Goal: Task Accomplishment & Management: Use online tool/utility

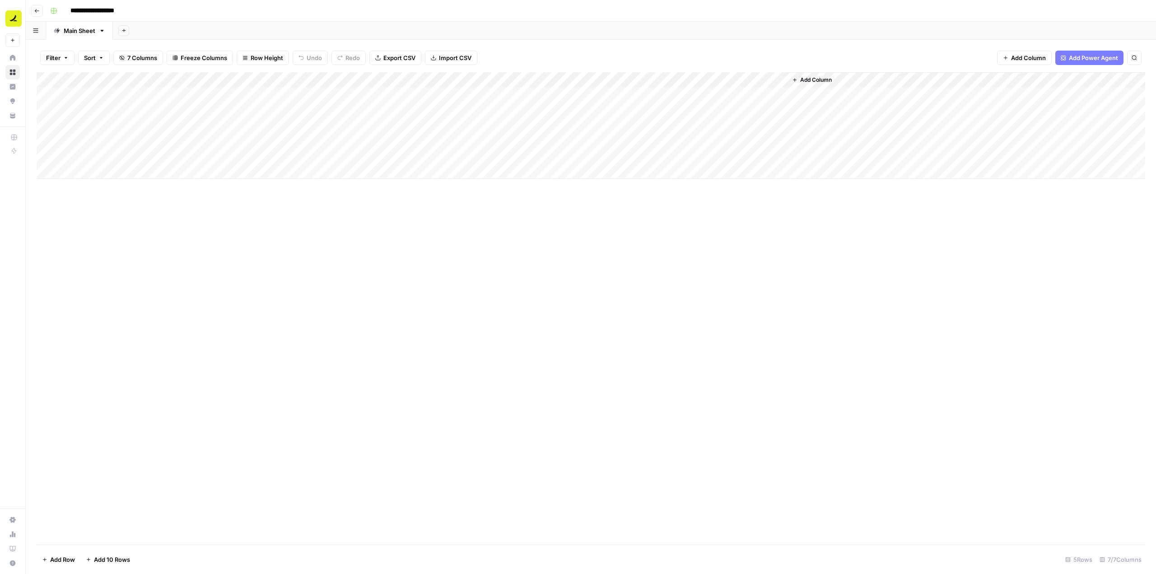
drag, startPoint x: 643, startPoint y: 238, endPoint x: 680, endPoint y: 279, distance: 55.0
click at [680, 279] on div "Add Column" at bounding box center [591, 308] width 1109 height 472
click at [507, 95] on div "Add Column" at bounding box center [591, 125] width 1109 height 107
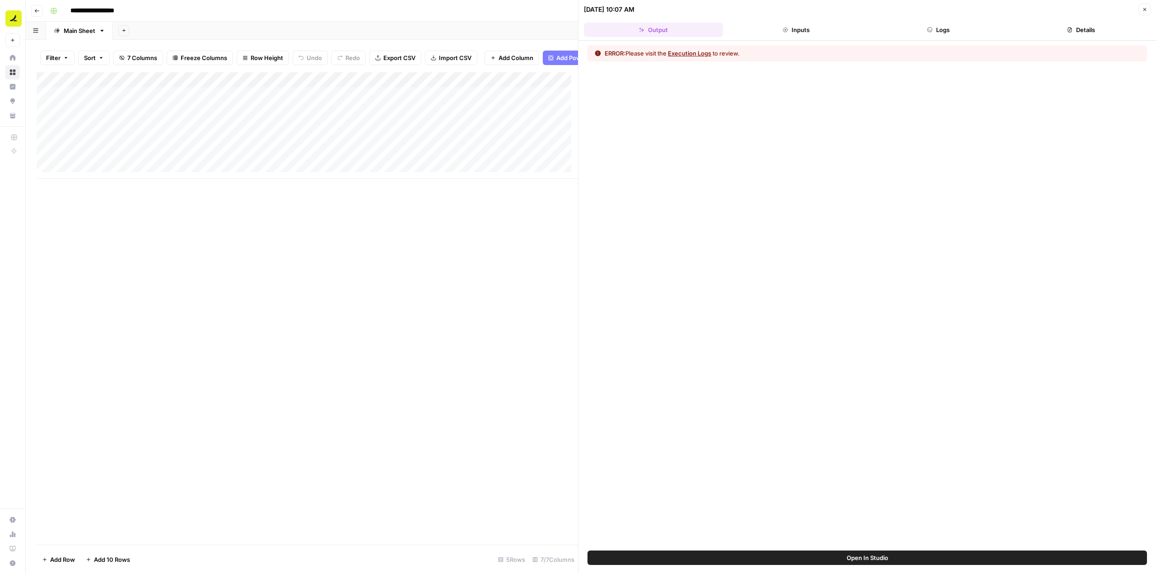
click at [946, 28] on button "Logs" at bounding box center [938, 30] width 139 height 14
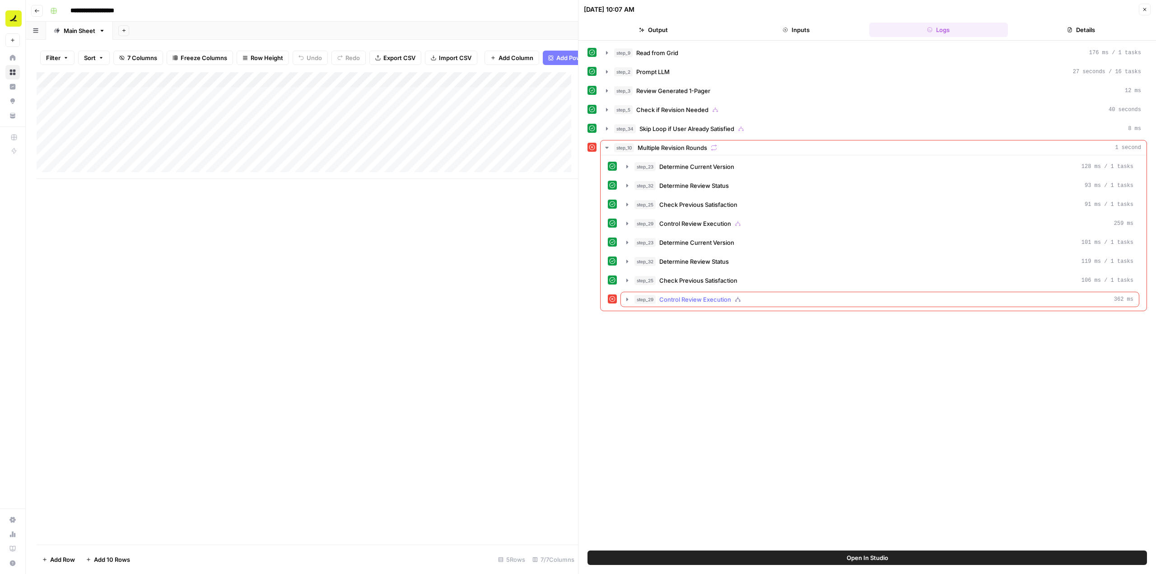
click at [626, 298] on icon "button" at bounding box center [627, 299] width 2 height 3
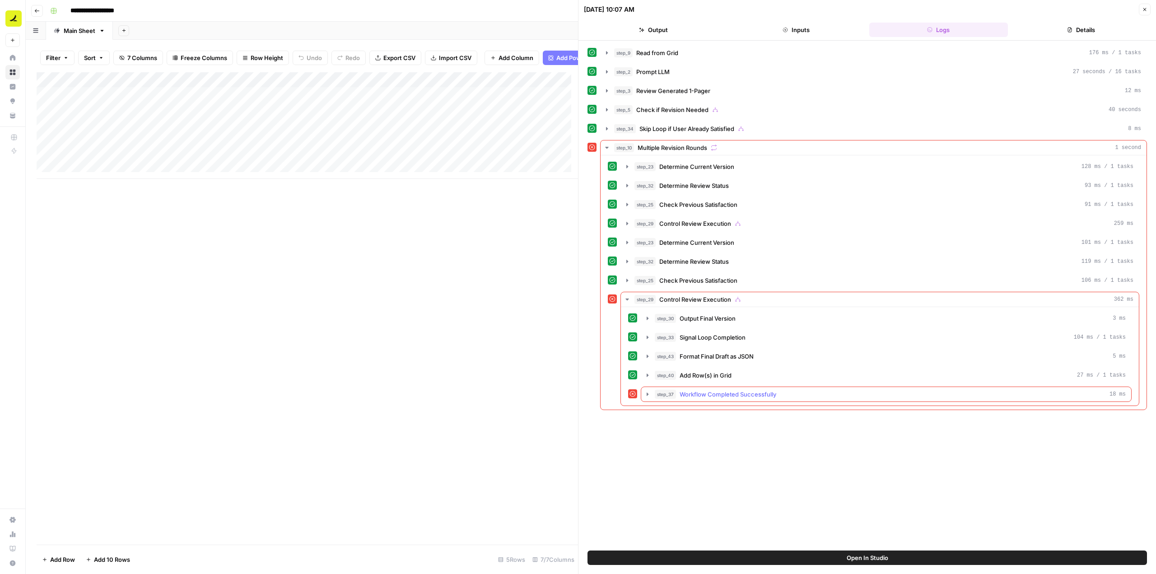
click at [648, 396] on icon "button" at bounding box center [647, 394] width 7 height 7
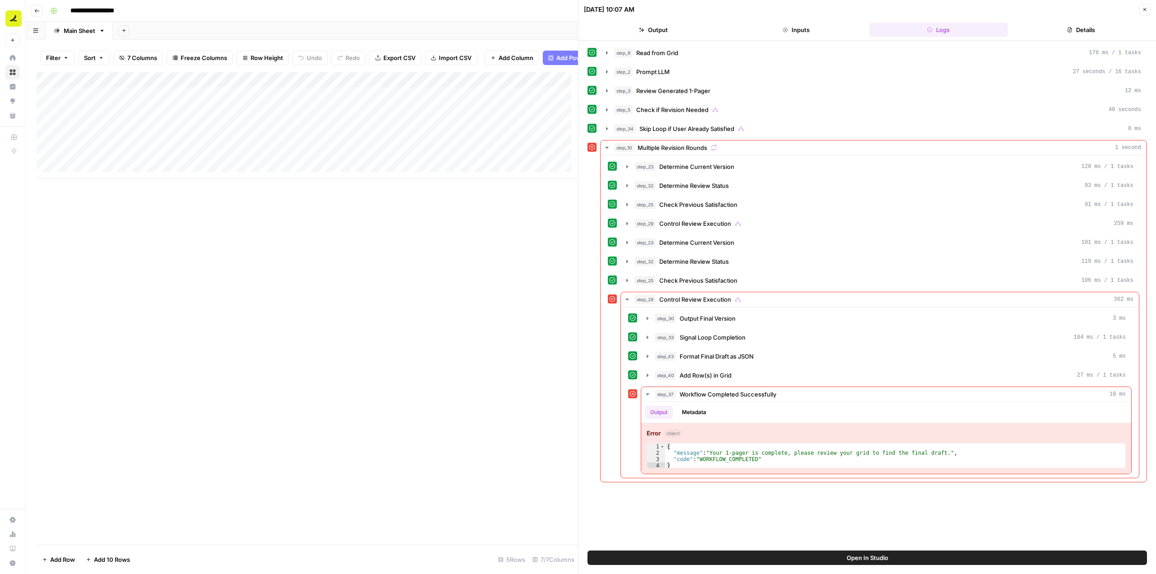
drag, startPoint x: 429, startPoint y: 315, endPoint x: 309, endPoint y: 313, distance: 119.7
click at [309, 313] on div "Add Column" at bounding box center [307, 308] width 541 height 472
click at [270, 86] on div "Add Column" at bounding box center [307, 125] width 541 height 107
click at [258, 179] on span "Edit Workflow" at bounding box center [252, 175] width 79 height 9
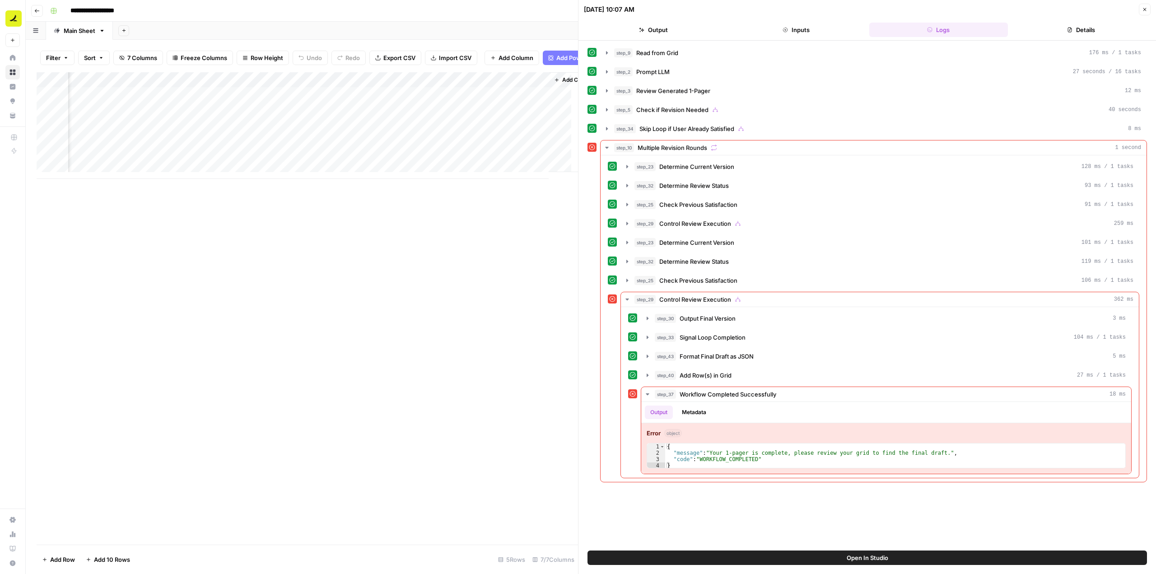
click at [961, 556] on button "Open In Studio" at bounding box center [866, 557] width 559 height 14
click at [280, 100] on div "Add Column" at bounding box center [307, 125] width 541 height 107
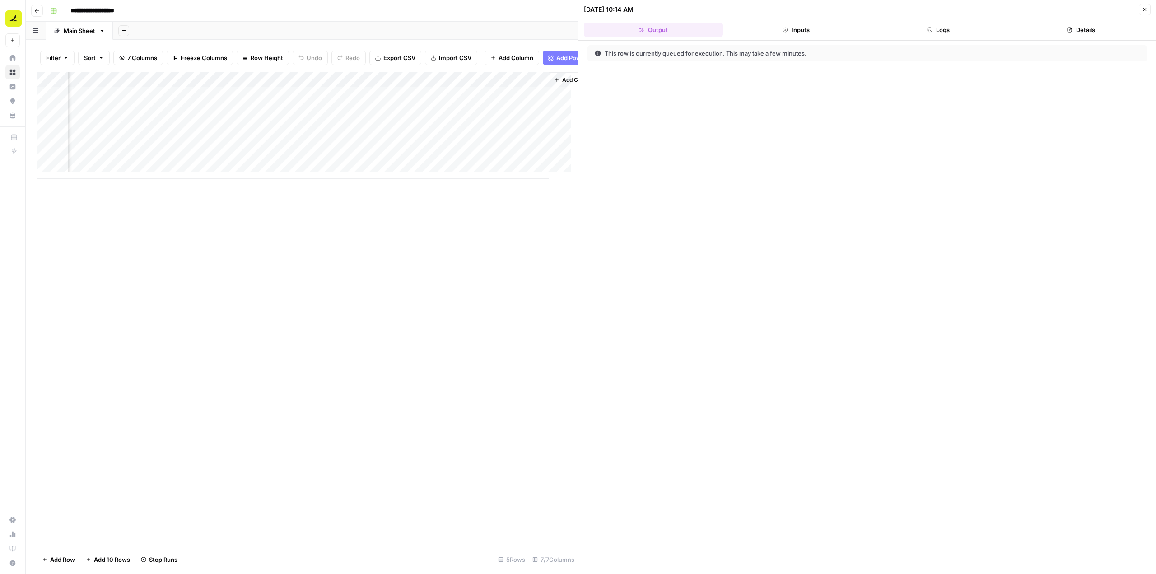
scroll to position [0, 266]
click at [958, 32] on button "Logs" at bounding box center [938, 30] width 139 height 14
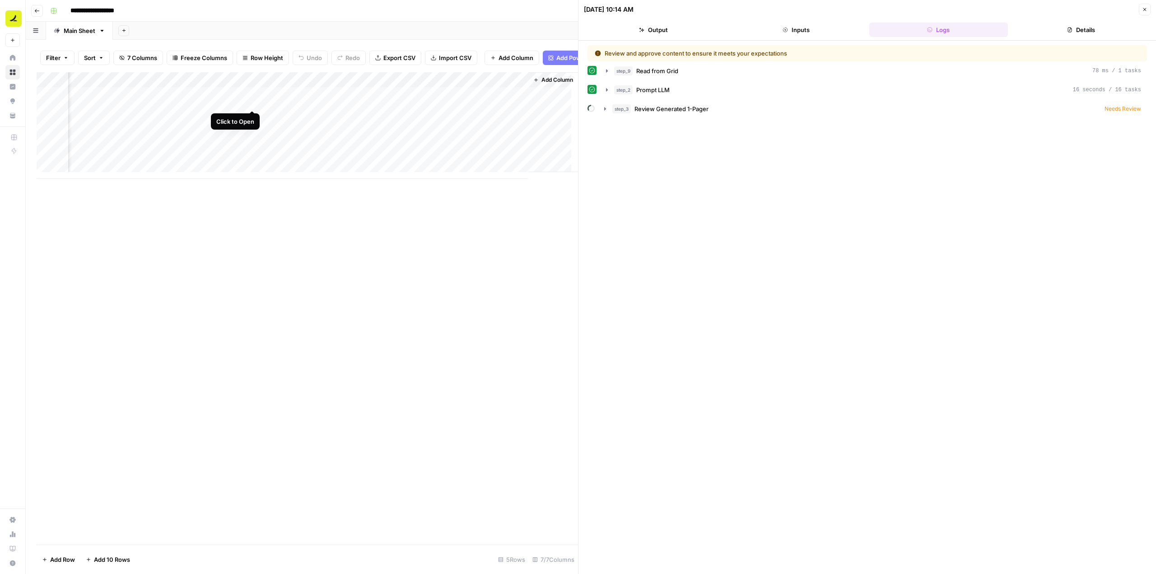
click at [251, 102] on div "Add Column" at bounding box center [307, 125] width 541 height 107
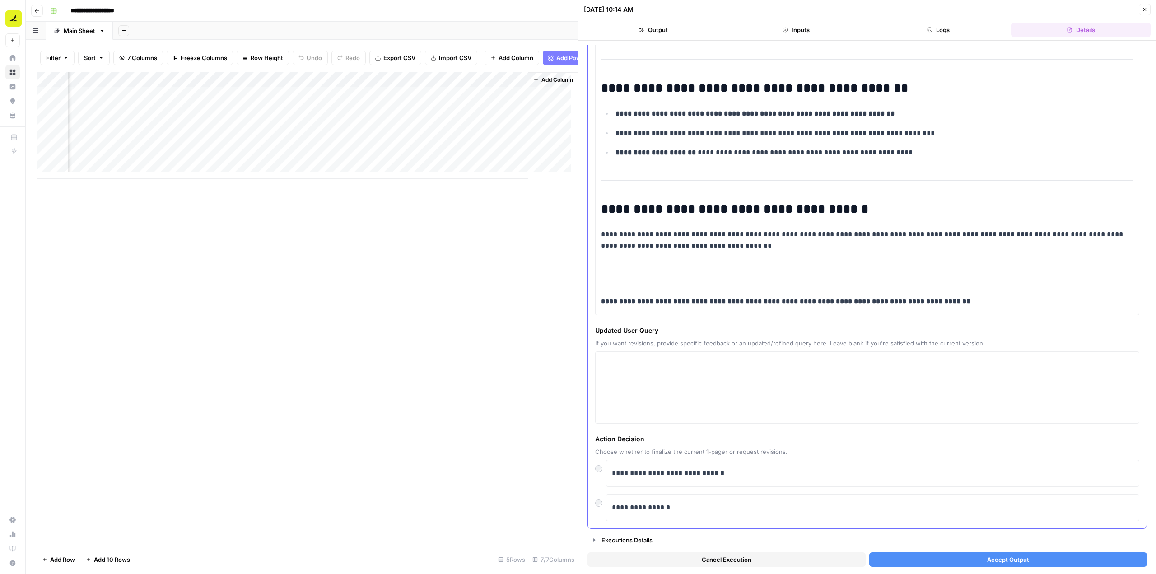
scroll to position [870, 0]
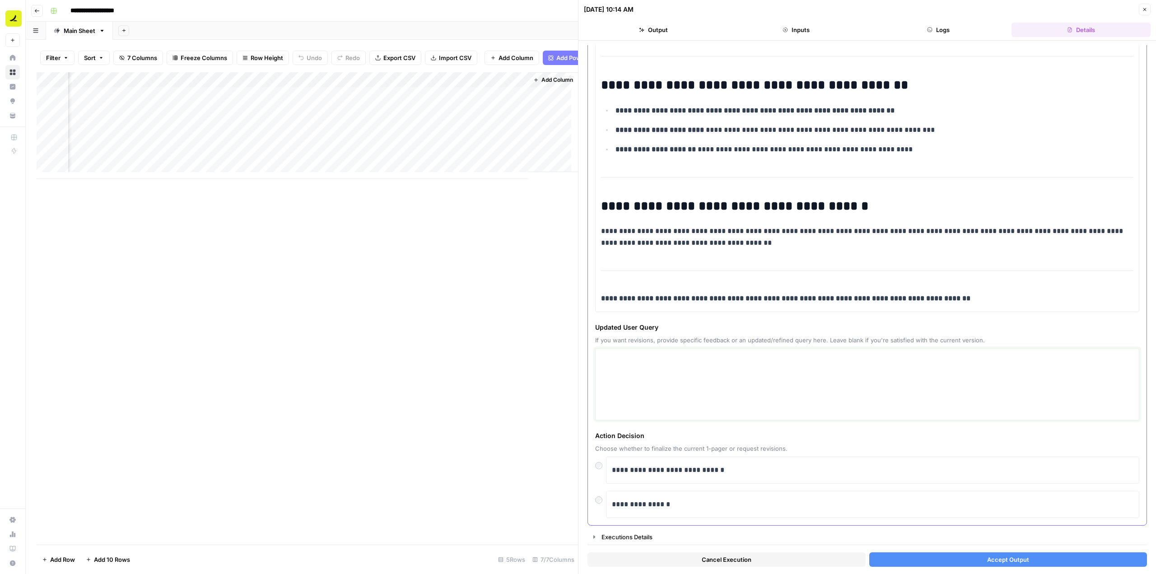
click at [653, 405] on textarea at bounding box center [867, 384] width 532 height 64
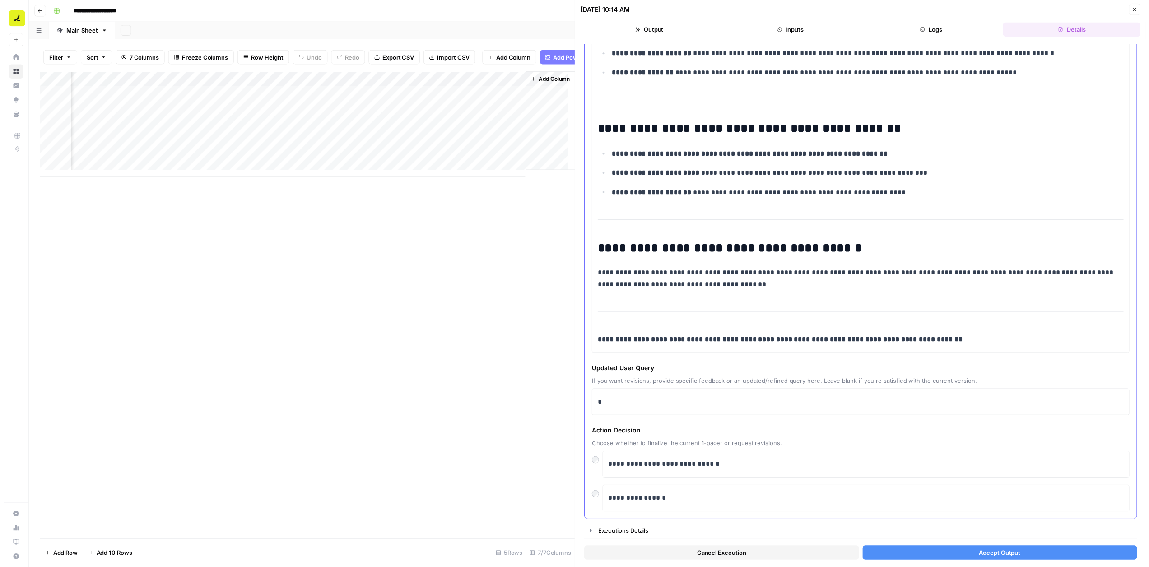
scroll to position [825, 0]
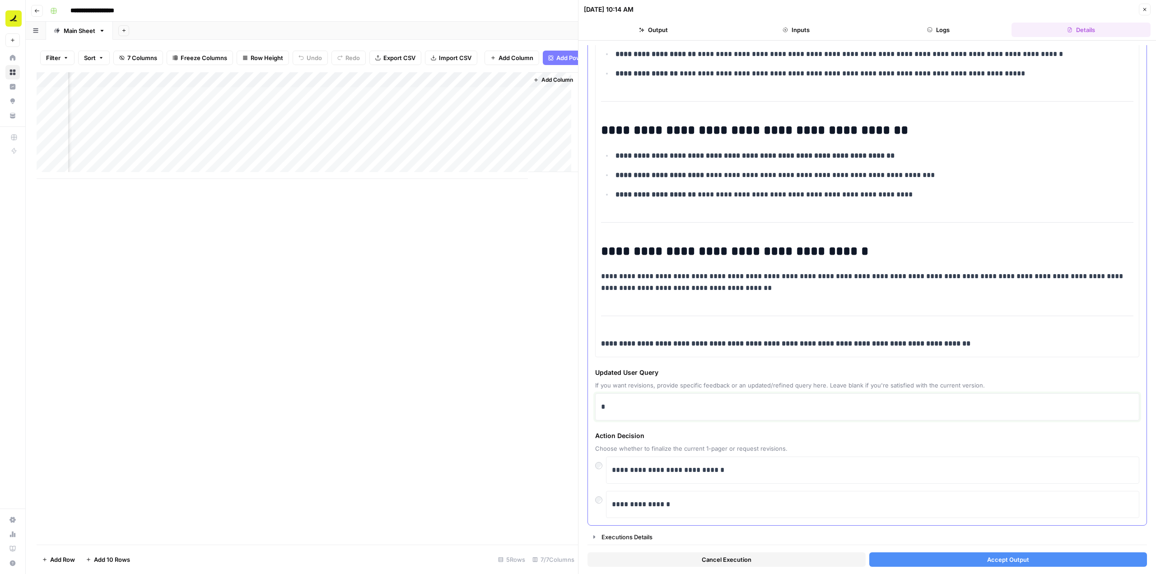
click at [653, 405] on p "*" at bounding box center [864, 407] width 526 height 12
click at [1028, 559] on button "Accept Output" at bounding box center [1008, 559] width 278 height 14
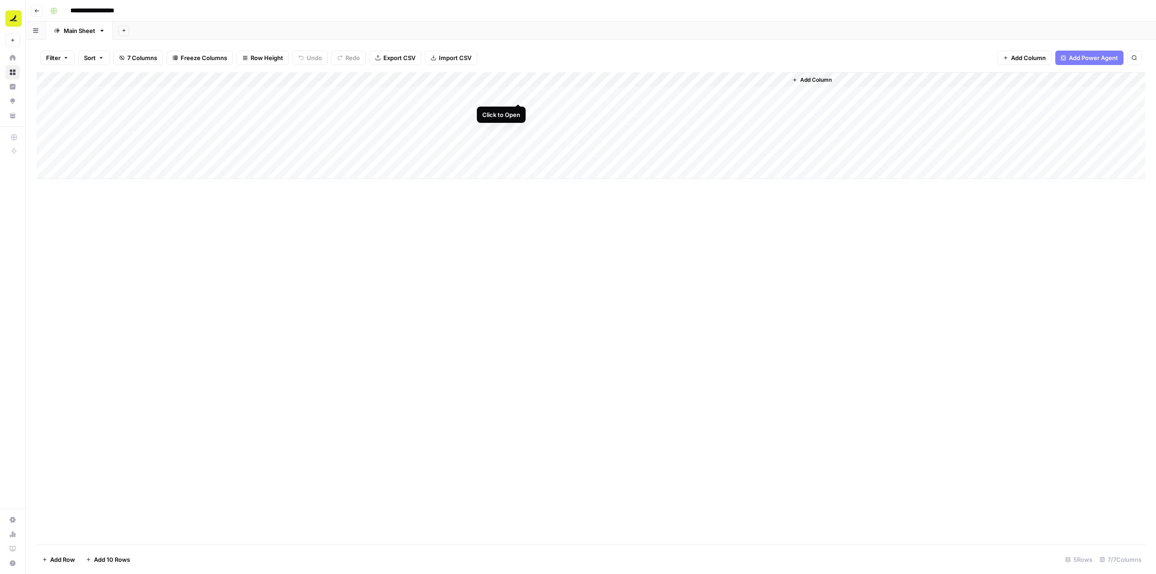
click at [519, 93] on div "Add Column" at bounding box center [591, 125] width 1109 height 107
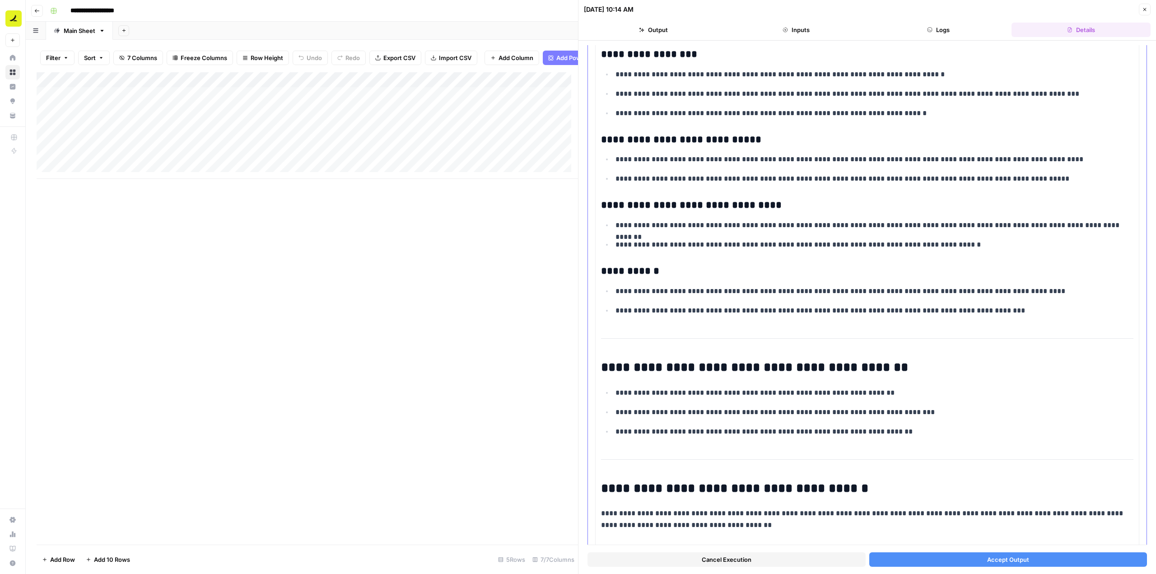
scroll to position [870, 0]
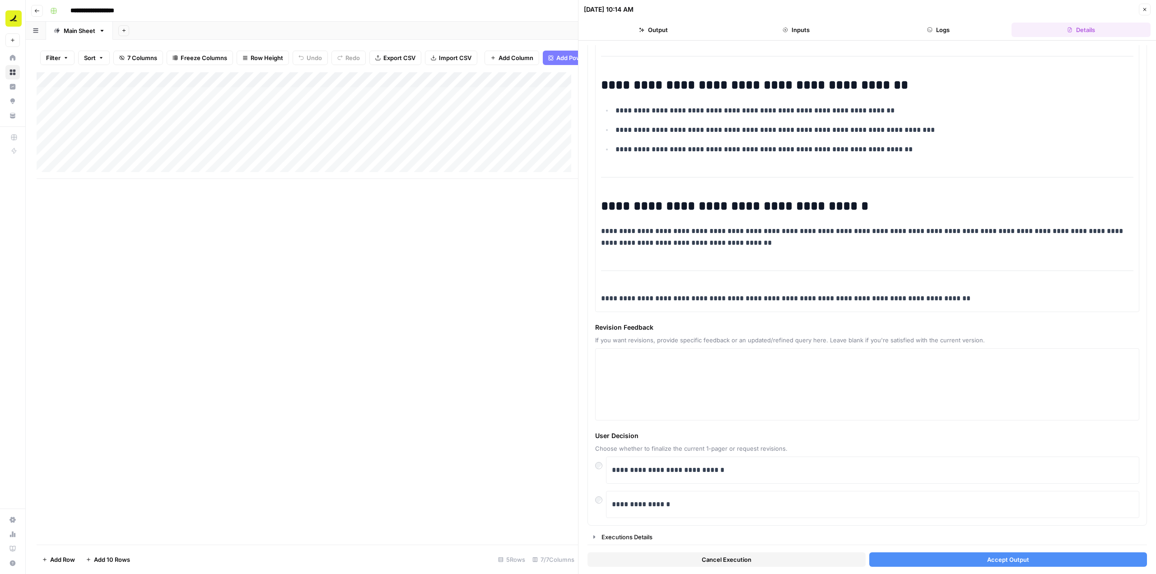
click at [987, 558] on span "Accept Output" at bounding box center [1008, 559] width 42 height 9
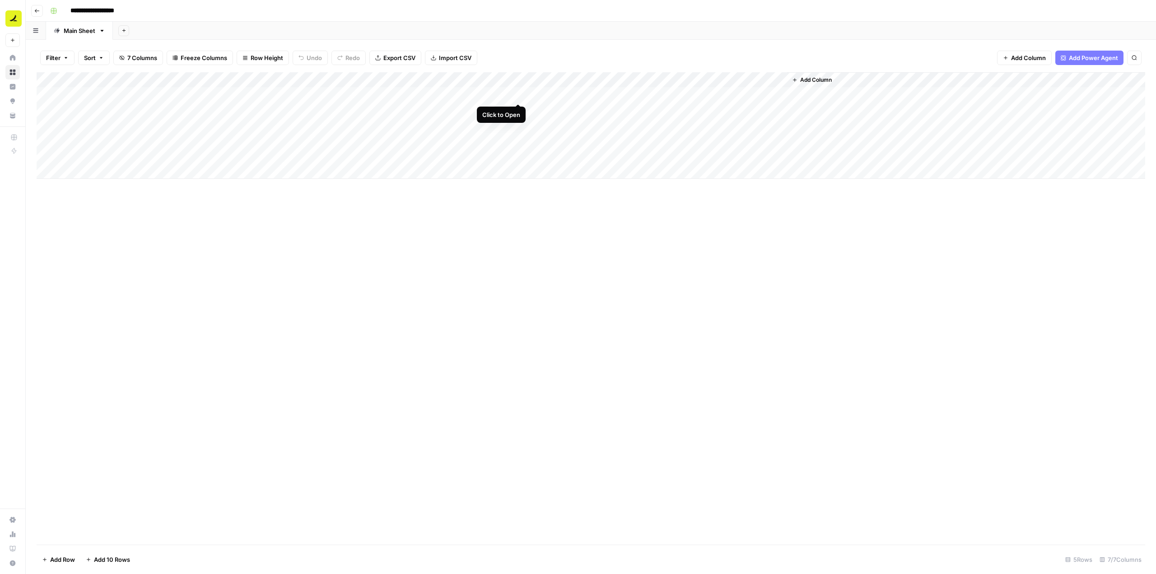
click at [517, 91] on div "Add Column" at bounding box center [591, 125] width 1109 height 107
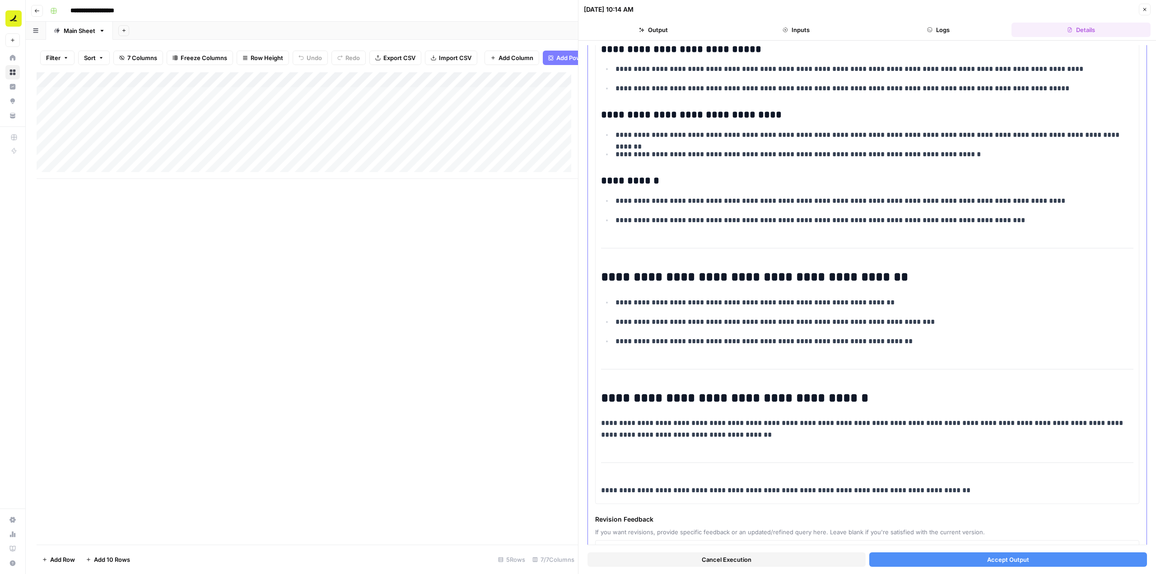
scroll to position [870, 0]
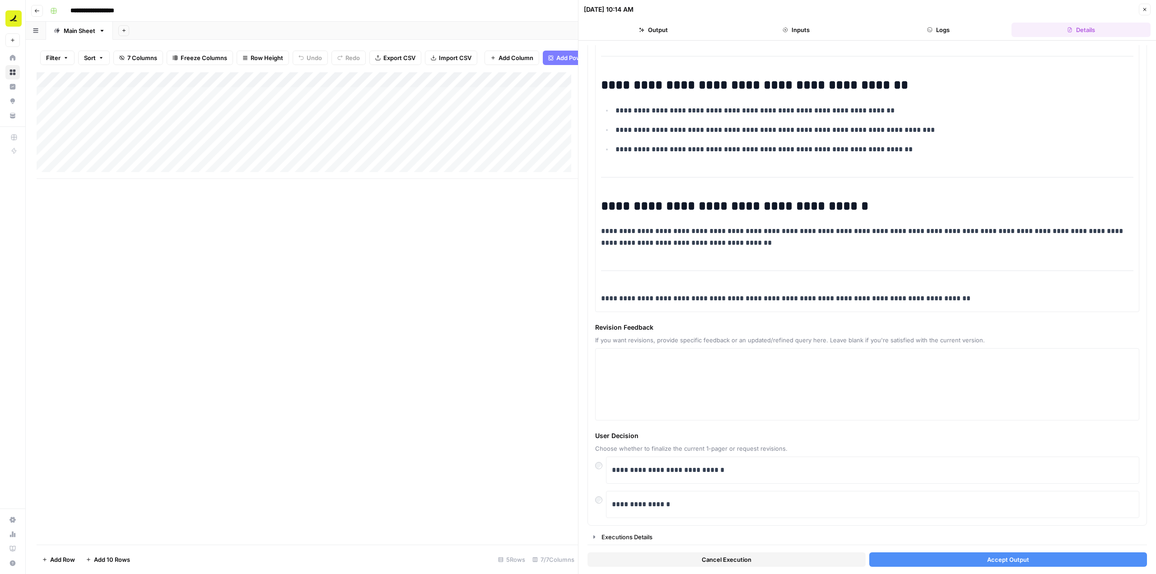
click at [970, 556] on button "Accept Output" at bounding box center [1008, 559] width 278 height 14
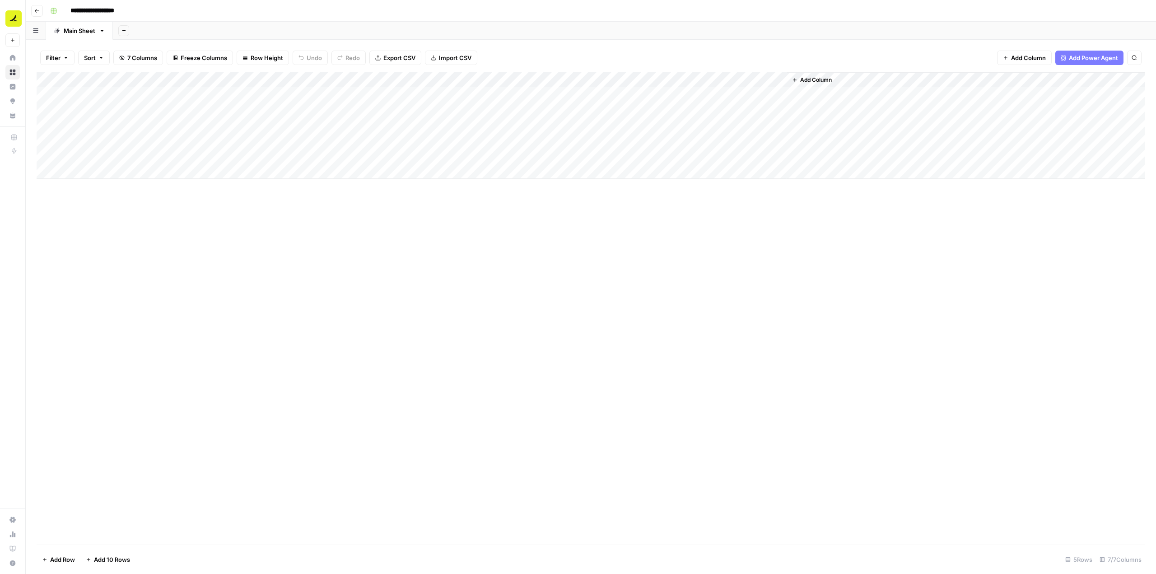
click at [508, 79] on div "Add Column" at bounding box center [591, 125] width 1109 height 107
click at [816, 250] on div "Add Column" at bounding box center [591, 308] width 1109 height 472
click at [522, 92] on div "Add Column" at bounding box center [591, 125] width 1109 height 107
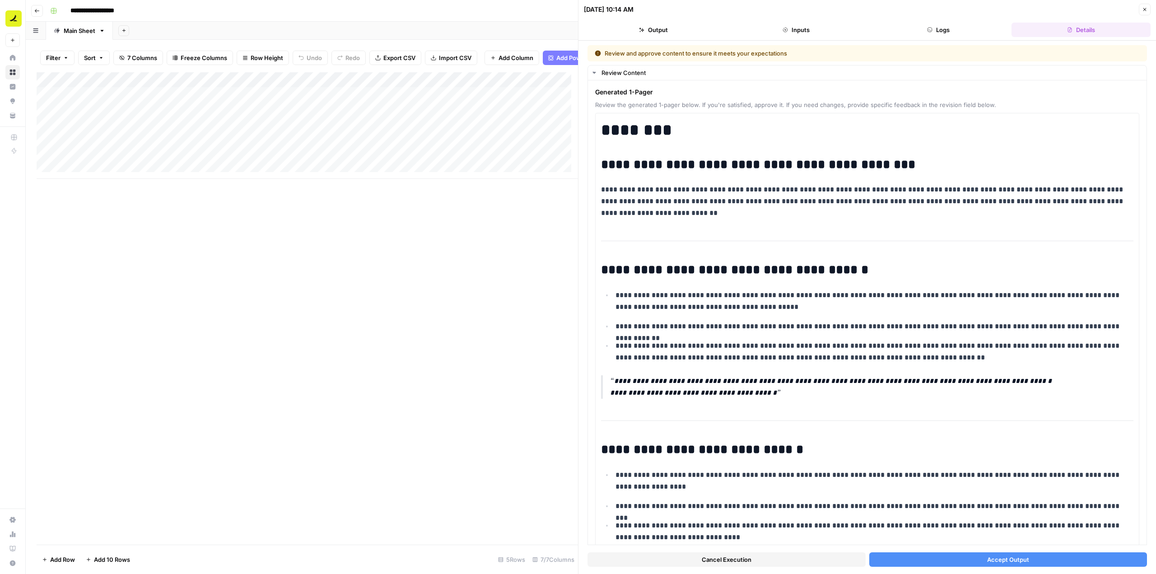
click at [932, 29] on icon "button" at bounding box center [929, 29] width 5 height 5
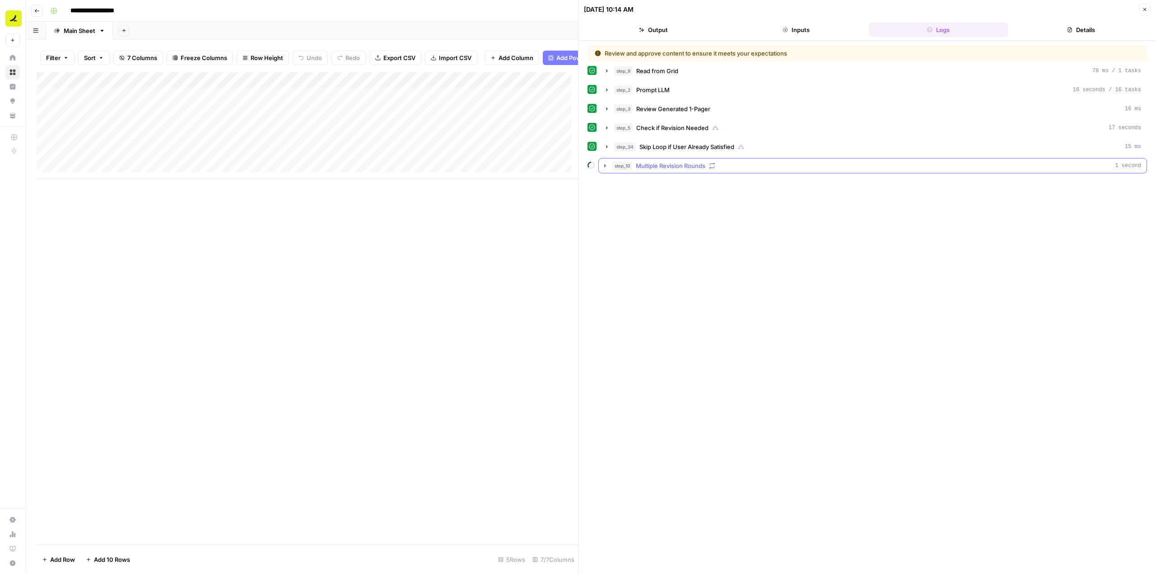
click at [606, 167] on icon "button" at bounding box center [604, 165] width 7 height 7
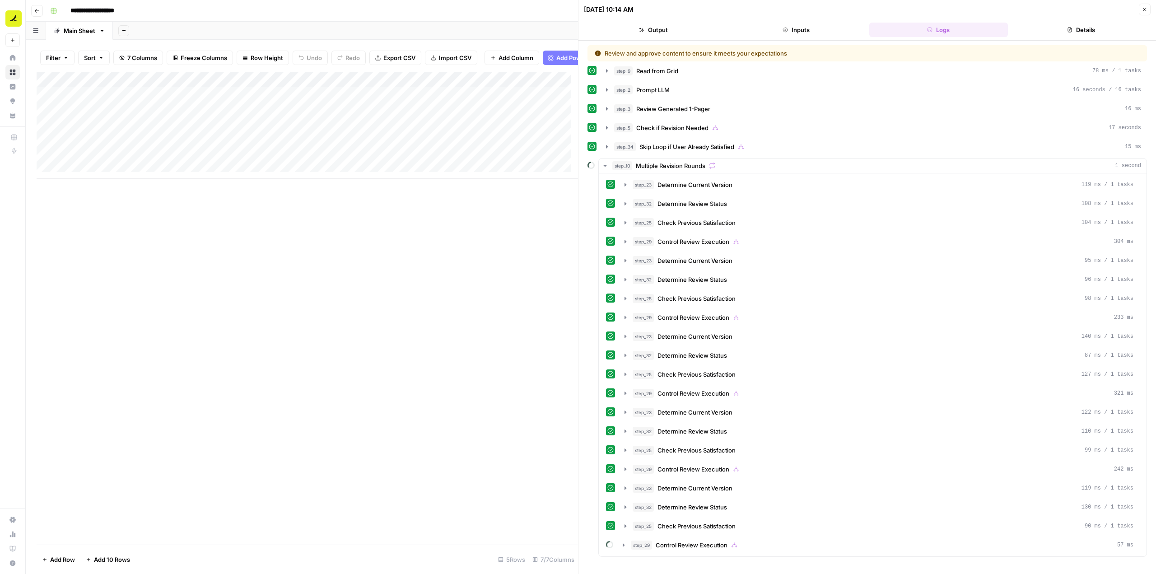
click at [791, 31] on button "Inputs" at bounding box center [796, 30] width 139 height 14
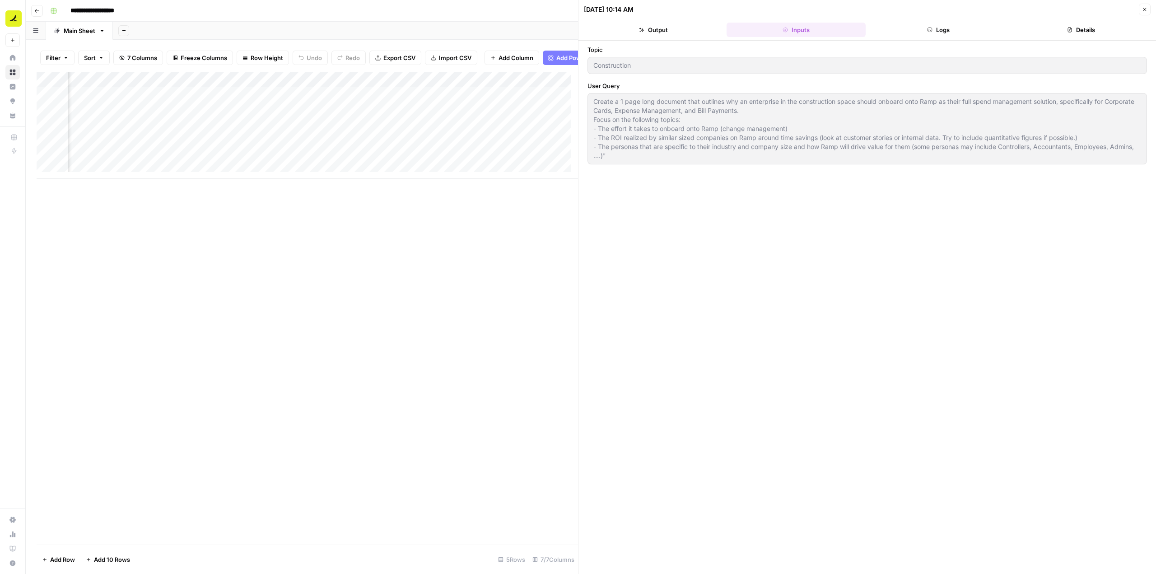
scroll to position [0, 98]
click at [420, 101] on div "Add Column" at bounding box center [307, 125] width 541 height 107
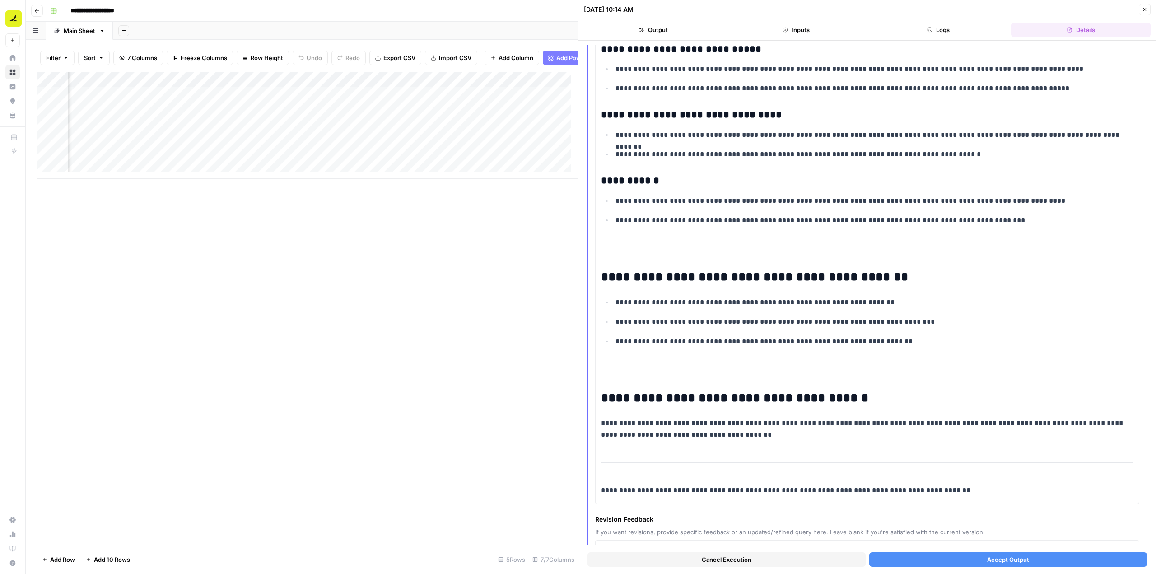
scroll to position [870, 0]
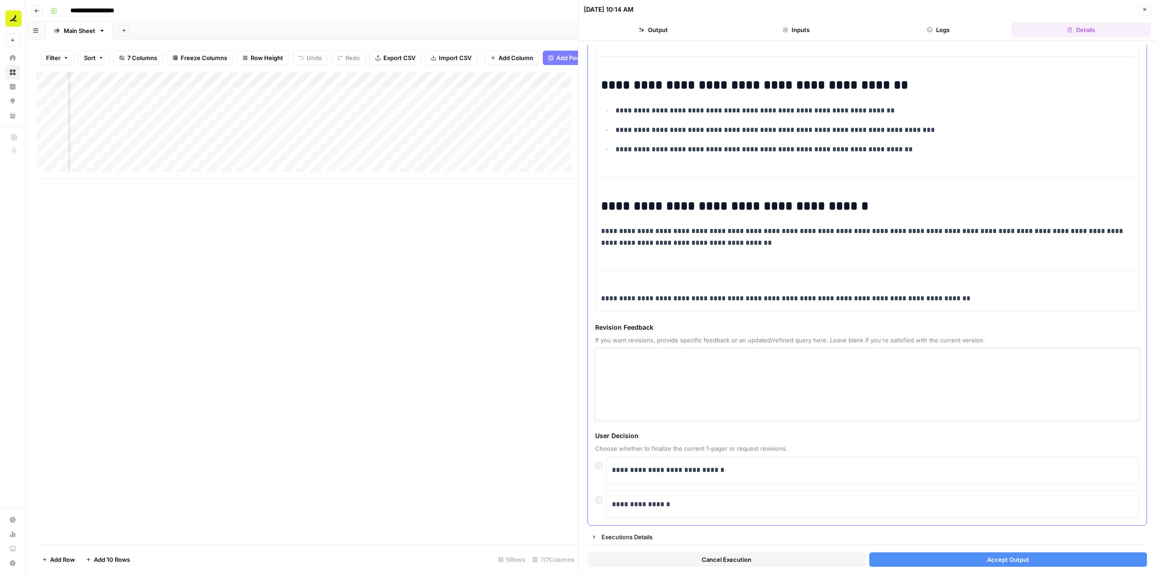
click at [693, 401] on textarea at bounding box center [867, 384] width 532 height 64
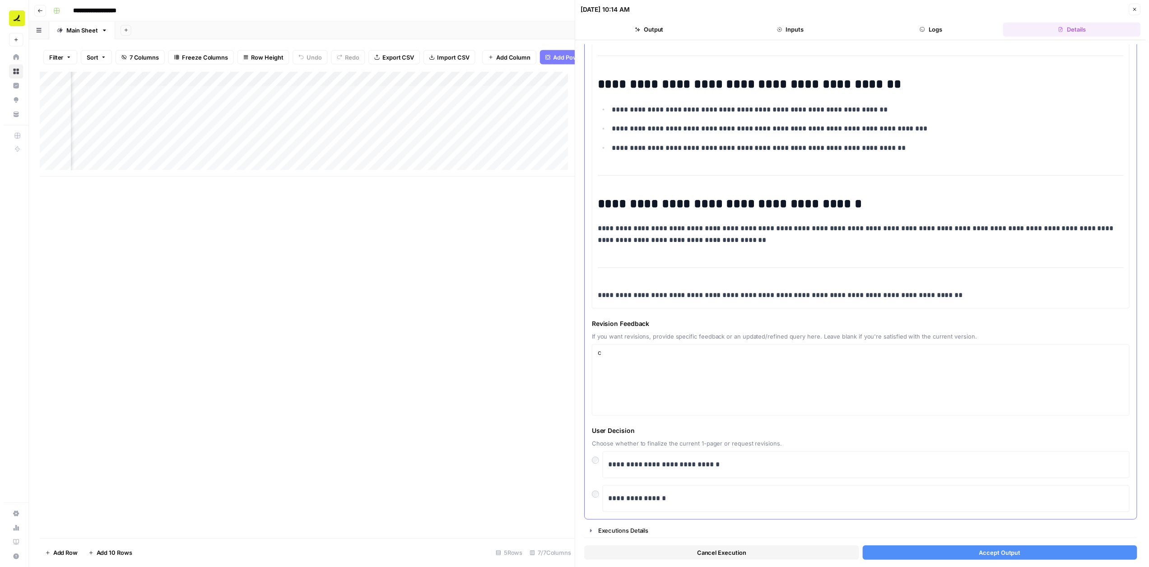
scroll to position [825, 0]
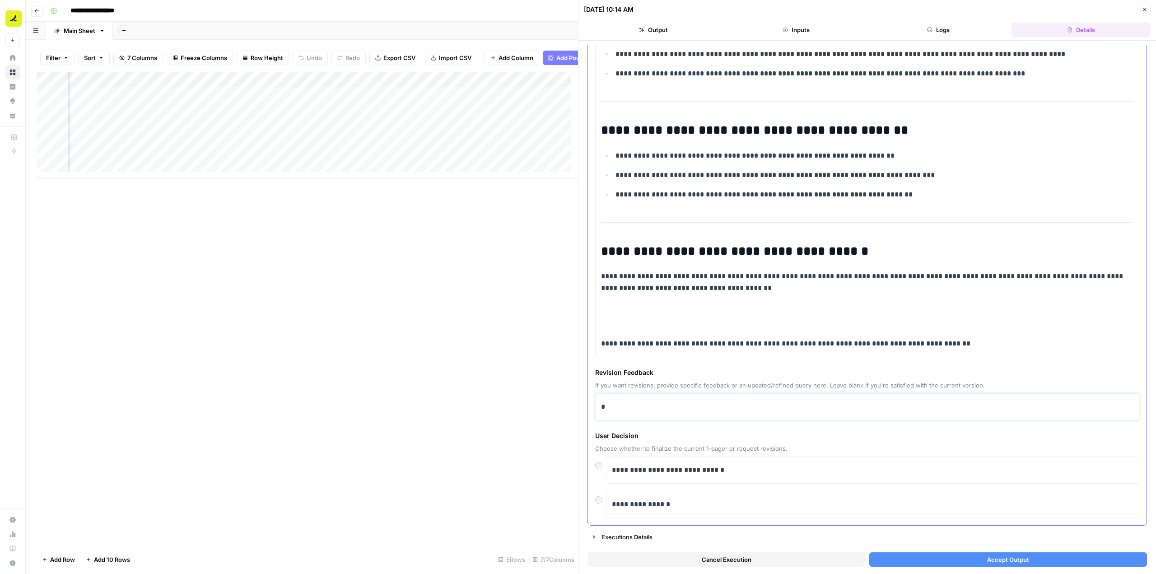
click at [711, 415] on div "*" at bounding box center [867, 406] width 532 height 19
click at [1002, 562] on span "Accept Output" at bounding box center [1008, 559] width 42 height 9
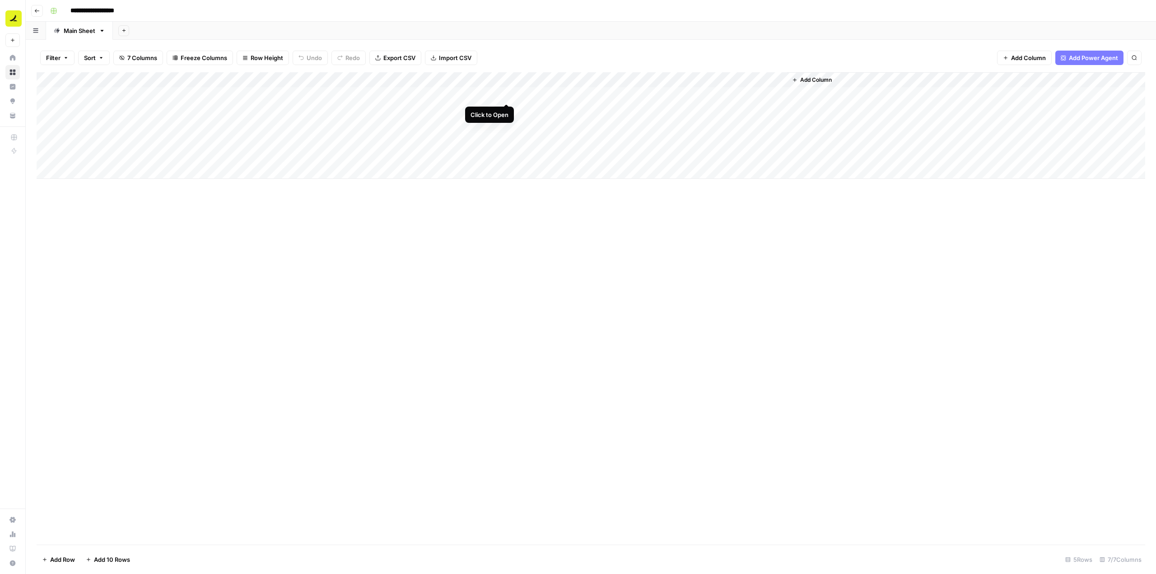
click at [498, 96] on div "Add Column" at bounding box center [591, 125] width 1109 height 107
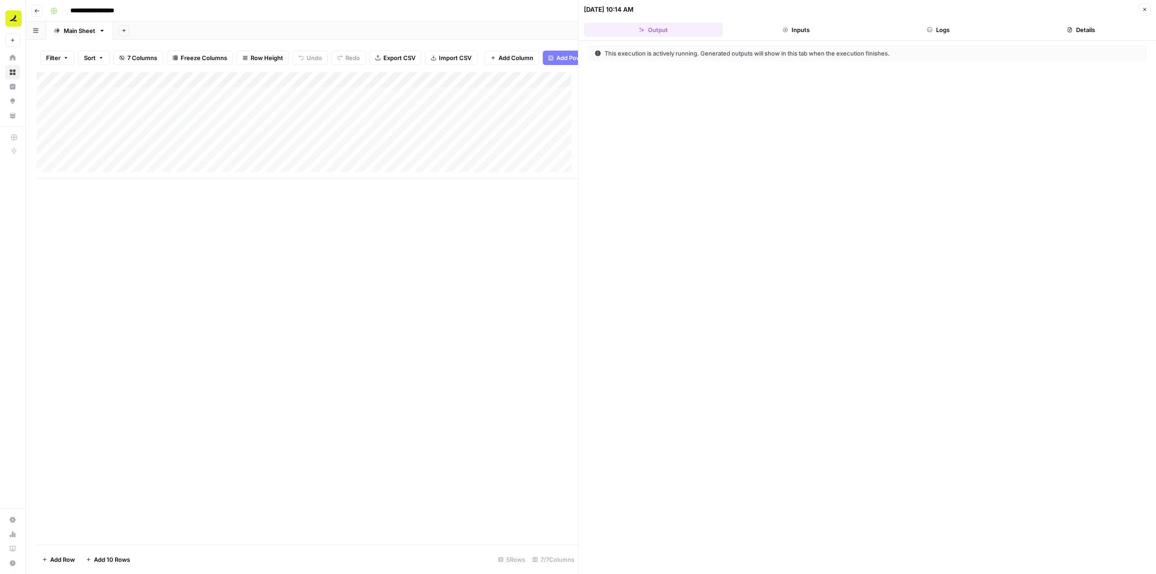
click at [937, 34] on button "Logs" at bounding box center [938, 30] width 139 height 14
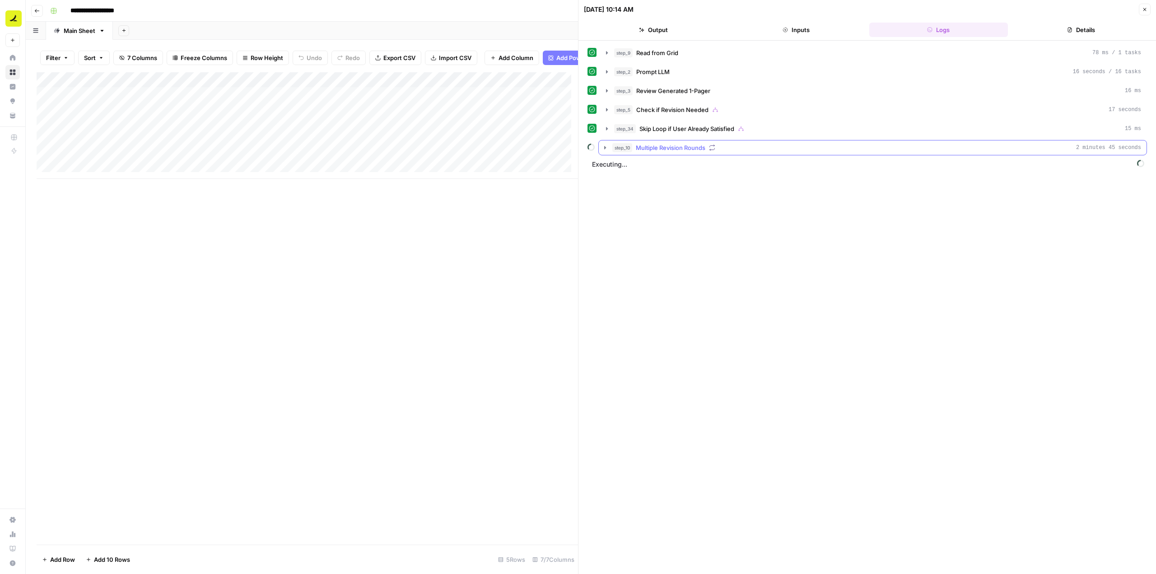
click at [605, 150] on icon "button" at bounding box center [604, 147] width 7 height 7
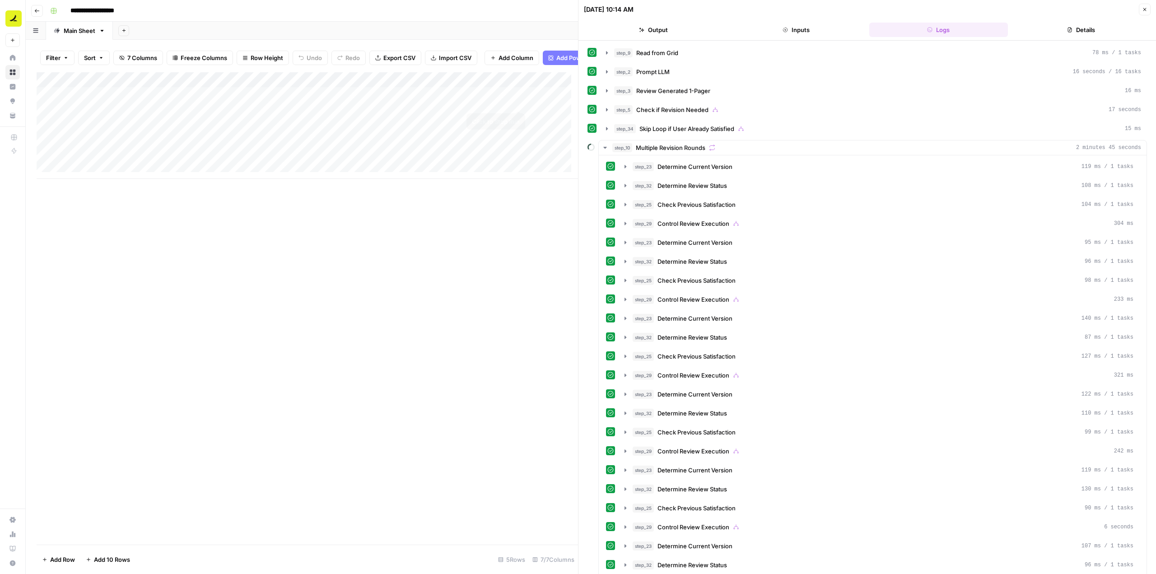
click at [516, 100] on div "Add Column" at bounding box center [307, 125] width 541 height 107
click at [1146, 8] on icon "button" at bounding box center [1144, 9] width 5 height 5
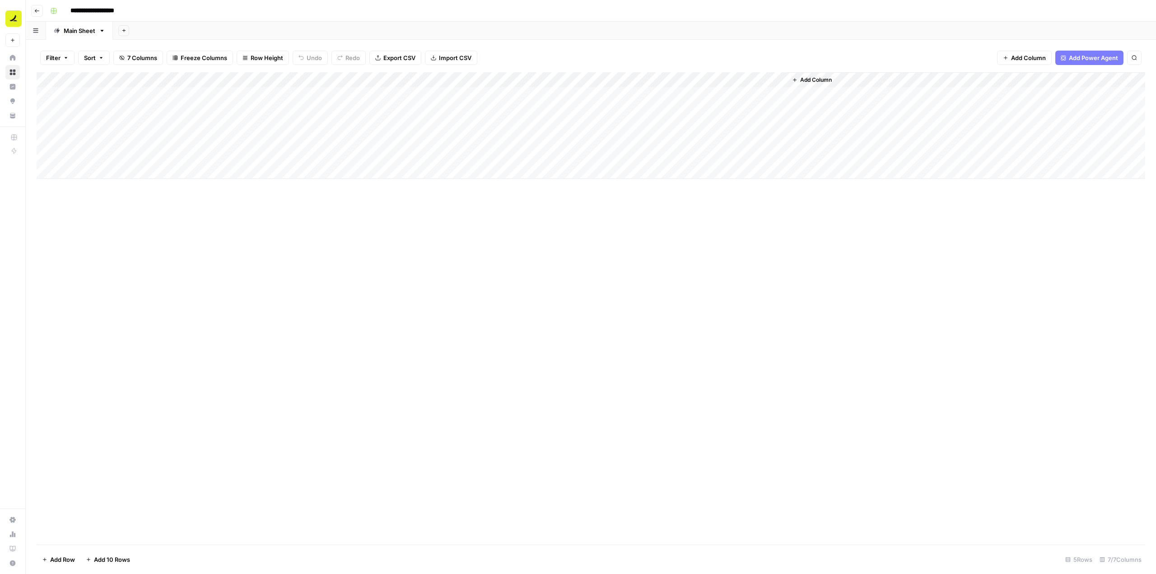
click at [507, 80] on div "Add Column" at bounding box center [591, 125] width 1109 height 107
click at [791, 228] on div "Add Column" at bounding box center [591, 308] width 1109 height 472
click at [517, 93] on div "Add Column" at bounding box center [591, 125] width 1109 height 107
click at [518, 96] on div "Add Column" at bounding box center [591, 125] width 1109 height 107
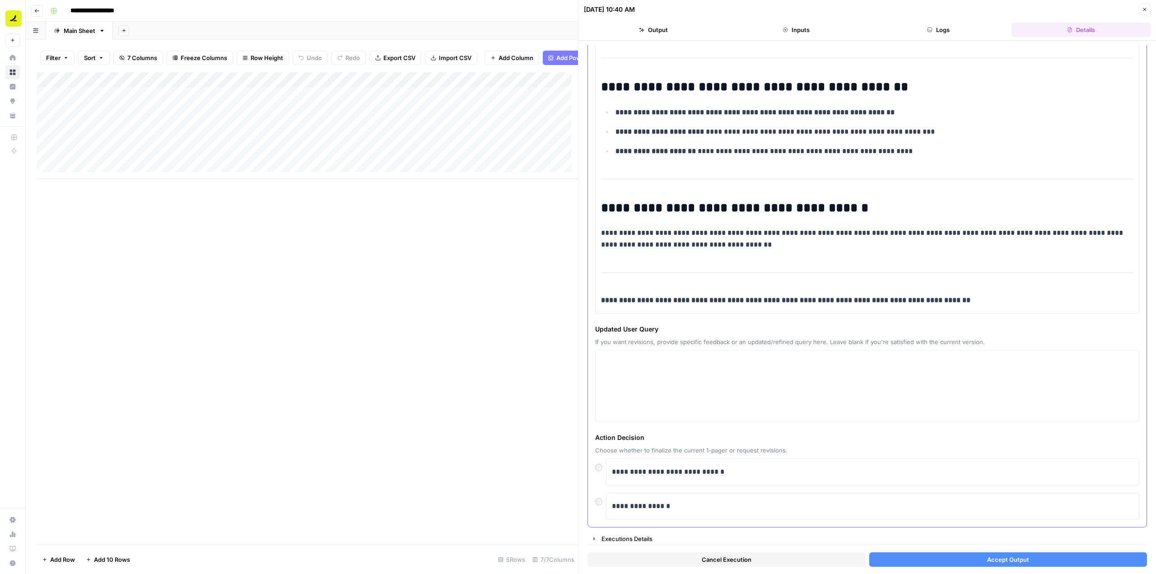
scroll to position [881, 0]
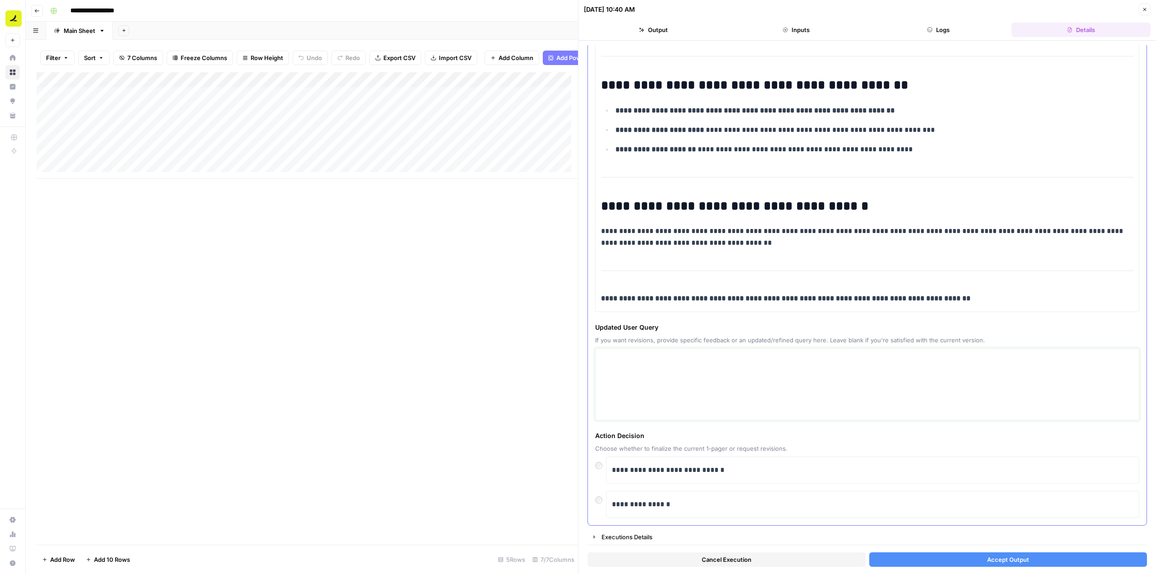
click at [690, 372] on textarea at bounding box center [867, 384] width 532 height 64
click at [604, 501] on div at bounding box center [600, 497] width 11 height 13
click at [648, 387] on textarea at bounding box center [867, 384] width 532 height 64
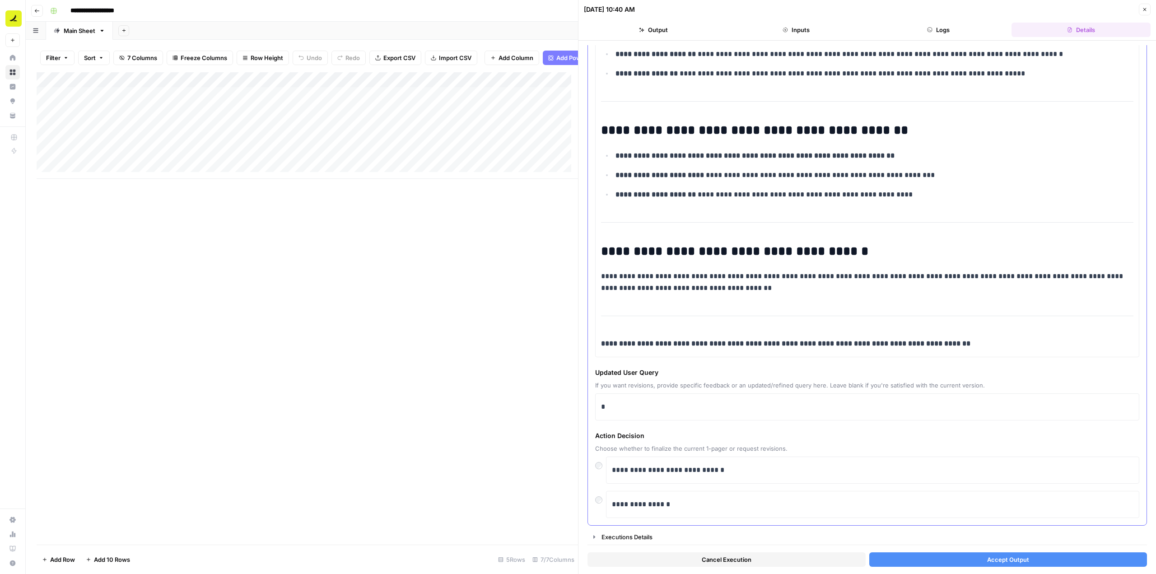
scroll to position [836, 0]
click at [640, 407] on p "*" at bounding box center [864, 407] width 526 height 12
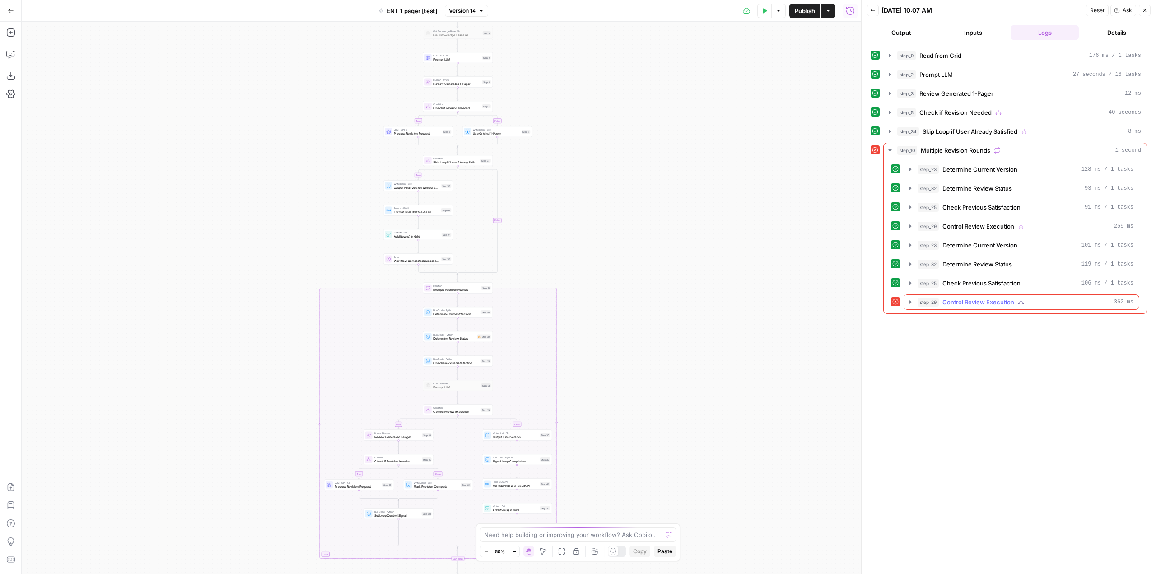
click at [912, 301] on icon "button" at bounding box center [910, 301] width 7 height 7
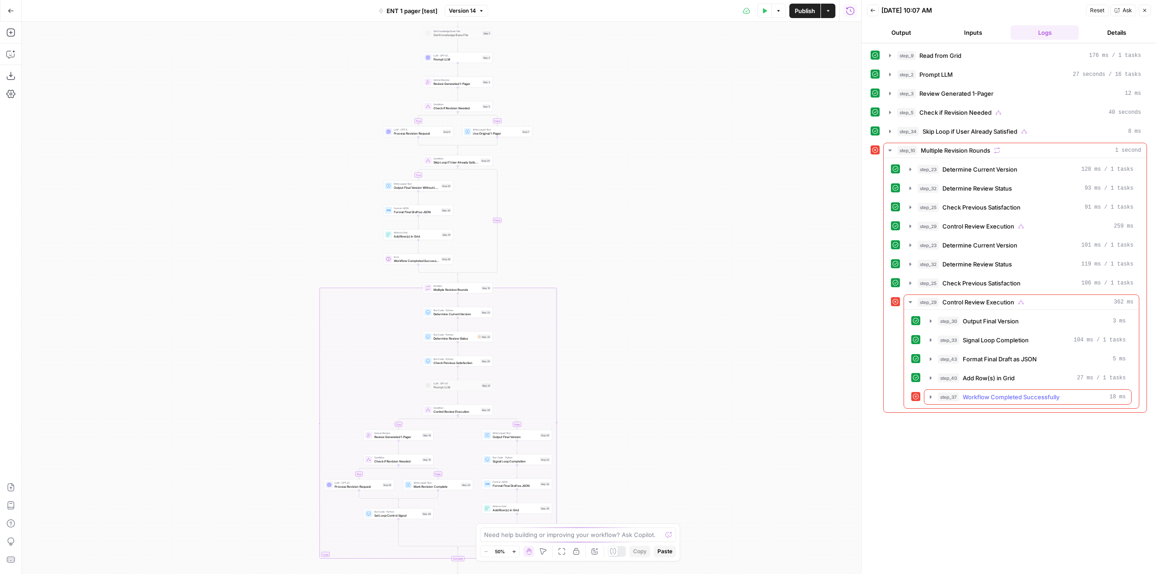
click at [931, 395] on icon "button" at bounding box center [930, 396] width 7 height 7
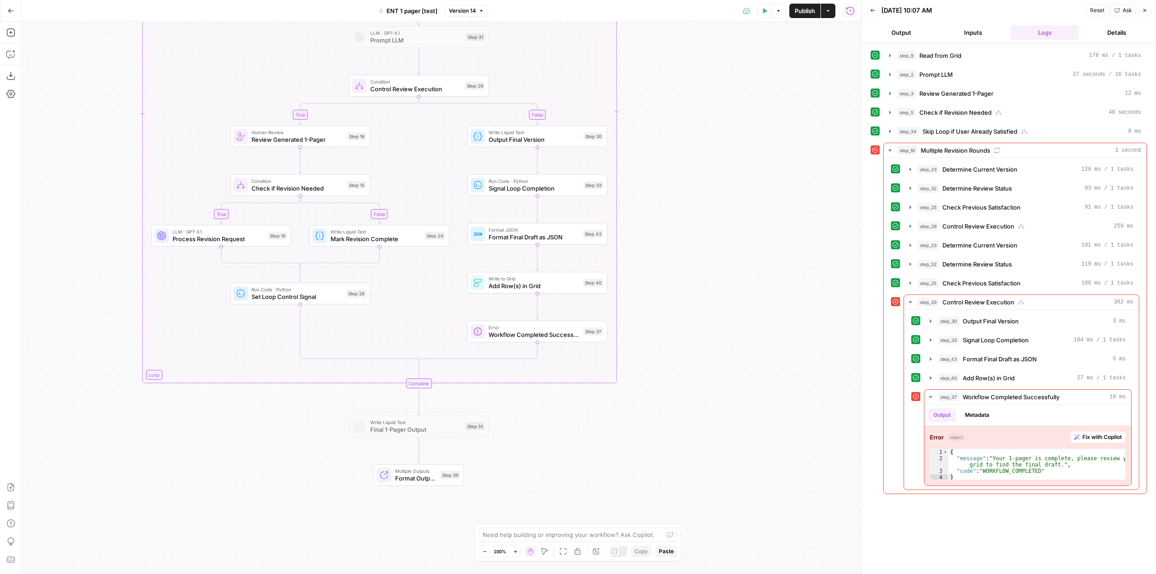
drag, startPoint x: 576, startPoint y: 405, endPoint x: 707, endPoint y: 301, distance: 167.2
click at [707, 301] on div "true false true true false true false false Workflow Input Settings Inputs Read…" at bounding box center [441, 298] width 839 height 552
click at [555, 336] on span "Workflow Completed Successfully" at bounding box center [534, 334] width 91 height 9
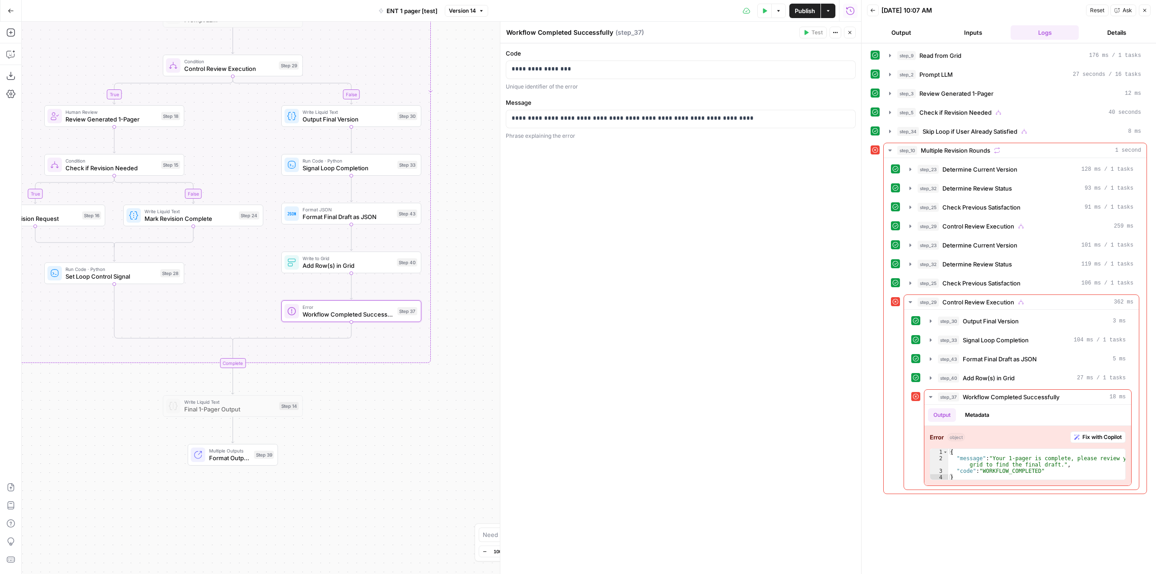
drag, startPoint x: 280, startPoint y: 418, endPoint x: 94, endPoint y: 397, distance: 187.1
click at [94, 397] on div "true false true true false true false false Workflow Input Settings Inputs Read…" at bounding box center [441, 298] width 839 height 552
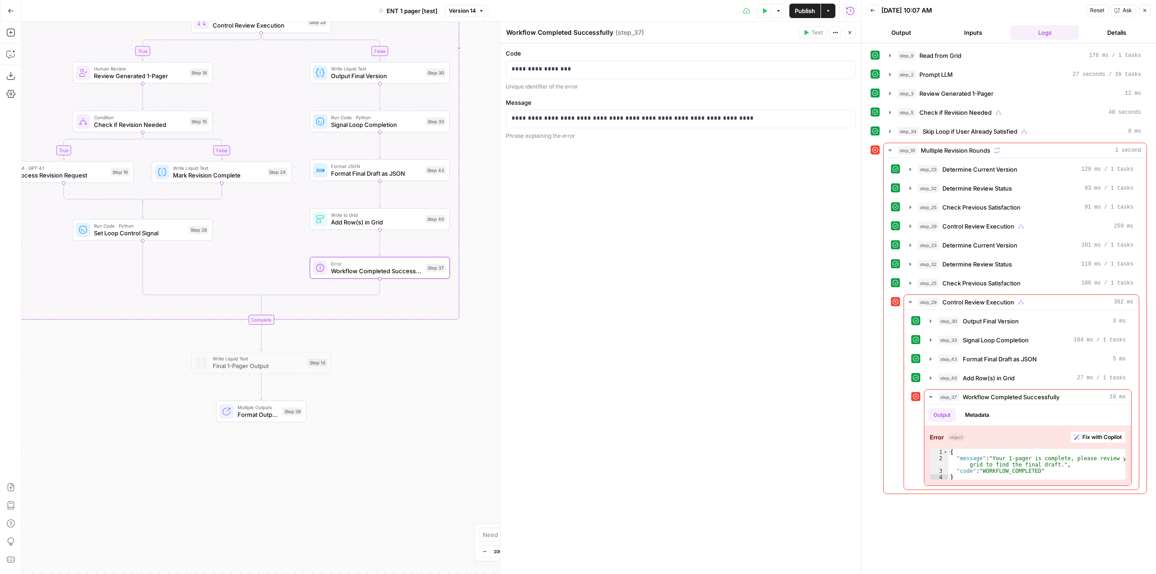
drag, startPoint x: 451, startPoint y: 298, endPoint x: 479, endPoint y: 255, distance: 51.8
click at [479, 255] on div "true false true true false true false false Workflow Input Settings Inputs Read…" at bounding box center [441, 298] width 839 height 552
click at [365, 252] on div at bounding box center [367, 251] width 5 height 5
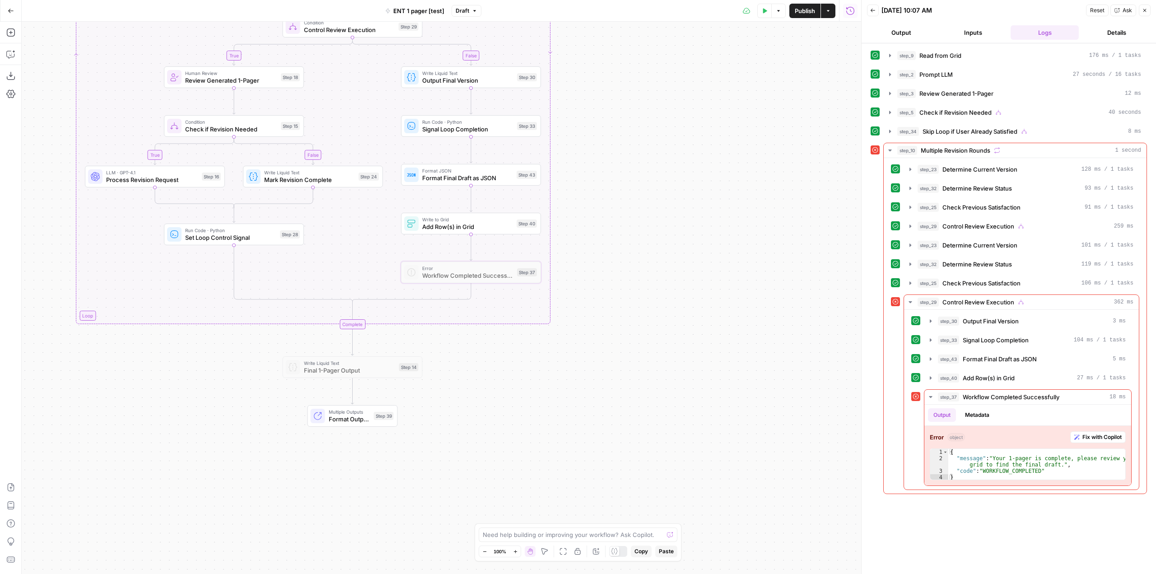
drag, startPoint x: 523, startPoint y: 265, endPoint x: 614, endPoint y: 269, distance: 91.3
click at [614, 269] on div "true false true true false true false false Workflow Input Settings Inputs Read…" at bounding box center [441, 298] width 839 height 552
click at [457, 207] on div at bounding box center [458, 207] width 5 height 5
click at [802, 14] on span "Publish" at bounding box center [805, 10] width 20 height 9
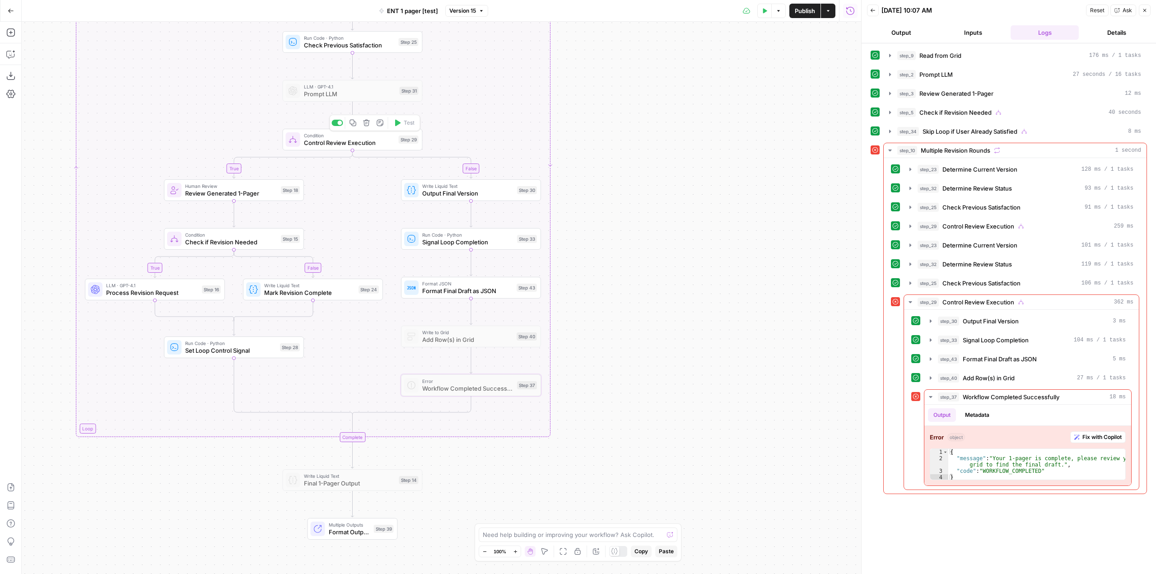
click at [364, 142] on span "Control Review Execution" at bounding box center [349, 142] width 91 height 9
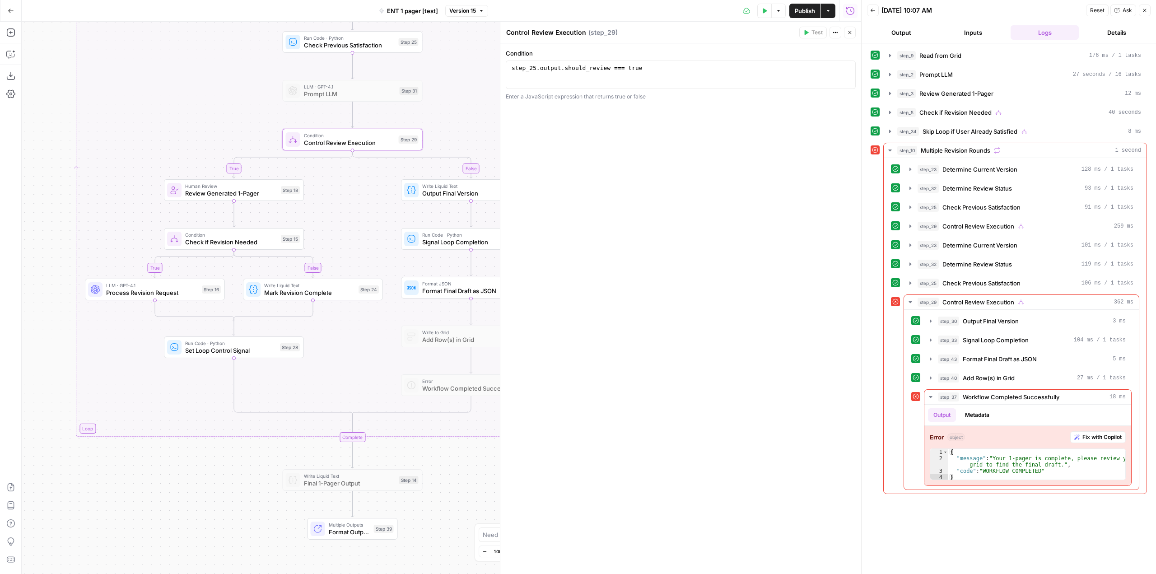
click at [49, 246] on div "true false true true false true false false Workflow Input Settings Inputs Read…" at bounding box center [441, 298] width 839 height 552
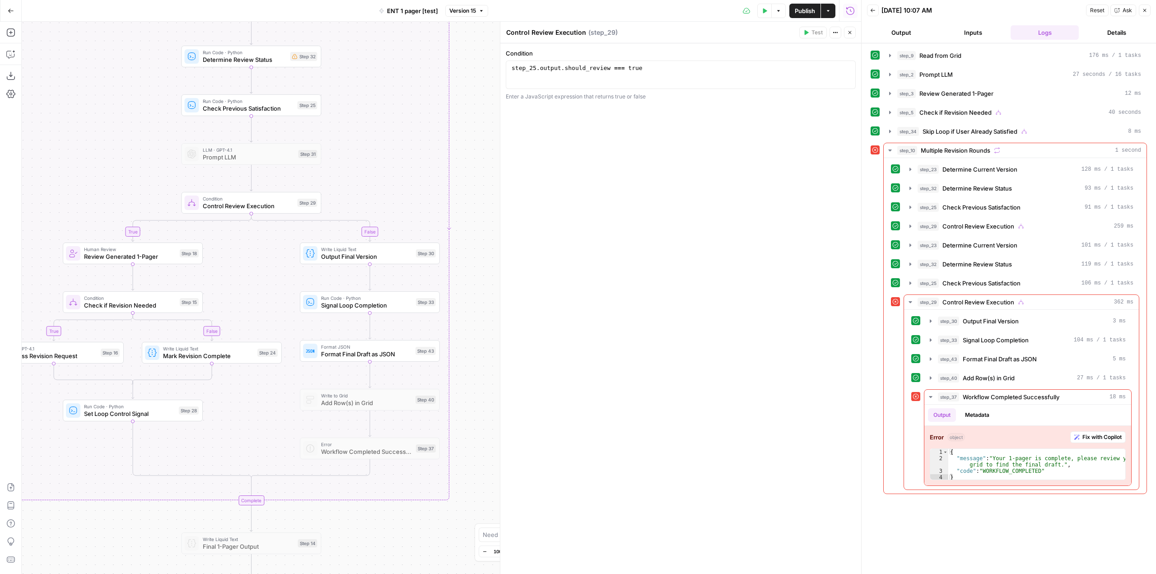
drag, startPoint x: 427, startPoint y: 468, endPoint x: 326, endPoint y: 531, distance: 119.3
click at [326, 531] on div "true false true true false true false false Workflow Input Settings Inputs Read…" at bounding box center [441, 298] width 839 height 552
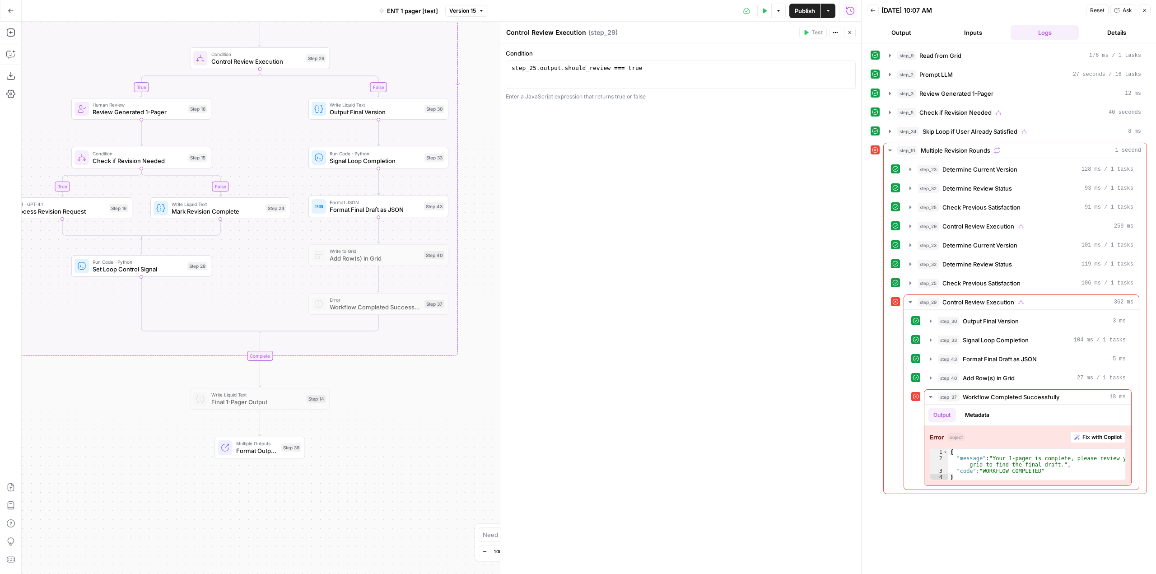
drag, startPoint x: 470, startPoint y: 413, endPoint x: 479, endPoint y: 268, distance: 145.7
click at [479, 268] on div "true false true true false true false false Workflow Input Settings Inputs Read…" at bounding box center [441, 298] width 839 height 552
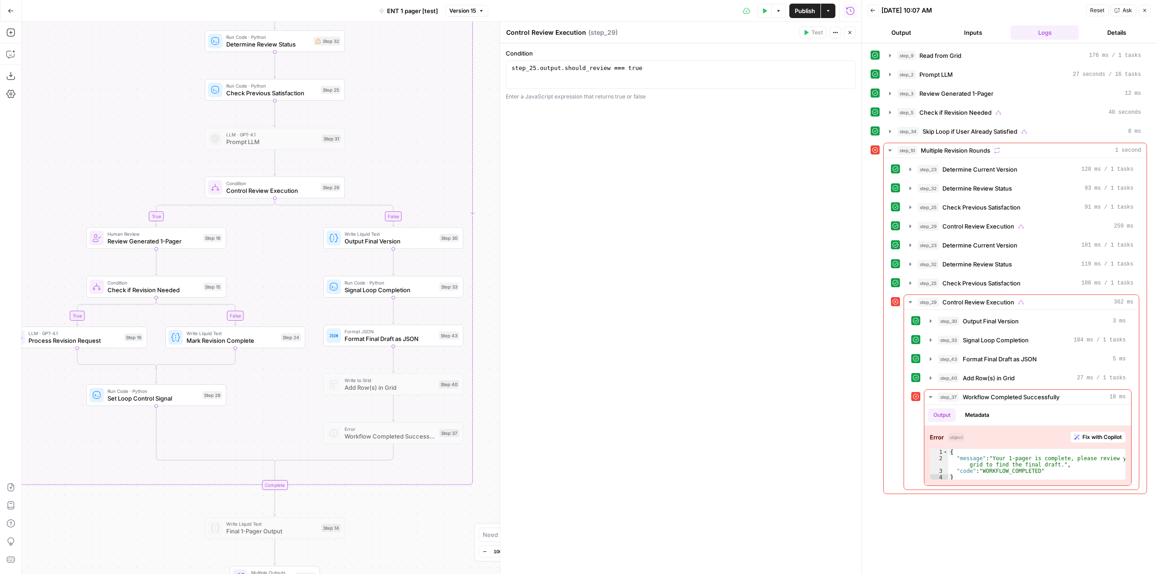
drag, startPoint x: 447, startPoint y: 444, endPoint x: 429, endPoint y: 525, distance: 83.4
click at [429, 525] on div "true false true true false true false false Workflow Input Settings Inputs Read…" at bounding box center [441, 298] width 839 height 552
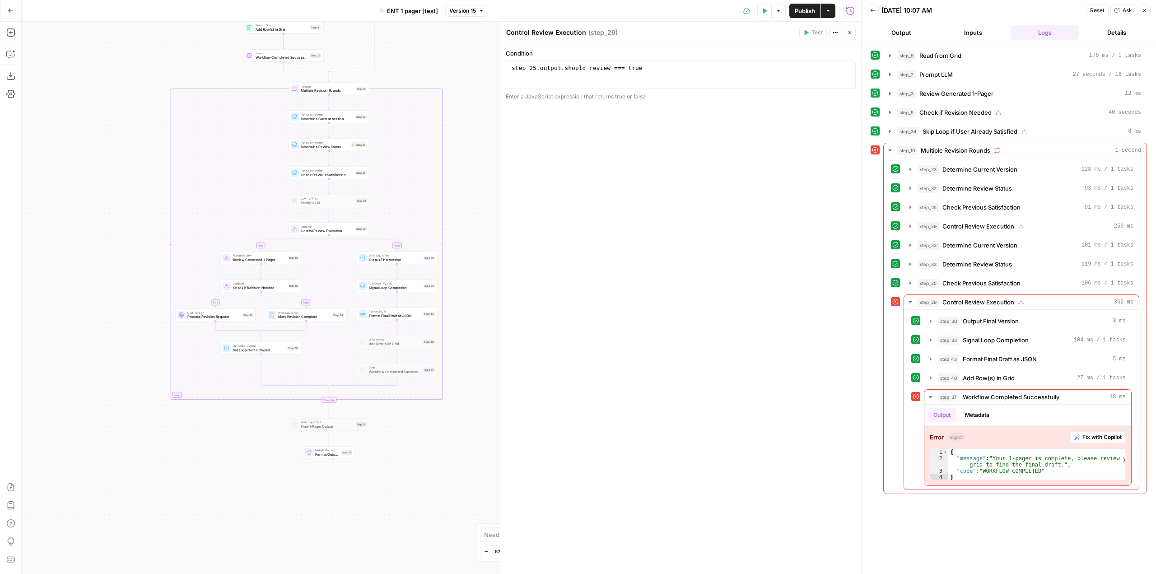
drag, startPoint x: 483, startPoint y: 215, endPoint x: 447, endPoint y: 239, distance: 43.3
click at [447, 239] on div "true false true true false true false false Workflow Input Settings Inputs Read…" at bounding box center [441, 298] width 839 height 552
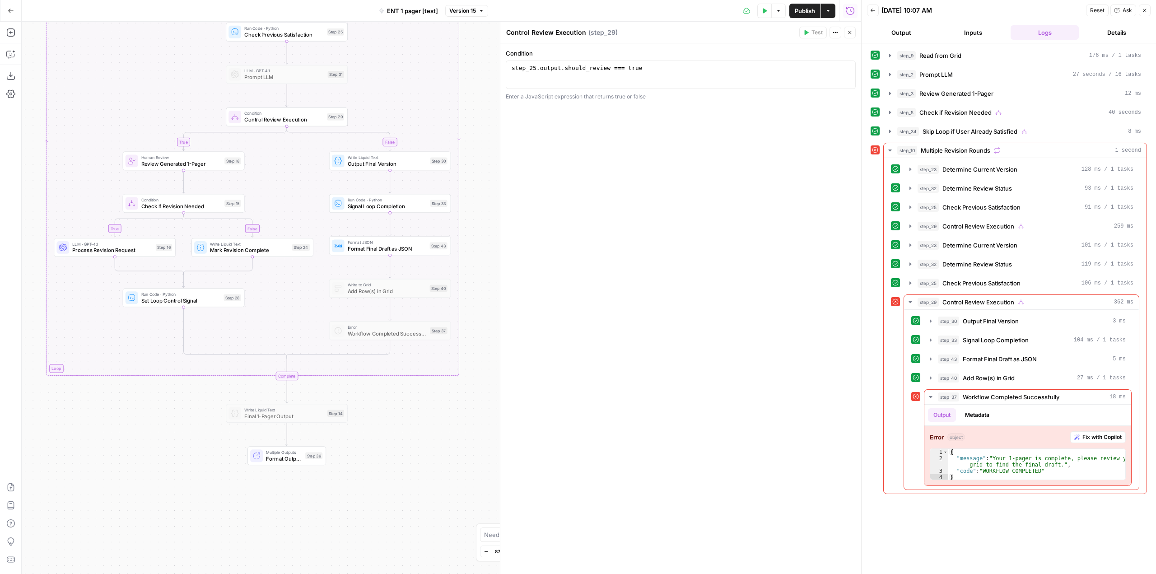
drag, startPoint x: 475, startPoint y: 312, endPoint x: 497, endPoint y: 212, distance: 102.6
click at [497, 212] on body "Ramp New Home Browse Insights Opportunities Your Data Recent Grids [Test] ENT 1…" at bounding box center [578, 287] width 1156 height 574
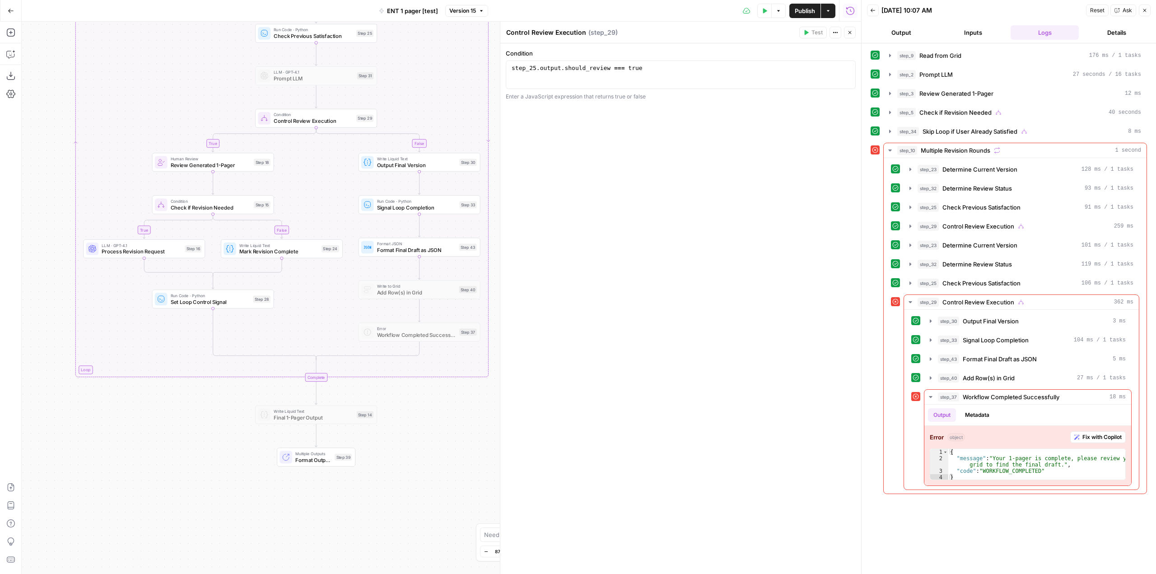
drag, startPoint x: 389, startPoint y: 436, endPoint x: 419, endPoint y: 438, distance: 29.4
click at [419, 438] on div "true false true true false true false false Workflow Input Settings Inputs Read…" at bounding box center [441, 298] width 839 height 552
click at [9, 52] on icon "button" at bounding box center [10, 54] width 9 height 9
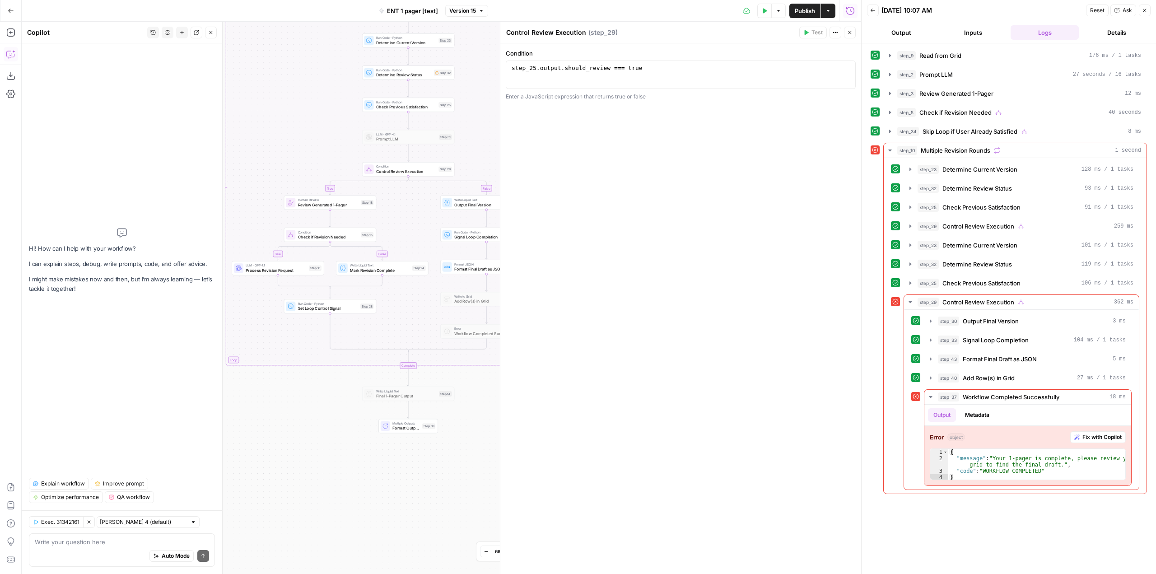
drag, startPoint x: 346, startPoint y: 456, endPoint x: 322, endPoint y: 425, distance: 39.0
click at [322, 425] on div "true false true true false true false false Workflow Input Settings Inputs Read…" at bounding box center [441, 298] width 839 height 552
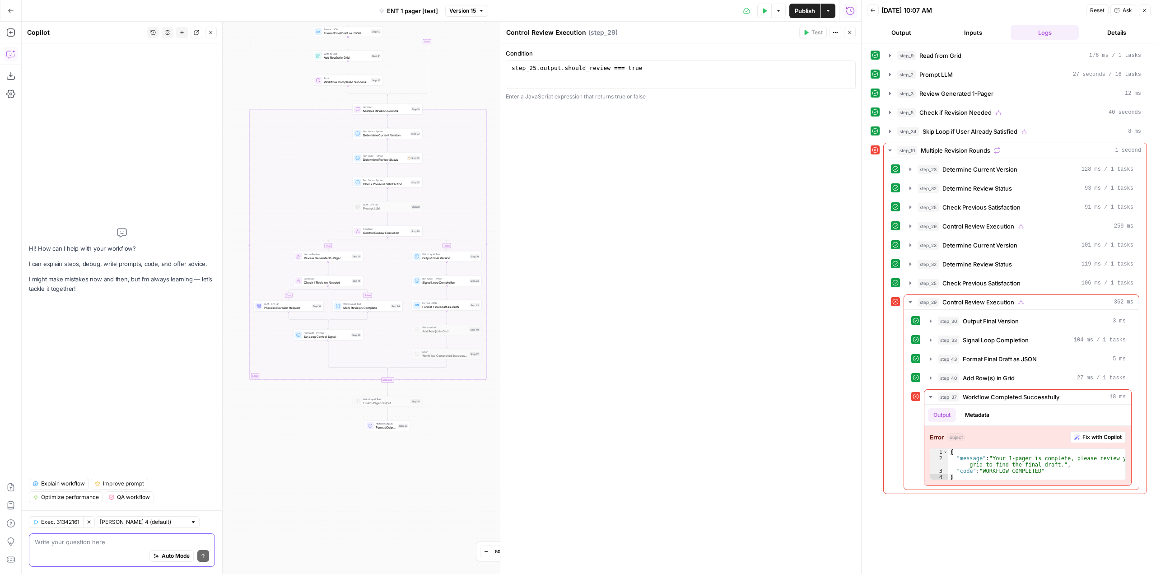
click at [130, 545] on textarea at bounding box center [122, 541] width 174 height 9
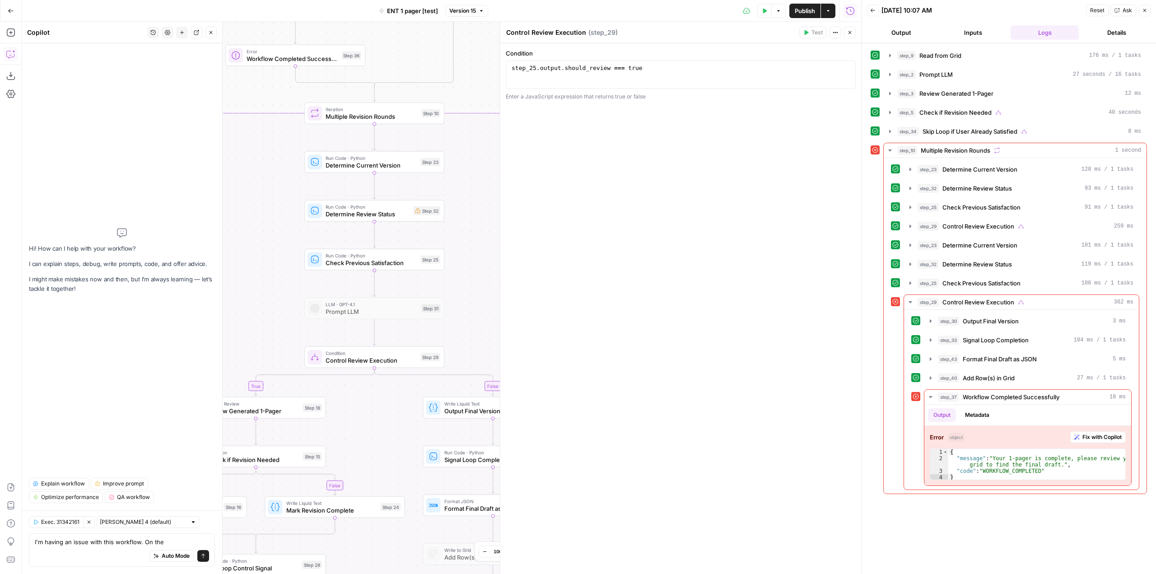
drag, startPoint x: 483, startPoint y: 67, endPoint x: 465, endPoint y: 289, distance: 222.5
click at [465, 289] on div "true false true true false true false false Workflow Input Settings Inputs Read…" at bounding box center [441, 298] width 839 height 552
click at [177, 536] on div "I'm having an issue with this workflow. On the I'm having an issue with this wo…" at bounding box center [122, 549] width 186 height 33
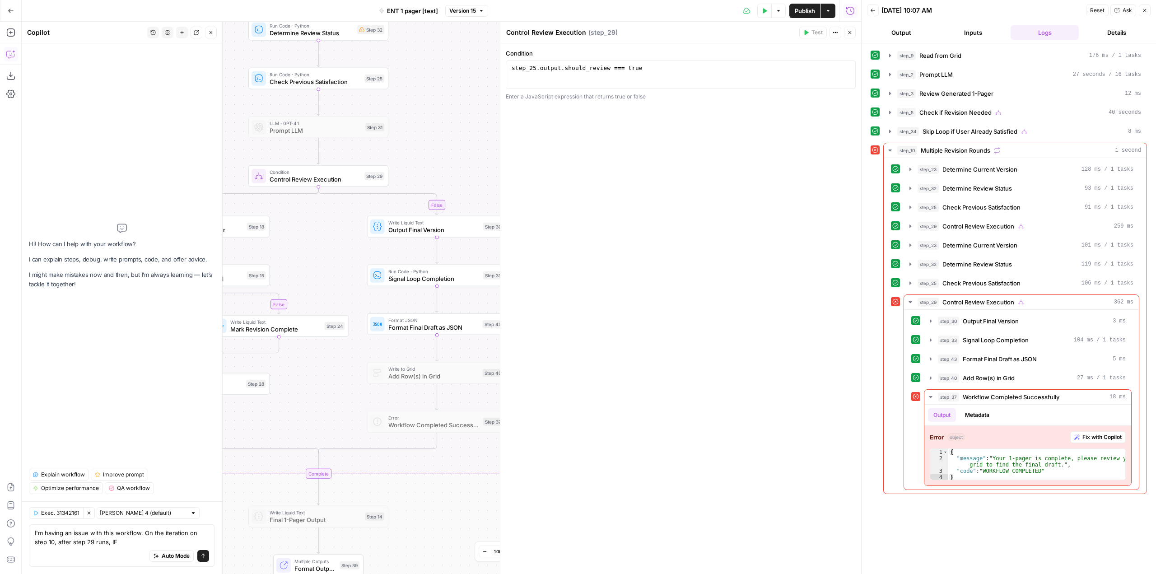
drag, startPoint x: 473, startPoint y: 321, endPoint x: 417, endPoint y: 140, distance: 189.5
click at [417, 140] on div "true false true true false true false false Workflow Input Settings Inputs Read…" at bounding box center [441, 298] width 839 height 552
click at [140, 536] on textarea "I'm having an issue with this workflow. On the iteration on step 10, after step…" at bounding box center [122, 537] width 174 height 18
click at [133, 540] on textarea "I'm having an issue with this workflow. On the iteration on step 10, after step…" at bounding box center [122, 537] width 174 height 18
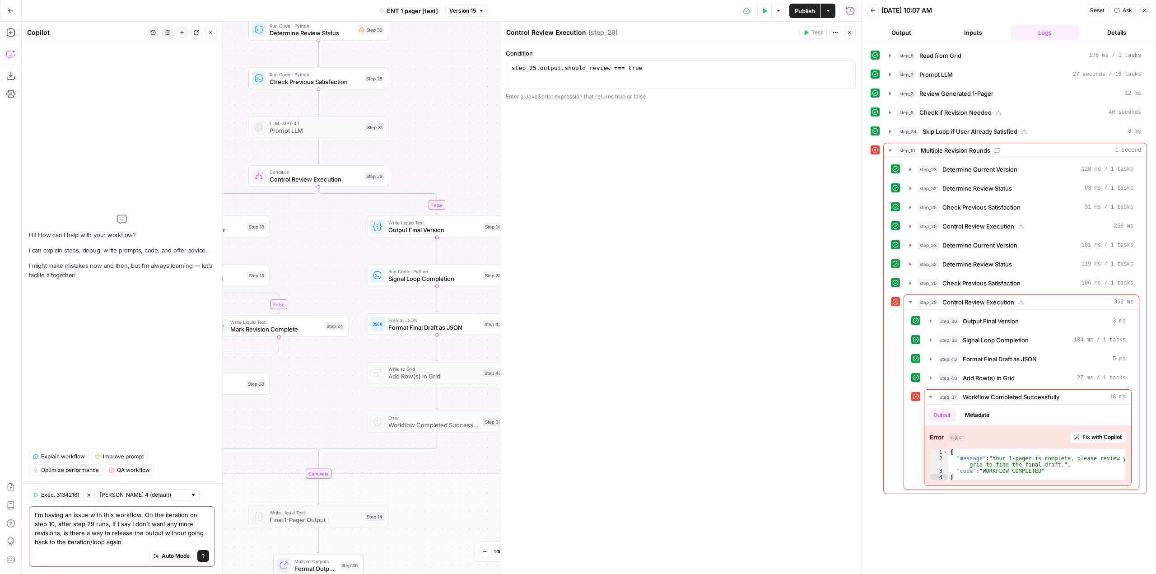
type textarea "I'm having an issue with this workflow. On the iteration on step 10, after step…"
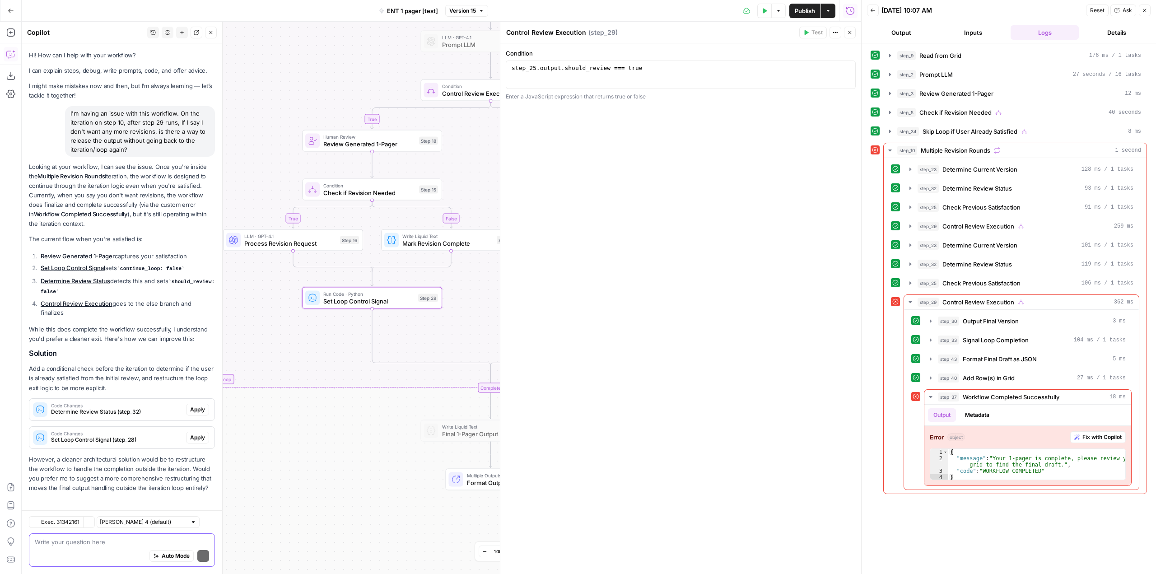
scroll to position [3, 0]
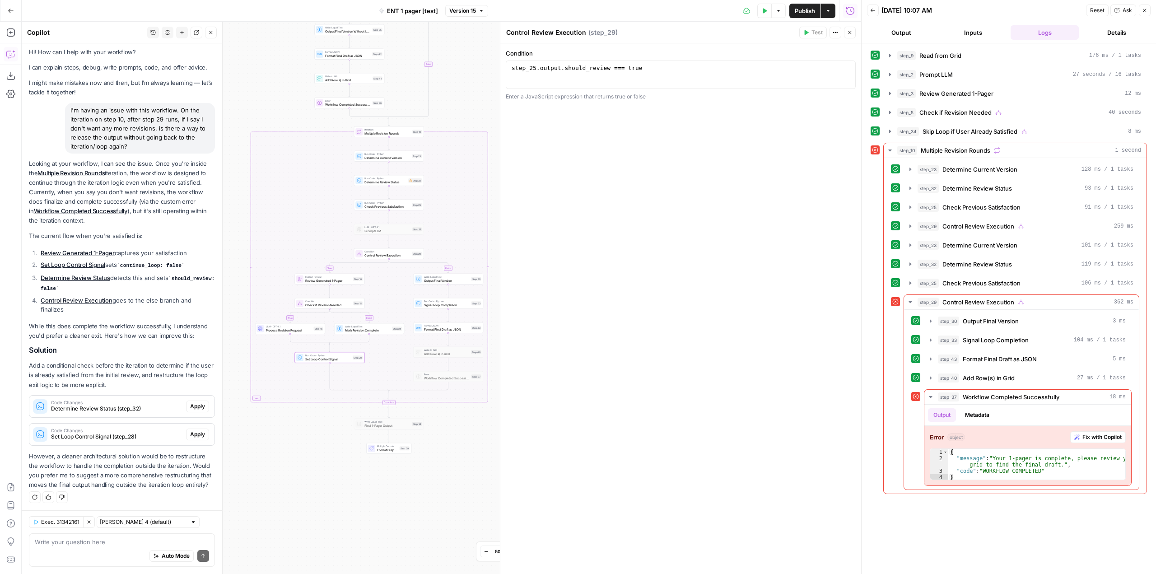
drag, startPoint x: 408, startPoint y: 476, endPoint x: 356, endPoint y: 476, distance: 51.9
click at [356, 476] on div "true false true true false true false false Workflow Input Settings Inputs Read…" at bounding box center [441, 298] width 839 height 552
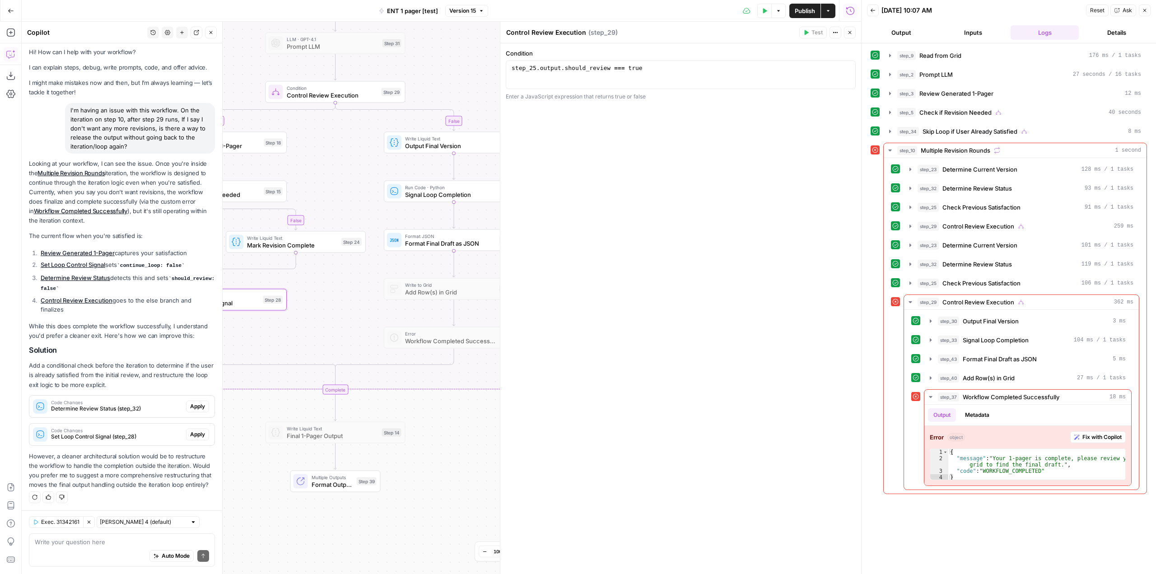
drag, startPoint x: 435, startPoint y: 499, endPoint x: 469, endPoint y: 429, distance: 76.9
click at [469, 429] on div "true false true true false true false false Workflow Input Settings Inputs Read…" at bounding box center [441, 298] width 839 height 552
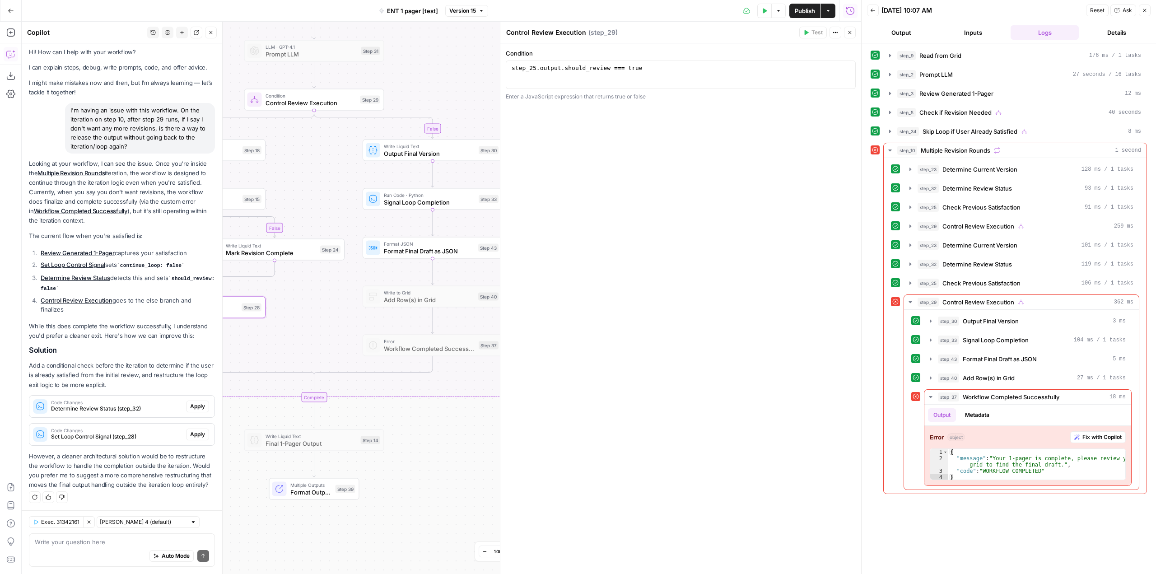
drag, startPoint x: 417, startPoint y: 456, endPoint x: 388, endPoint y: 463, distance: 29.8
click at [388, 463] on div "true false true true false true false false Workflow Input Settings Inputs Read…" at bounding box center [441, 298] width 839 height 552
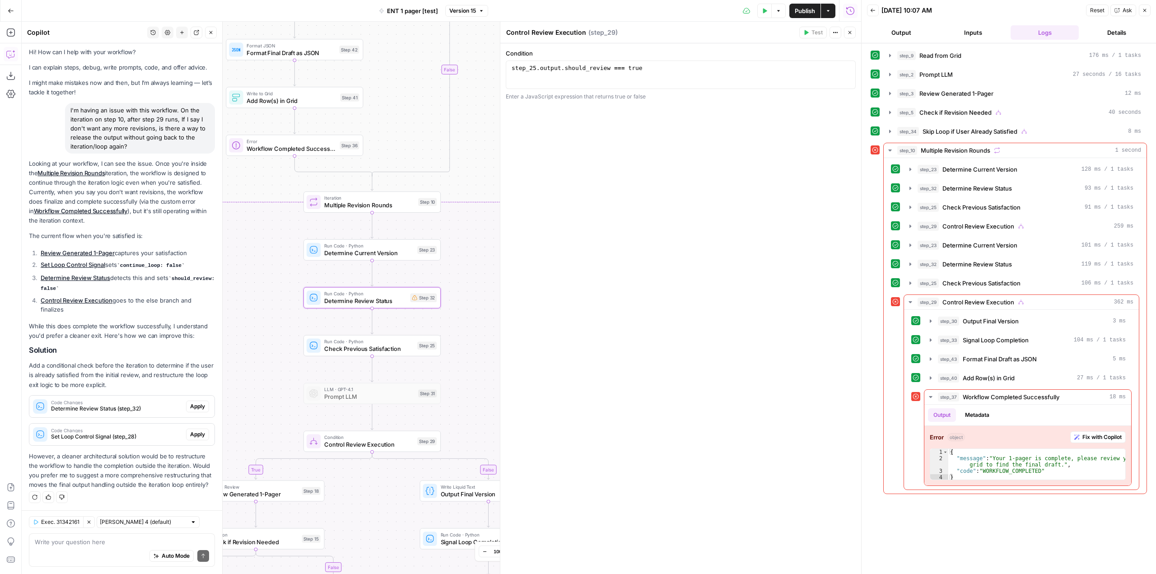
click at [125, 410] on span "Determine Review Status (step_32)" at bounding box center [116, 409] width 131 height 8
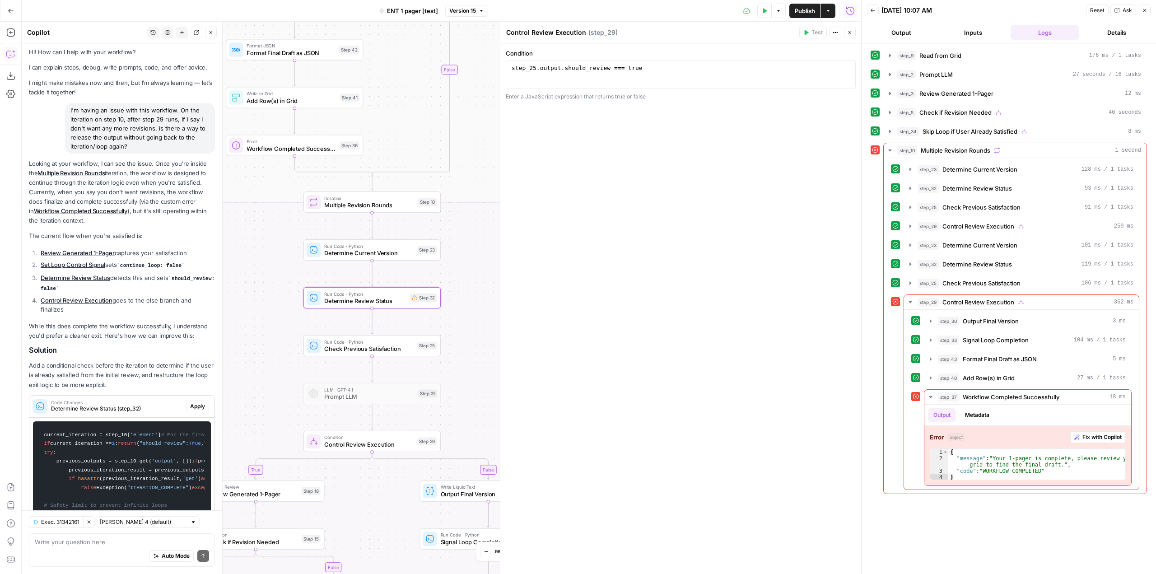
click at [134, 409] on span "Determine Review Status (step_32)" at bounding box center [116, 409] width 131 height 8
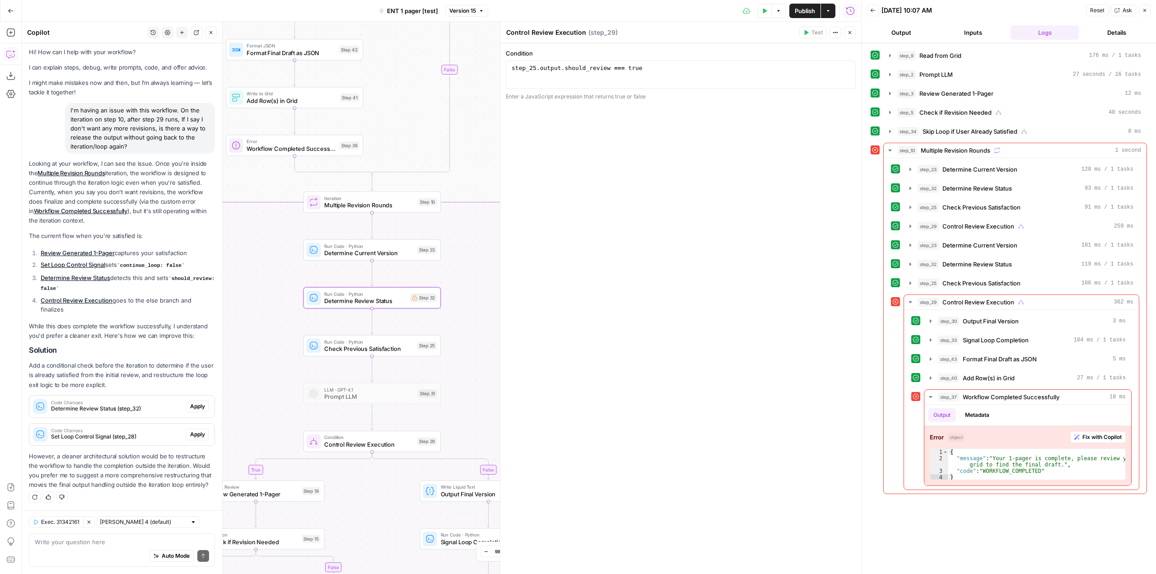
click at [145, 408] on span "Determine Review Status (step_32)" at bounding box center [116, 409] width 131 height 8
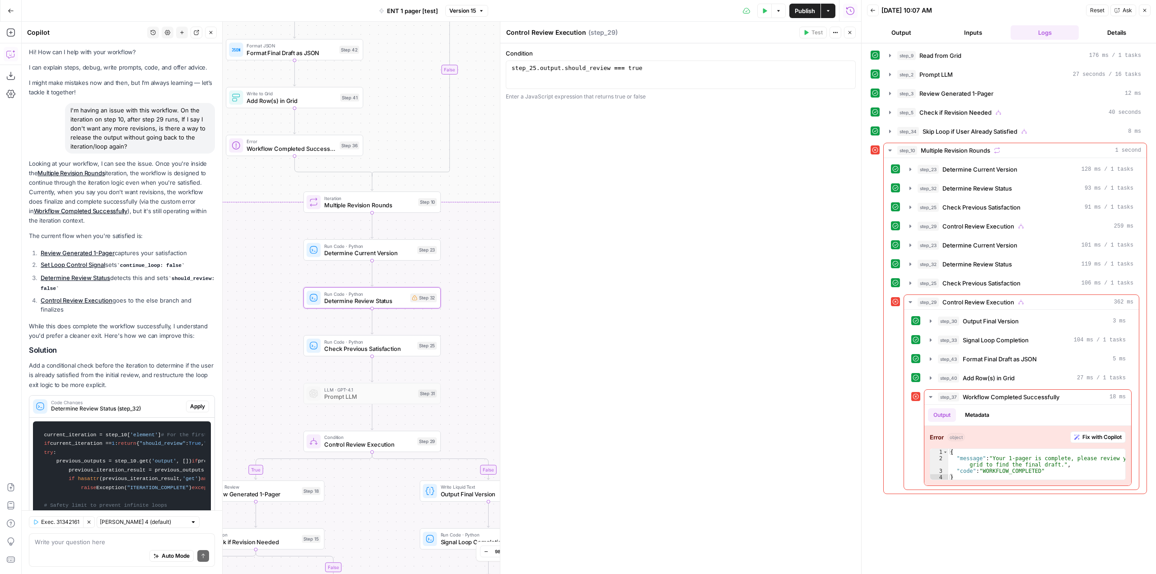
click at [145, 408] on span "Determine Review Status (step_32)" at bounding box center [116, 409] width 131 height 8
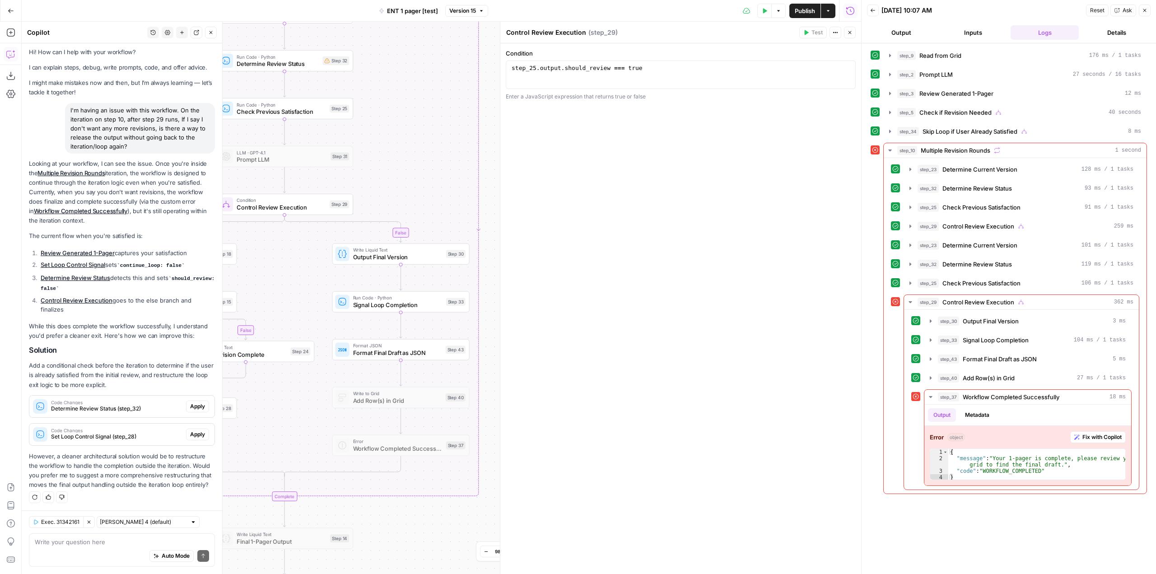
drag, startPoint x: 467, startPoint y: 335, endPoint x: 335, endPoint y: -5, distance: 365.3
click at [335, 0] on html "Ramp New Home Browse Insights Opportunities Your Data Recent Grids [Test] ENT 1…" at bounding box center [578, 287] width 1156 height 574
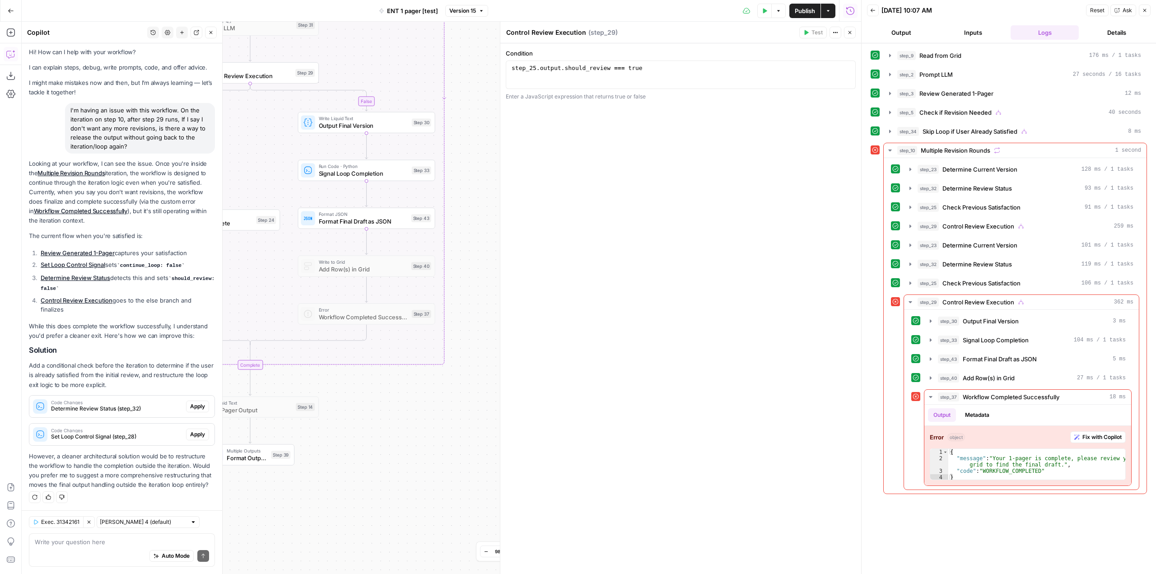
drag, startPoint x: 416, startPoint y: 452, endPoint x: 427, endPoint y: 424, distance: 29.9
click at [427, 424] on div "true false true true false true false false Workflow Input Settings Inputs Read…" at bounding box center [441, 298] width 839 height 552
drag, startPoint x: 381, startPoint y: 433, endPoint x: 396, endPoint y: 436, distance: 15.8
click at [396, 436] on div "true false true true false true false false Workflow Input Settings Inputs Read…" at bounding box center [441, 298] width 839 height 552
click at [5, 31] on button "Add Steps" at bounding box center [11, 32] width 14 height 14
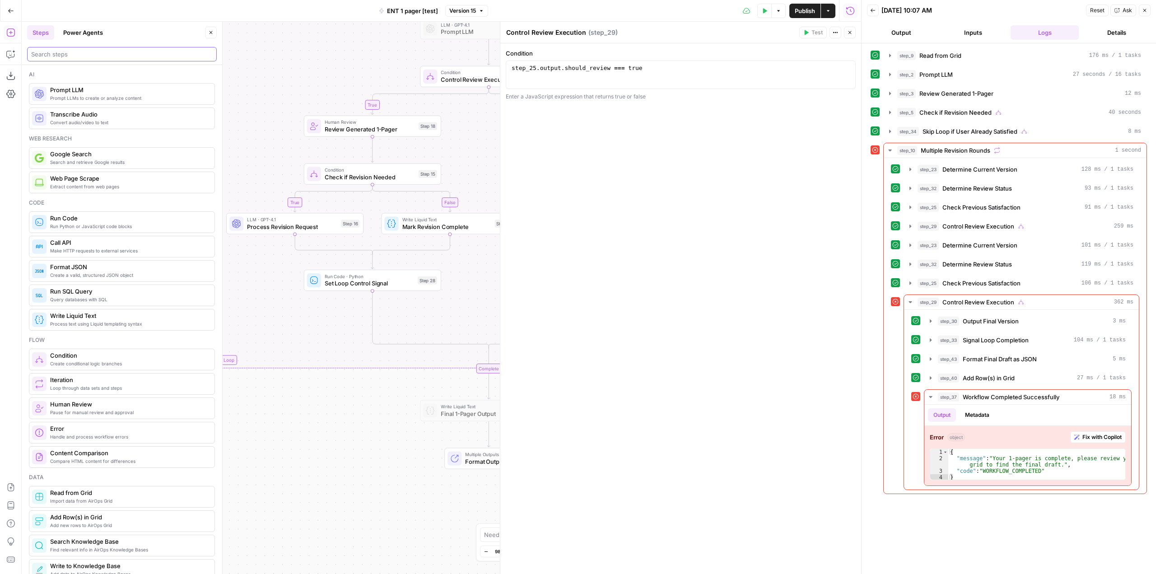
click at [128, 50] on input "search" at bounding box center [122, 54] width 182 height 9
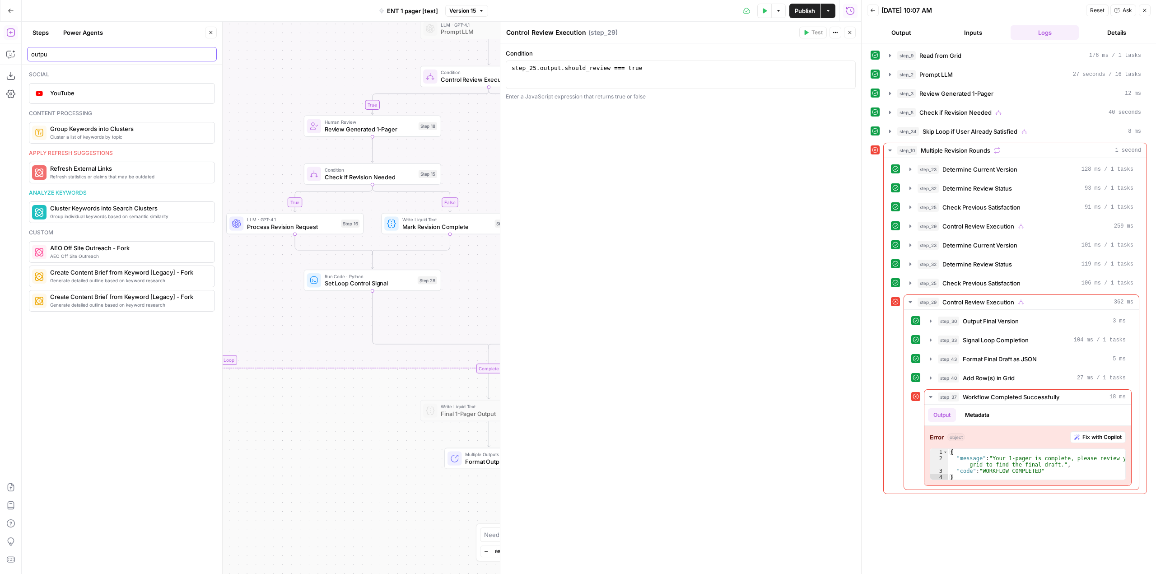
type input "output"
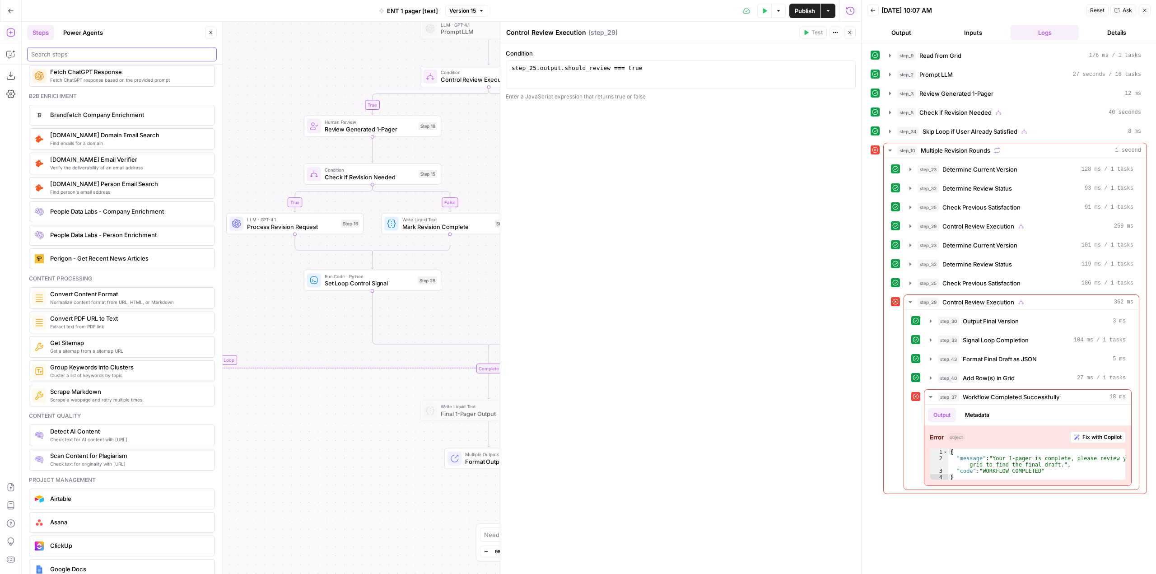
scroll to position [1355, 0]
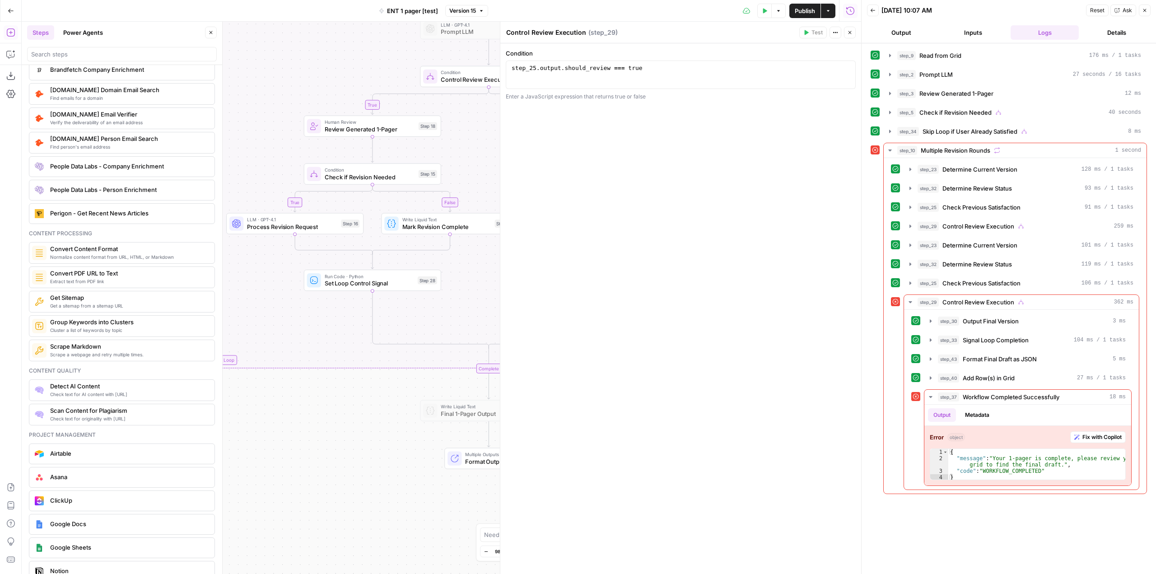
click at [307, 475] on div "true false true true false true false false Workflow Input Settings Inputs Read…" at bounding box center [441, 298] width 839 height 552
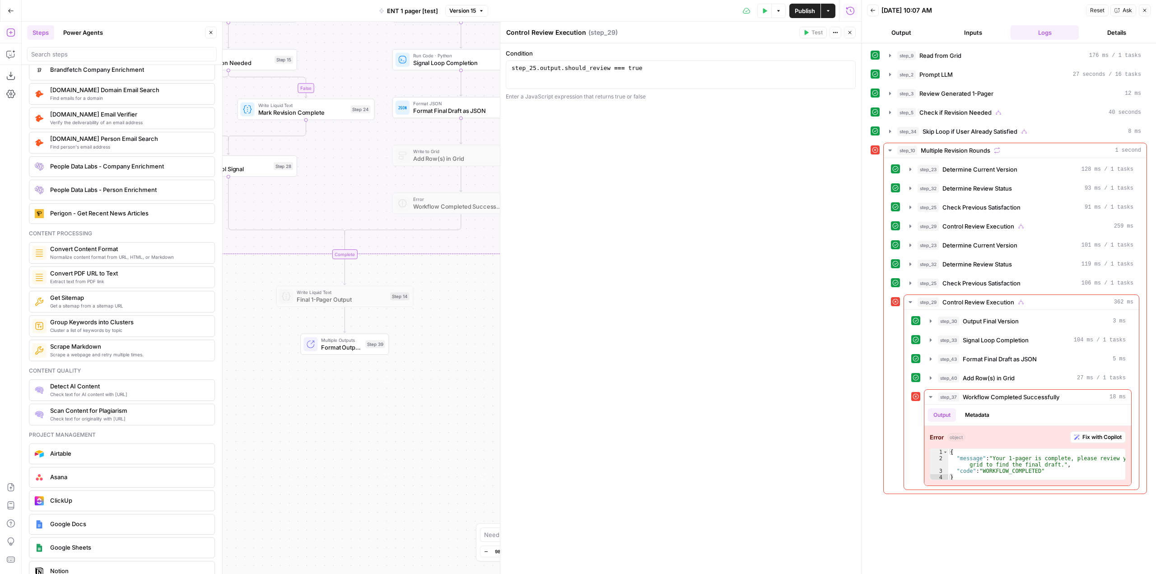
drag, startPoint x: 322, startPoint y: 479, endPoint x: 178, endPoint y: 364, distance: 183.8
click at [178, 364] on body "Ramp New Home Browse Insights Opportunities Your Data Recent Grids [Test] ENT 1…" at bounding box center [578, 287] width 1156 height 574
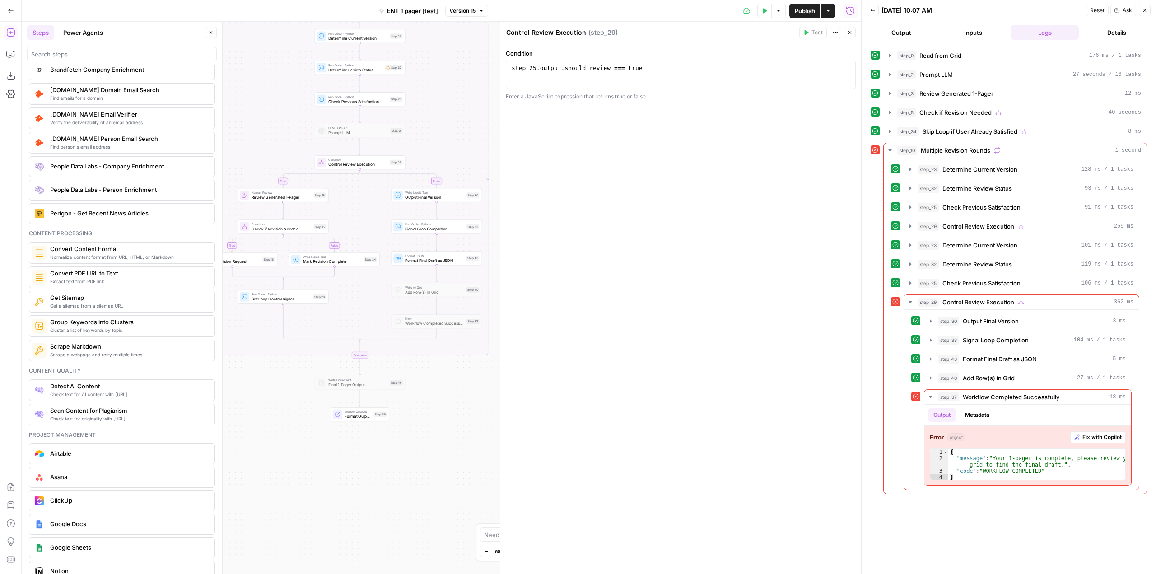
drag, startPoint x: 419, startPoint y: 365, endPoint x: 429, endPoint y: 432, distance: 67.6
click at [429, 432] on div "true false true true false true false false Workflow Input Settings Inputs Read…" at bounding box center [441, 298] width 839 height 552
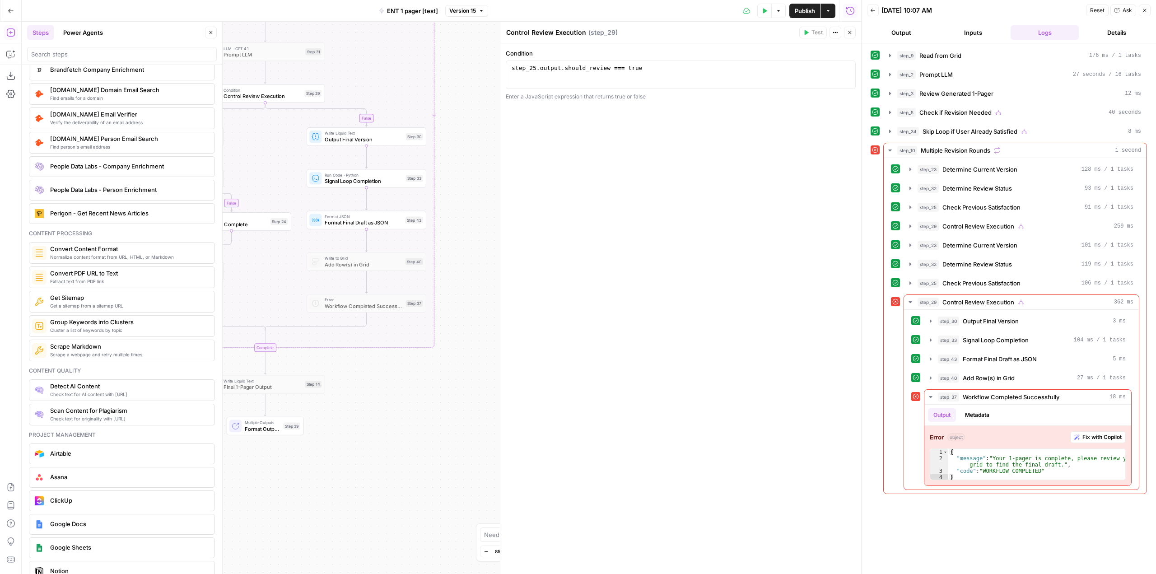
drag, startPoint x: 428, startPoint y: 418, endPoint x: 352, endPoint y: 433, distance: 77.4
click at [352, 433] on div "true false true true false true false false Workflow Input Settings Inputs Read…" at bounding box center [441, 298] width 839 height 552
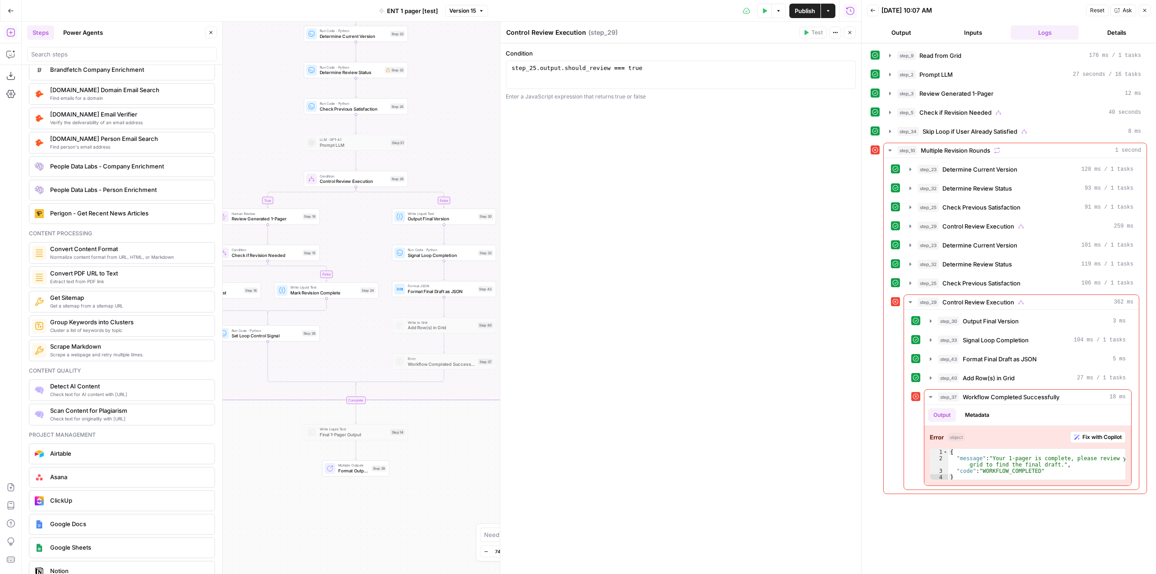
drag, startPoint x: 361, startPoint y: 407, endPoint x: 408, endPoint y: 559, distance: 158.8
click at [408, 559] on div "true false true true false true false false Workflow Input Settings Inputs Read…" at bounding box center [441, 298] width 839 height 552
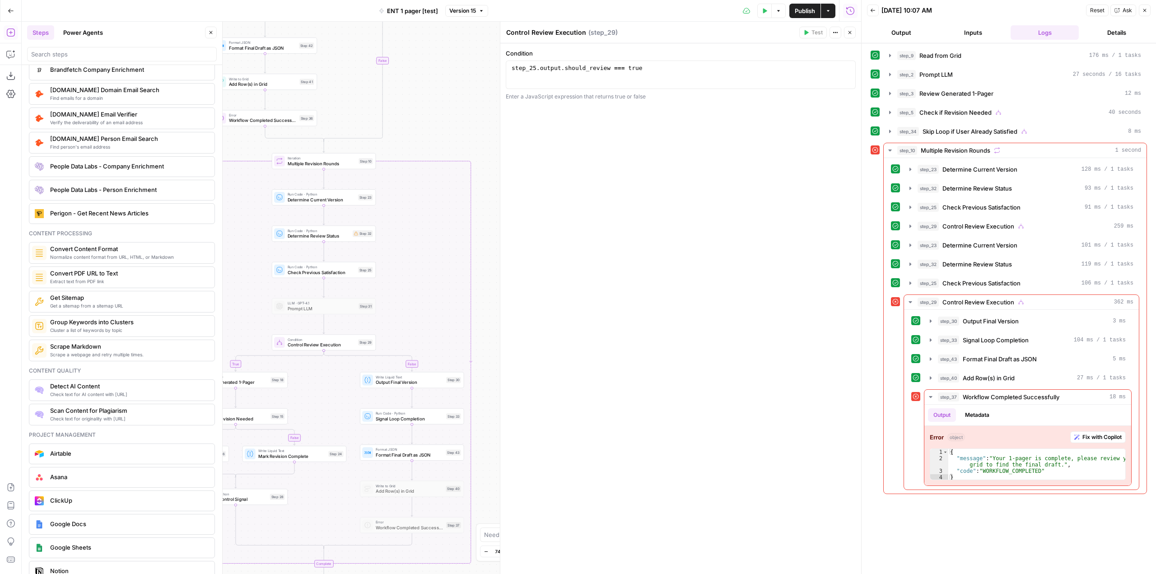
drag, startPoint x: 454, startPoint y: 75, endPoint x: 452, endPoint y: 131, distance: 56.5
click at [452, 131] on div "true false true true false true false false Workflow Input Settings Inputs Read…" at bounding box center [441, 298] width 839 height 552
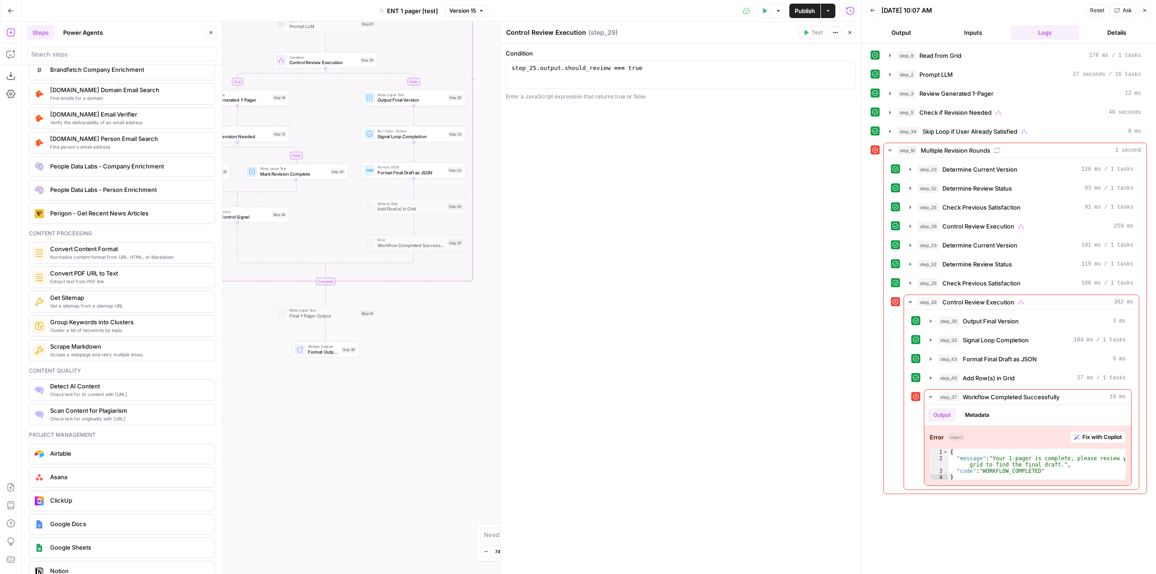
drag, startPoint x: 476, startPoint y: 393, endPoint x: 478, endPoint y: 111, distance: 282.2
click at [478, 111] on div "true false true true false true false false Workflow Input Settings Inputs Read…" at bounding box center [441, 298] width 839 height 552
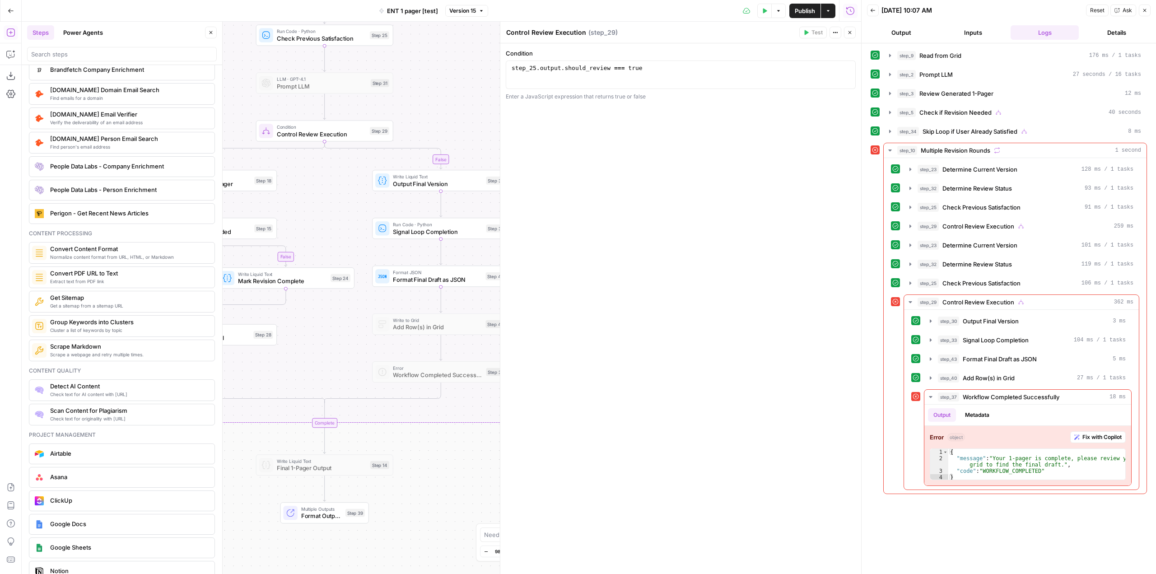
drag, startPoint x: 399, startPoint y: 452, endPoint x: 403, endPoint y: 478, distance: 27.0
click at [403, 478] on div "true false true true false true false false Workflow Input Settings Inputs Read…" at bounding box center [441, 298] width 839 height 552
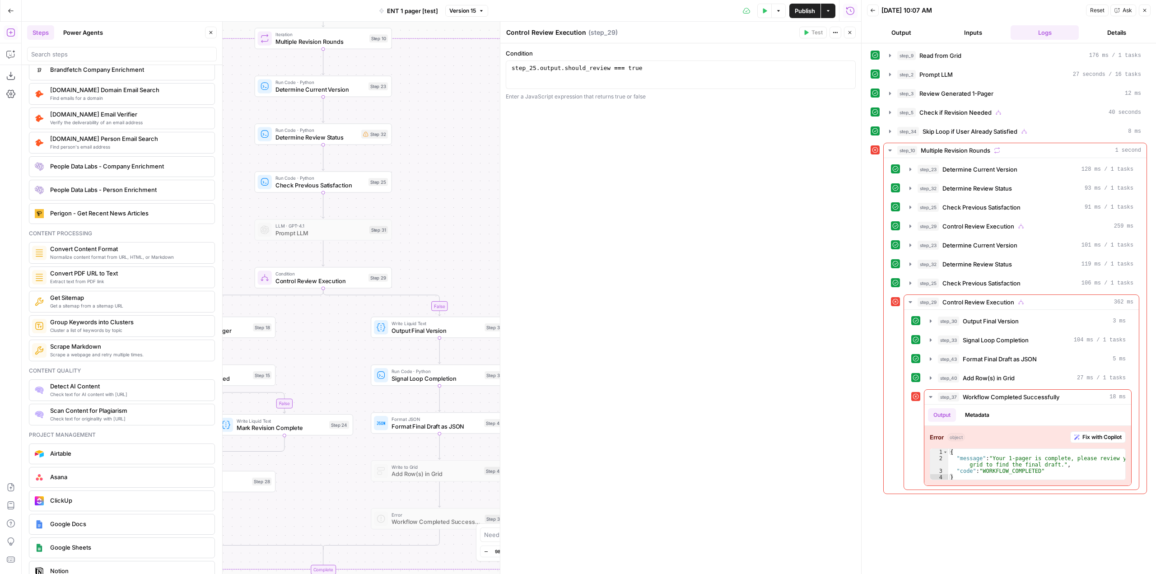
drag, startPoint x: 429, startPoint y: 60, endPoint x: 428, endPoint y: 207, distance: 147.2
click at [428, 207] on div "true false true true false true false false Workflow Input Settings Inputs Read…" at bounding box center [441, 298] width 839 height 552
click at [337, 182] on span "Check Previous Satisfaction" at bounding box center [319, 185] width 89 height 9
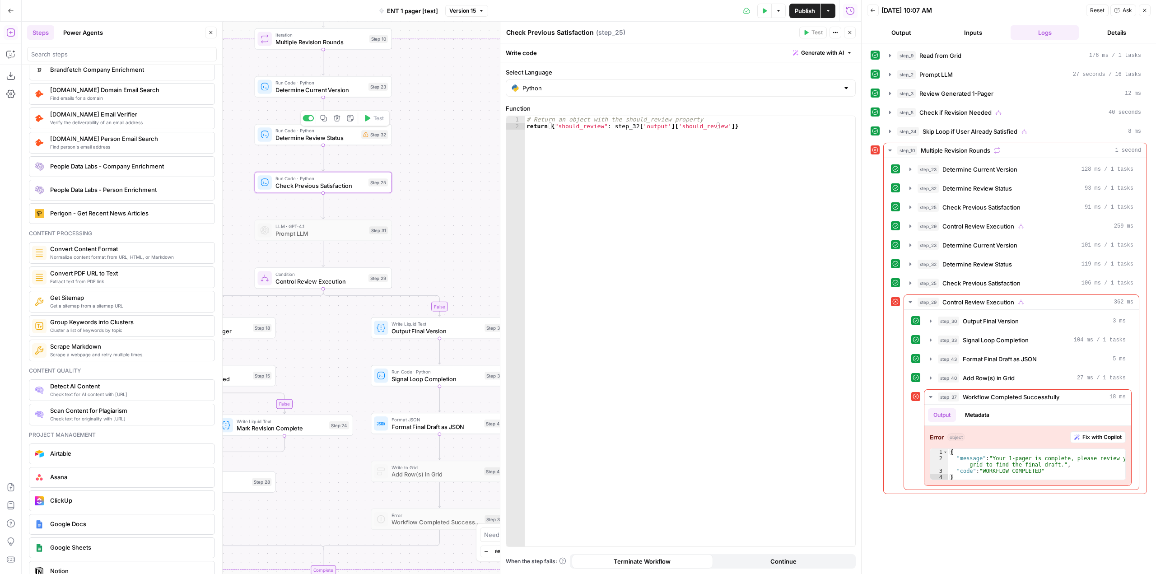
click at [303, 140] on span "Determine Review Status" at bounding box center [316, 137] width 82 height 9
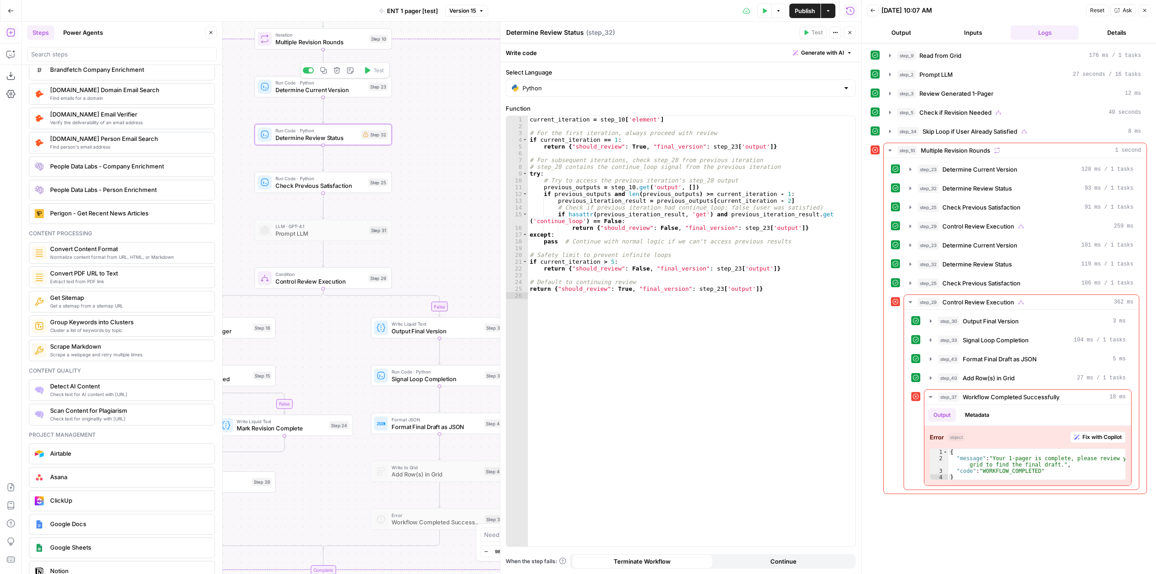
click at [288, 89] on span "Determine Current Version" at bounding box center [319, 89] width 89 height 9
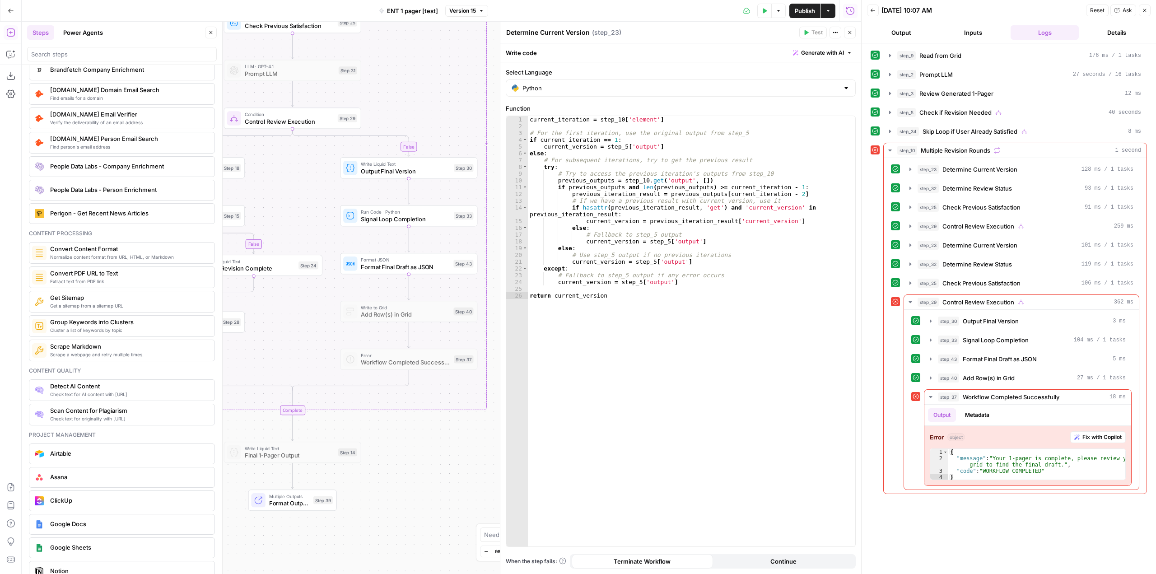
drag, startPoint x: 464, startPoint y: 221, endPoint x: 425, endPoint y: 26, distance: 199.0
click at [425, 26] on div "true false true true false true false false Workflow Input Settings Inputs Read…" at bounding box center [441, 298] width 839 height 552
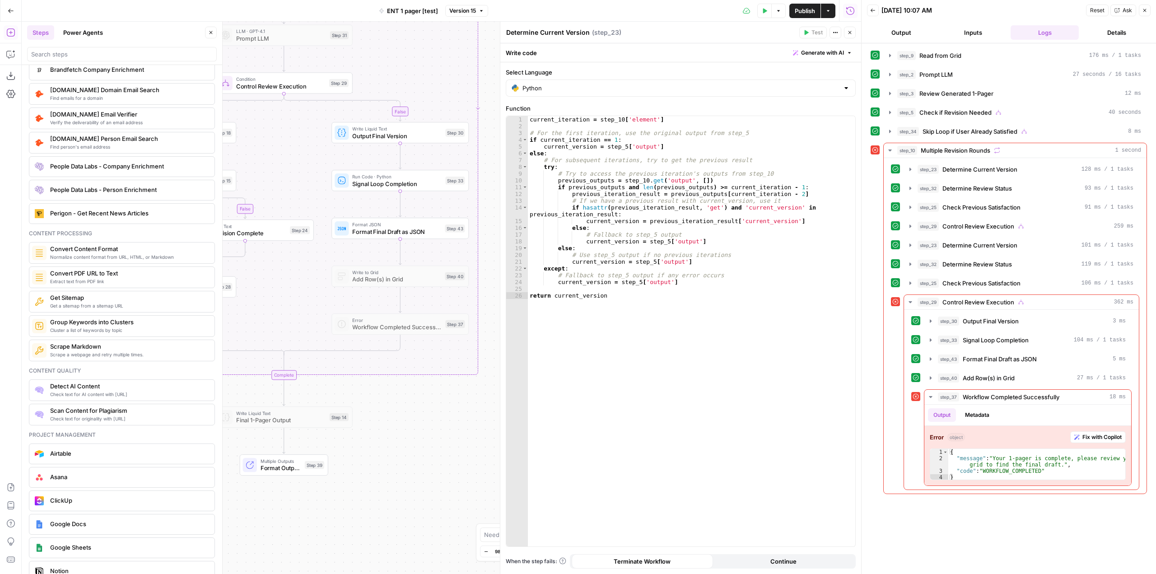
click at [424, 403] on div "true false true true false true false false Workflow Input Settings Inputs Read…" at bounding box center [441, 298] width 839 height 552
click at [210, 32] on icon "button" at bounding box center [210, 32] width 5 height 5
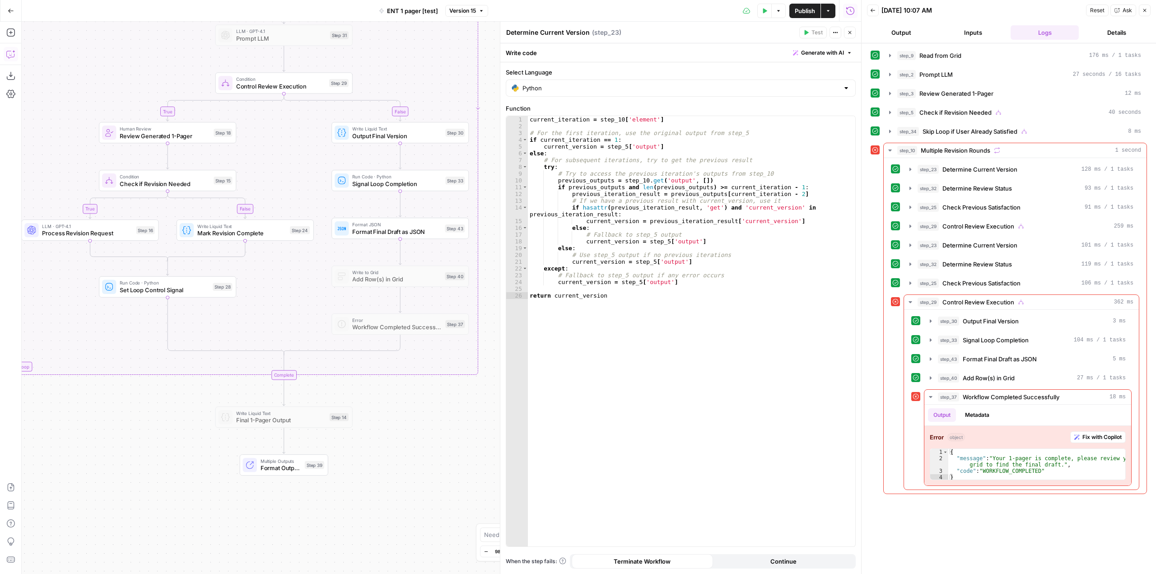
click at [15, 58] on icon "button" at bounding box center [10, 54] width 9 height 9
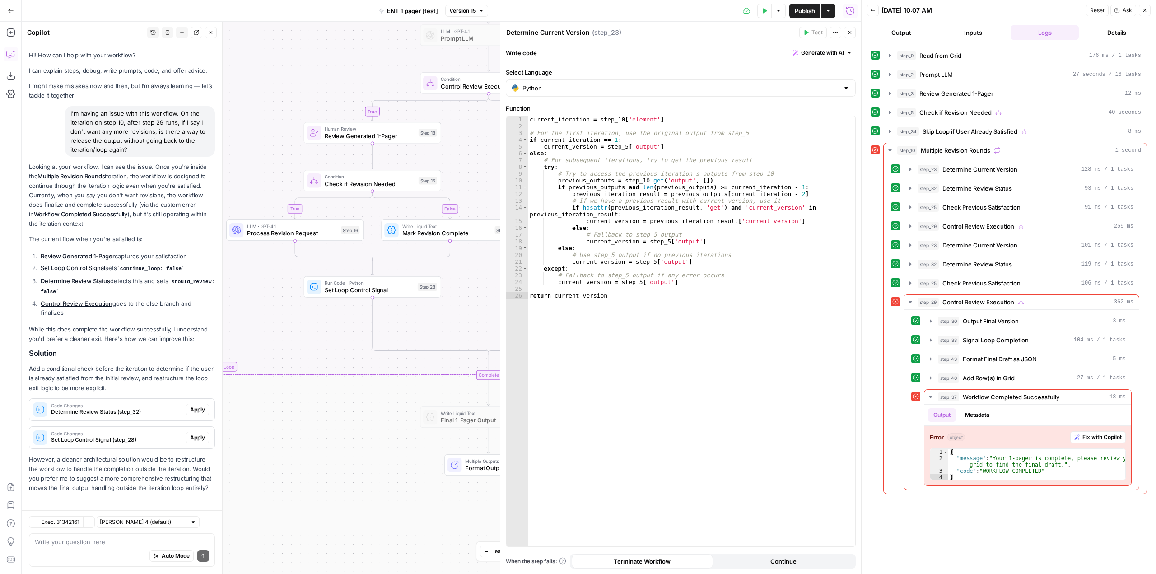
scroll to position [3, 0]
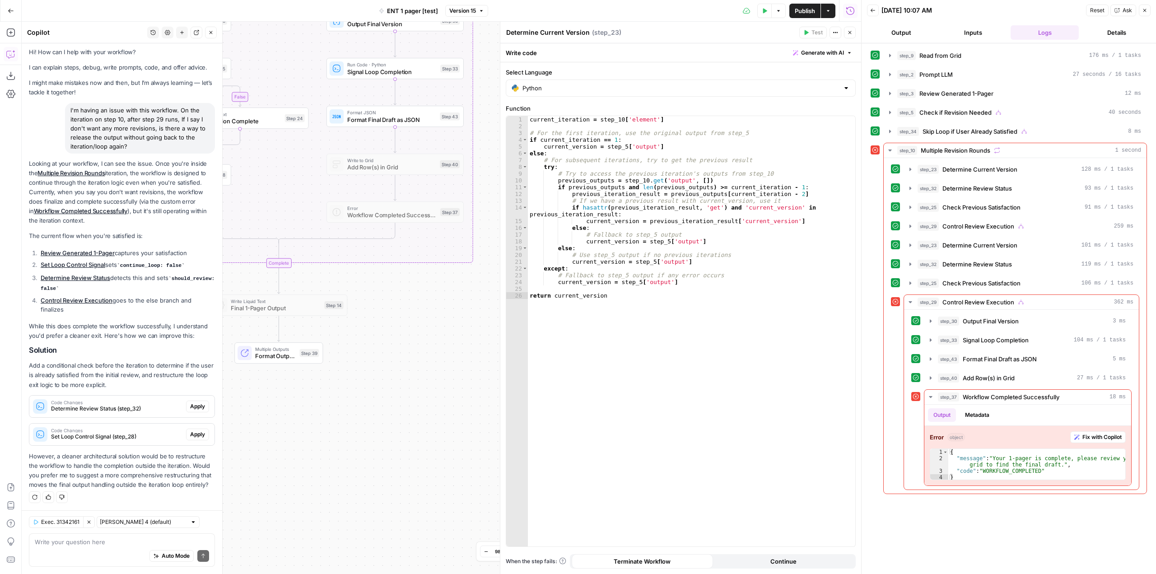
drag, startPoint x: 378, startPoint y: 334, endPoint x: 168, endPoint y: 222, distance: 238.0
click at [168, 222] on body "Ramp New Home Browse Insights Opportunities Your Data Recent Grids [Test] ENT 1…" at bounding box center [578, 287] width 1156 height 574
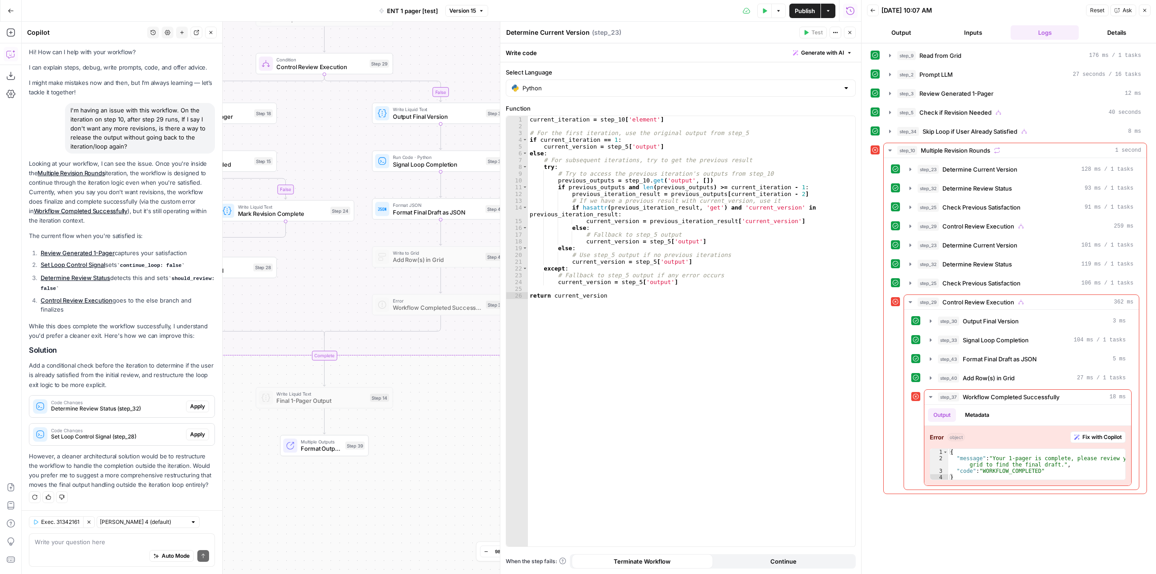
drag, startPoint x: 398, startPoint y: 374, endPoint x: 409, endPoint y: 394, distance: 22.0
click at [409, 394] on div "true false true true false true false false Workflow Input Settings Inputs Read…" at bounding box center [441, 298] width 839 height 552
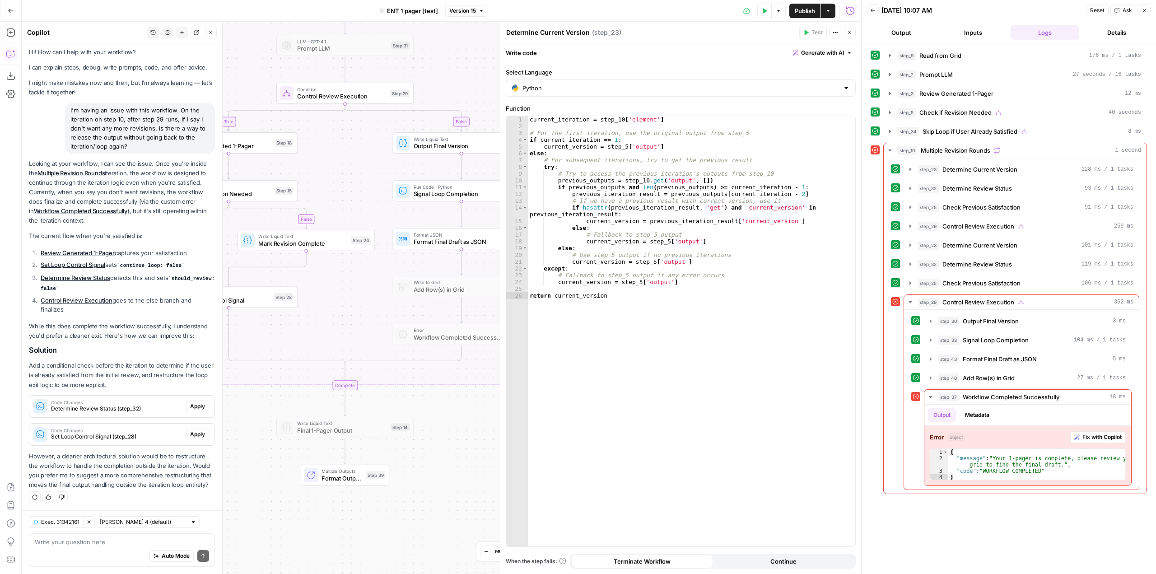
drag, startPoint x: 433, startPoint y: 464, endPoint x: 473, endPoint y: 461, distance: 39.8
click at [473, 461] on div "true false true true false true false false Workflow Input Settings Inputs Read…" at bounding box center [441, 298] width 839 height 552
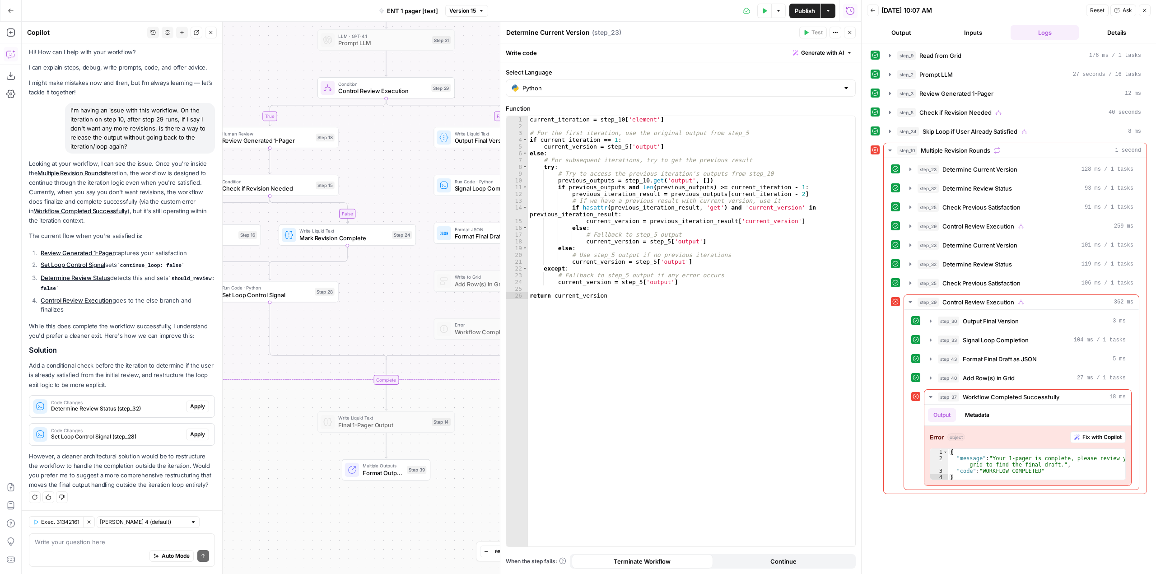
drag, startPoint x: 422, startPoint y: 450, endPoint x: 463, endPoint y: 445, distance: 41.4
click at [463, 445] on div "true false true true false true false false Workflow Input Settings Inputs Read…" at bounding box center [441, 298] width 839 height 552
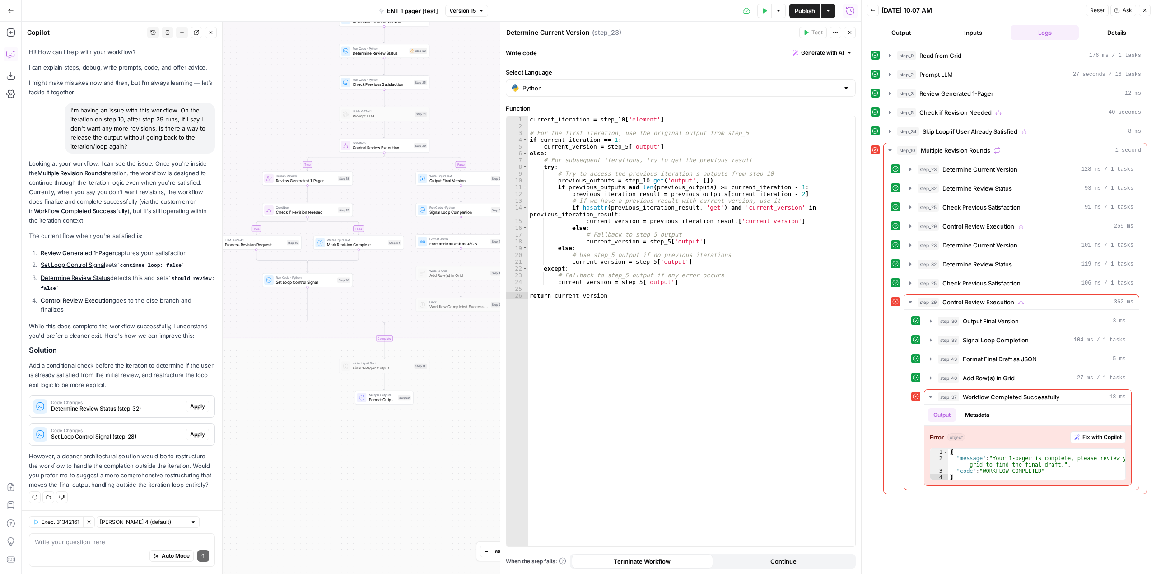
drag, startPoint x: 463, startPoint y: 445, endPoint x: 435, endPoint y: 381, distance: 69.6
click at [435, 381] on div "true false true true false true false false Workflow Input Settings Inputs Read…" at bounding box center [441, 298] width 839 height 552
click at [93, 543] on textarea at bounding box center [122, 541] width 174 height 9
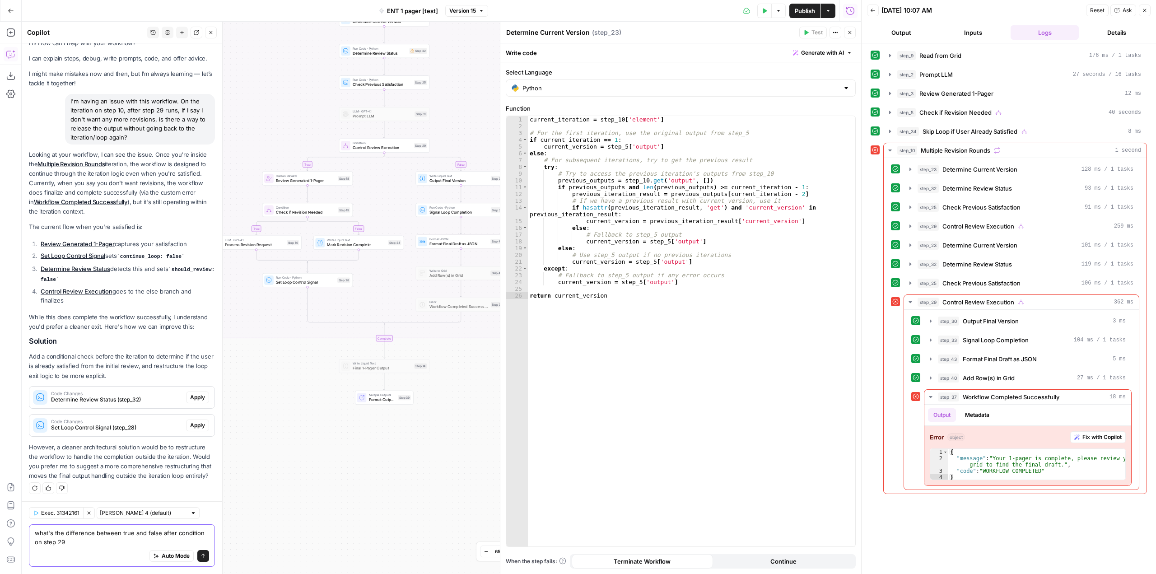
type textarea "what's the difference between true and false after condition on step 29?"
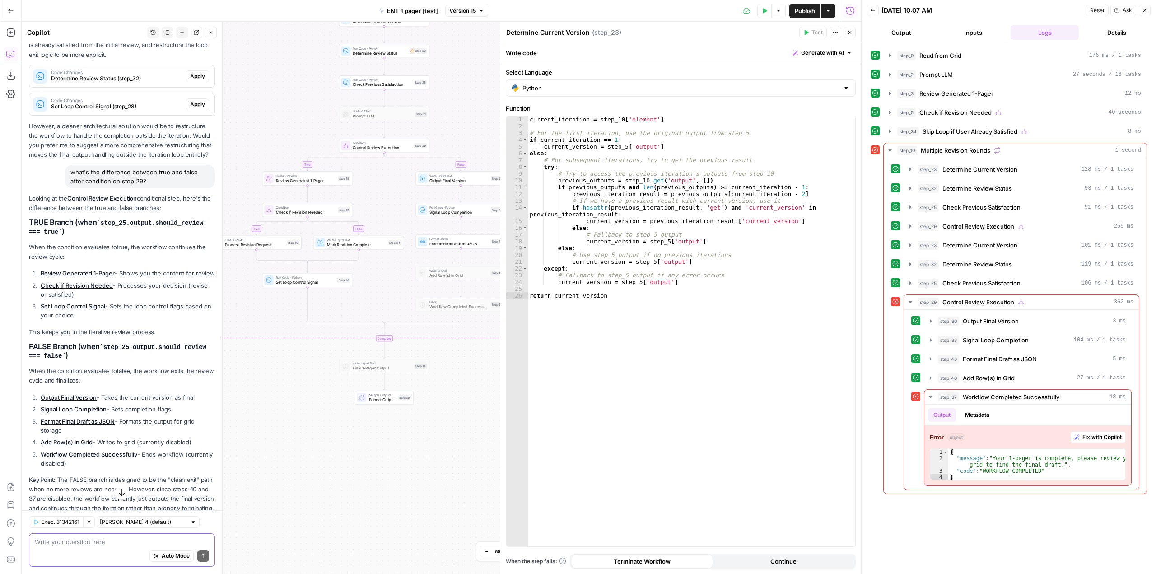
scroll to position [367, 0]
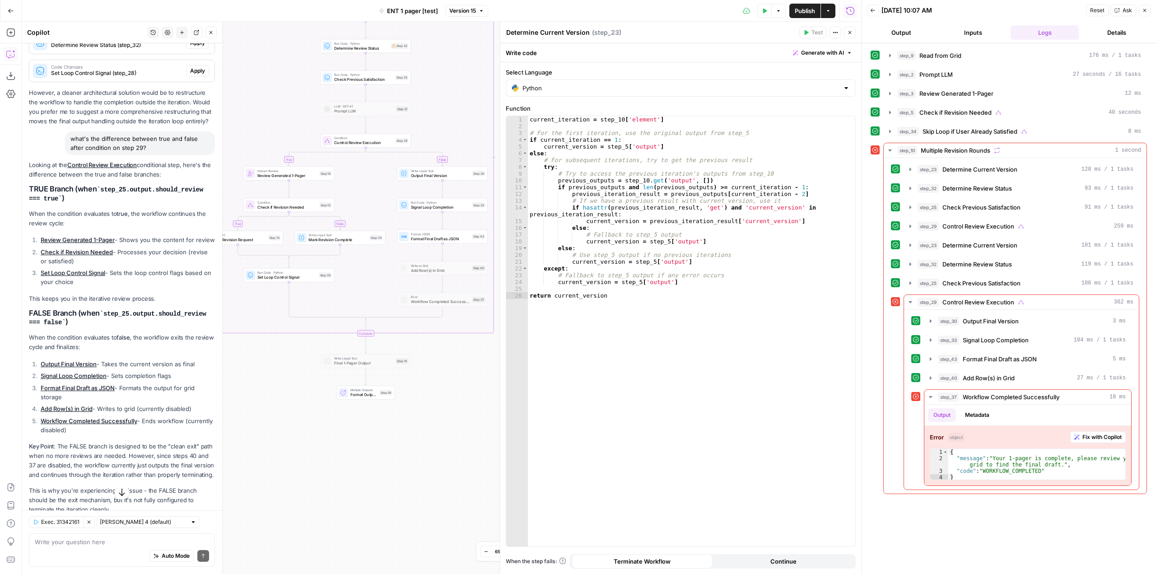
drag, startPoint x: 455, startPoint y: 252, endPoint x: 436, endPoint y: 111, distance: 141.6
click at [436, 111] on div "true false true true false true false false Workflow Input Settings Inputs Read…" at bounding box center [441, 298] width 839 height 552
click at [143, 540] on textarea at bounding box center [122, 541] width 174 height 9
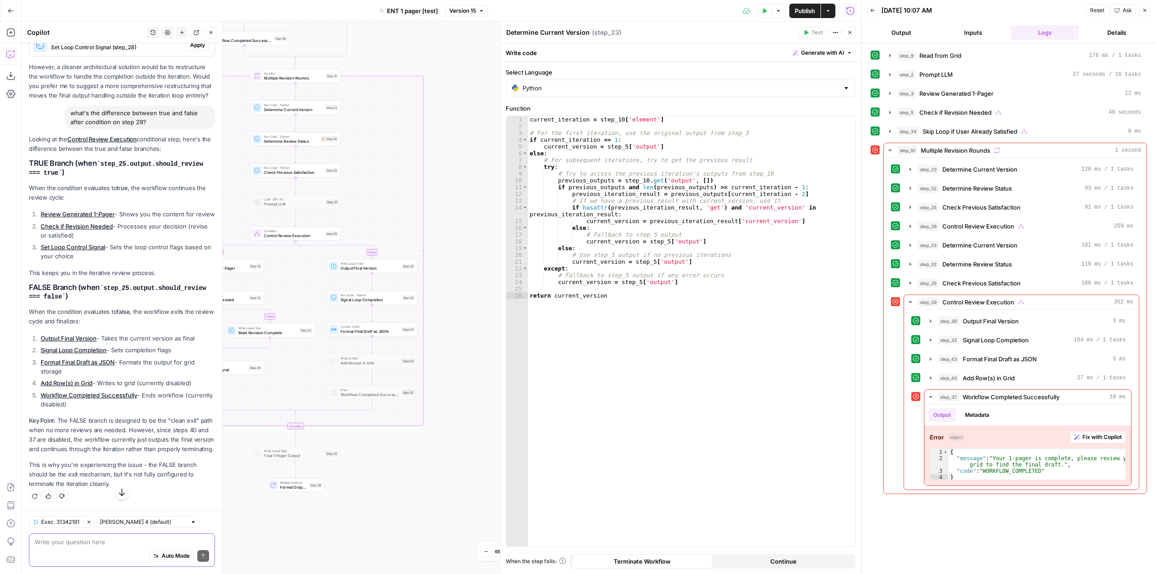
scroll to position [410, 0]
click at [115, 548] on div "Auto Mode Send" at bounding box center [122, 556] width 174 height 20
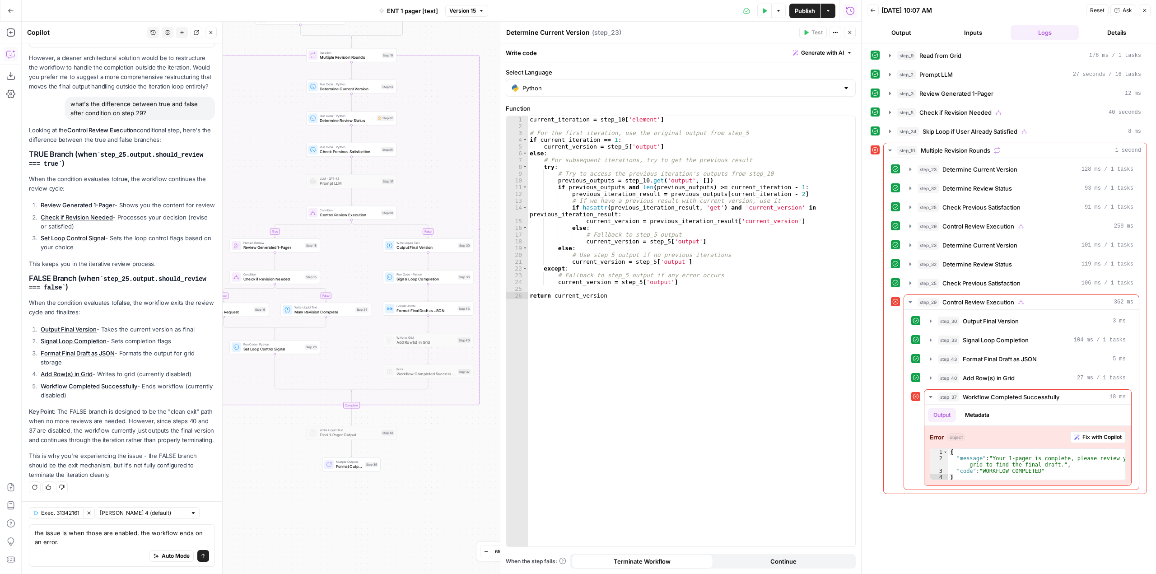
drag, startPoint x: 383, startPoint y: 524, endPoint x: 439, endPoint y: 503, distance: 59.7
click at [439, 503] on div "true false true true false true false false Workflow Input Settings Inputs Read…" at bounding box center [441, 298] width 839 height 552
click at [81, 545] on textarea "the issue is when those are enabled, the workflow ends on an error." at bounding box center [122, 537] width 174 height 18
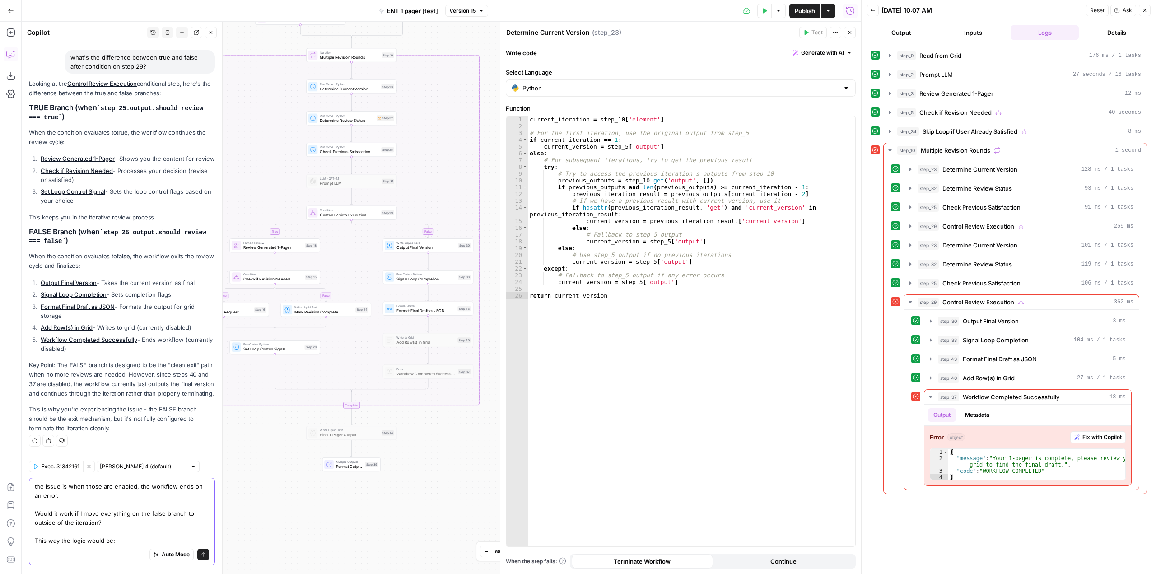
scroll to position [482, 0]
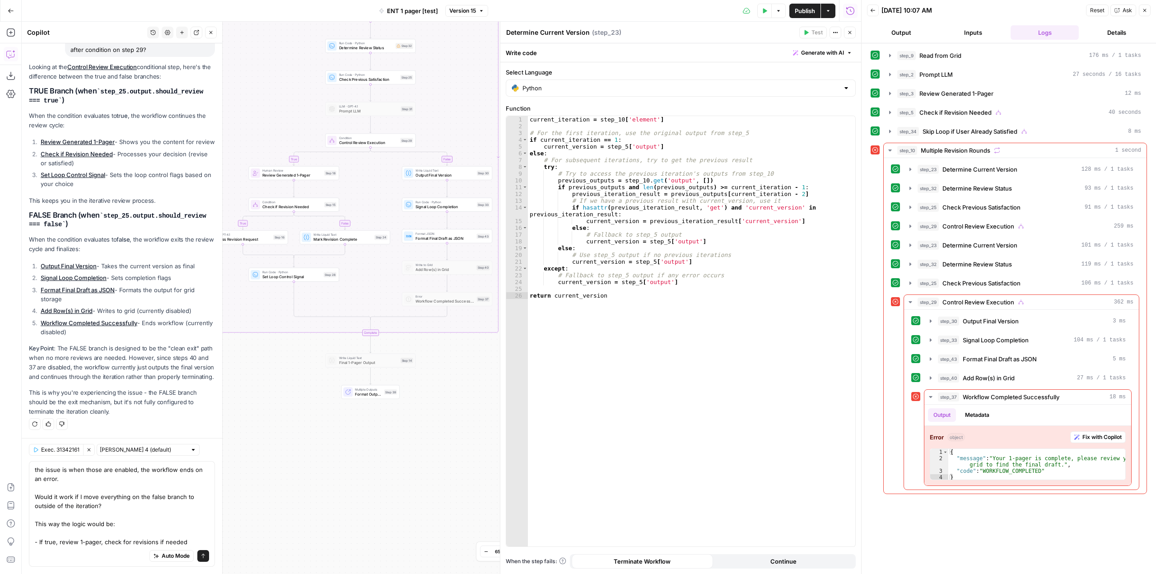
drag, startPoint x: 275, startPoint y: 452, endPoint x: 350, endPoint y: 453, distance: 75.0
click at [350, 453] on div "true false true true false true false false Workflow Input Settings Inputs Read…" at bounding box center [441, 298] width 839 height 552
click at [187, 541] on textarea "the issue is when those are enabled, the workflow ends on an error. Would it wo…" at bounding box center [122, 505] width 174 height 81
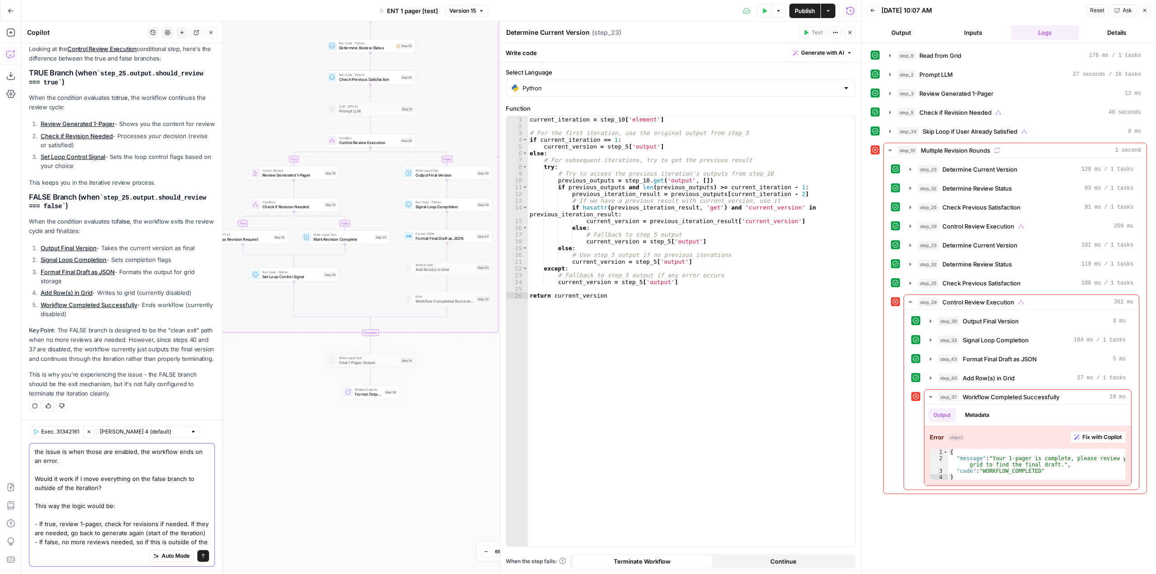
scroll to position [518, 0]
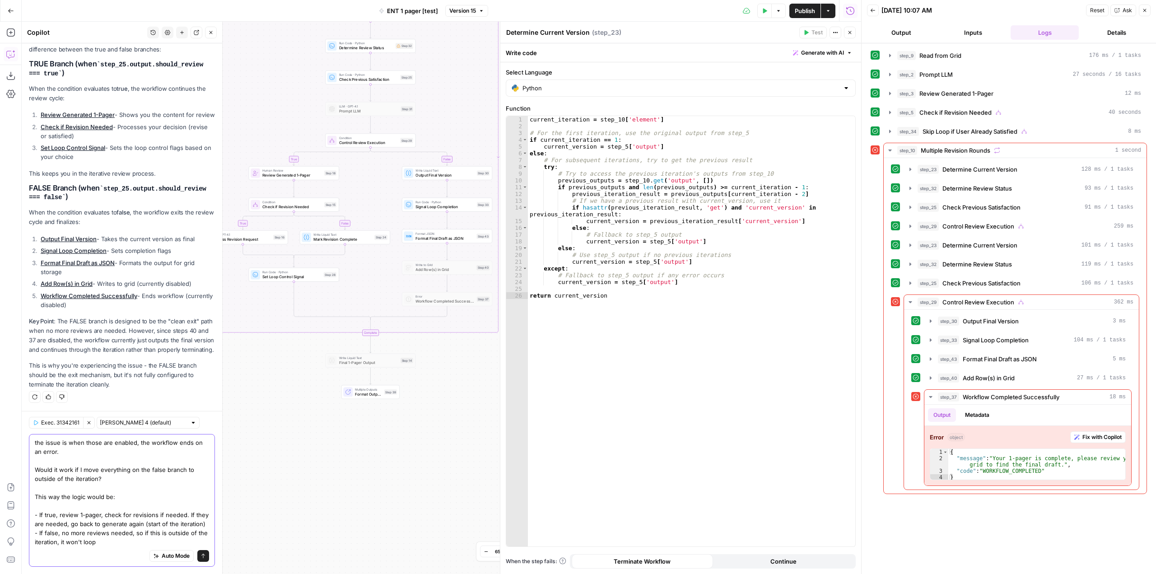
type textarea "the issue is when those are enabled, the workflow ends on an error. Would it wo…"
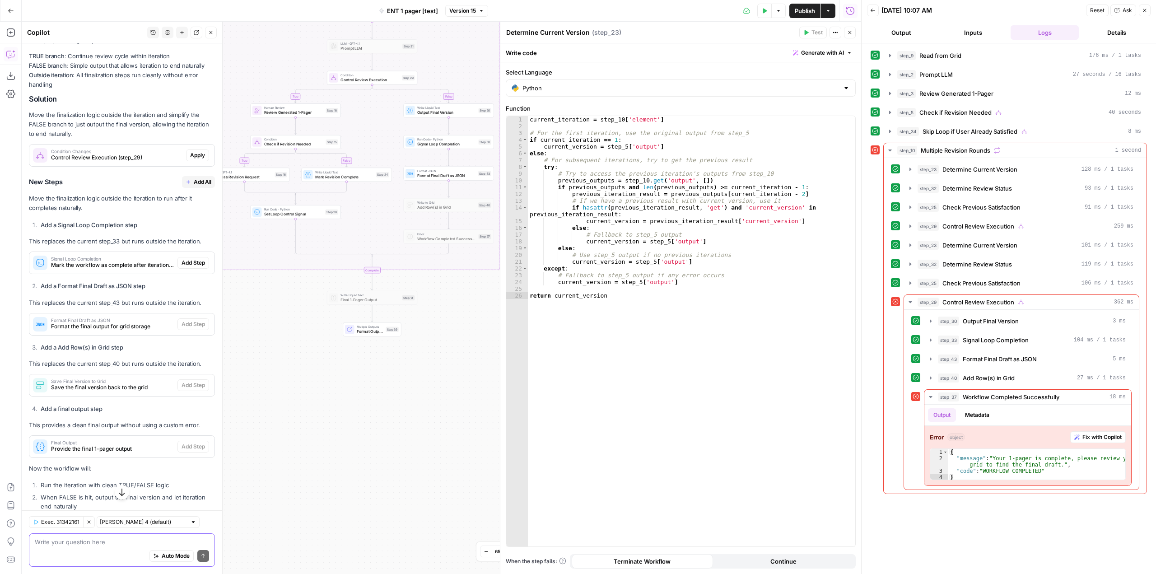
scroll to position [978, 0]
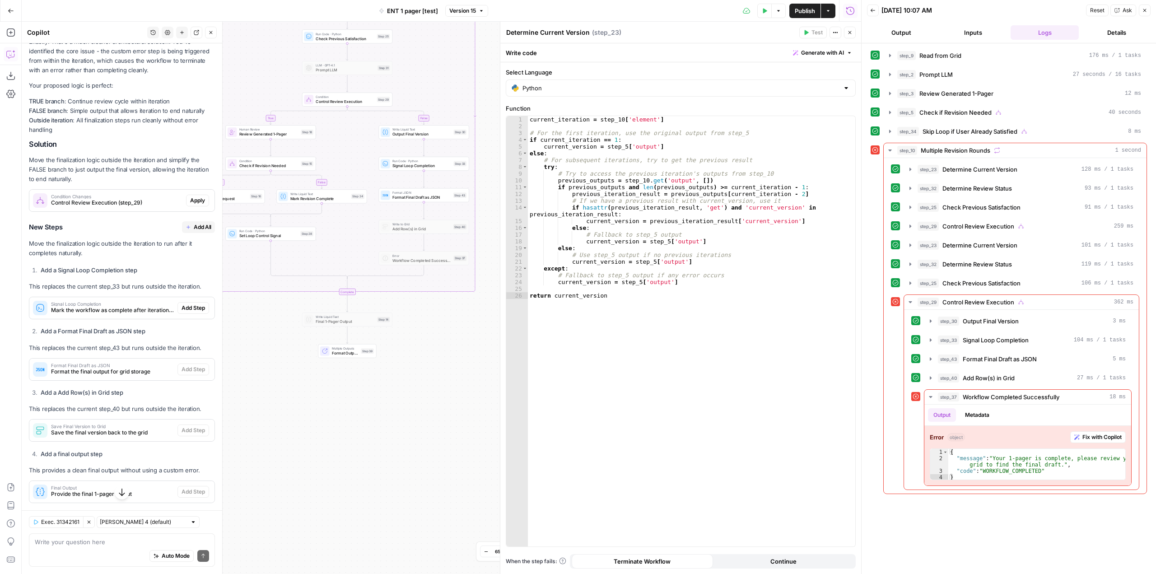
drag, startPoint x: 433, startPoint y: 373, endPoint x: 408, endPoint y: 395, distance: 33.0
click at [408, 395] on div "true false true true false true false false Workflow Input Settings Inputs Read…" at bounding box center [441, 298] width 839 height 552
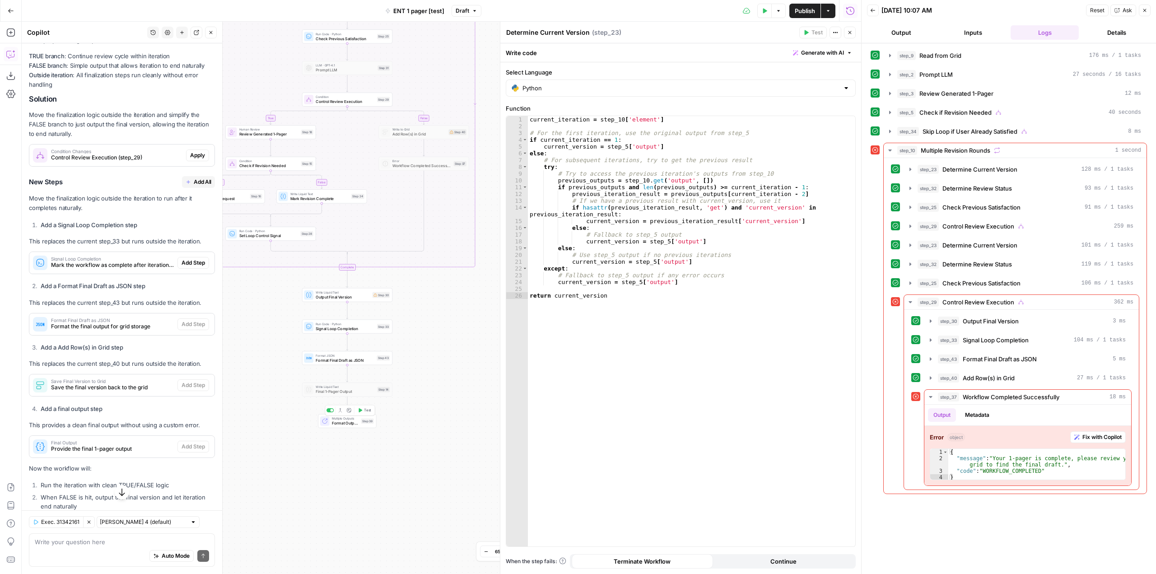
click at [353, 425] on span "Format Outputs" at bounding box center [345, 423] width 27 height 6
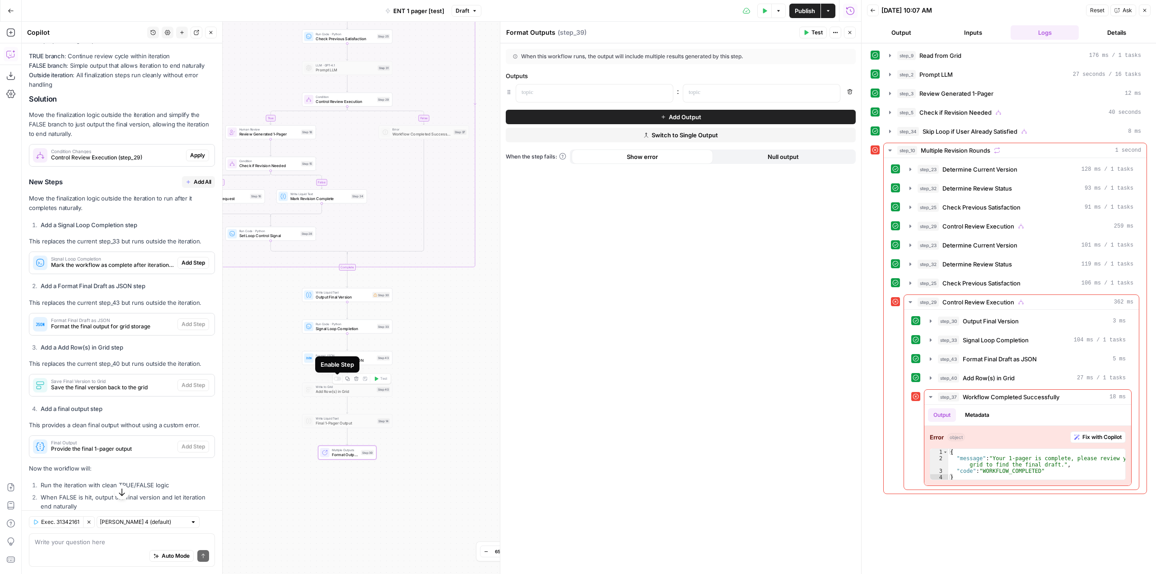
click at [337, 379] on div at bounding box center [337, 379] width 7 height 4
click at [802, 11] on span "Publish" at bounding box center [805, 10] width 20 height 9
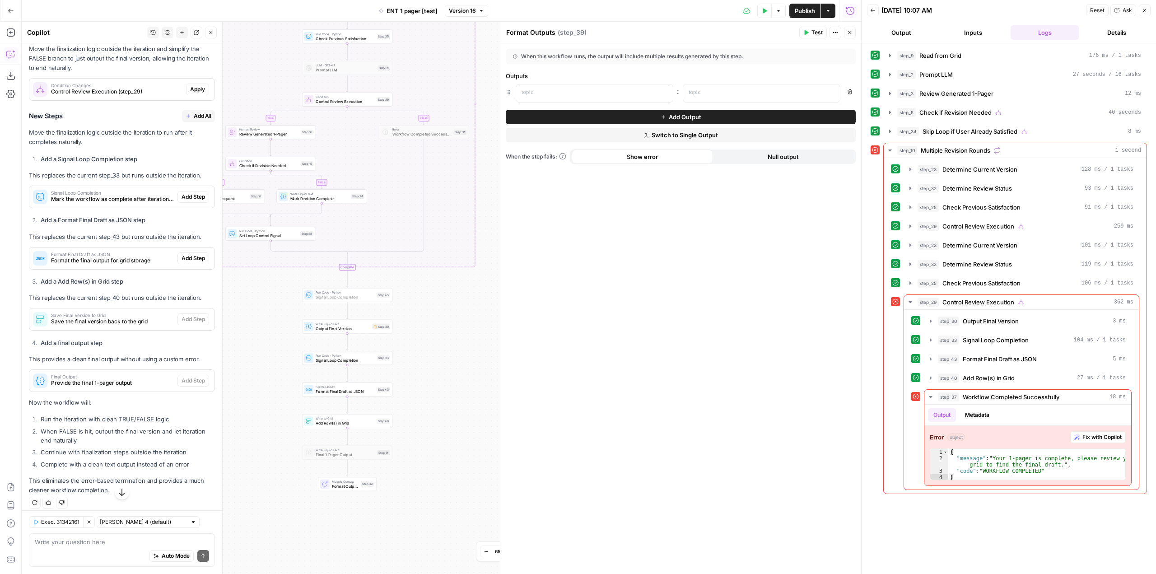
scroll to position [1156, 0]
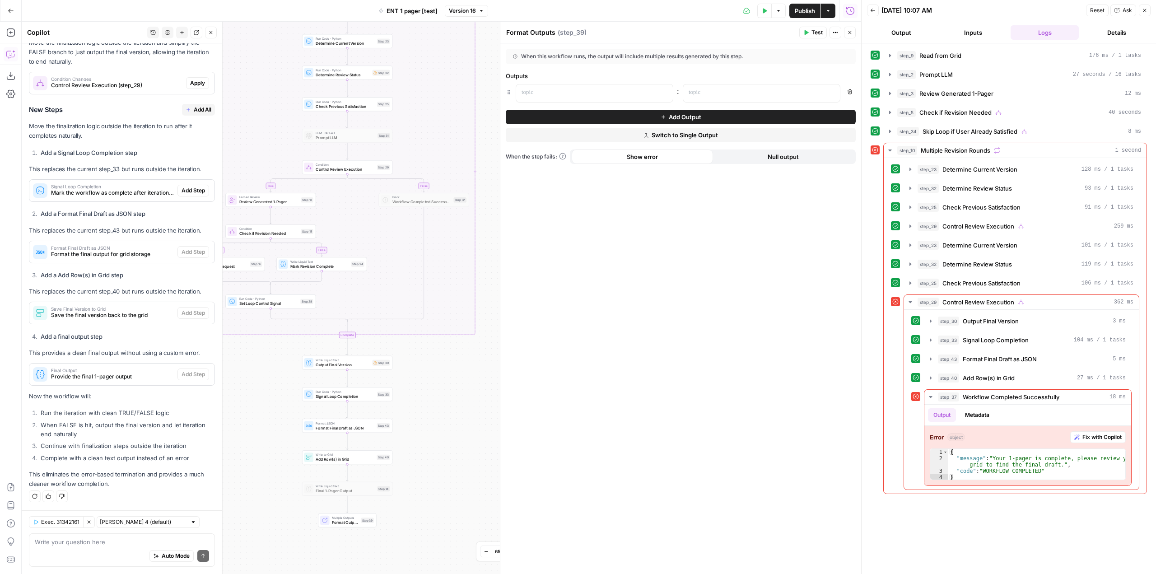
click at [349, 168] on span "Control Review Execution" at bounding box center [345, 169] width 59 height 6
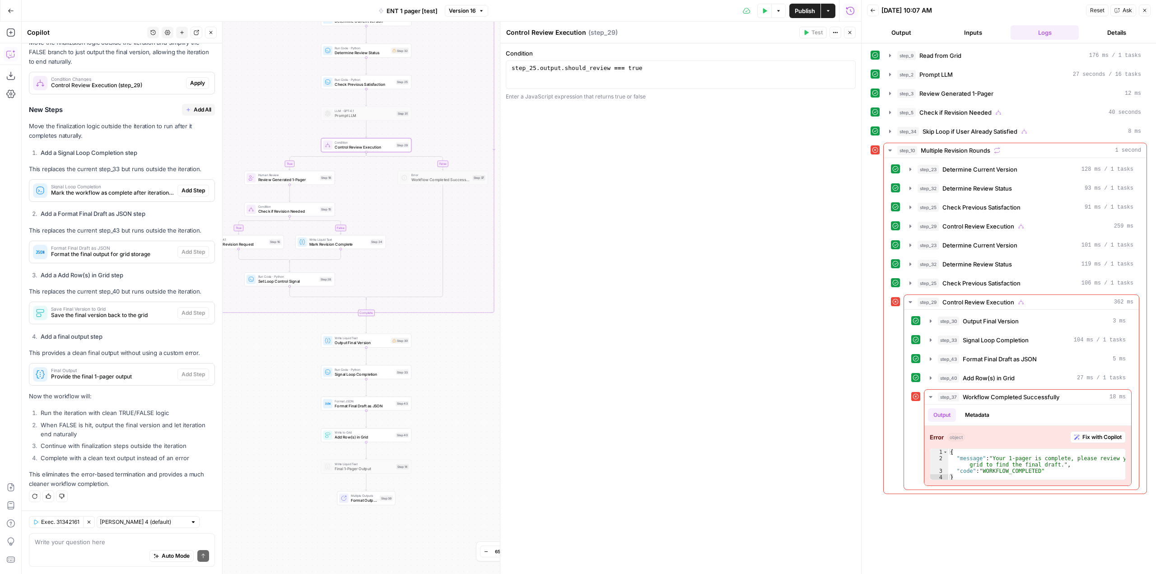
drag, startPoint x: 431, startPoint y: 428, endPoint x: 450, endPoint y: 405, distance: 29.1
click at [450, 405] on div "true false true true false true false false Workflow Input Settings Inputs Read…" at bounding box center [441, 298] width 839 height 552
click at [102, 545] on textarea at bounding box center [122, 541] width 174 height 9
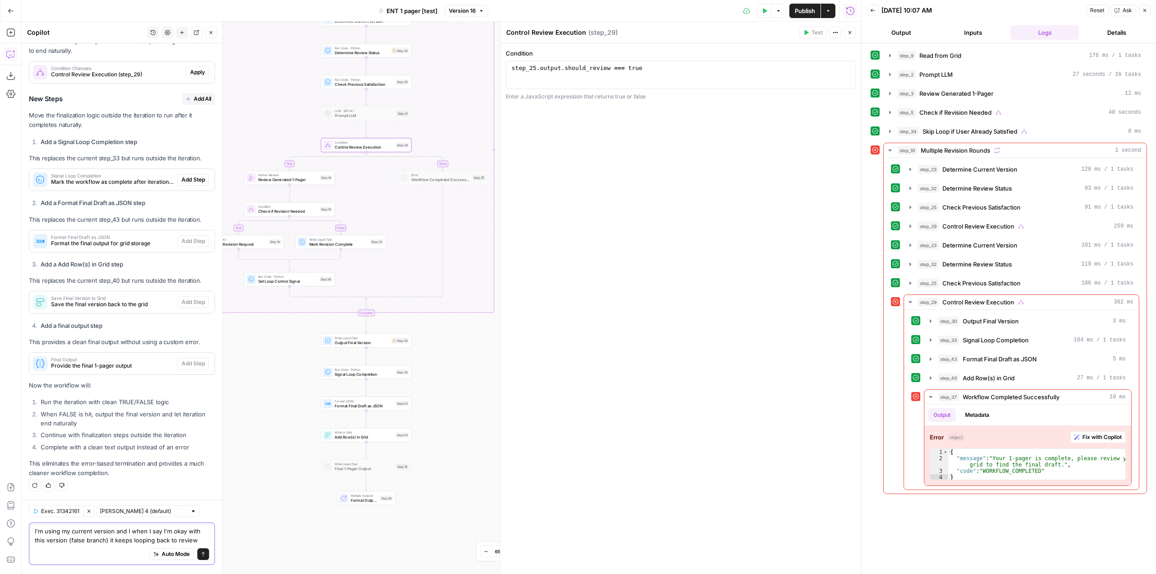
scroll to position [1174, 0]
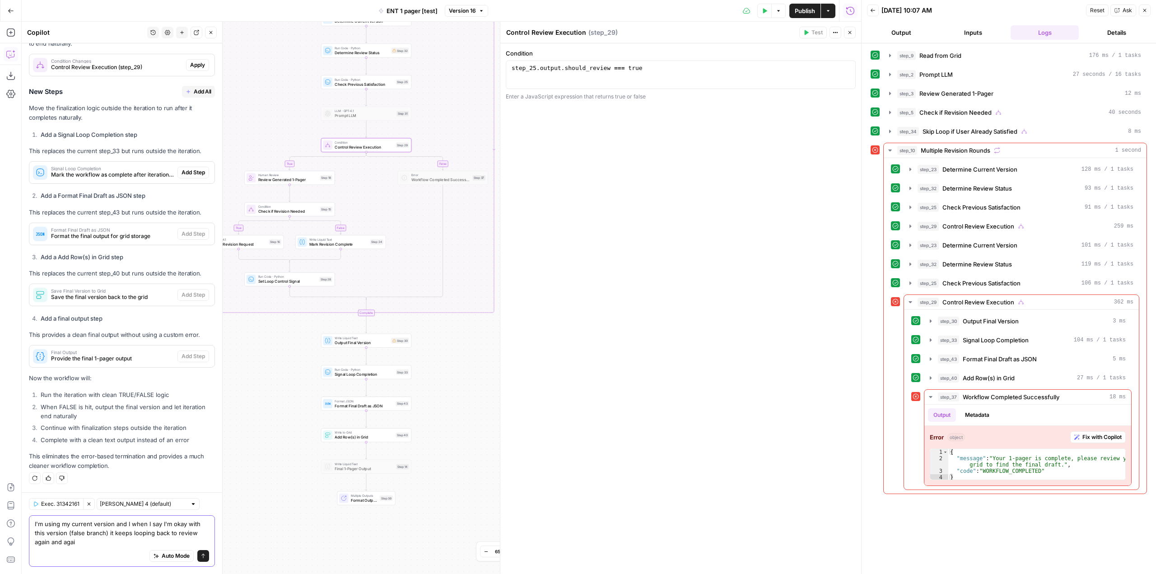
type textarea "I'm using my current version and I when I say I'm okay with this version (false…"
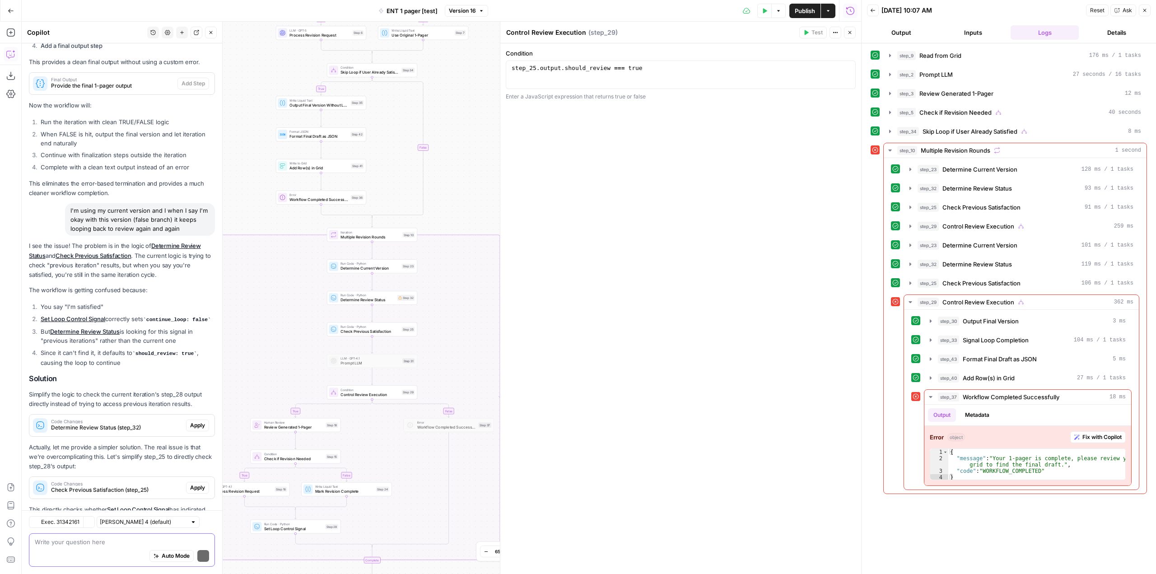
scroll to position [1502, 0]
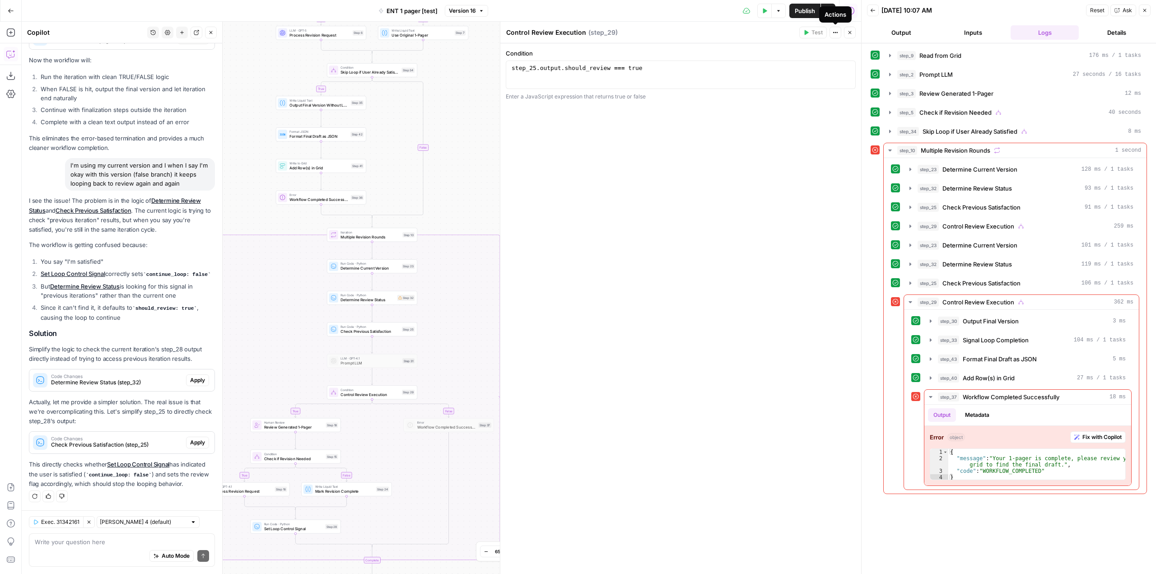
click at [848, 32] on icon "button" at bounding box center [849, 32] width 5 height 5
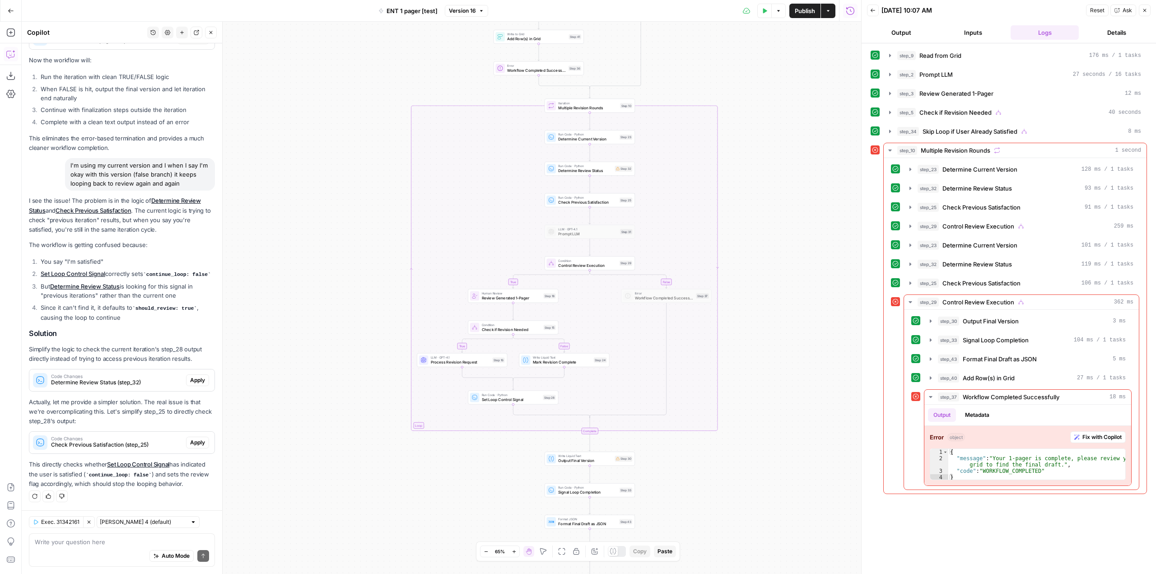
drag, startPoint x: 598, startPoint y: 237, endPoint x: 800, endPoint y: 121, distance: 232.8
click at [821, 96] on div "true false true true false true false false Workflow Input Settings Inputs Read…" at bounding box center [441, 298] width 839 height 552
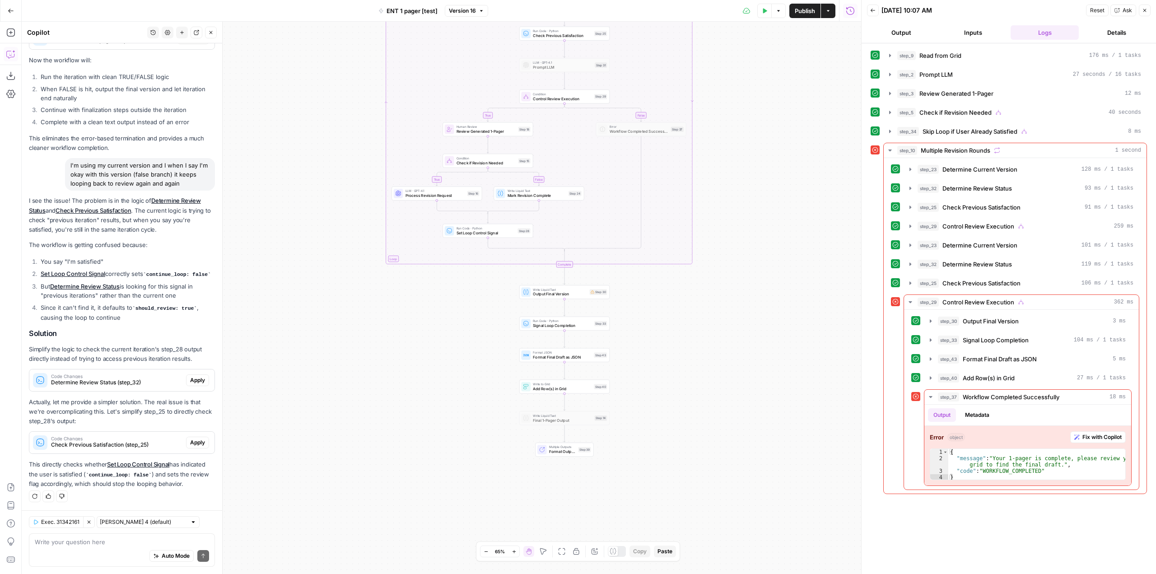
drag, startPoint x: 779, startPoint y: 345, endPoint x: 749, endPoint y: 190, distance: 157.9
click at [749, 190] on div "true false true true false true false false Workflow Input Settings Inputs Read…" at bounding box center [441, 298] width 839 height 552
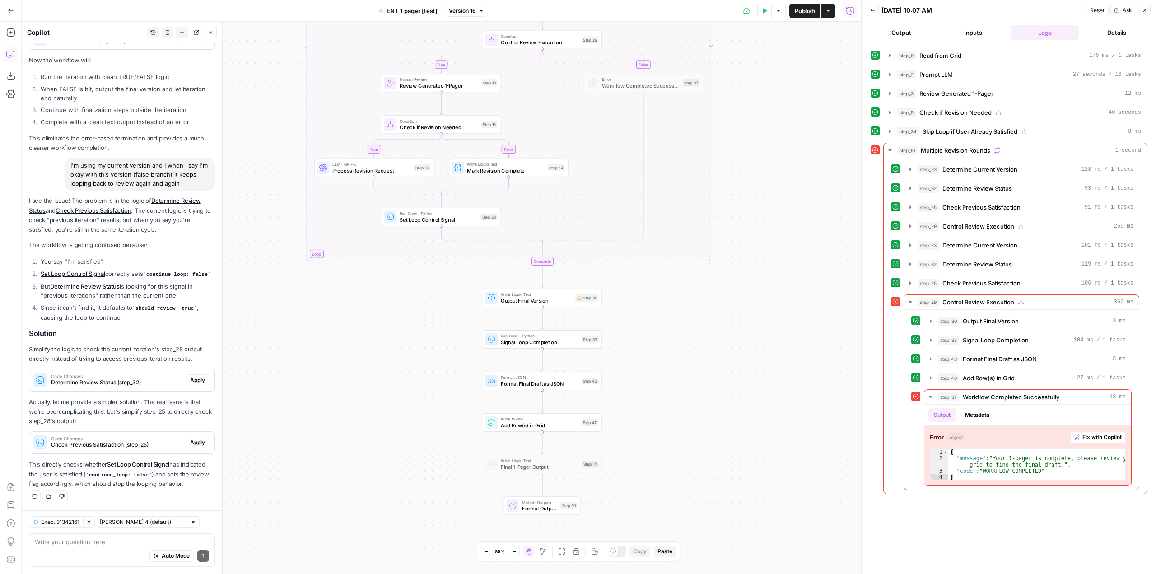
drag, startPoint x: 680, startPoint y: 365, endPoint x: 710, endPoint y: 348, distance: 34.2
click at [710, 348] on div "true false true true false true false false Workflow Input Settings Inputs Read…" at bounding box center [441, 298] width 839 height 552
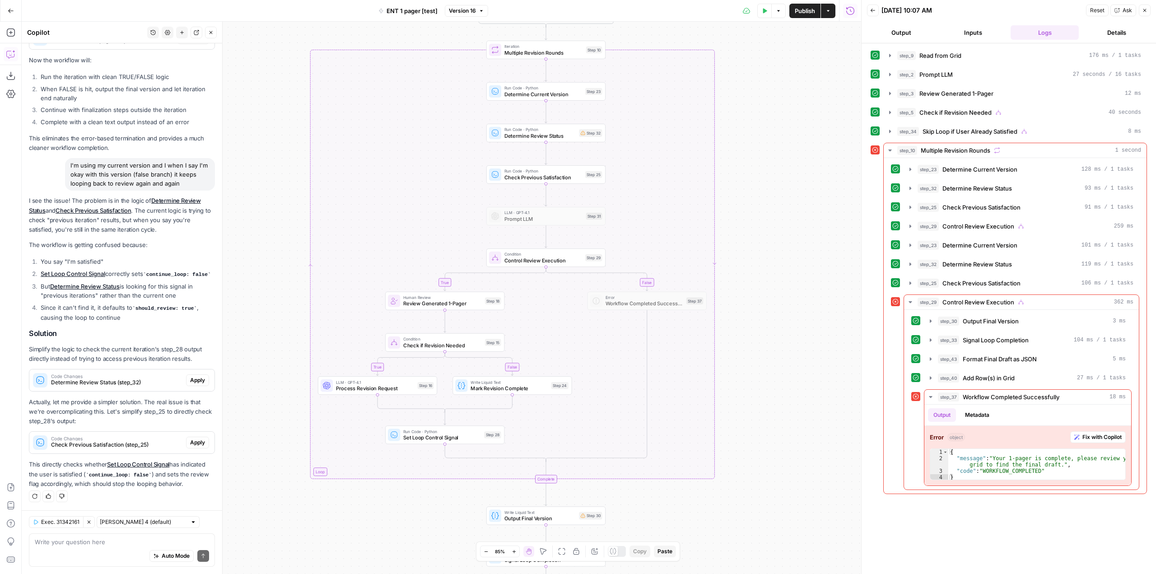
drag, startPoint x: 777, startPoint y: 326, endPoint x: 770, endPoint y: 161, distance: 165.0
click at [770, 161] on div "true false true true false true false false Workflow Input Settings Inputs Read…" at bounding box center [441, 298] width 839 height 552
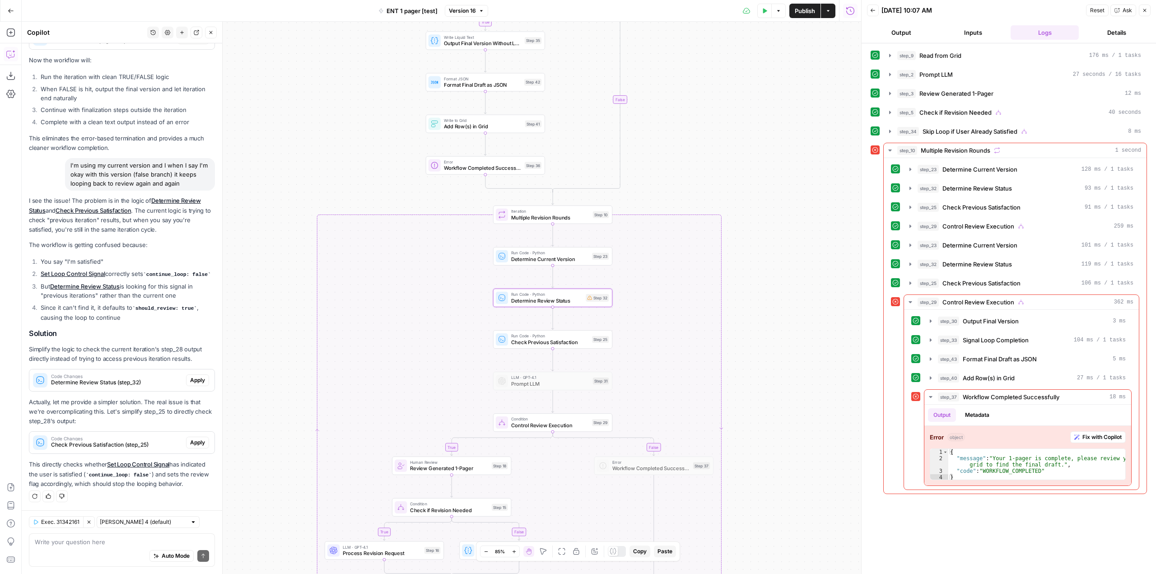
click at [194, 383] on span "Apply" at bounding box center [197, 380] width 15 height 8
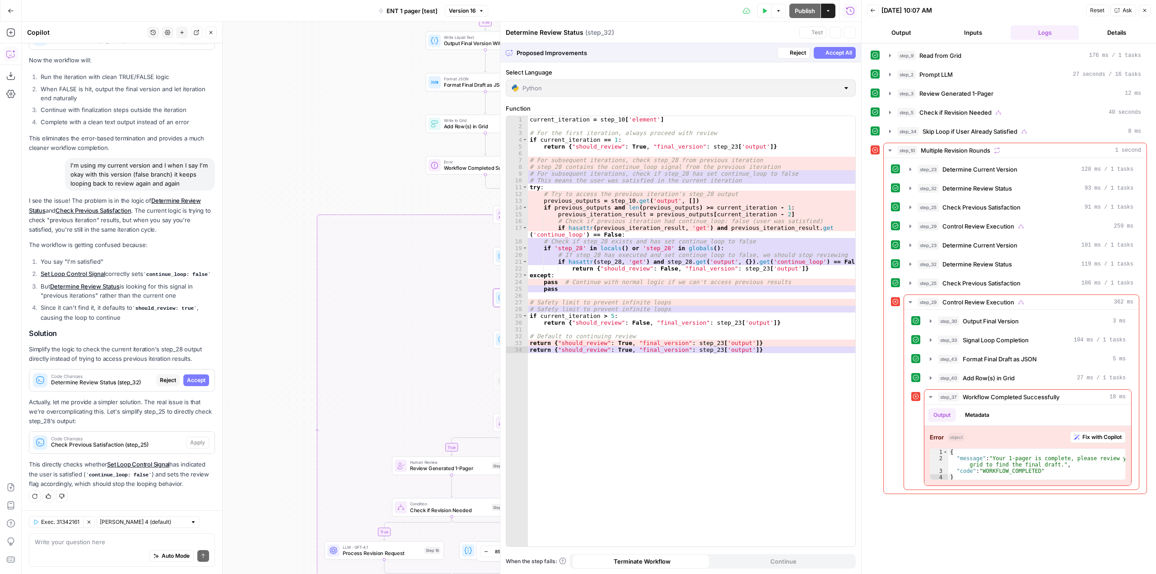
scroll to position [1459, 0]
click at [194, 383] on span "Accept" at bounding box center [196, 380] width 19 height 8
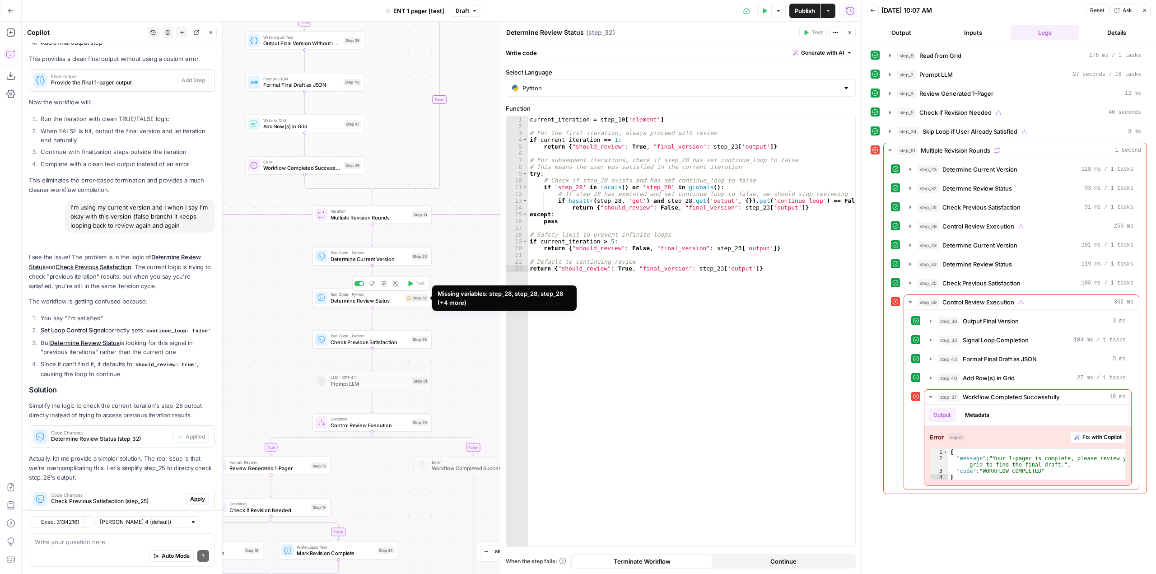
scroll to position [1516, 0]
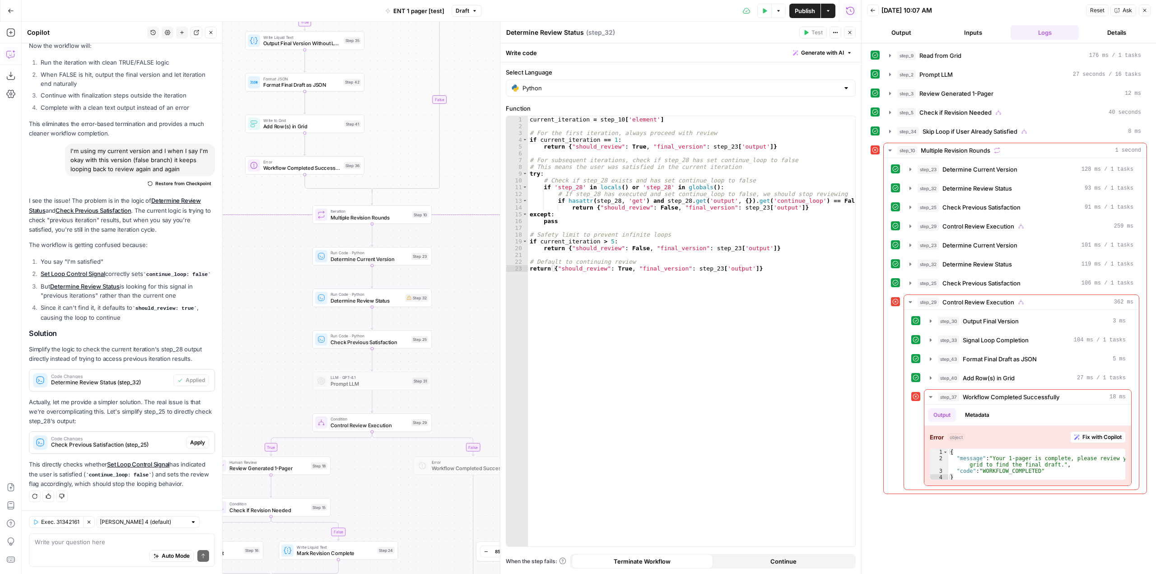
drag, startPoint x: 180, startPoint y: 317, endPoint x: 174, endPoint y: 300, distance: 17.6
click at [174, 300] on ol "You say "I'm satisfied" Set Loop Control Signal correctly sets continue_loop: f…" at bounding box center [122, 289] width 186 height 65
click at [192, 329] on div "I see the issue! The problem is in the logic of Determine Review Status and Che…" at bounding box center [122, 342] width 186 height 293
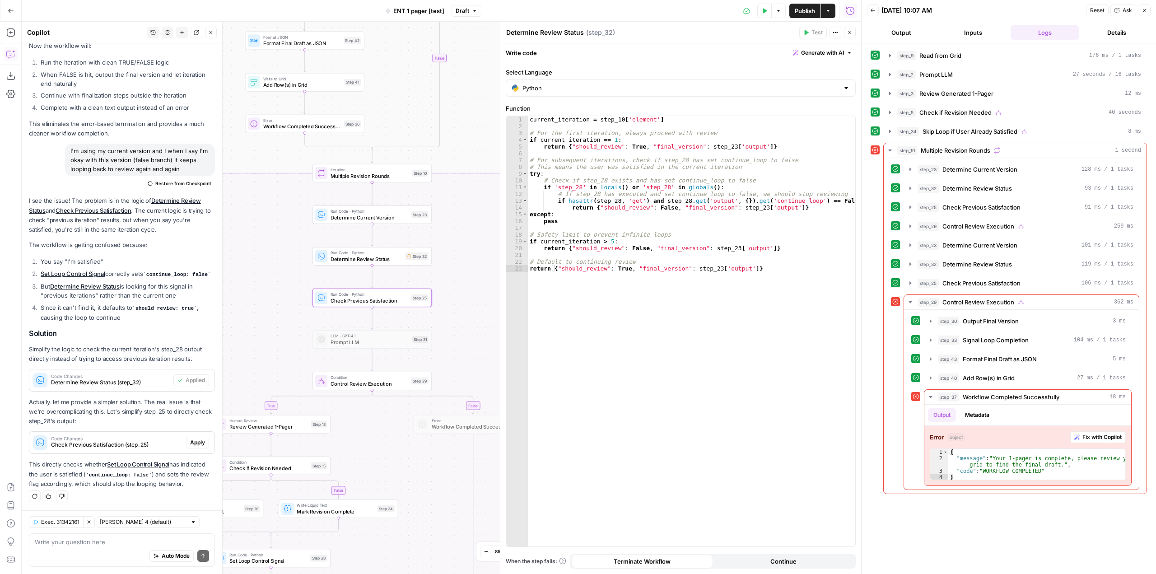
click at [190, 442] on span "Apply" at bounding box center [197, 442] width 15 height 8
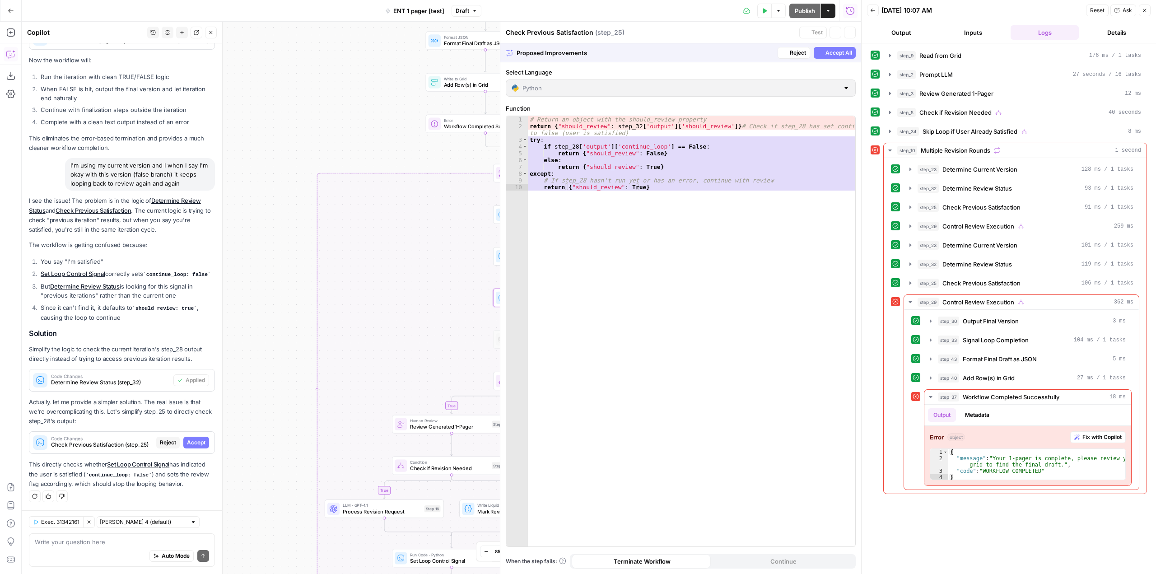
scroll to position [1459, 0]
click at [189, 442] on span "Accept" at bounding box center [196, 442] width 19 height 8
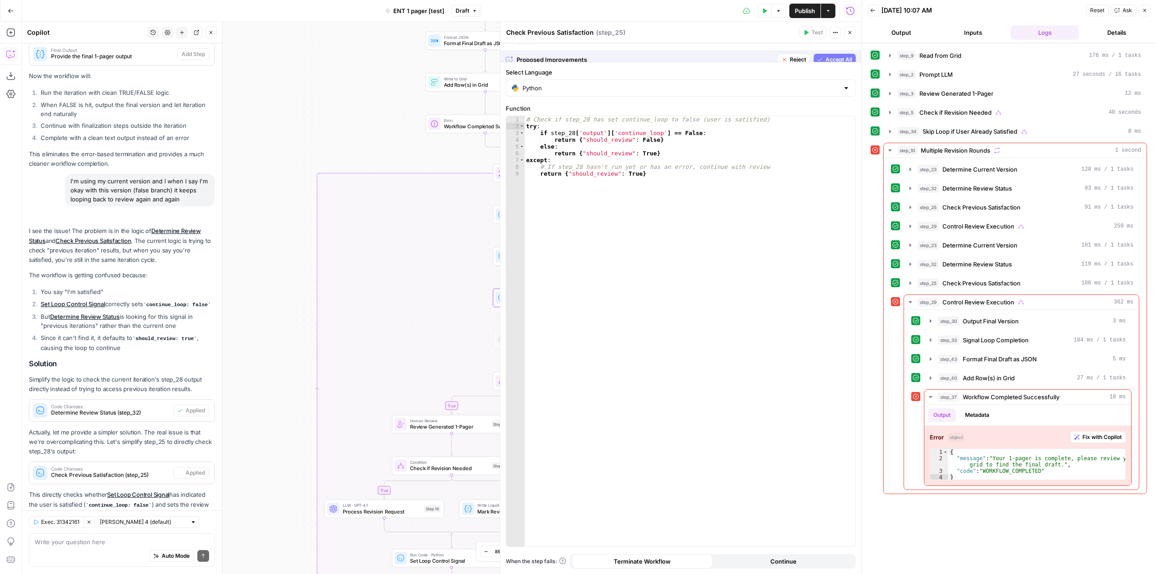
scroll to position [1516, 0]
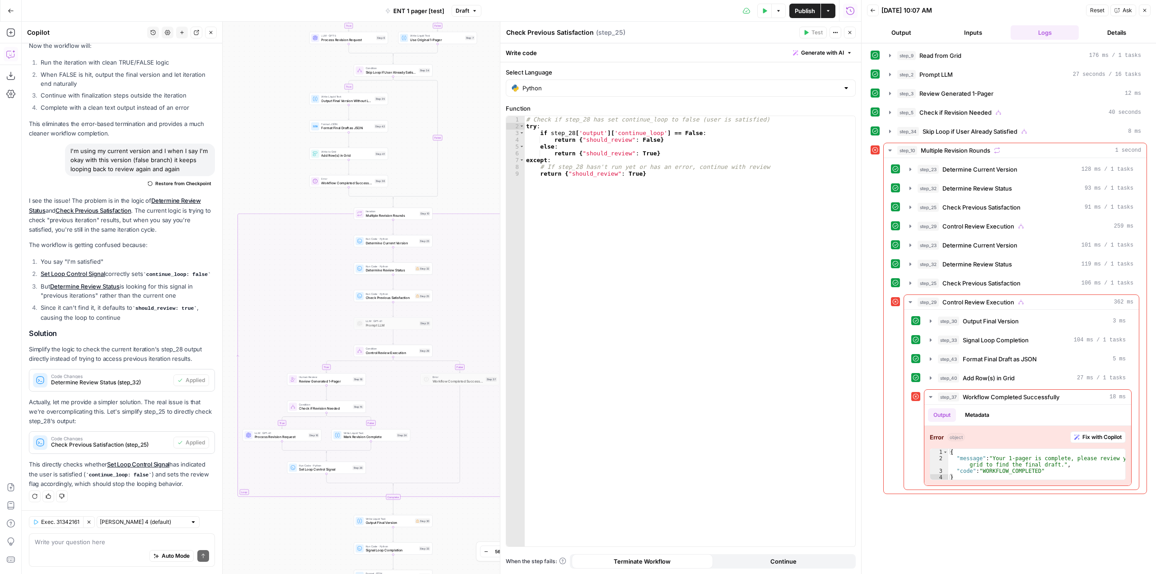
click at [850, 34] on icon "button" at bounding box center [849, 32] width 5 height 5
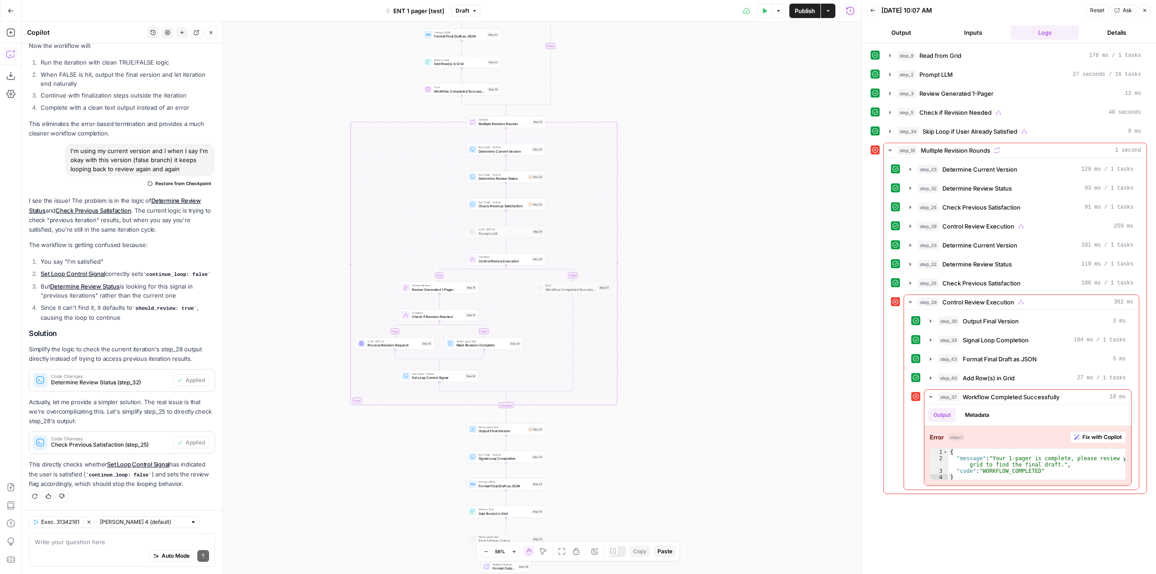
drag, startPoint x: 595, startPoint y: 370, endPoint x: 708, endPoint y: 278, distance: 145.4
click at [708, 278] on div "true false true true false true false false Workflow Input Settings Inputs Read…" at bounding box center [441, 298] width 839 height 552
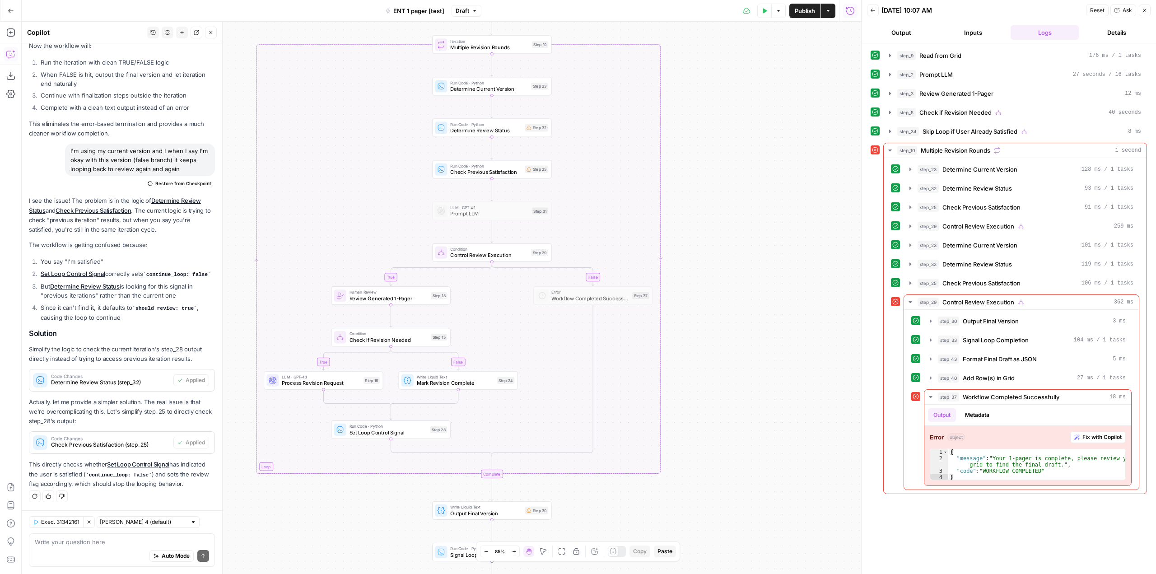
drag, startPoint x: 666, startPoint y: 262, endPoint x: 734, endPoint y: 257, distance: 68.4
click at [734, 257] on div "true false true true false true false false Workflow Input Settings Inputs Read…" at bounding box center [441, 298] width 839 height 552
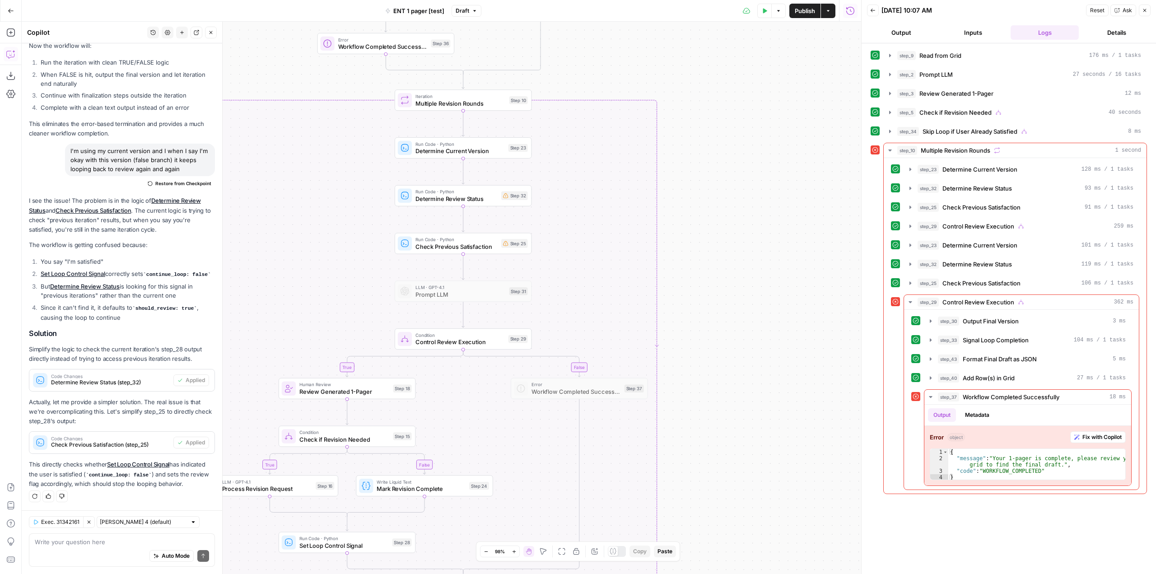
drag, startPoint x: 718, startPoint y: 247, endPoint x: 726, endPoint y: 222, distance: 26.7
click at [726, 222] on div "true false true true false true false false Workflow Input Settings Inputs Read…" at bounding box center [441, 298] width 839 height 552
click at [481, 203] on span "Determine Review Status" at bounding box center [456, 198] width 82 height 9
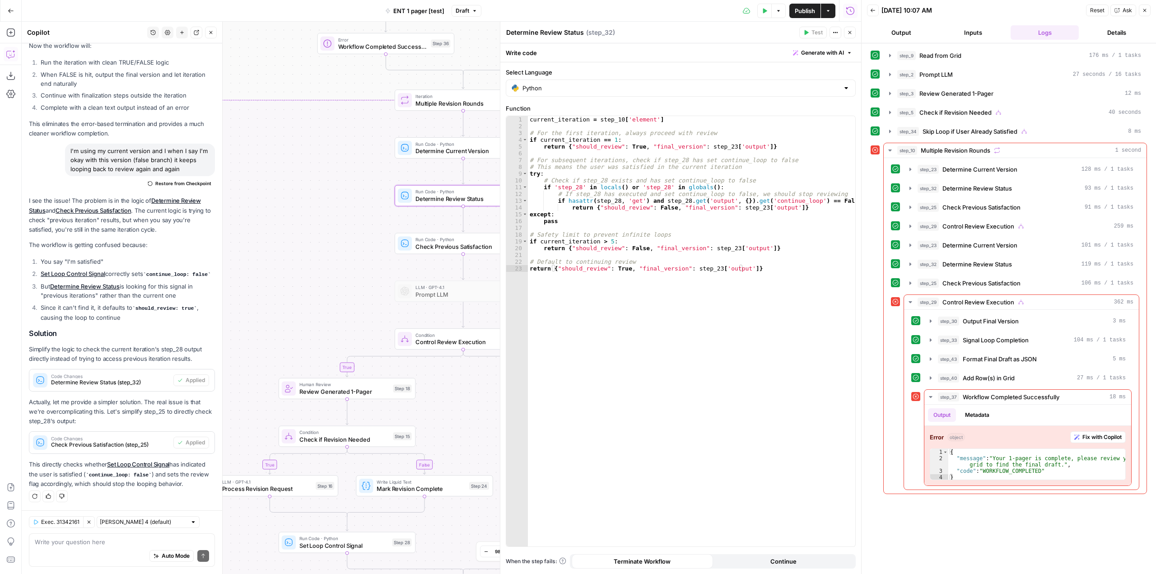
click at [359, 236] on div "true false true true false true false false Workflow Input Settings Inputs Read…" at bounding box center [441, 298] width 839 height 552
click at [851, 30] on icon "button" at bounding box center [849, 32] width 5 height 5
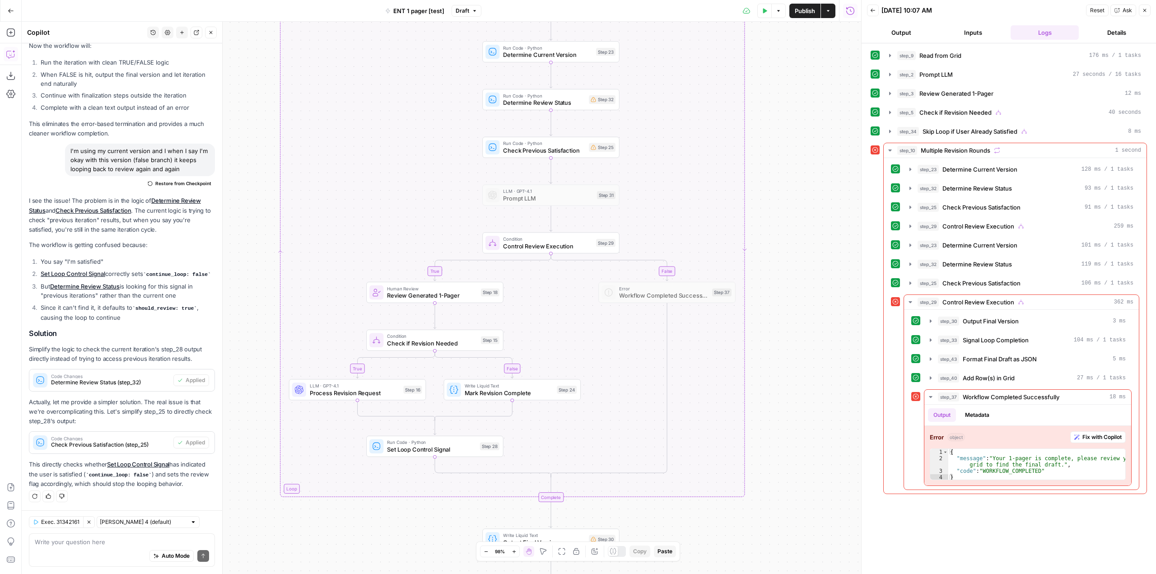
drag, startPoint x: 238, startPoint y: 362, endPoint x: 237, endPoint y: 163, distance: 198.2
click at [237, 163] on div "true false true true false true false false Workflow Input Settings Inputs Read…" at bounding box center [441, 298] width 839 height 552
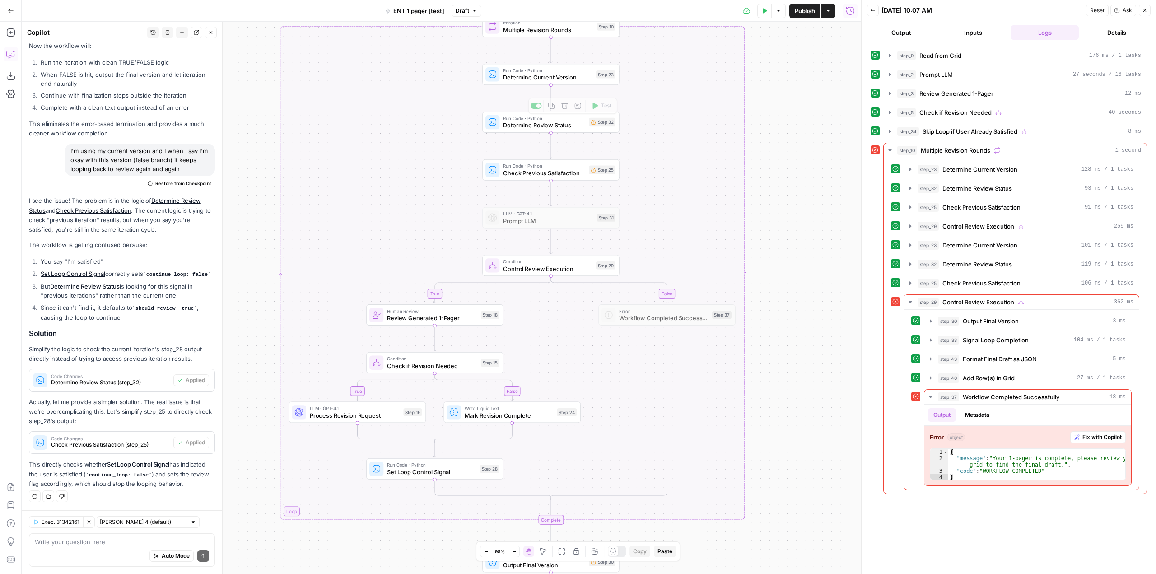
click at [579, 132] on div "Run Code · Python Determine Review Status Step 32 Copy step Delete step Add Not…" at bounding box center [550, 122] width 137 height 21
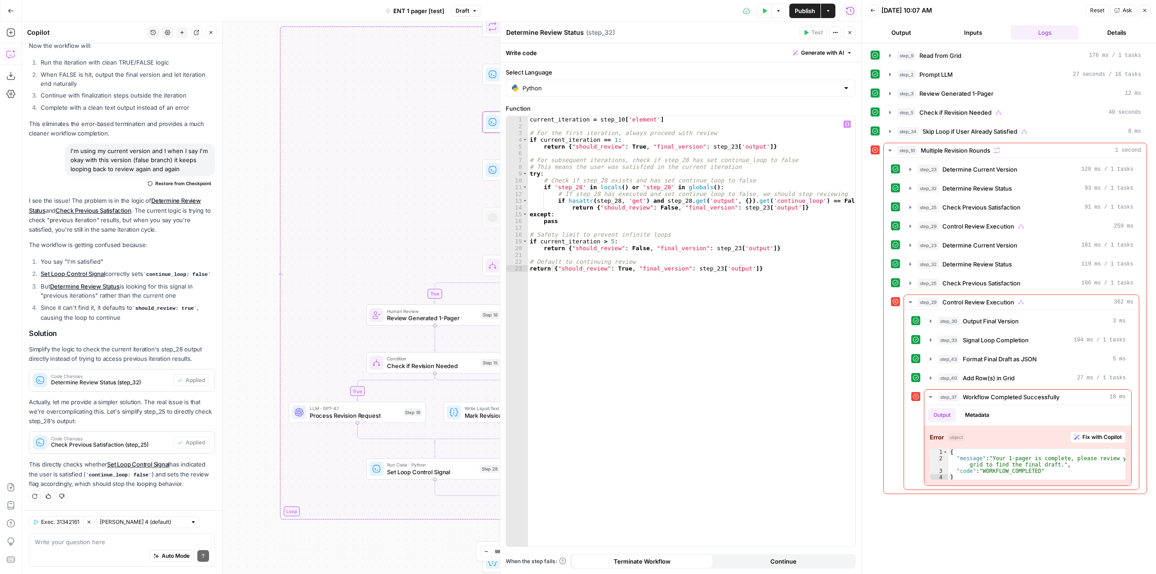
type textarea "**********"
click at [607, 200] on div "current_iteration = step_10 [ 'element' ] # For the first iteration, always pro…" at bounding box center [691, 338] width 327 height 444
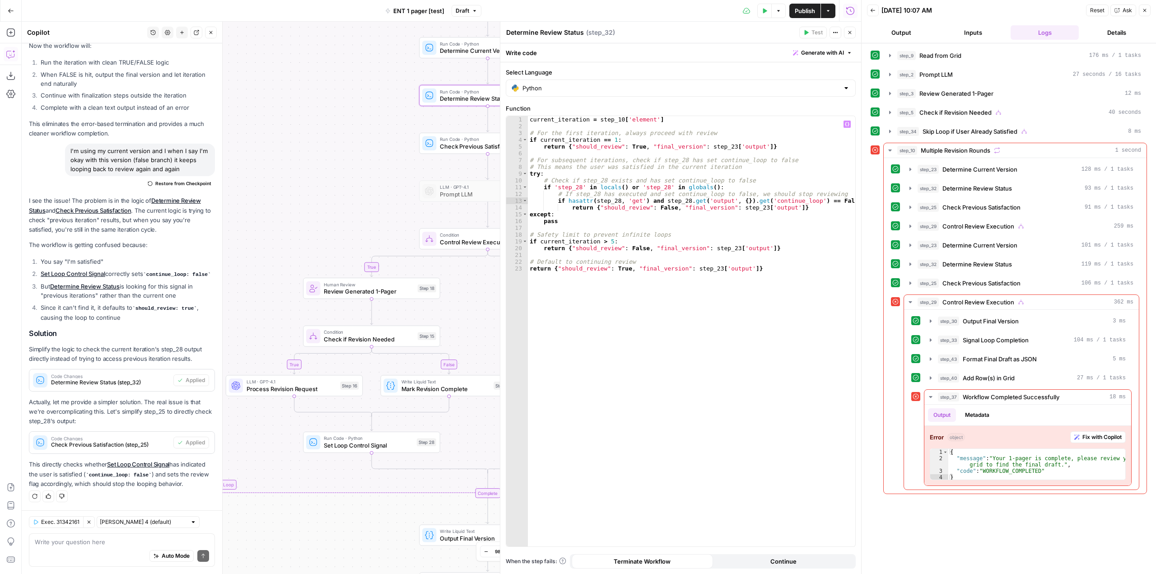
drag, startPoint x: 428, startPoint y: 183, endPoint x: 360, endPoint y: 153, distance: 73.8
click at [357, 153] on div "true false true true false true false false Workflow Input Settings Inputs Read…" at bounding box center [441, 298] width 839 height 552
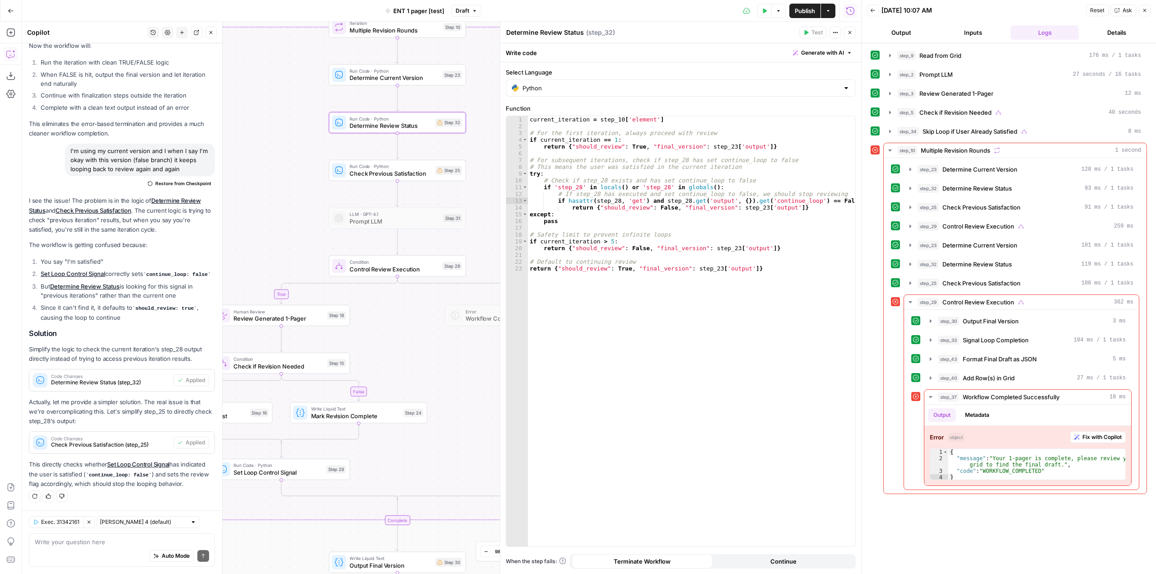
drag, startPoint x: 391, startPoint y: 160, endPoint x: 308, endPoint y: 191, distance: 88.6
click at [308, 191] on div "true false true true false true false false Workflow Input Settings Inputs Read…" at bounding box center [441, 298] width 839 height 552
click at [425, 177] on span "Check Previous Satisfaction" at bounding box center [391, 173] width 82 height 9
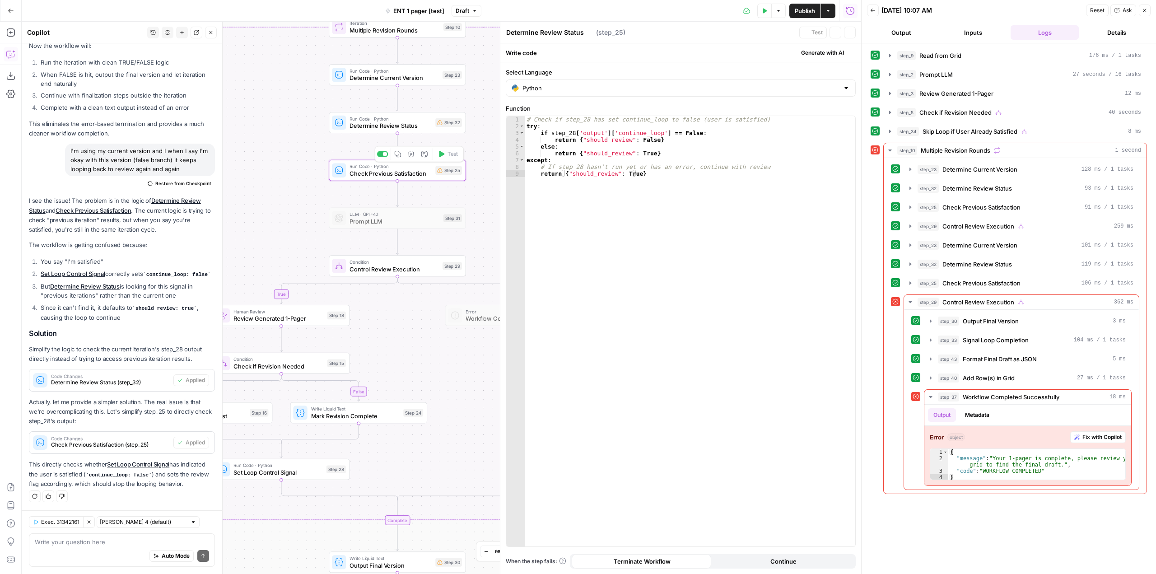
type textarea "Check Previous Satisfaction"
click at [792, 11] on button "Publish" at bounding box center [804, 11] width 31 height 14
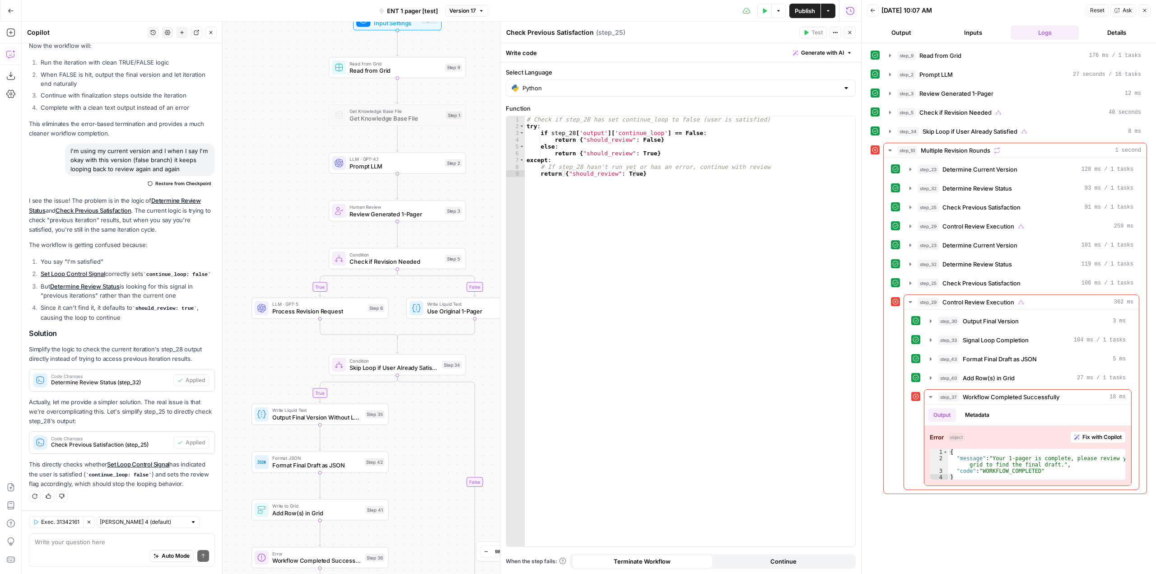
click at [849, 33] on icon "button" at bounding box center [849, 32] width 5 height 5
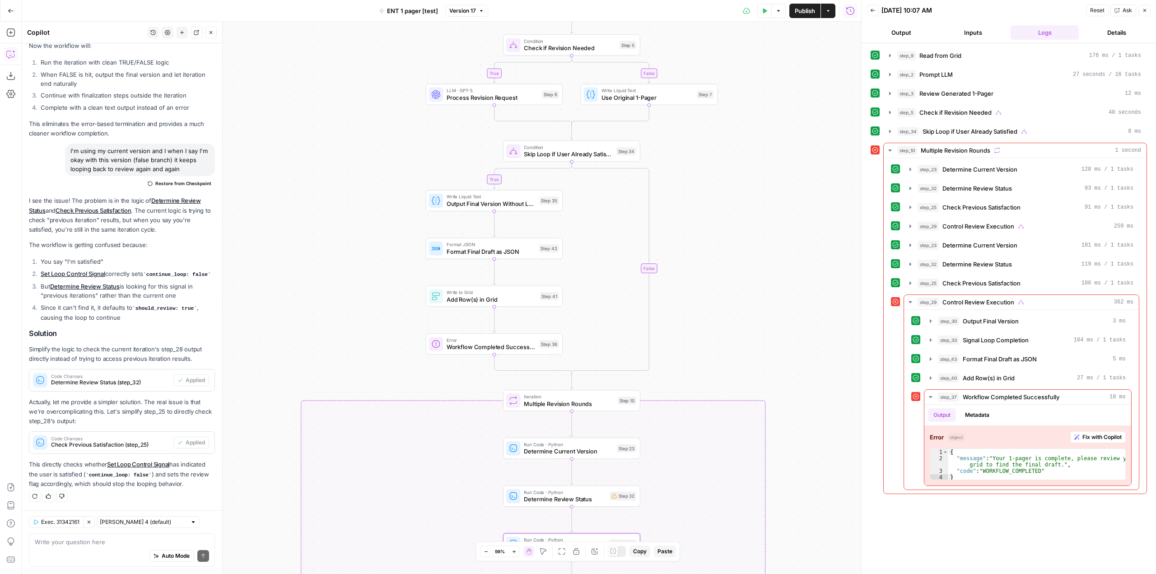
drag, startPoint x: 593, startPoint y: 207, endPoint x: 752, endPoint y: 1, distance: 260.0
click at [752, 1] on div "Go Back ENT 1 pager [test] Version 17 Test Data Options Publish Actions Run His…" at bounding box center [430, 287] width 861 height 574
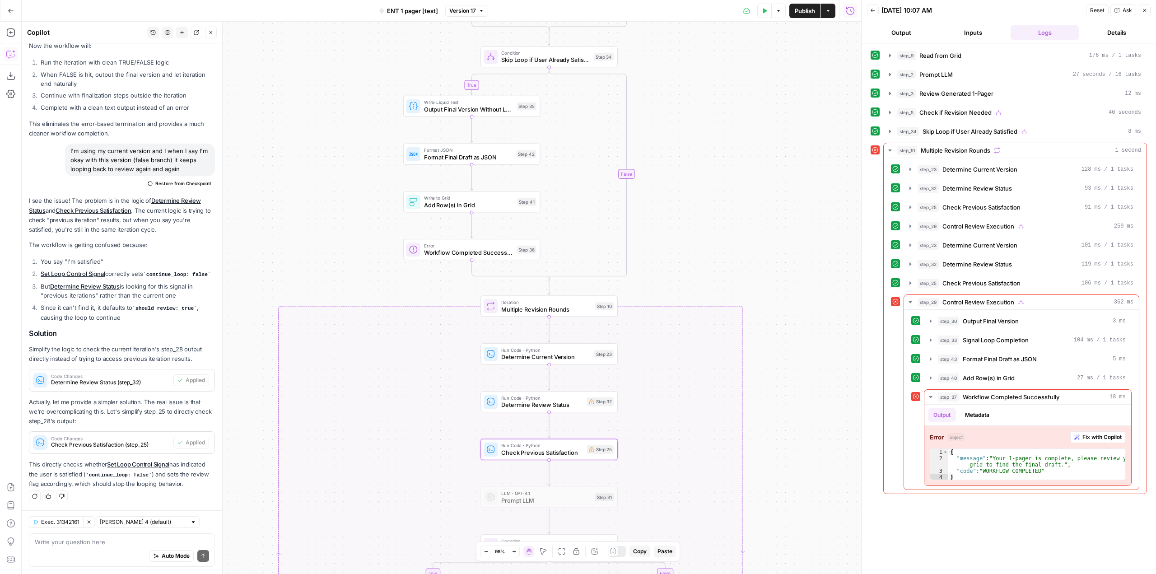
drag, startPoint x: 739, startPoint y: 256, endPoint x: 717, endPoint y: 135, distance: 122.2
click at [717, 135] on div "true false true true false true false false Workflow Input Settings Inputs Read…" at bounding box center [441, 298] width 839 height 552
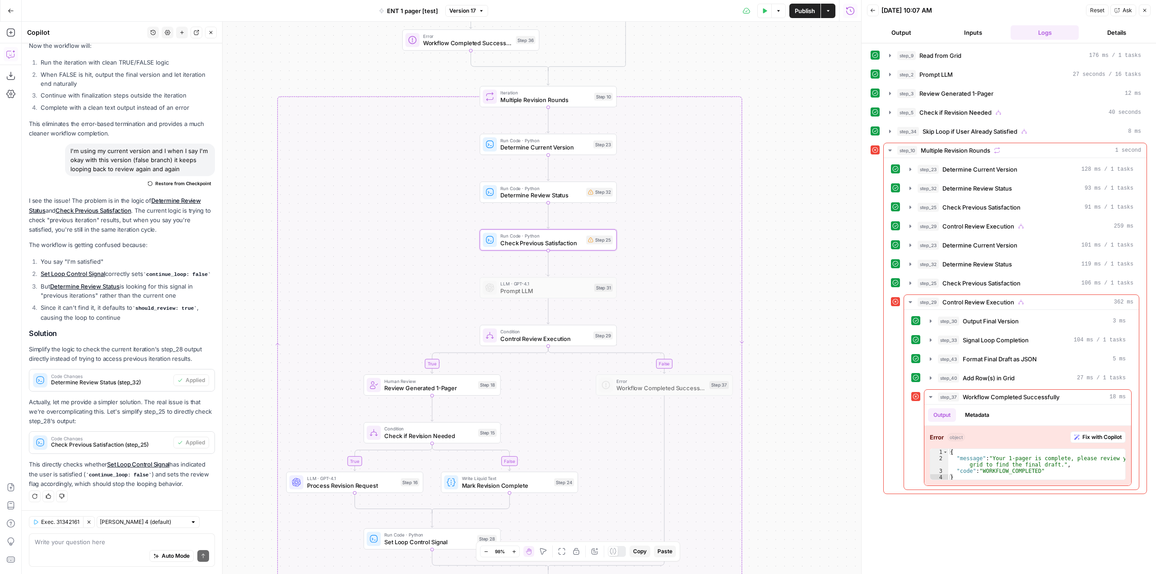
drag, startPoint x: 730, startPoint y: 261, endPoint x: 727, endPoint y: 92, distance: 169.4
click at [727, 92] on div "true false true true false true false false Workflow Input Settings Inputs Read…" at bounding box center [441, 298] width 839 height 552
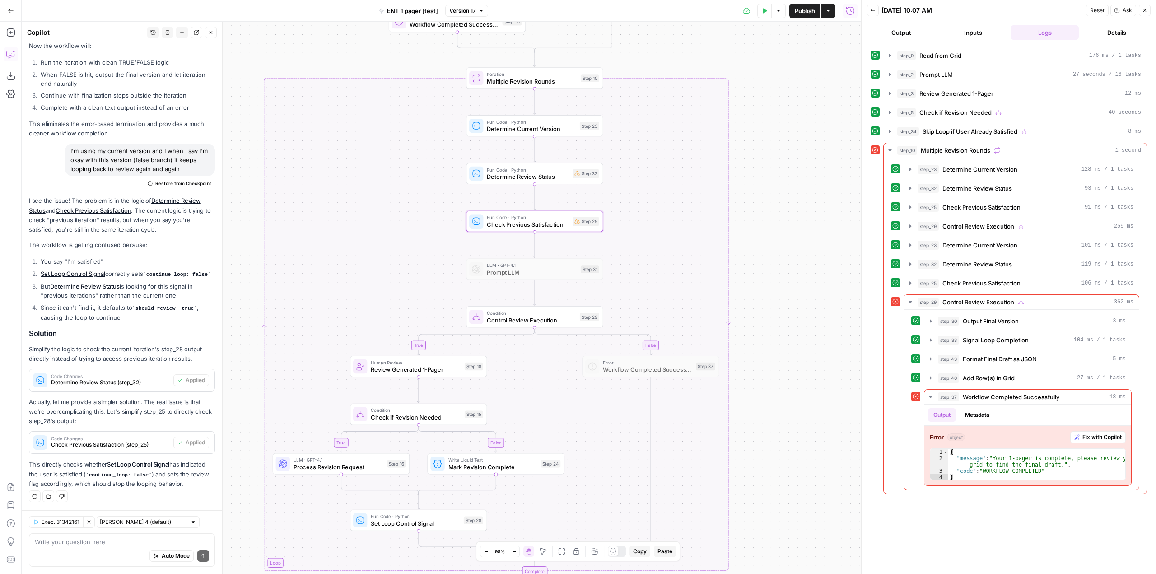
drag, startPoint x: 803, startPoint y: 275, endPoint x: 790, endPoint y: 256, distance: 22.9
click at [790, 256] on div "true false true true false true false false Workflow Input Settings Inputs Read…" at bounding box center [441, 298] width 839 height 552
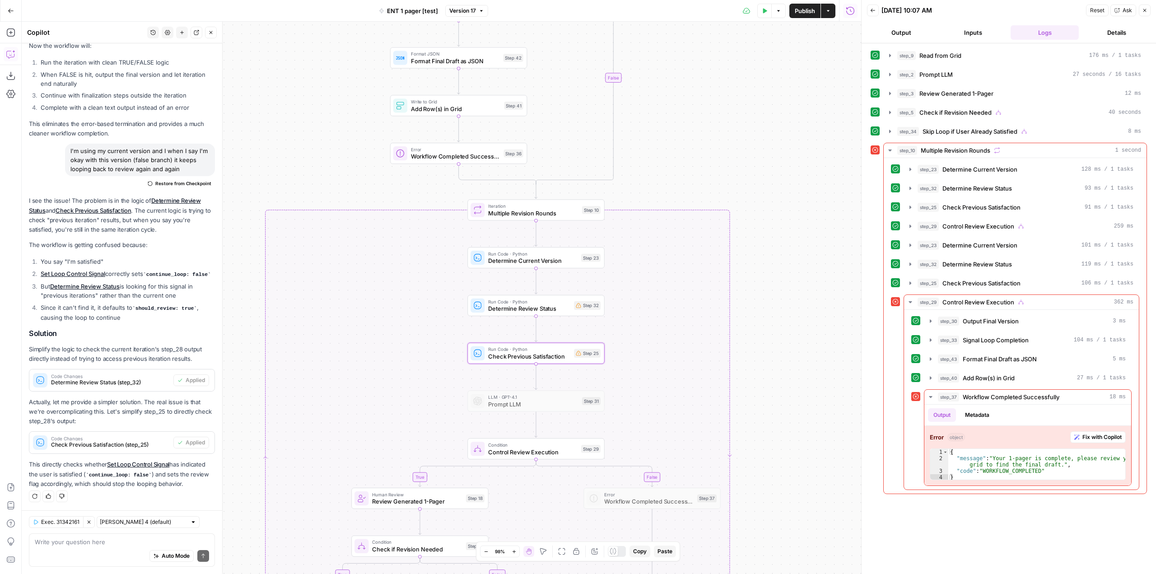
drag, startPoint x: 790, startPoint y: 144, endPoint x: 798, endPoint y: 326, distance: 182.2
click at [798, 326] on div "true false true true false true false false Workflow Input Settings Inputs Read…" at bounding box center [441, 298] width 839 height 552
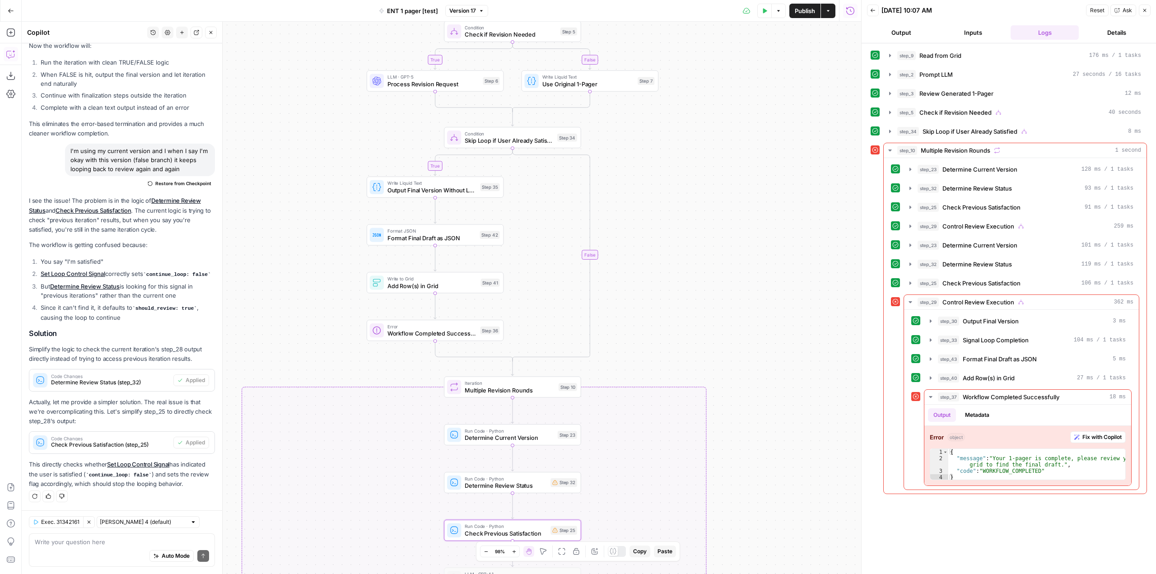
drag, startPoint x: 753, startPoint y: 184, endPoint x: 724, endPoint y: 287, distance: 107.5
click at [724, 287] on div "true false true true false true false false Workflow Input Settings Inputs Read…" at bounding box center [441, 298] width 839 height 552
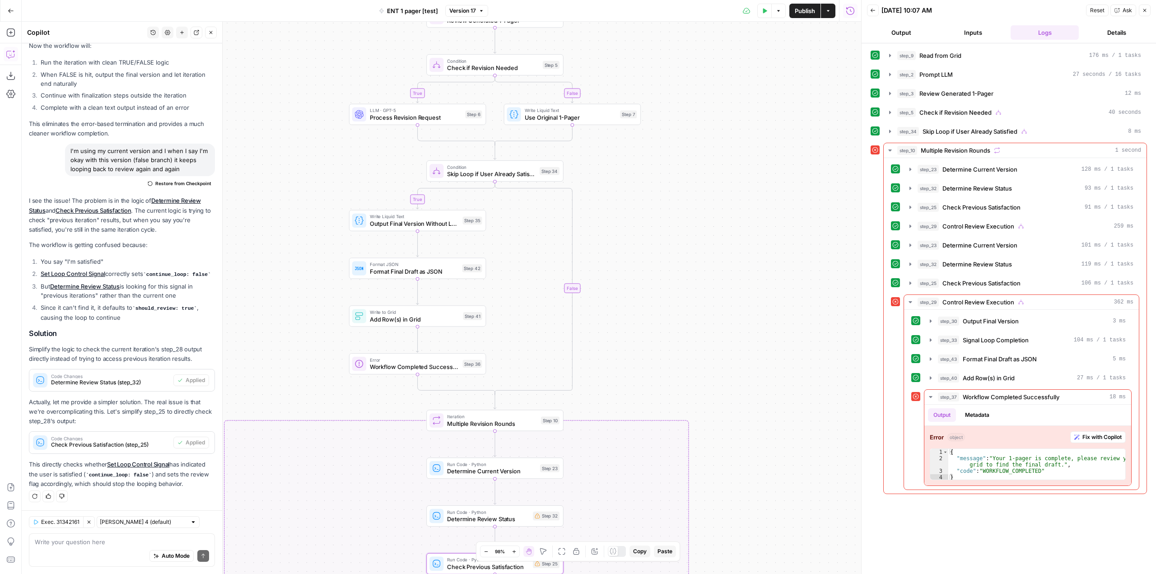
drag, startPoint x: 677, startPoint y: 196, endPoint x: 659, endPoint y: 230, distance: 37.8
click at [659, 230] on div "true false true true false true false false Workflow Input Settings Inputs Read…" at bounding box center [441, 298] width 839 height 552
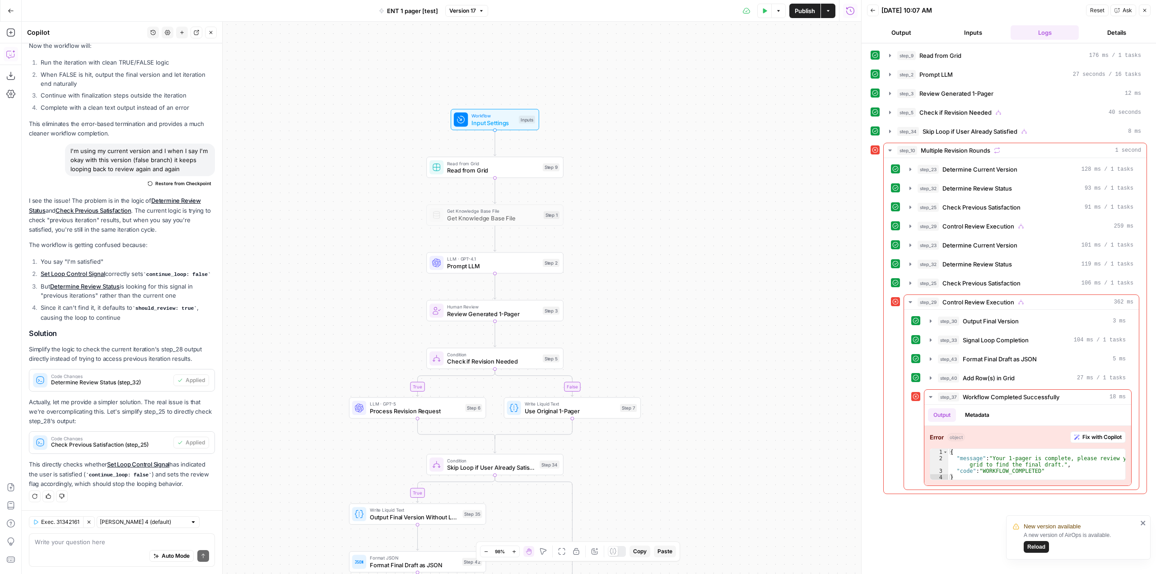
click at [1142, 520] on icon "close" at bounding box center [1143, 522] width 6 height 7
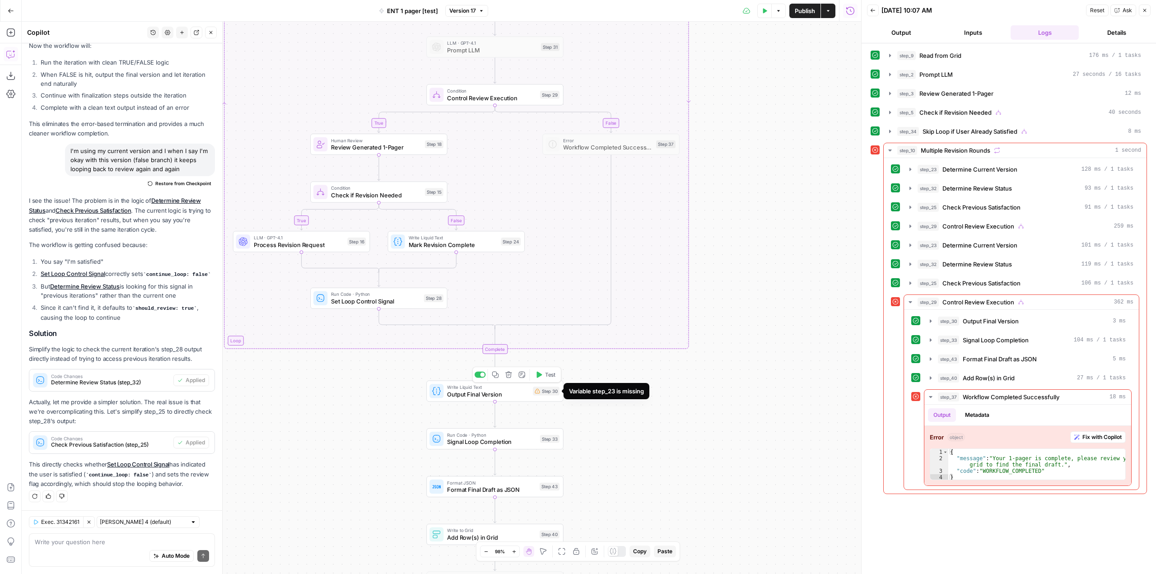
click at [539, 395] on div "Step 30" at bounding box center [546, 391] width 27 height 9
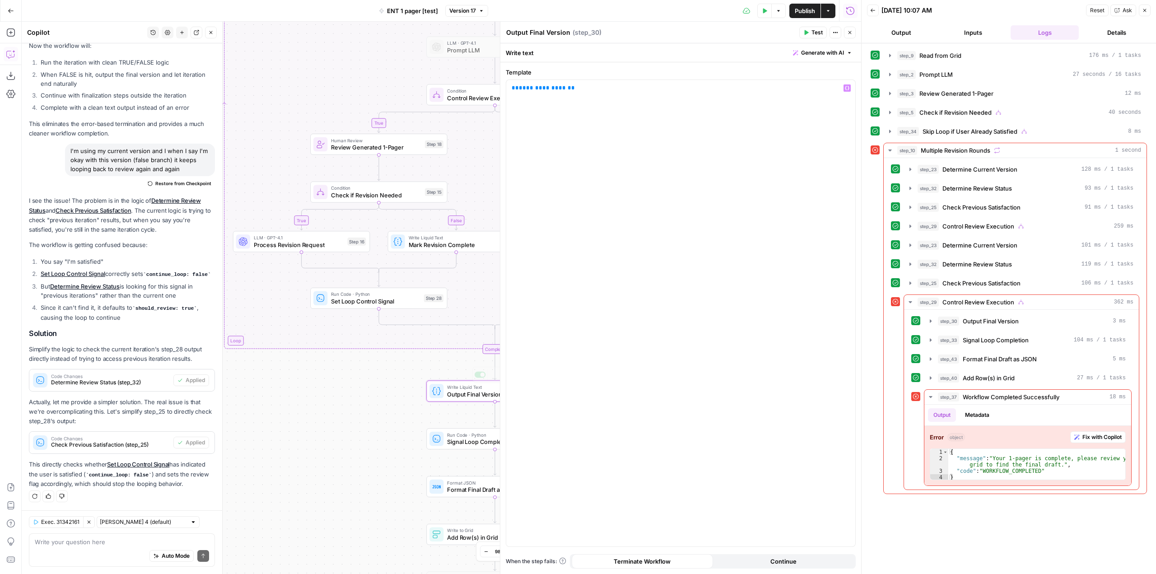
click at [378, 425] on div "true false true true false true false false Workflow Input Settings Inputs Read…" at bounding box center [441, 298] width 839 height 552
click at [851, 31] on icon "button" at bounding box center [849, 32] width 5 height 5
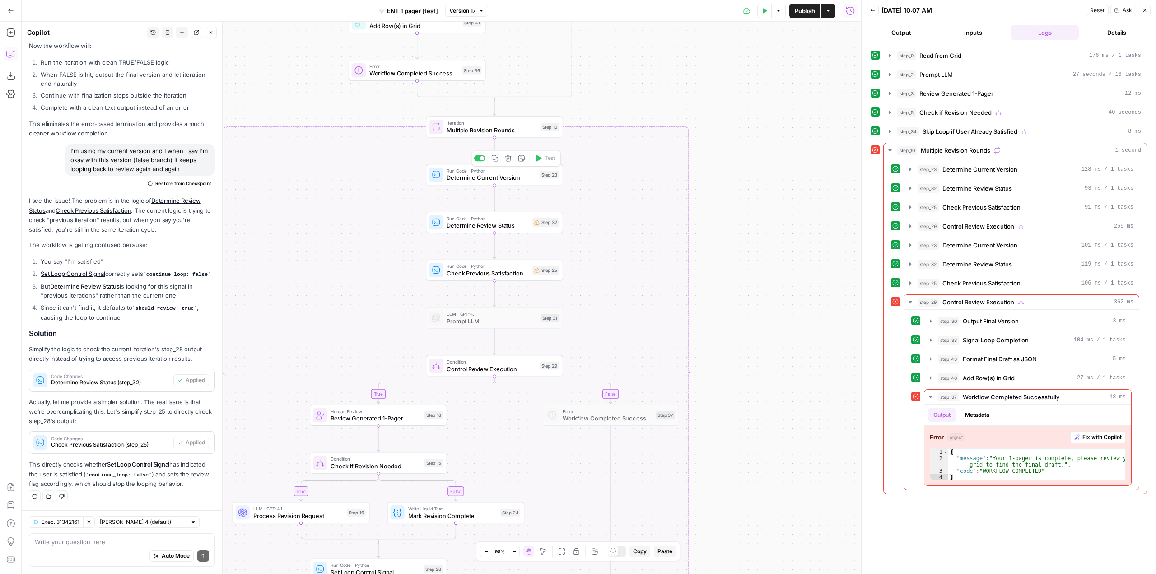
click at [499, 180] on span "Determine Current Version" at bounding box center [491, 177] width 89 height 9
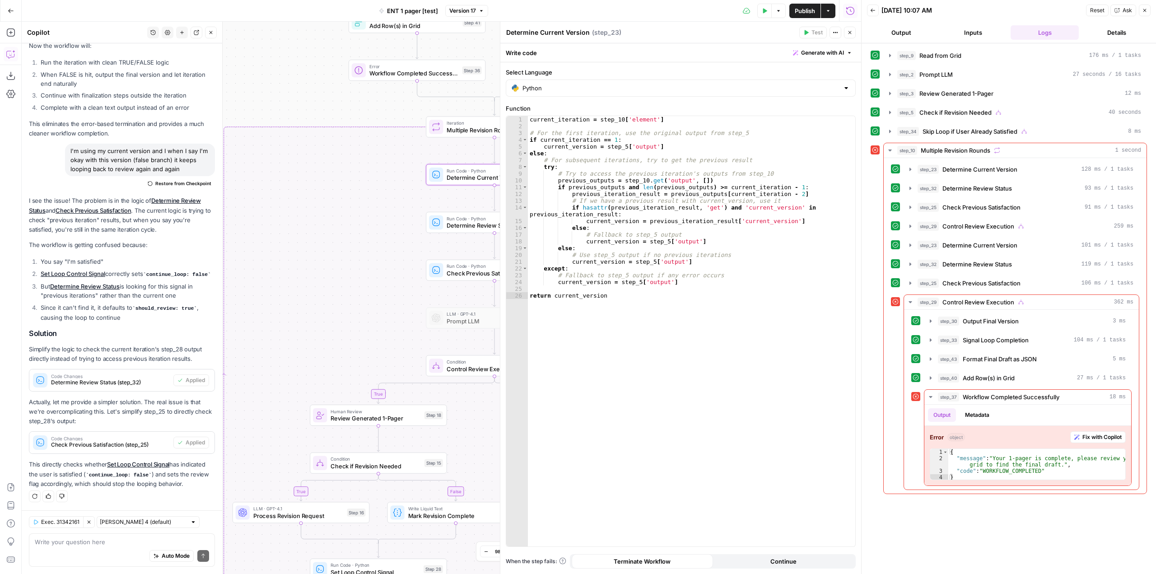
click at [850, 28] on button "Close" at bounding box center [850, 33] width 12 height 12
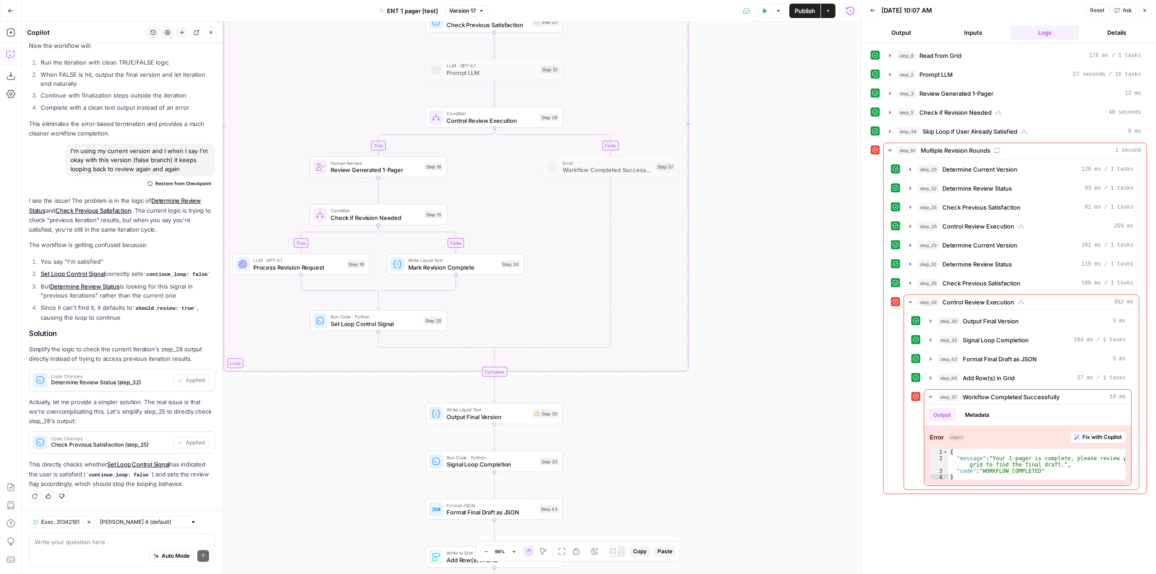
click at [512, 416] on span "Output Final Version" at bounding box center [488, 416] width 82 height 9
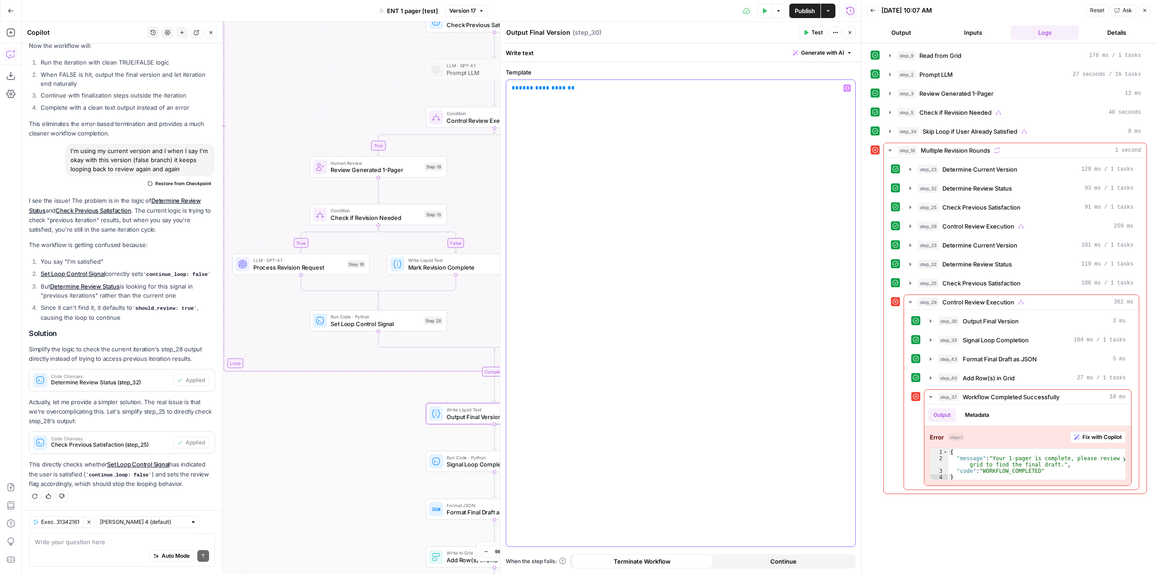
click at [753, 98] on div "**********" at bounding box center [680, 313] width 349 height 466
click at [848, 87] on icon "button" at bounding box center [847, 88] width 5 height 5
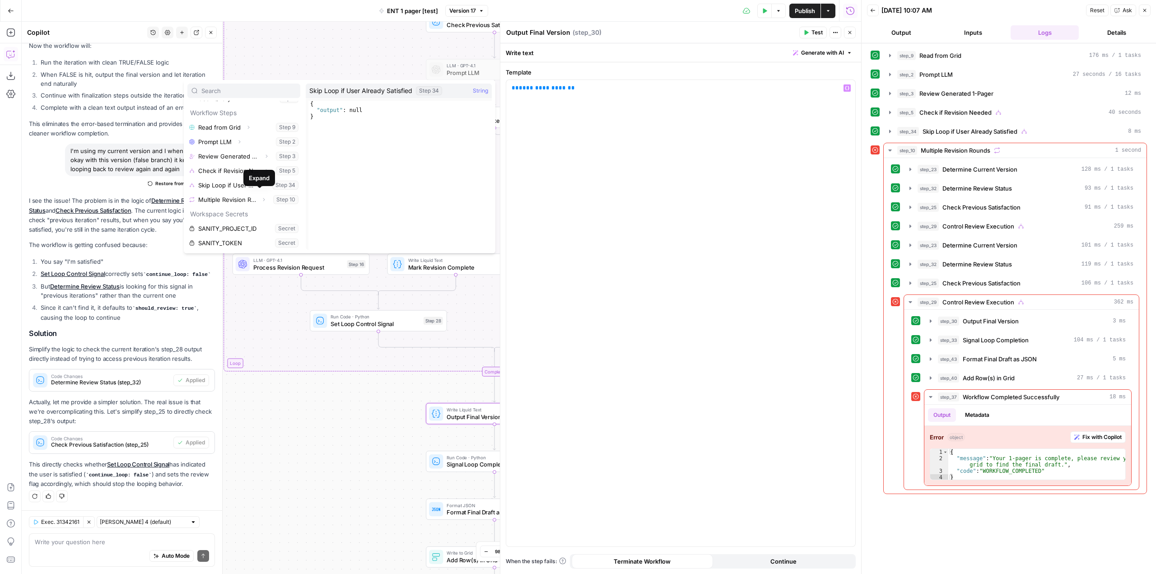
scroll to position [39, 0]
click at [261, 199] on icon "button" at bounding box center [263, 198] width 5 height 5
click at [260, 184] on icon "button" at bounding box center [262, 184] width 5 height 5
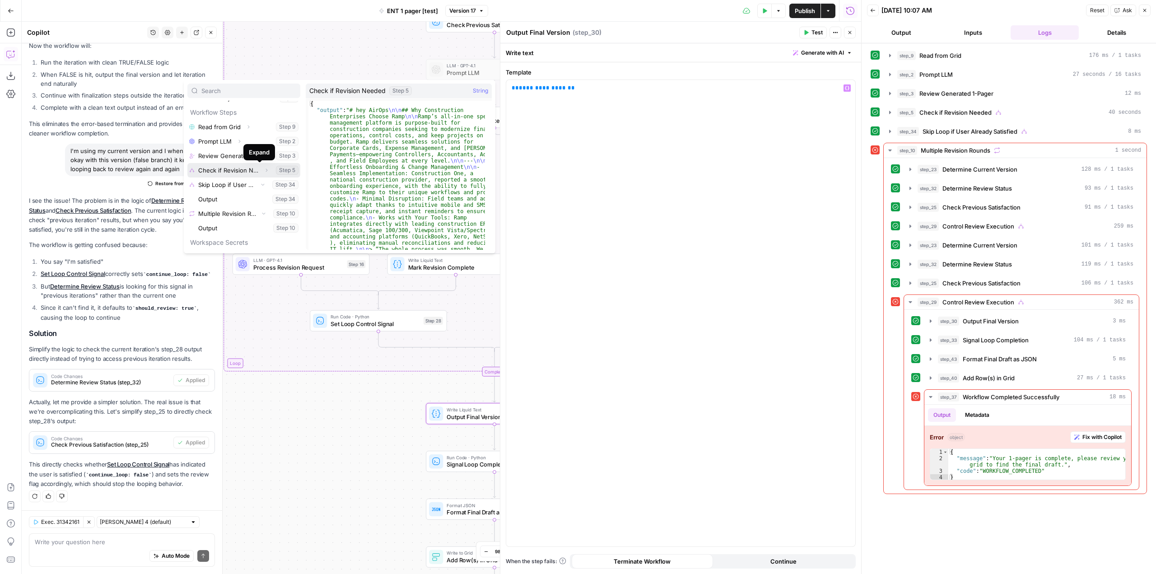
click at [264, 170] on icon "button" at bounding box center [266, 170] width 5 height 5
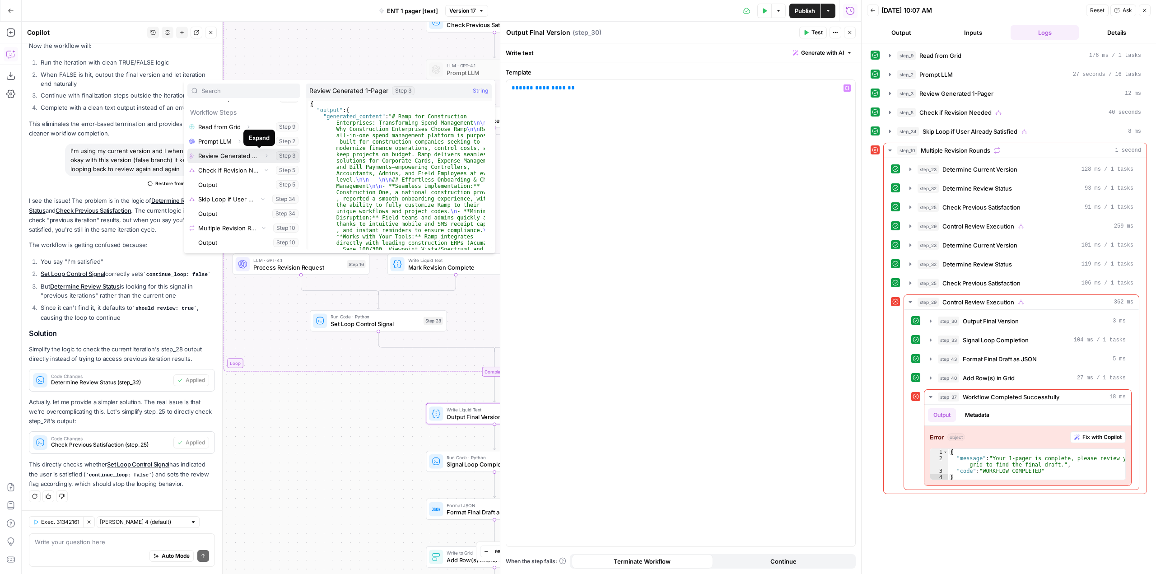
click at [264, 156] on icon "button" at bounding box center [266, 155] width 5 height 5
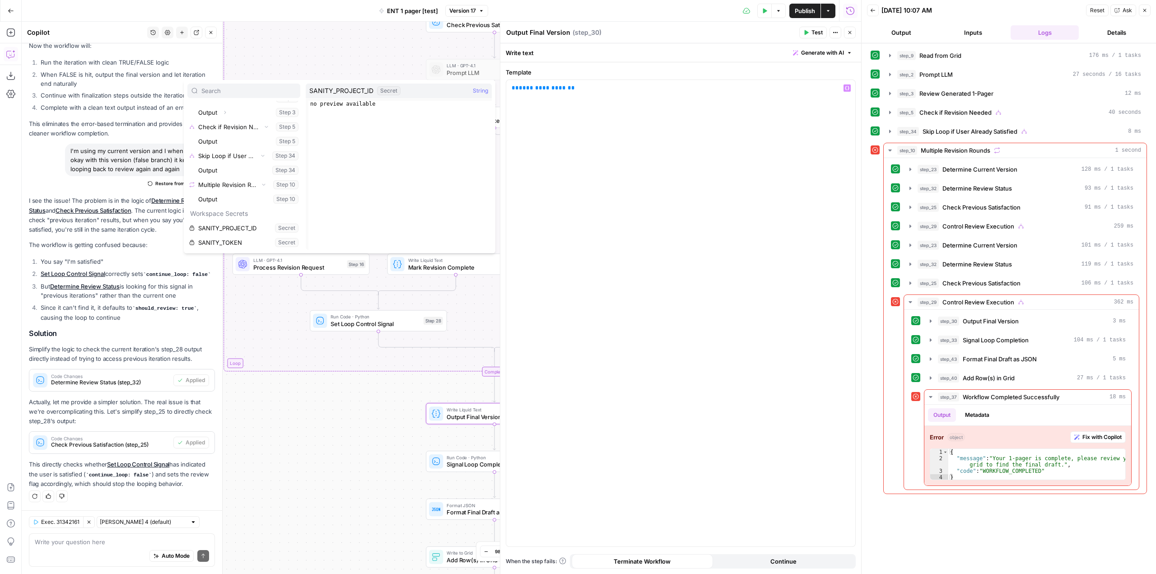
click at [332, 425] on div "true false true true false true false false Workflow Input Settings Inputs Read…" at bounding box center [441, 298] width 839 height 552
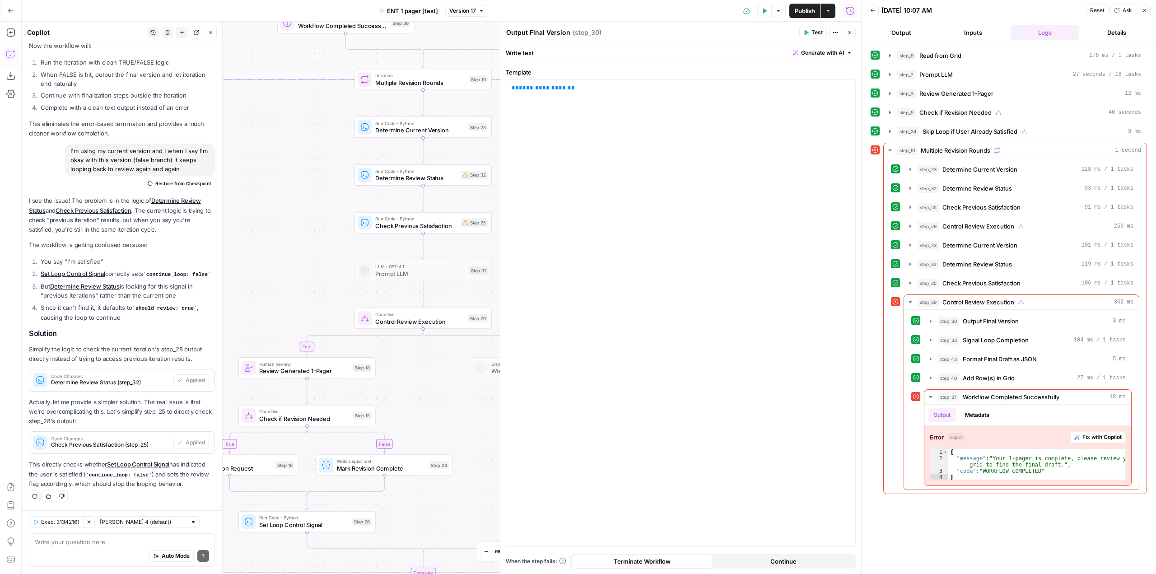
drag, startPoint x: 364, startPoint y: 83, endPoint x: 311, endPoint y: 273, distance: 197.0
click at [275, 294] on div "true false true true false true false false Workflow Input Settings Inputs Read…" at bounding box center [441, 298] width 839 height 552
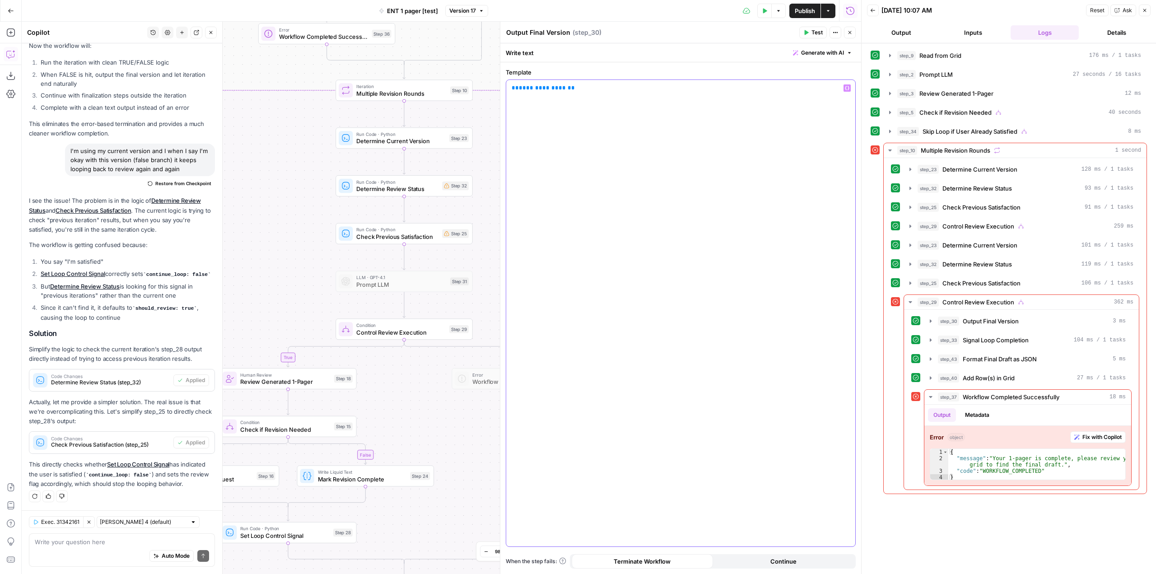
click at [850, 89] on button "Variables Menu" at bounding box center [847, 87] width 7 height 7
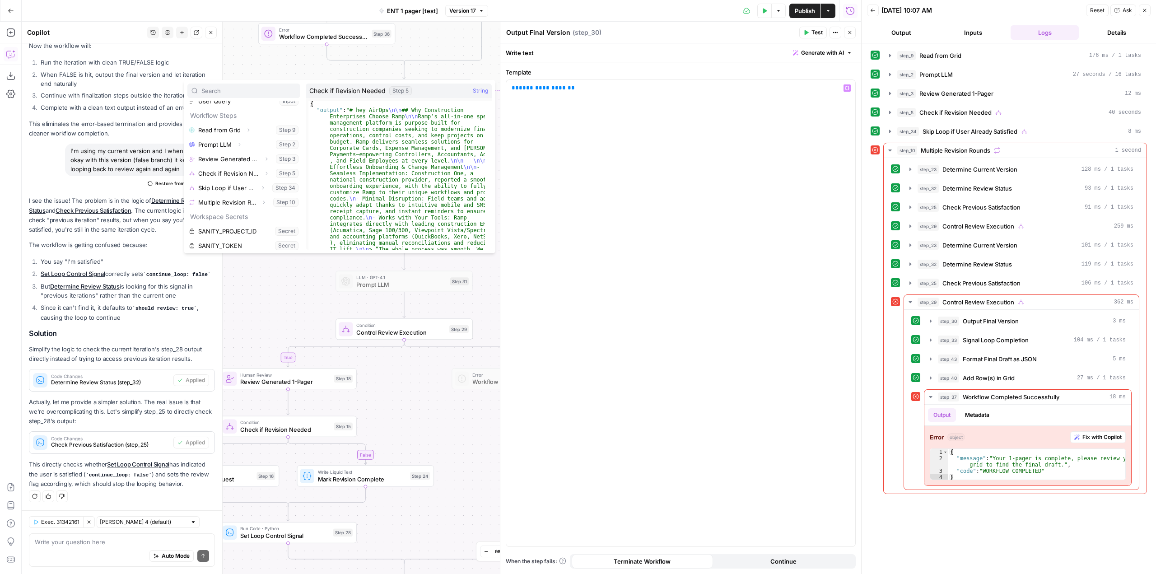
scroll to position [39, 0]
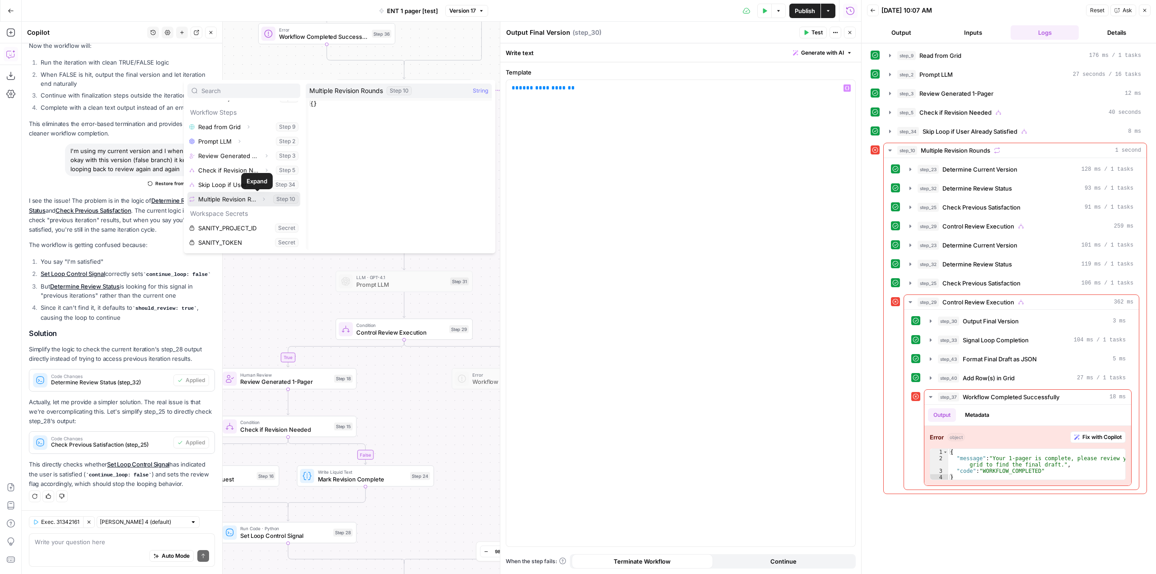
click at [258, 196] on button "Expand" at bounding box center [264, 199] width 12 height 12
click at [258, 63] on div "true false true true false true false false Workflow Input Settings Inputs Read…" at bounding box center [441, 298] width 839 height 552
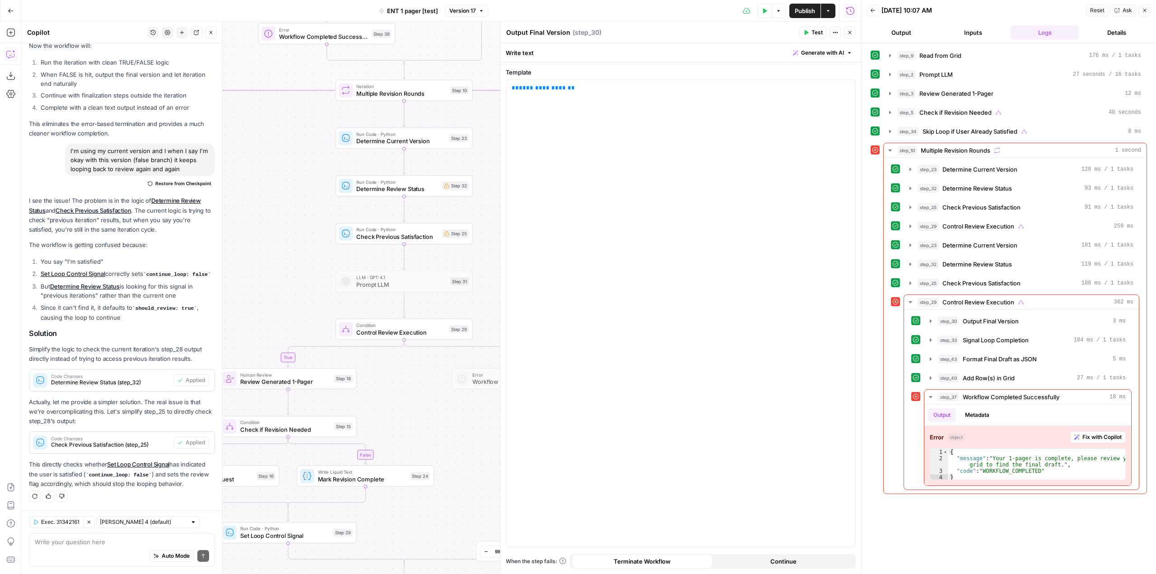
click at [851, 26] on header "Output Final Version Output Final Version ( step_30 ) Test Actions Close" at bounding box center [680, 33] width 361 height 22
click at [849, 31] on icon "button" at bounding box center [849, 32] width 5 height 5
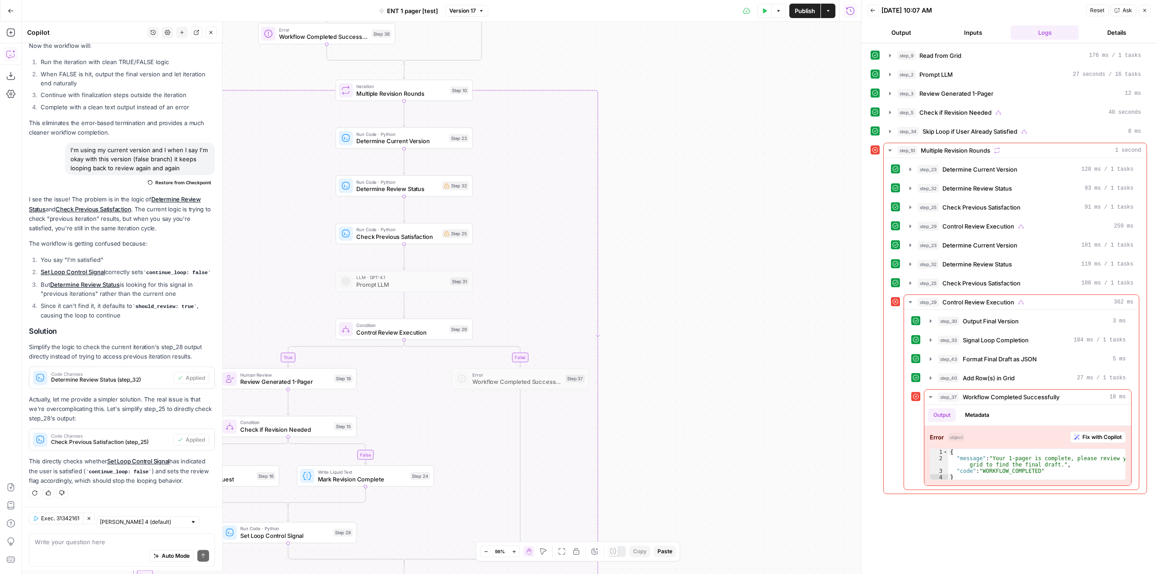
scroll to position [1516, 0]
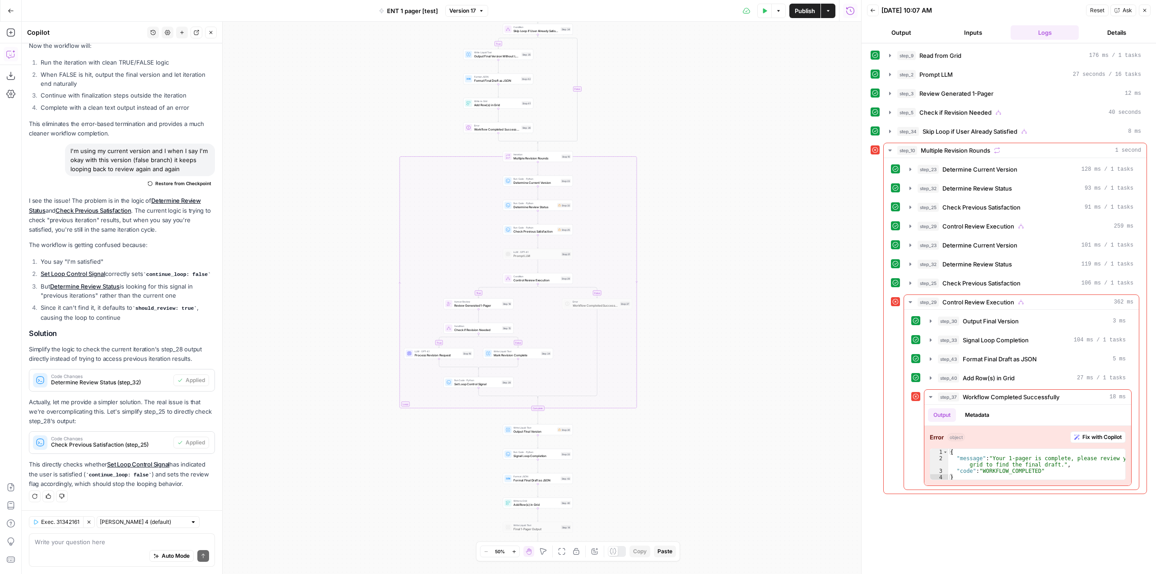
drag, startPoint x: 689, startPoint y: 242, endPoint x: 704, endPoint y: 169, distance: 74.7
click at [704, 169] on div "true false true true false true false false Workflow Input Settings Inputs Read…" at bounding box center [441, 298] width 839 height 552
drag, startPoint x: 684, startPoint y: 303, endPoint x: 704, endPoint y: 182, distance: 122.6
click at [704, 182] on div "true false true true false true false false Workflow Input Settings Inputs Read…" at bounding box center [441, 298] width 839 height 552
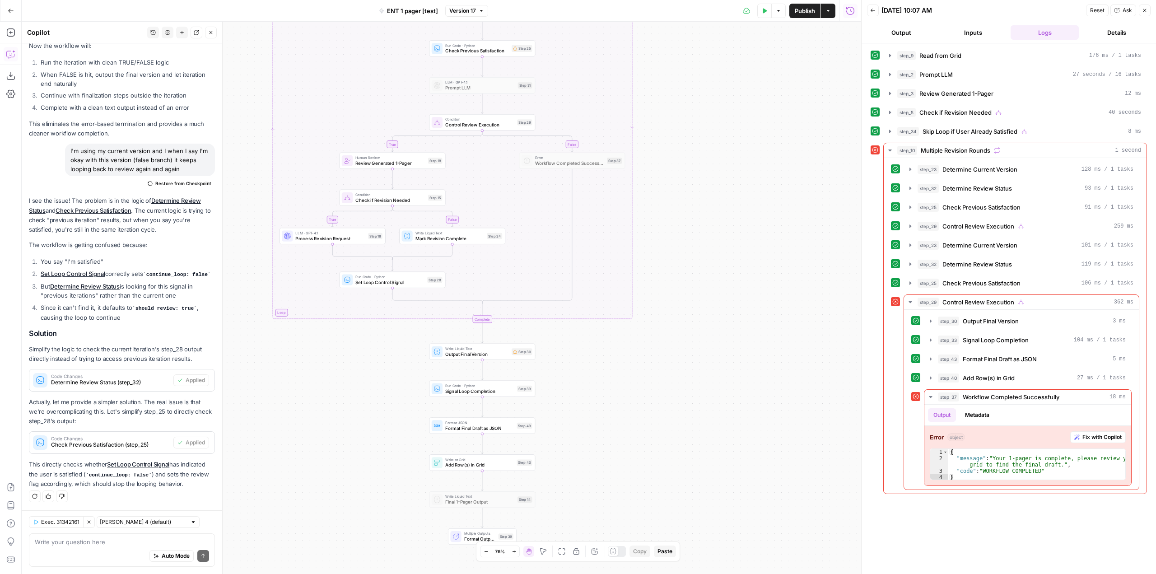
click at [460, 7] on span "Version 17" at bounding box center [462, 11] width 27 height 8
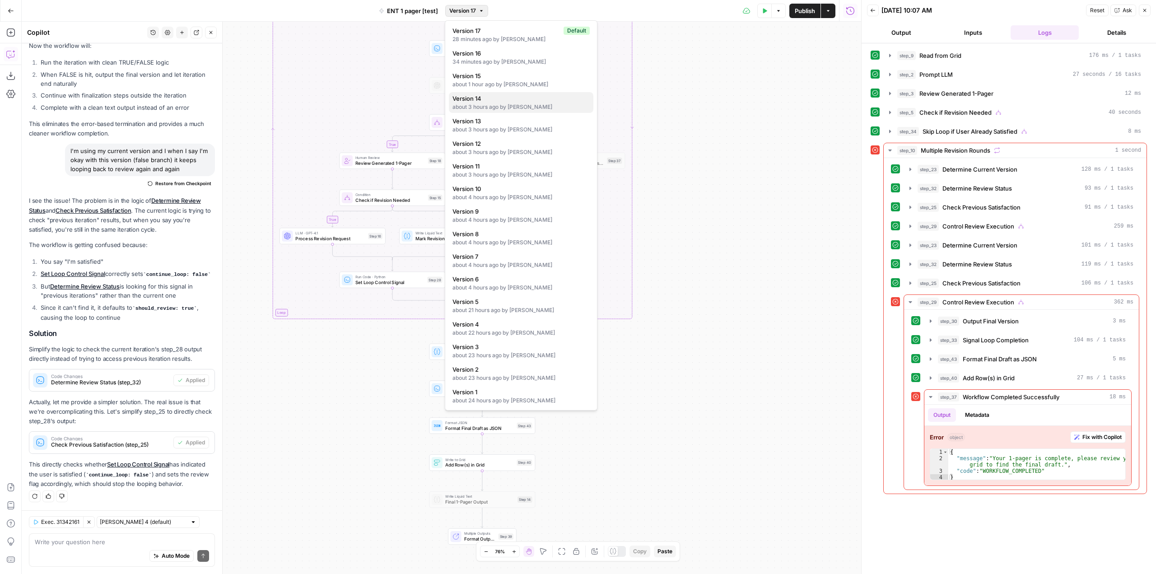
click at [576, 100] on span "Version 14" at bounding box center [519, 98] width 134 height 9
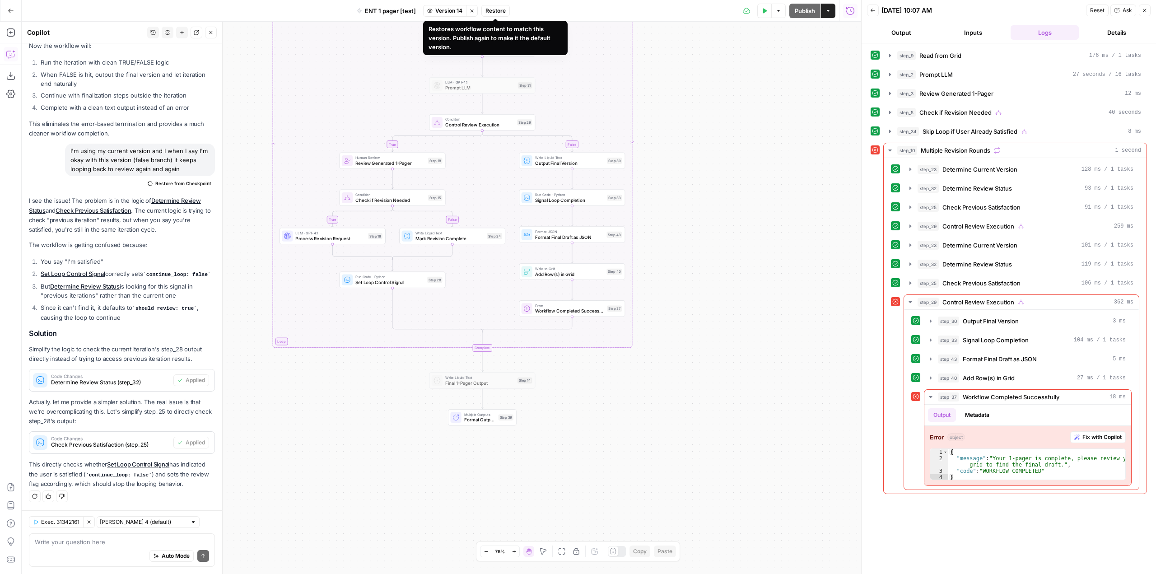
click at [491, 9] on span "Restore" at bounding box center [495, 11] width 20 height 8
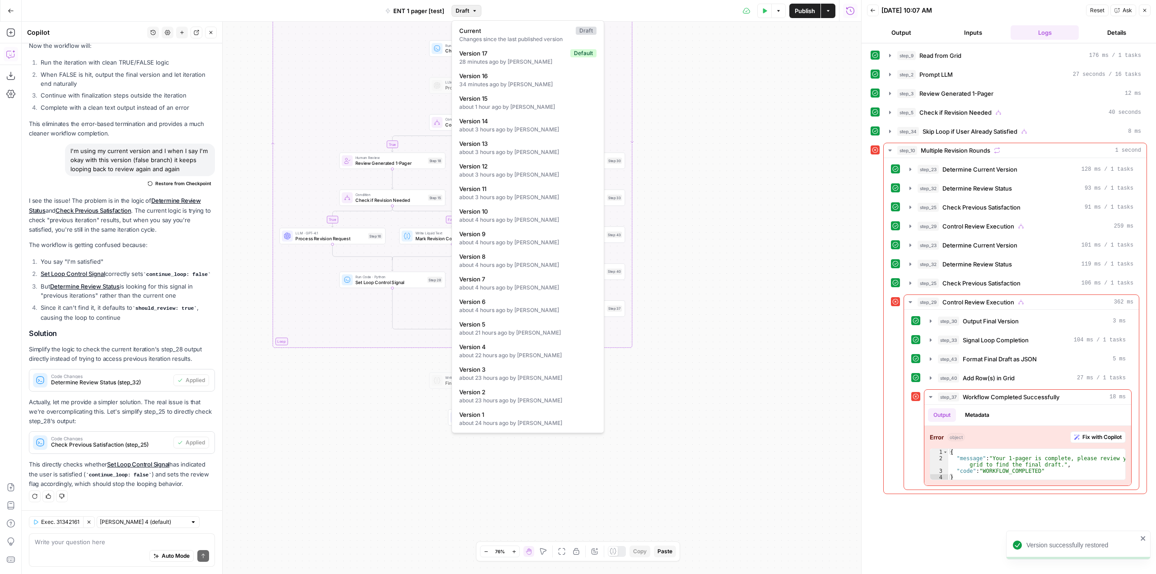
click at [467, 12] on span "Draft" at bounding box center [463, 11] width 14 height 8
click at [694, 113] on div "true false true true false true false false Workflow Input Settings Inputs Read…" at bounding box center [441, 298] width 839 height 552
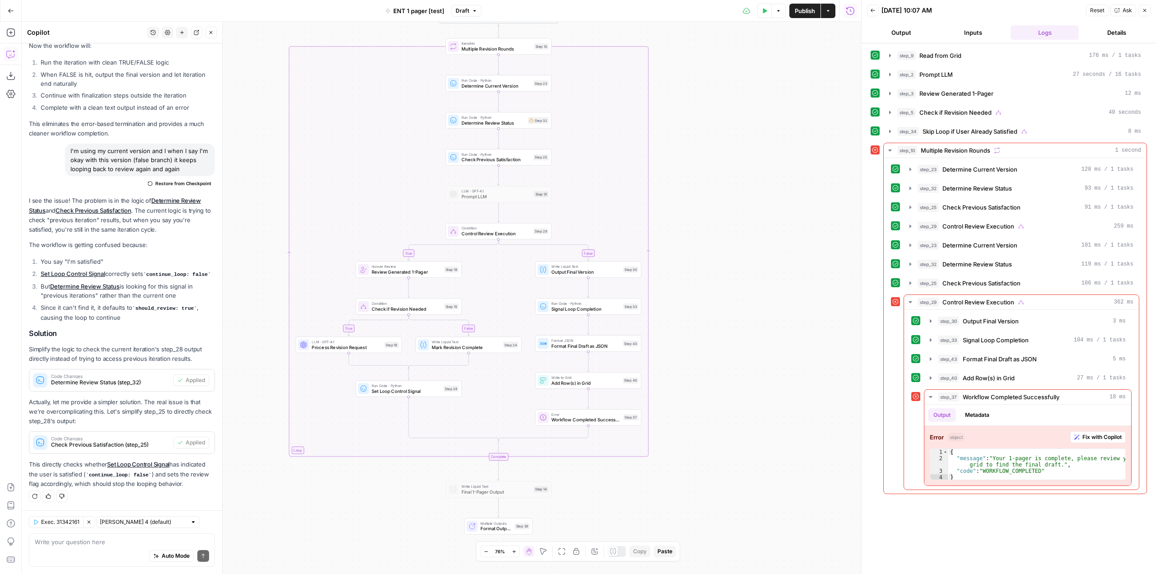
drag, startPoint x: 707, startPoint y: 238, endPoint x: 723, endPoint y: 347, distance: 110.0
click at [723, 347] on div "true false true true false true false false Workflow Input Settings Inputs Read…" at bounding box center [441, 298] width 839 height 552
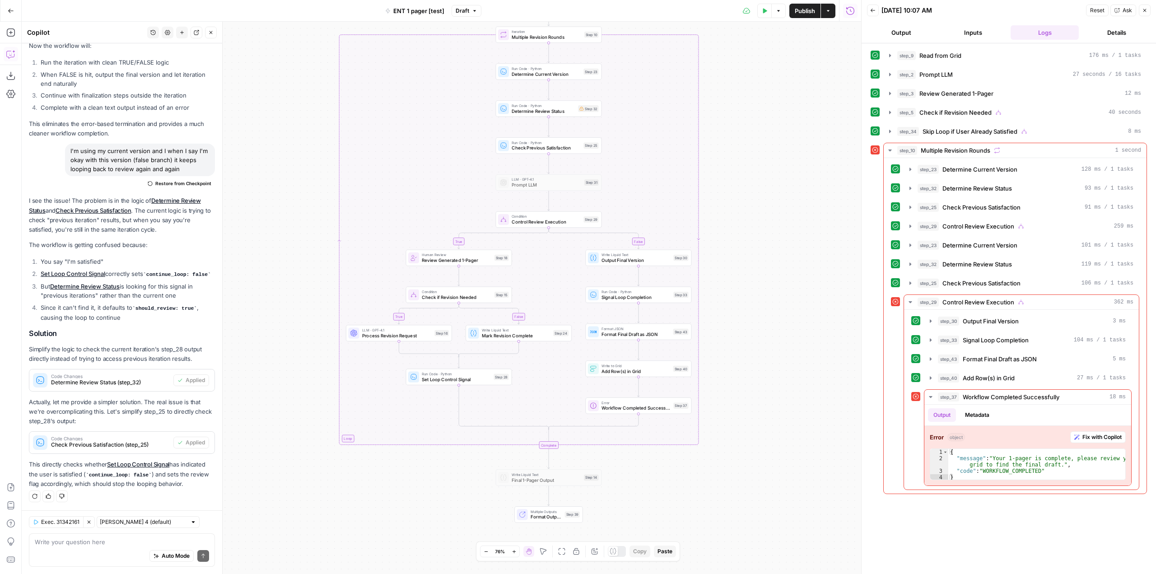
drag, startPoint x: 780, startPoint y: 446, endPoint x: 759, endPoint y: 288, distance: 159.5
click at [759, 288] on div "true false true true false true false false Workflow Input Settings Inputs Read…" at bounding box center [441, 298] width 839 height 552
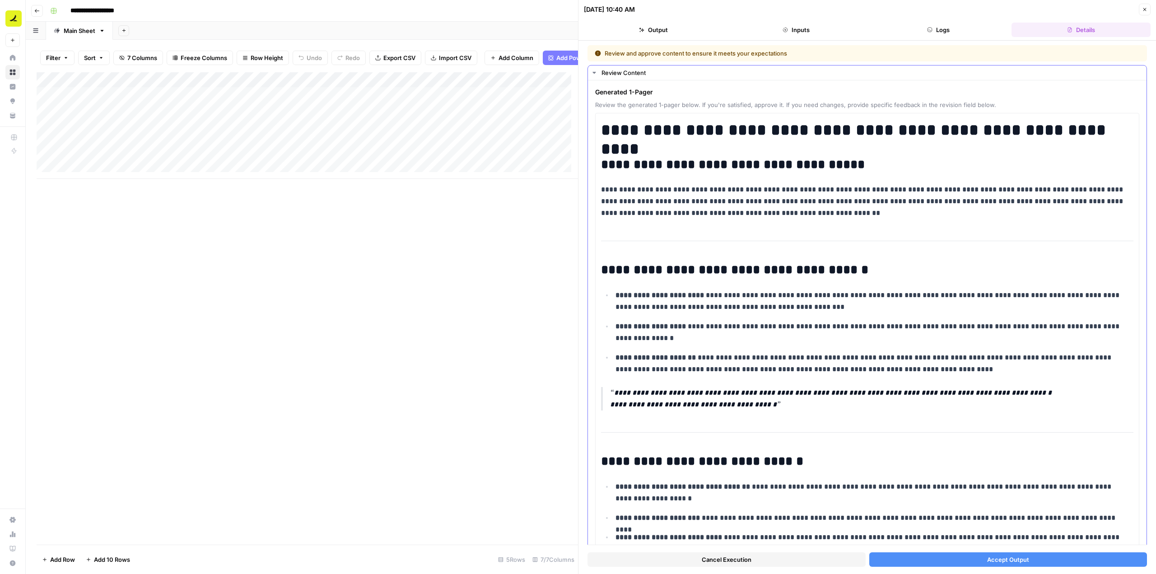
scroll to position [836, 0]
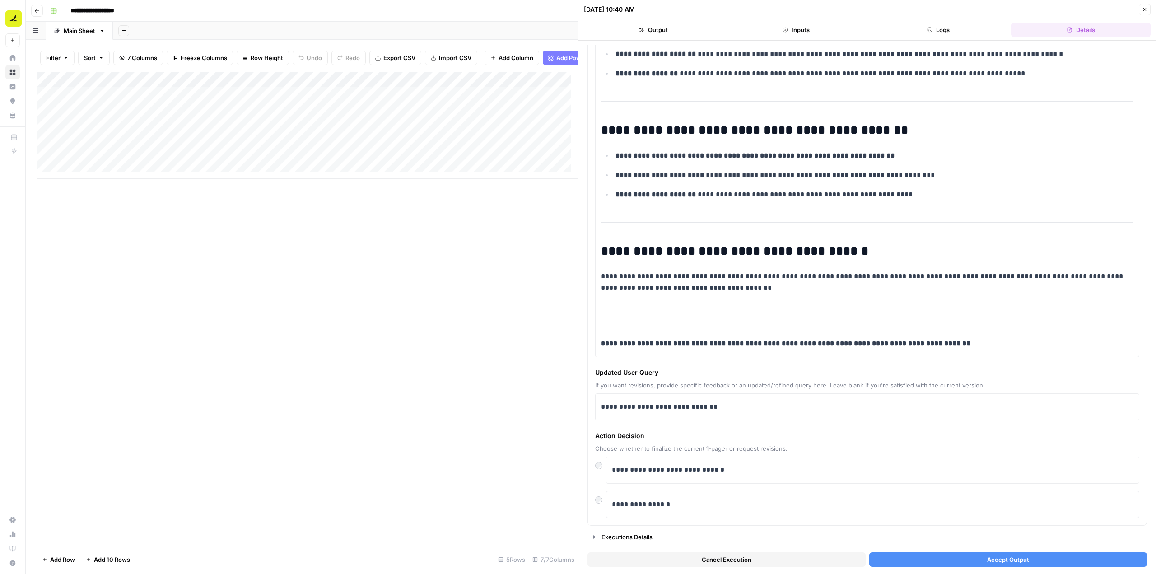
click at [949, 560] on button "Accept Output" at bounding box center [1008, 559] width 278 height 14
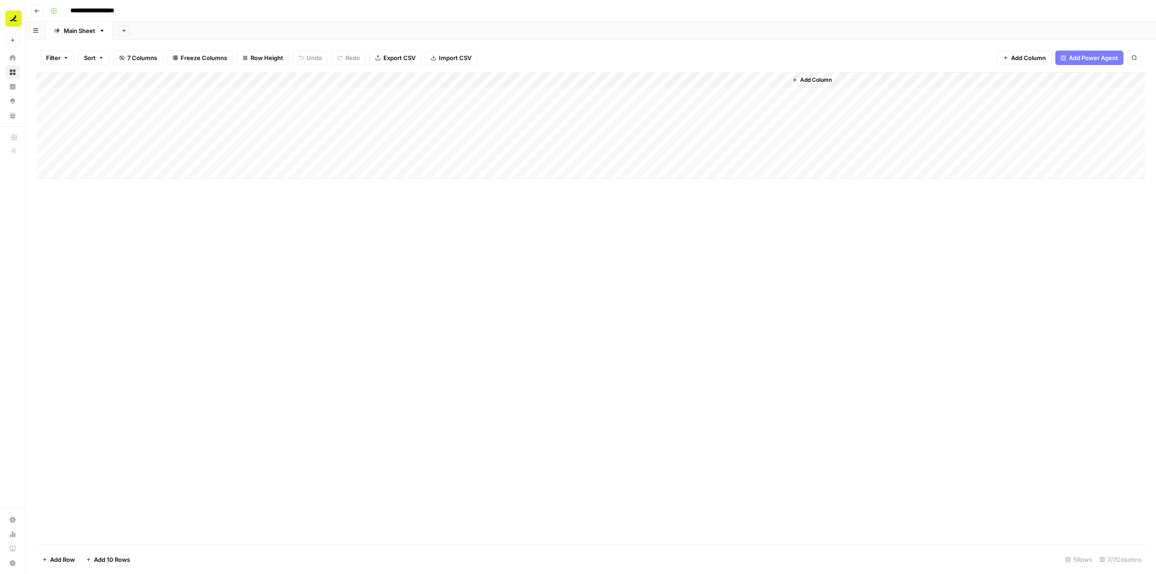
click at [496, 78] on div "Add Column" at bounding box center [591, 125] width 1109 height 107
click at [629, 253] on div "Add Column" at bounding box center [591, 308] width 1109 height 472
click at [505, 94] on div "Add Column" at bounding box center [591, 125] width 1109 height 107
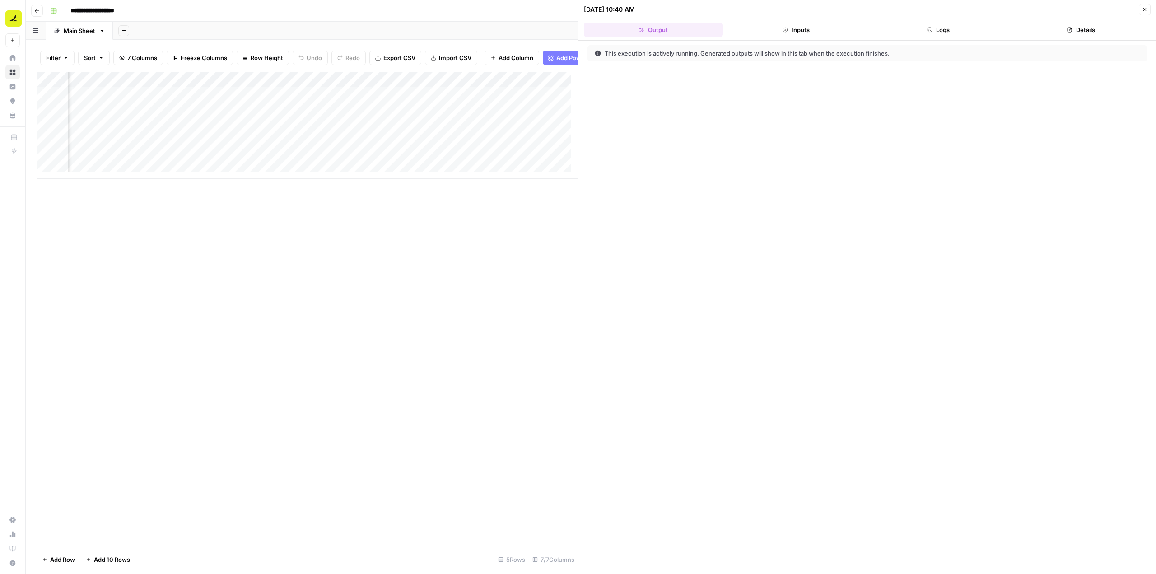
scroll to position [0, 106]
click at [958, 36] on button "Logs" at bounding box center [938, 30] width 139 height 14
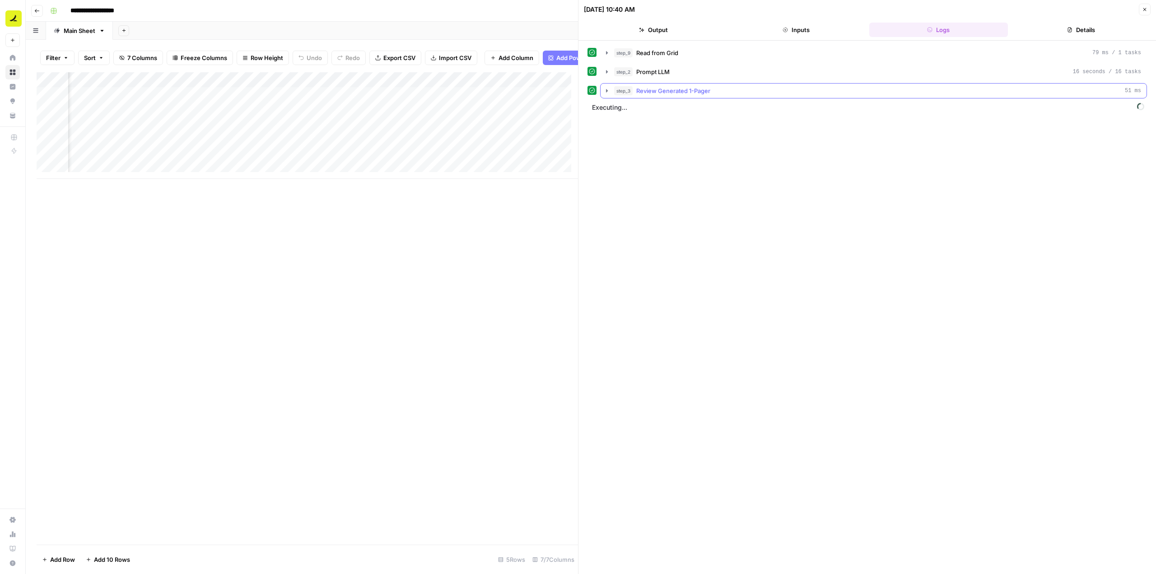
click at [607, 90] on icon "button" at bounding box center [607, 90] width 2 height 3
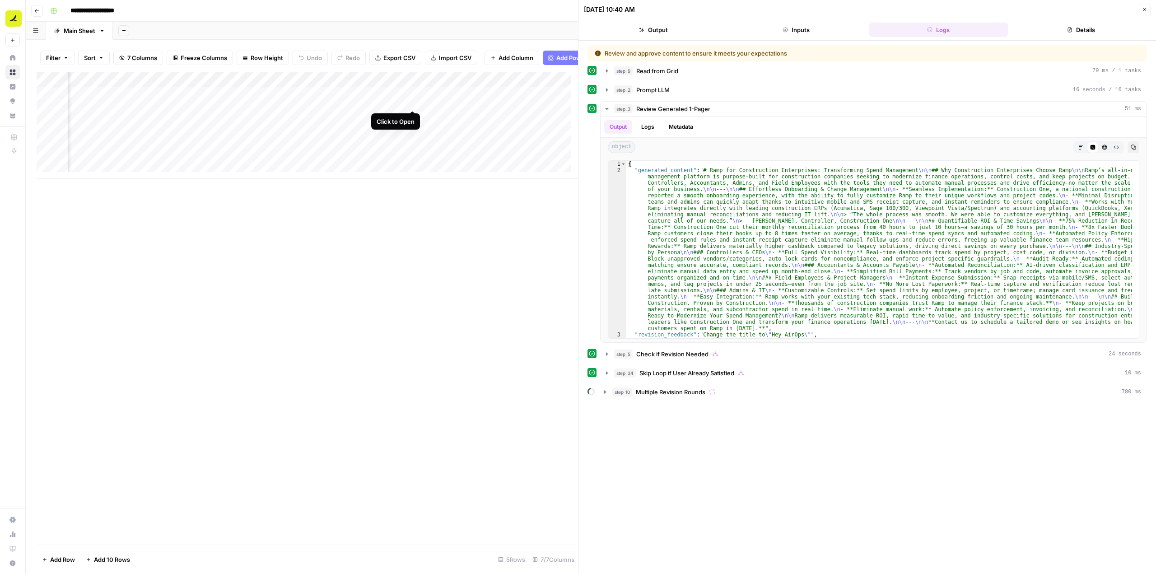
click at [413, 102] on div "Add Column" at bounding box center [307, 125] width 541 height 107
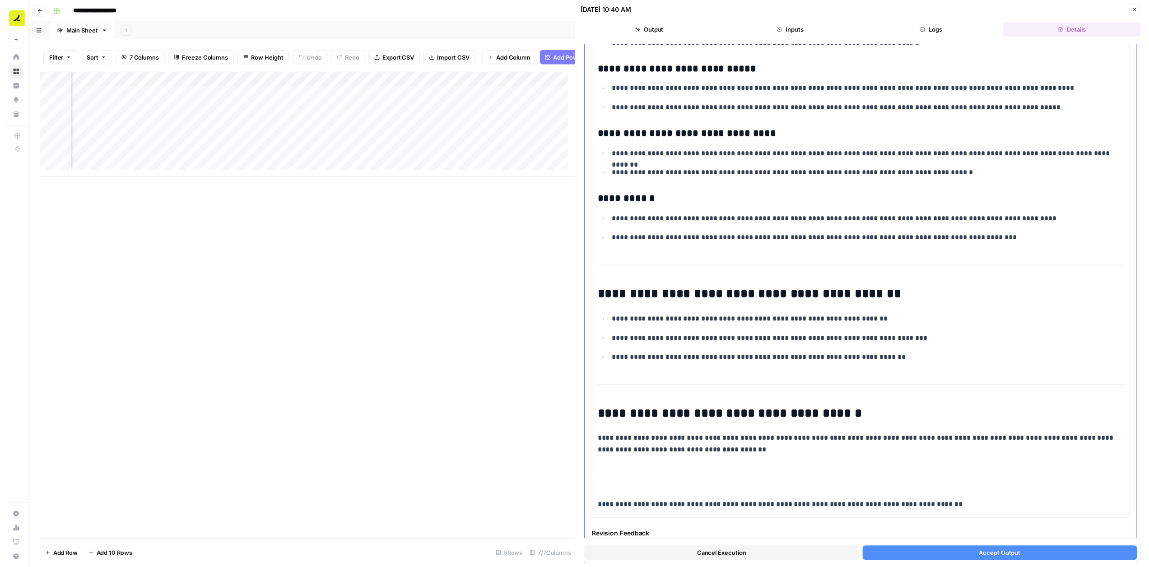
scroll to position [768, 0]
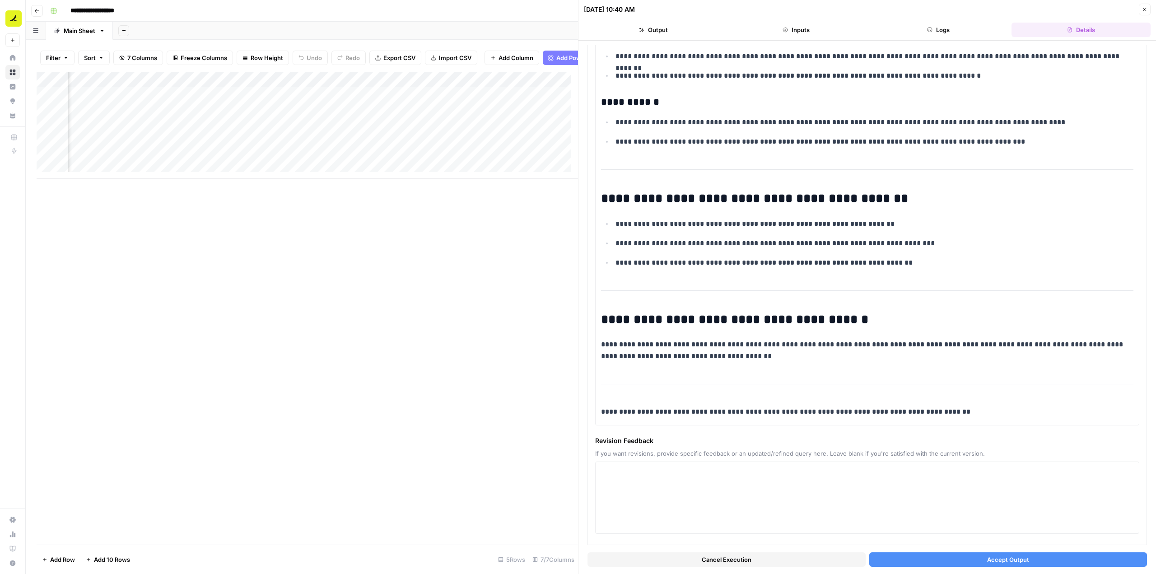
click at [1002, 560] on span "Accept Output" at bounding box center [1008, 559] width 42 height 9
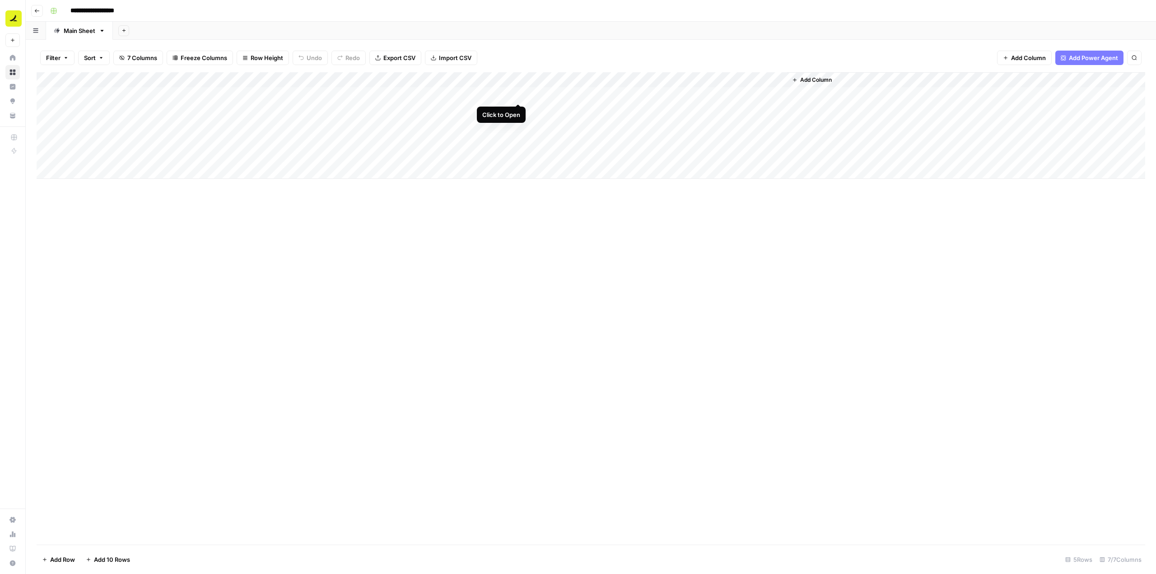
click at [518, 91] on div "Add Column" at bounding box center [591, 125] width 1109 height 107
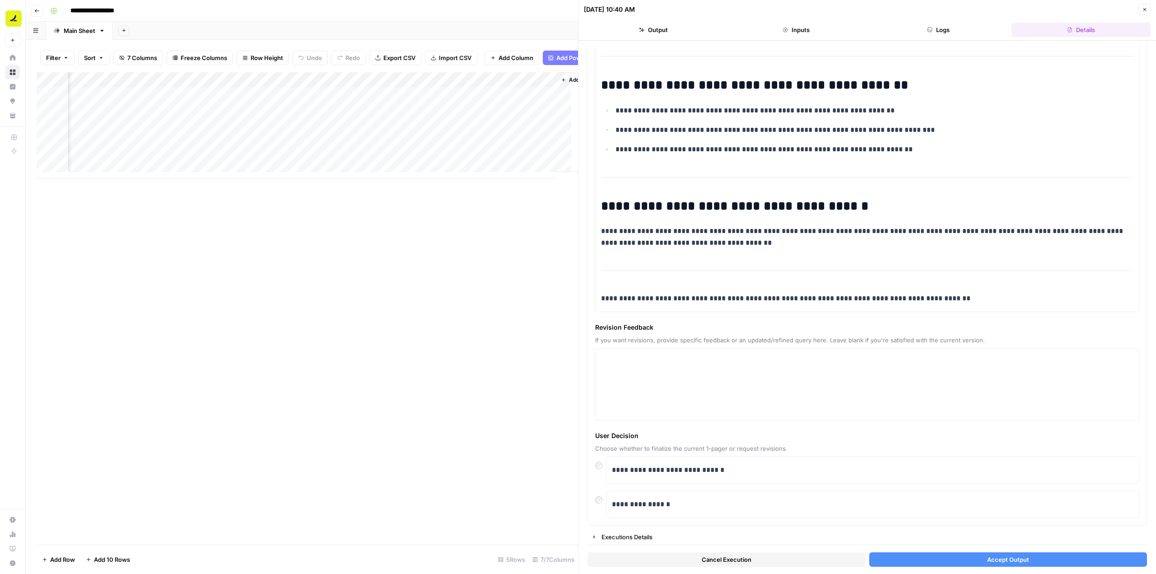
scroll to position [0, 266]
click at [949, 21] on header "10/15/25 at 10:40 AM Close Output Inputs Logs Details" at bounding box center [867, 20] width 578 height 41
click at [955, 32] on button "Logs" at bounding box center [938, 30] width 139 height 14
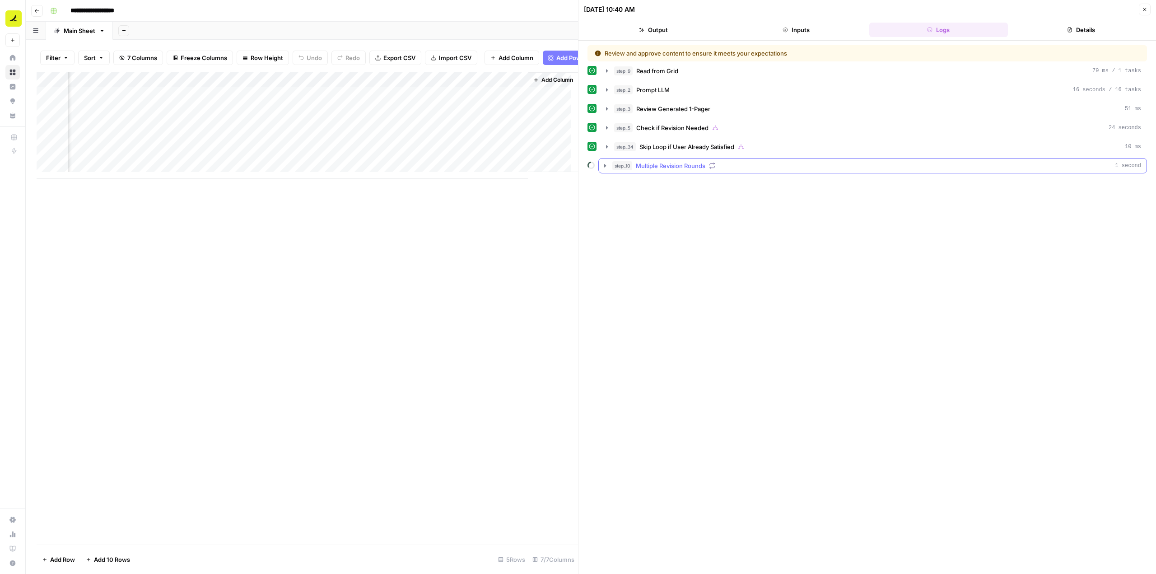
click at [605, 165] on icon "button" at bounding box center [605, 165] width 2 height 3
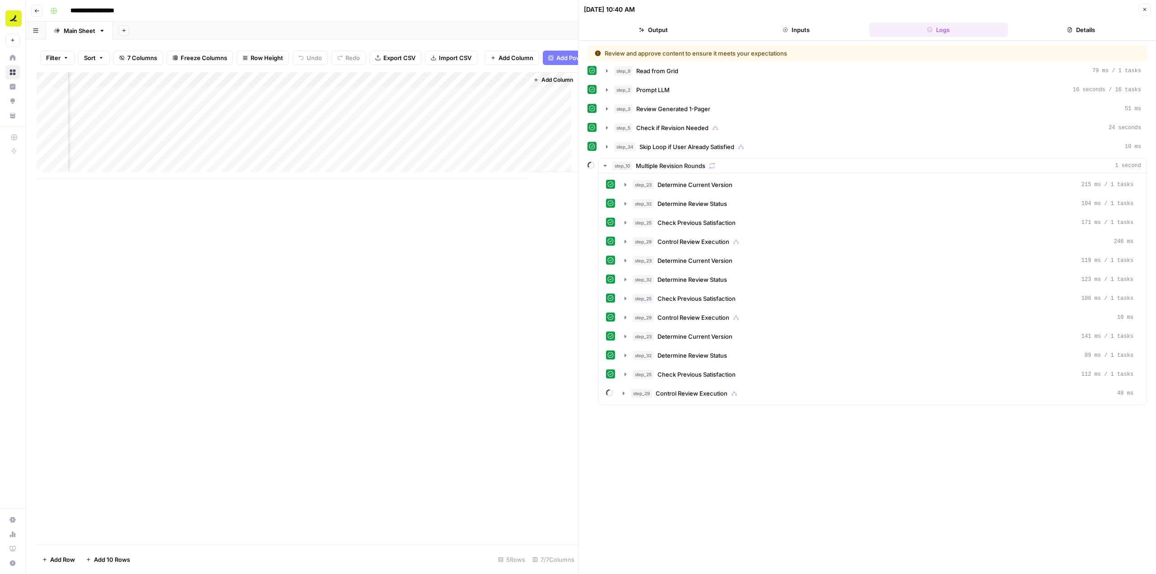
click at [1084, 33] on button "Details" at bounding box center [1080, 30] width 139 height 14
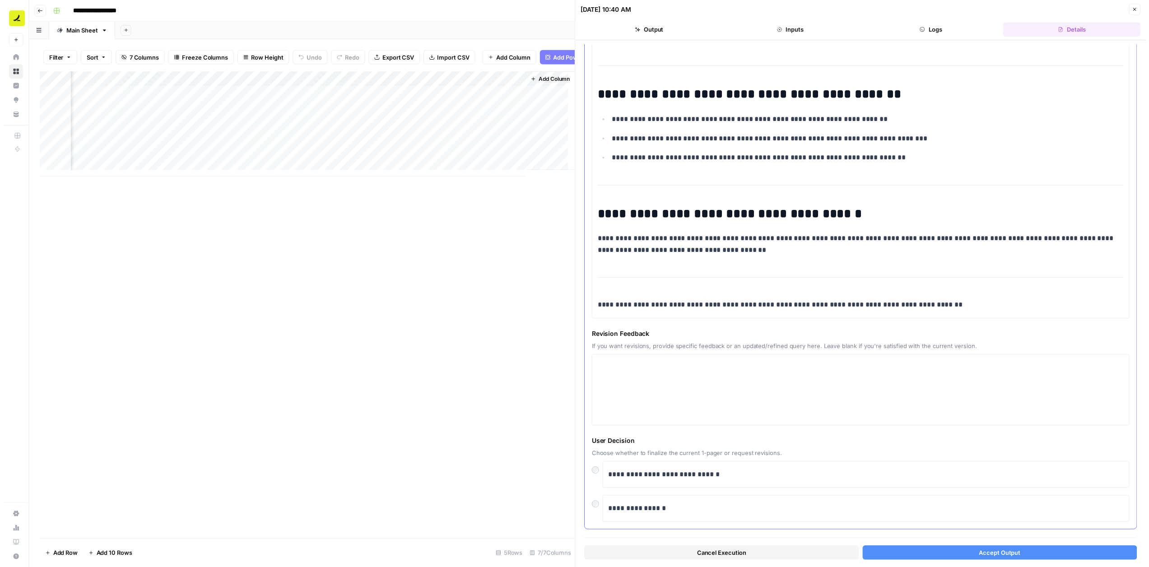
scroll to position [881, 0]
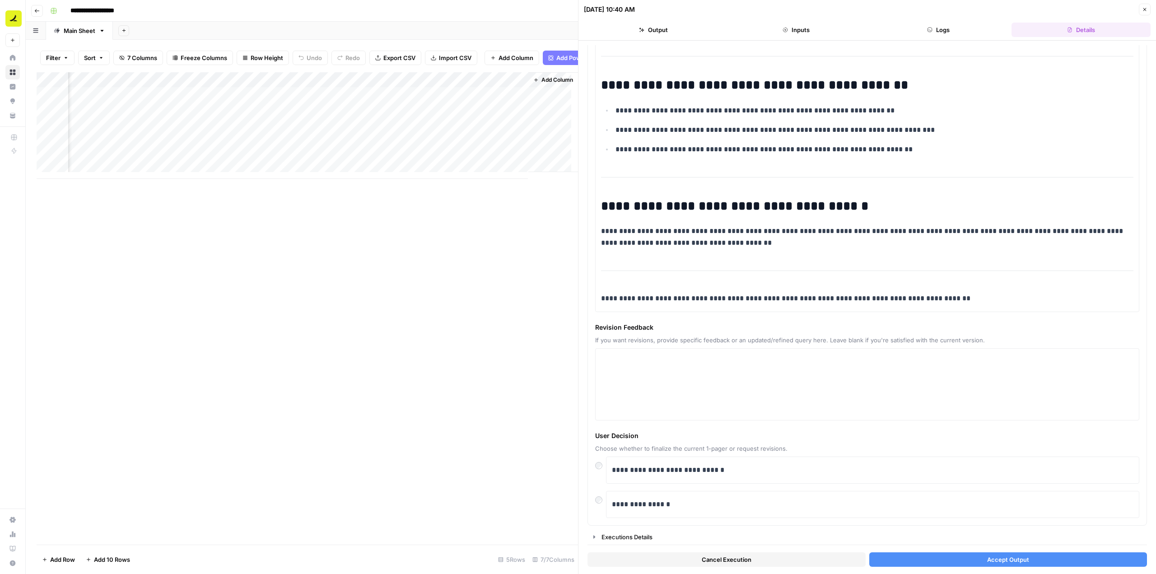
click at [953, 557] on button "Accept Output" at bounding box center [1008, 559] width 278 height 14
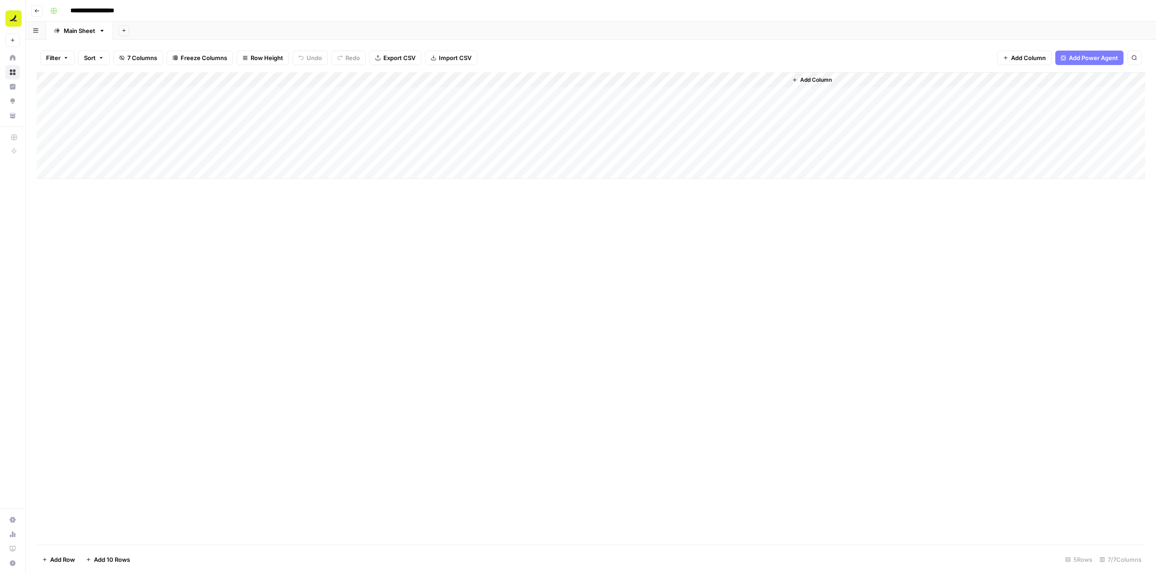
click at [508, 79] on div "Add Column" at bounding box center [591, 125] width 1109 height 107
click at [784, 218] on div "Add Column" at bounding box center [591, 308] width 1109 height 472
click at [519, 94] on div "Add Column" at bounding box center [591, 125] width 1109 height 107
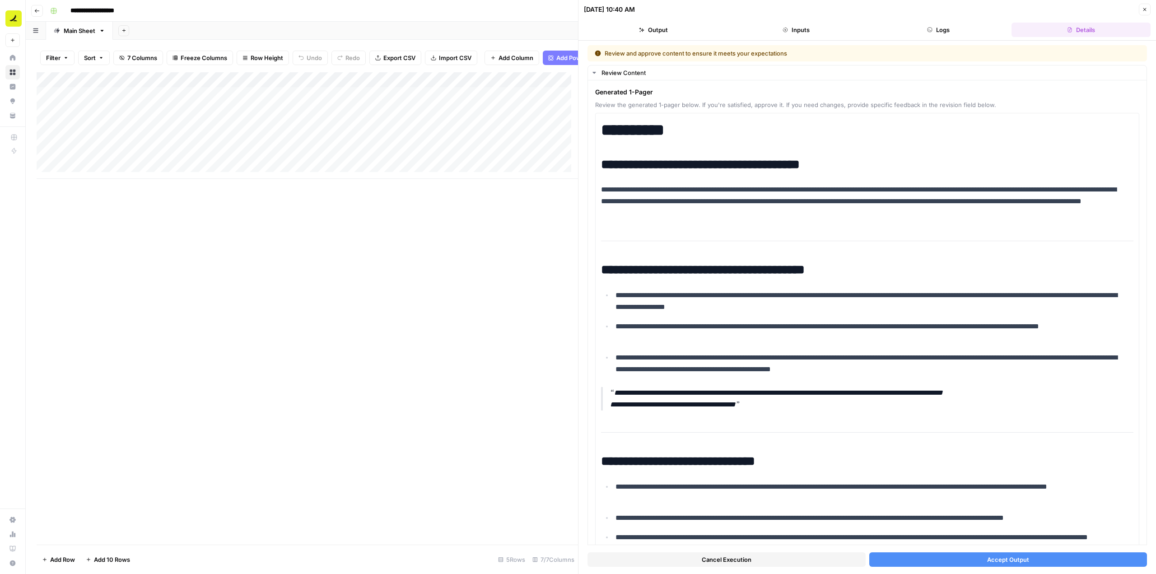
click at [1000, 564] on span "Accept Output" at bounding box center [1008, 559] width 42 height 9
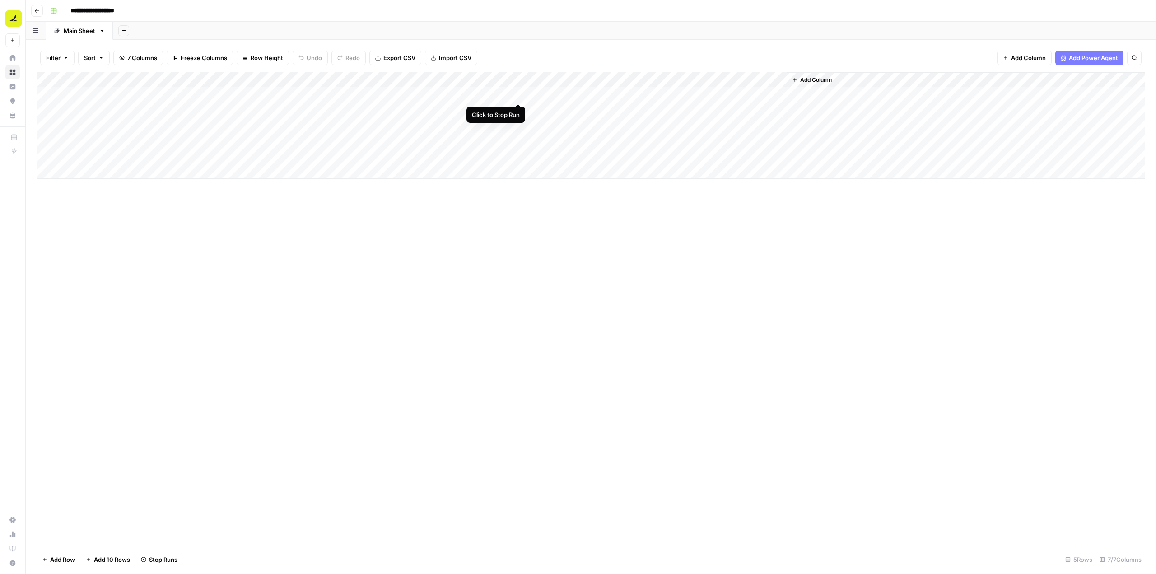
click at [520, 92] on div "Add Column" at bounding box center [591, 125] width 1109 height 107
click at [519, 94] on div "Add Column" at bounding box center [591, 125] width 1109 height 107
click at [1143, 522] on icon "close" at bounding box center [1143, 522] width 6 height 7
click at [507, 98] on div "Add Column" at bounding box center [591, 125] width 1109 height 107
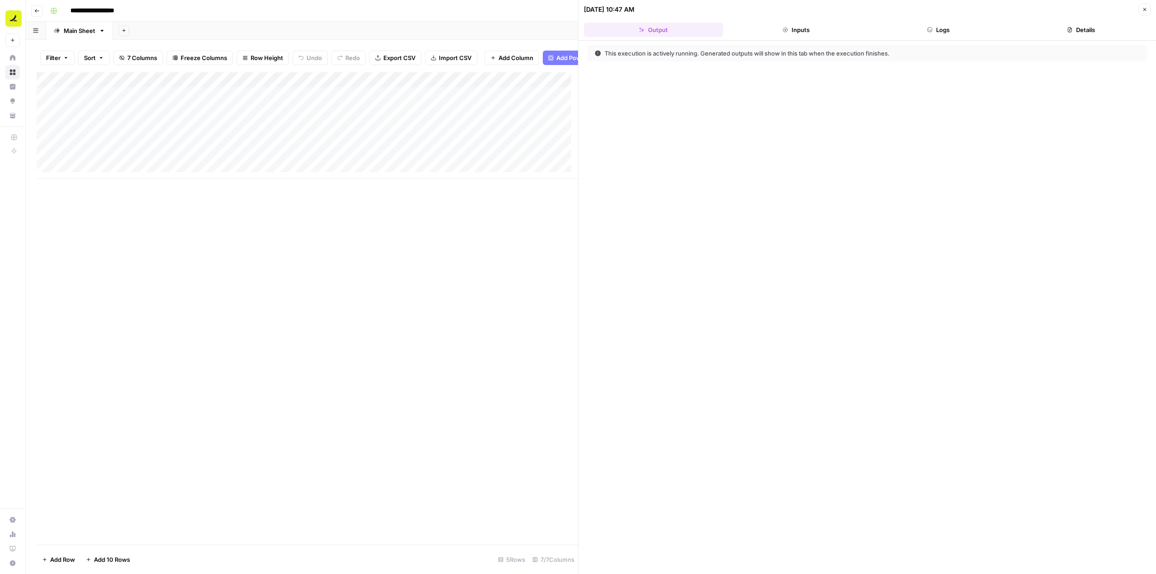
click at [935, 29] on button "Logs" at bounding box center [938, 30] width 139 height 14
click at [601, 68] on icon "button" at bounding box center [604, 71] width 7 height 7
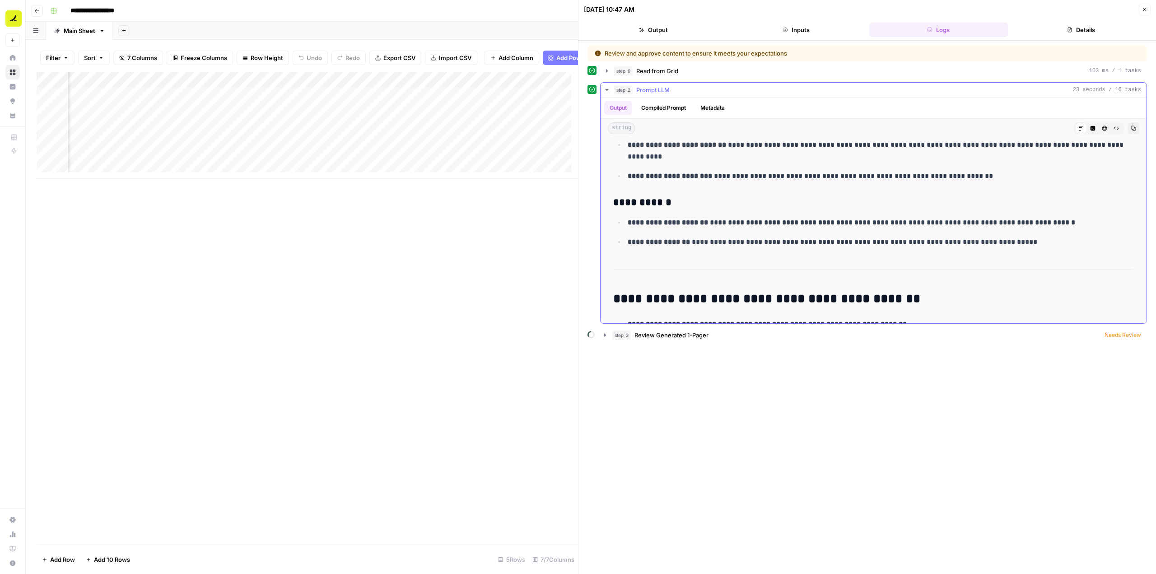
scroll to position [925, 0]
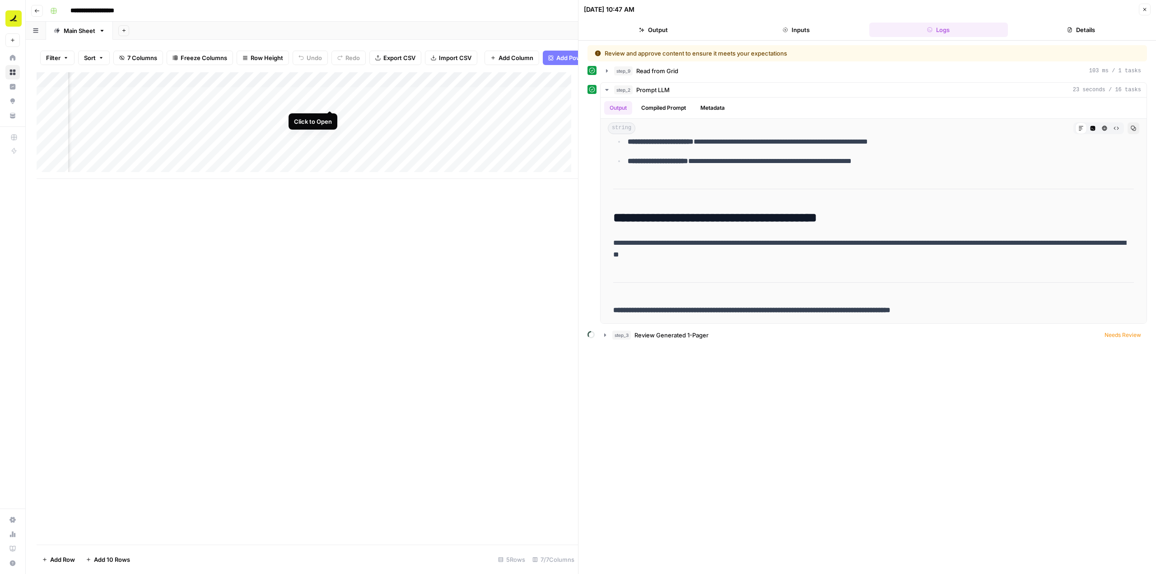
click at [331, 100] on div "Add Column" at bounding box center [307, 125] width 541 height 107
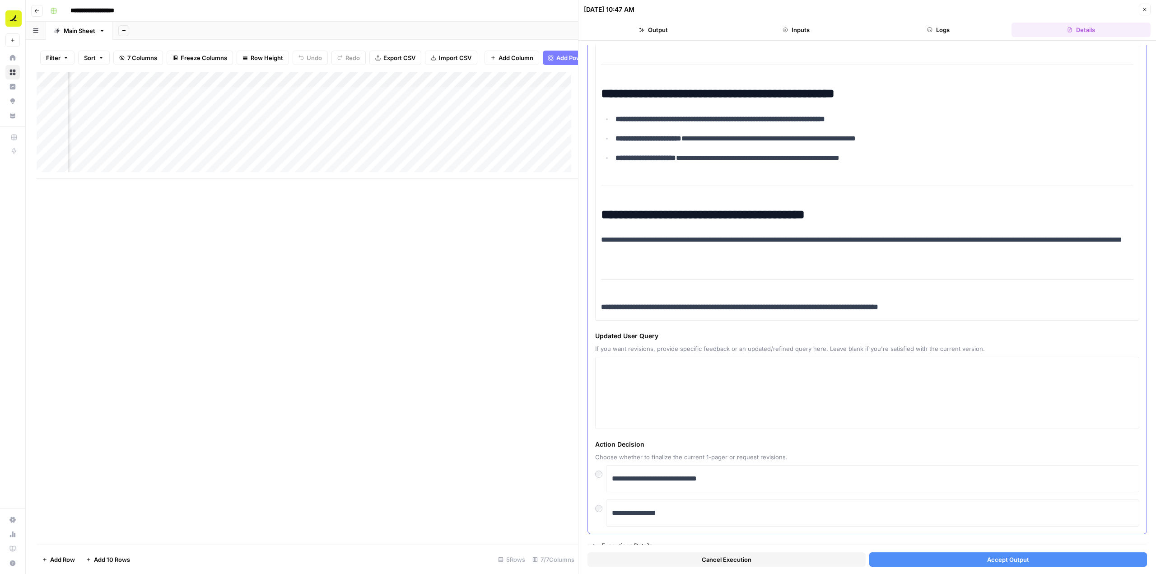
scroll to position [870, 0]
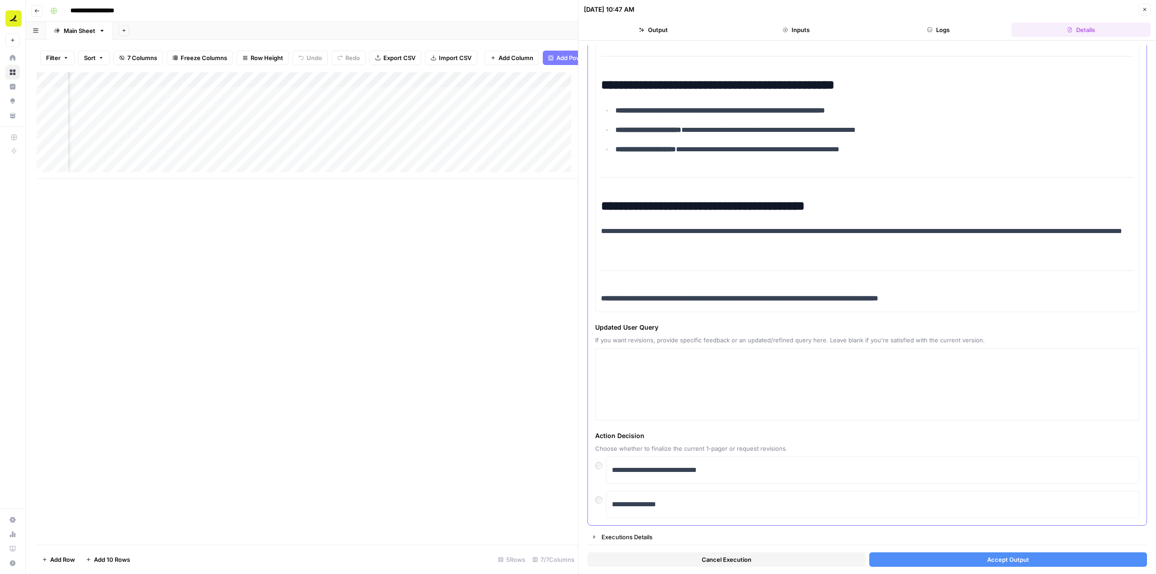
click at [602, 506] on div "**********" at bounding box center [867, 504] width 544 height 27
click at [678, 402] on textarea at bounding box center [867, 384] width 532 height 64
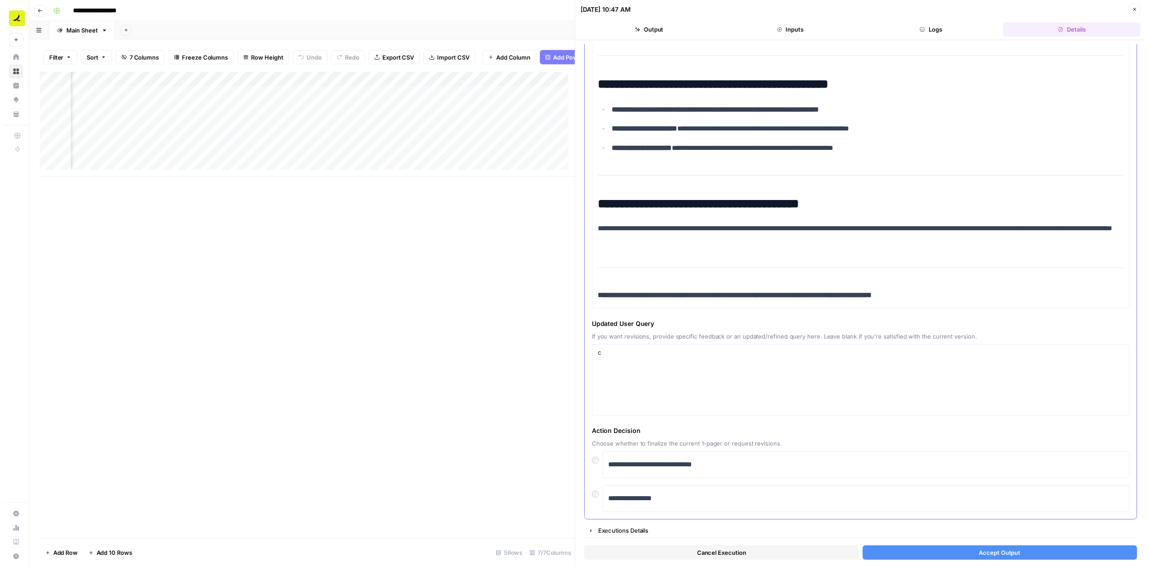
scroll to position [825, 0]
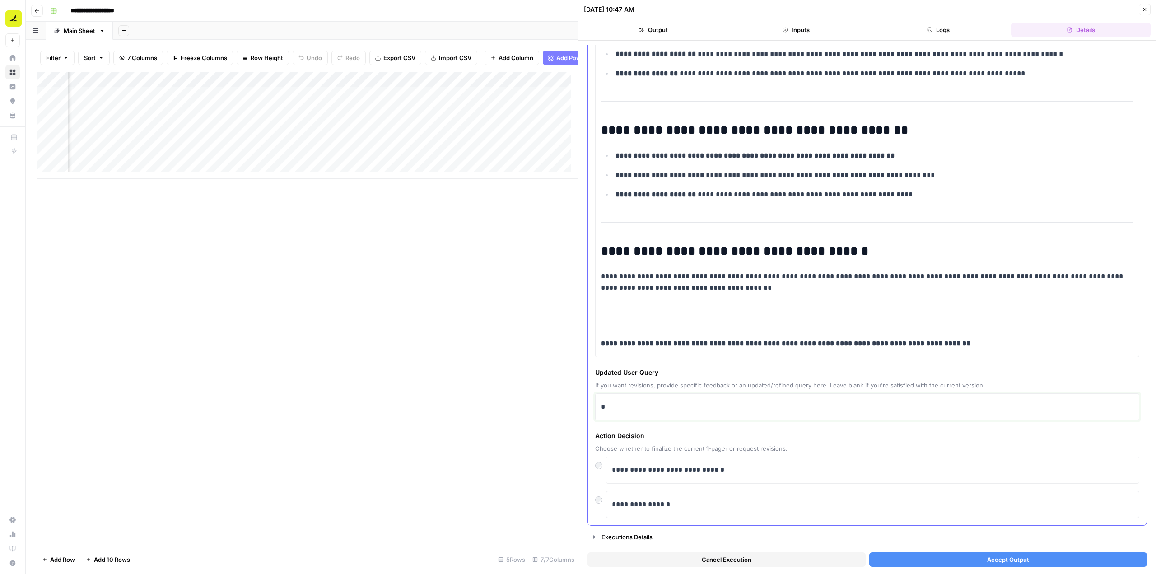
click at [680, 400] on div "*" at bounding box center [867, 406] width 532 height 19
click at [990, 559] on span "Accept Output" at bounding box center [1008, 559] width 42 height 9
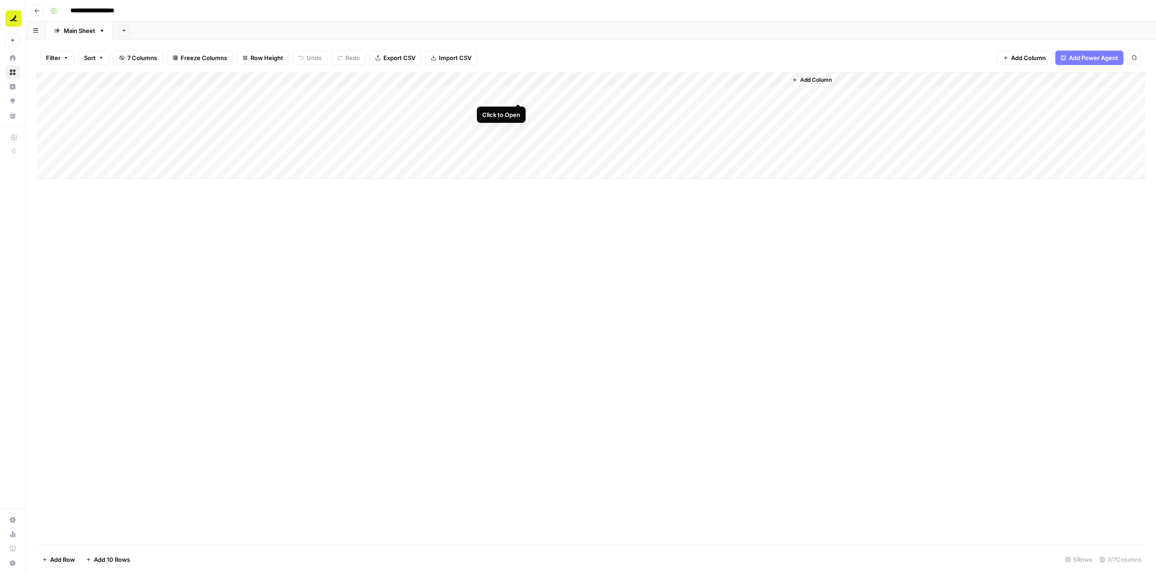
click at [517, 95] on div "Add Column" at bounding box center [591, 125] width 1109 height 107
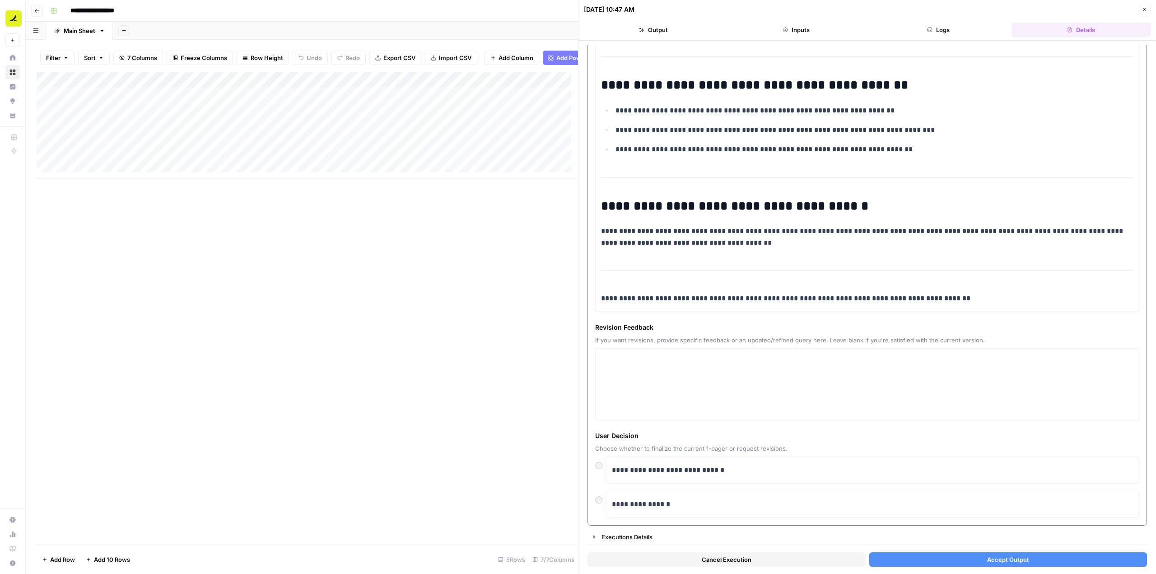
scroll to position [870, 0]
click at [987, 559] on span "Accept Output" at bounding box center [1008, 559] width 42 height 9
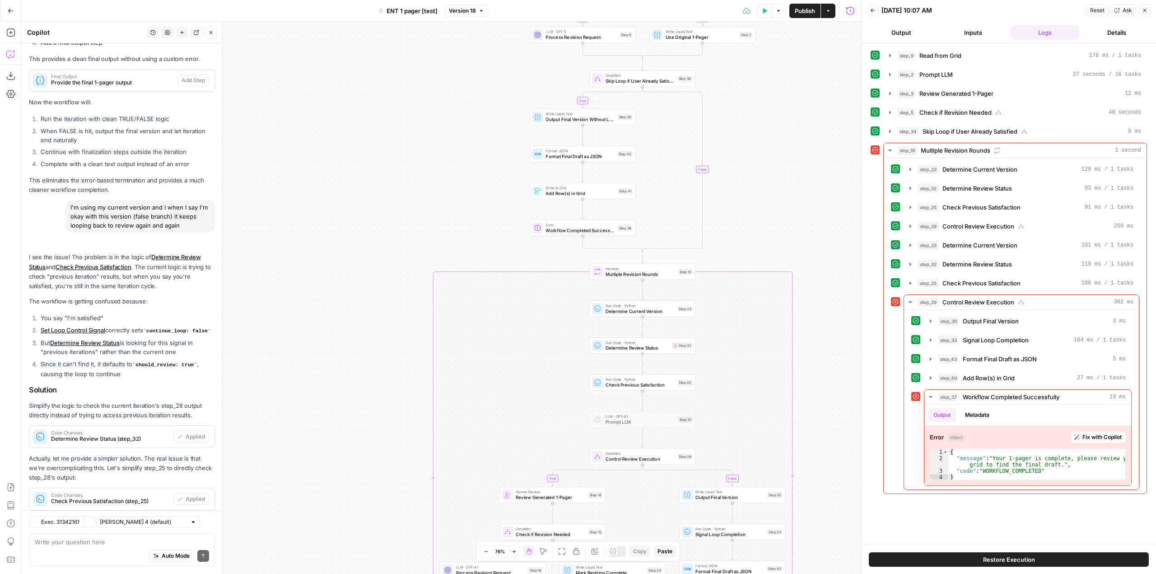
scroll to position [1516, 0]
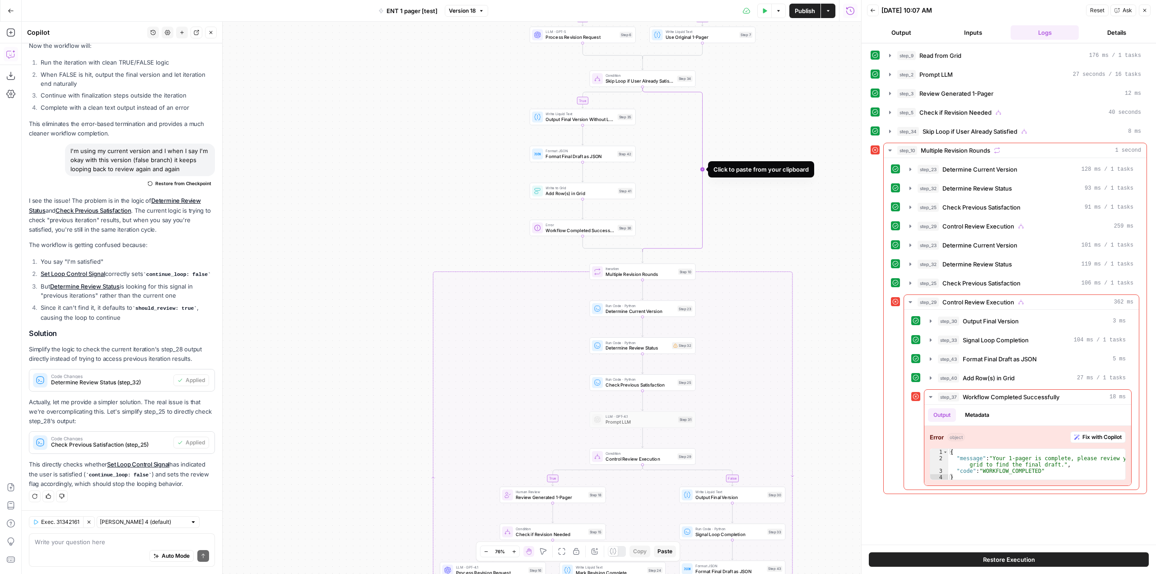
drag, startPoint x: 700, startPoint y: 119, endPoint x: 701, endPoint y: 103, distance: 16.3
click at [701, 103] on icon "Edge from step_34 to step_34-conditional-end" at bounding box center [673, 169] width 60 height 165
click at [715, 104] on span "Delete step" at bounding box center [715, 104] width 0 height 0
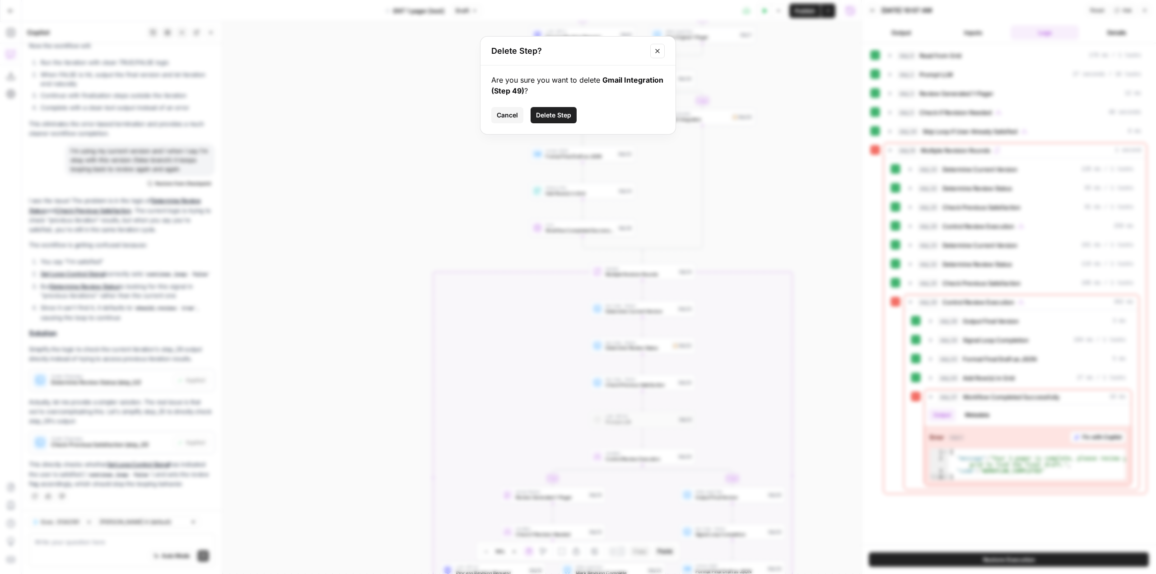
click at [552, 117] on span "Delete Step" at bounding box center [553, 115] width 35 height 9
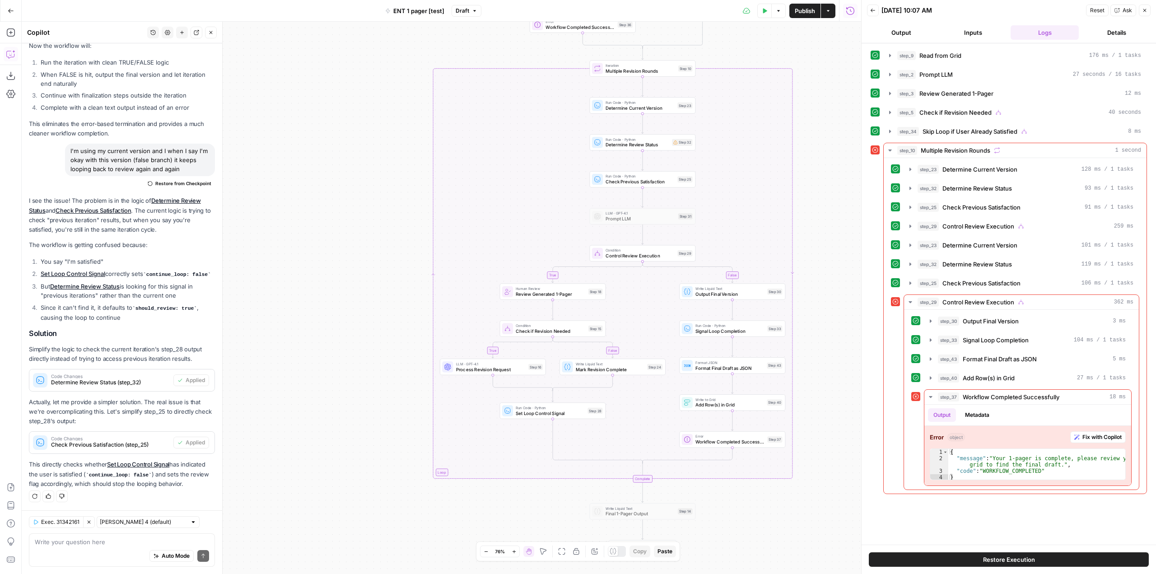
click at [544, 555] on button "Move" at bounding box center [543, 551] width 11 height 11
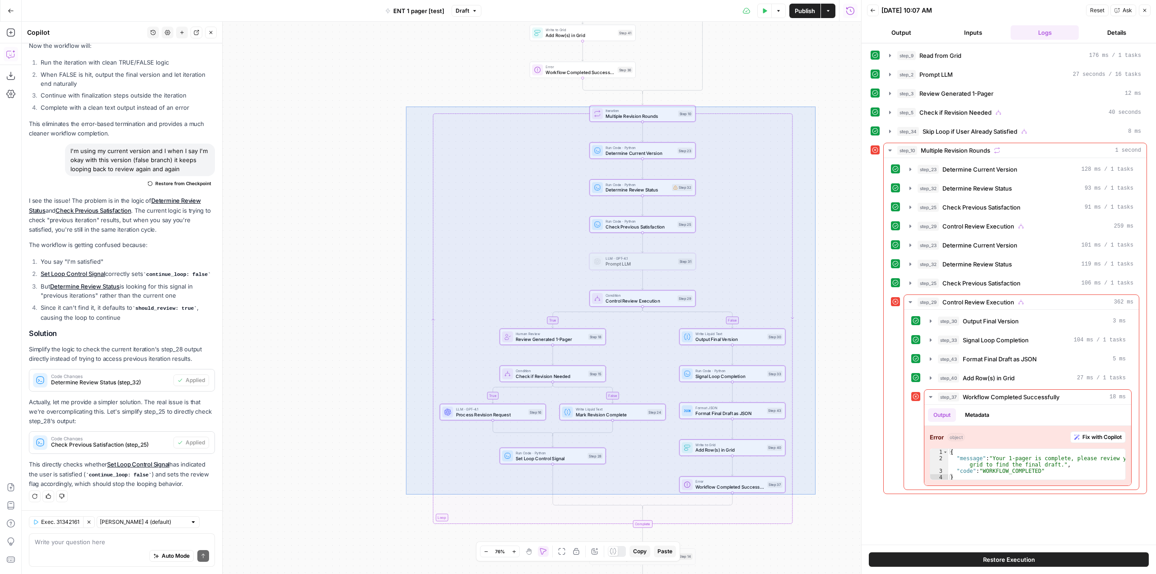
drag, startPoint x: 816, startPoint y: 494, endPoint x: 406, endPoint y: 107, distance: 564.1
click at [406, 107] on div "true false true true false true false false Workflow Input Settings Inputs Read…" at bounding box center [441, 298] width 839 height 552
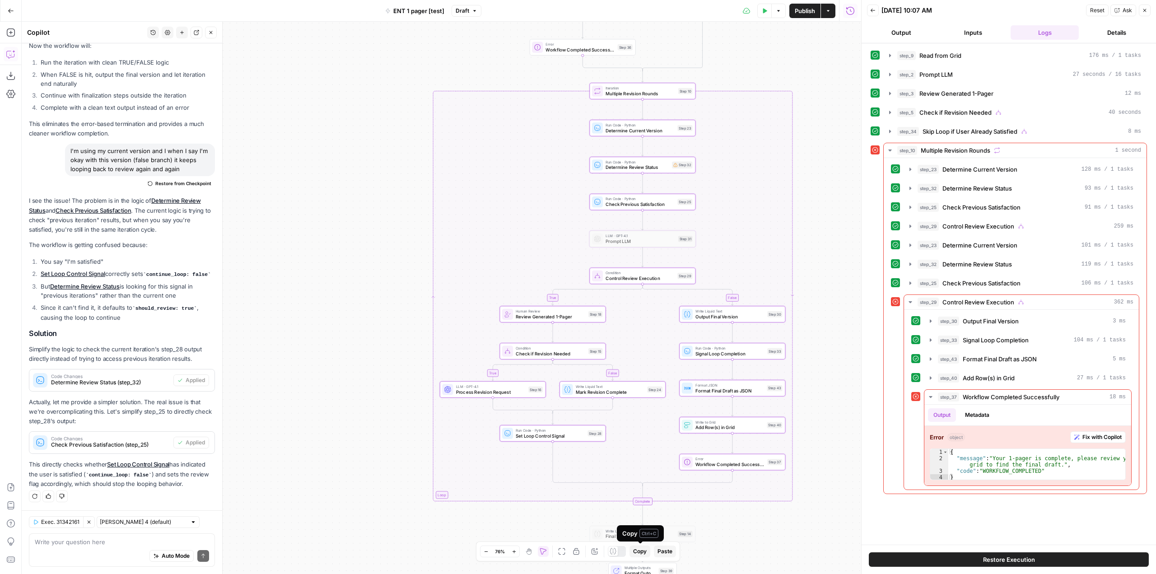
click at [639, 552] on span "Copy" at bounding box center [640, 551] width 14 height 8
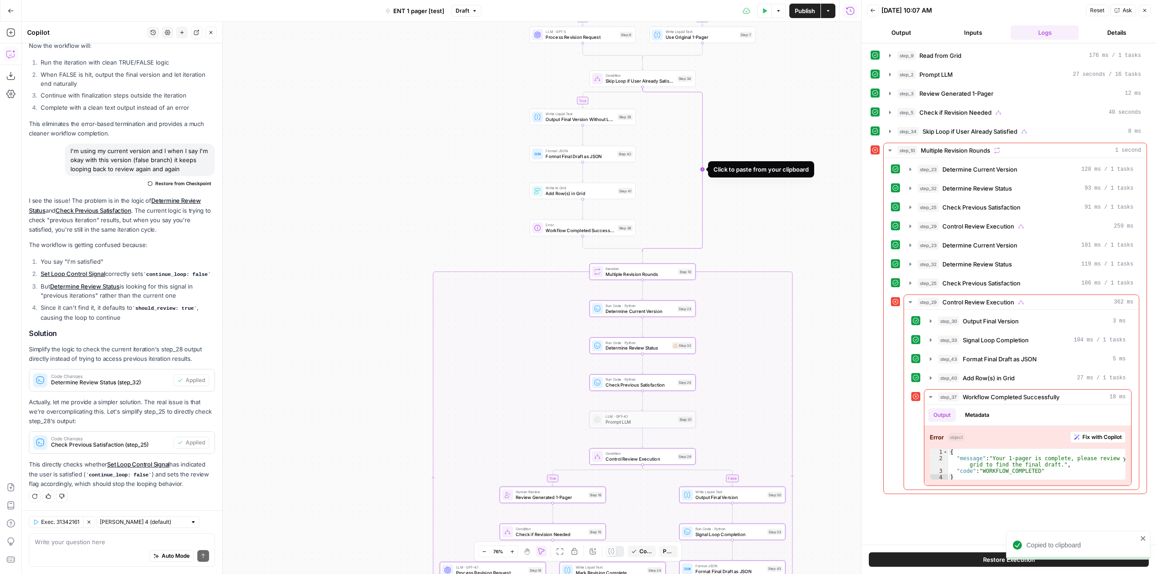
click at [701, 171] on icon "Edge from step_34 to step_34-conditional-end" at bounding box center [673, 169] width 60 height 165
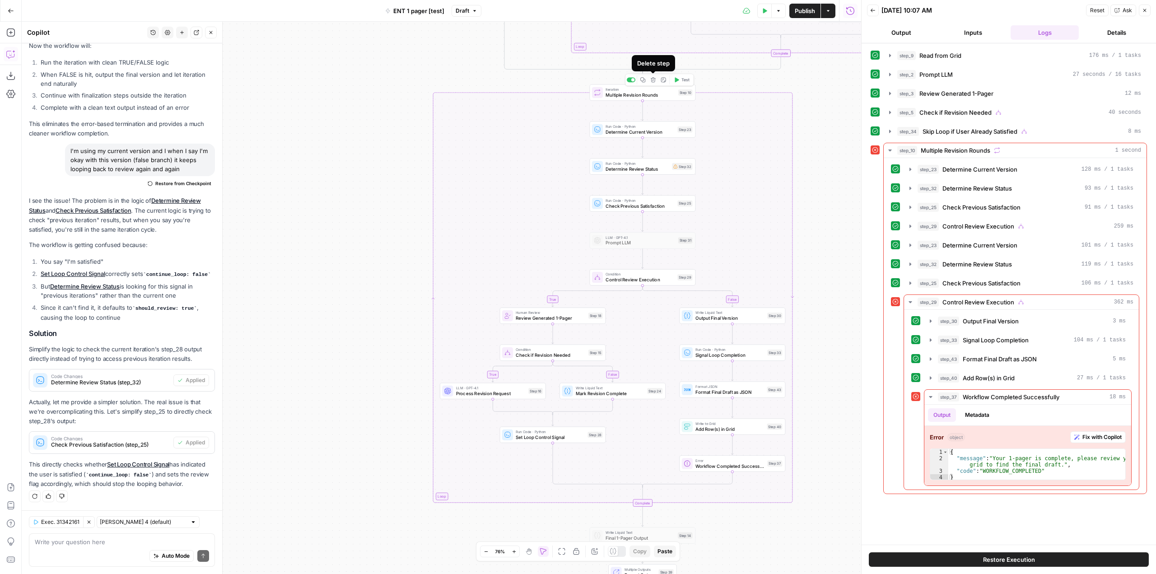
click at [653, 82] on icon "button" at bounding box center [652, 79] width 5 height 5
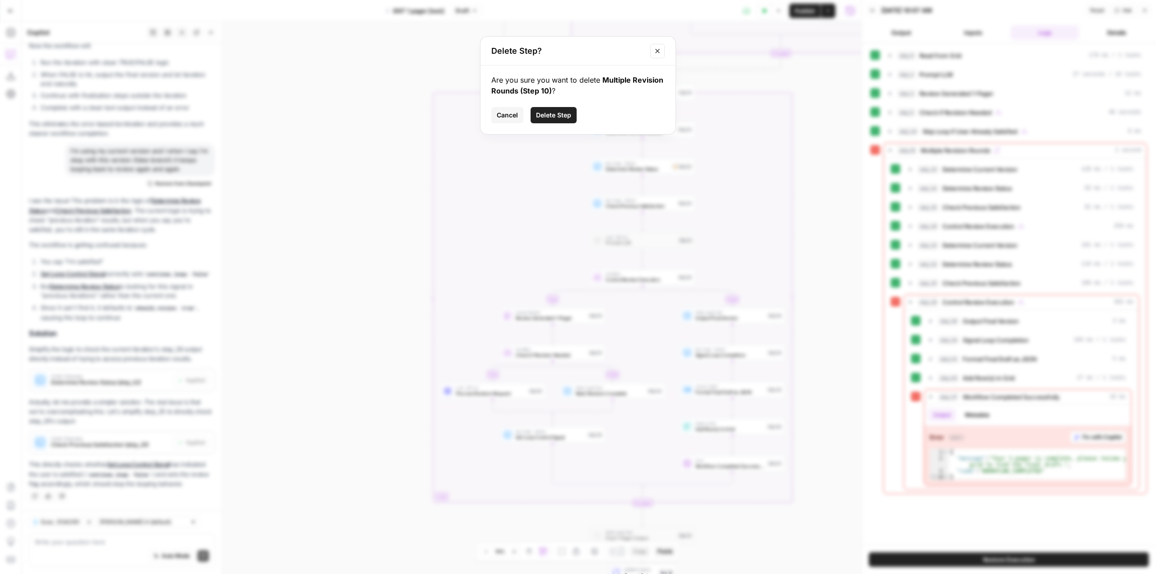
click at [556, 114] on span "Delete Step" at bounding box center [553, 115] width 35 height 9
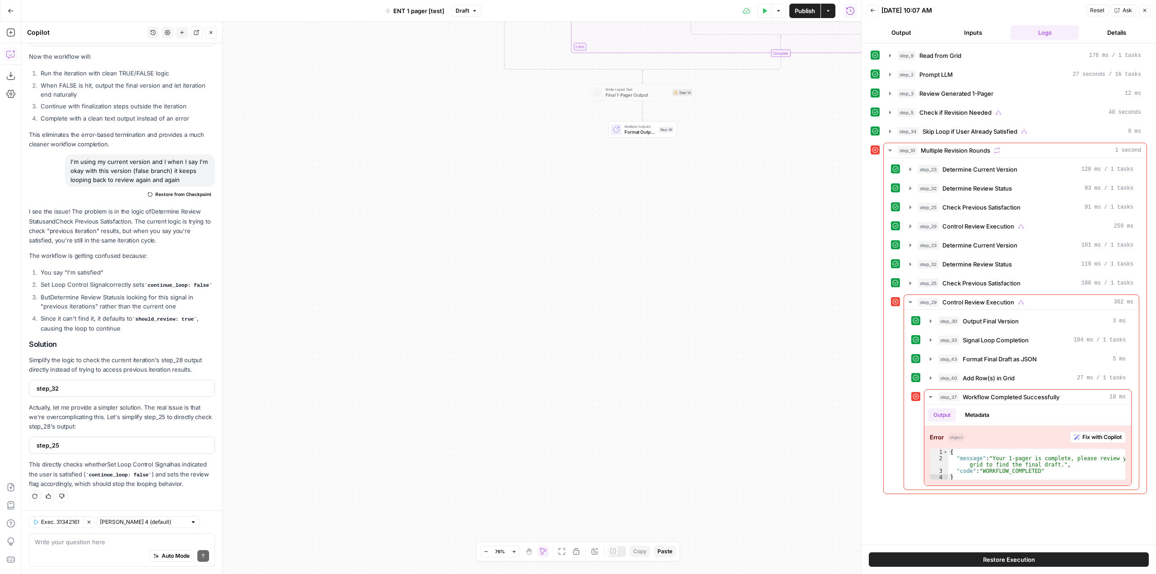
scroll to position [1489, 0]
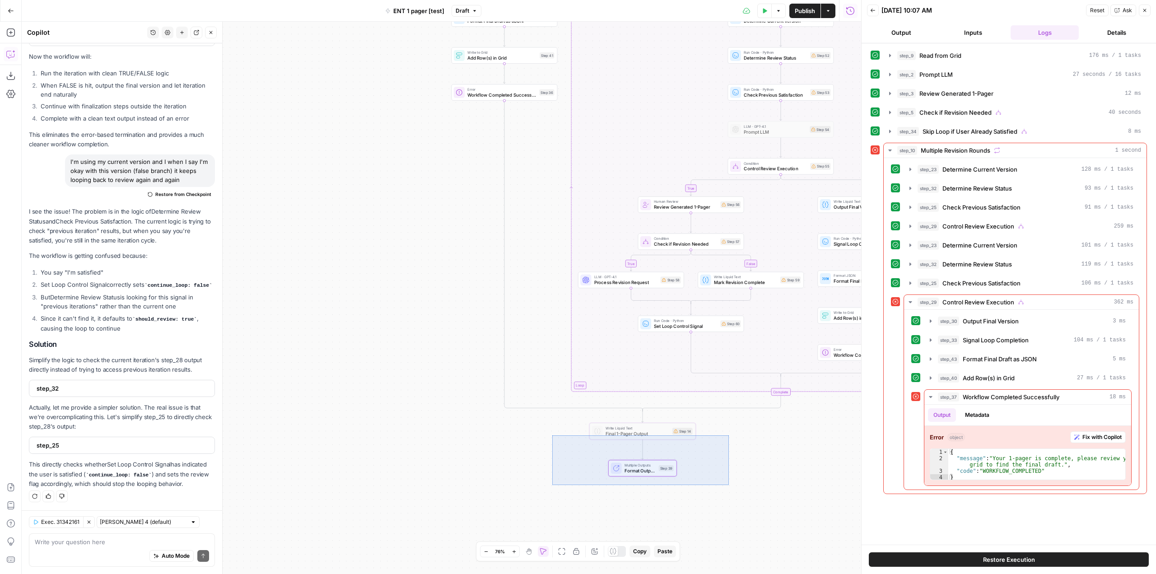
drag, startPoint x: 729, startPoint y: 435, endPoint x: 488, endPoint y: 475, distance: 244.5
click at [488, 475] on div "true false true true false true false false Workflow Input Settings Inputs Read…" at bounding box center [441, 298] width 839 height 552
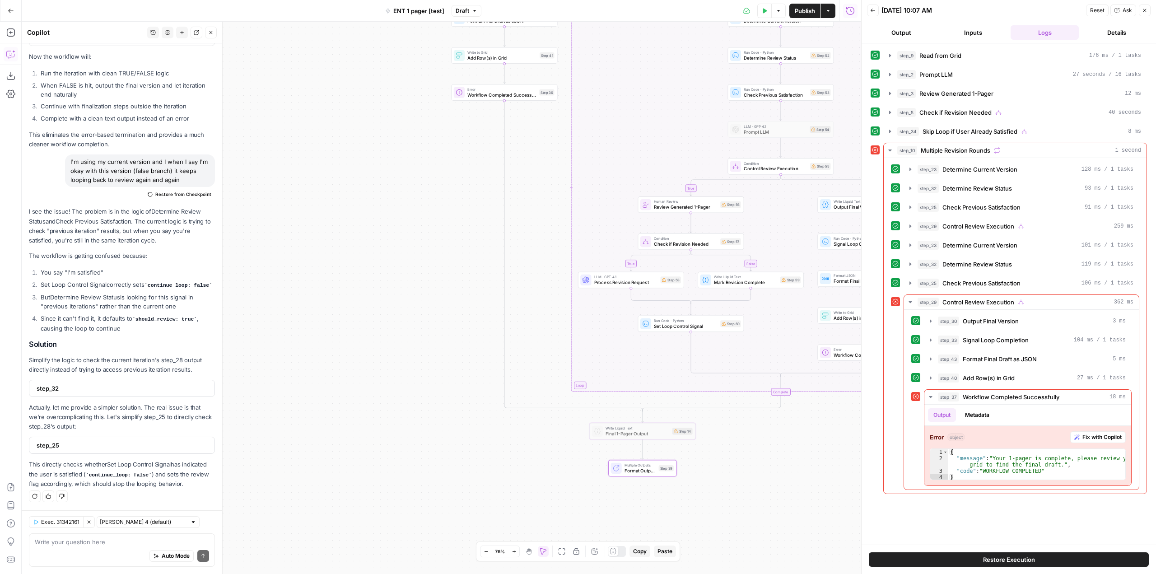
drag, startPoint x: 526, startPoint y: 555, endPoint x: 528, endPoint y: 551, distance: 4.6
click at [527, 555] on button "Hand" at bounding box center [528, 551] width 11 height 11
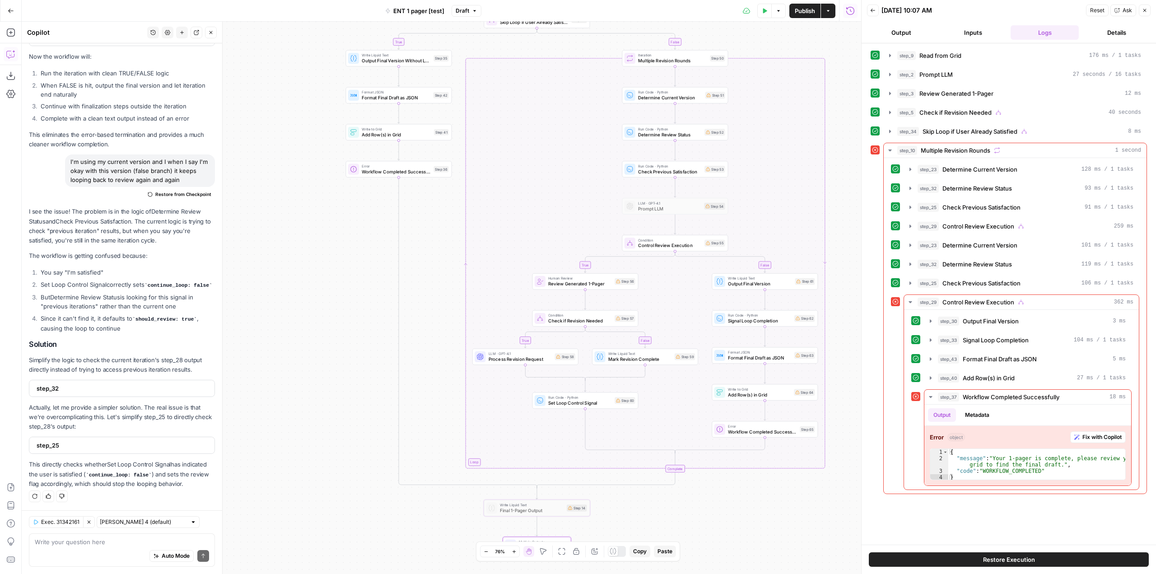
drag, startPoint x: 439, startPoint y: 301, endPoint x: 334, endPoint y: 378, distance: 130.6
click at [334, 378] on div "true false true true false true false false Workflow Input Settings Inputs Read…" at bounding box center [441, 298] width 839 height 552
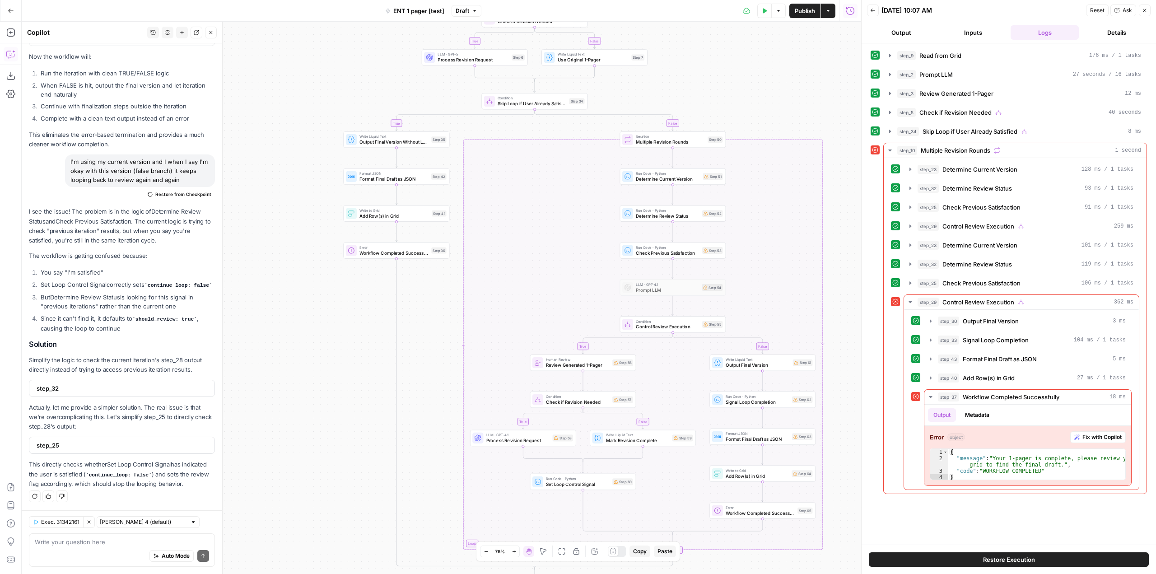
drag, startPoint x: 838, startPoint y: 162, endPoint x: 835, endPoint y: 243, distance: 81.3
click at [835, 243] on div "true false true true false true false false Workflow Input Settings Inputs Read…" at bounding box center [441, 298] width 839 height 552
click at [801, 10] on span "Publish" at bounding box center [805, 10] width 20 height 9
click at [838, 295] on div "true false true true false true false false Workflow Input Settings Inputs Read…" at bounding box center [441, 298] width 839 height 552
drag, startPoint x: 113, startPoint y: 551, endPoint x: 116, endPoint y: 545, distance: 6.3
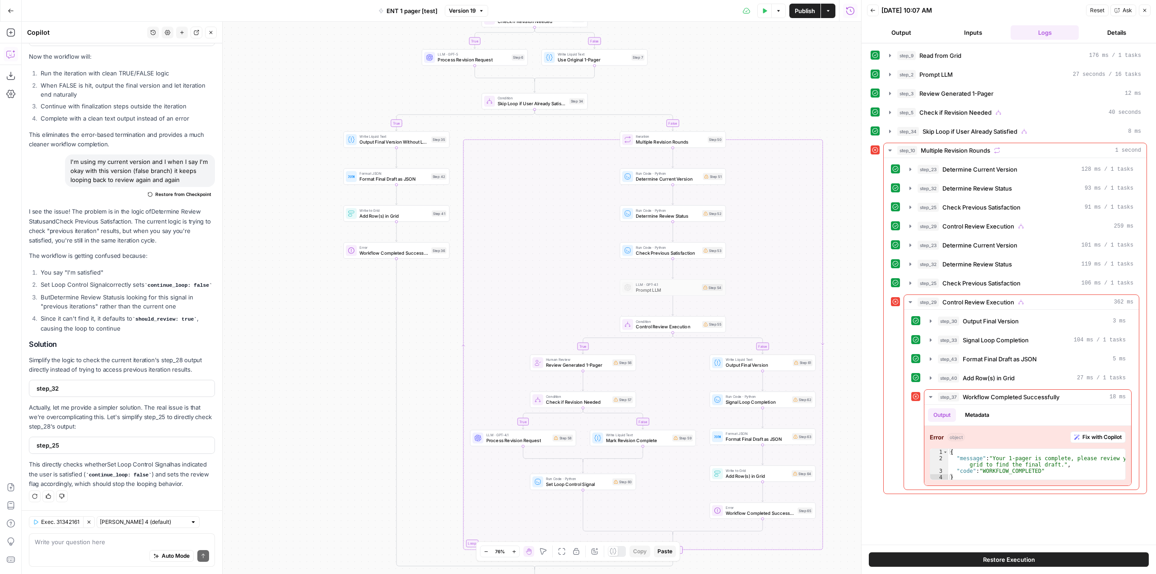
click at [116, 545] on div "Write your question here Auto Mode Send" at bounding box center [122, 549] width 186 height 33
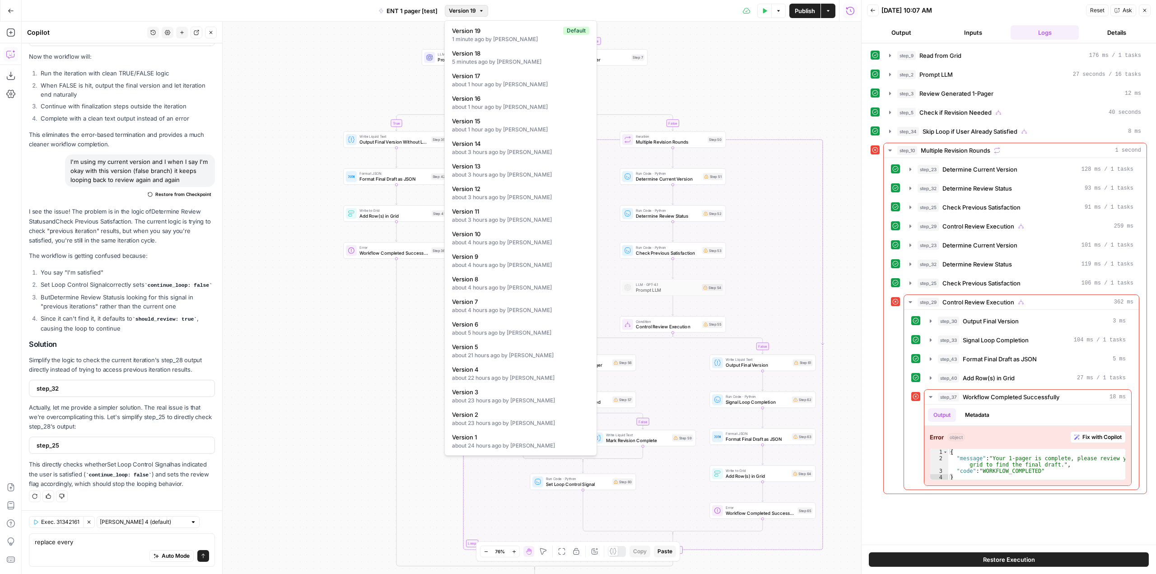
click at [461, 12] on span "Version 19" at bounding box center [462, 11] width 27 height 8
click at [746, 66] on div "true false true true false true false false Workflow Input Settings Inputs Read…" at bounding box center [441, 298] width 839 height 552
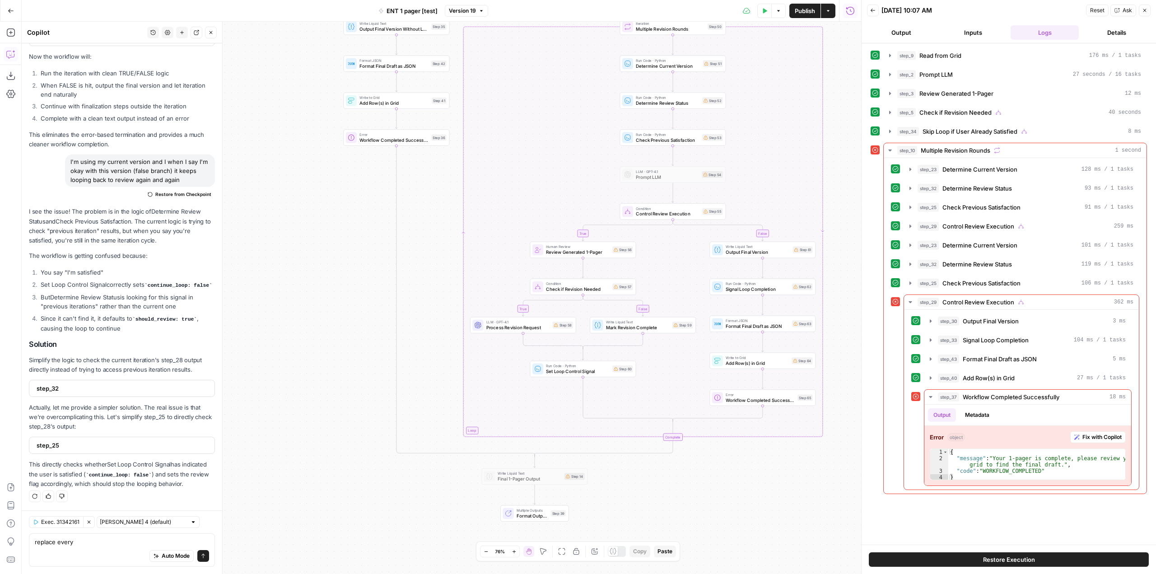
click at [461, 10] on span "Version 19" at bounding box center [462, 11] width 27 height 8
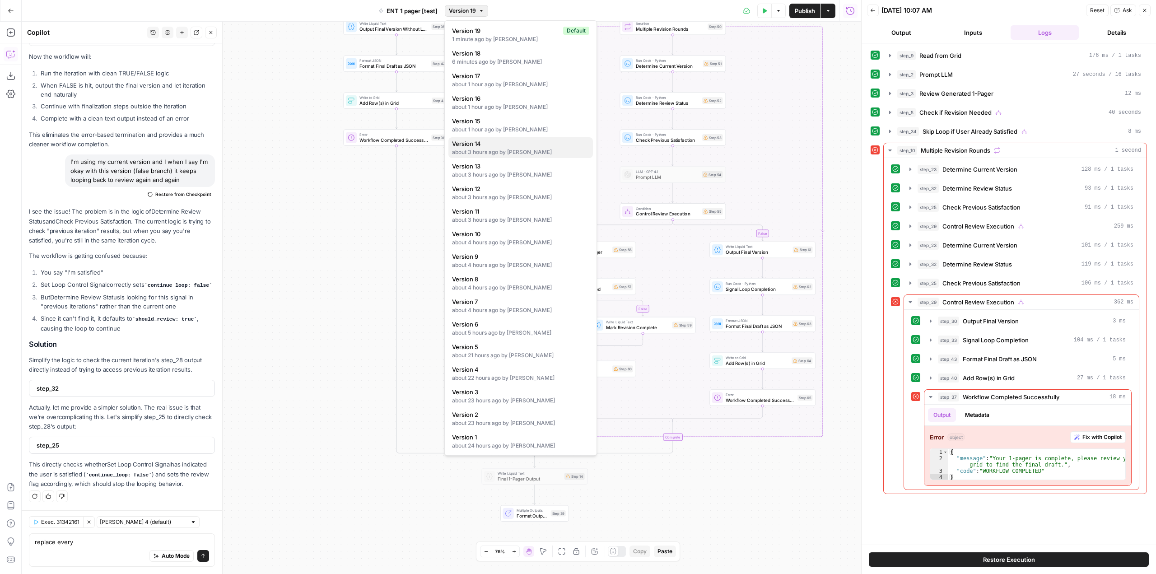
click at [547, 150] on div "about 3 hours ago by [PERSON_NAME]" at bounding box center [520, 152] width 137 height 8
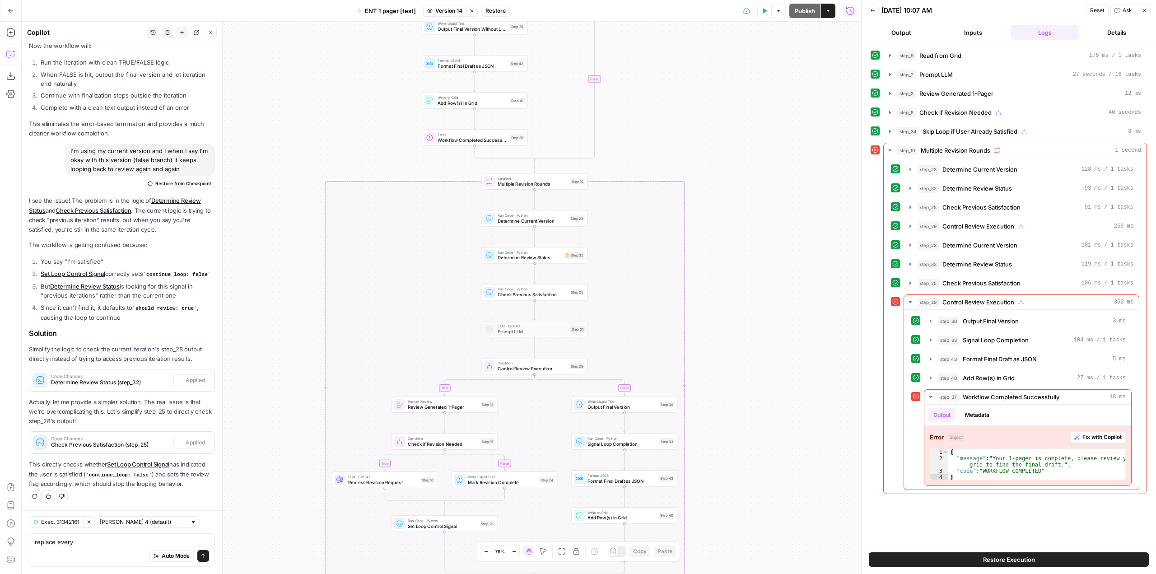
scroll to position [1516, 0]
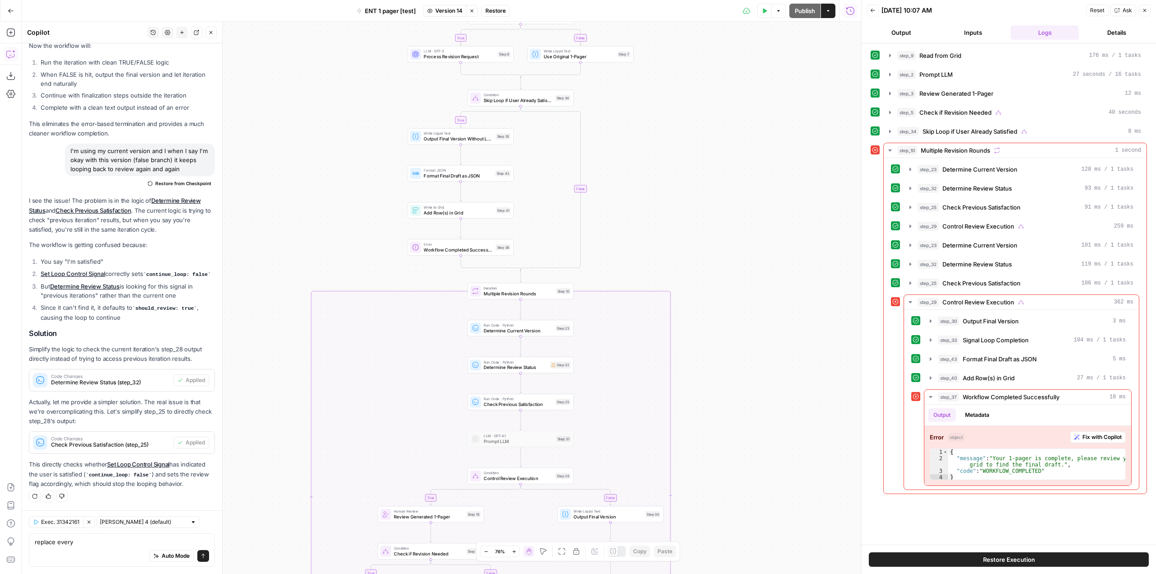
drag, startPoint x: 539, startPoint y: 293, endPoint x: 525, endPoint y: 289, distance: 14.4
click at [525, 289] on span "Iteration" at bounding box center [519, 287] width 70 height 5
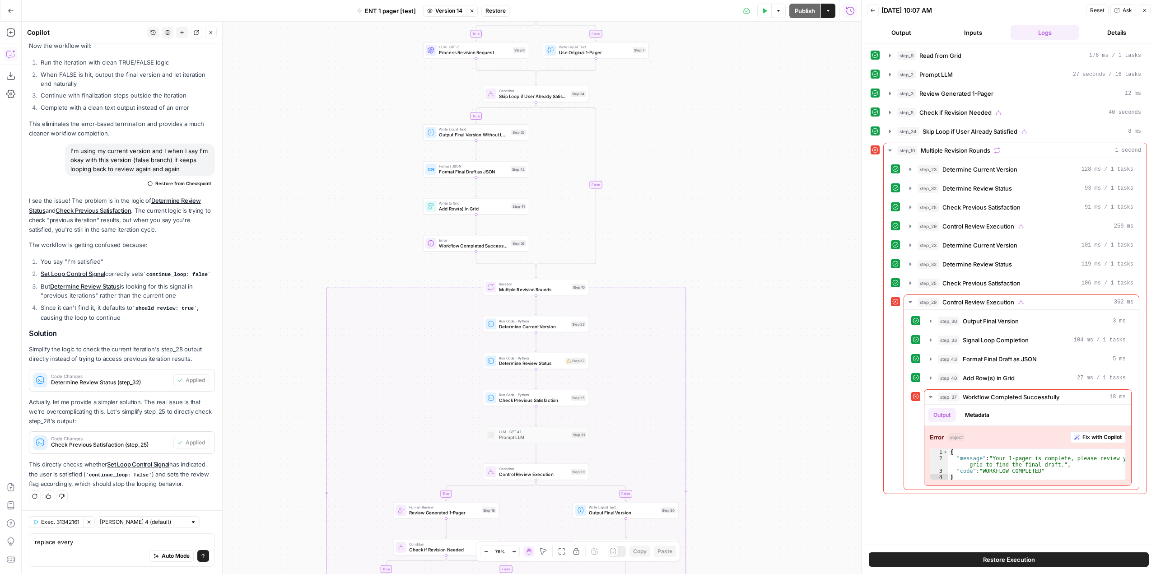
drag, startPoint x: 534, startPoint y: 292, endPoint x: 550, endPoint y: 288, distance: 15.9
click at [550, 288] on span "Multiple Revision Rounds" at bounding box center [534, 289] width 70 height 7
click at [561, 282] on span "Iteration" at bounding box center [534, 283] width 70 height 5
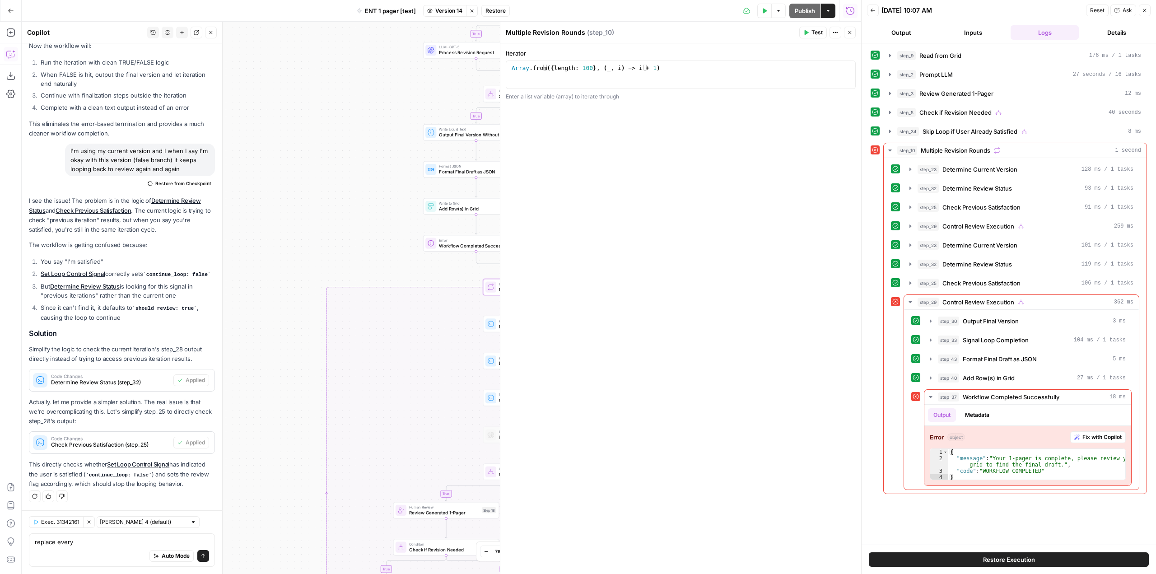
click at [552, 285] on div "Iterator 1 Array . from ({ length : 100 } , ( _ , i ) => i + 1 ) XXXXXXXXXXXXXX…" at bounding box center [680, 308] width 361 height 531
click at [851, 33] on icon "button" at bounding box center [849, 32] width 5 height 5
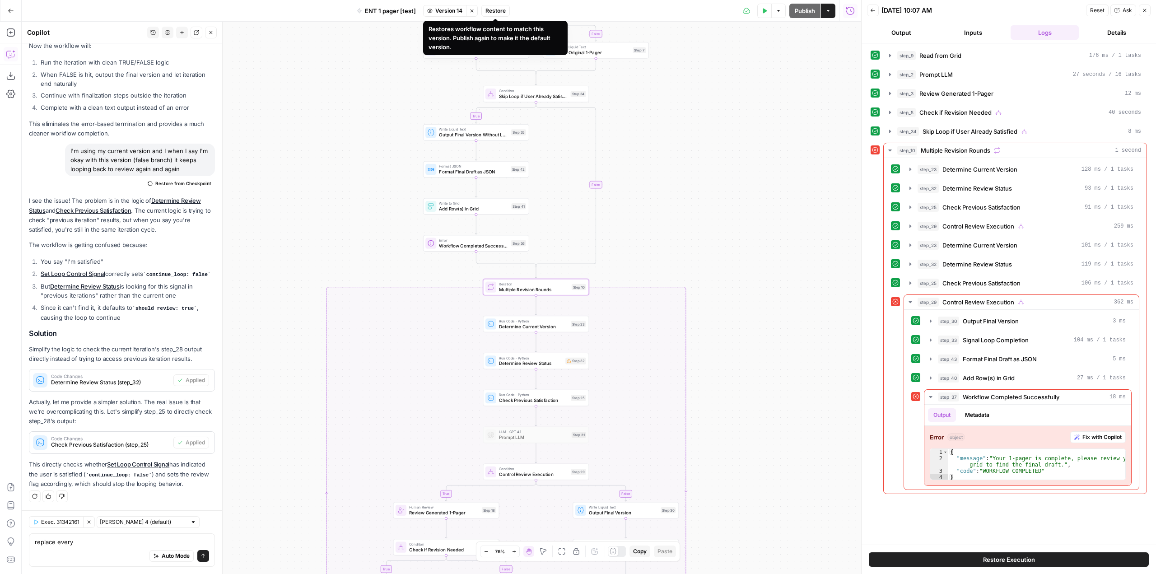
click at [492, 10] on span "Restore" at bounding box center [495, 11] width 20 height 8
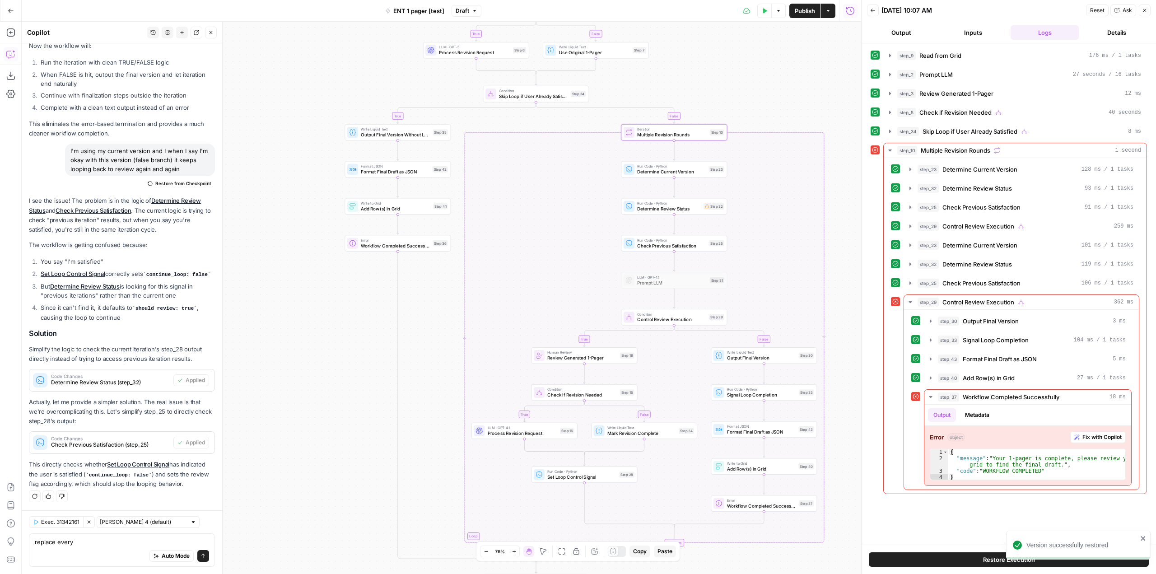
click at [749, 86] on div "true false true true false true false false Workflow Input Settings Inputs Read…" at bounding box center [441, 298] width 839 height 552
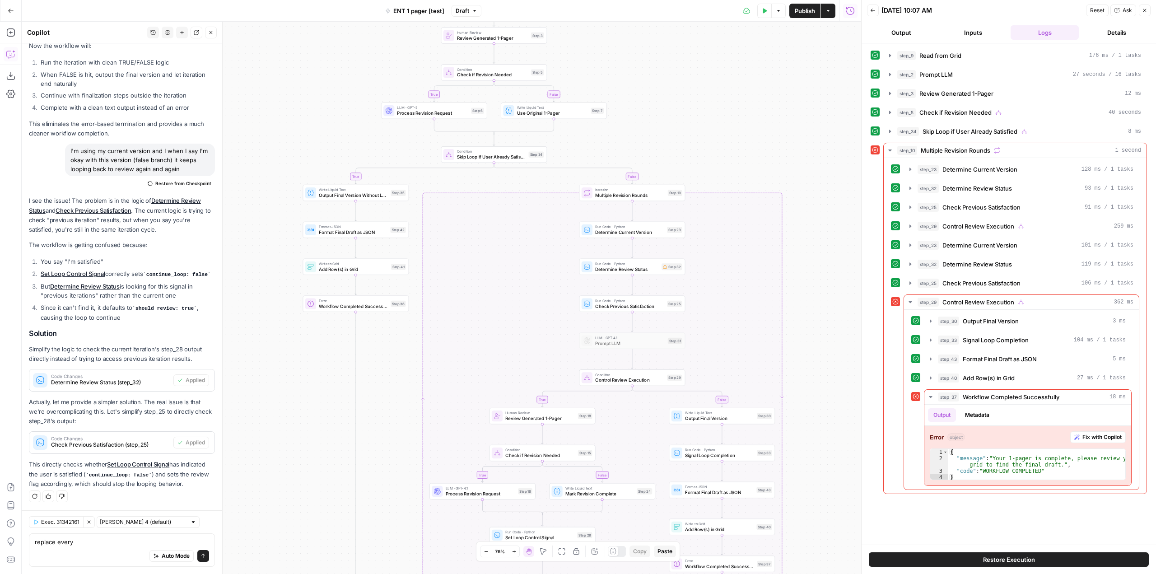
drag, startPoint x: 836, startPoint y: 314, endPoint x: 794, endPoint y: 374, distance: 73.7
click at [794, 374] on div "true false true true false true false false Workflow Input Settings Inputs Read…" at bounding box center [441, 298] width 839 height 552
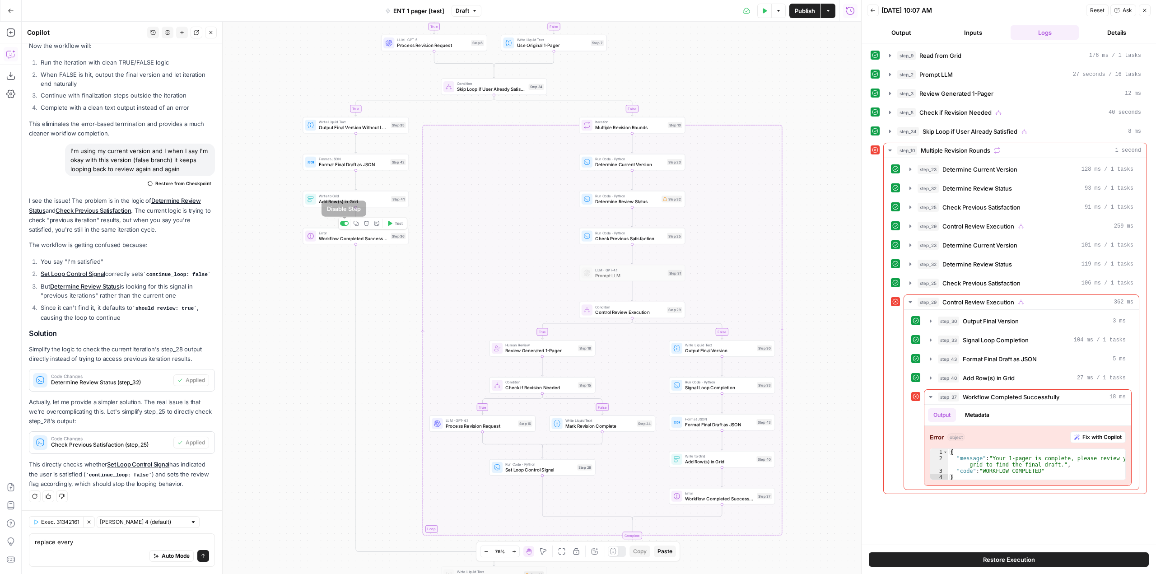
click at [343, 224] on div at bounding box center [344, 223] width 9 height 5
click at [803, 7] on span "Publish" at bounding box center [805, 10] width 20 height 9
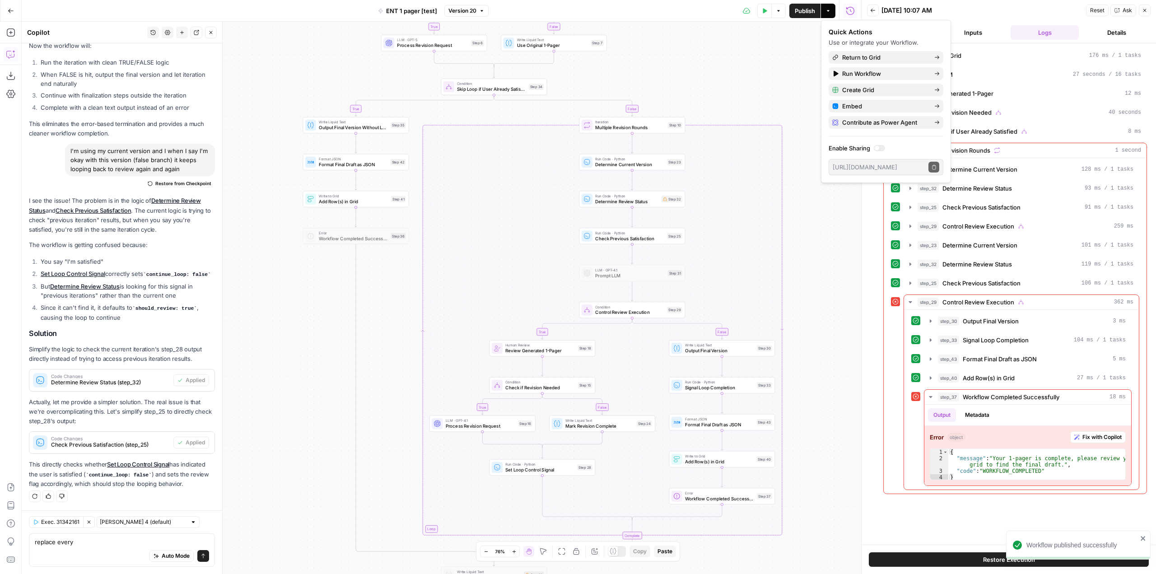
click at [815, 246] on div "true false true true false true false false Workflow Input Settings Inputs Read…" at bounding box center [441, 298] width 839 height 552
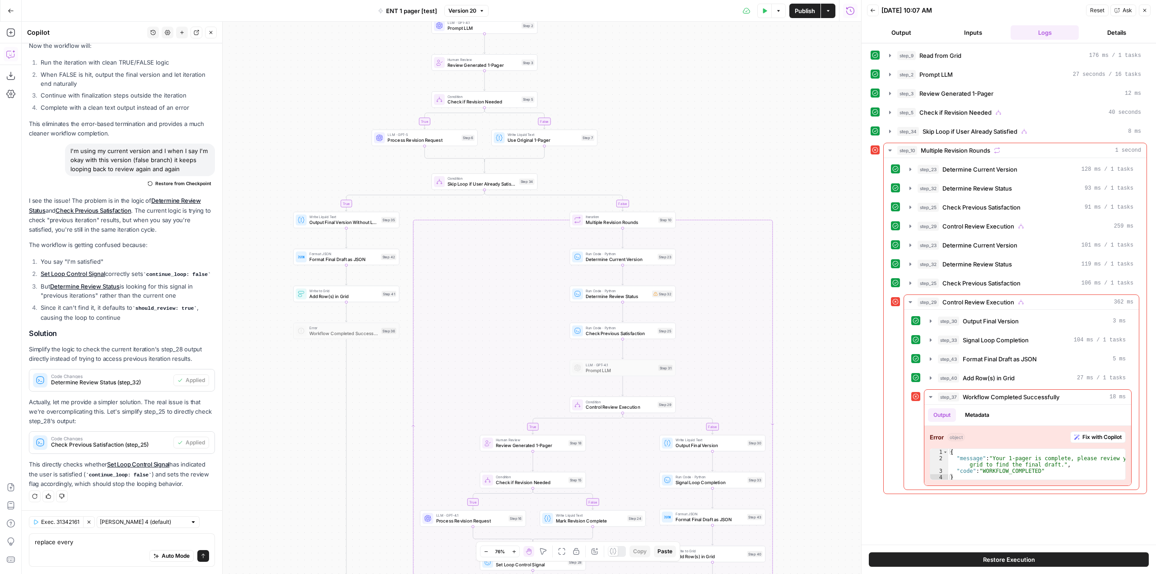
drag, startPoint x: 769, startPoint y: 77, endPoint x: 760, endPoint y: 167, distance: 90.4
click at [760, 167] on div "true false true true false true false false Workflow Input Settings Inputs Read…" at bounding box center [441, 298] width 839 height 552
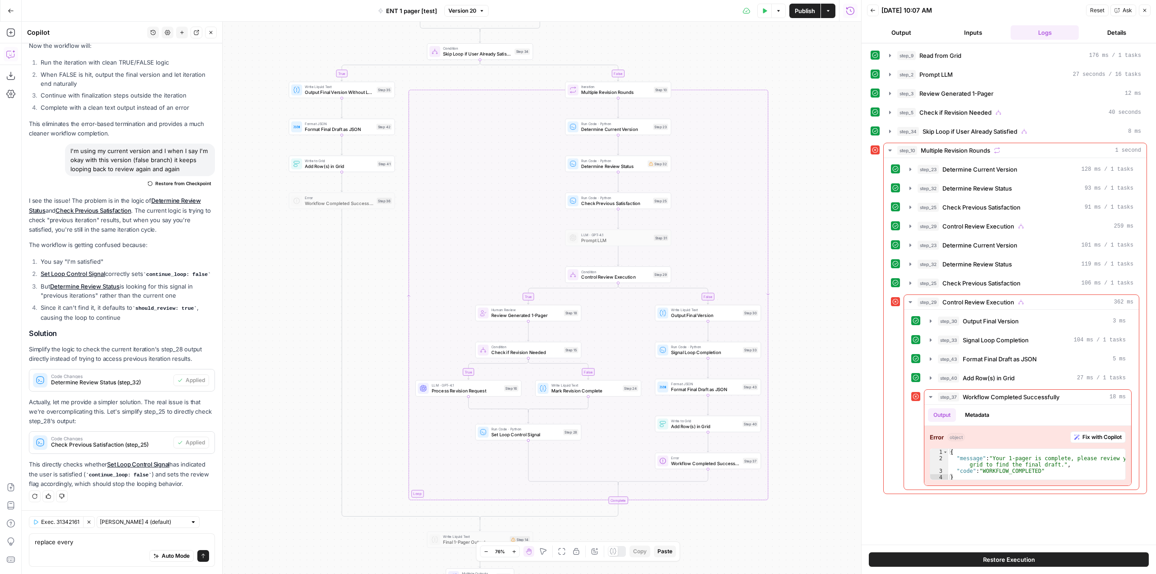
drag, startPoint x: 809, startPoint y: 307, endPoint x: 804, endPoint y: 190, distance: 117.1
click at [804, 190] on div "true false true true false true false false Workflow Input Settings Inputs Read…" at bounding box center [441, 298] width 839 height 552
click at [647, 161] on div "Run Code · Python Determine Review Status Step 32 Copy step Delete step Add Not…" at bounding box center [618, 164] width 101 height 12
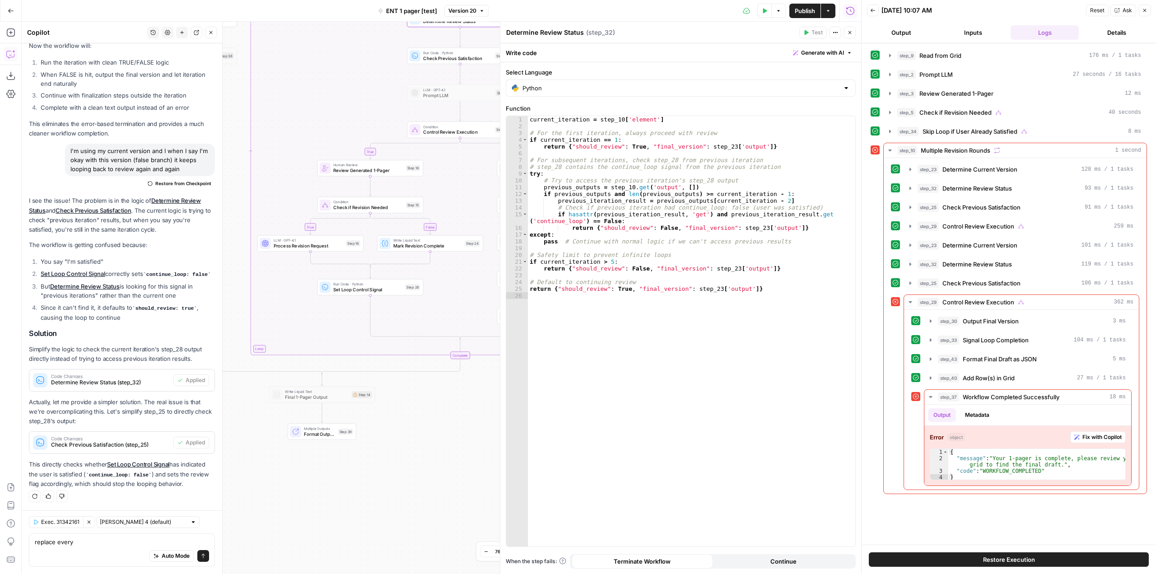
drag, startPoint x: 452, startPoint y: 256, endPoint x: 294, endPoint y: 112, distance: 214.4
click at [294, 112] on div "true false true true false true false false Workflow Input Settings Inputs Read…" at bounding box center [441, 298] width 839 height 552
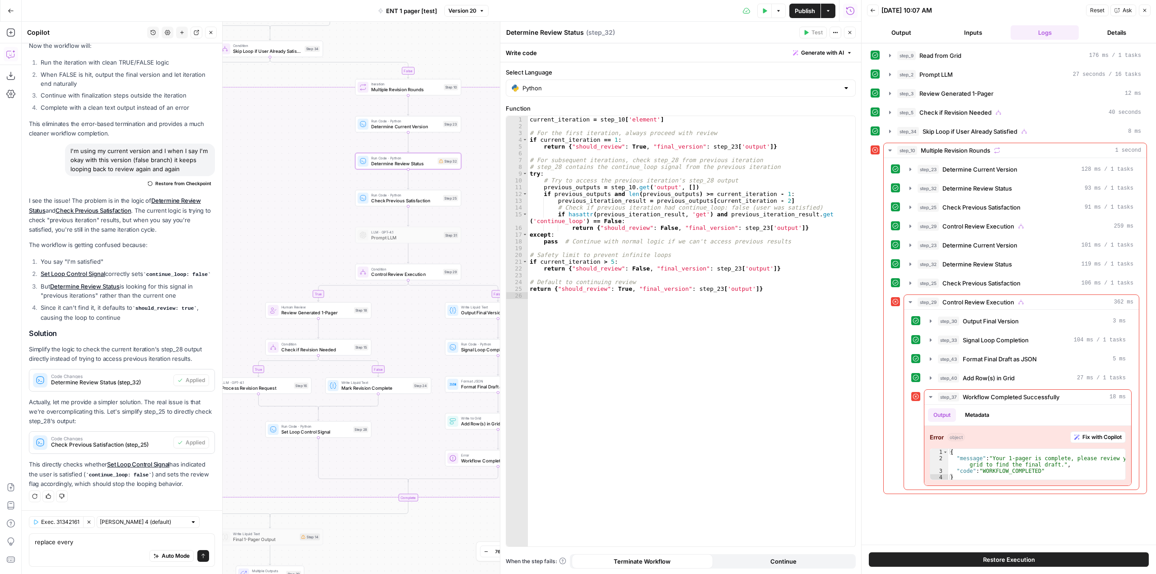
drag, startPoint x: 472, startPoint y: 197, endPoint x: 423, endPoint y: 331, distance: 143.3
click at [423, 331] on div "true false true true false true false false Workflow Input Settings Inputs Read…" at bounding box center [441, 298] width 839 height 552
click at [851, 36] on button "Close" at bounding box center [850, 33] width 12 height 12
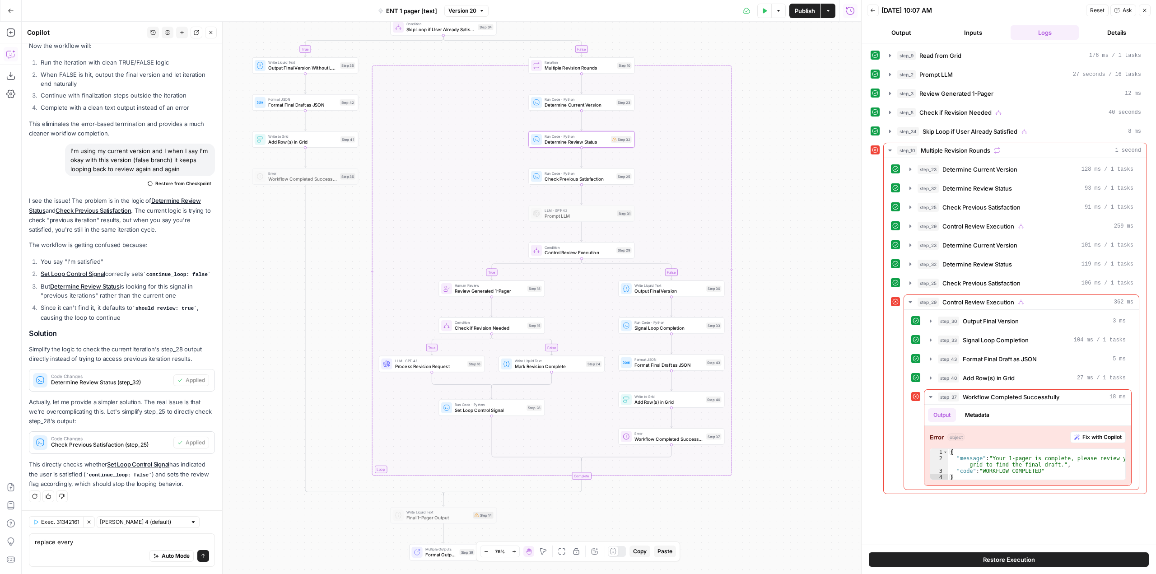
drag, startPoint x: 643, startPoint y: 201, endPoint x: 798, endPoint y: 181, distance: 156.7
click at [798, 181] on div "true false true true false true false false Workflow Input Settings Inputs Read…" at bounding box center [441, 298] width 839 height 552
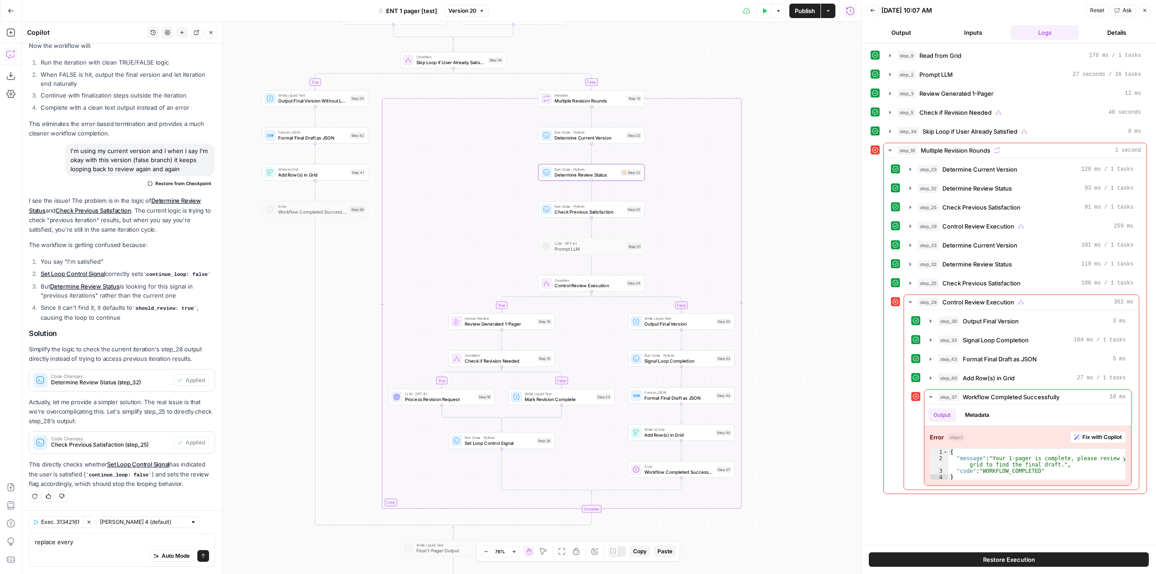
drag, startPoint x: 755, startPoint y: 181, endPoint x: 764, endPoint y: 214, distance: 34.4
click at [764, 214] on div "true false true true false true false false Workflow Input Settings Inputs Read…" at bounding box center [441, 298] width 839 height 552
click at [125, 540] on textarea "replace every" at bounding box center [122, 541] width 174 height 9
drag, startPoint x: 125, startPoint y: 540, endPoint x: 22, endPoint y: 545, distance: 102.7
click at [22, 545] on div "Exec. 31342161 Clear Selection Claude Sonnet 4 (default) replace every replace …" at bounding box center [122, 542] width 200 height 64
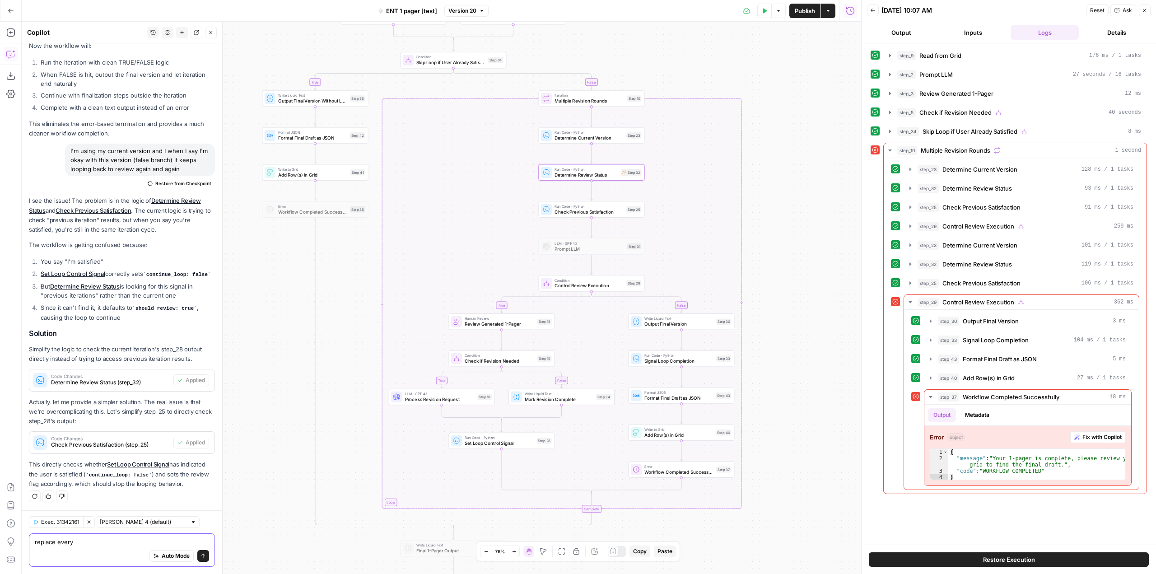
type textarea "w"
type textarea "tell me what each step inside step 10 does"
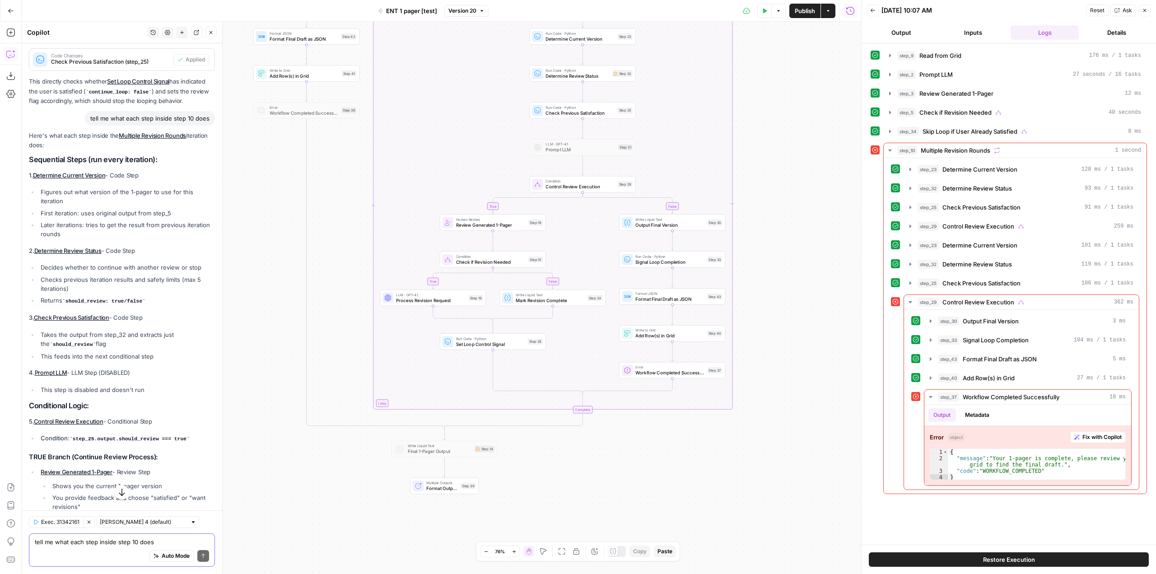
scroll to position [1864, 0]
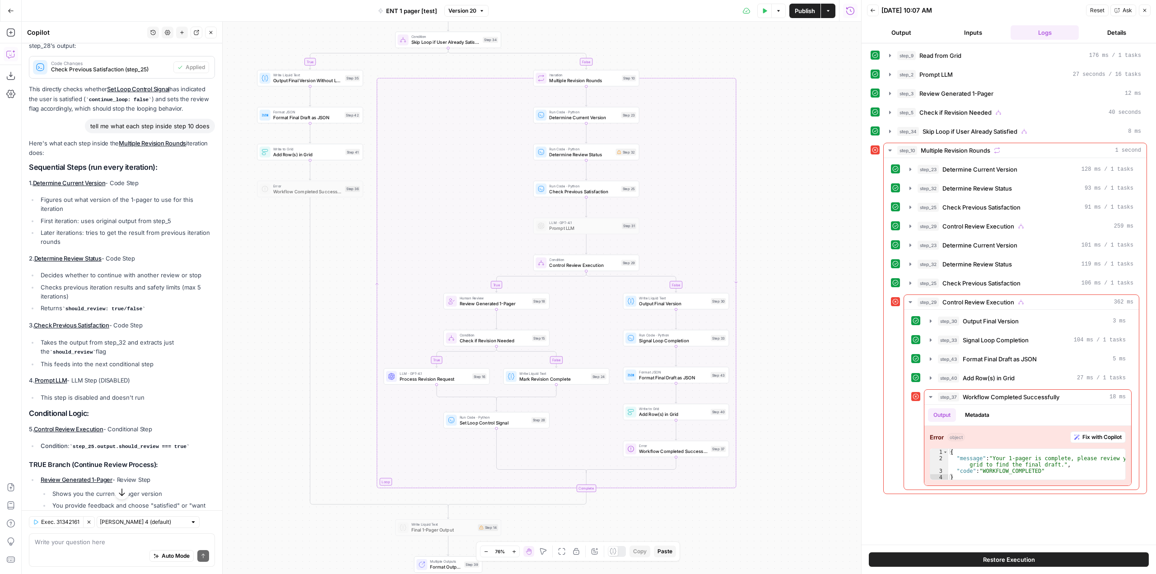
drag, startPoint x: 779, startPoint y: 245, endPoint x: 783, endPoint y: 324, distance: 78.7
click at [783, 324] on div "true false true true false true false false Workflow Input Settings Inputs Read…" at bounding box center [441, 298] width 839 height 552
drag, startPoint x: 176, startPoint y: 416, endPoint x: 175, endPoint y: 347, distance: 68.6
click at [175, 347] on div "Here's what each step inside the Multiple Revision Rounds iteration does: Seque…" at bounding box center [122, 458] width 186 height 638
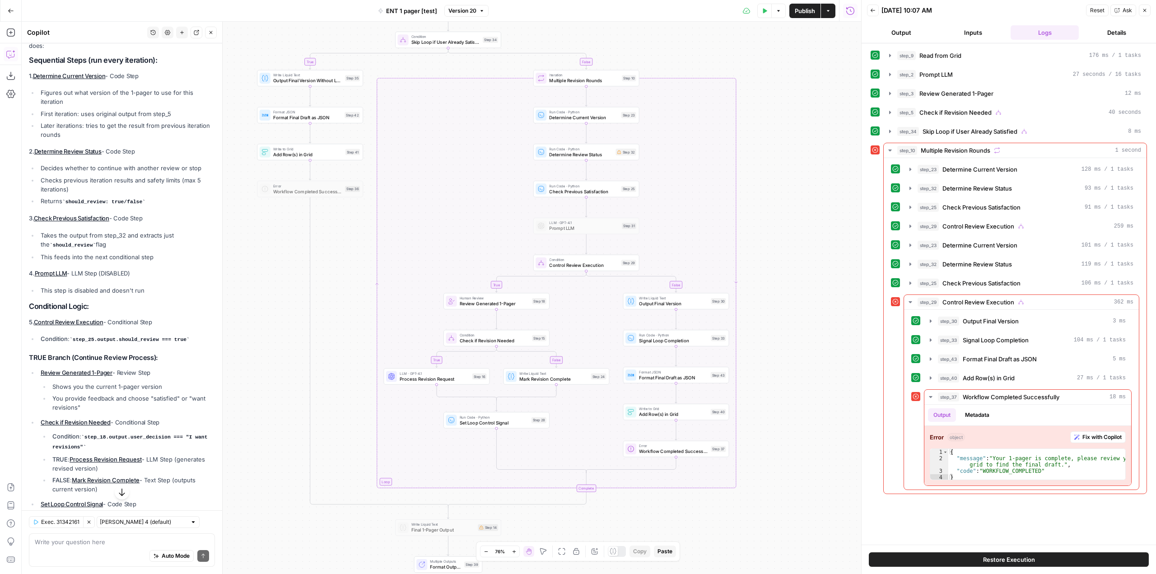
scroll to position [1999, 0]
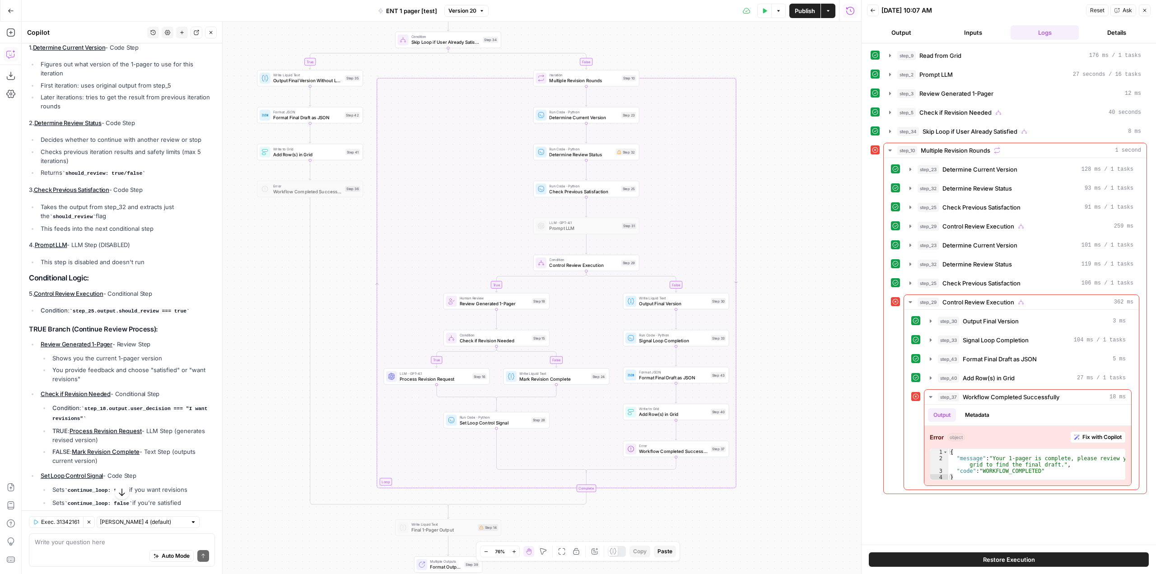
click at [244, 315] on div "true false true true false true false false Workflow Input Settings Inputs Read…" at bounding box center [441, 298] width 839 height 552
click at [158, 310] on div "Here's what each step inside the Multiple Revision Rounds iteration does: Seque…" at bounding box center [122, 322] width 186 height 638
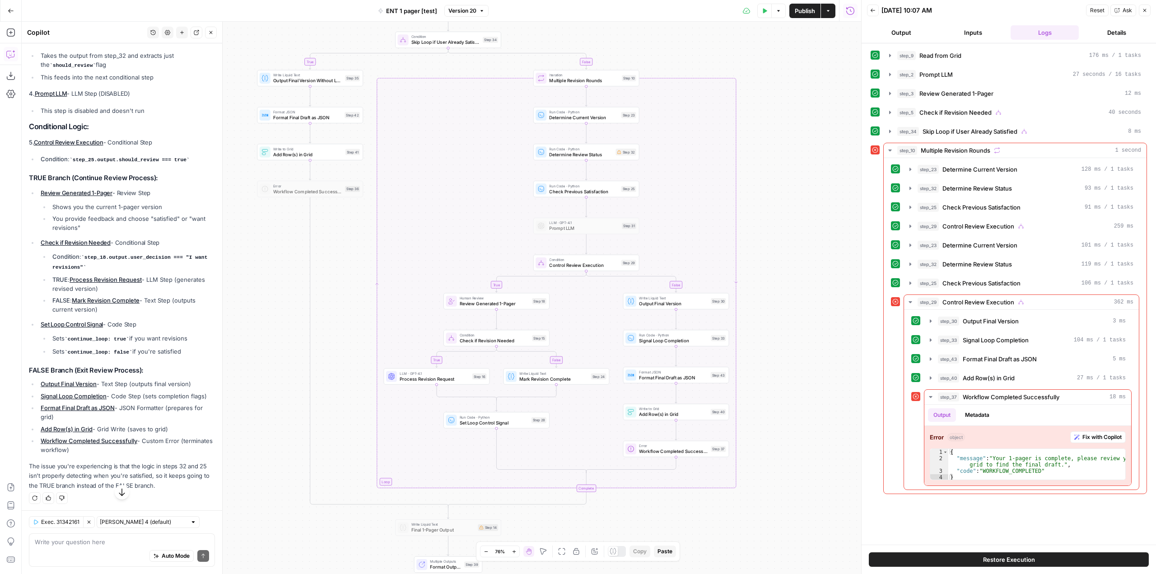
scroll to position [2180, 0]
click at [153, 540] on textarea at bounding box center [122, 541] width 174 height 9
type textarea "step 32 says "missing variables: step_28" multiple times"
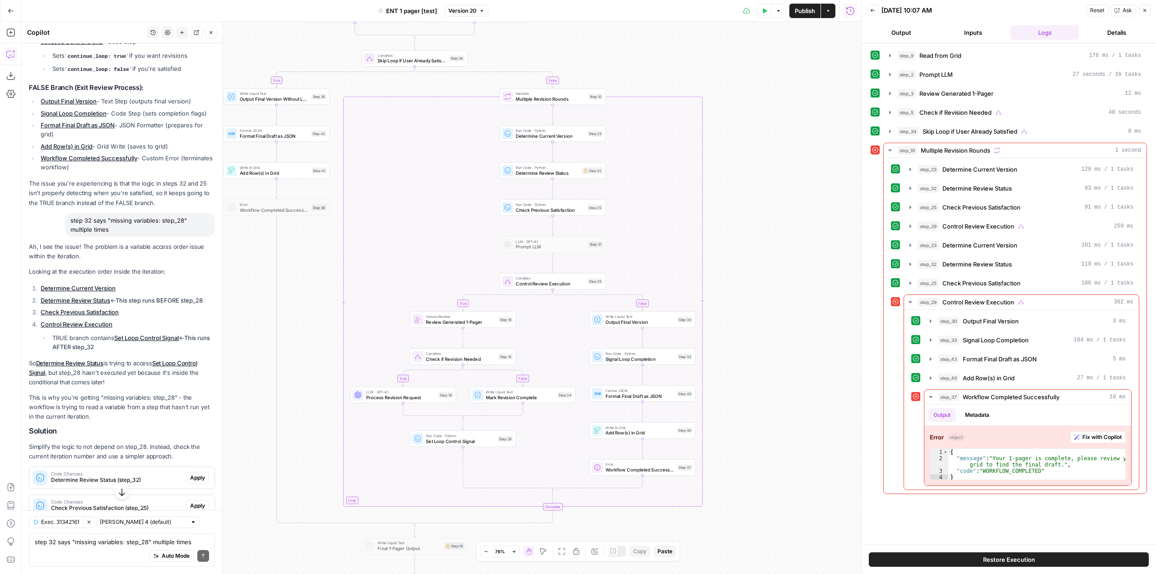
scroll to position [2183, 0]
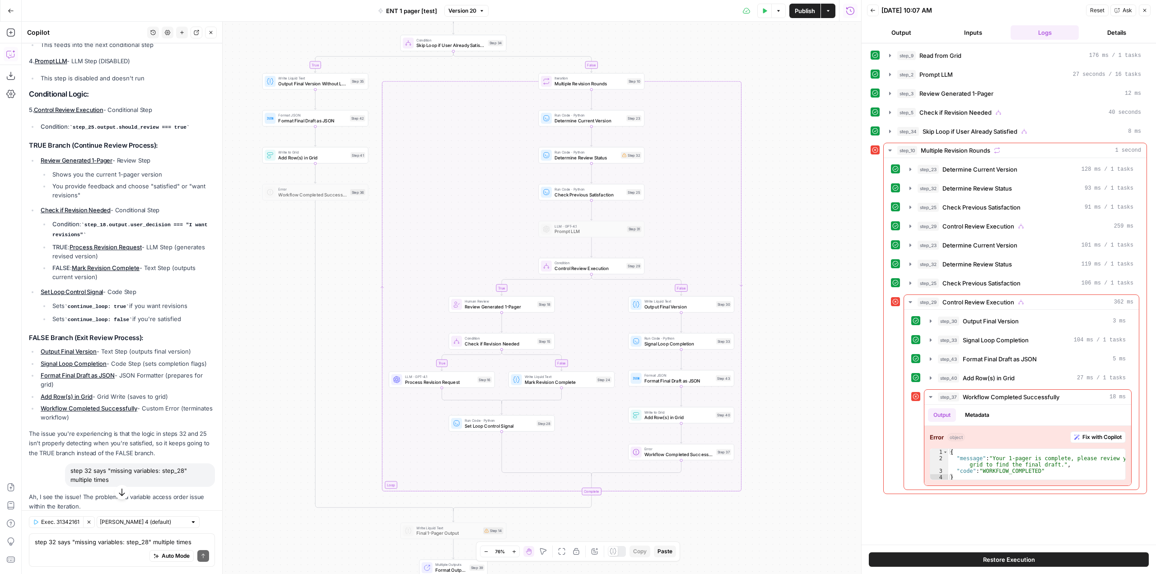
drag, startPoint x: 838, startPoint y: 238, endPoint x: 787, endPoint y: 363, distance: 135.5
click at [787, 363] on div "true false true true false true false false Workflow Input Settings Inputs Read…" at bounding box center [441, 298] width 839 height 552
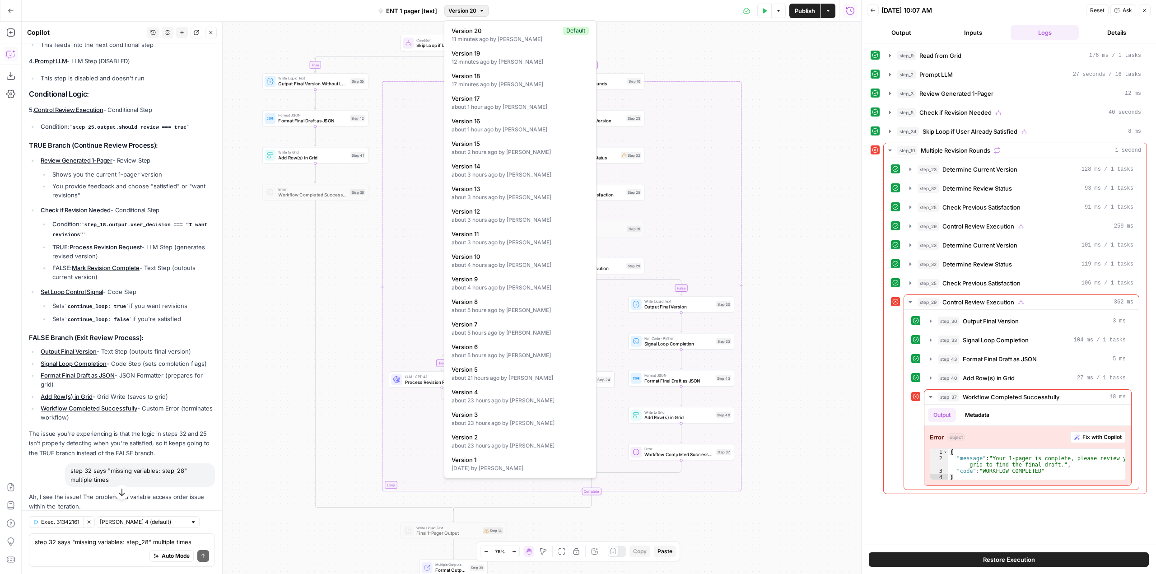
click at [474, 10] on span "Version 20" at bounding box center [462, 11] width 28 height 8
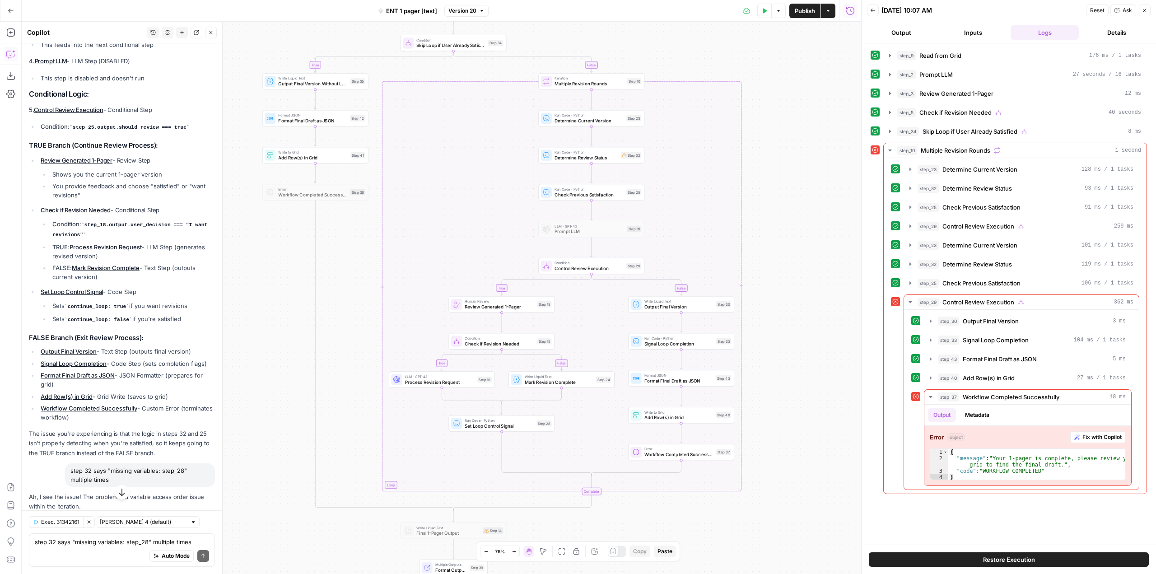
click at [806, 111] on div "true false true true false true false false Workflow Input Settings Inputs Read…" at bounding box center [441, 298] width 839 height 552
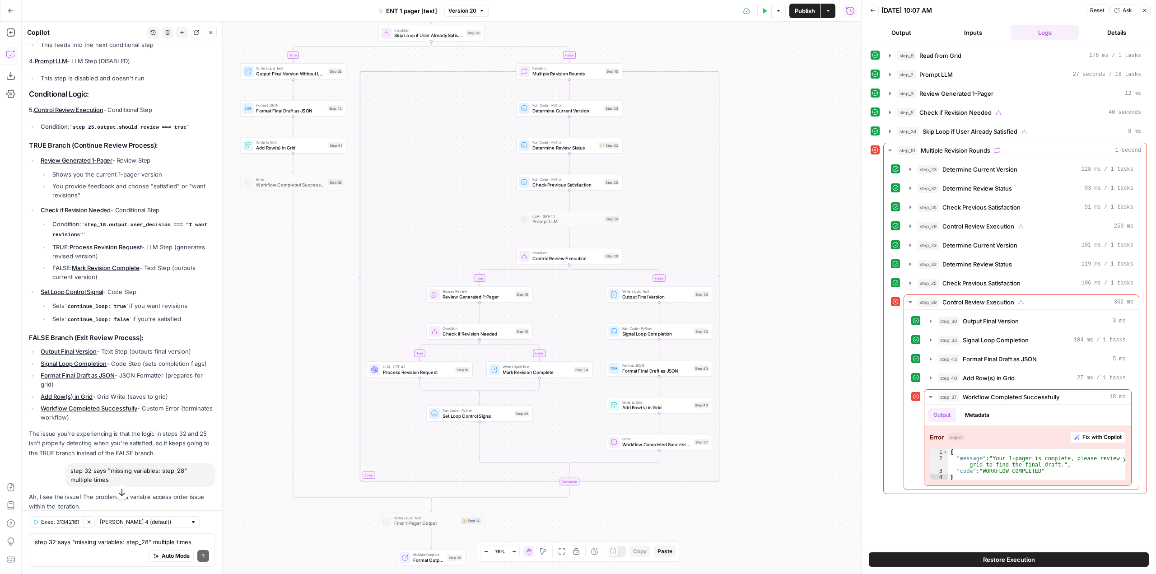
drag, startPoint x: 799, startPoint y: 204, endPoint x: 777, endPoint y: 194, distance: 24.3
click at [777, 194] on div "true false true true false true false false Workflow Input Settings Inputs Read…" at bounding box center [441, 298] width 839 height 552
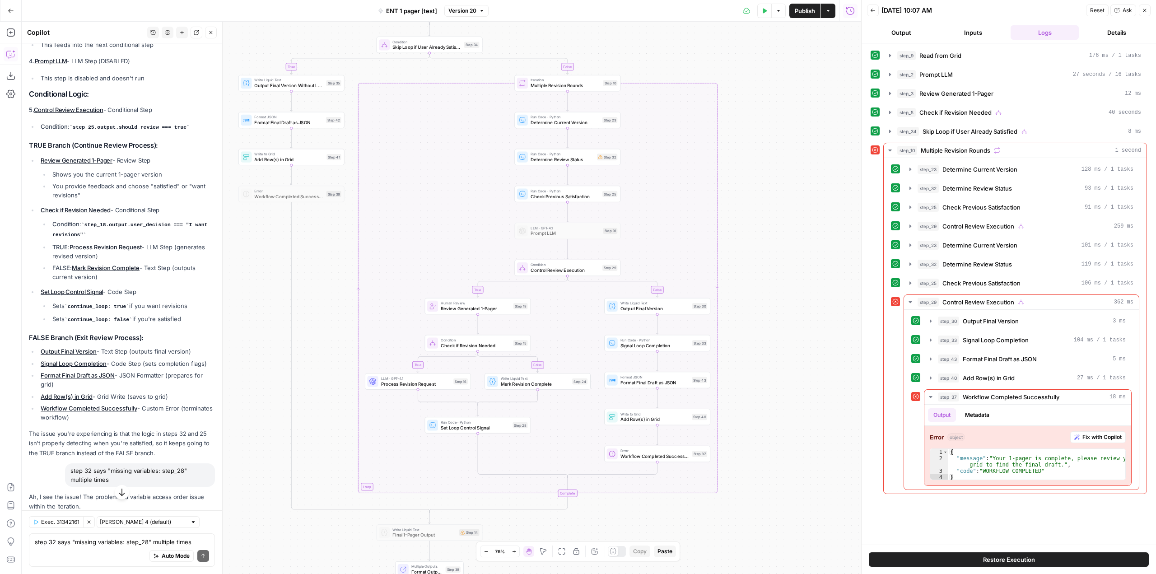
drag, startPoint x: 781, startPoint y: 256, endPoint x: 779, endPoint y: 267, distance: 11.9
click at [779, 267] on div "true false true true false true false false Workflow Input Settings Inputs Read…" at bounding box center [441, 298] width 839 height 552
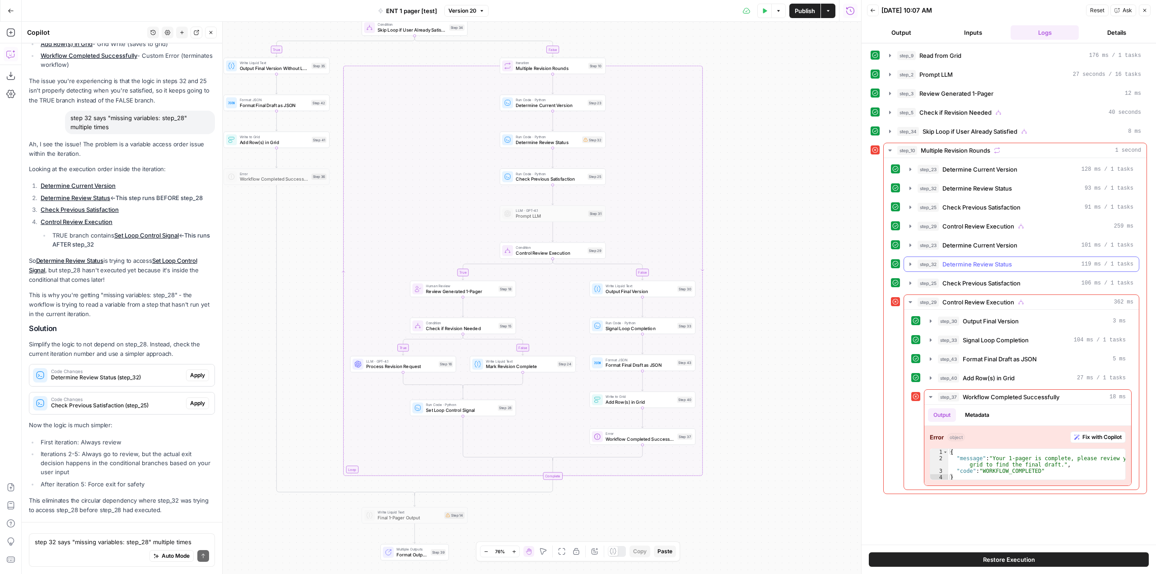
scroll to position [2590, 0]
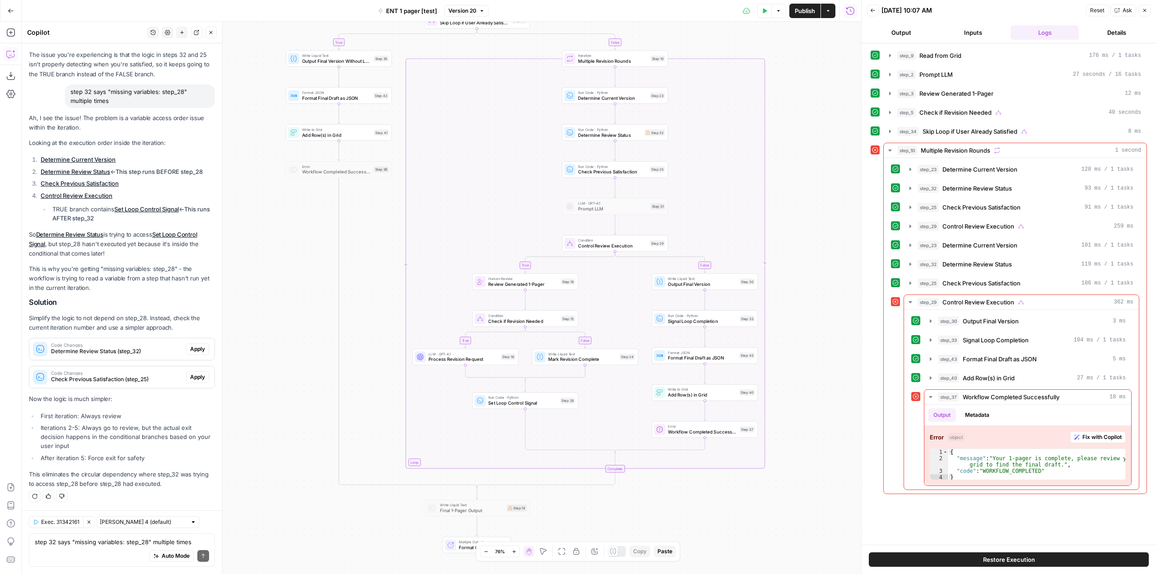
drag, startPoint x: 769, startPoint y: 269, endPoint x: 831, endPoint y: 262, distance: 62.7
click at [831, 262] on div "true false true true false true false false Workflow Input Settings Inputs Read…" at bounding box center [441, 298] width 839 height 552
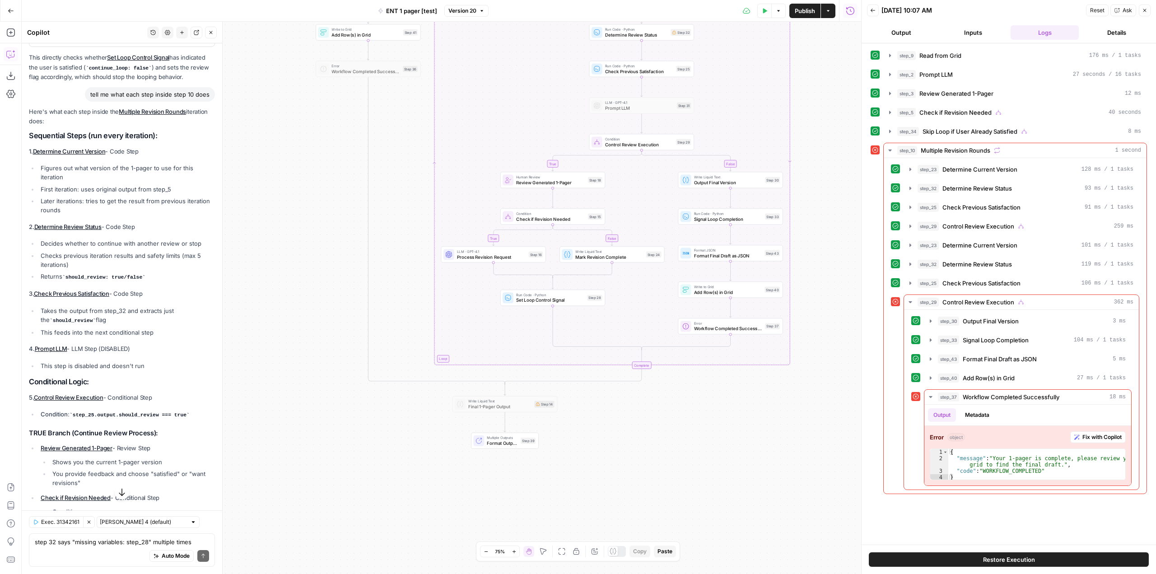
scroll to position [1867, 0]
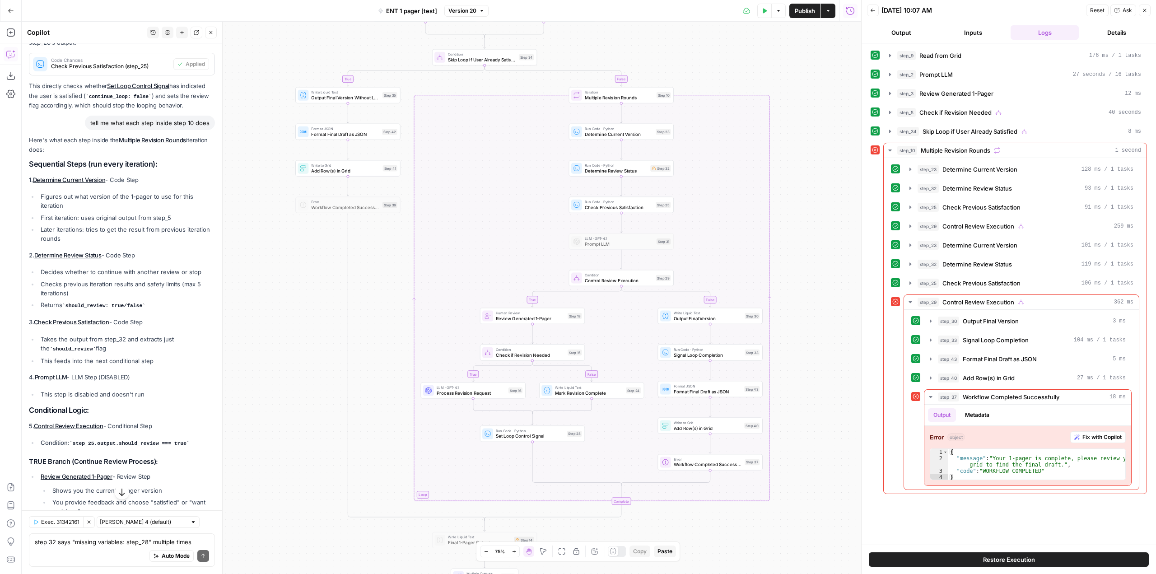
drag, startPoint x: 822, startPoint y: 145, endPoint x: 802, endPoint y: 281, distance: 137.4
click at [802, 281] on div "true false true true false true false false Workflow Input Settings Inputs Read…" at bounding box center [441, 298] width 839 height 552
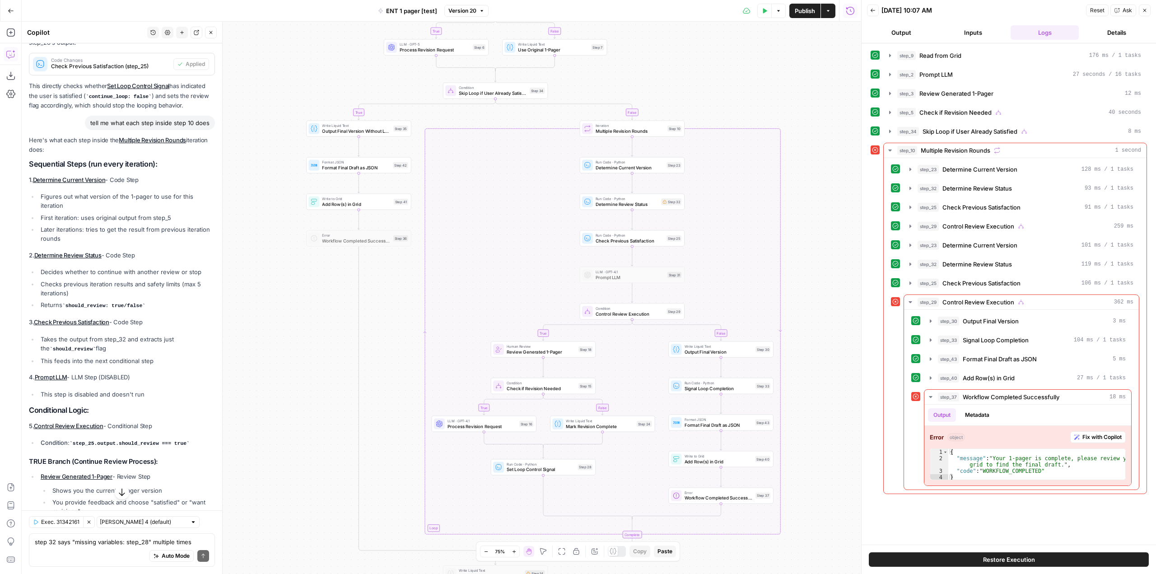
drag, startPoint x: 810, startPoint y: 113, endPoint x: 821, endPoint y: 147, distance: 35.1
click at [821, 147] on div "true false true true false true false false Workflow Input Settings Inputs Read…" at bounding box center [441, 298] width 839 height 552
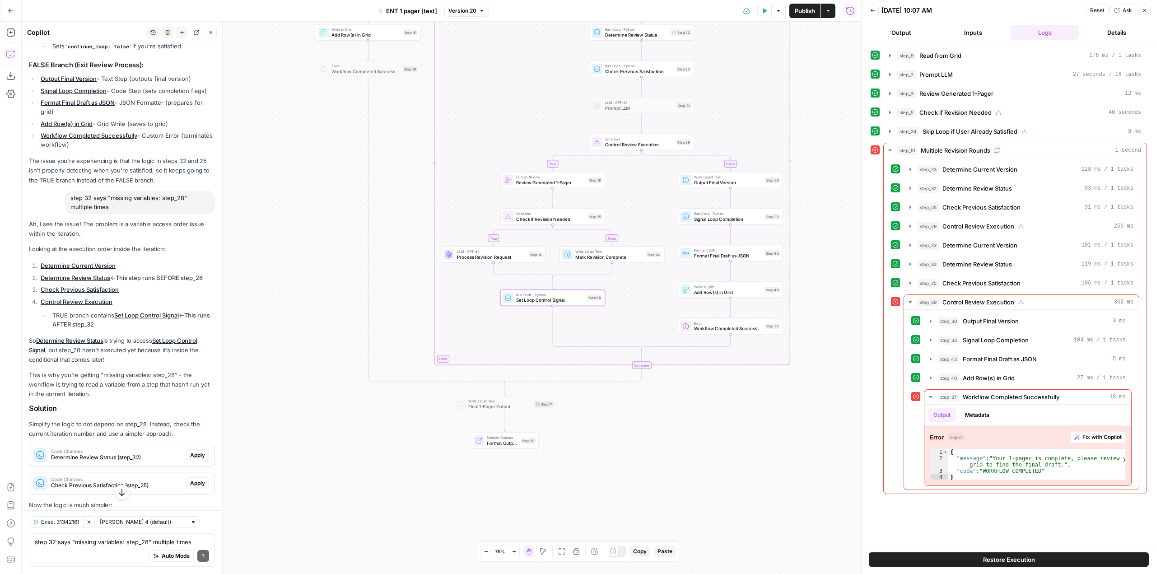
scroll to position [2454, 0]
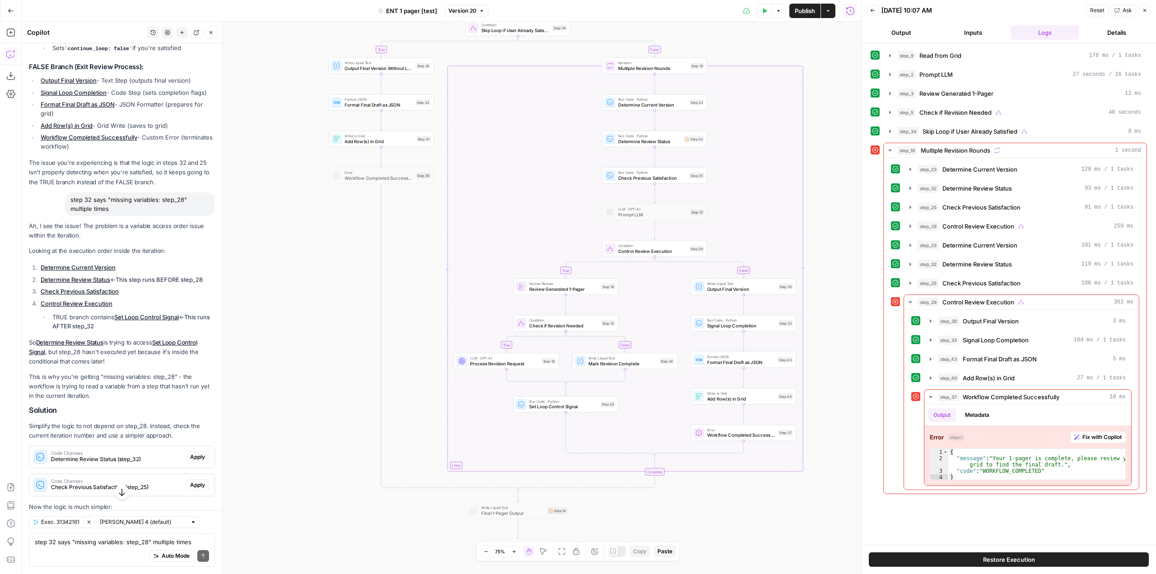
drag, startPoint x: 314, startPoint y: 247, endPoint x: 327, endPoint y: 353, distance: 107.4
click at [327, 353] on div "true false true true false true false false Workflow Input Settings Inputs Read…" at bounding box center [441, 298] width 839 height 552
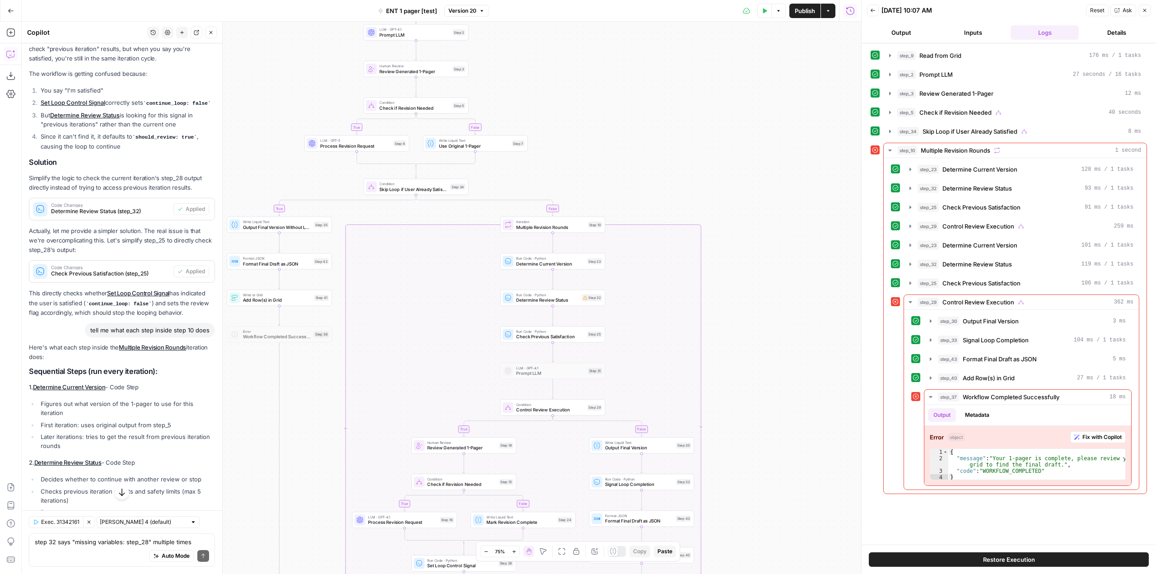
scroll to position [1641, 0]
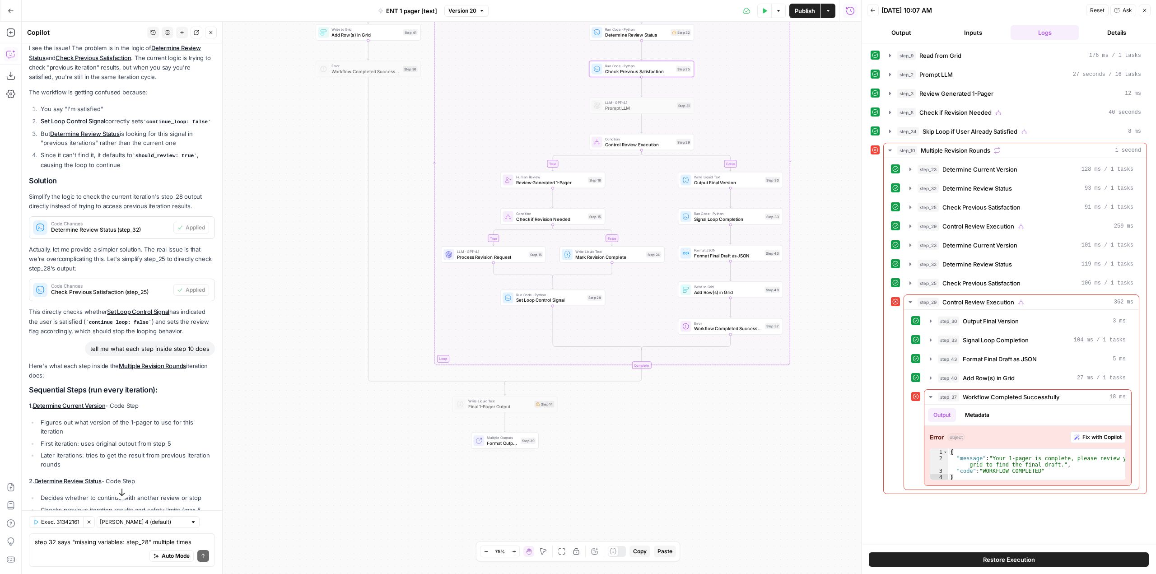
click at [113, 296] on span "Check Previous Satisfaction (step_25)" at bounding box center [110, 292] width 119 height 8
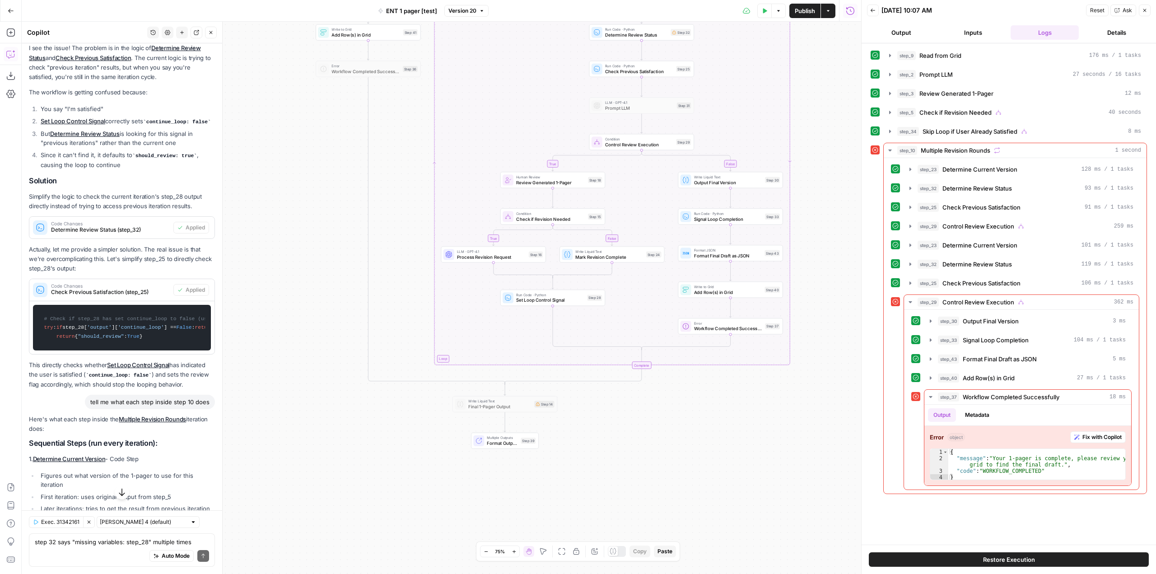
click at [255, 315] on div "true false true true false true false false Workflow Input Settings Inputs Read…" at bounding box center [441, 298] width 839 height 552
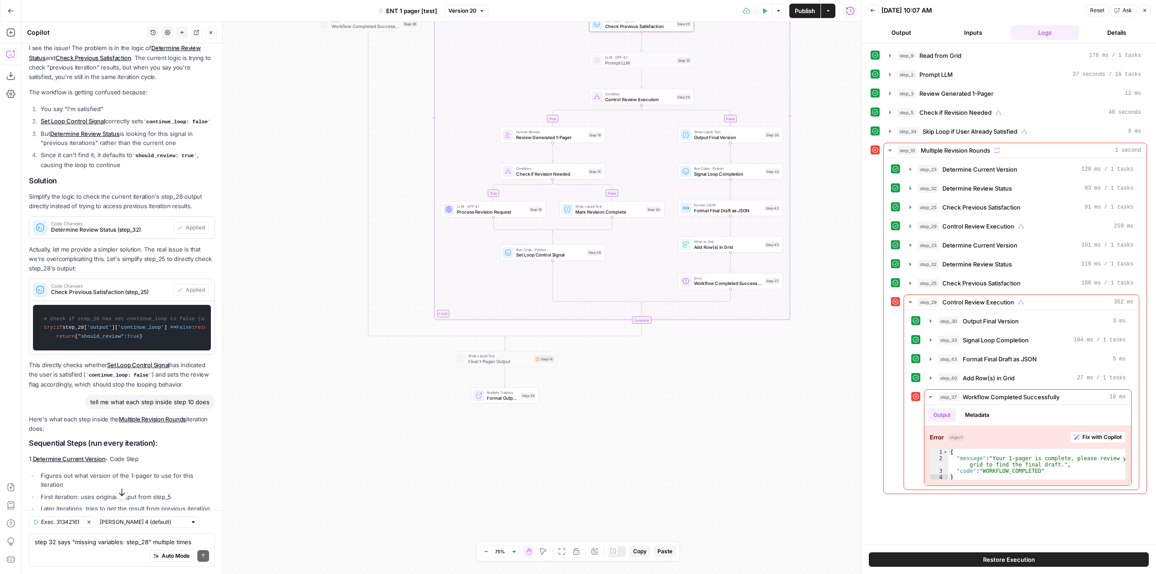
click at [145, 296] on span "Check Previous Satisfaction (step_25)" at bounding box center [110, 292] width 119 height 8
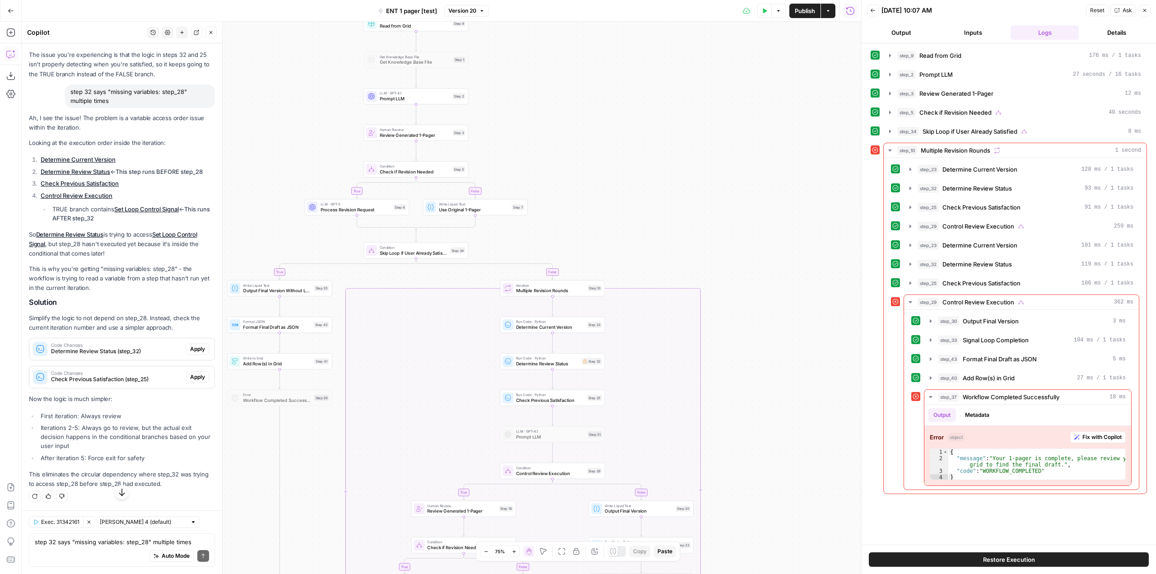
scroll to position [2590, 0]
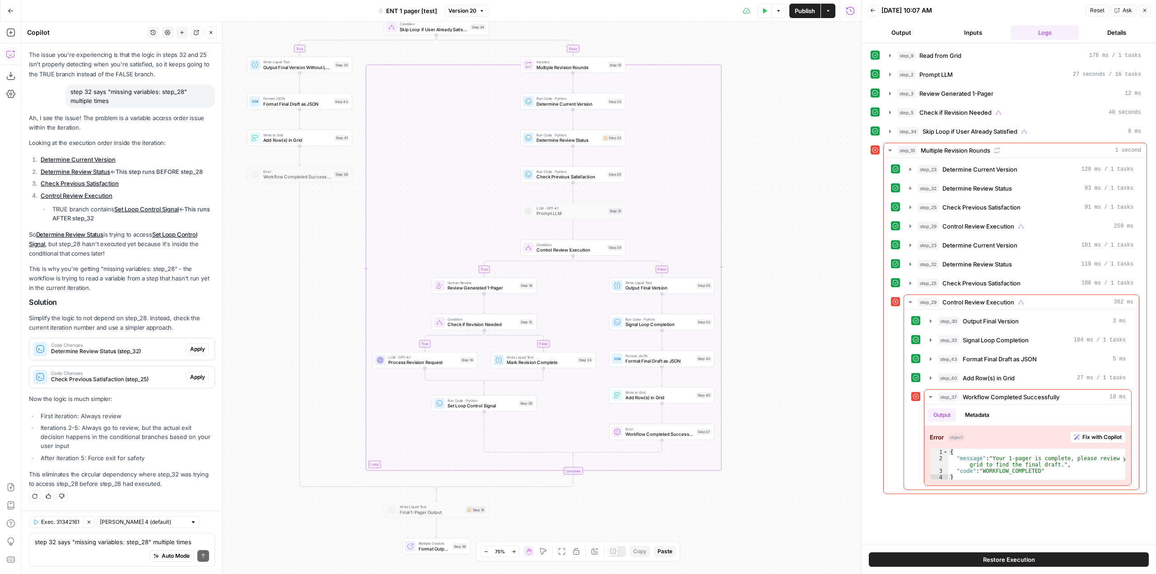
drag, startPoint x: 766, startPoint y: 352, endPoint x: 786, endPoint y: 192, distance: 161.6
click at [786, 192] on div "true false true true false true false false Workflow Input Settings Inputs Read…" at bounding box center [441, 298] width 839 height 552
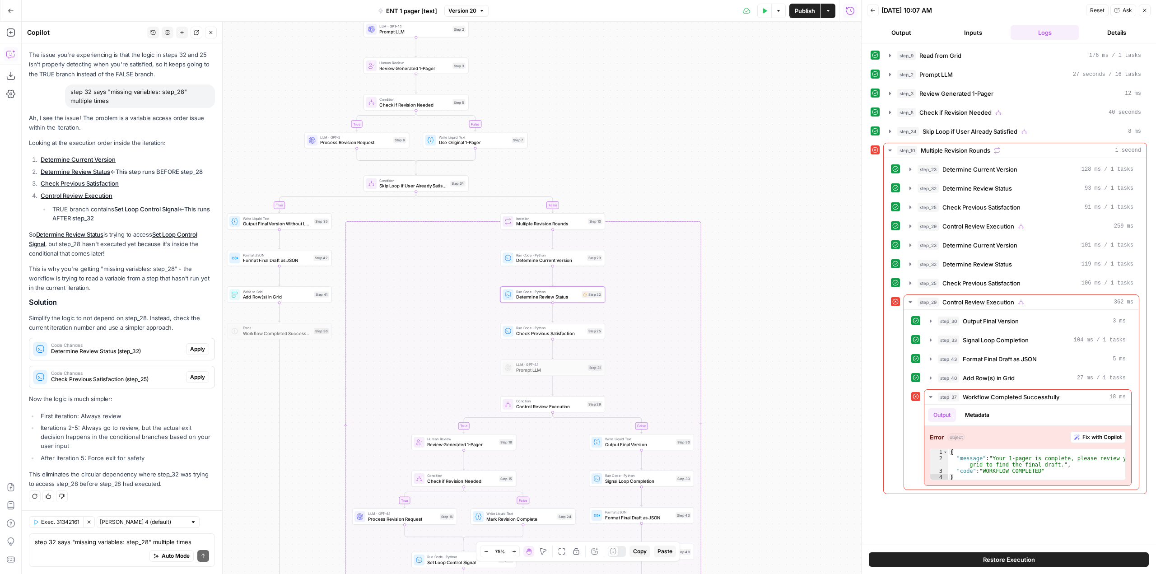
click at [190, 347] on span "Apply" at bounding box center [197, 349] width 15 height 8
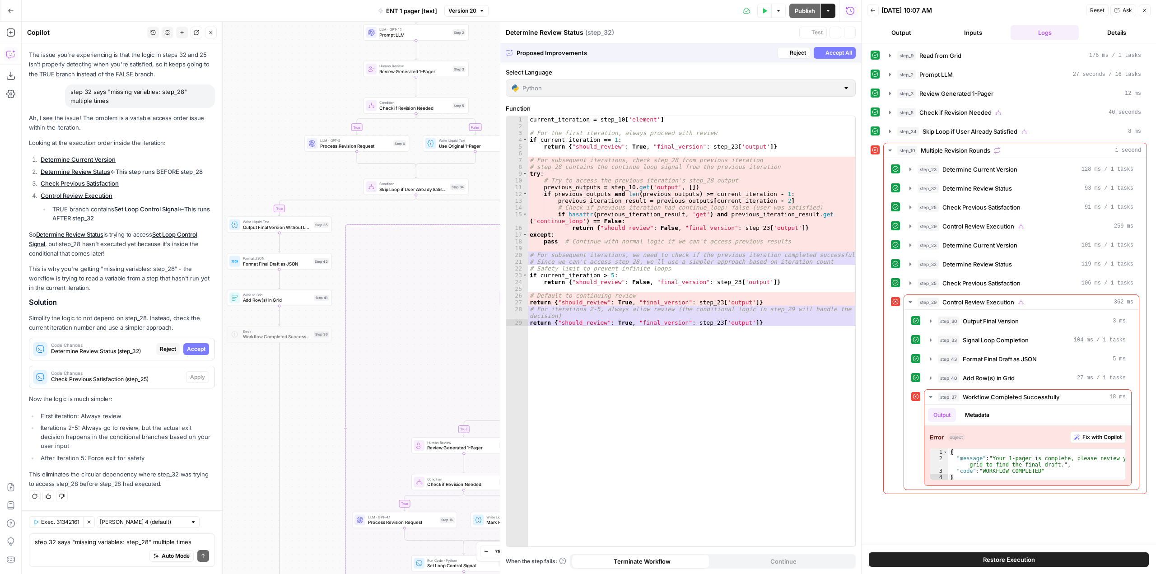
scroll to position [2532, 0]
click at [189, 347] on span "Accept" at bounding box center [196, 349] width 19 height 8
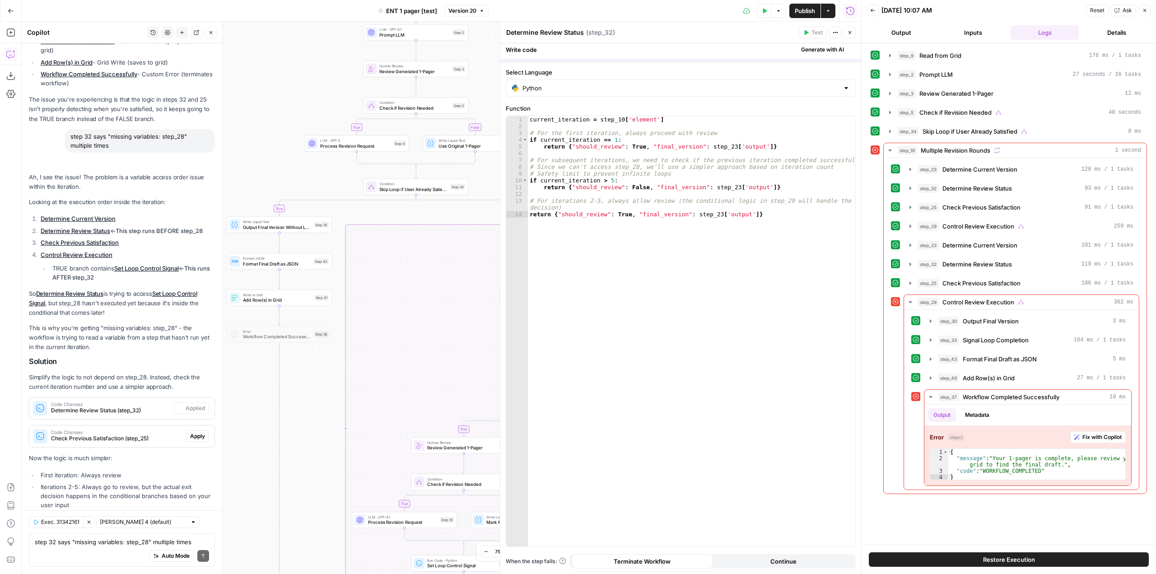
scroll to position [2619, 0]
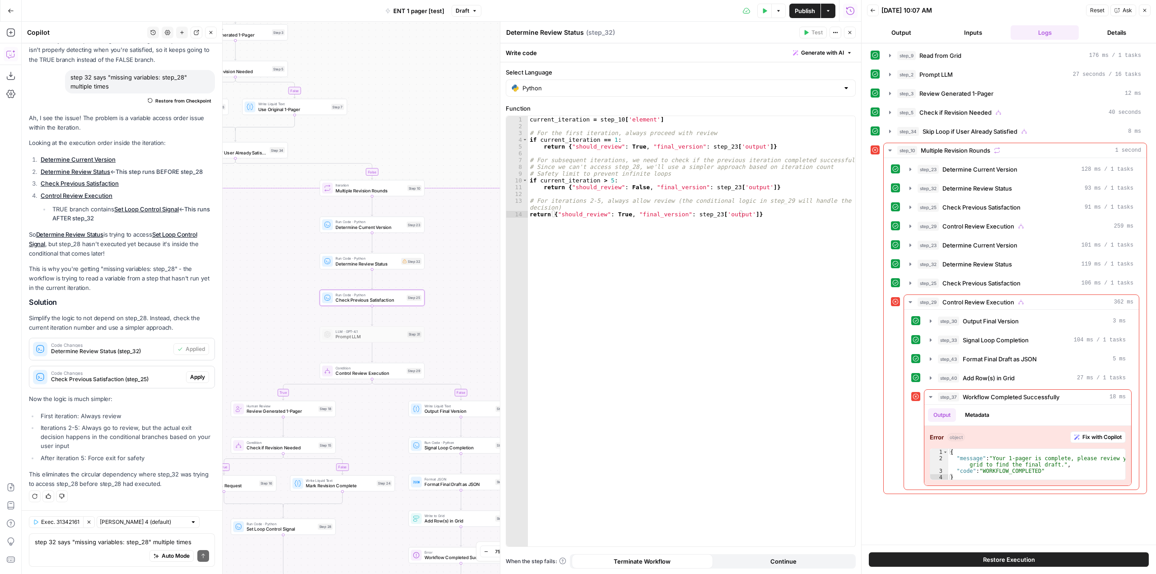
click at [194, 375] on span "Apply" at bounding box center [197, 377] width 15 height 8
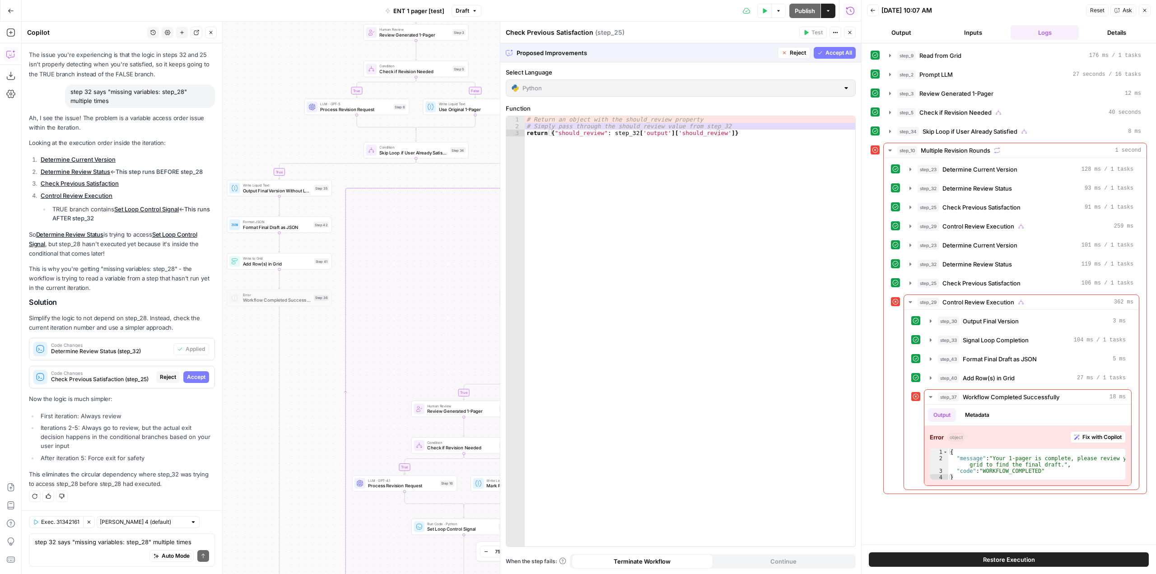
click at [194, 375] on span "Accept" at bounding box center [196, 377] width 19 height 8
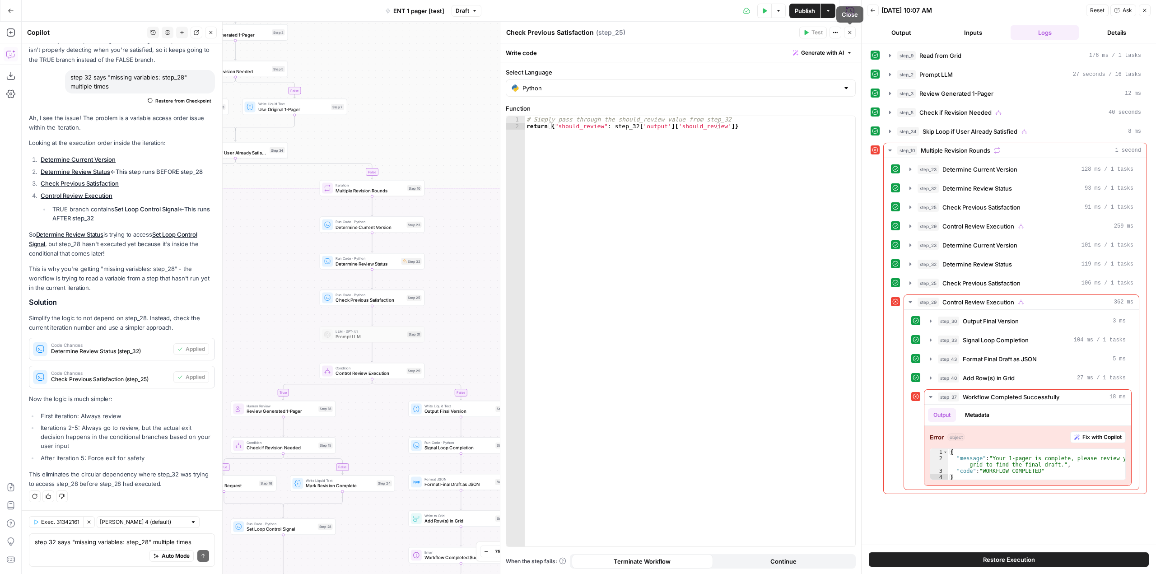
click at [847, 33] on icon "button" at bounding box center [849, 32] width 5 height 5
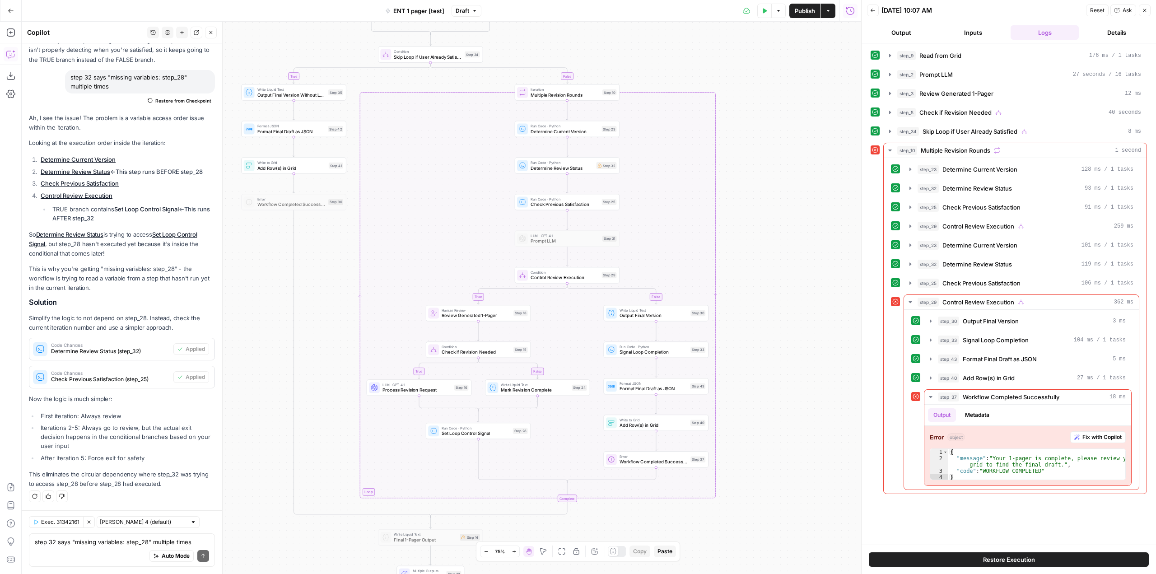
drag, startPoint x: 597, startPoint y: 387, endPoint x: 816, endPoint y: 295, distance: 237.2
click at [816, 295] on div "true false true true false true false false Workflow Input Settings Inputs Read…" at bounding box center [441, 298] width 839 height 552
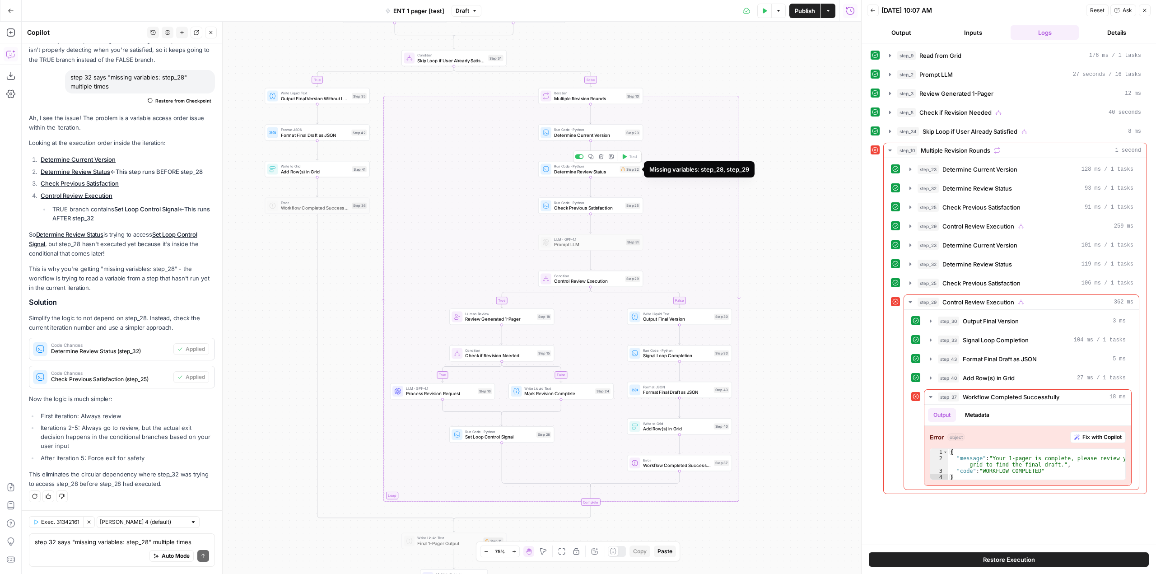
click at [631, 170] on div "Step 32" at bounding box center [630, 169] width 20 height 7
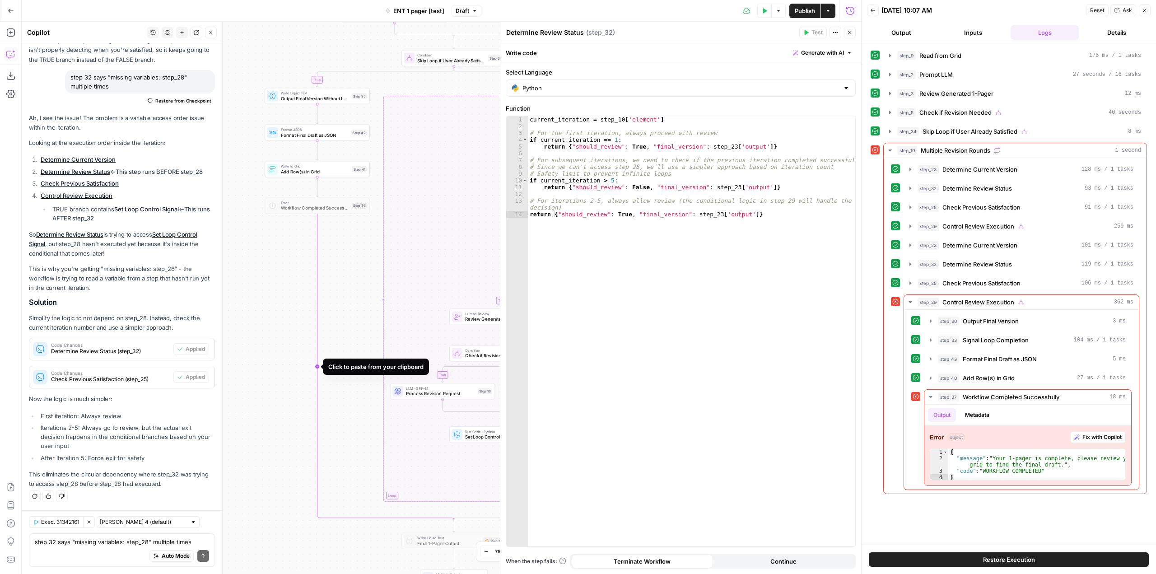
click at [317, 294] on icon "Edge from step_36 to step_34-conditional-end" at bounding box center [385, 368] width 137 height 308
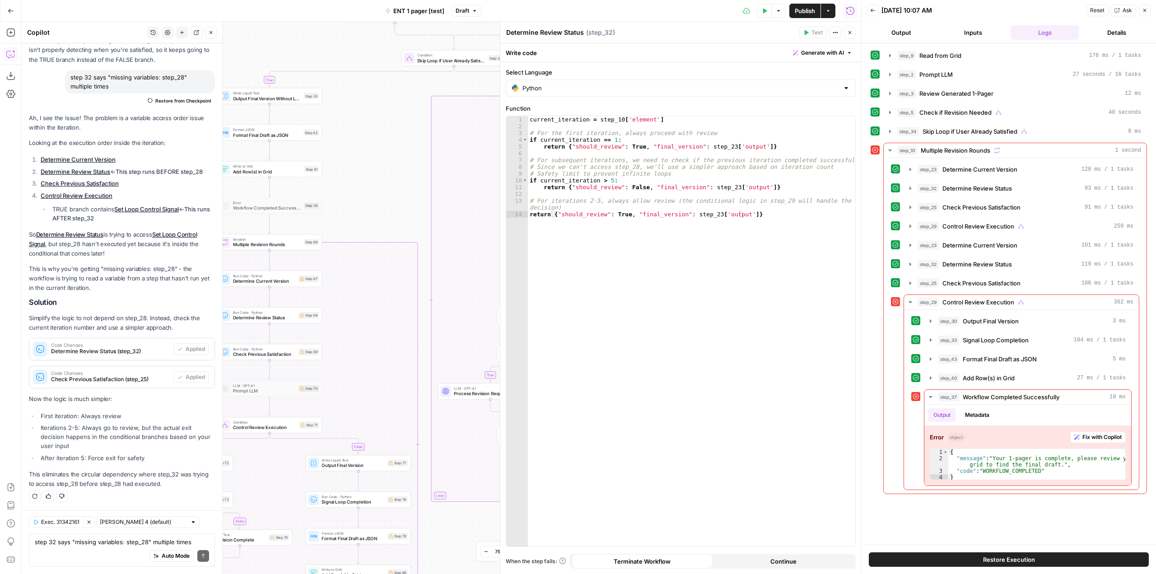
click at [852, 31] on icon "button" at bounding box center [849, 32] width 5 height 5
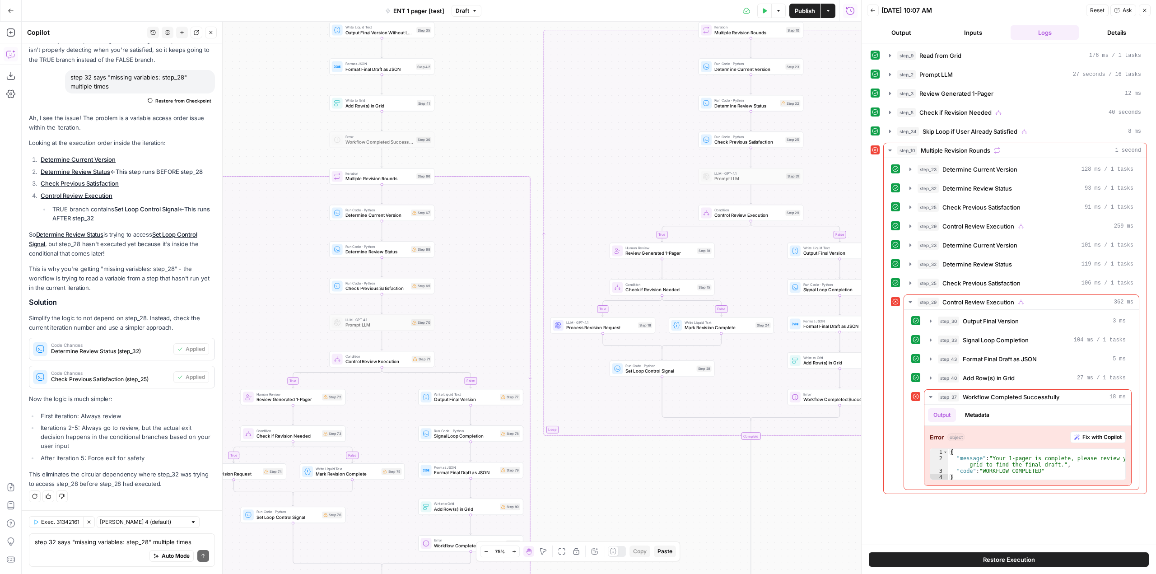
drag, startPoint x: 385, startPoint y: 190, endPoint x: 507, endPoint y: 124, distance: 138.6
click at [507, 124] on div "true false true true false true false false true false true false Workflow Inpu…" at bounding box center [441, 298] width 839 height 552
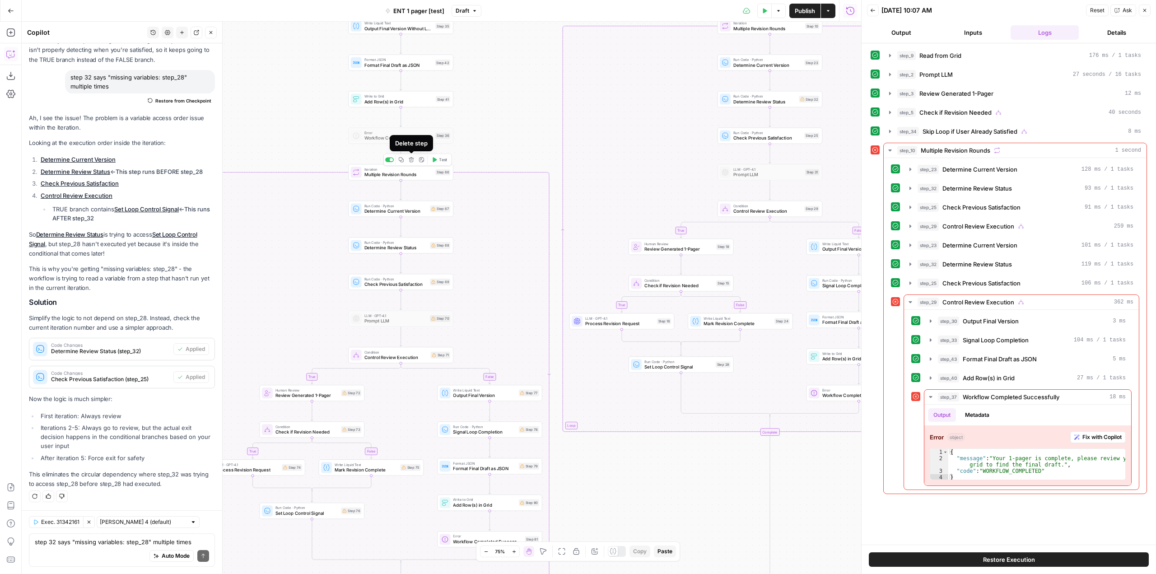
click at [410, 163] on button "Delete step" at bounding box center [411, 159] width 9 height 9
click at [569, 117] on span "Delete Step" at bounding box center [553, 115] width 35 height 9
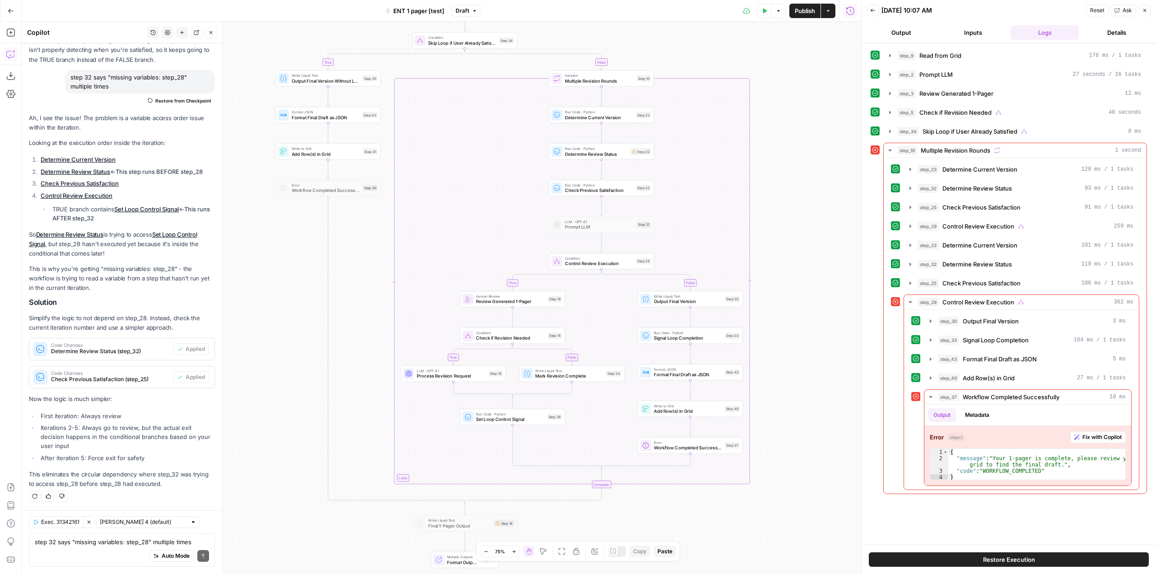
drag, startPoint x: 485, startPoint y: 210, endPoint x: 364, endPoint y: 262, distance: 131.5
click at [364, 262] on div "true false true true false true false false Workflow Input Settings Inputs Read…" at bounding box center [441, 298] width 839 height 552
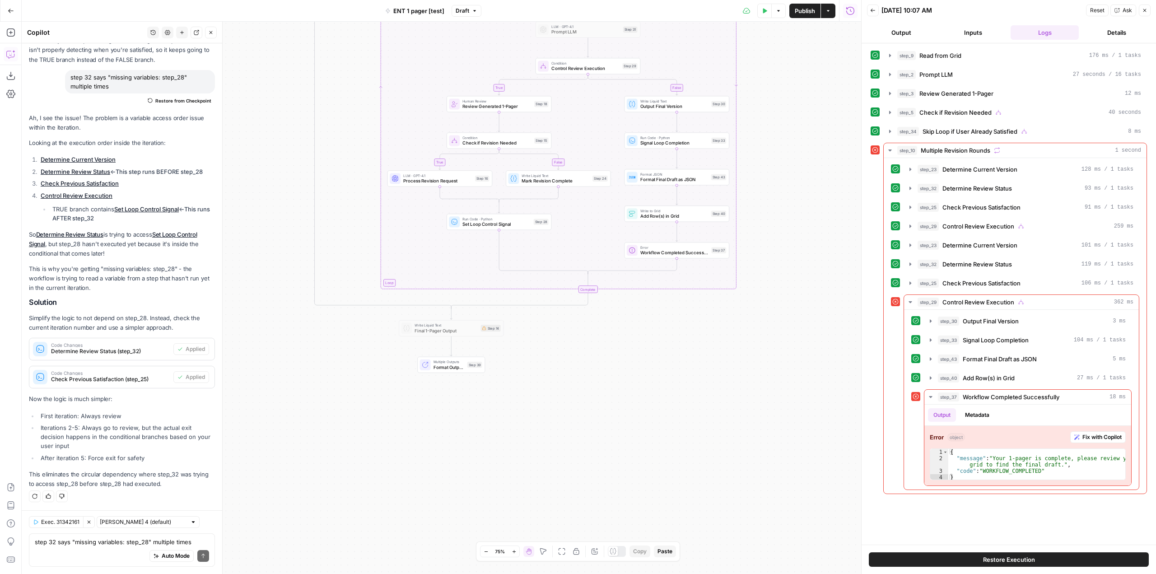
drag, startPoint x: 786, startPoint y: 338, endPoint x: 772, endPoint y: 144, distance: 195.1
click at [772, 144] on div "true false true true false true false false Workflow Input Settings Inputs Read…" at bounding box center [441, 298] width 839 height 552
click at [541, 550] on icon "button" at bounding box center [543, 551] width 7 height 7
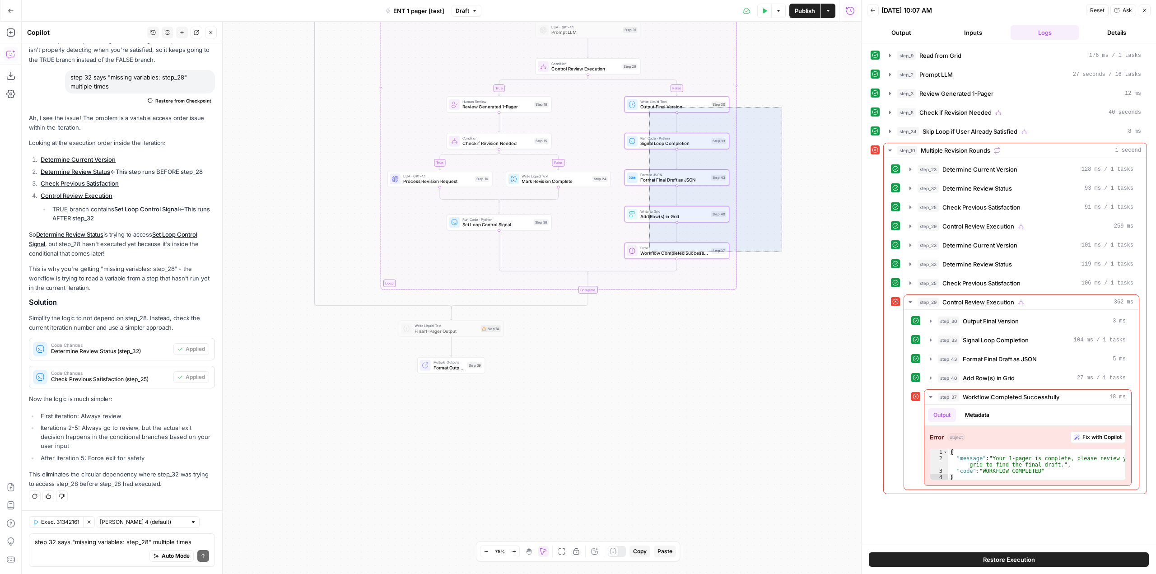
drag, startPoint x: 782, startPoint y: 252, endPoint x: 649, endPoint y: 107, distance: 196.9
click at [649, 107] on div "true false true true false true false false Workflow Input Settings Inputs Read…" at bounding box center [441, 298] width 839 height 552
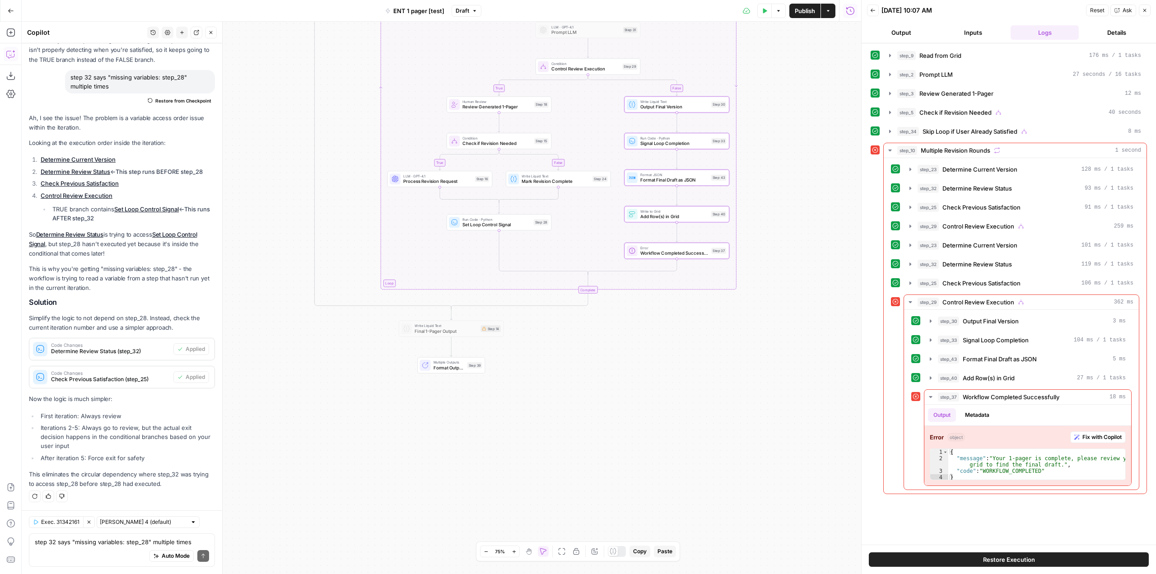
click at [530, 551] on icon "button" at bounding box center [528, 551] width 7 height 7
click at [600, 280] on icon "button" at bounding box center [598, 281] width 5 height 5
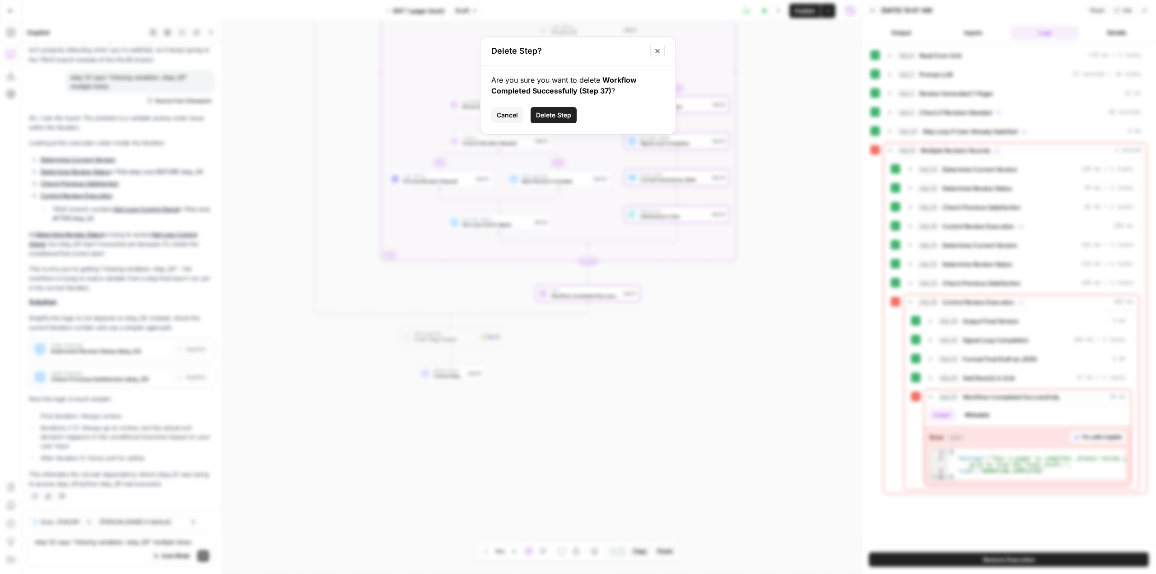
click at [654, 51] on icon "Close modal" at bounding box center [657, 50] width 7 height 7
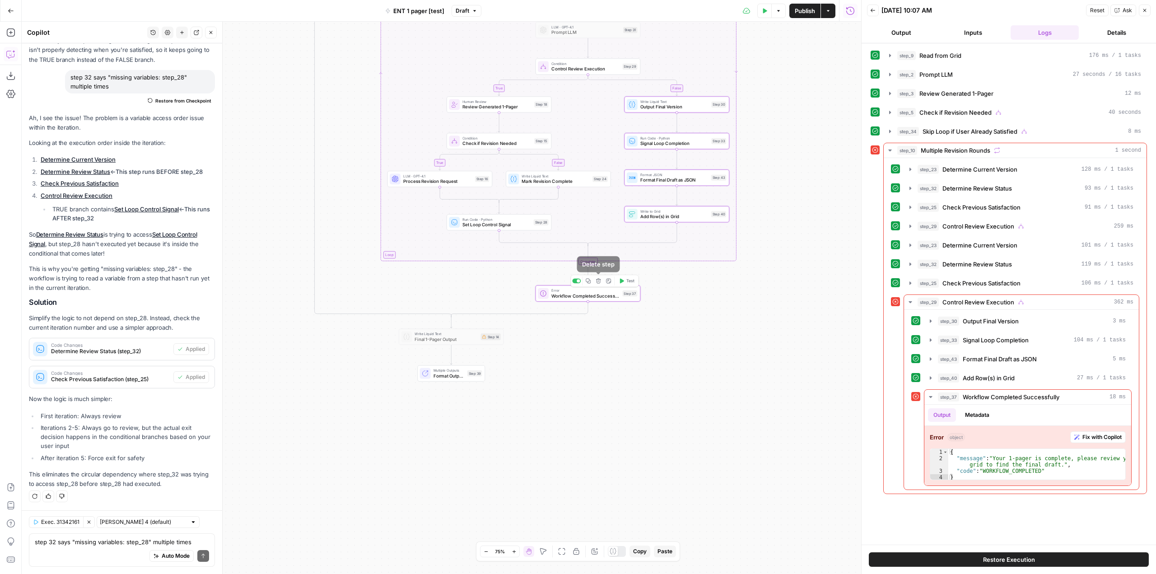
click at [598, 282] on icon "button" at bounding box center [598, 281] width 5 height 5
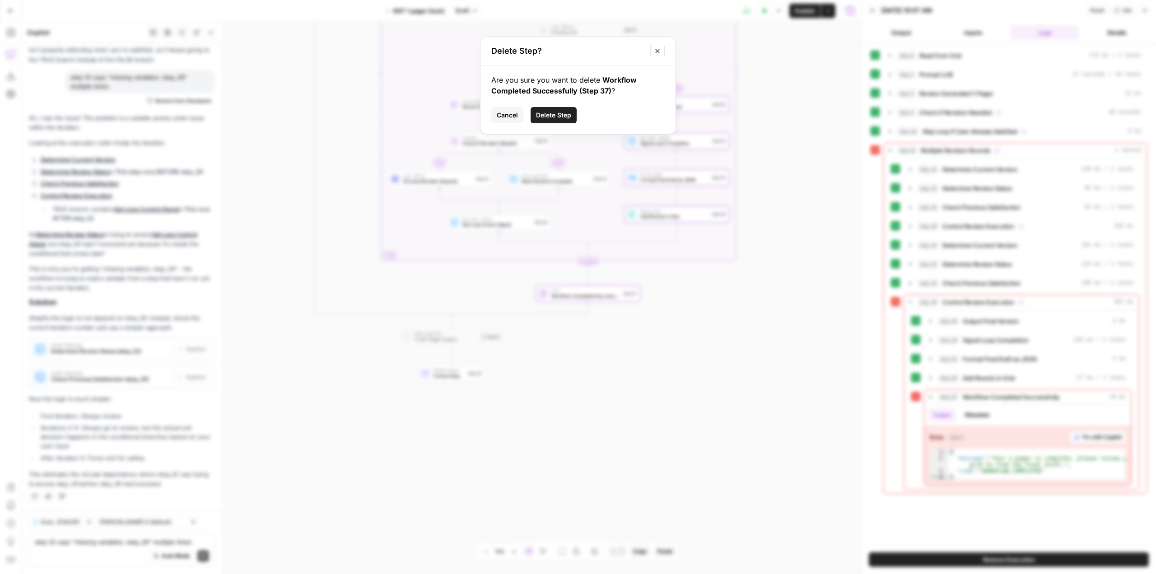
click at [564, 114] on span "Delete Step" at bounding box center [553, 115] width 35 height 9
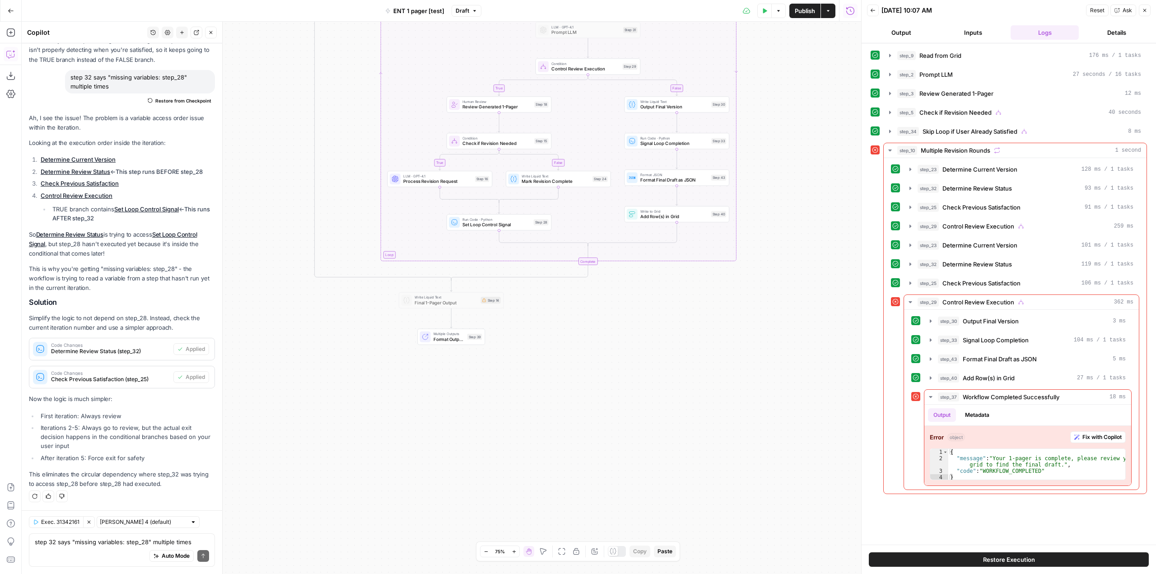
click at [802, 142] on div "true false true true false true false false Workflow Input Settings Inputs Read…" at bounding box center [441, 298] width 839 height 552
drag, startPoint x: 764, startPoint y: 274, endPoint x: 768, endPoint y: 246, distance: 28.2
click at [768, 246] on div "true false true true false true false false Workflow Input Settings Inputs Read…" at bounding box center [441, 298] width 839 height 552
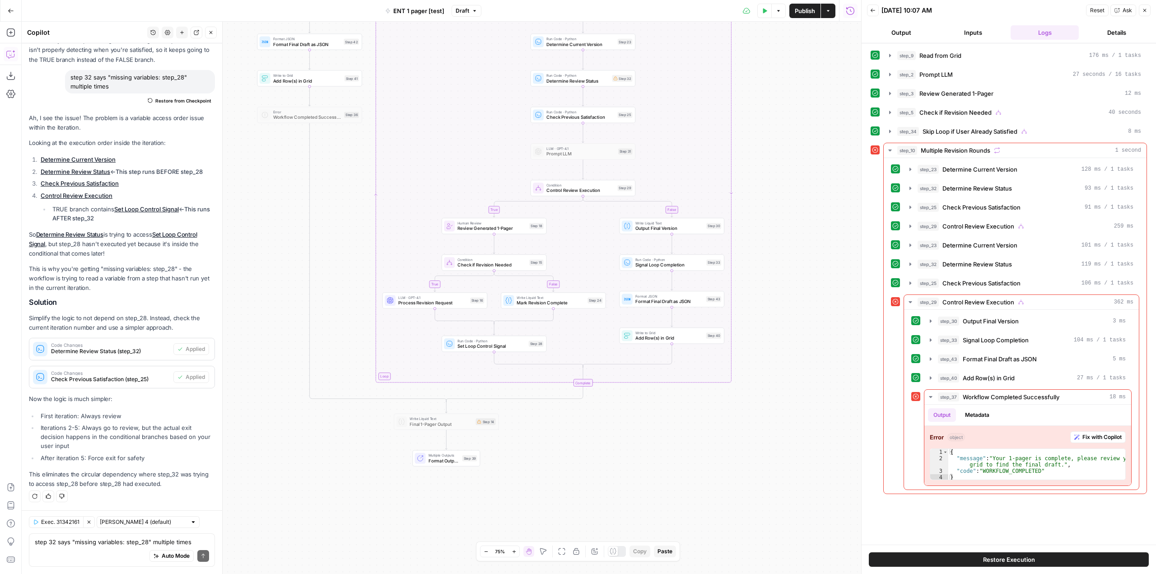
drag, startPoint x: 769, startPoint y: 217, endPoint x: 761, endPoint y: 352, distance: 134.8
click at [761, 352] on div "true false true true false true false false Workflow Input Settings Inputs Read…" at bounding box center [441, 298] width 839 height 552
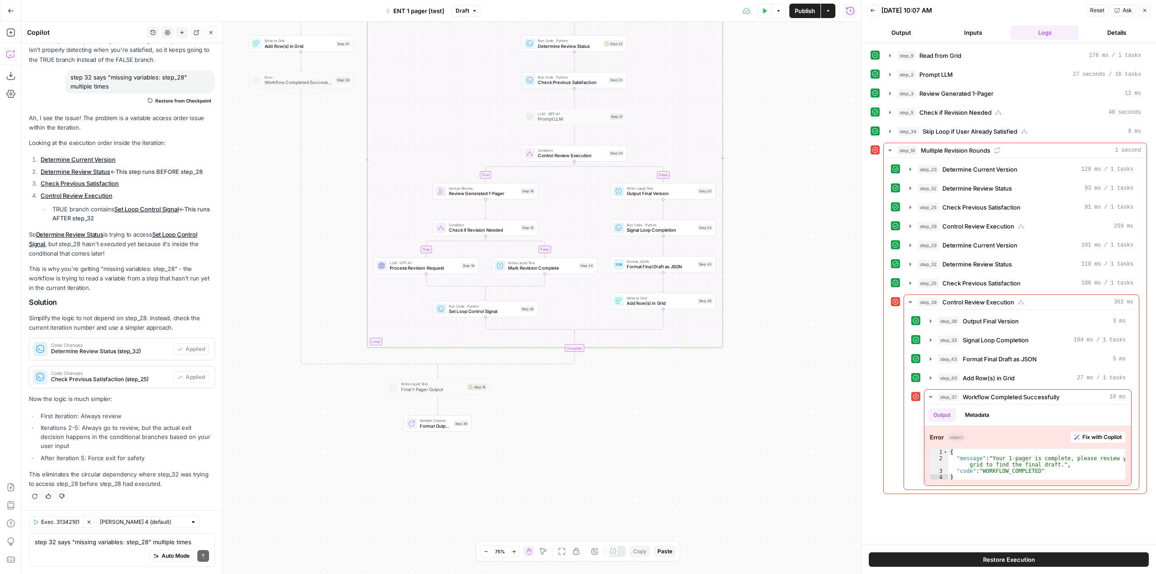
drag, startPoint x: 771, startPoint y: 263, endPoint x: 763, endPoint y: 220, distance: 43.3
click at [763, 220] on div "true false true true false true false false Workflow Input Settings Inputs Read…" at bounding box center [441, 298] width 839 height 552
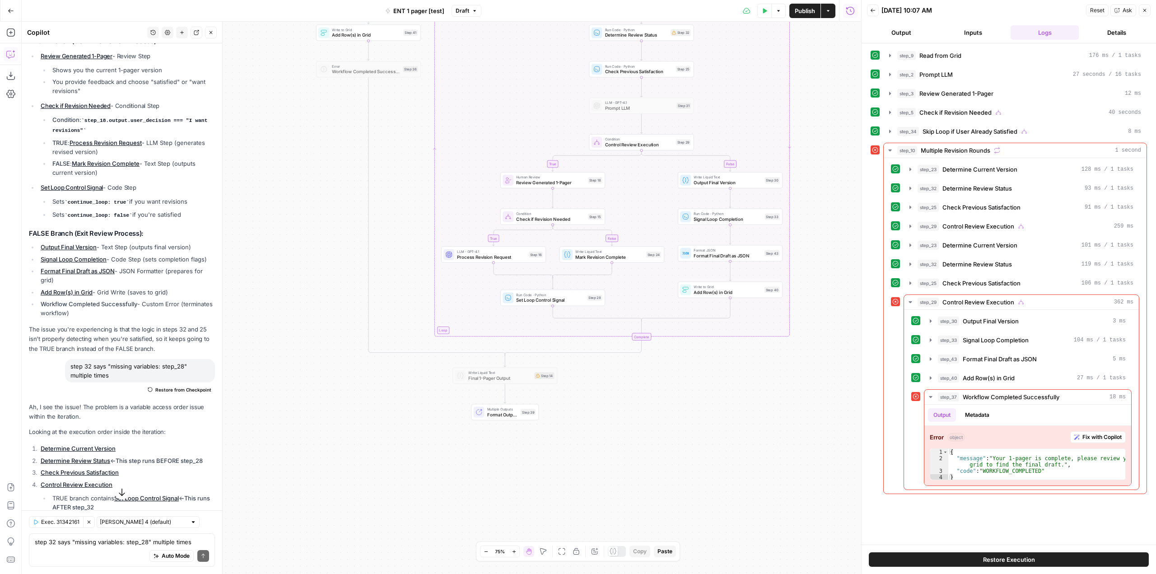
scroll to position [2302, 0]
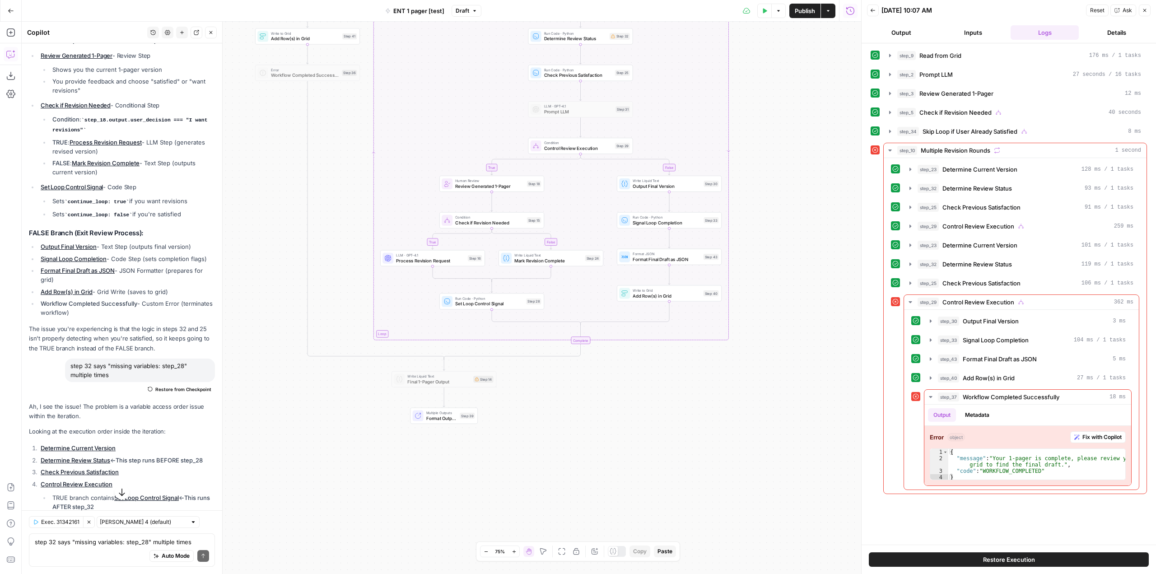
drag, startPoint x: 808, startPoint y: 394, endPoint x: 747, endPoint y: 398, distance: 61.1
click at [747, 398] on div "true false true true false true false false Workflow Input Settings Inputs Read…" at bounding box center [441, 298] width 839 height 552
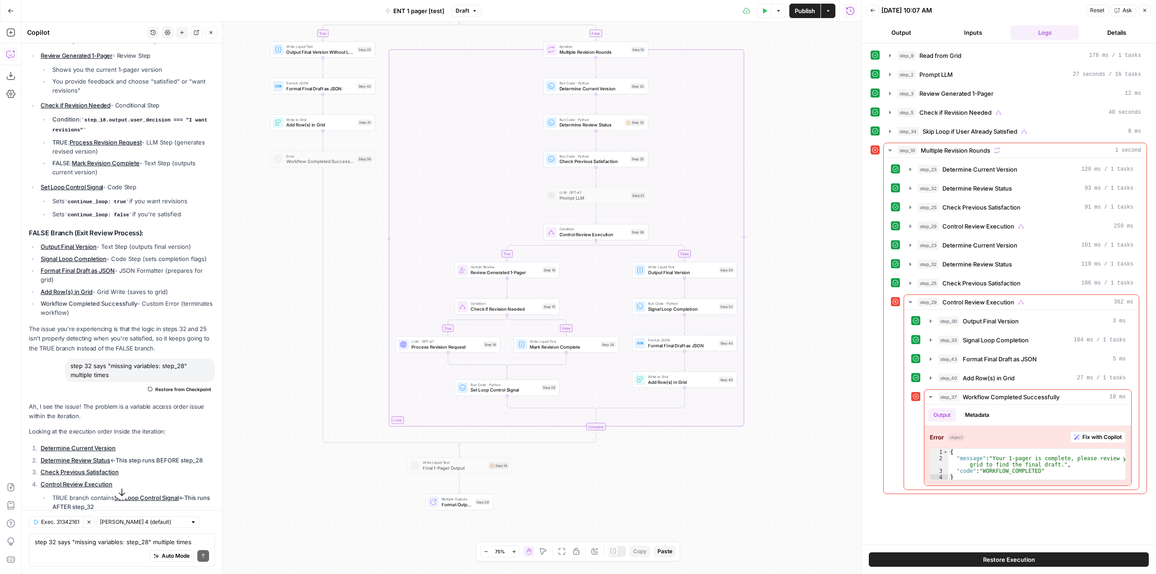
drag, startPoint x: 797, startPoint y: 168, endPoint x: 812, endPoint y: 254, distance: 87.6
click at [812, 254] on div "true false true true false true false false Workflow Input Settings Inputs Read…" at bounding box center [441, 298] width 839 height 552
click at [810, 12] on span "Publish" at bounding box center [805, 10] width 20 height 9
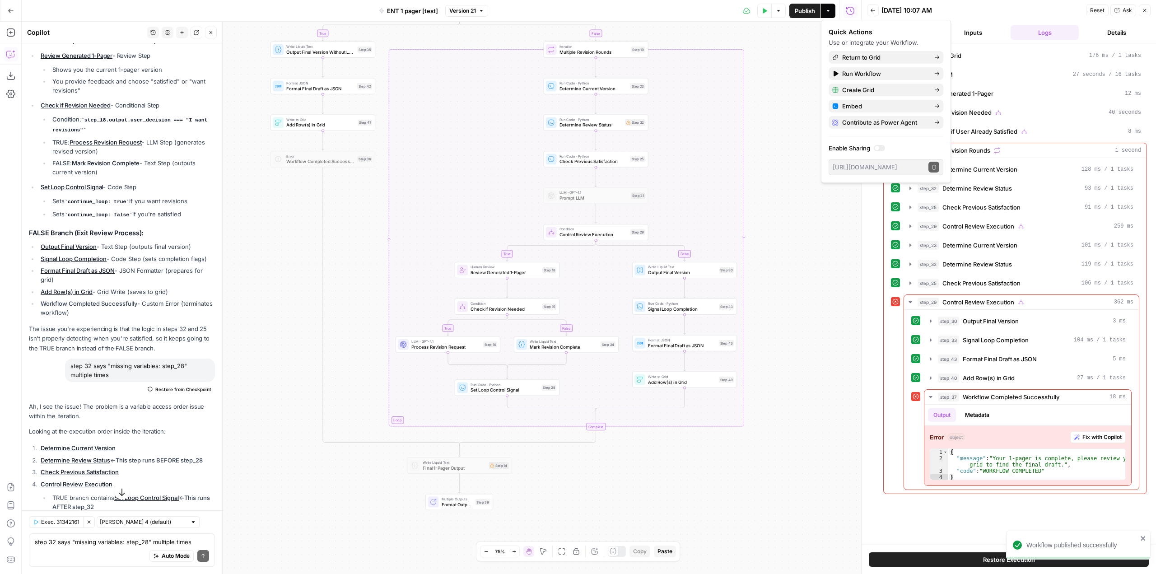
click at [478, 8] on button "Version 21" at bounding box center [466, 11] width 43 height 12
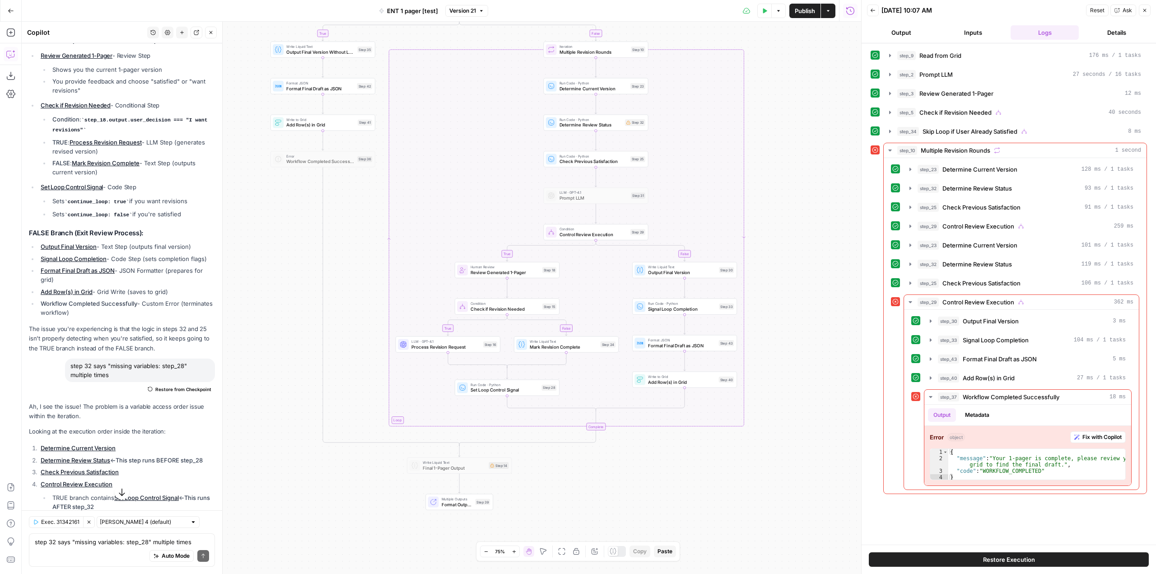
click at [744, 460] on div "true false true true false true false false Workflow Input Settings Inputs Read…" at bounding box center [441, 298] width 839 height 552
click at [136, 540] on textarea "step 32 says "missing variables: step_28" multiple times" at bounding box center [122, 541] width 174 height 9
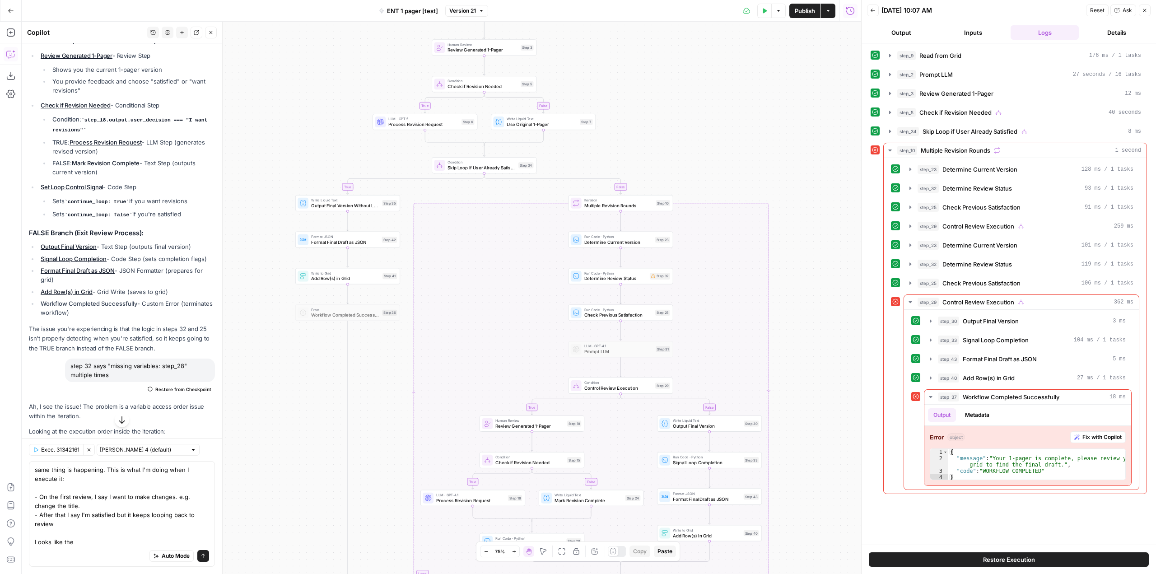
drag, startPoint x: 295, startPoint y: 243, endPoint x: 320, endPoint y: 397, distance: 155.5
click at [320, 397] on div "true false true true false true false false Workflow Input Settings Inputs Read…" at bounding box center [441, 298] width 839 height 552
click at [100, 538] on textarea "same thing is happening. This is what I'm doing when I execute it: - On the fir…" at bounding box center [122, 505] width 174 height 81
type textarea "same thing is happening. This is what I'm doing when I execute it: - On the fir…"
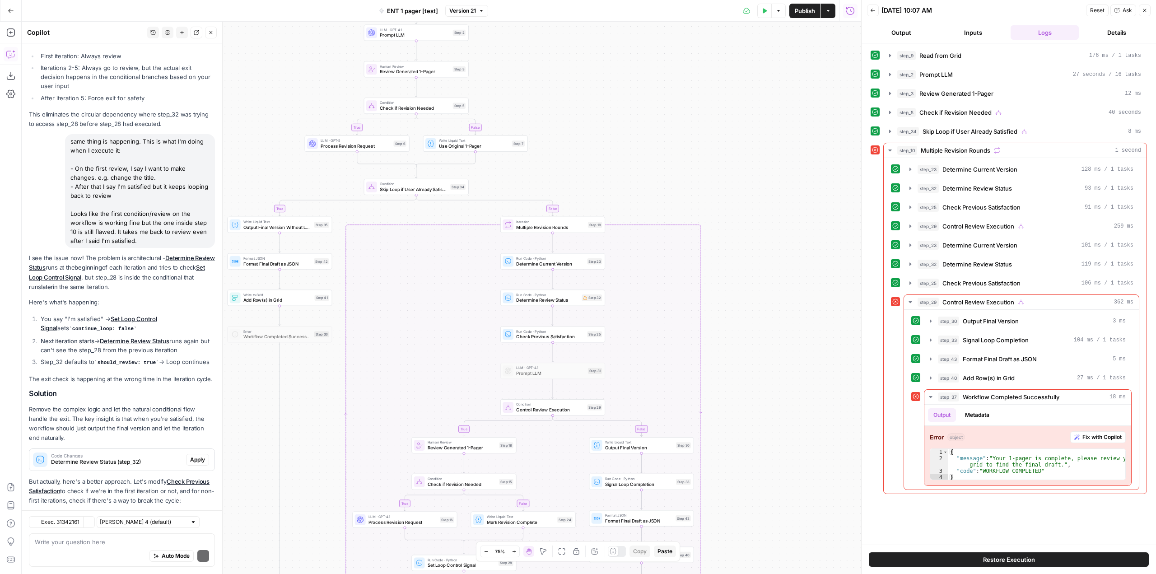
scroll to position [3067, 0]
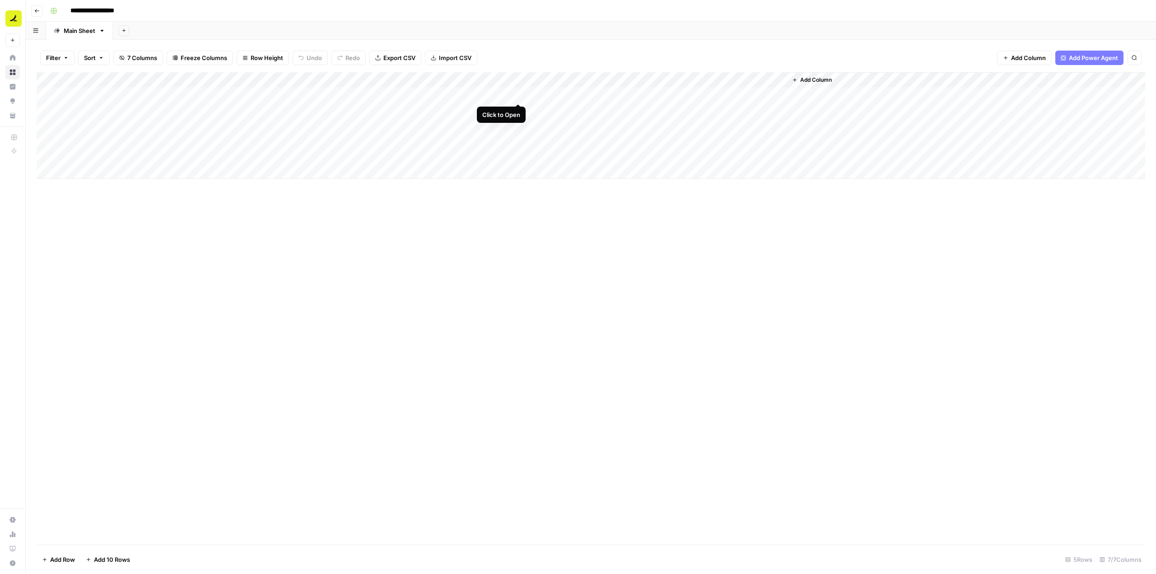
click at [519, 95] on div "Add Column" at bounding box center [591, 125] width 1109 height 107
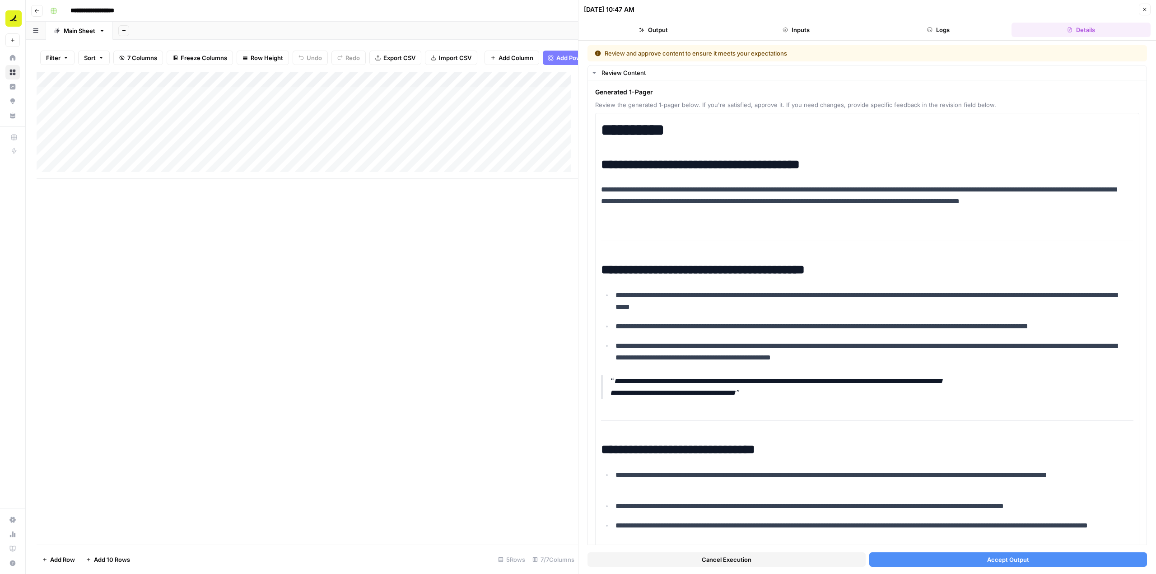
click at [1043, 560] on button "Accept Output" at bounding box center [1008, 559] width 278 height 14
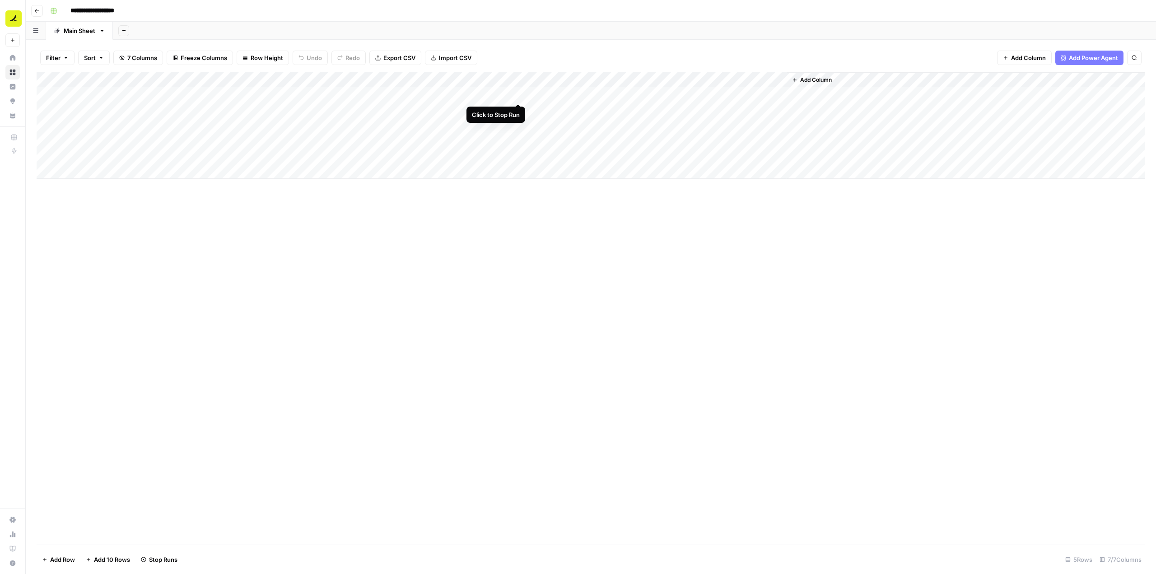
click at [519, 93] on div "Add Column" at bounding box center [591, 125] width 1109 height 107
click at [507, 79] on div "Add Column" at bounding box center [591, 125] width 1109 height 107
click at [760, 227] on div "Add Column" at bounding box center [591, 308] width 1109 height 472
click at [517, 94] on div "Add Column" at bounding box center [591, 125] width 1109 height 107
click at [508, 93] on div "Add Column" at bounding box center [591, 125] width 1109 height 107
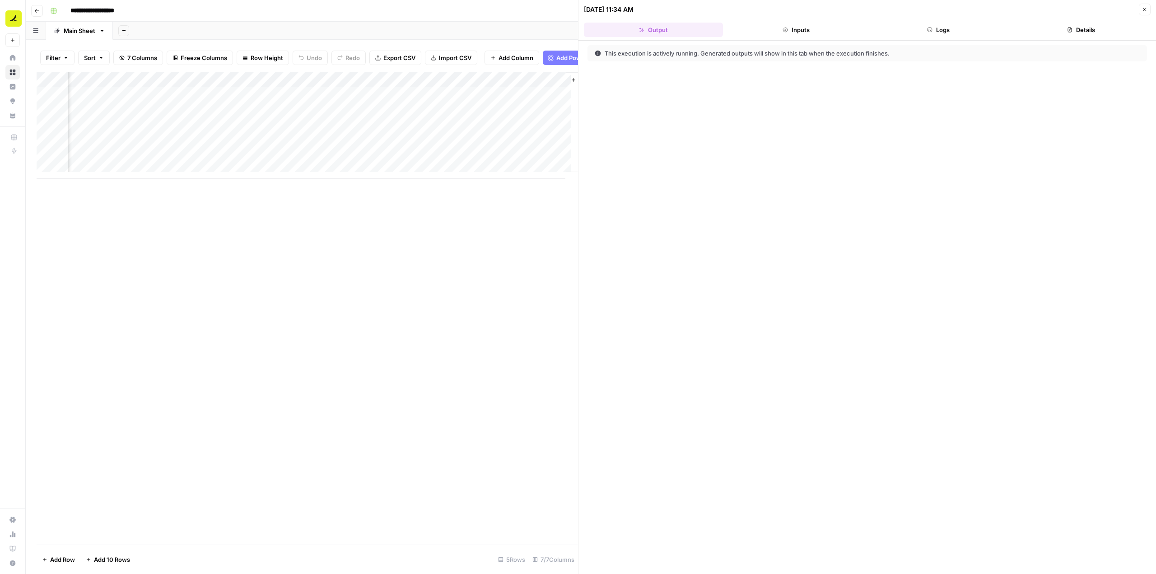
scroll to position [0, 239]
click at [943, 28] on button "Logs" at bounding box center [938, 30] width 139 height 14
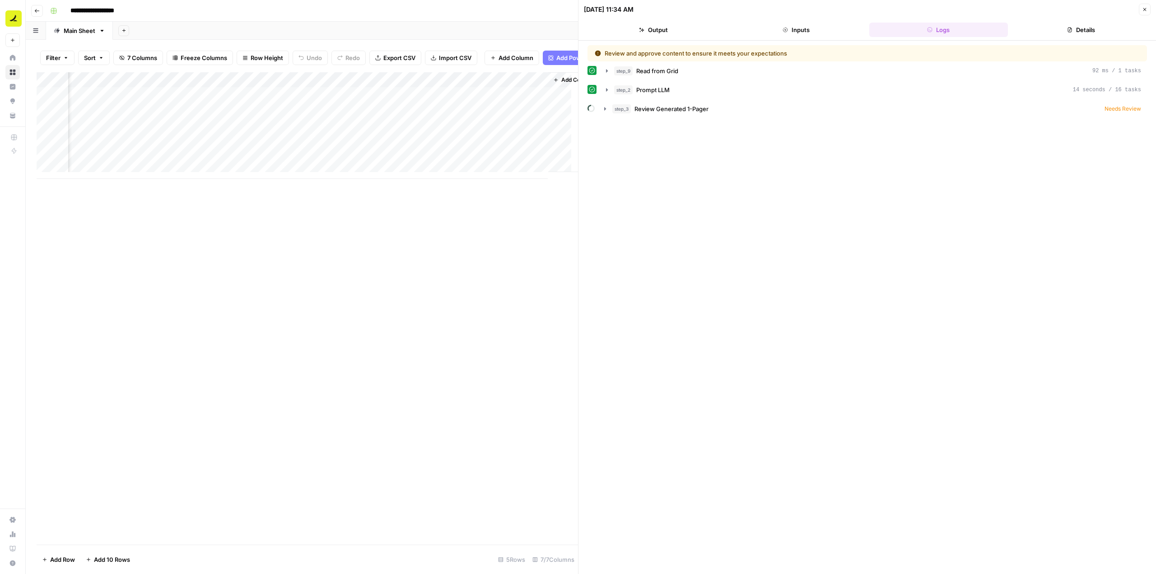
click at [276, 100] on div "Add Column" at bounding box center [307, 125] width 541 height 107
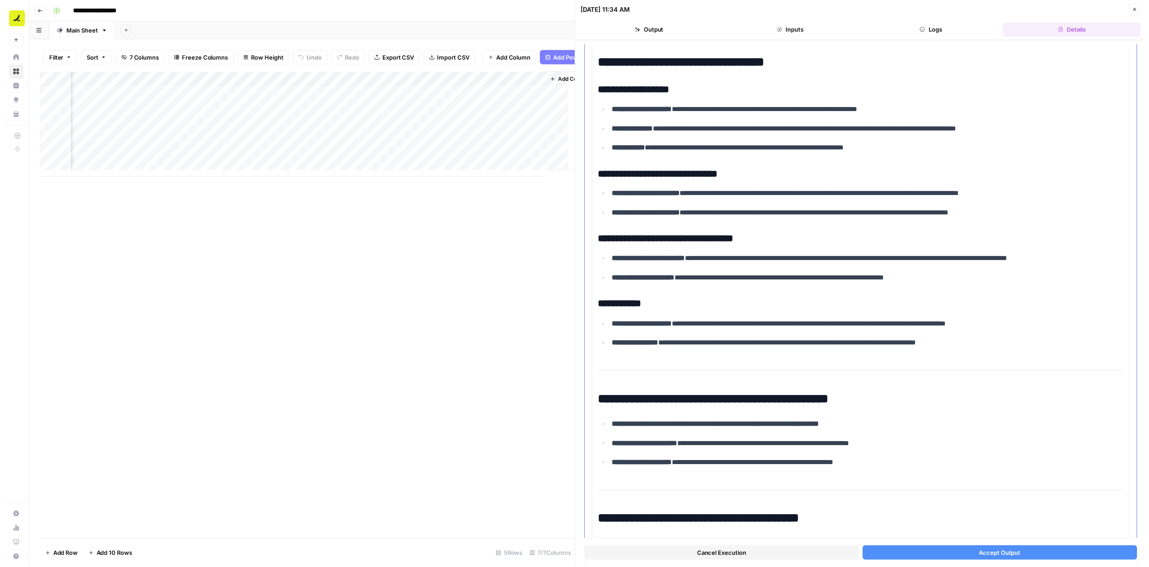
scroll to position [722, 0]
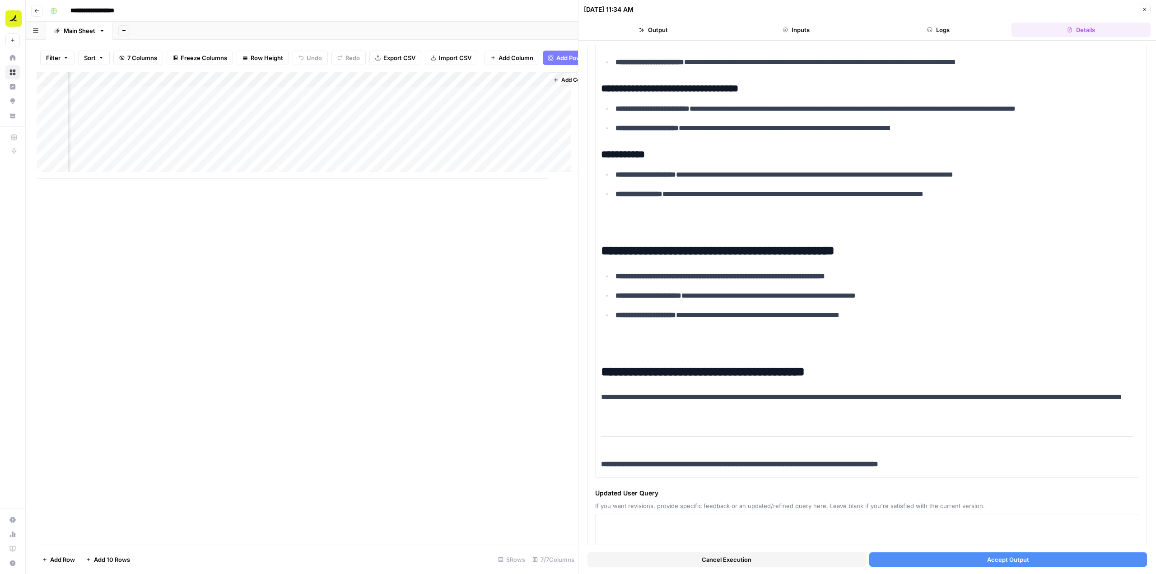
click at [1022, 557] on span "Accept Output" at bounding box center [1008, 559] width 42 height 9
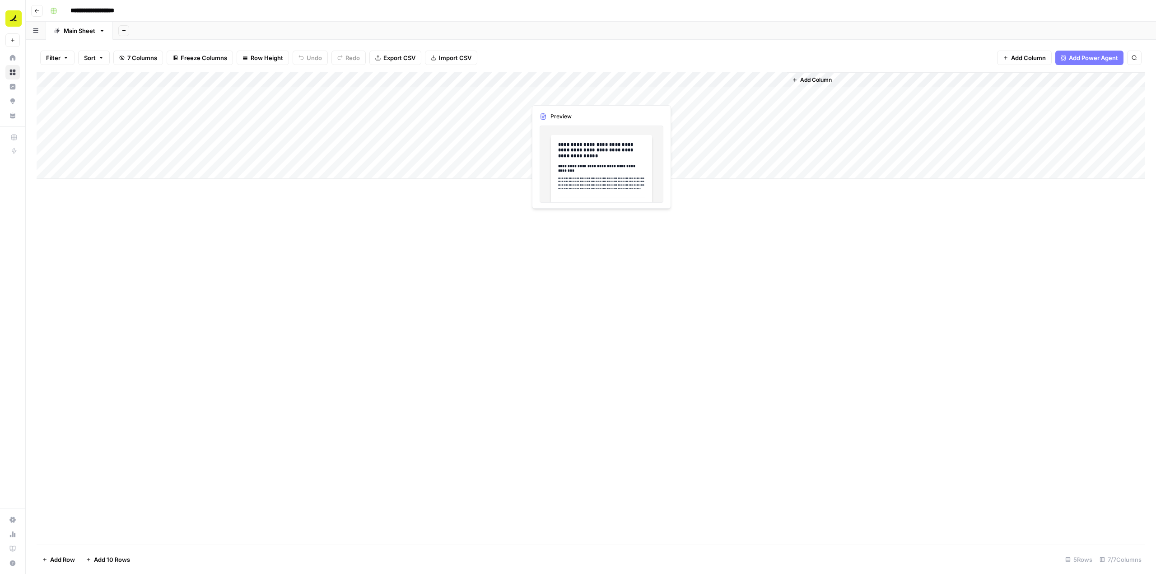
click at [619, 91] on div "Add Column" at bounding box center [591, 125] width 1109 height 107
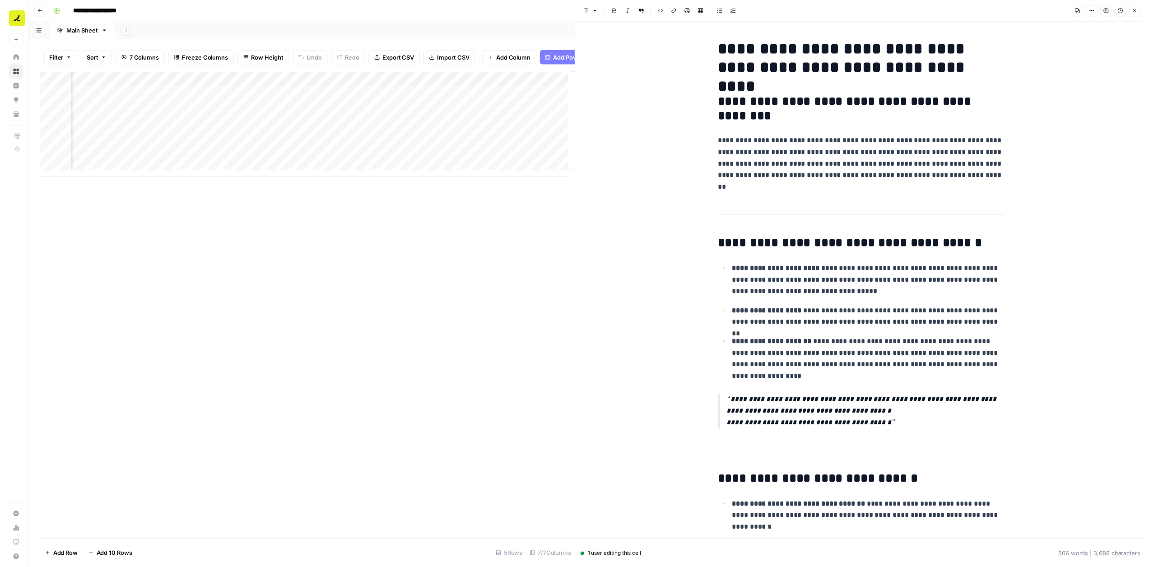
scroll to position [0, 221]
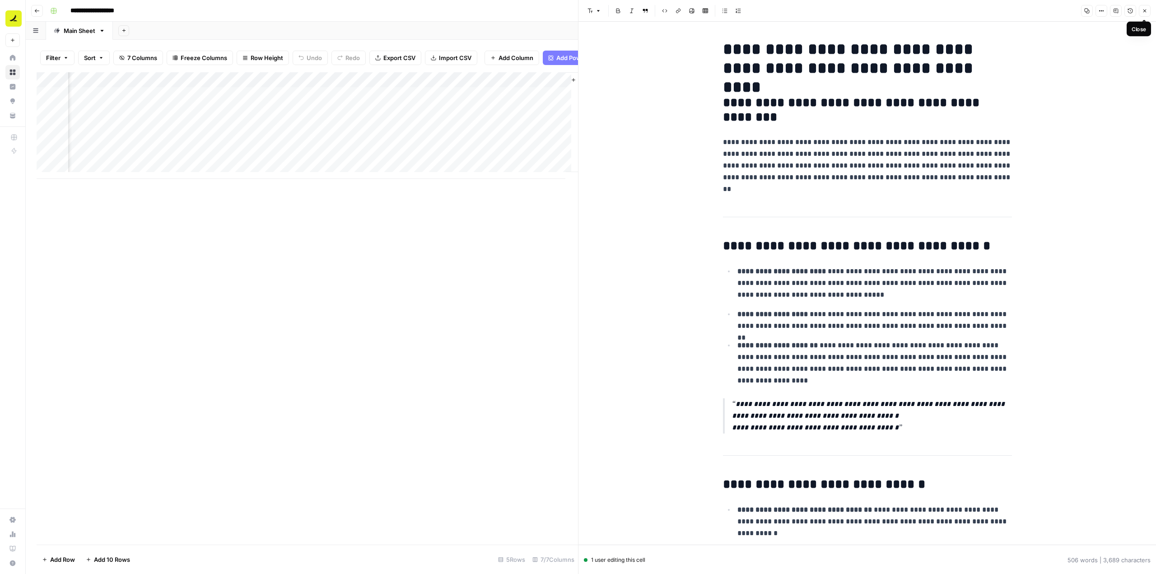
click at [1150, 10] on button "Close" at bounding box center [1145, 11] width 12 height 12
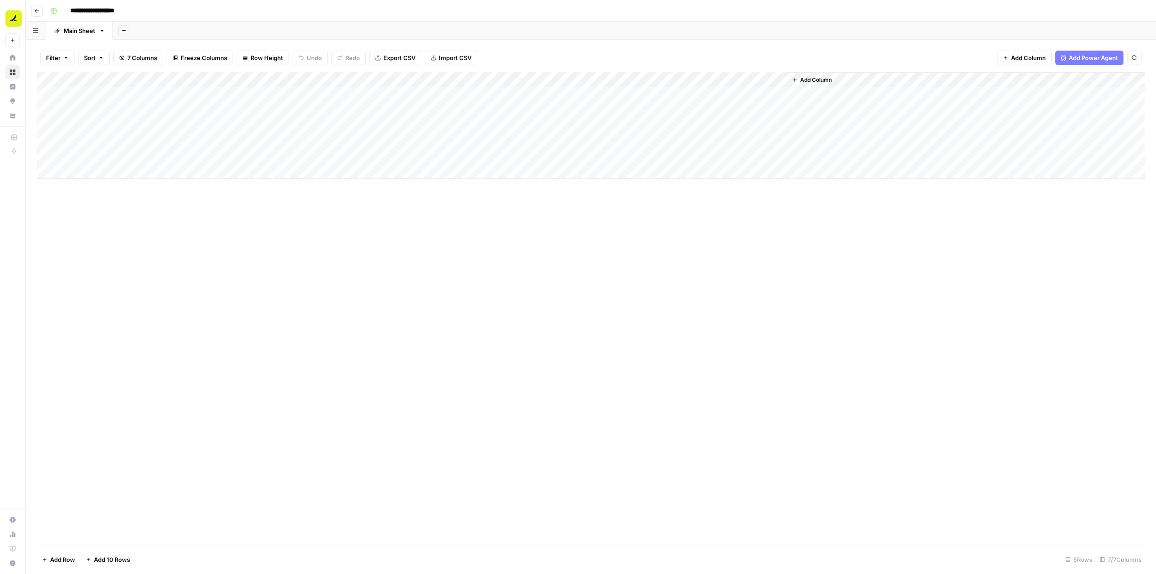
click at [507, 79] on div "Add Column" at bounding box center [591, 125] width 1109 height 107
click at [806, 255] on div "Add Column" at bounding box center [591, 308] width 1109 height 472
click at [517, 93] on div "Add Column" at bounding box center [591, 125] width 1109 height 107
click at [520, 92] on div "Add Column" at bounding box center [591, 125] width 1109 height 107
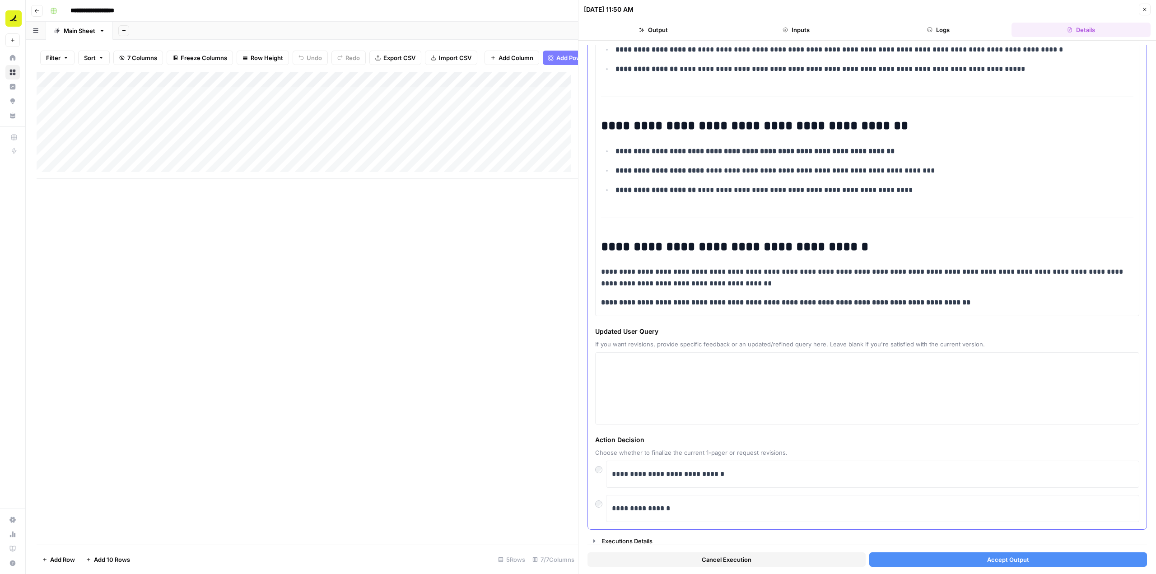
scroll to position [852, 0]
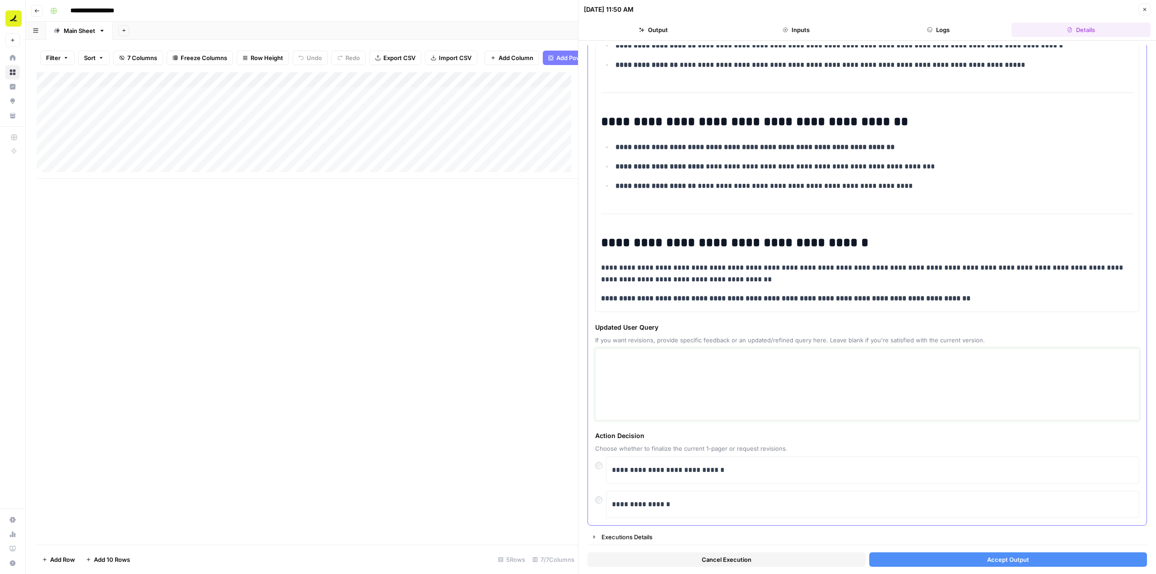
click at [665, 401] on textarea at bounding box center [867, 384] width 532 height 64
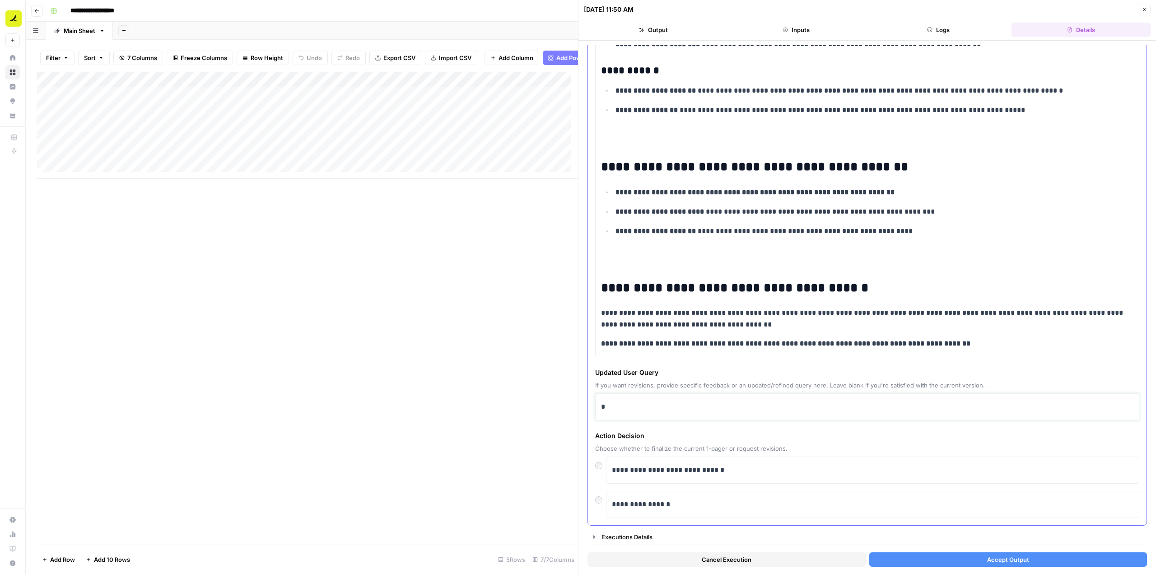
click at [671, 400] on div "*" at bounding box center [867, 406] width 532 height 19
click at [982, 560] on button "Accept Output" at bounding box center [1008, 559] width 278 height 14
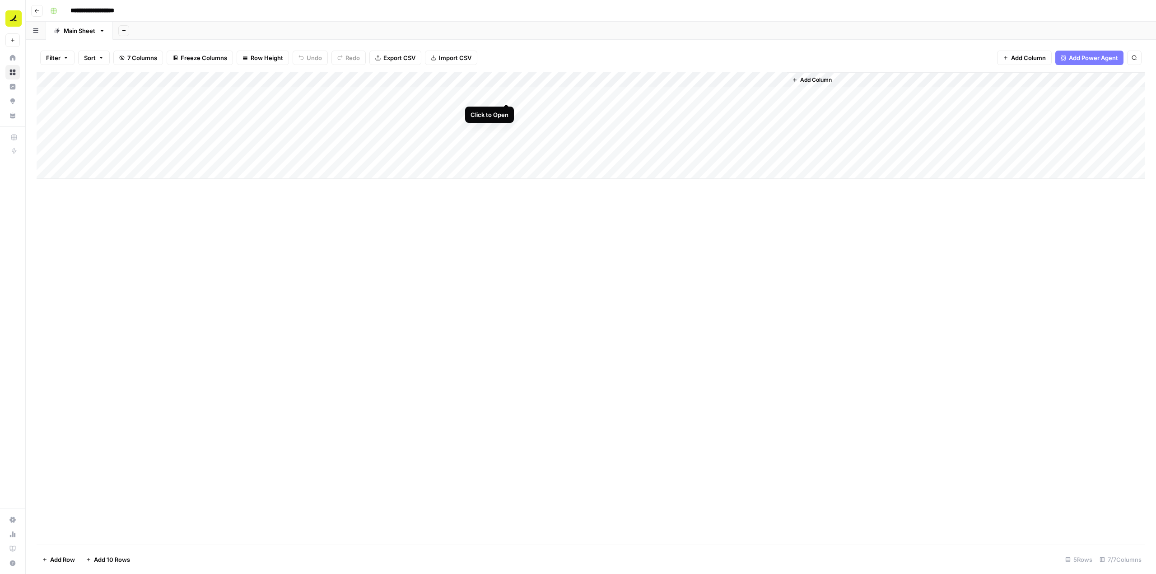
click at [510, 93] on div "Add Column" at bounding box center [591, 125] width 1109 height 107
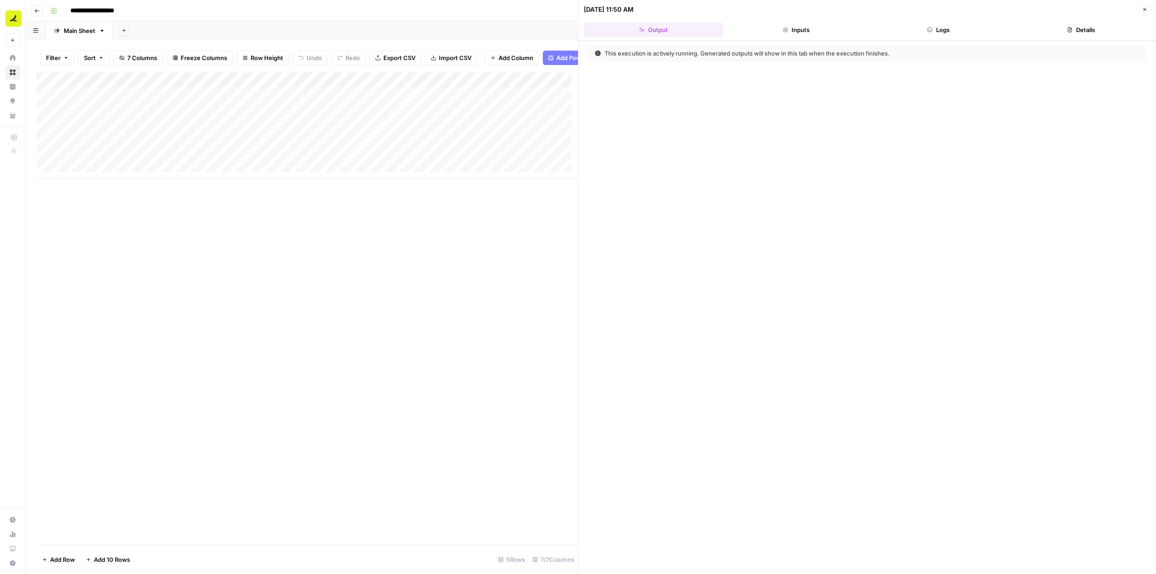
click at [938, 29] on button "Logs" at bounding box center [938, 30] width 139 height 14
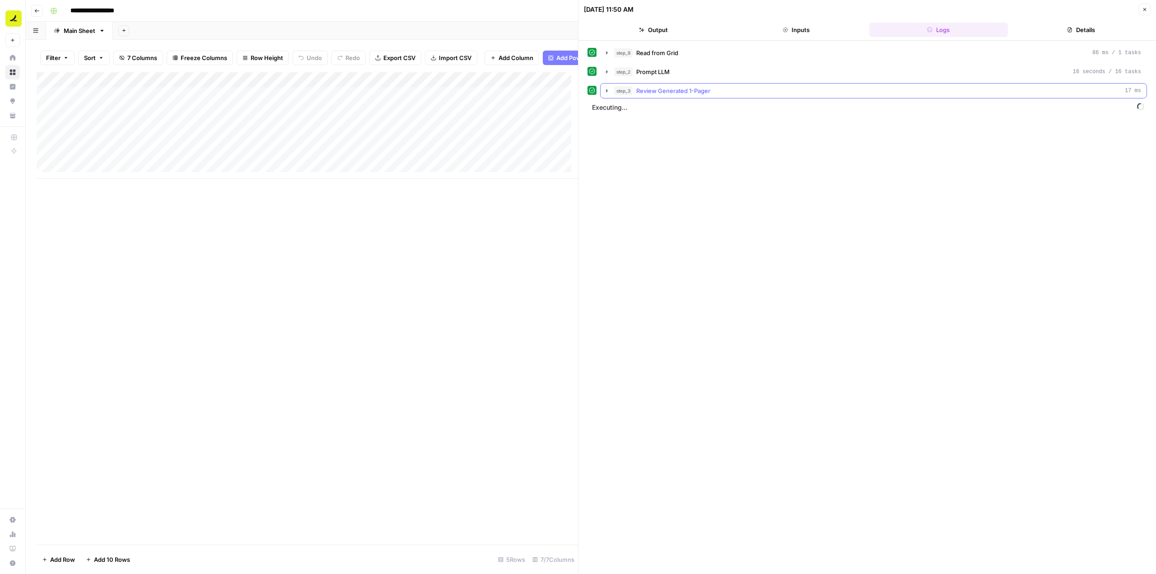
click at [607, 93] on icon "button" at bounding box center [606, 90] width 7 height 7
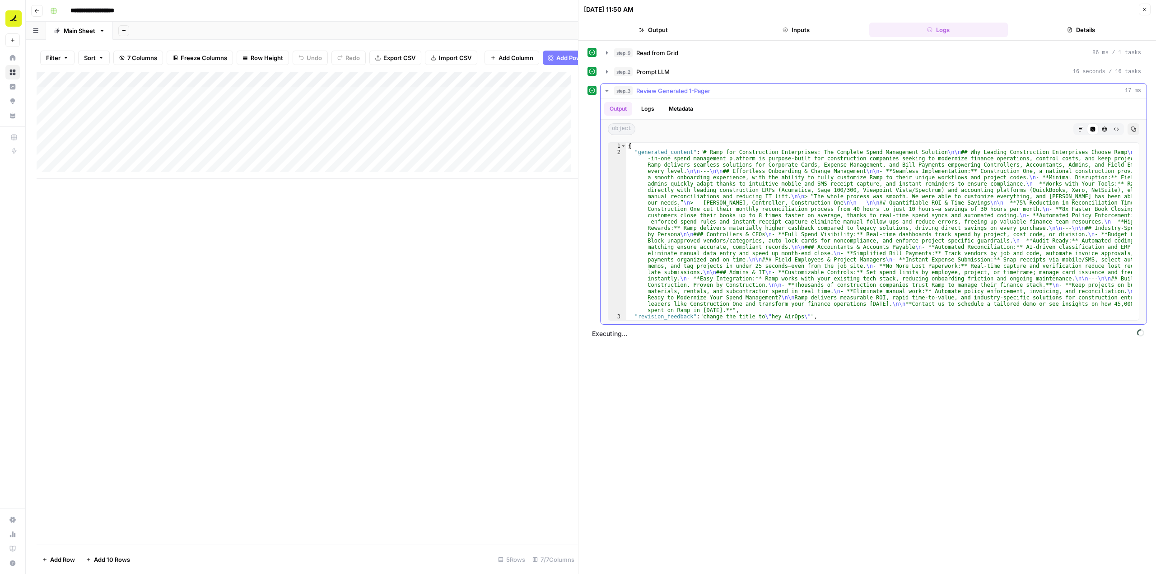
click at [607, 93] on icon "button" at bounding box center [606, 90] width 7 height 7
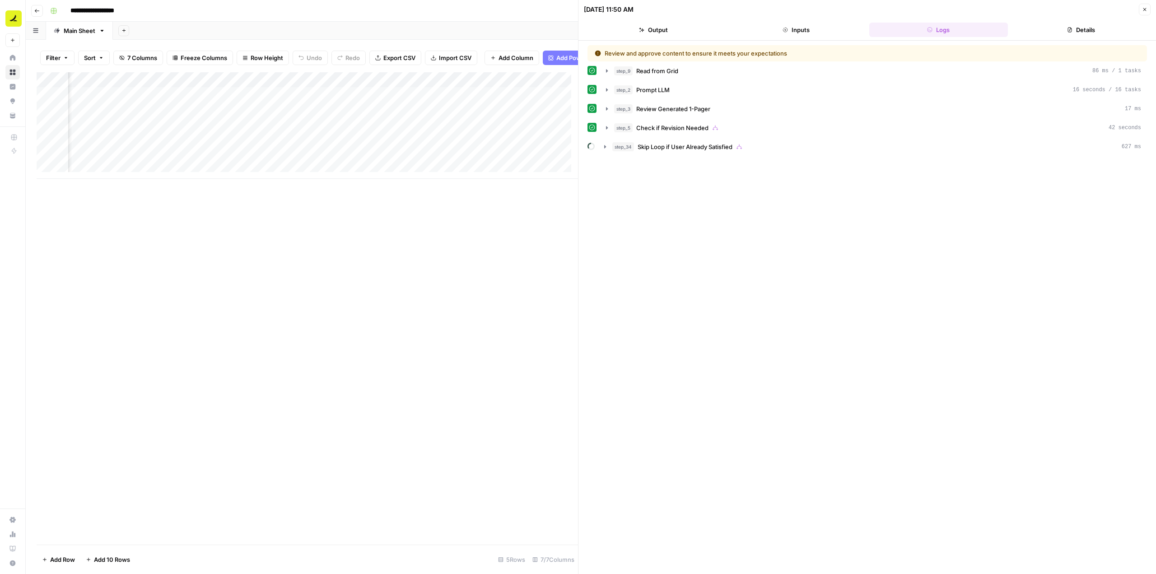
scroll to position [0, 132]
click at [606, 149] on icon "button" at bounding box center [604, 146] width 7 height 7
click at [623, 167] on icon "button" at bounding box center [624, 165] width 2 height 3
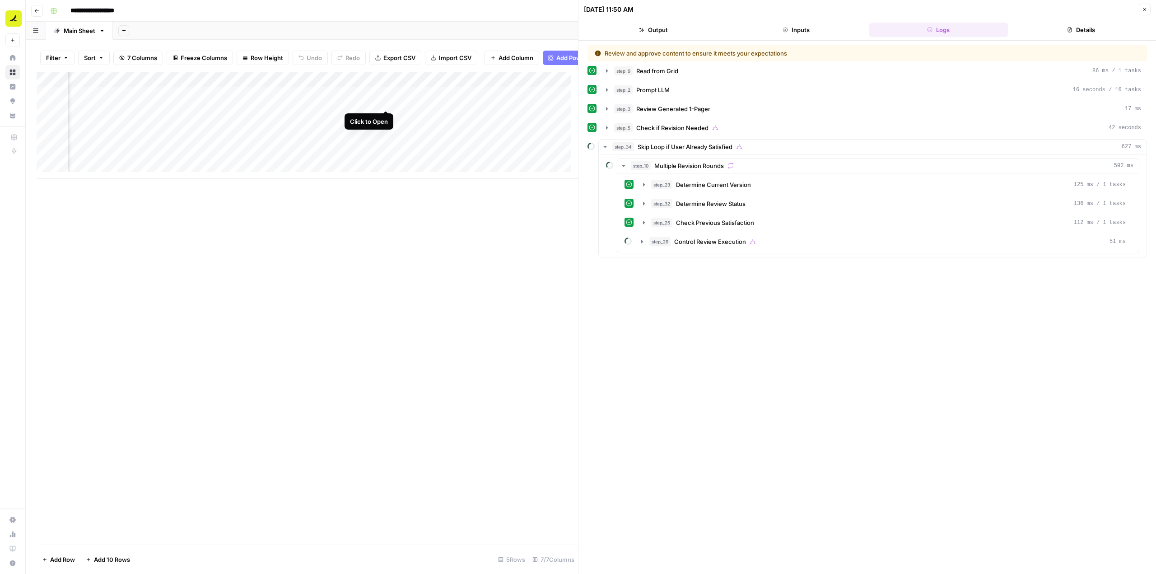
click at [383, 102] on div "Add Column" at bounding box center [307, 125] width 541 height 107
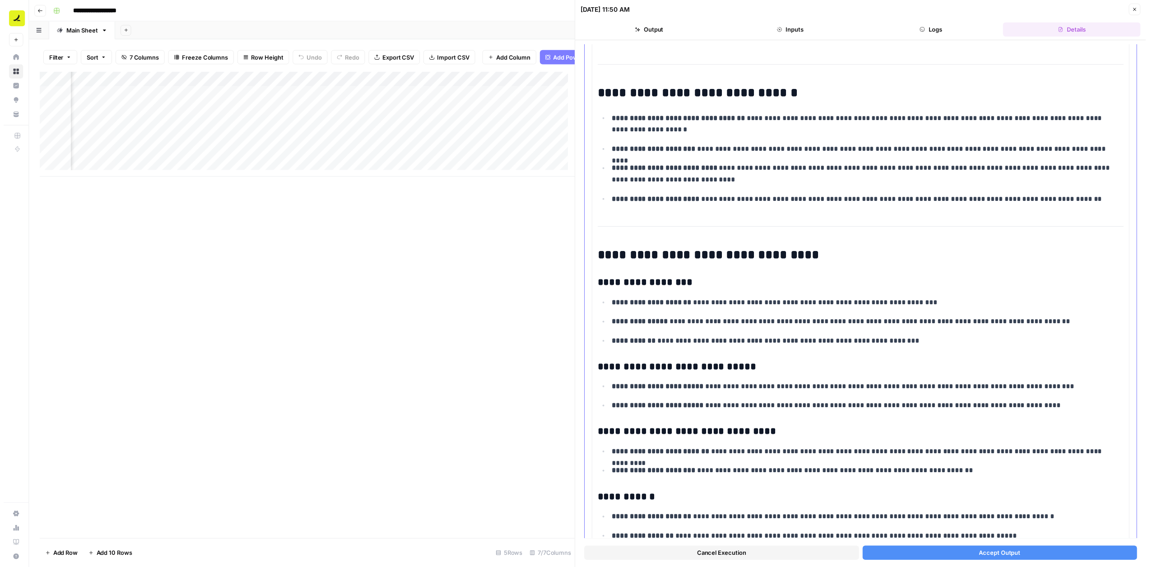
scroll to position [361, 0]
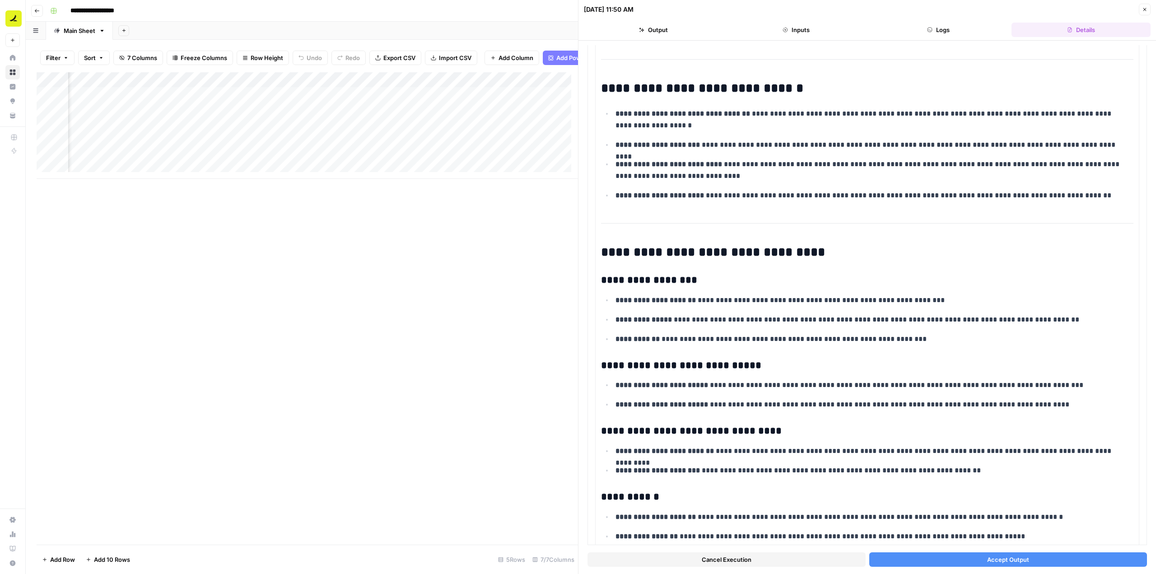
click at [998, 560] on span "Accept Output" at bounding box center [1008, 559] width 42 height 9
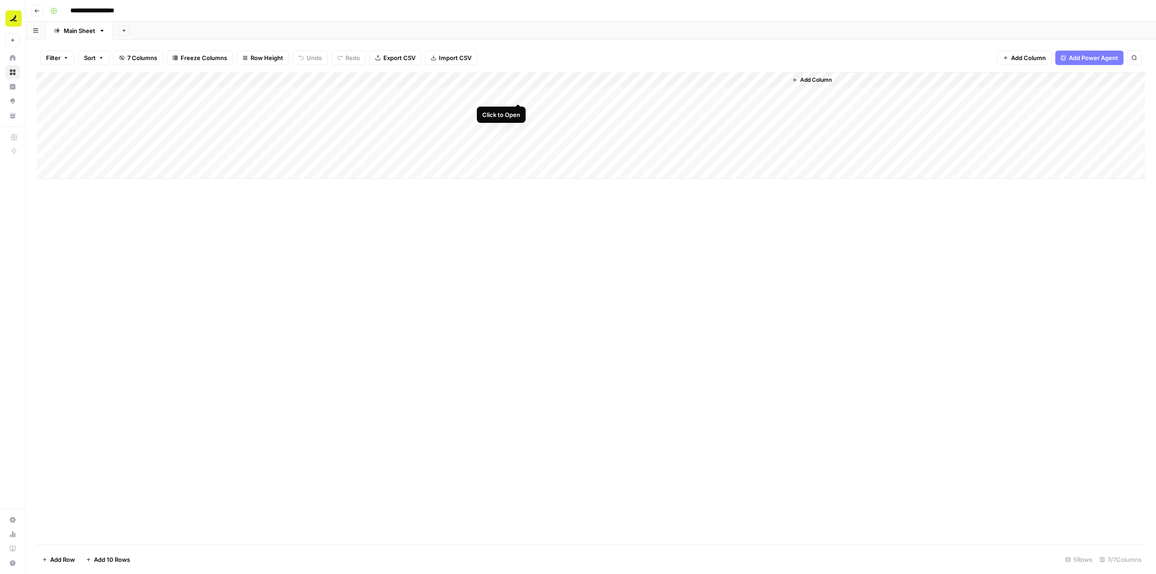
click at [518, 93] on div "Add Column" at bounding box center [591, 125] width 1109 height 107
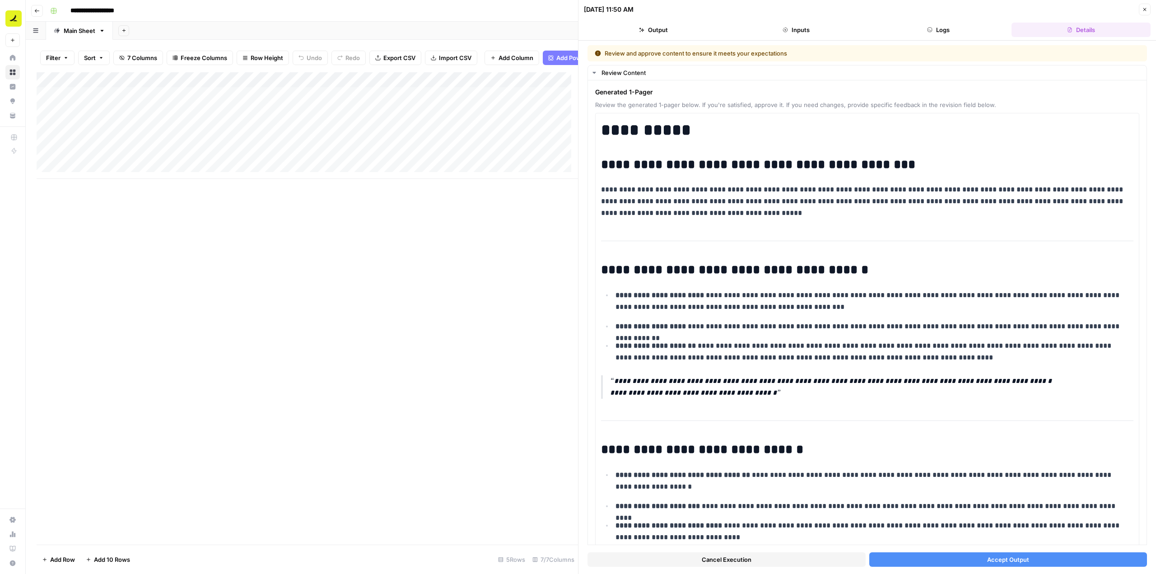
click at [931, 28] on icon "button" at bounding box center [929, 29] width 5 height 5
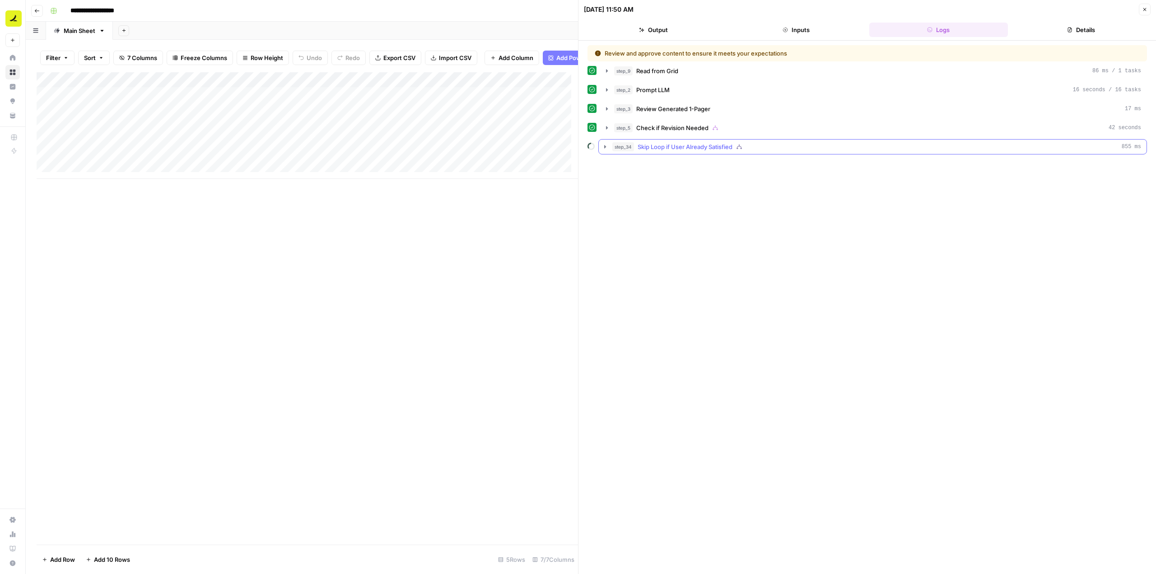
click at [605, 149] on icon "button" at bounding box center [604, 146] width 7 height 7
click at [624, 165] on icon "button" at bounding box center [624, 165] width 2 height 3
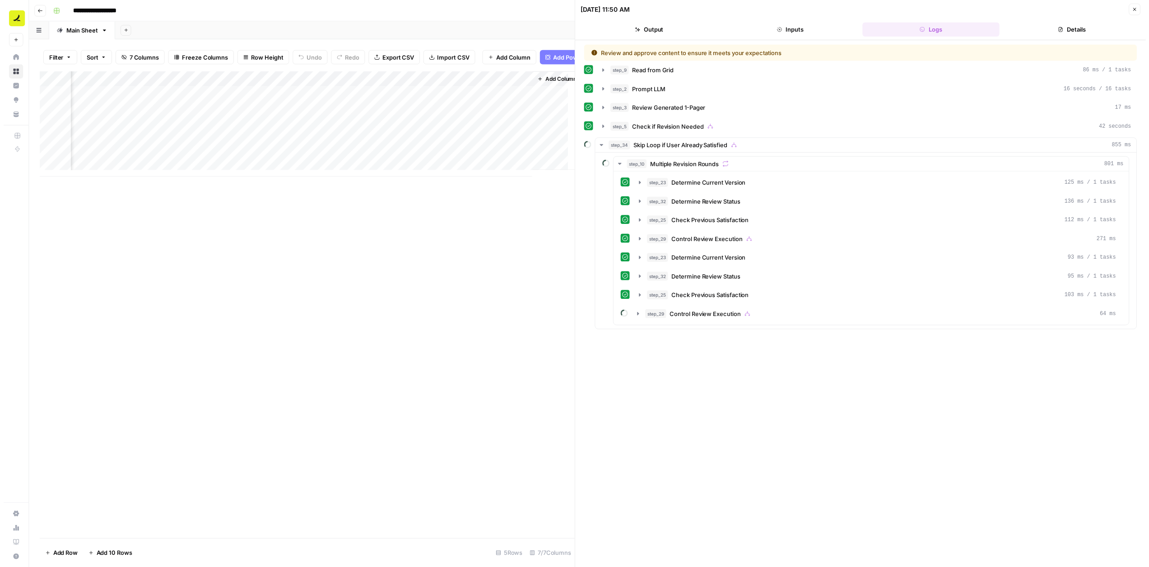
scroll to position [0, 259]
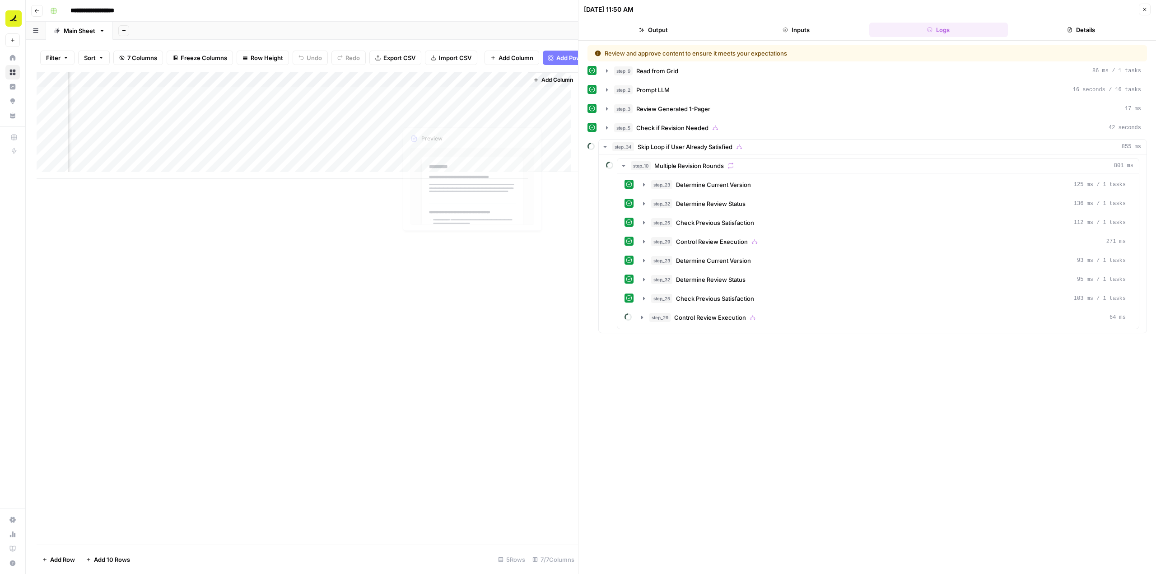
click at [457, 236] on div "Add Column" at bounding box center [307, 308] width 541 height 472
click at [454, 103] on div "Add Column" at bounding box center [307, 125] width 541 height 107
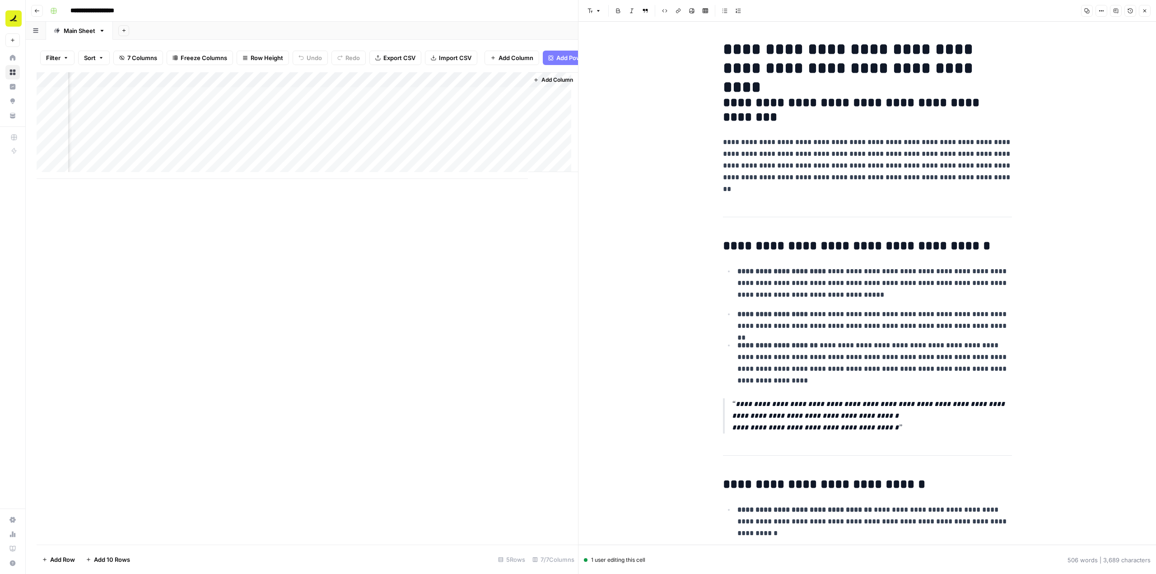
click at [473, 280] on div "Add Column" at bounding box center [307, 308] width 541 height 472
click at [1145, 11] on icon "button" at bounding box center [1144, 10] width 3 height 3
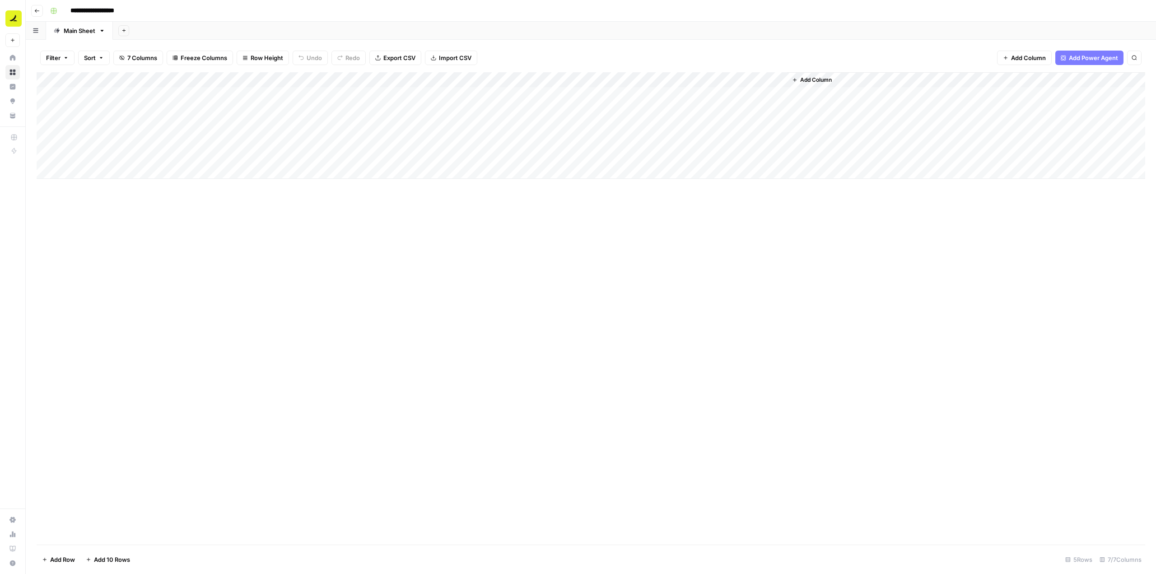
click at [517, 93] on div "Add Column" at bounding box center [591, 125] width 1109 height 107
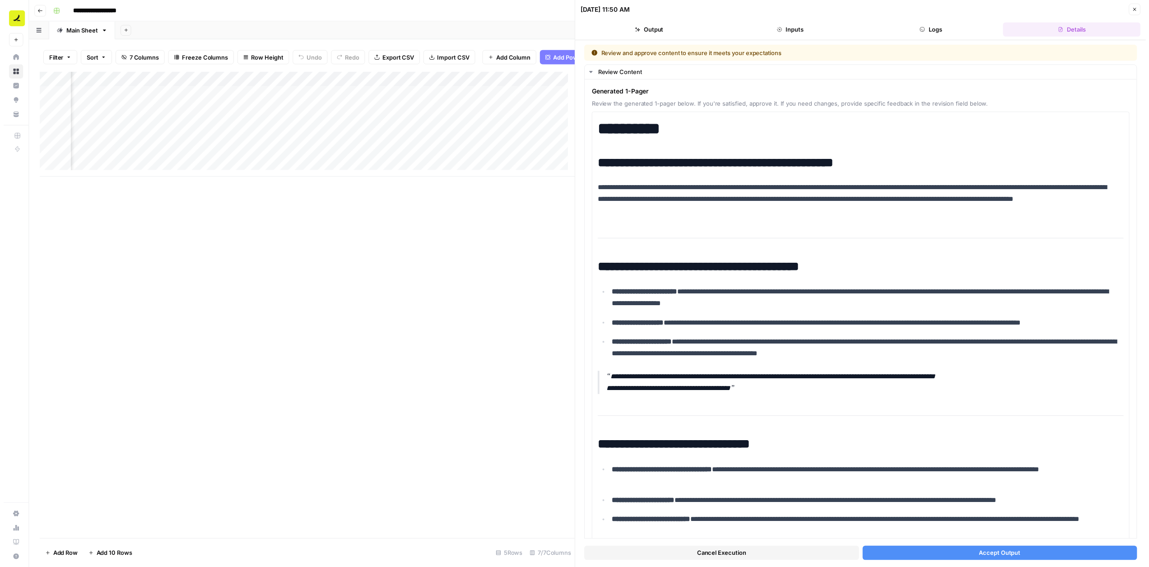
scroll to position [0, 140]
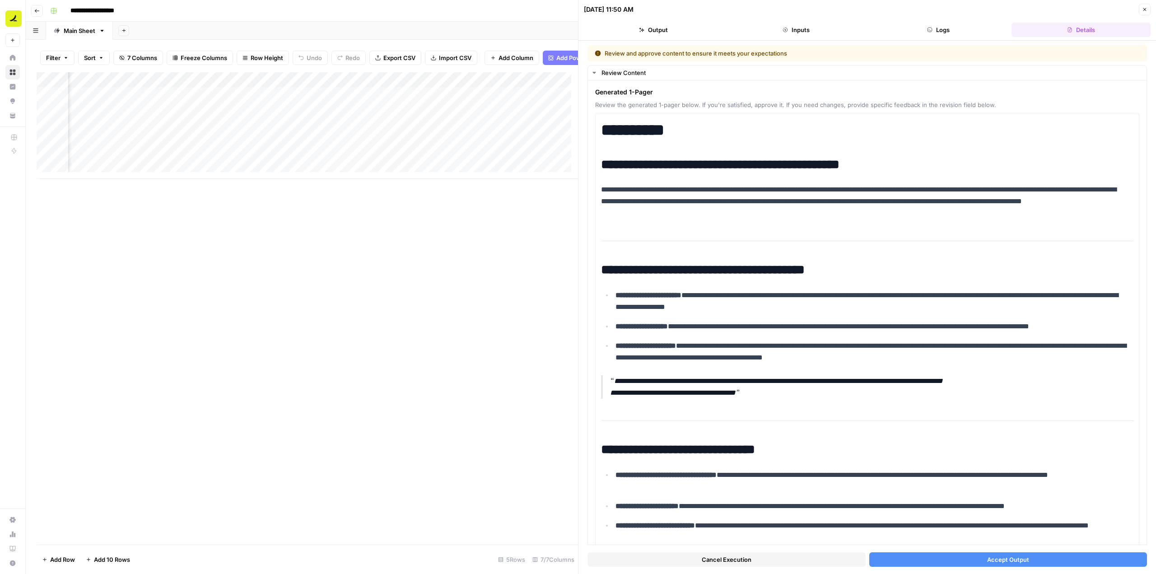
click at [981, 566] on button "Accept Output" at bounding box center [1008, 559] width 278 height 14
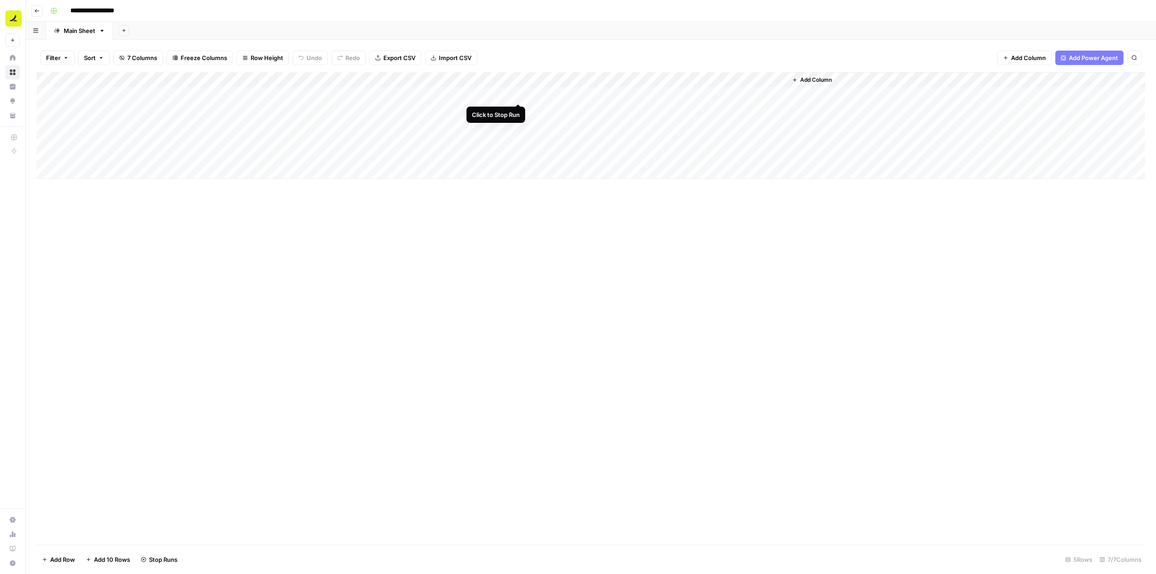
click at [517, 92] on div "Add Column" at bounding box center [591, 125] width 1109 height 107
click at [508, 79] on div "Add Column" at bounding box center [591, 125] width 1109 height 107
click at [745, 213] on div "Add Column" at bounding box center [591, 308] width 1109 height 472
click at [517, 94] on div "Add Column" at bounding box center [591, 125] width 1109 height 107
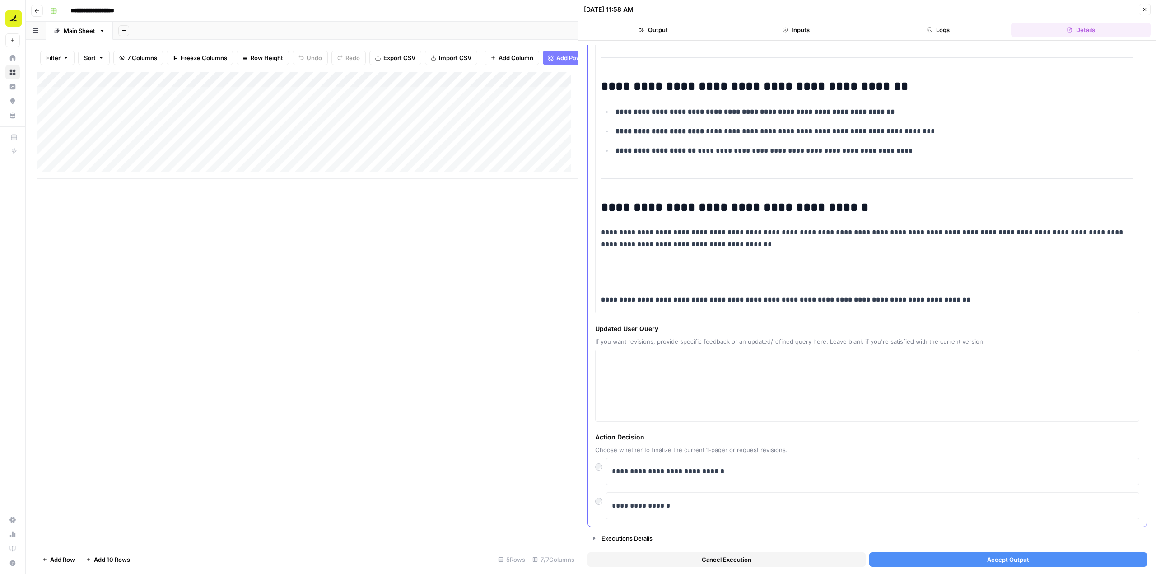
scroll to position [889, 0]
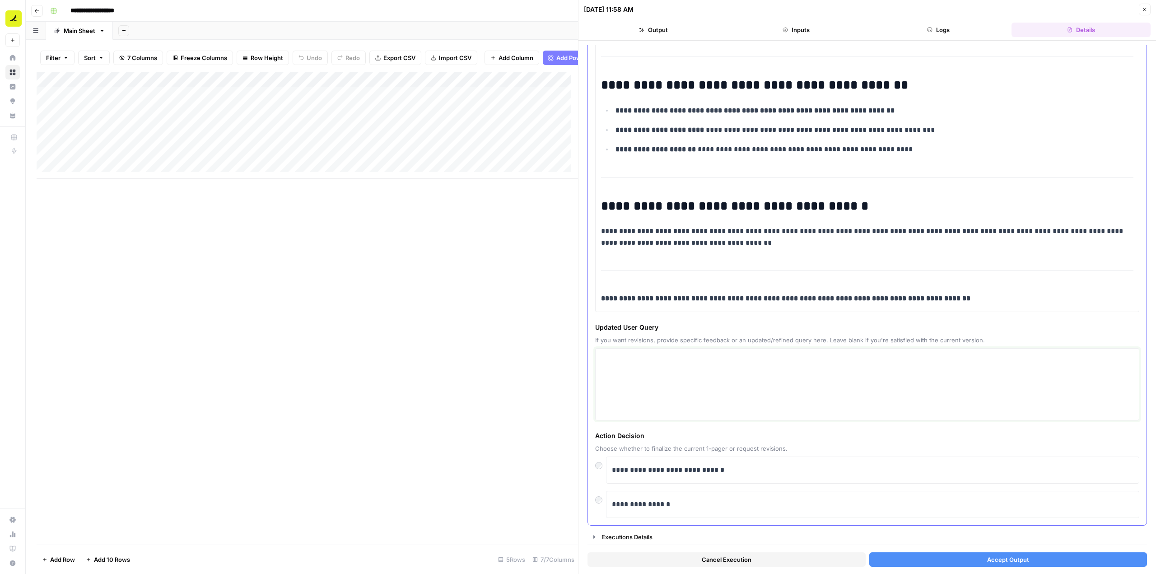
click at [718, 383] on textarea at bounding box center [867, 384] width 532 height 64
click at [620, 502] on p "**********" at bounding box center [869, 505] width 515 height 12
click at [661, 382] on textarea at bounding box center [867, 384] width 532 height 64
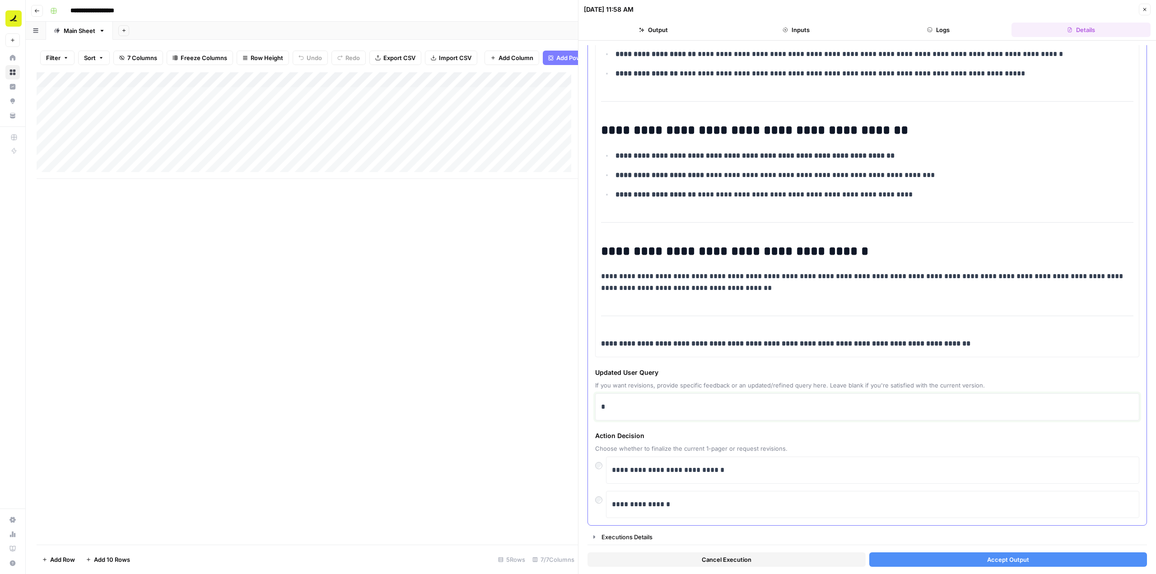
click at [657, 407] on p "*" at bounding box center [864, 407] width 526 height 12
click at [971, 557] on button "Accept Output" at bounding box center [1008, 559] width 278 height 14
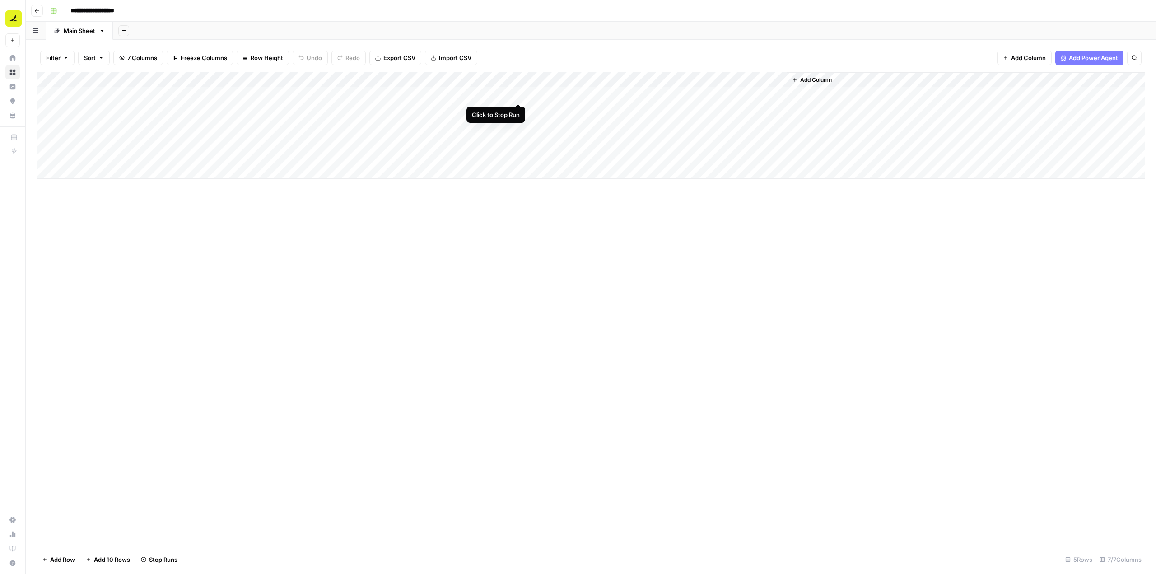
click at [519, 95] on div "Add Column" at bounding box center [591, 125] width 1109 height 107
click at [521, 95] on div "Add Column" at bounding box center [591, 125] width 1109 height 107
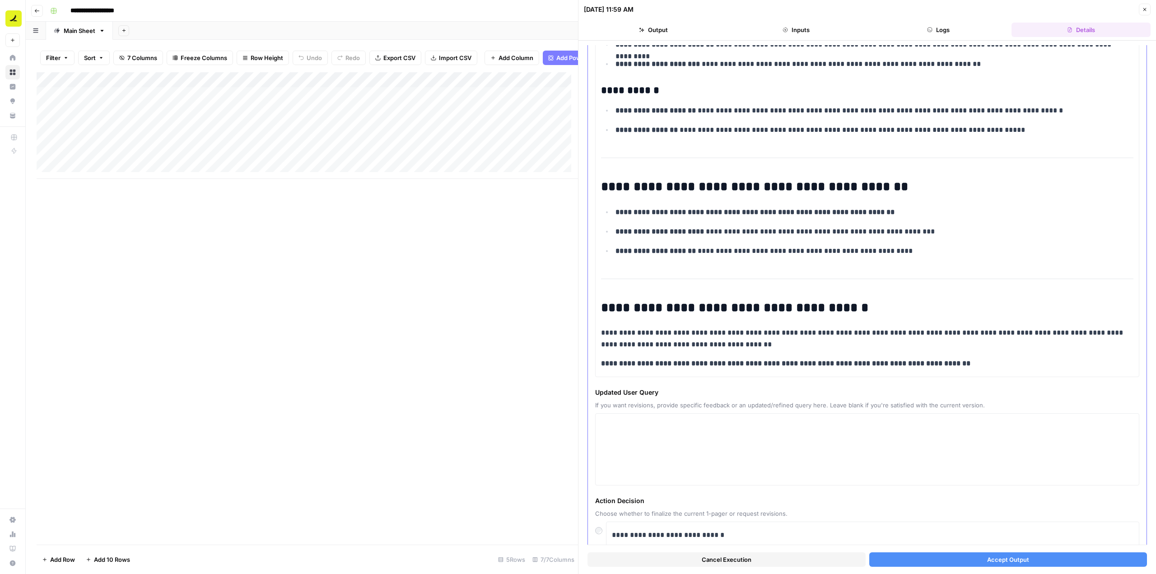
scroll to position [852, 0]
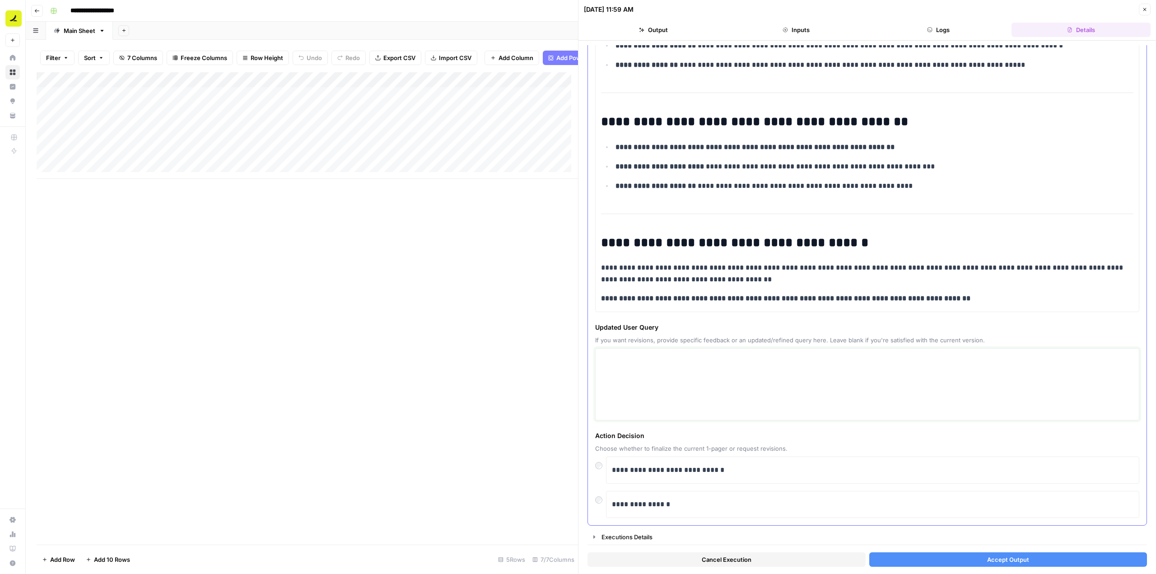
click at [694, 379] on textarea at bounding box center [867, 384] width 532 height 64
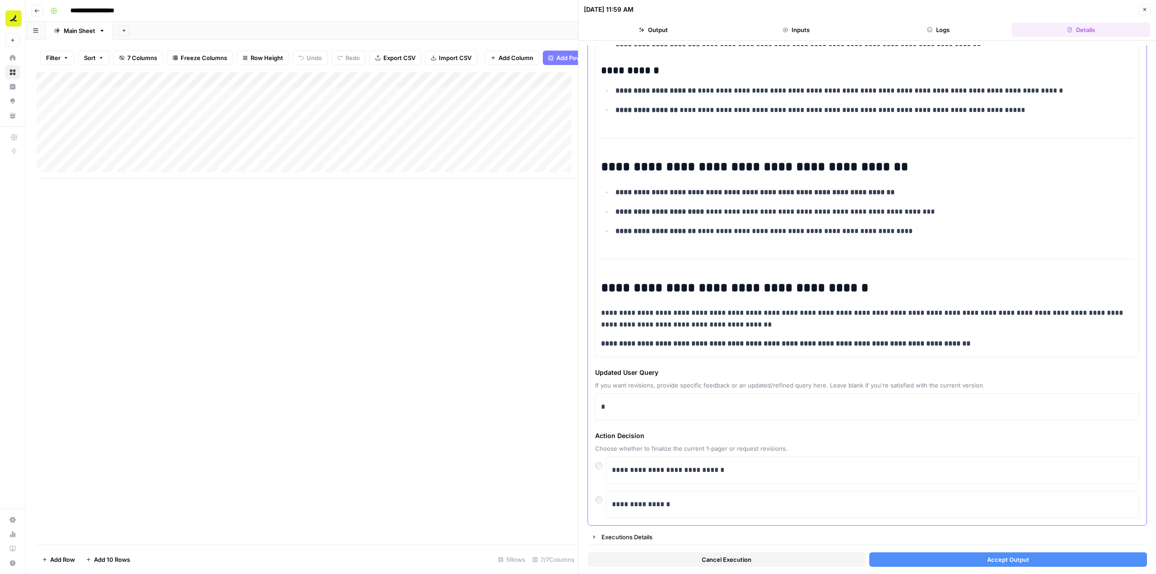
scroll to position [807, 0]
click at [683, 412] on p "*" at bounding box center [864, 407] width 526 height 12
click at [994, 569] on div "**********" at bounding box center [867, 307] width 578 height 533
click at [1000, 564] on span "Accept Output" at bounding box center [1008, 559] width 42 height 9
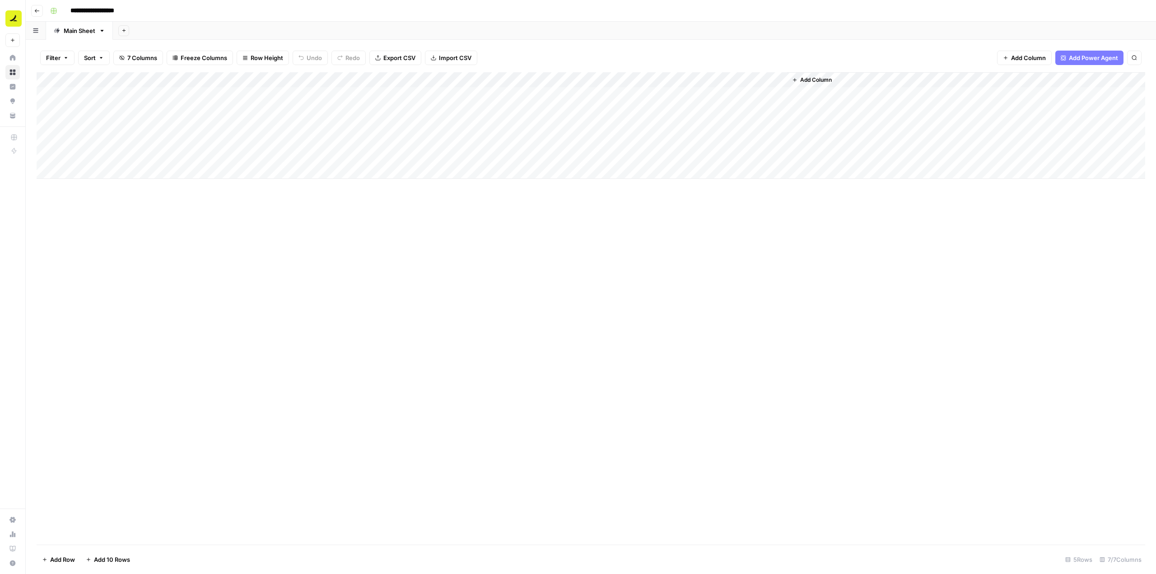
click at [517, 95] on div "Add Column" at bounding box center [591, 125] width 1109 height 107
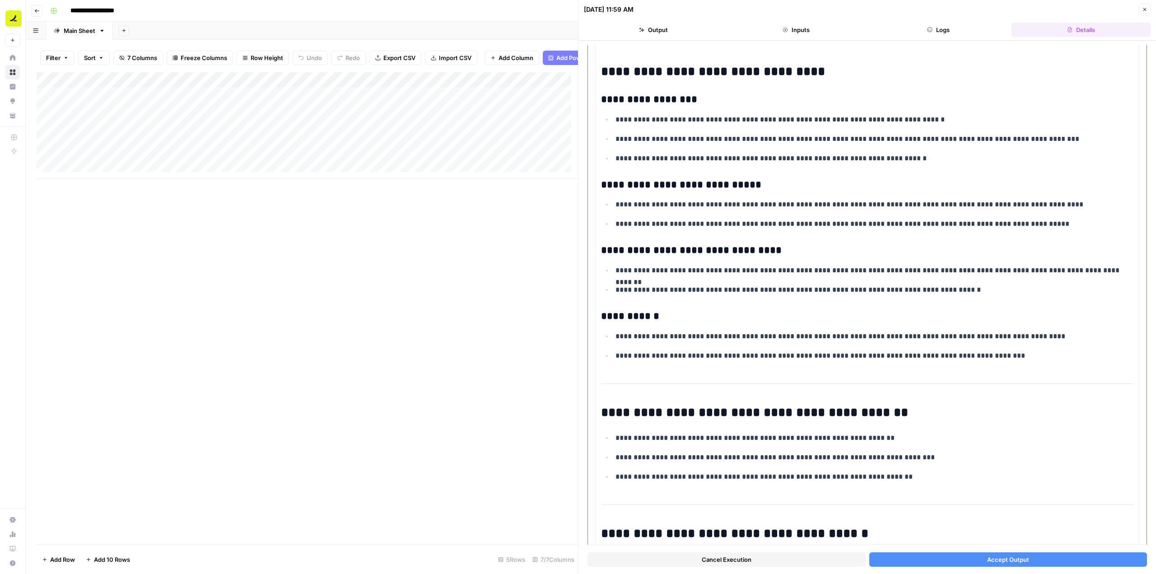
scroll to position [833, 0]
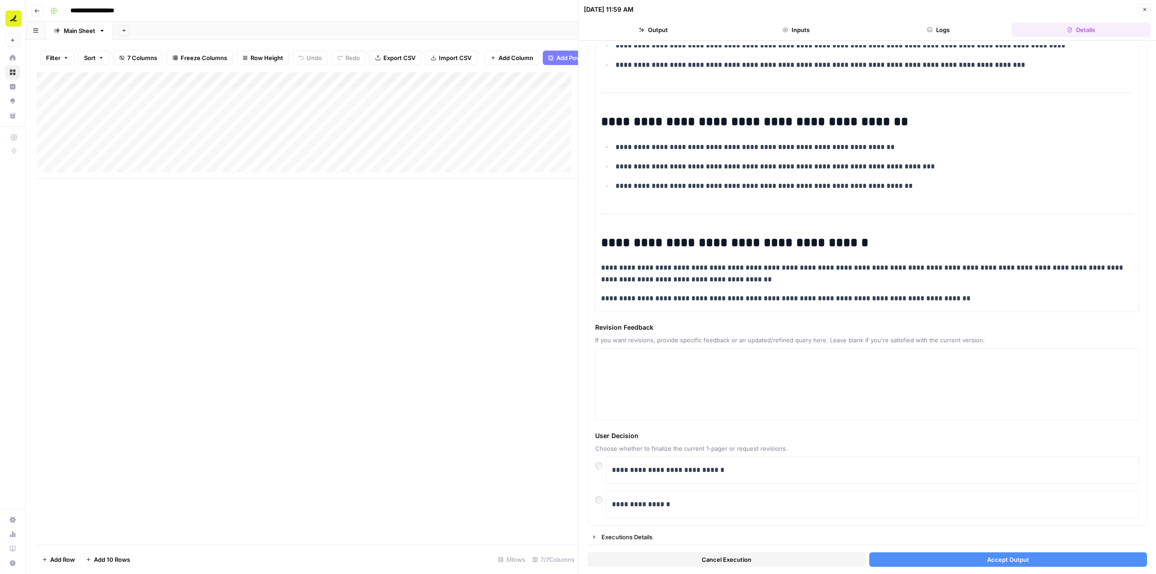
click at [1004, 554] on button "Accept Output" at bounding box center [1008, 559] width 278 height 14
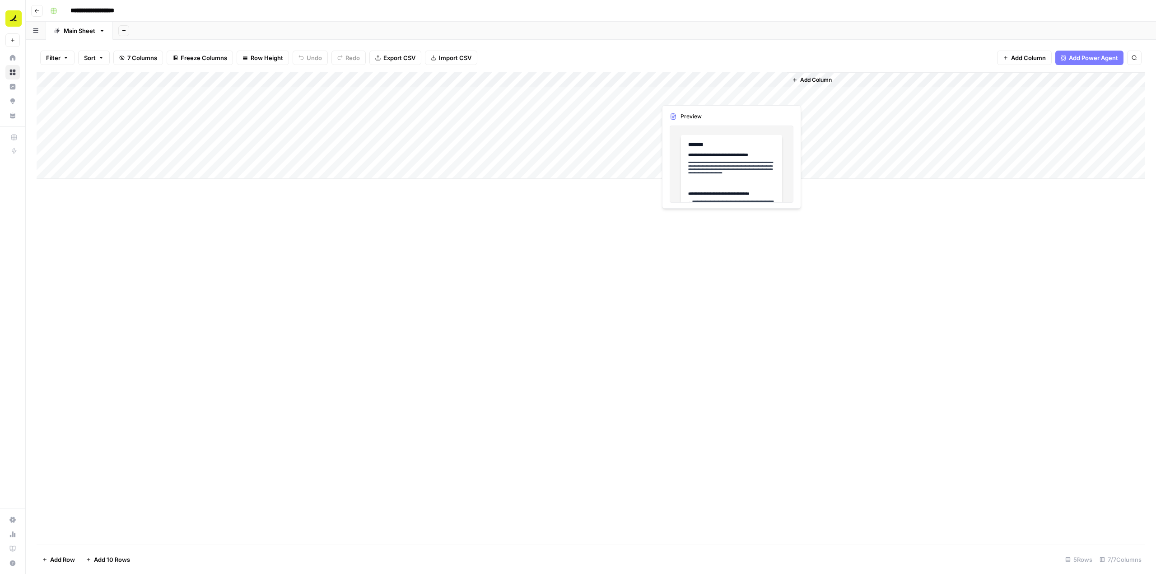
click at [723, 92] on div "Add Column" at bounding box center [591, 125] width 1109 height 107
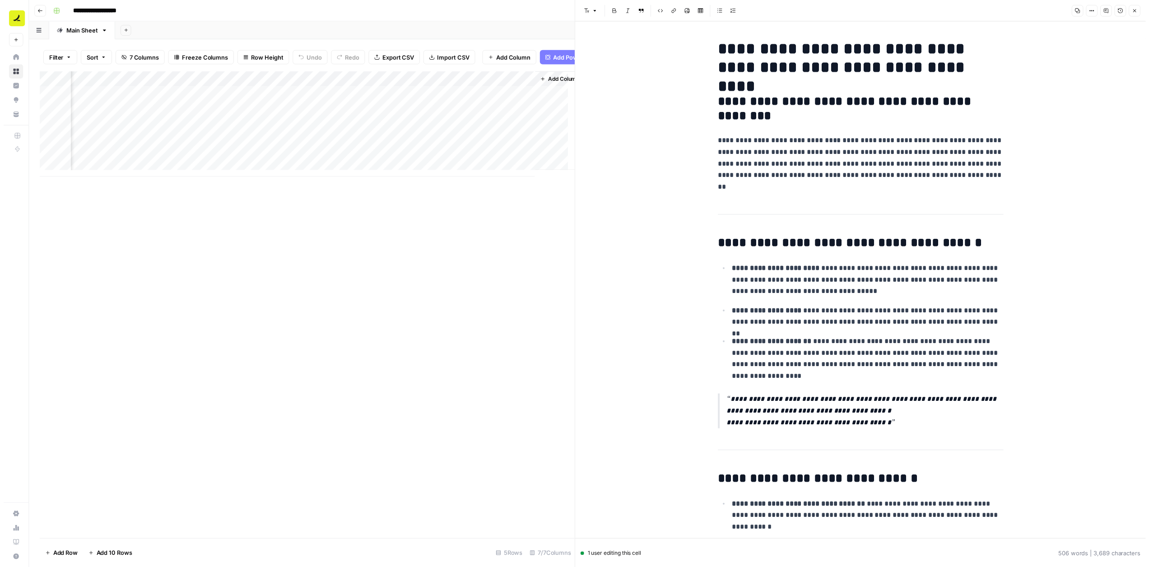
scroll to position [0, 265]
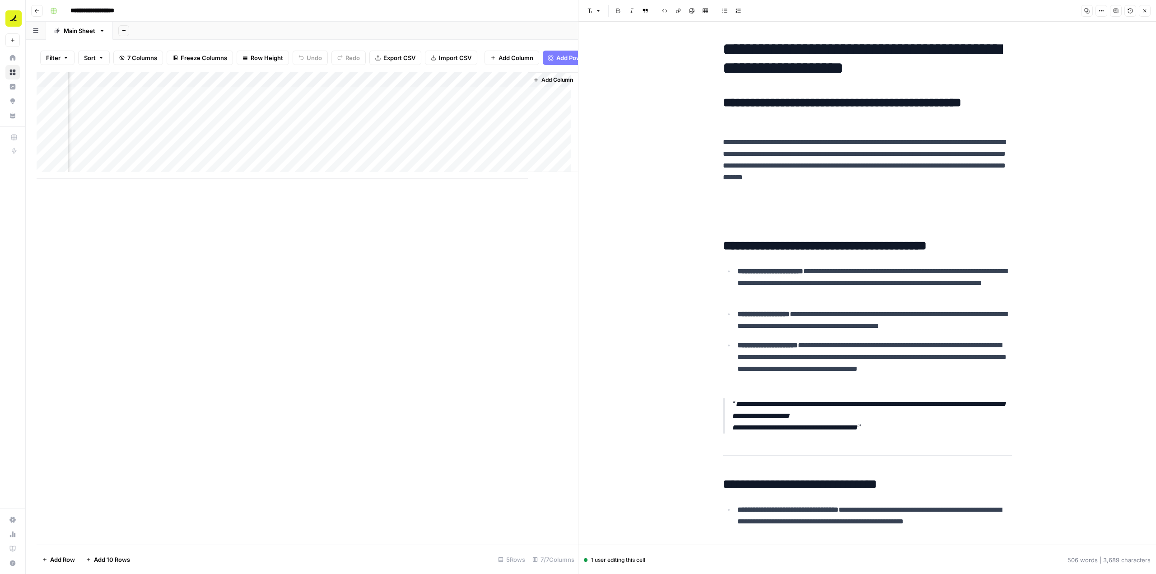
click at [1148, 14] on button "Close" at bounding box center [1145, 11] width 12 height 12
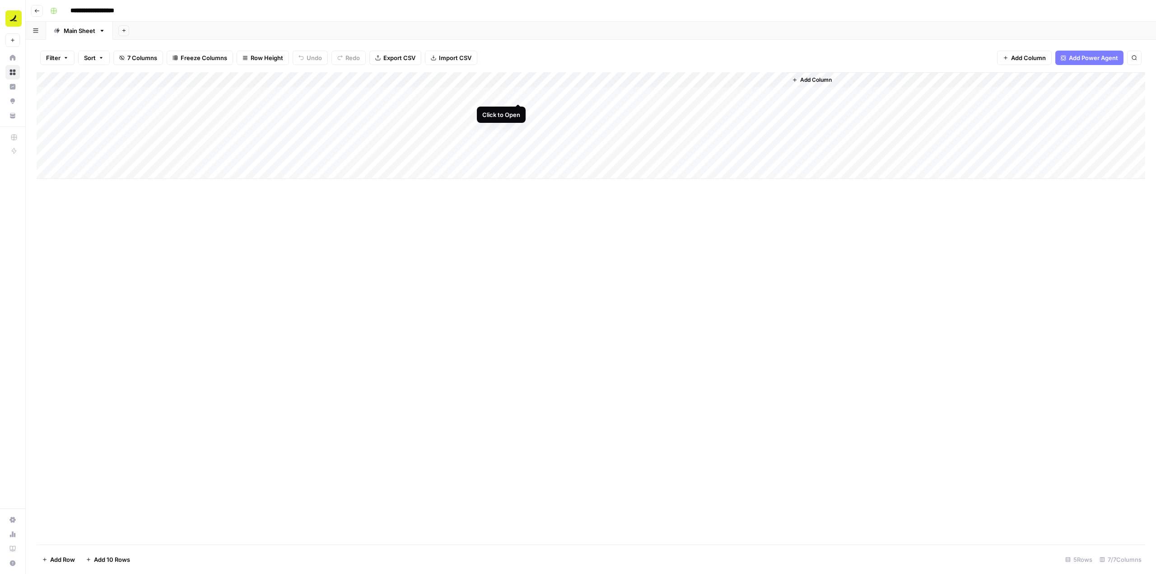
click at [520, 96] on div "Add Column" at bounding box center [591, 125] width 1109 height 107
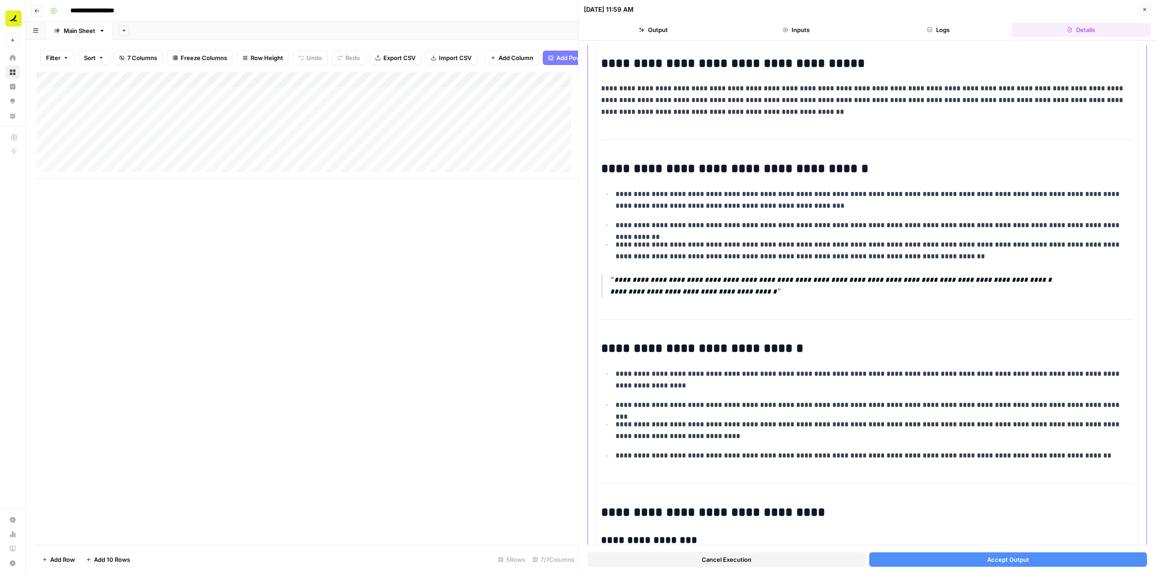
scroll to position [226, 0]
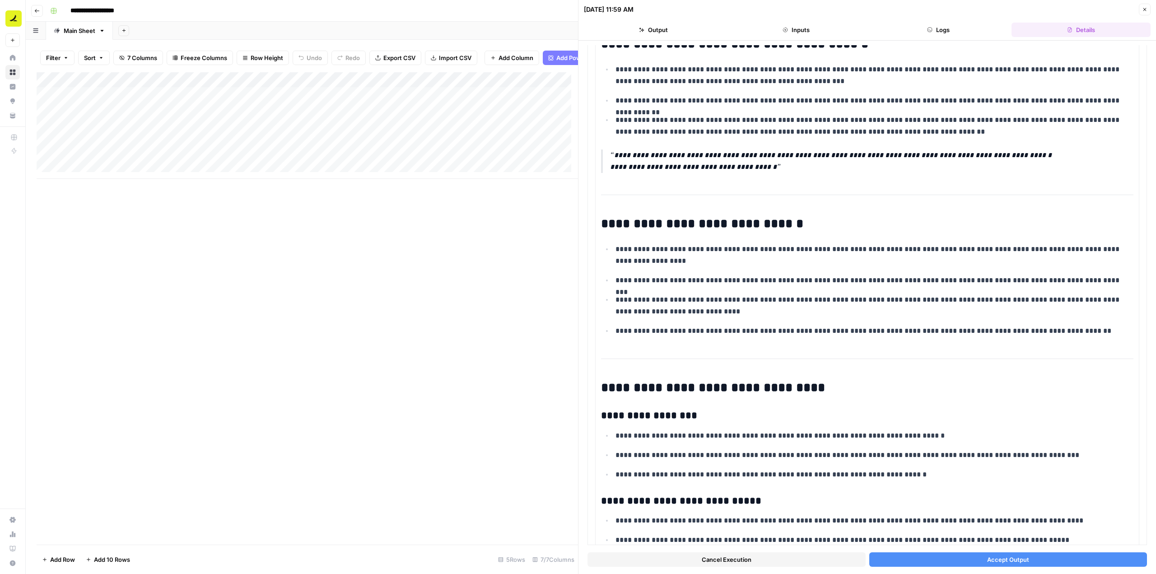
click at [965, 564] on button "Accept Output" at bounding box center [1008, 559] width 278 height 14
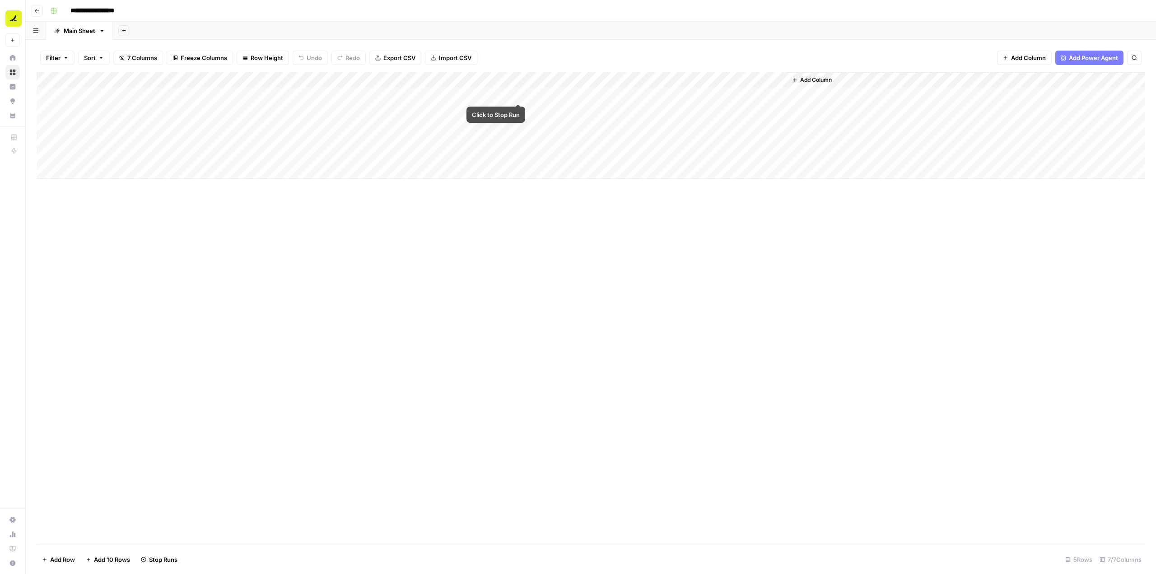
click at [516, 96] on div "Add Column" at bounding box center [591, 125] width 1109 height 107
click at [507, 80] on div "Add Column" at bounding box center [591, 125] width 1109 height 107
drag, startPoint x: 386, startPoint y: 207, endPoint x: 404, endPoint y: 193, distance: 22.5
click at [386, 207] on div "Add Column" at bounding box center [591, 308] width 1109 height 472
click at [517, 94] on div "Add Column" at bounding box center [591, 125] width 1109 height 107
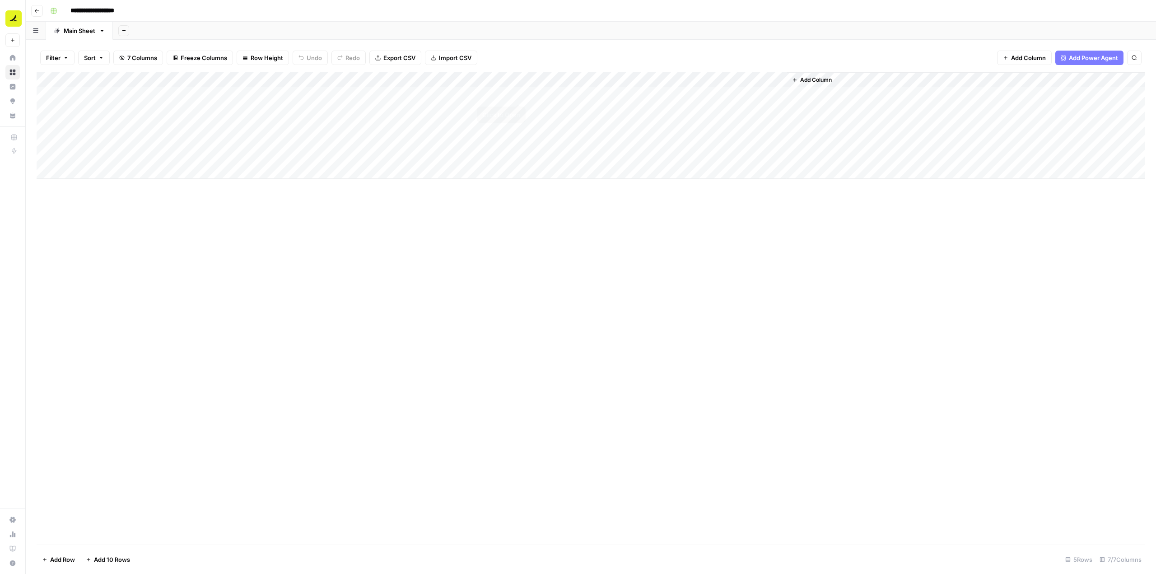
click at [519, 96] on div "Add Column" at bounding box center [591, 125] width 1109 height 107
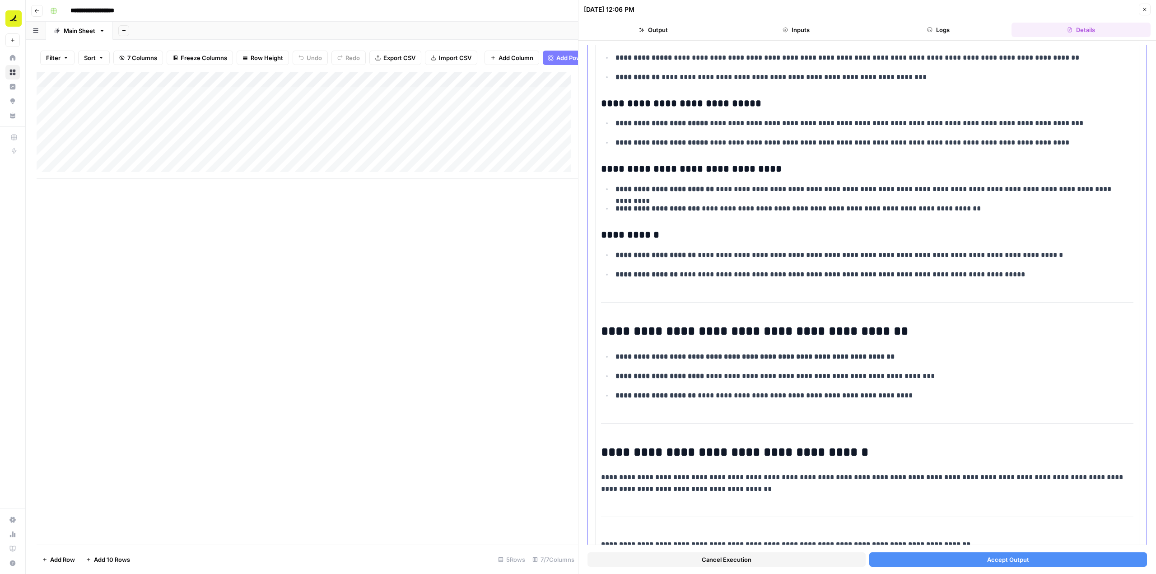
scroll to position [858, 0]
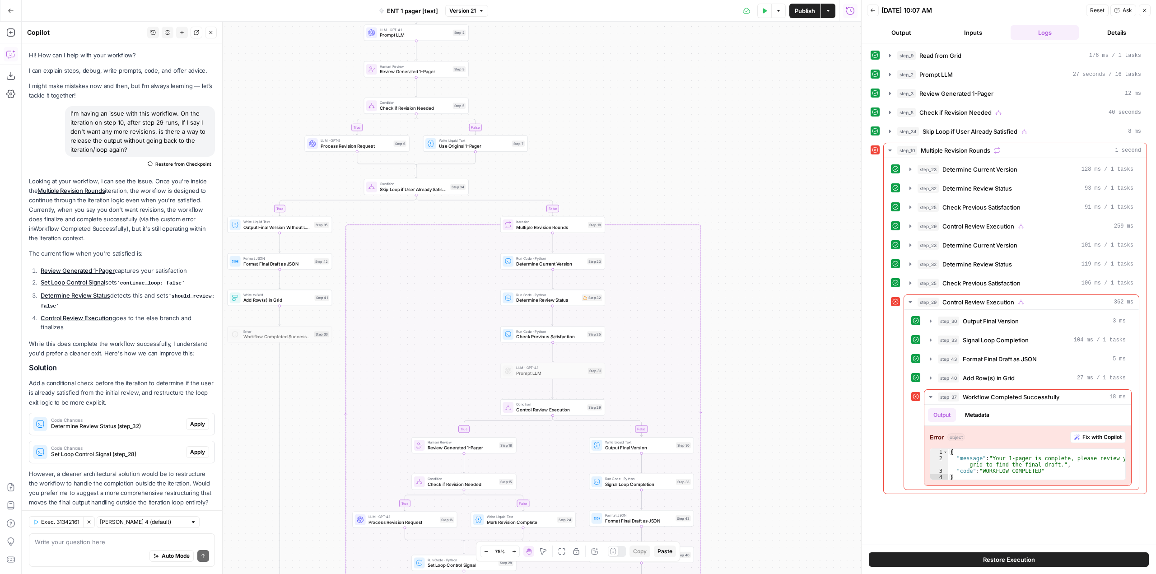
scroll to position [3067, 0]
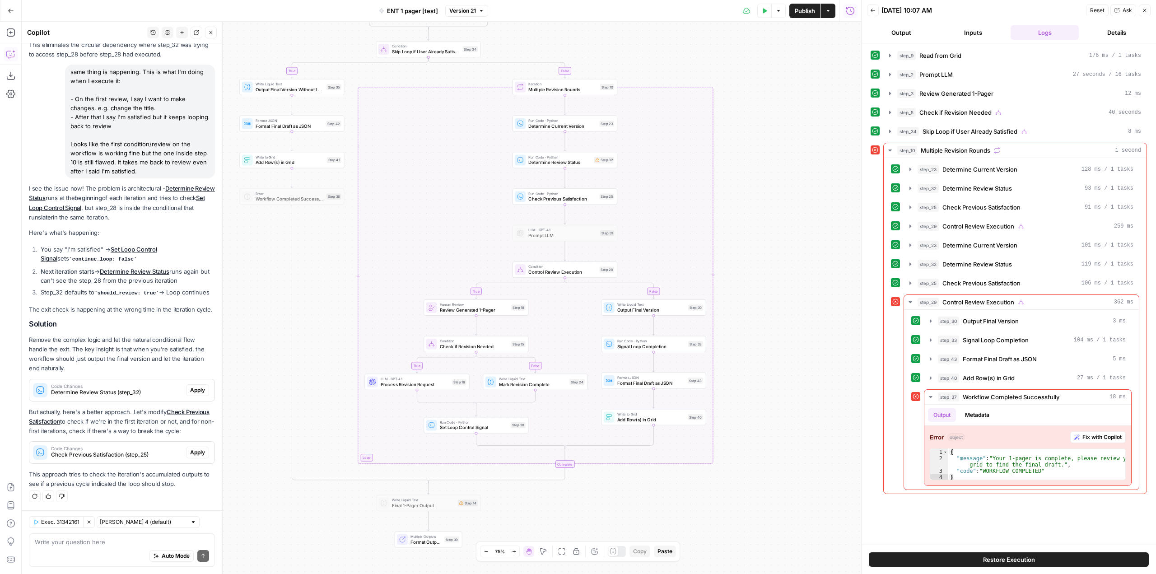
drag, startPoint x: 755, startPoint y: 336, endPoint x: 767, endPoint y: 198, distance: 138.3
click at [767, 198] on div "true false true true false true false false Workflow Input Settings Inputs Read…" at bounding box center [441, 298] width 839 height 552
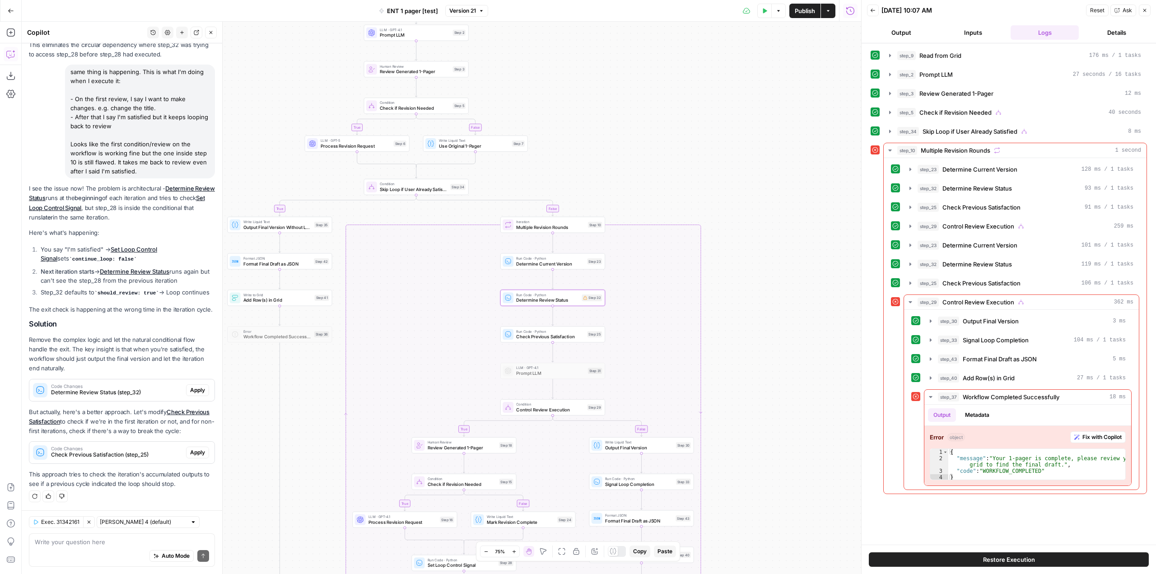
click at [190, 386] on span "Apply" at bounding box center [197, 390] width 15 height 8
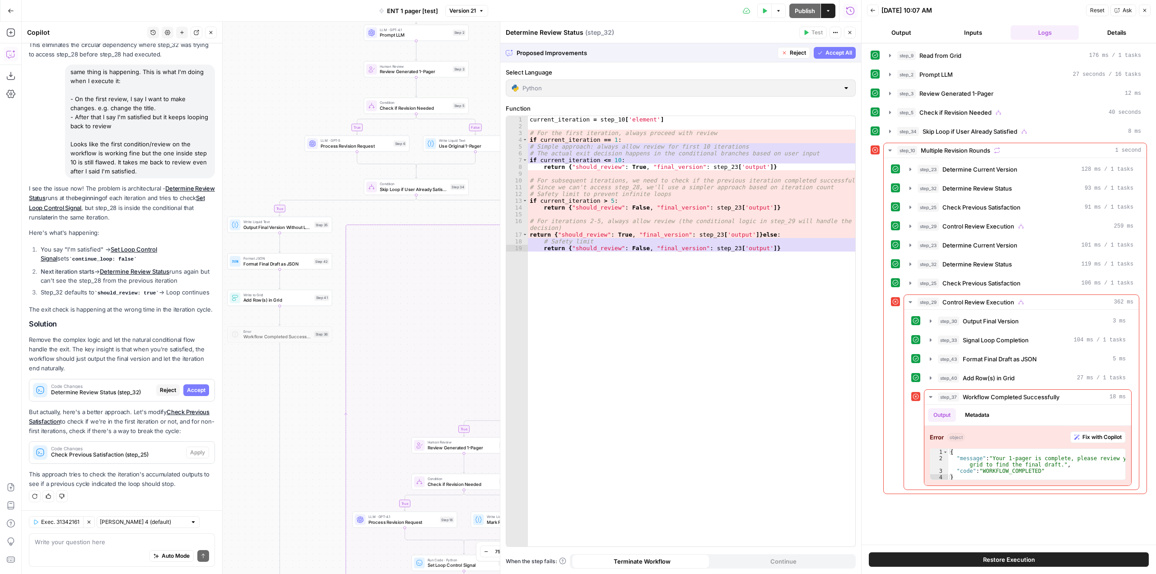
scroll to position [2981, 0]
click at [189, 386] on span "Accept" at bounding box center [196, 390] width 19 height 8
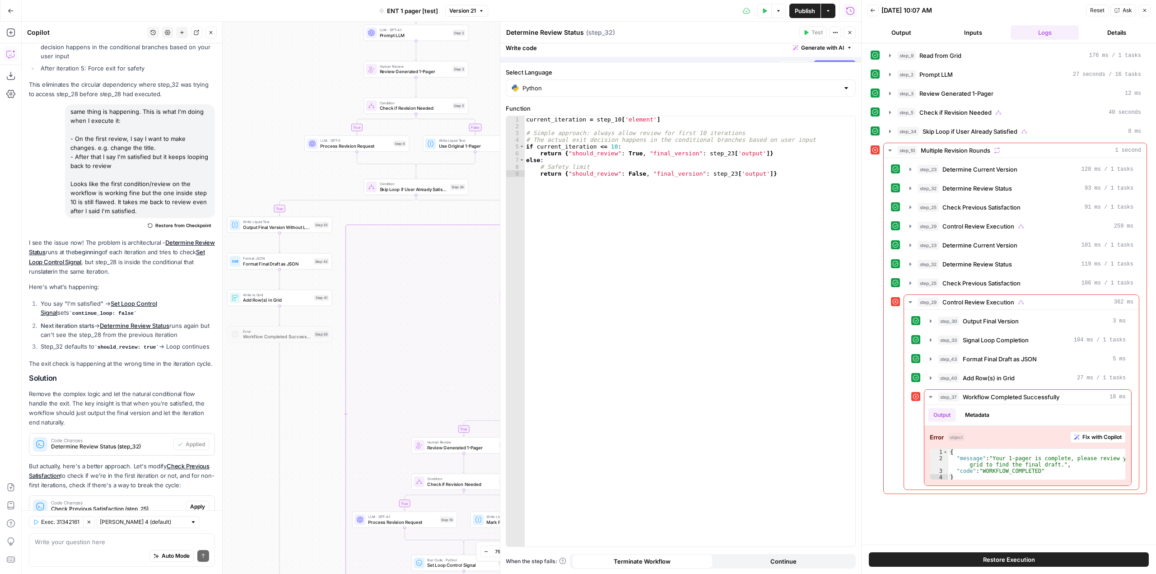
scroll to position [3082, 0]
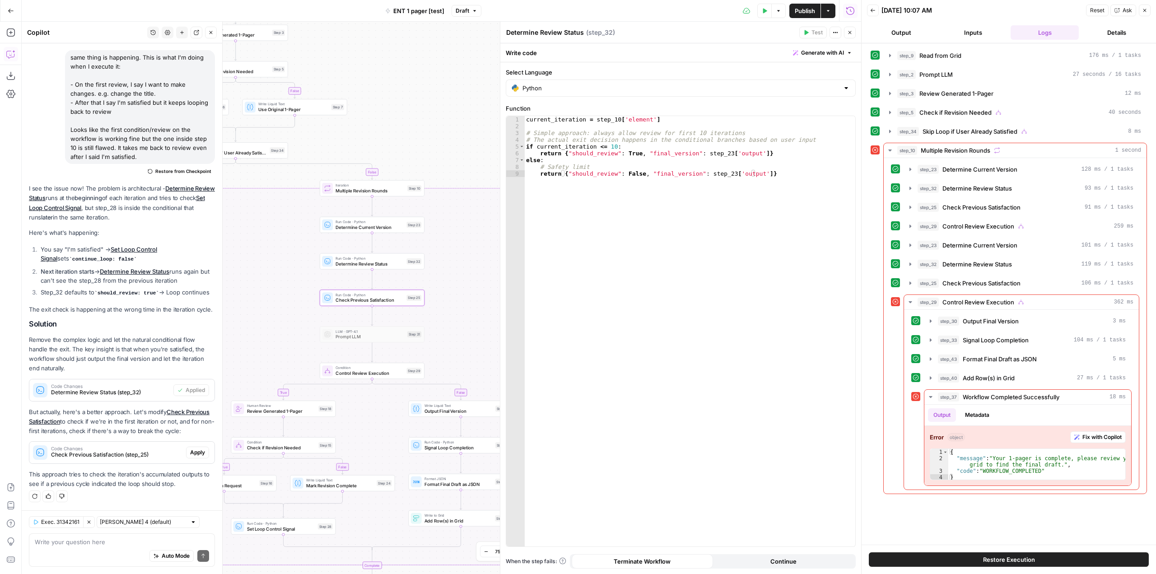
click at [190, 453] on span "Apply" at bounding box center [197, 452] width 15 height 8
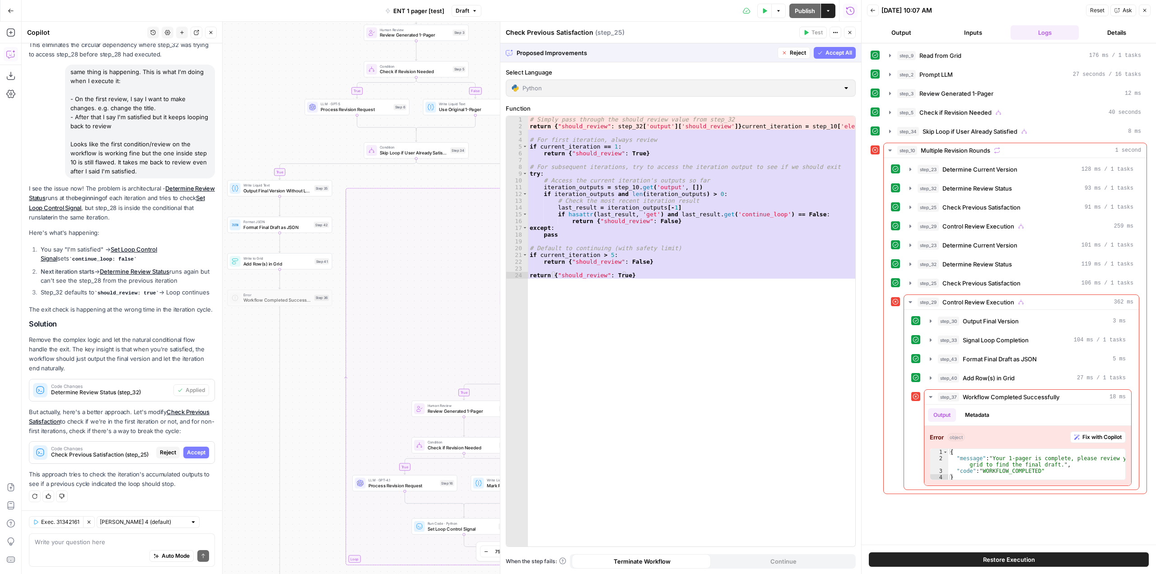
scroll to position [2981, 0]
click at [187, 453] on span "Accept" at bounding box center [196, 452] width 19 height 8
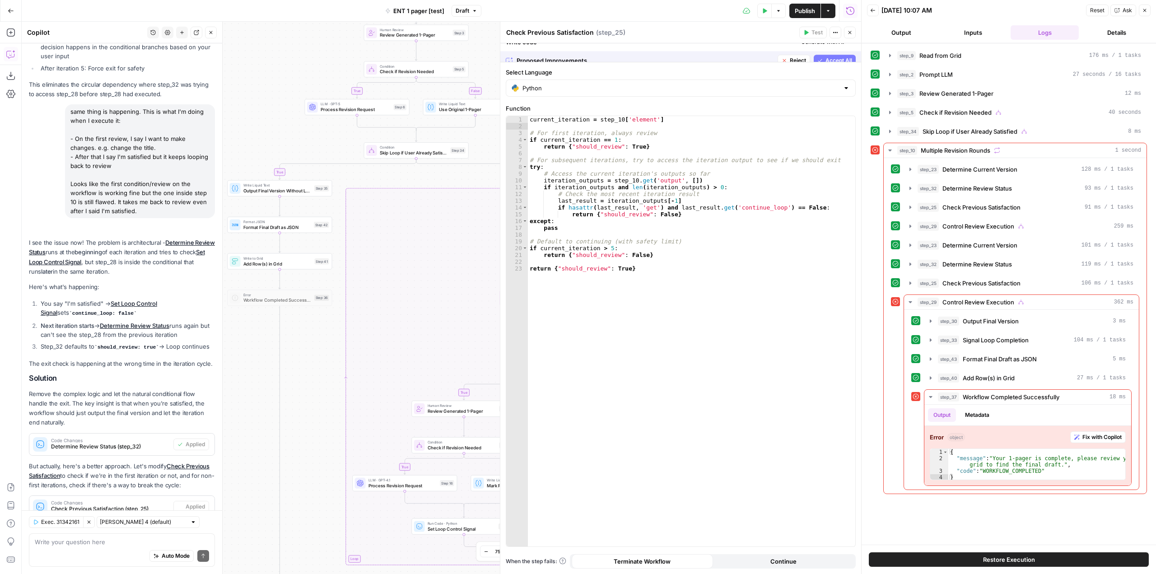
scroll to position [3082, 0]
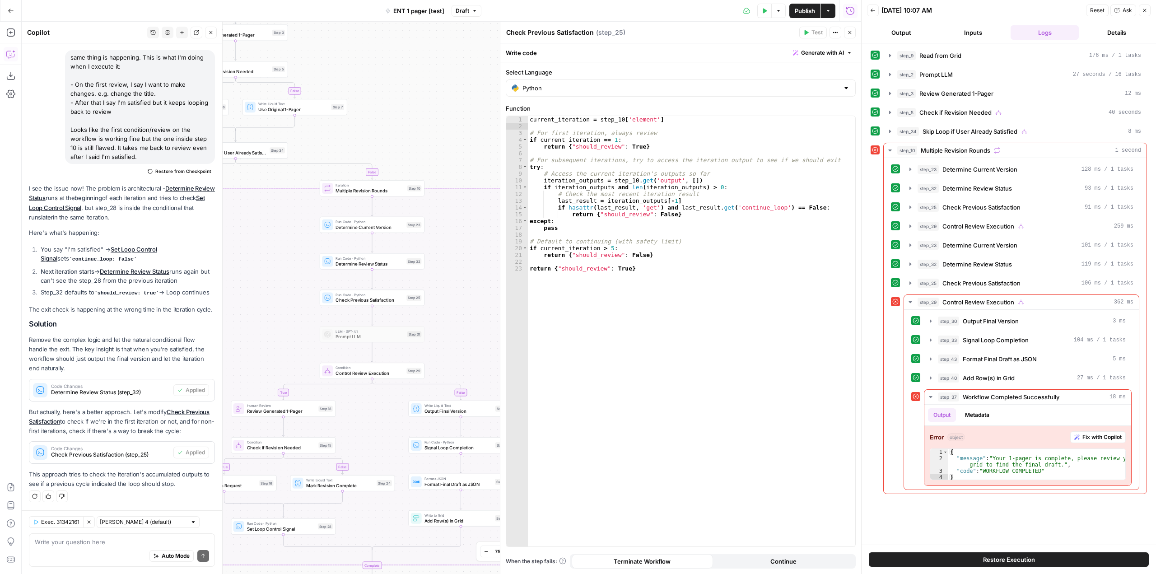
click at [851, 29] on button "Close" at bounding box center [850, 33] width 12 height 12
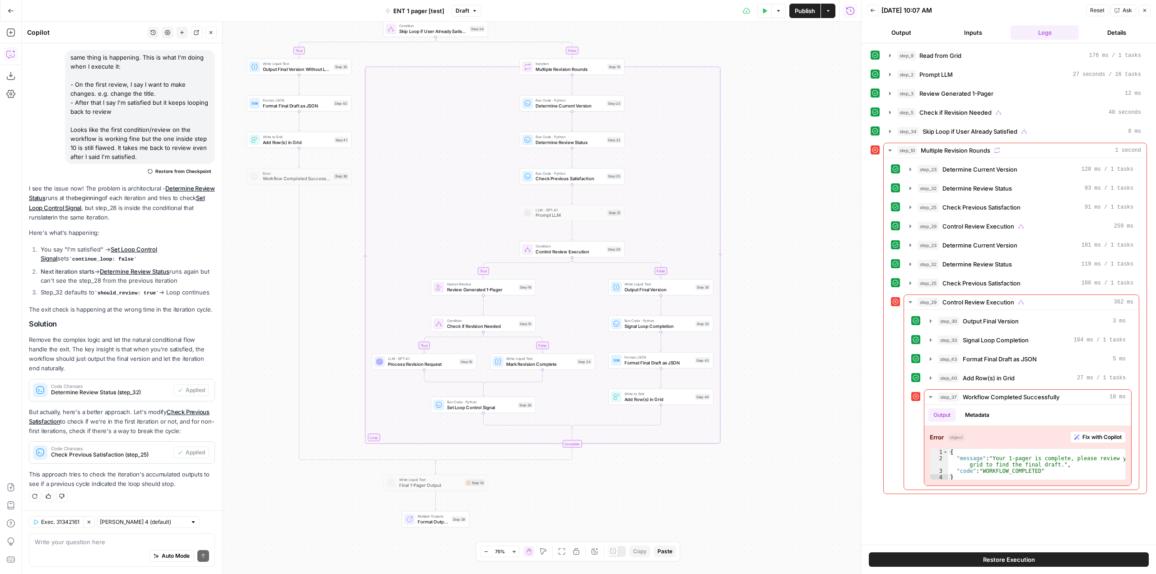
drag, startPoint x: 574, startPoint y: 301, endPoint x: 769, endPoint y: 182, distance: 228.1
click at [769, 182] on div "true false true true false true false false Workflow Input Settings Inputs Read…" at bounding box center [441, 298] width 839 height 552
click at [804, 9] on span "Publish" at bounding box center [805, 10] width 20 height 9
click at [101, 545] on textarea at bounding box center [122, 541] width 174 height 9
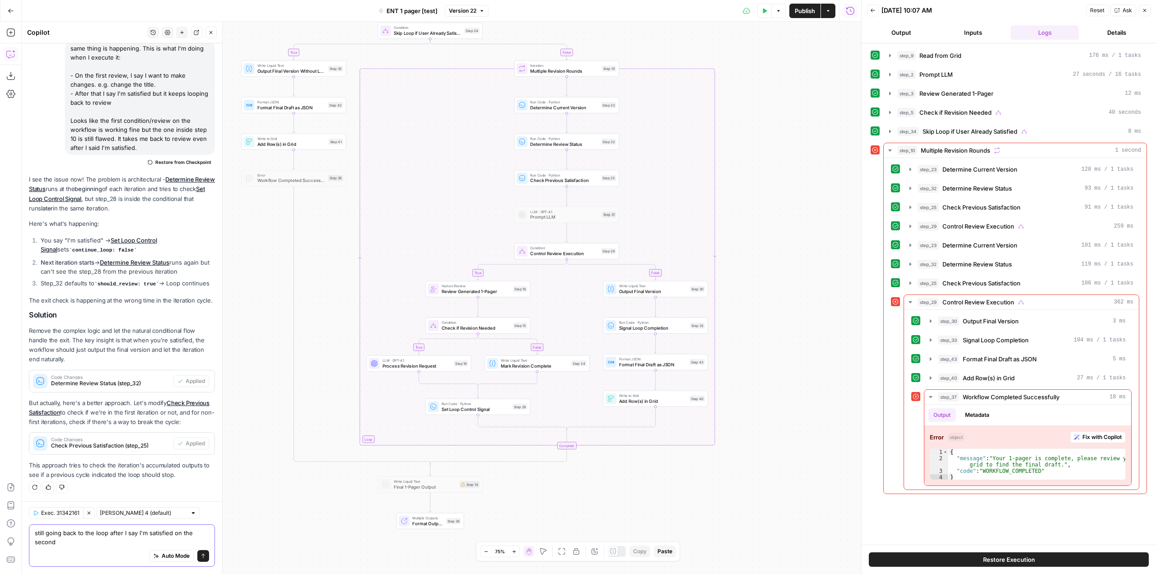
scroll to position [3091, 0]
type textarea "still going back to the loop after I say I'm satisfied on the second check"
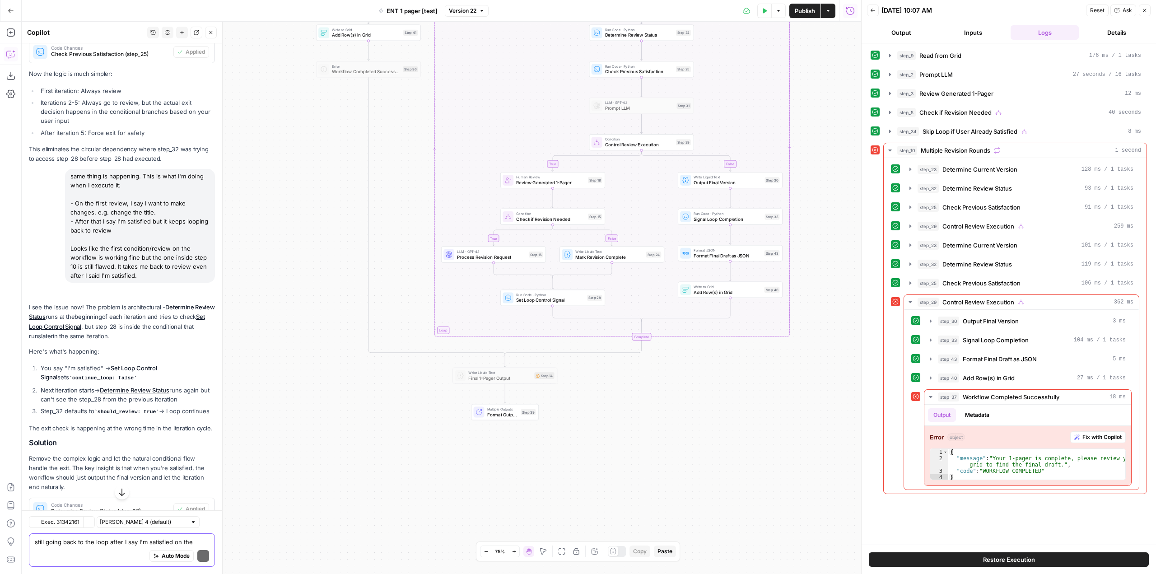
scroll to position [3006, 0]
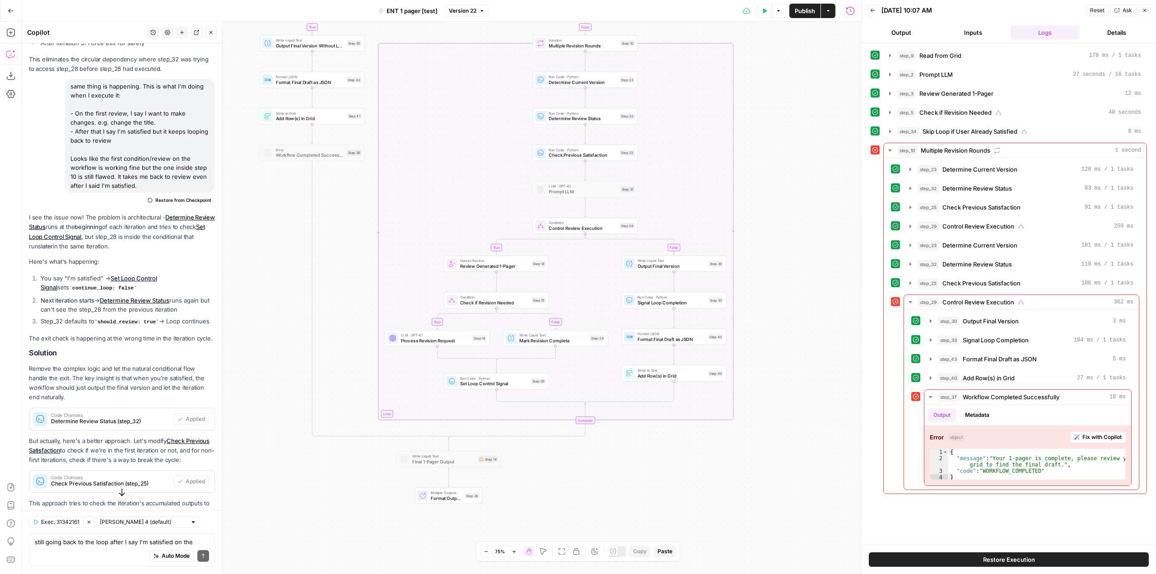
drag, startPoint x: 764, startPoint y: 380, endPoint x: 794, endPoint y: 201, distance: 181.8
click at [794, 201] on div "true false true true false true false false Workflow Input Settings Inputs Read…" at bounding box center [441, 298] width 839 height 552
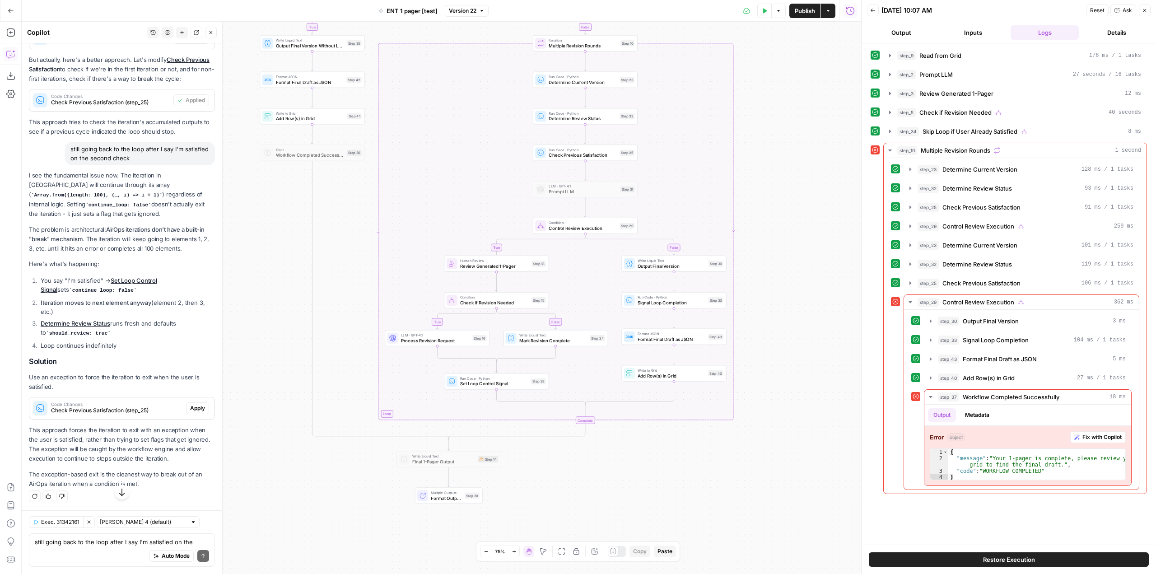
scroll to position [3434, 0]
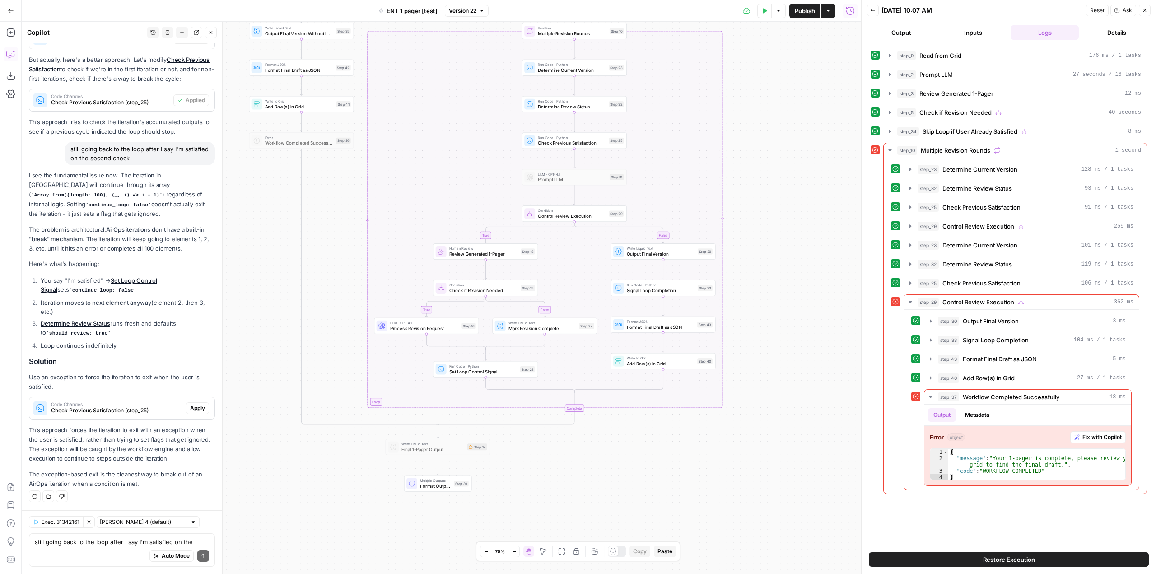
drag, startPoint x: 799, startPoint y: 318, endPoint x: 821, endPoint y: 161, distance: 158.6
click at [821, 161] on div "true false true true false true false false Workflow Input Settings Inputs Read…" at bounding box center [441, 298] width 839 height 552
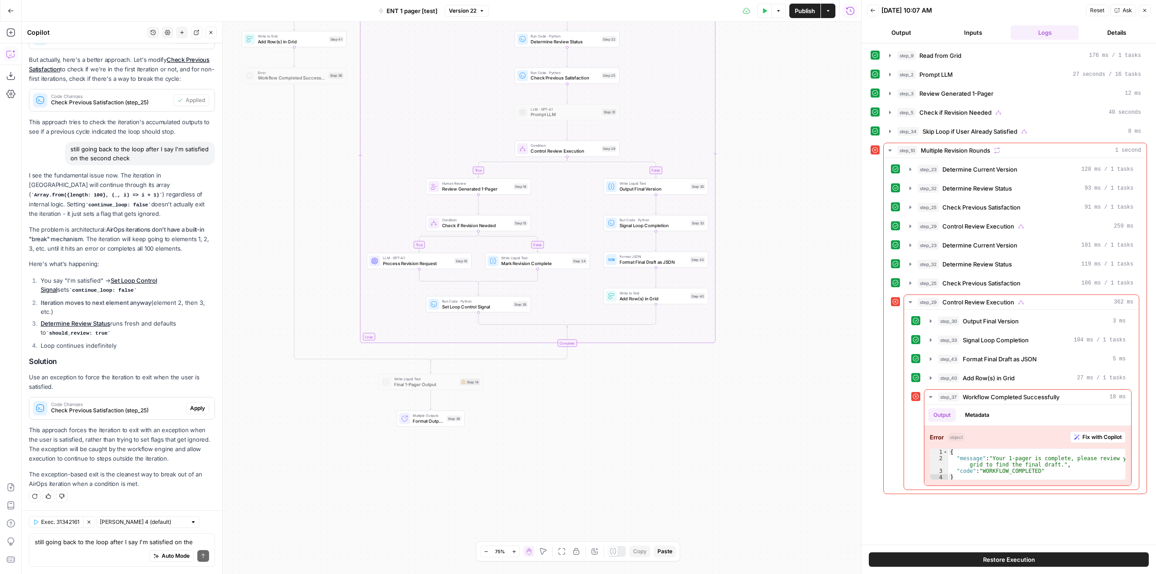
drag, startPoint x: 739, startPoint y: 391, endPoint x: 754, endPoint y: 169, distance: 222.6
click at [754, 169] on div "true false true true false true false false Workflow Input Settings Inputs Read…" at bounding box center [441, 298] width 839 height 552
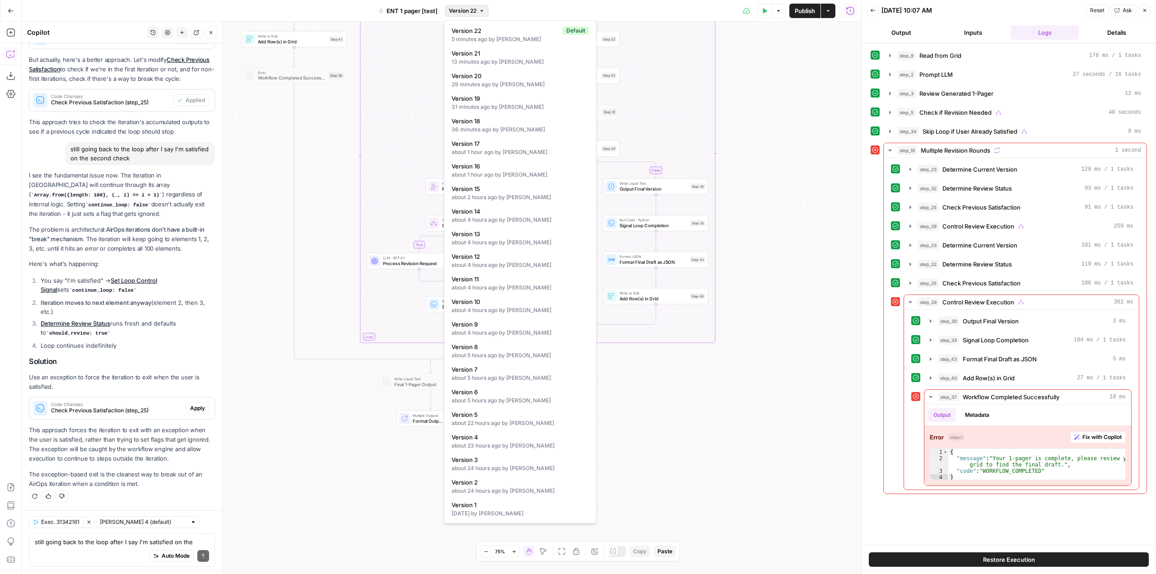
click at [474, 12] on span "Version 22" at bounding box center [463, 11] width 28 height 8
click at [503, 55] on span "Version 21" at bounding box center [519, 53] width 134 height 9
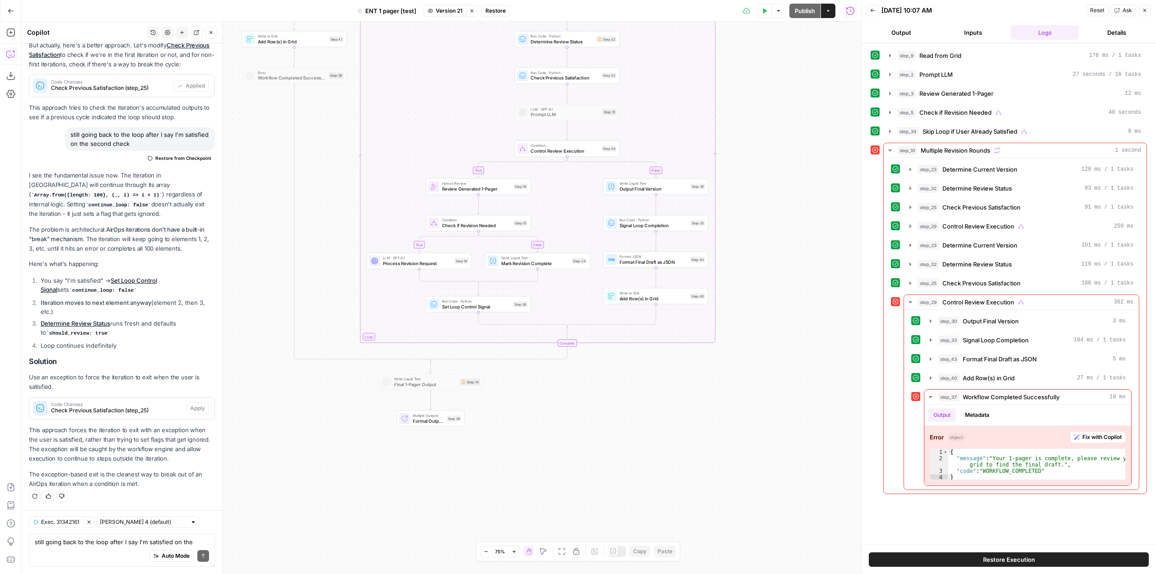
click at [448, 13] on span "Version 21" at bounding box center [449, 11] width 27 height 8
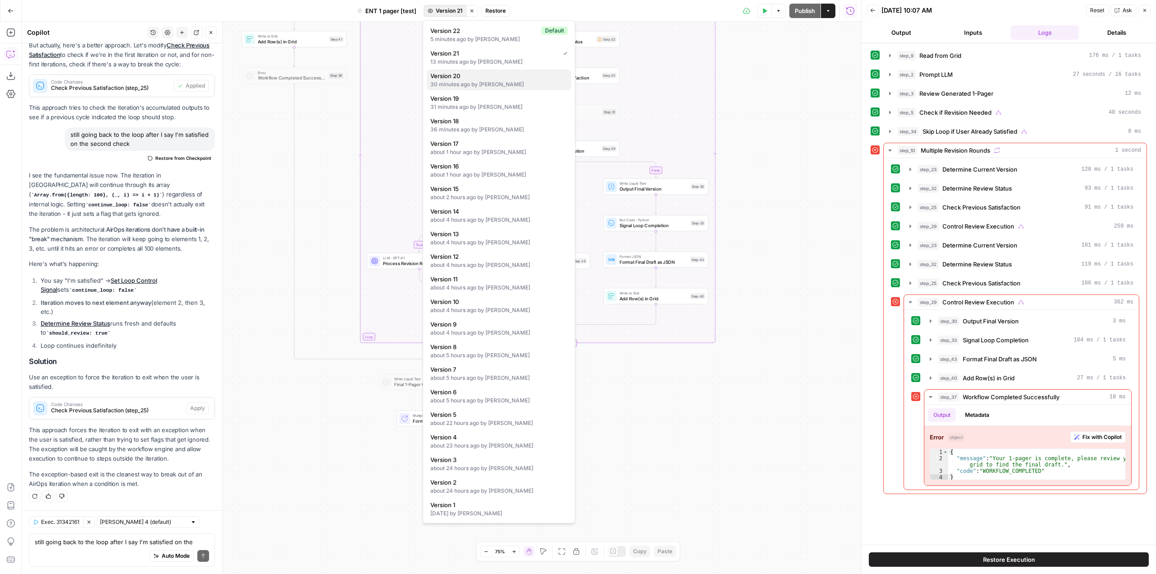
click at [467, 79] on span "Version 20" at bounding box center [497, 75] width 134 height 9
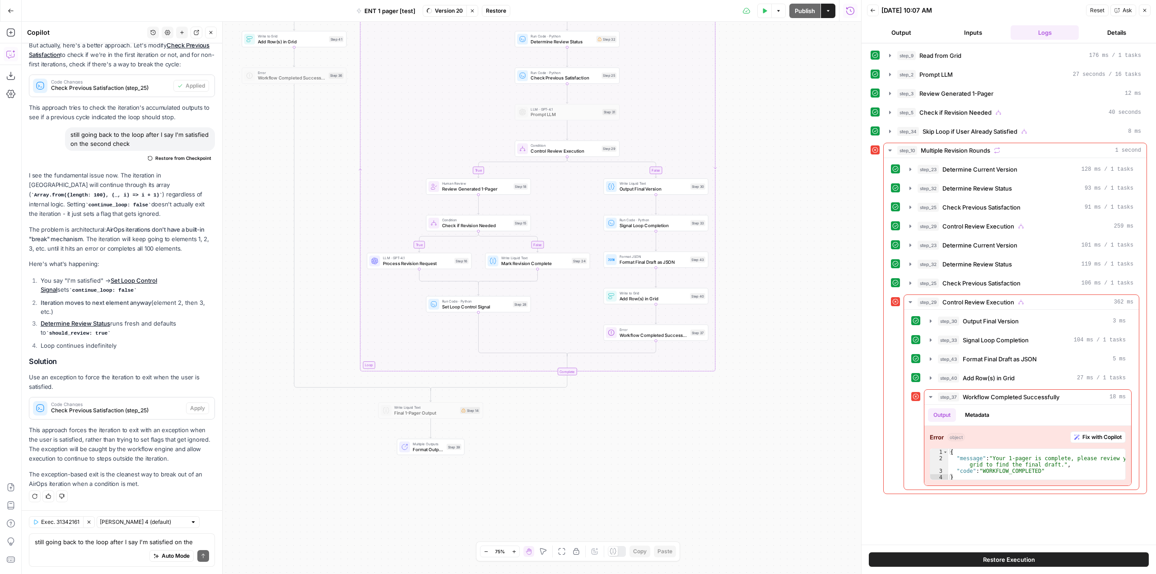
scroll to position [3419, 0]
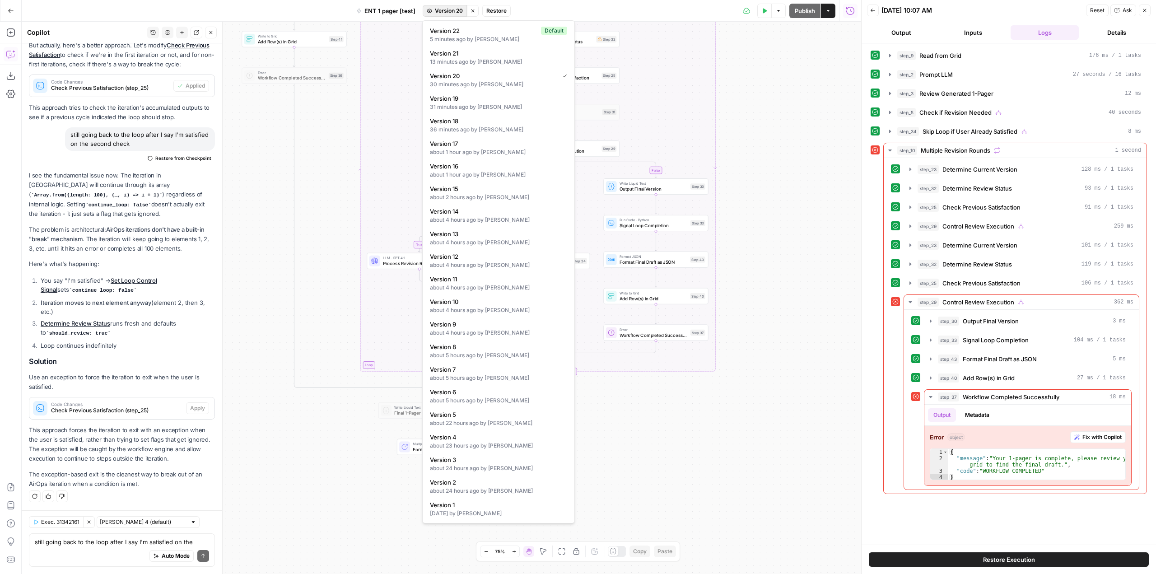
click at [448, 14] on span "Version 20" at bounding box center [449, 11] width 28 height 8
click at [546, 29] on div "Default" at bounding box center [554, 31] width 26 height 8
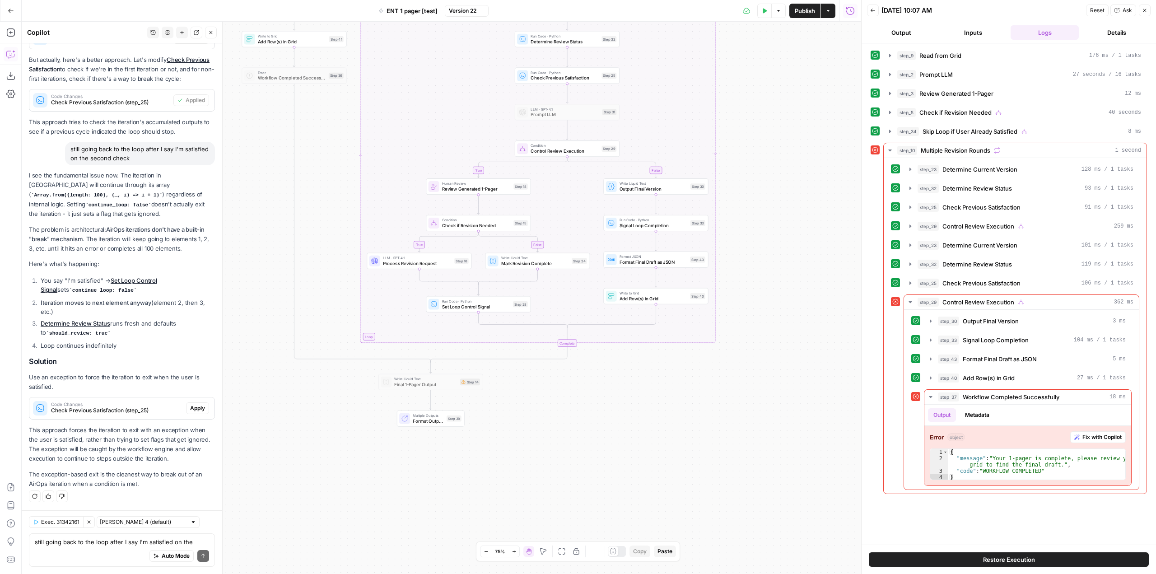
scroll to position [3434, 0]
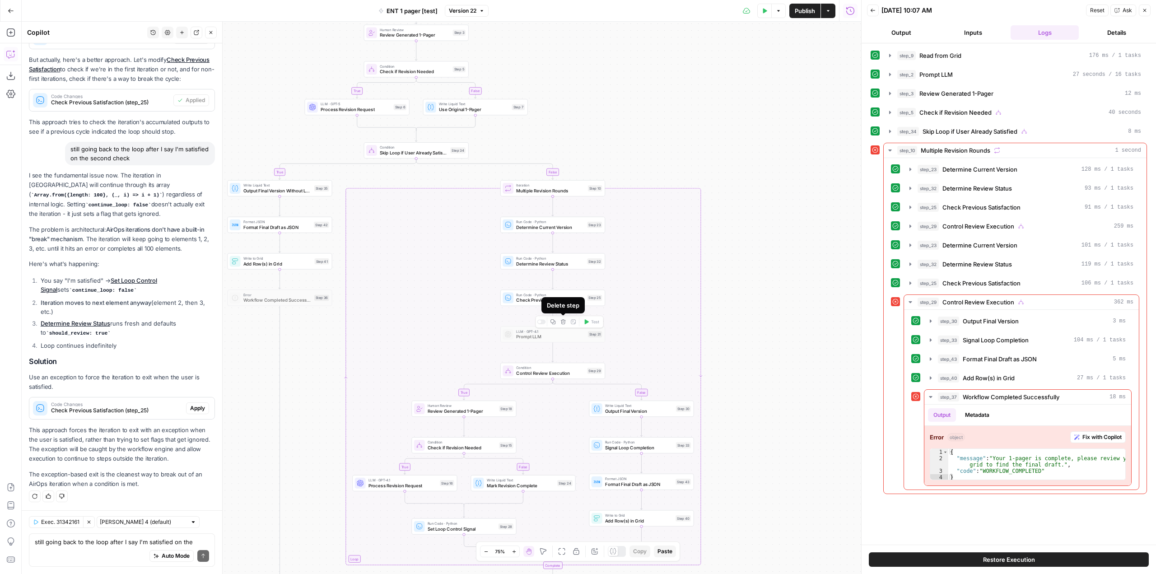
click at [534, 300] on span "Check Previous Satisfaction" at bounding box center [550, 300] width 68 height 7
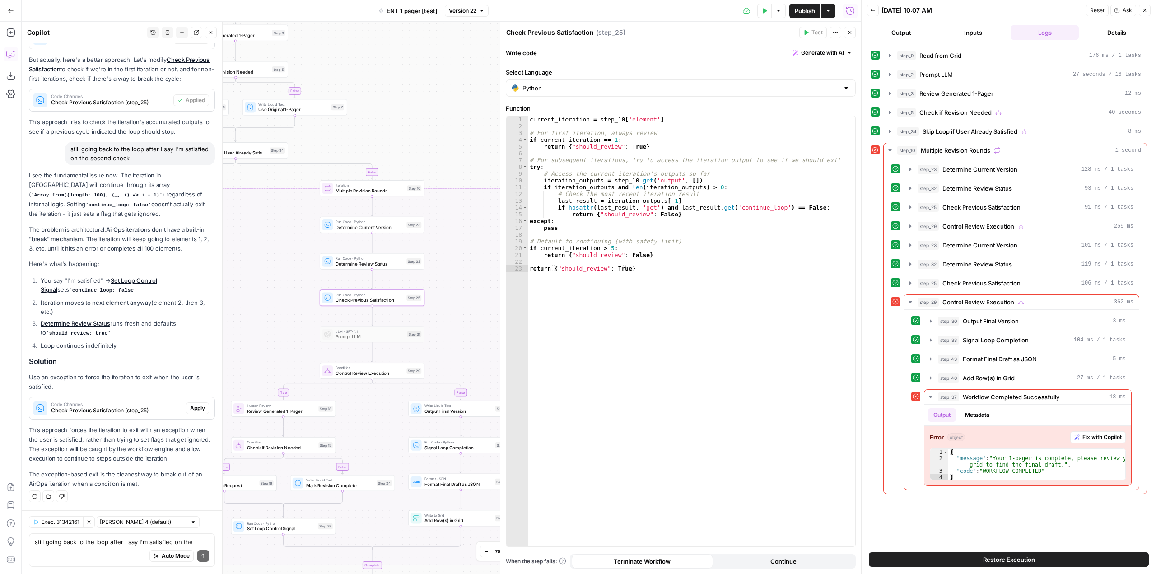
click at [191, 407] on span "Apply" at bounding box center [197, 408] width 15 height 8
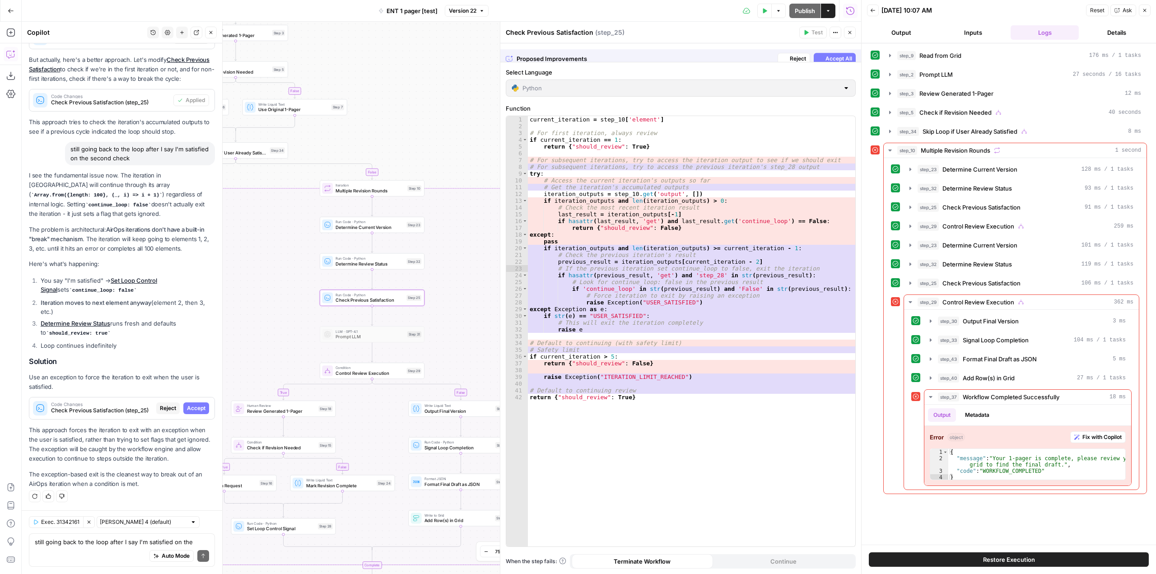
scroll to position [3332, 0]
click at [191, 407] on span "Accept" at bounding box center [196, 408] width 19 height 8
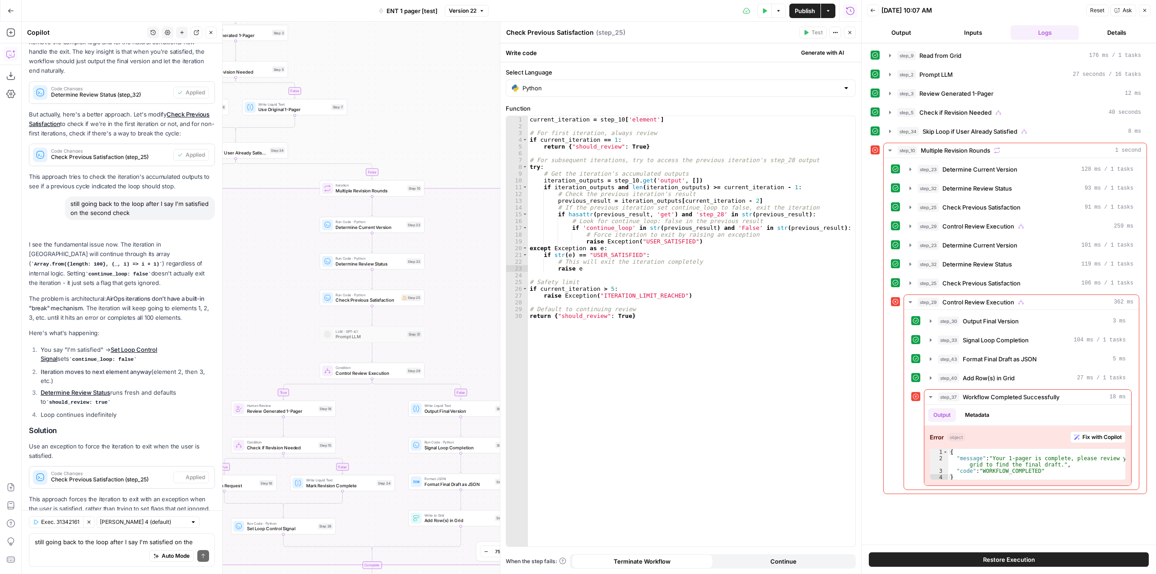
scroll to position [3448, 0]
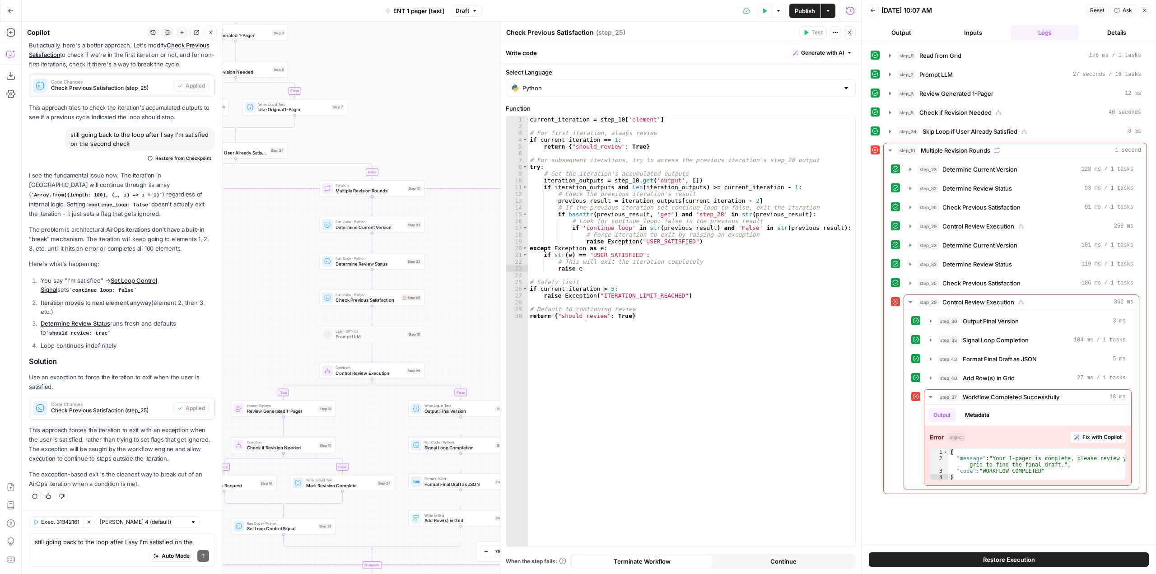
click at [849, 32] on icon "button" at bounding box center [849, 32] width 5 height 5
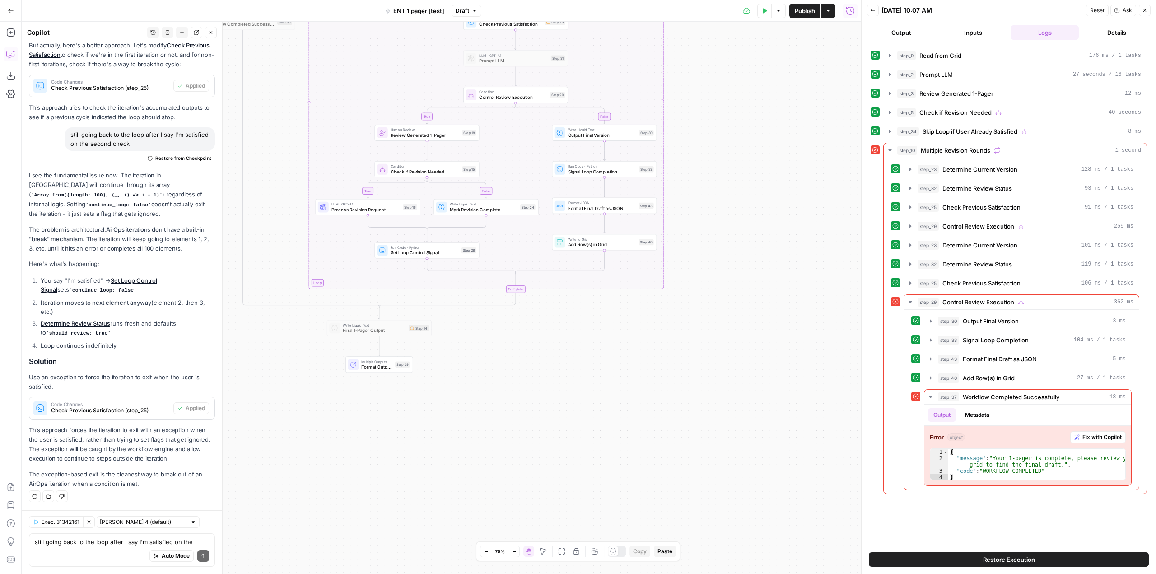
drag, startPoint x: 624, startPoint y: 424, endPoint x: 766, endPoint y: 148, distance: 310.4
click at [766, 148] on div "true false true true false true false false Workflow Input Settings Inputs Read…" at bounding box center [441, 298] width 839 height 552
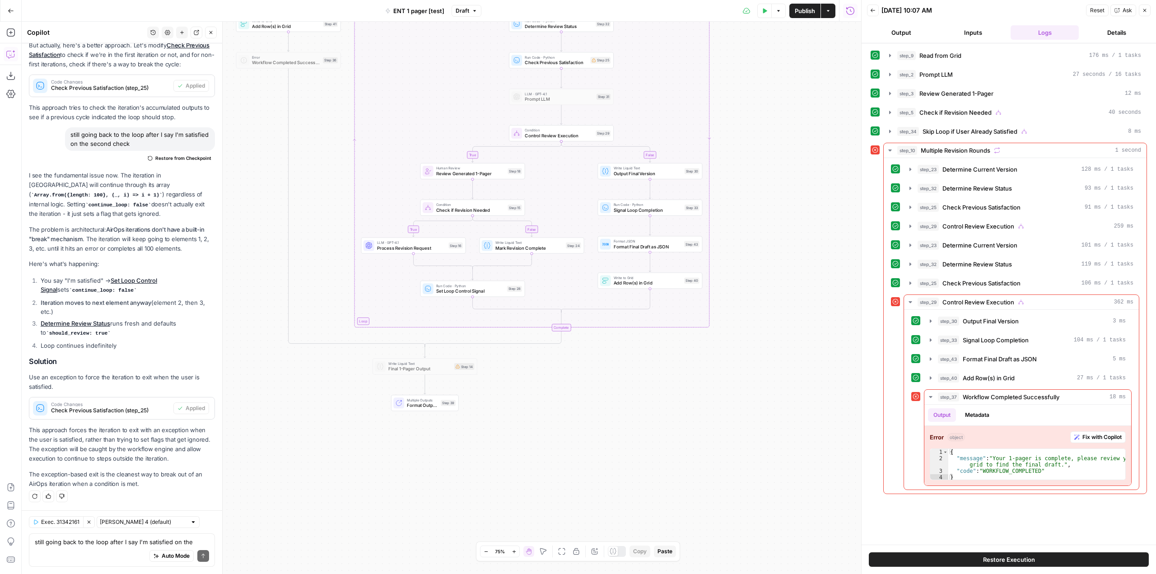
drag, startPoint x: 723, startPoint y: 235, endPoint x: 767, endPoint y: 274, distance: 58.6
click at [767, 274] on div "true false true true false true false false Workflow Input Settings Inputs Read…" at bounding box center [441, 298] width 839 height 552
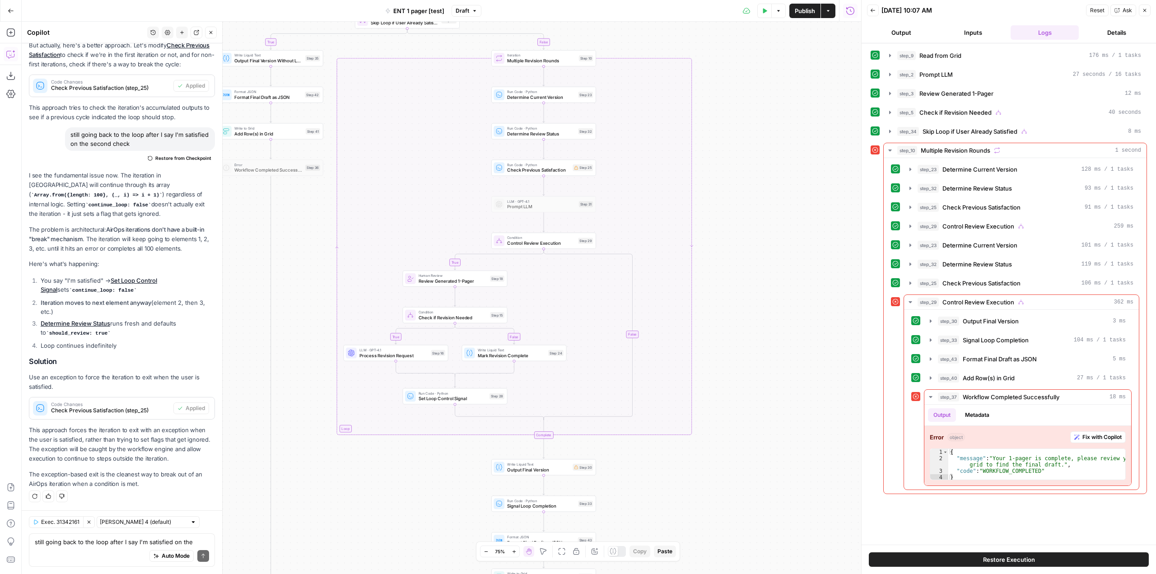
drag, startPoint x: 741, startPoint y: 197, endPoint x: 723, endPoint y: 304, distance: 108.9
click at [723, 304] on div "true false true true false true false false Workflow Input Settings Inputs Read…" at bounding box center [441, 298] width 839 height 552
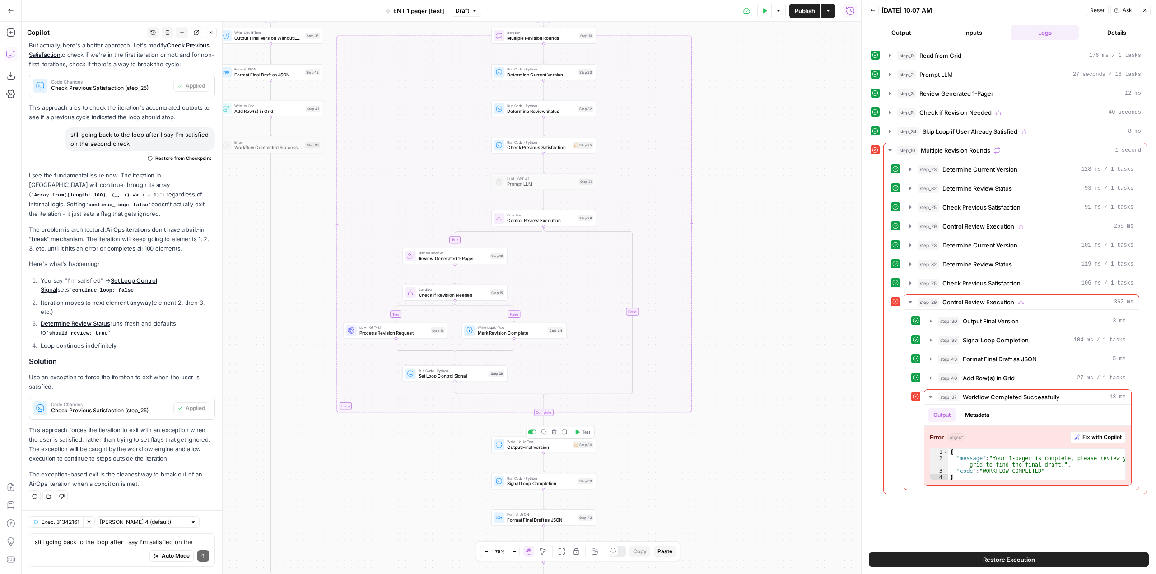
click at [564, 447] on span "Output Final Version" at bounding box center [538, 446] width 63 height 7
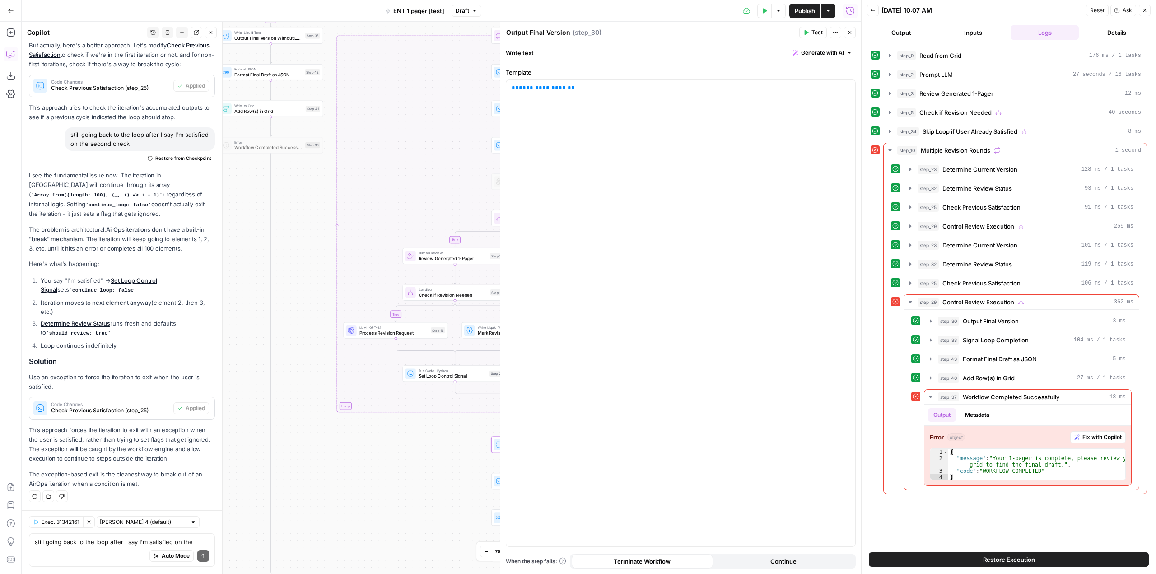
click at [851, 31] on icon "button" at bounding box center [849, 32] width 3 height 3
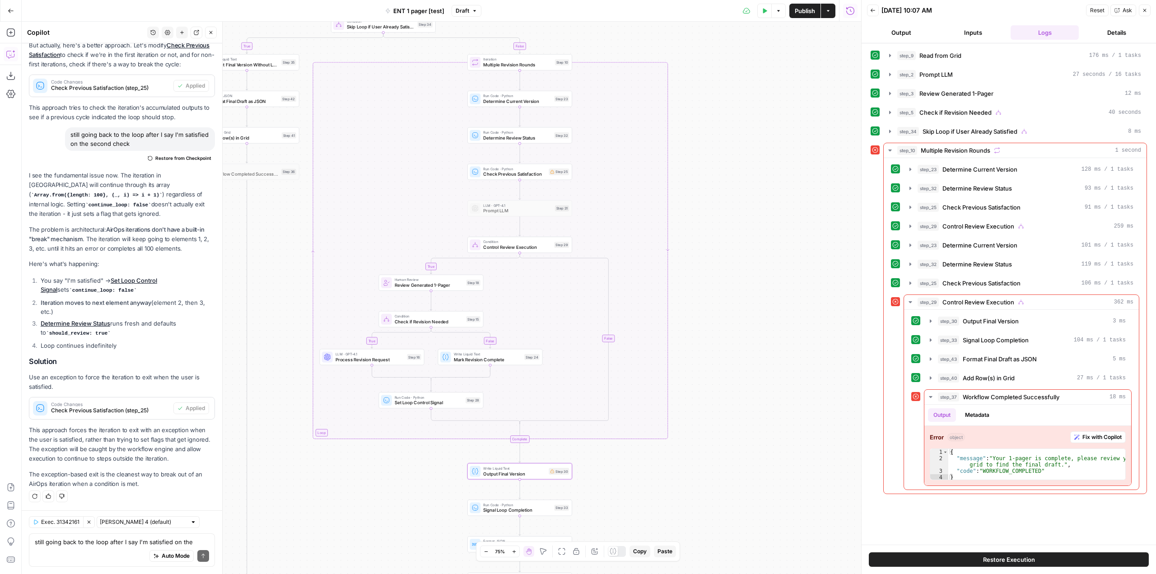
drag, startPoint x: 732, startPoint y: 236, endPoint x: 708, endPoint y: 262, distance: 35.8
click at [708, 262] on div "true false true true false true false false Workflow Input Settings Inputs Read…" at bounding box center [441, 298] width 839 height 552
click at [536, 105] on div "Run Code · Python Determine Current Version Step 23 Copy step Delete step Add N…" at bounding box center [519, 99] width 105 height 16
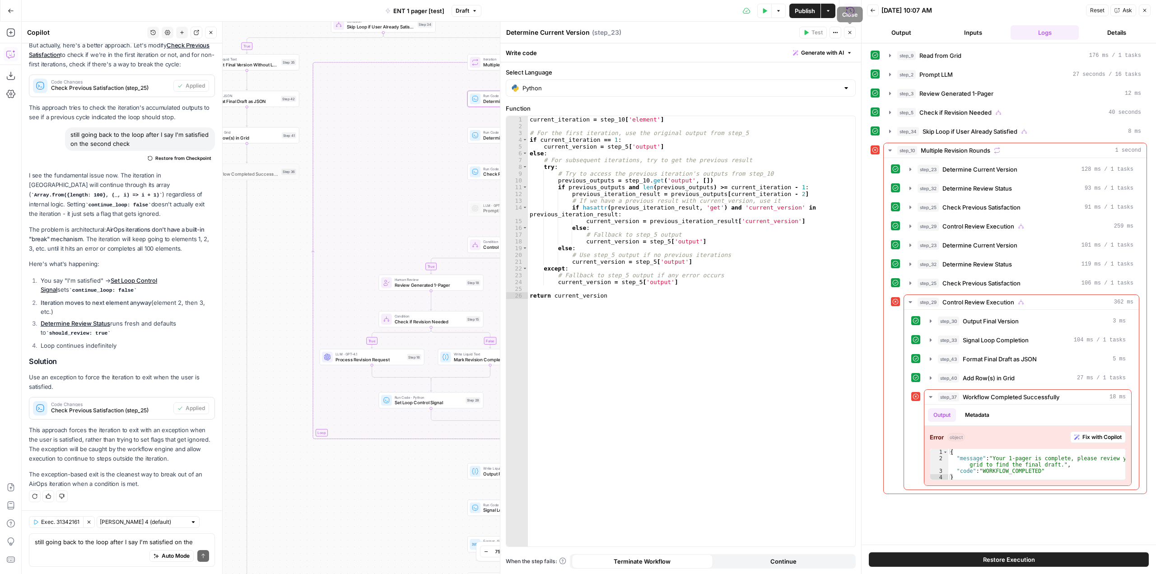
click at [848, 34] on icon "button" at bounding box center [849, 32] width 3 height 3
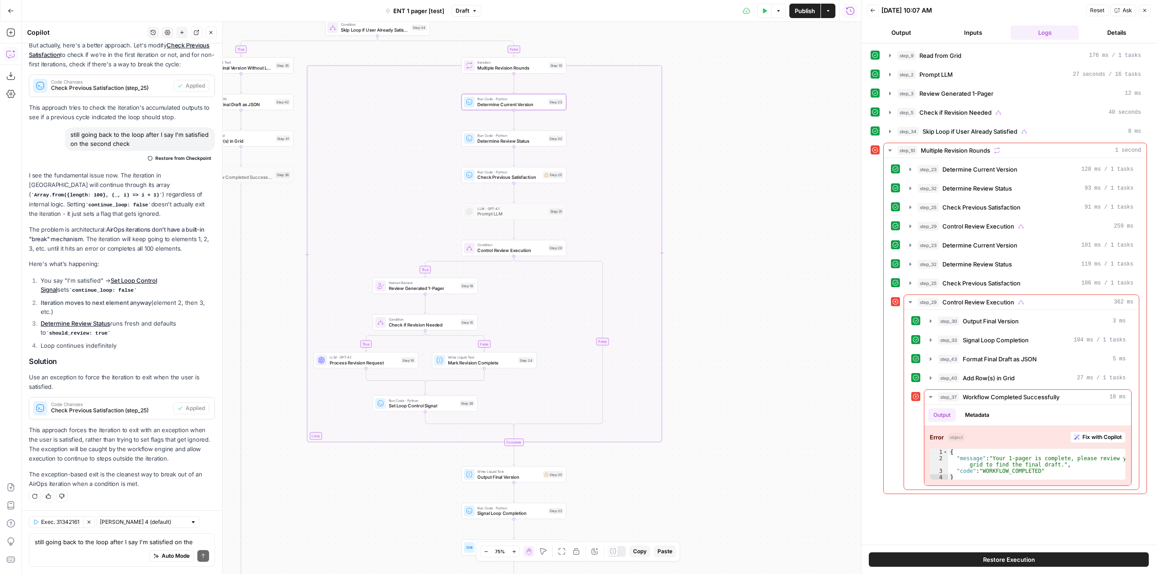
drag, startPoint x: 682, startPoint y: 479, endPoint x: 676, endPoint y: 482, distance: 6.7
click at [676, 482] on div "true false true true false true false false Workflow Input Settings Inputs Read…" at bounding box center [441, 298] width 839 height 552
click at [620, 289] on span "Output Final Version" at bounding box center [600, 288] width 68 height 7
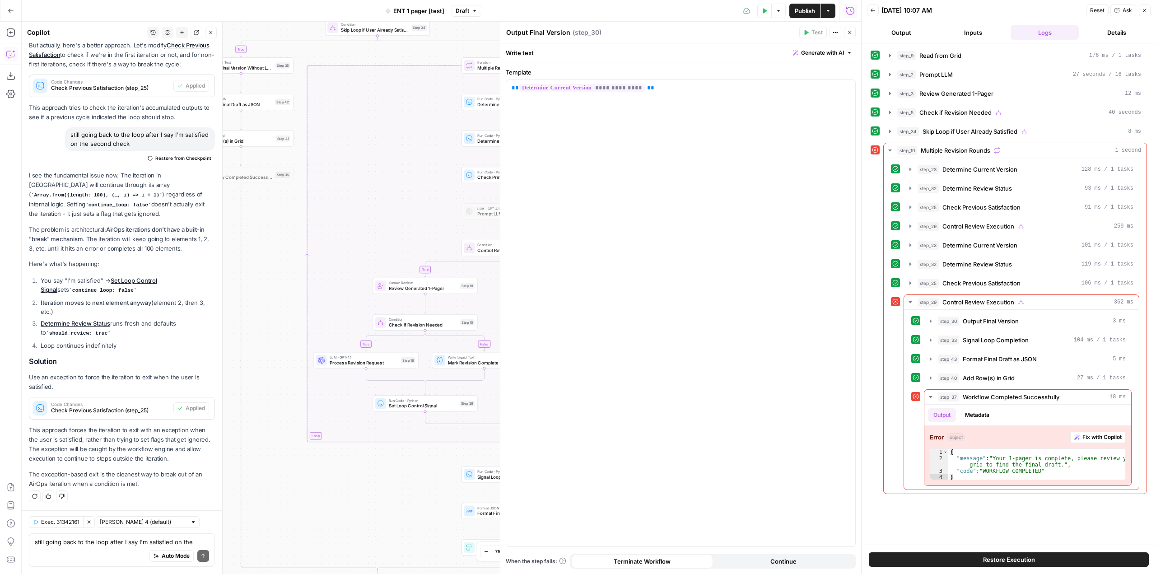
click at [852, 34] on icon "button" at bounding box center [849, 32] width 5 height 5
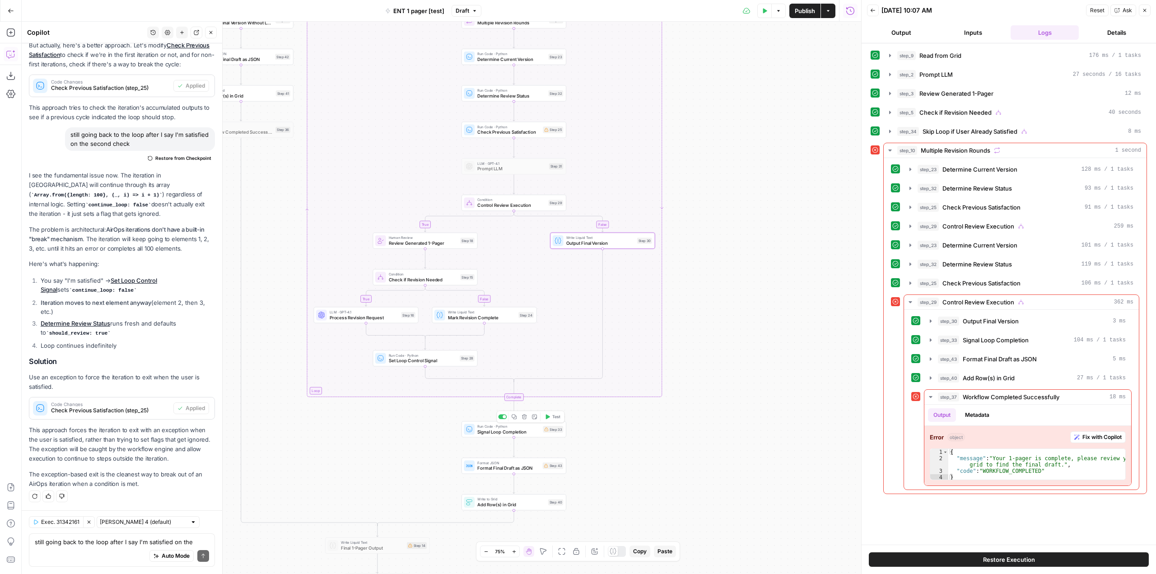
click at [534, 430] on span "Signal Loop Completion" at bounding box center [508, 431] width 63 height 7
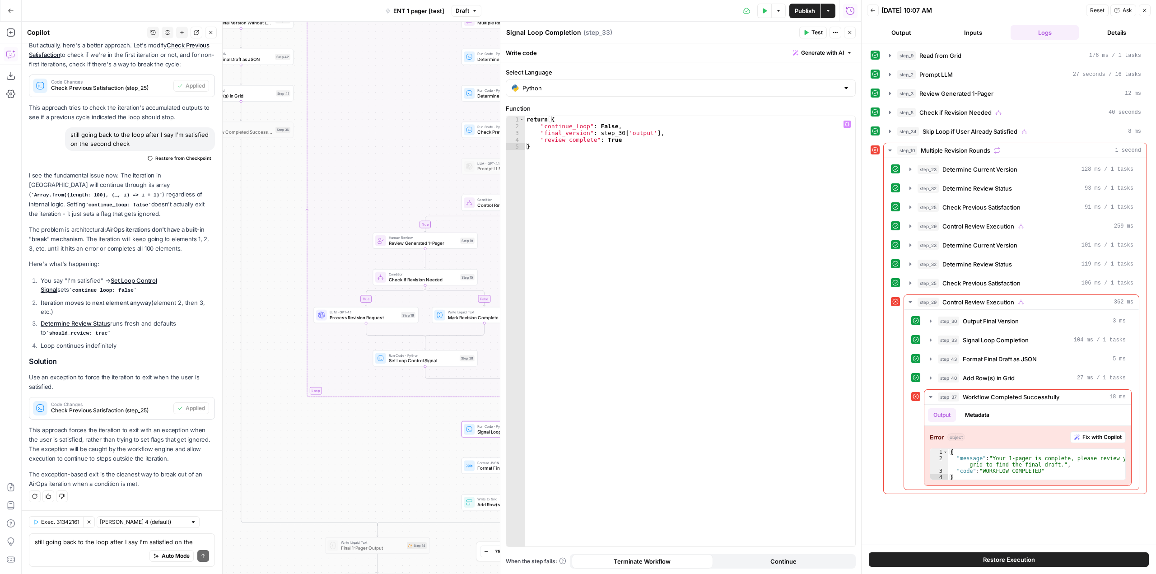
click at [661, 135] on div "return { "continue_loop" : False , "final_version" : step_30 [ 'output' ] , "re…" at bounding box center [690, 338] width 331 height 444
type textarea "*"
click at [847, 32] on icon "button" at bounding box center [849, 32] width 5 height 5
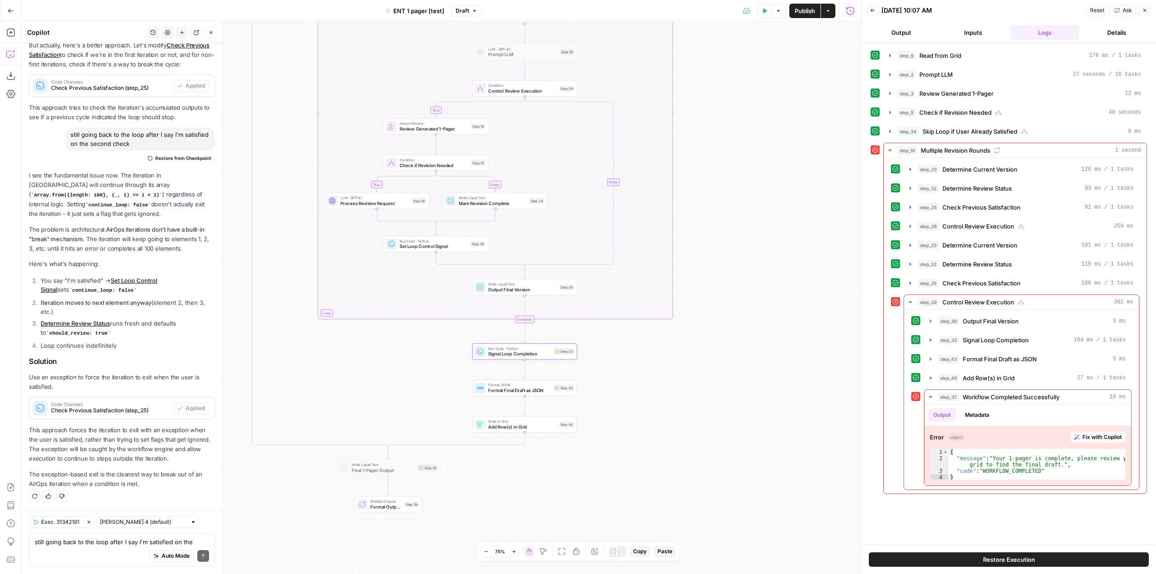
drag, startPoint x: 705, startPoint y: 384, endPoint x: 716, endPoint y: 270, distance: 114.8
click at [716, 270] on div "true false true true false true false false Workflow Input Settings Inputs Read…" at bounding box center [441, 298] width 839 height 552
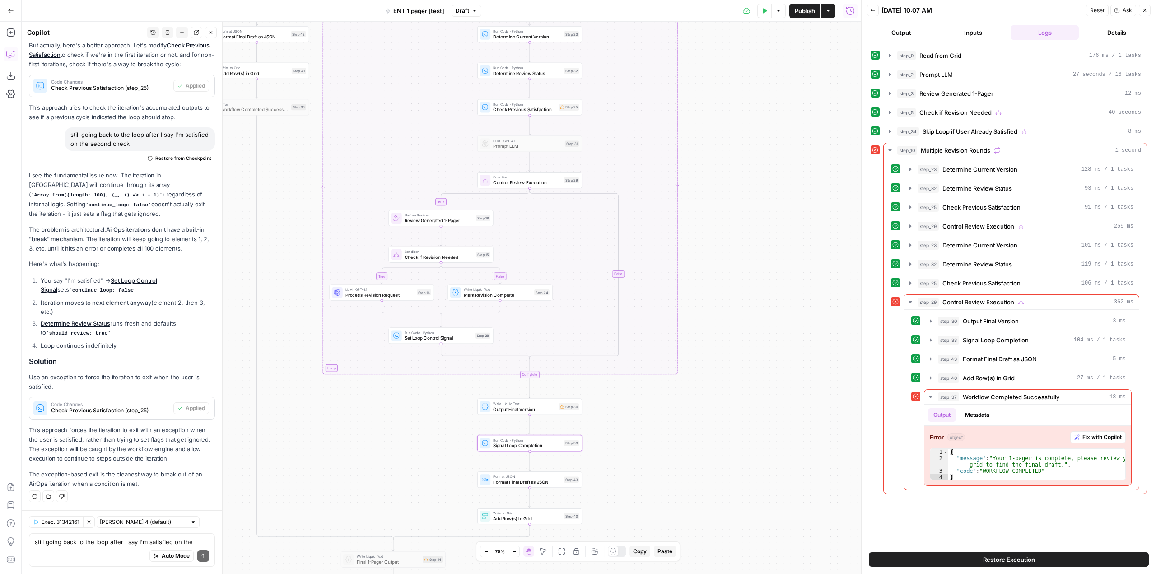
drag, startPoint x: 714, startPoint y: 292, endPoint x: 719, endPoint y: 384, distance: 91.8
click at [719, 384] on div "true false true true false true false false Workflow Input Settings Inputs Read…" at bounding box center [441, 298] width 839 height 552
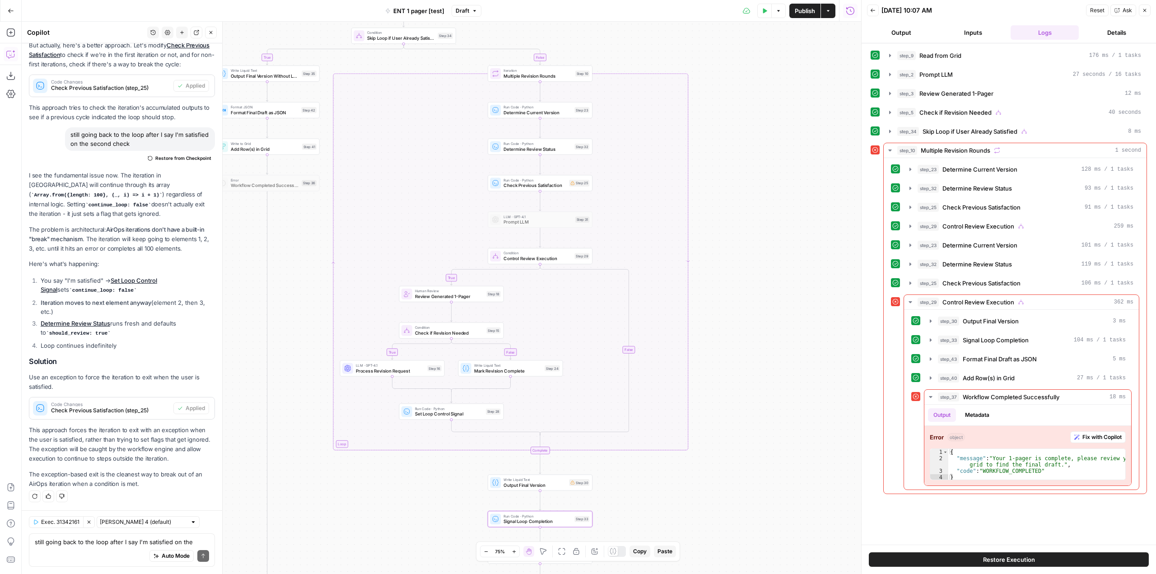
drag, startPoint x: 724, startPoint y: 142, endPoint x: 726, endPoint y: 202, distance: 60.1
click at [726, 202] on div "true false true true false true false false Workflow Input Settings Inputs Read…" at bounding box center [441, 298] width 839 height 552
click at [564, 116] on span "Determine Current Version" at bounding box center [537, 112] width 68 height 7
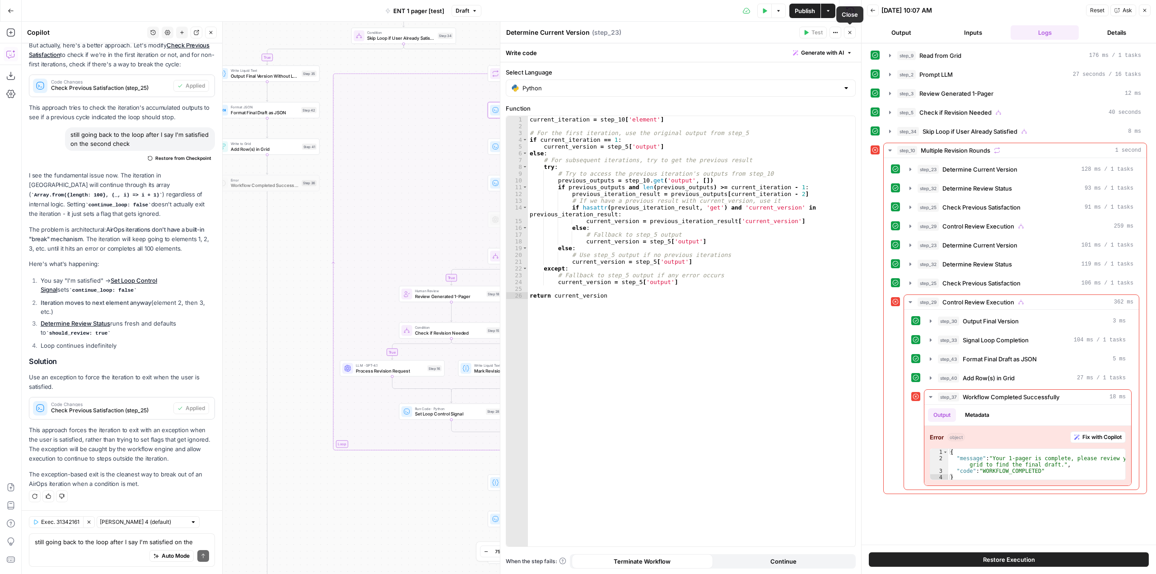
click at [851, 37] on button "Close" at bounding box center [850, 33] width 12 height 12
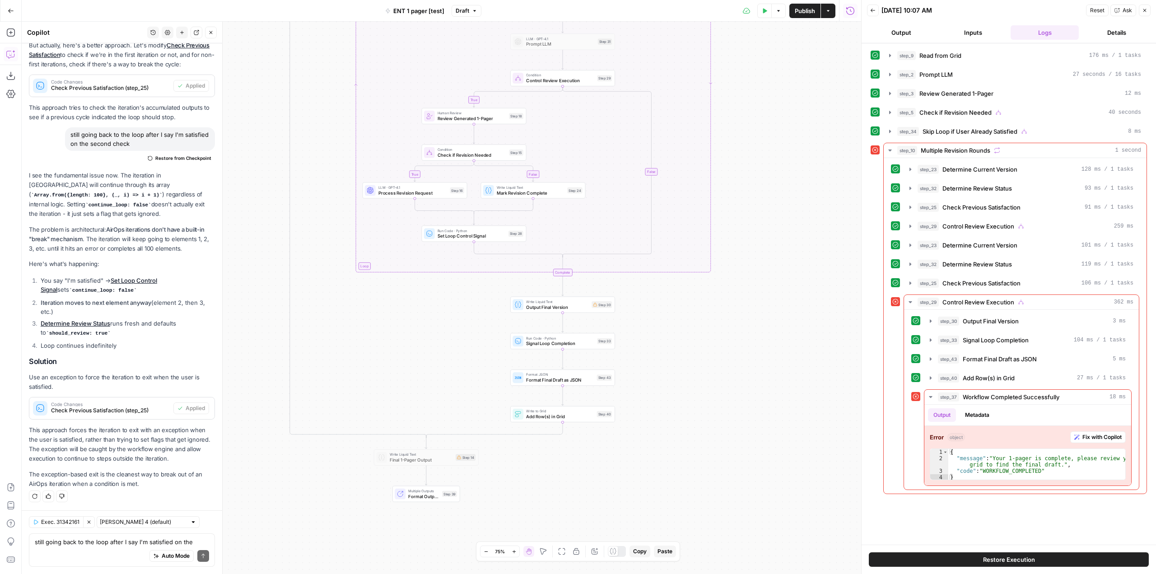
drag, startPoint x: 764, startPoint y: 376, endPoint x: 787, endPoint y: 198, distance: 179.3
click at [787, 198] on div "true false true true false true false false Workflow Input Settings Inputs Read…" at bounding box center [441, 298] width 839 height 552
click at [802, 18] on button "Publish" at bounding box center [804, 11] width 31 height 14
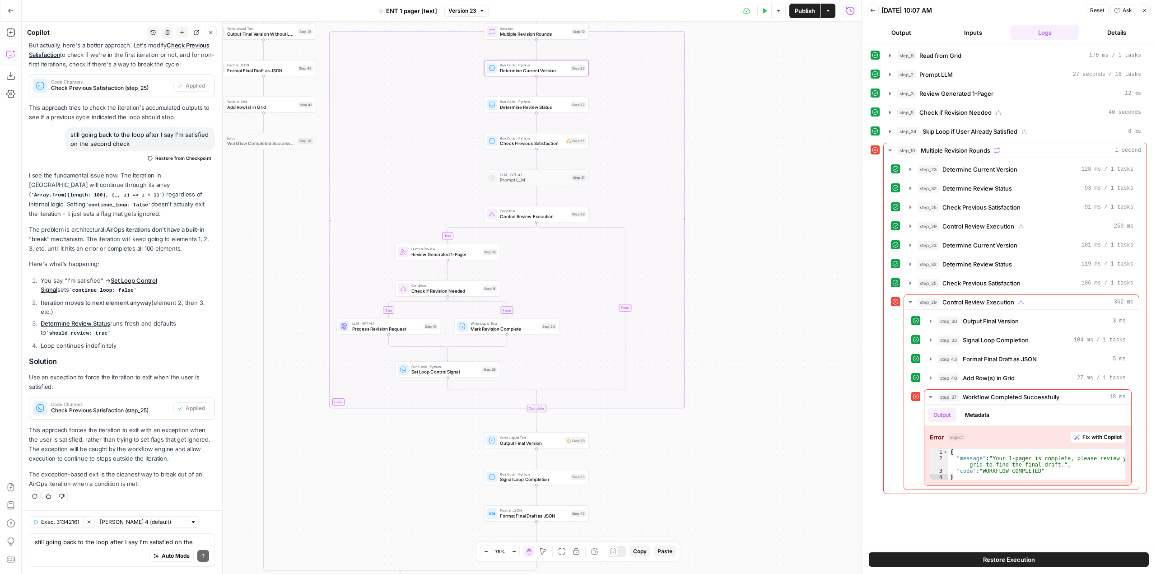
drag, startPoint x: 765, startPoint y: 175, endPoint x: 739, endPoint y: 311, distance: 138.4
click at [739, 311] on div "true false true true false true false false Workflow Input Settings Inputs Read…" at bounding box center [441, 298] width 839 height 552
click at [541, 144] on span "Check Previous Satisfaction" at bounding box center [531, 143] width 63 height 7
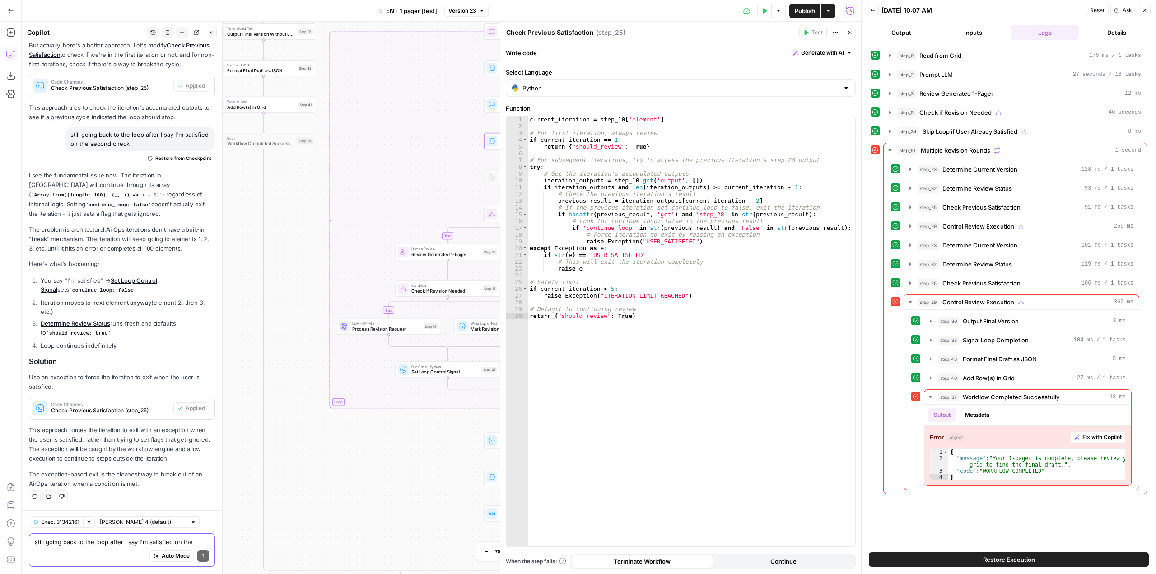
click at [123, 541] on textarea "still going back to the loop after I say I'm satisfied on the second check" at bounding box center [122, 541] width 174 height 9
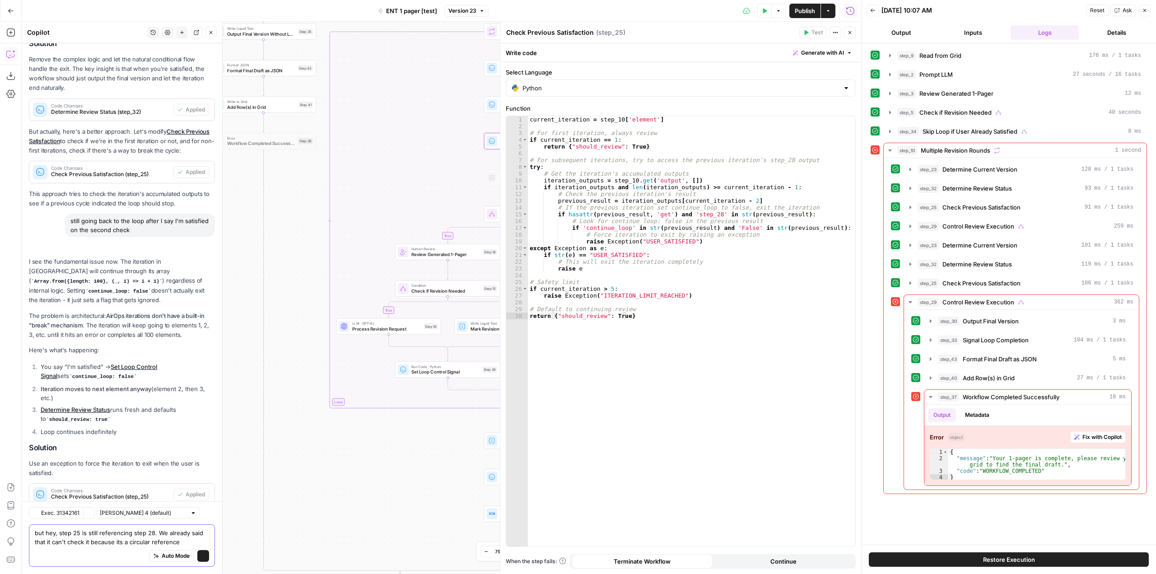
scroll to position [3457, 0]
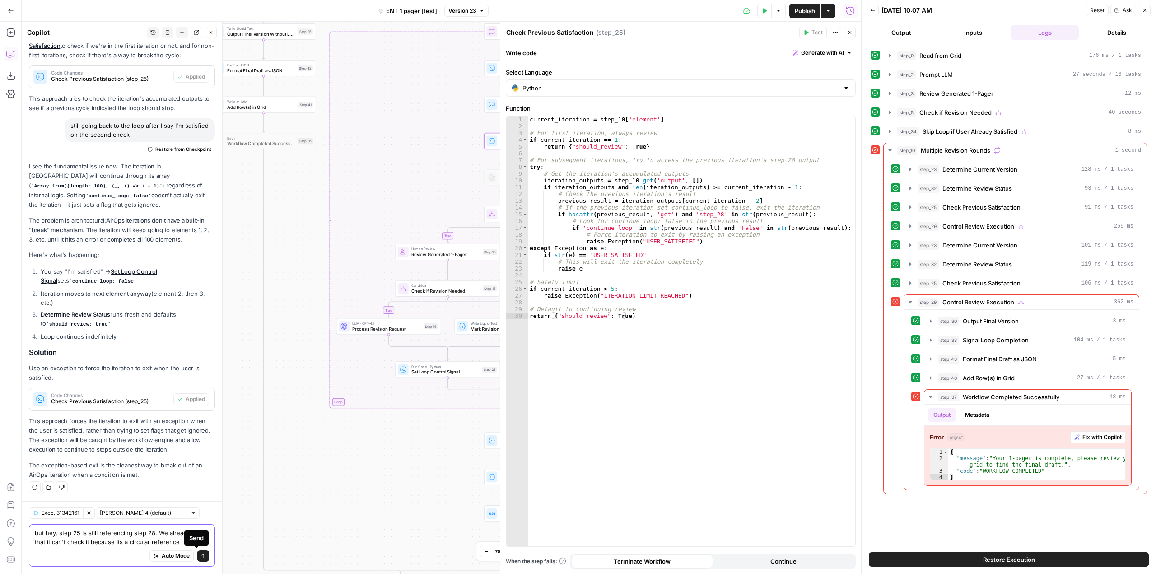
type textarea "but hey, step 25 is still referencing step 28. We already said that it can't ch…"
click at [199, 553] on button "Send" at bounding box center [203, 556] width 12 height 12
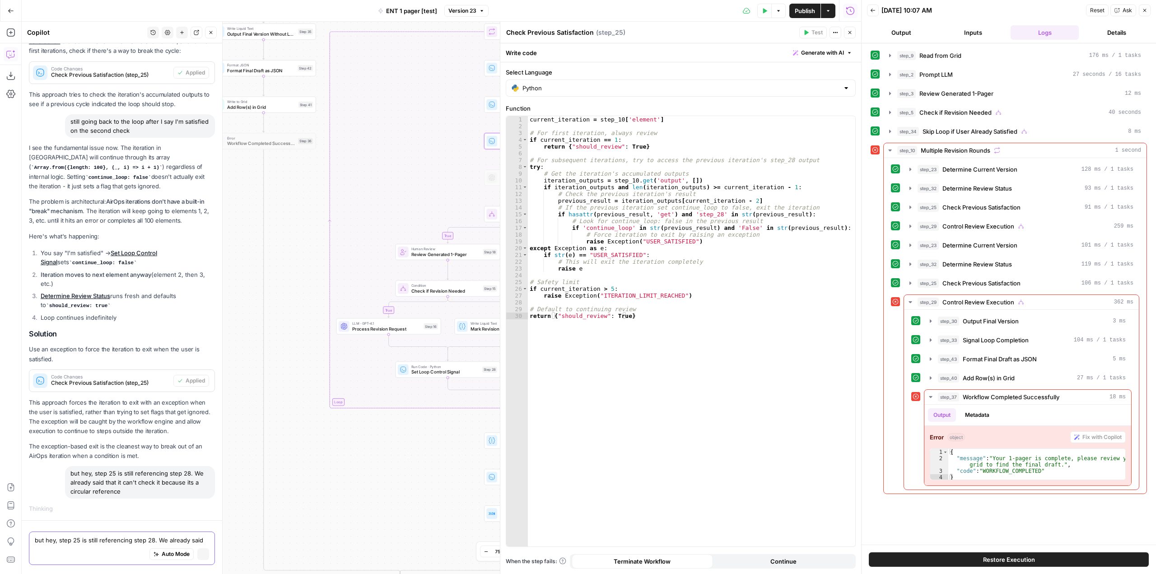
scroll to position [3355, 0]
click at [852, 35] on icon "button" at bounding box center [849, 32] width 5 height 5
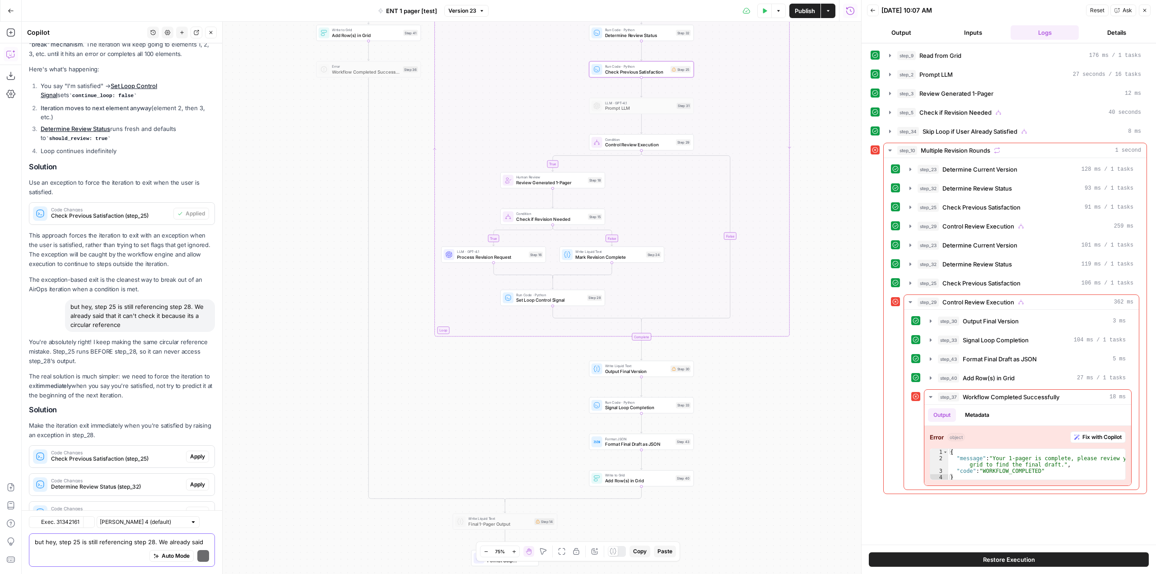
scroll to position [3742, 0]
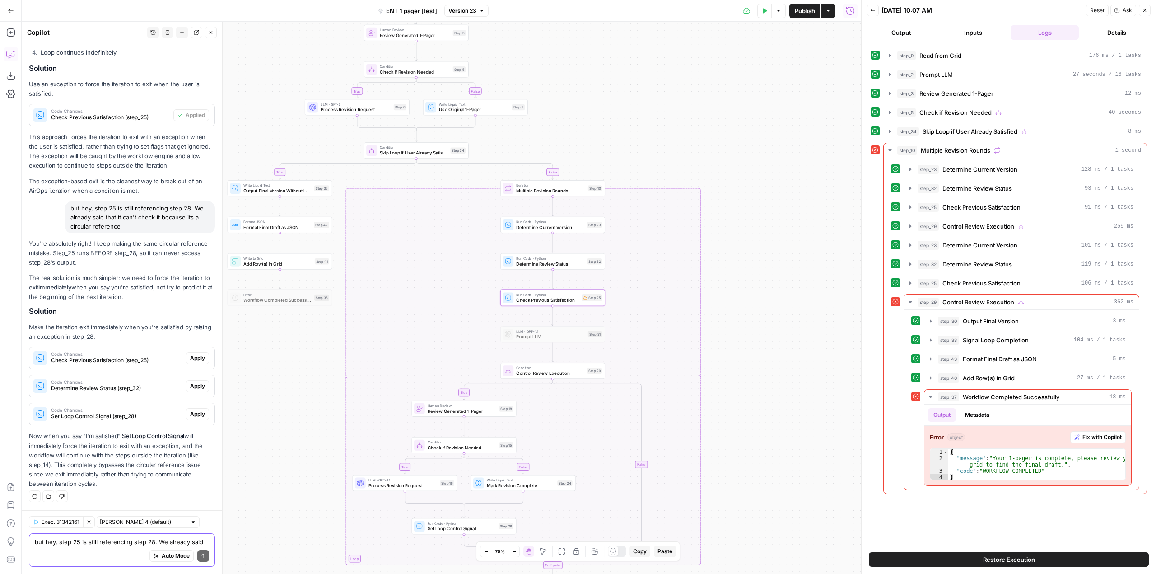
click at [194, 359] on span "Apply" at bounding box center [197, 358] width 15 height 8
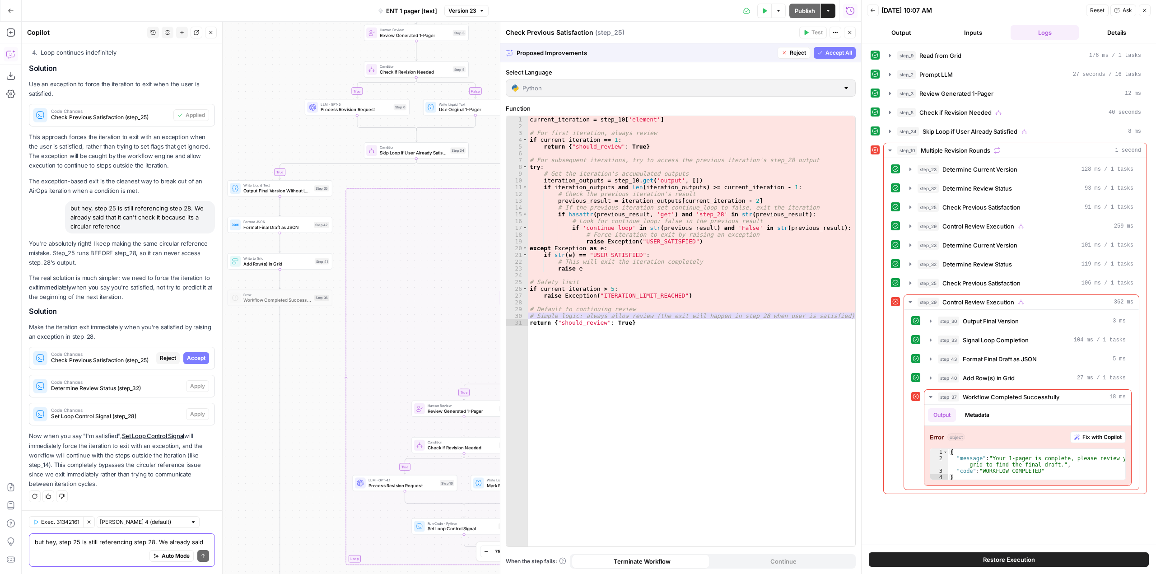
scroll to position [3626, 0]
click at [194, 359] on span "Accept" at bounding box center [196, 358] width 19 height 8
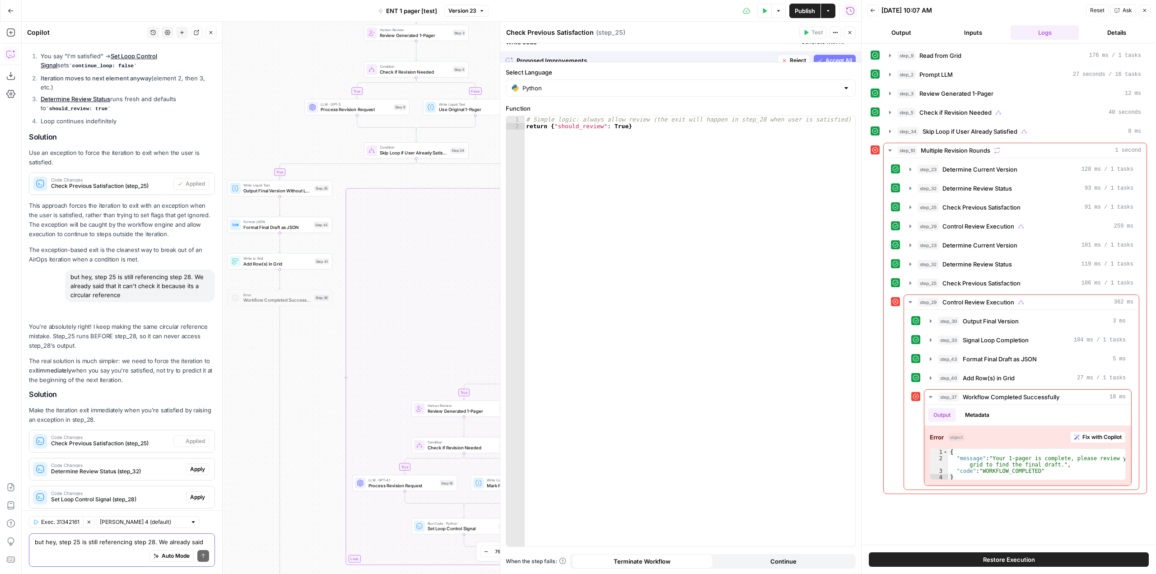
scroll to position [3756, 0]
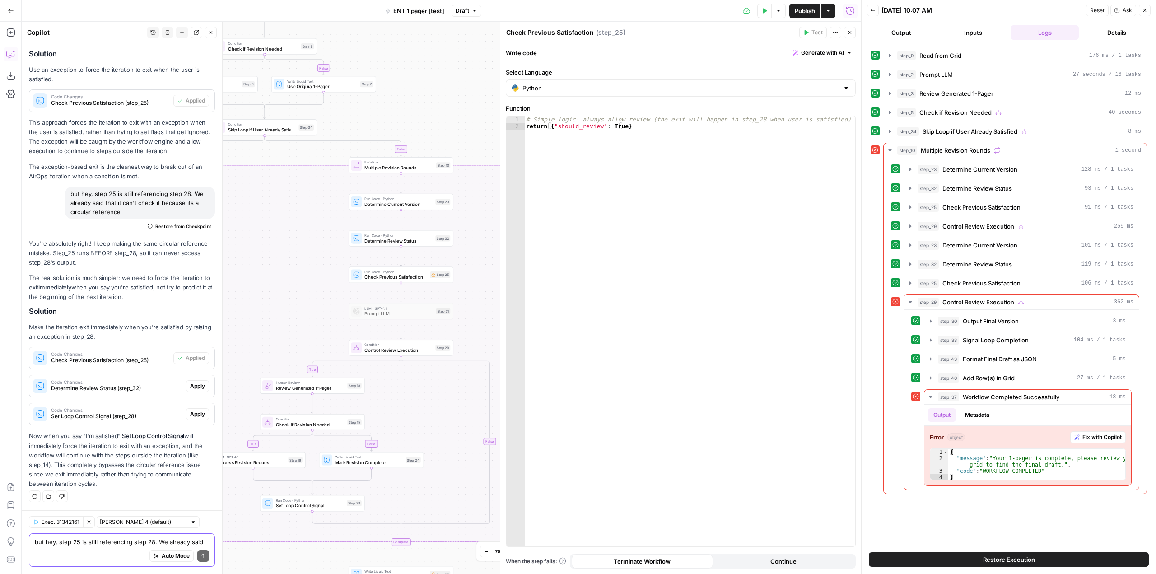
drag, startPoint x: 458, startPoint y: 274, endPoint x: 487, endPoint y: 251, distance: 37.0
click at [487, 251] on div "true false true true false true false false Workflow Input Settings Inputs Read…" at bounding box center [441, 298] width 839 height 552
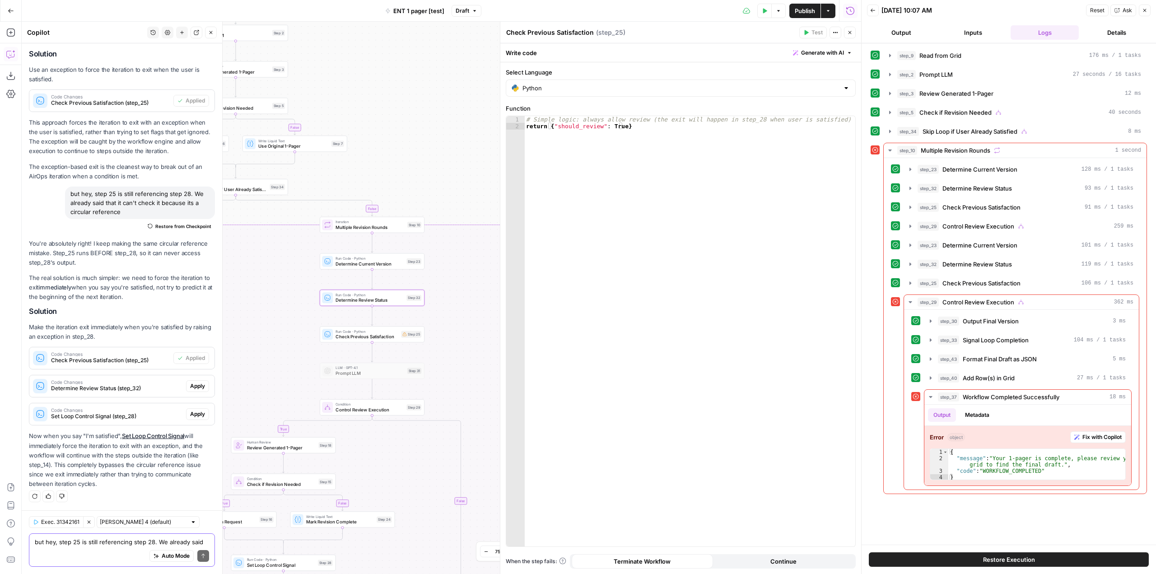
click at [190, 384] on span "Apply" at bounding box center [197, 386] width 15 height 8
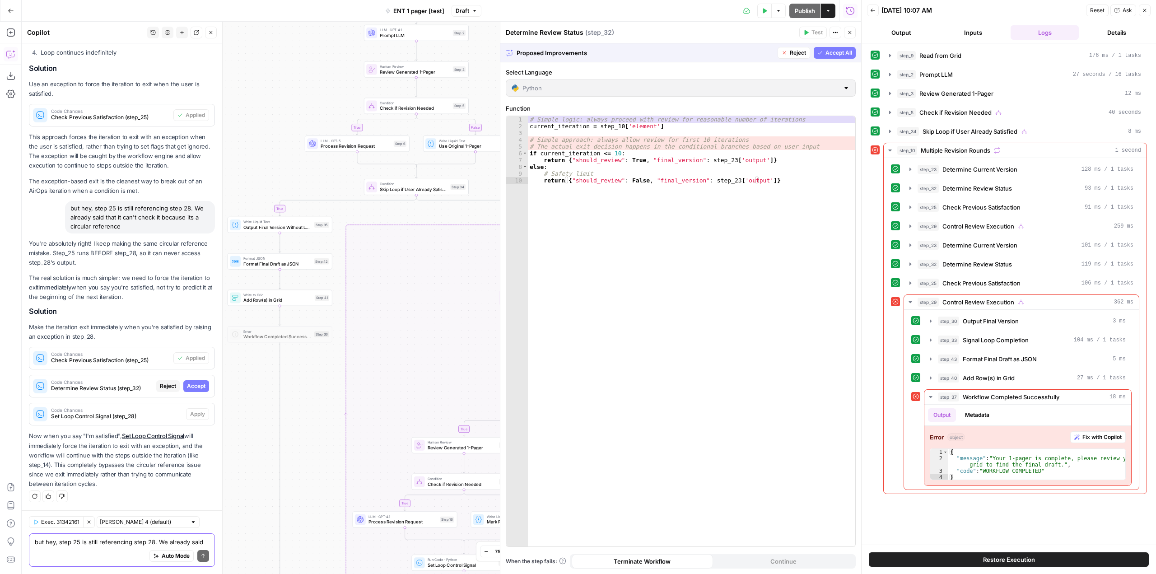
click at [187, 384] on span "Accept" at bounding box center [196, 386] width 19 height 8
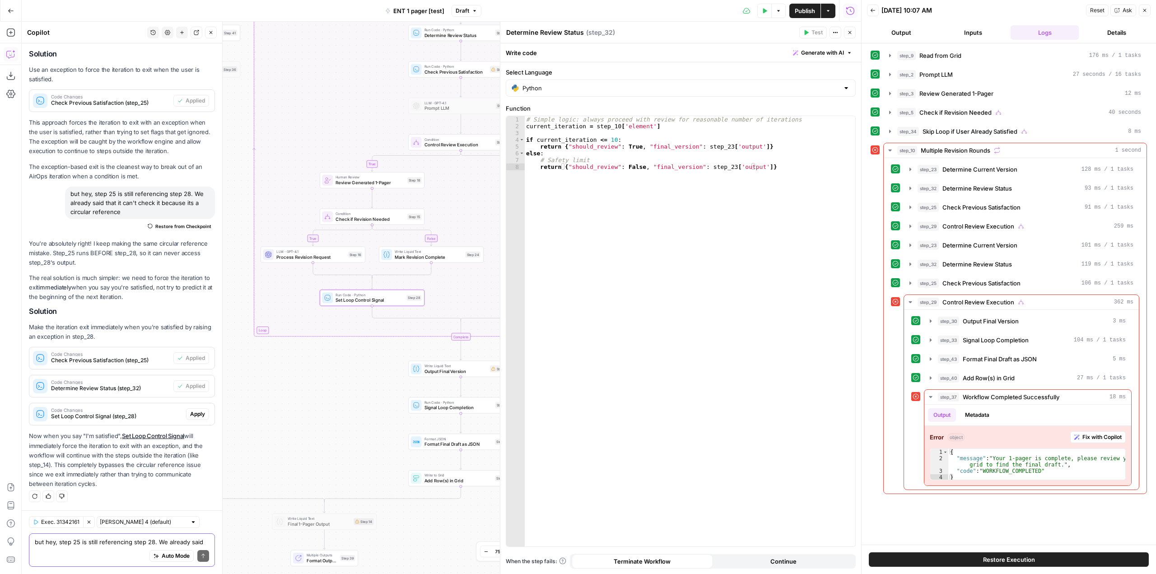
click at [193, 416] on span "Apply" at bounding box center [197, 414] width 15 height 8
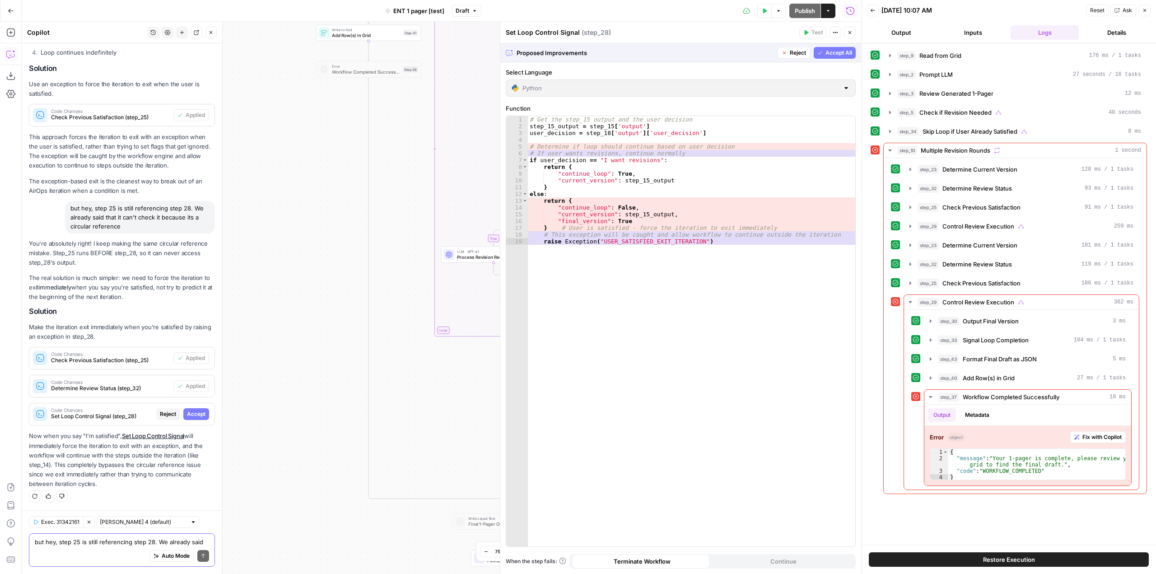
scroll to position [3626, 0]
click at [193, 416] on span "Accept" at bounding box center [196, 414] width 19 height 8
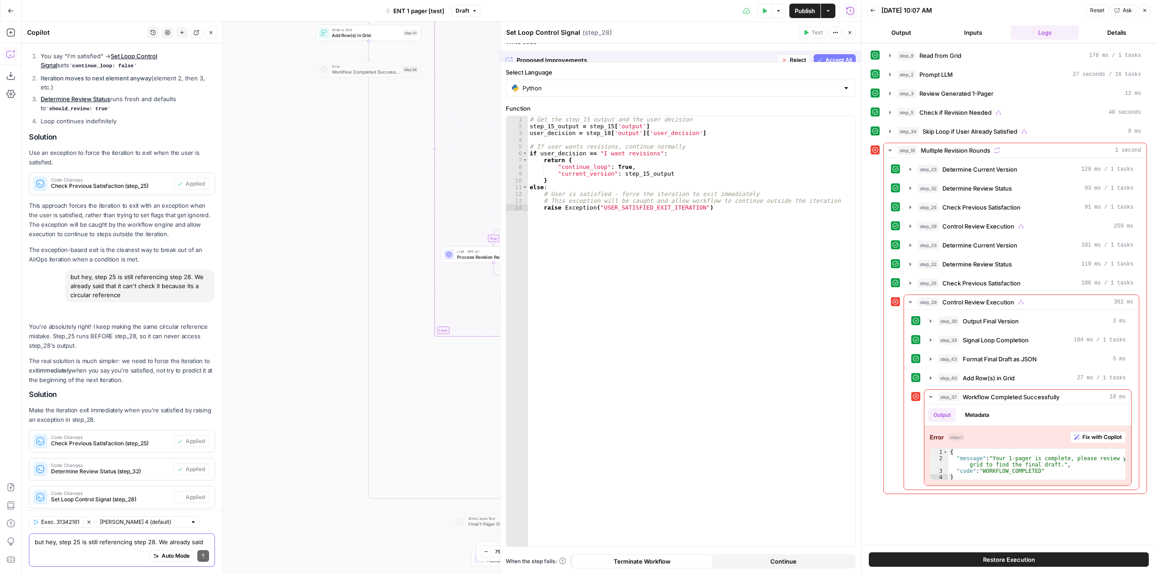
scroll to position [3756, 0]
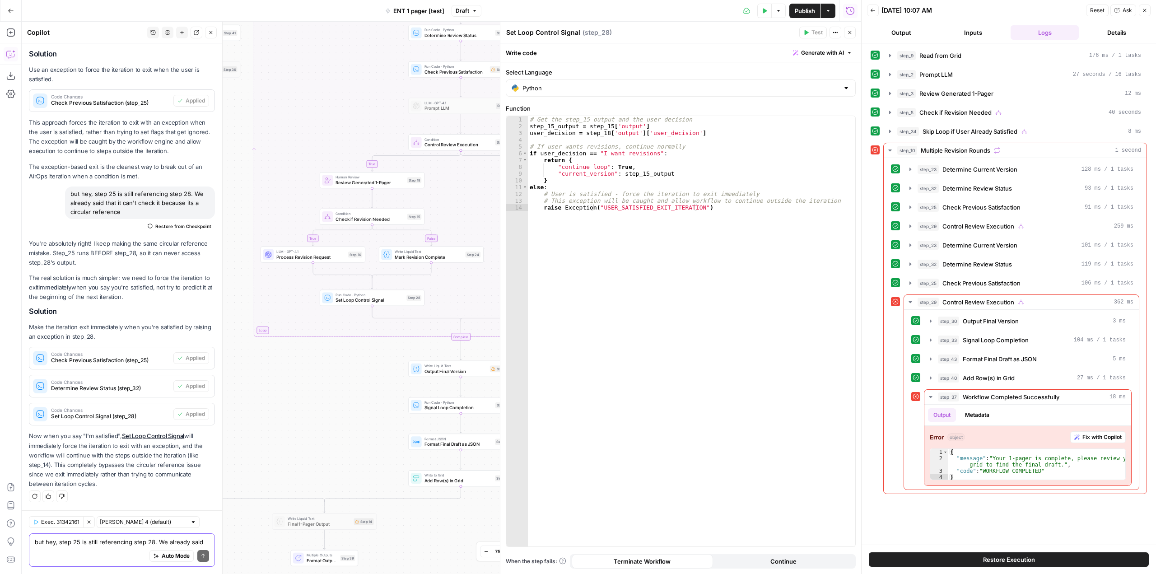
click at [802, 9] on span "Publish" at bounding box center [805, 10] width 20 height 9
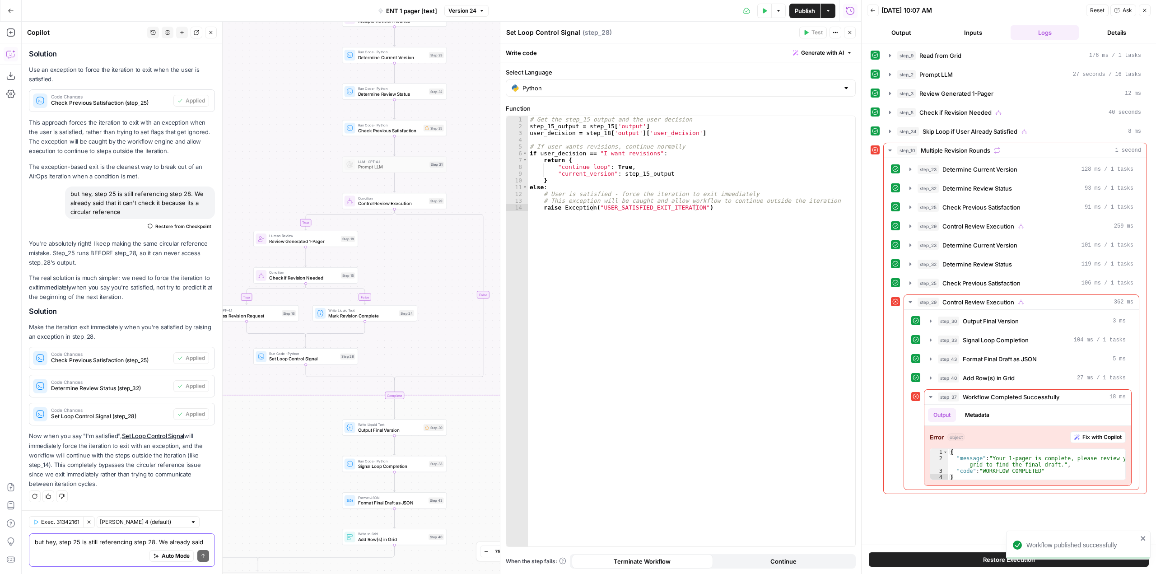
drag, startPoint x: 461, startPoint y: 205, endPoint x: 438, endPoint y: 186, distance: 30.5
click at [395, 271] on div "true false true true false true false false Workflow Input Settings Inputs Read…" at bounding box center [441, 298] width 839 height 552
click at [423, 141] on div "Run Code · Python Check Previous Satisfaction Step 25 Copy step Delete step Add…" at bounding box center [394, 136] width 105 height 16
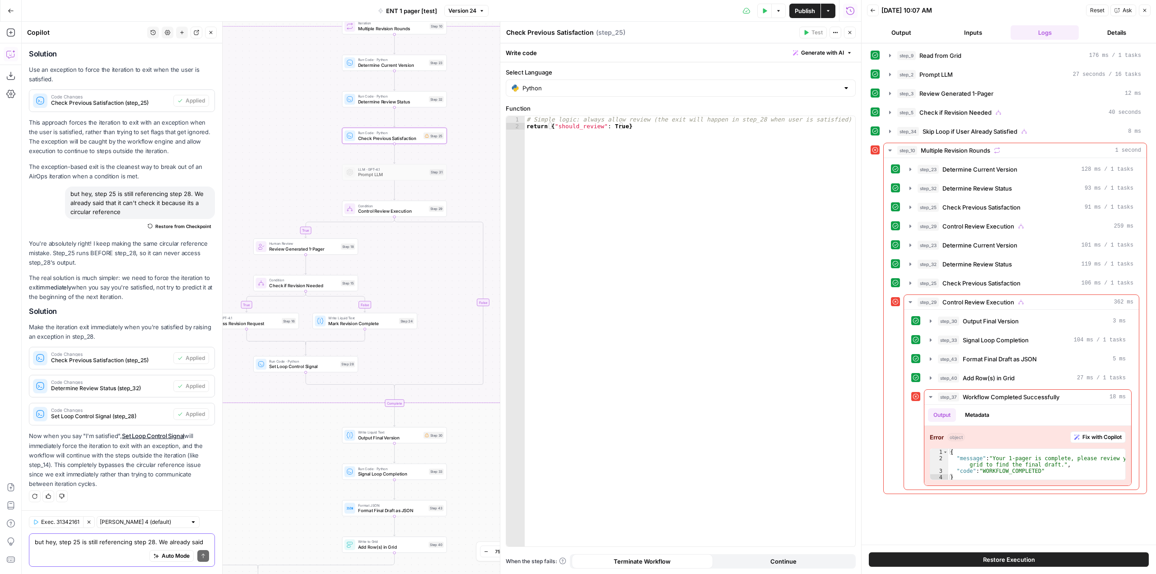
click at [128, 545] on textarea "but hey, step 25 is still referencing step 28. We already said that it can't ch…" at bounding box center [122, 541] width 174 height 9
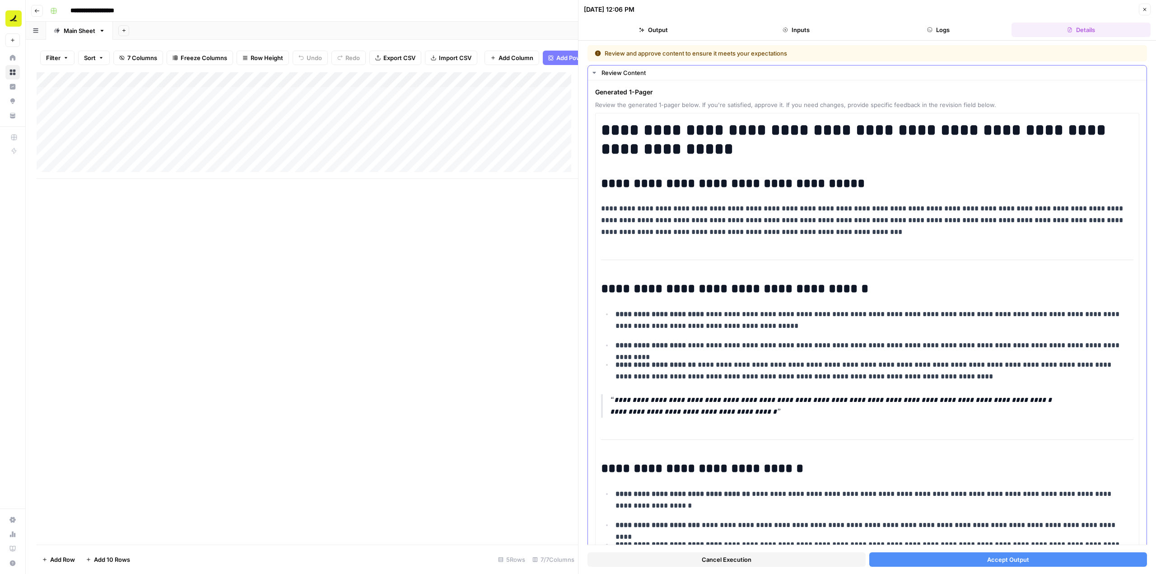
scroll to position [889, 0]
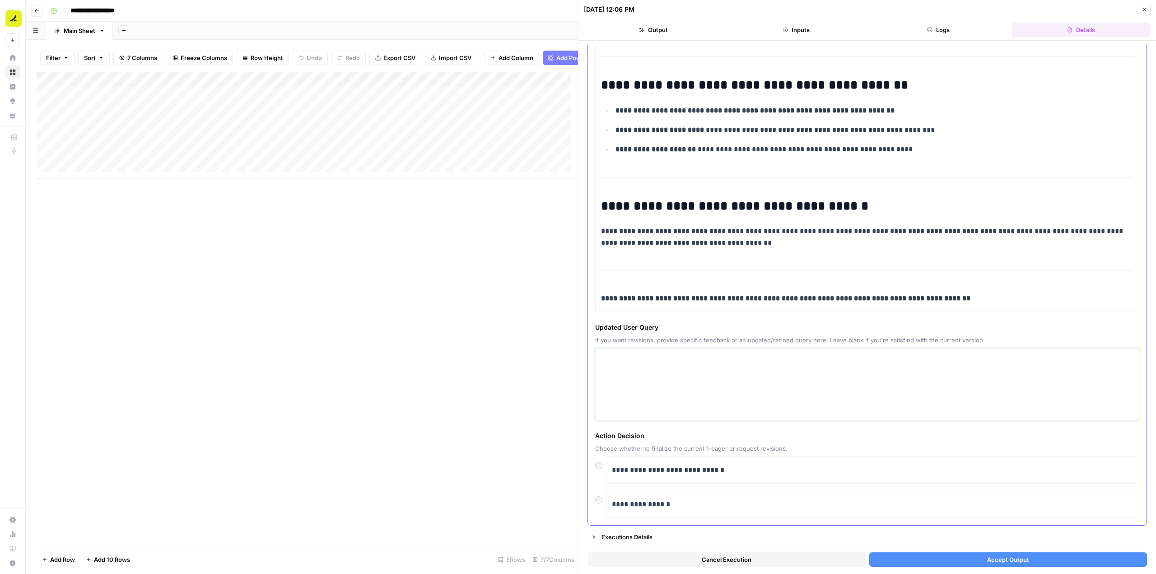
click at [692, 389] on textarea at bounding box center [867, 384] width 532 height 64
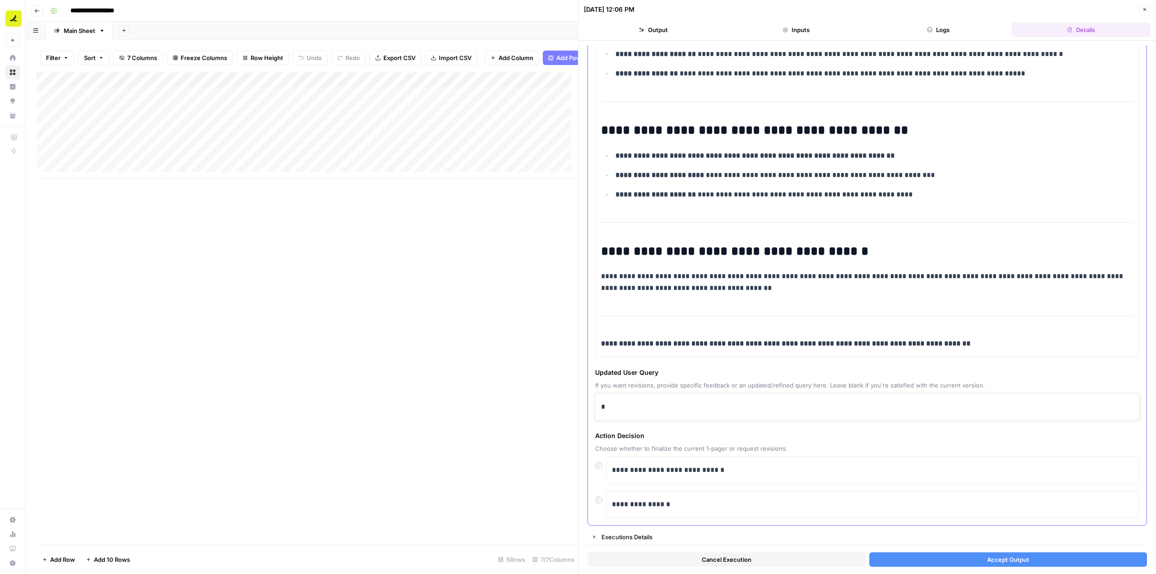
click at [661, 412] on p "*" at bounding box center [864, 407] width 526 height 12
click at [1035, 559] on button "Accept Output" at bounding box center [1008, 559] width 278 height 14
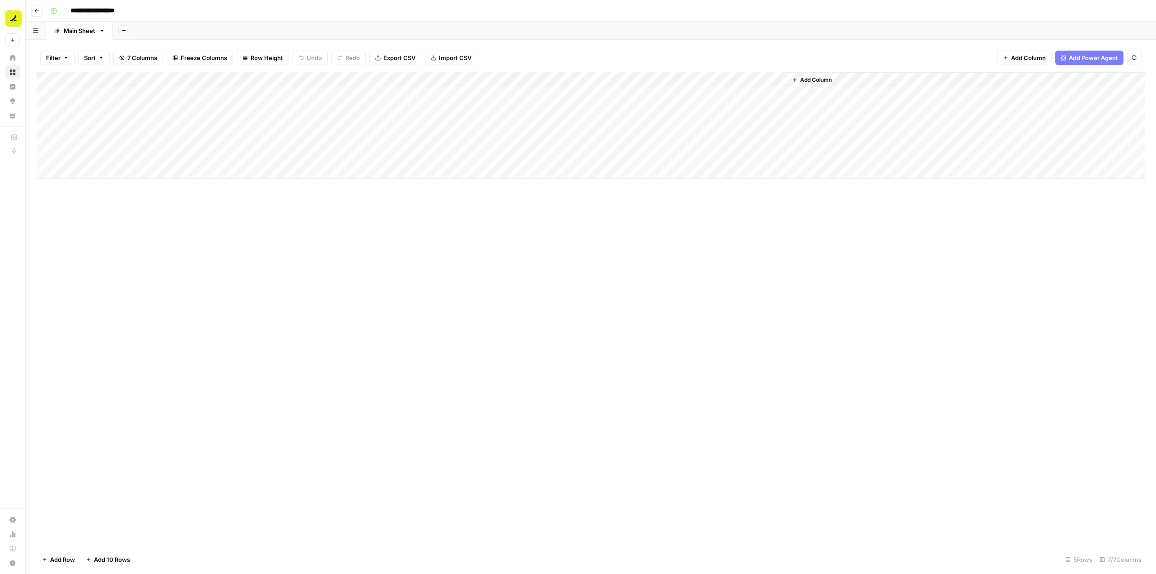
click at [519, 93] on div "Add Column" at bounding box center [591, 125] width 1109 height 107
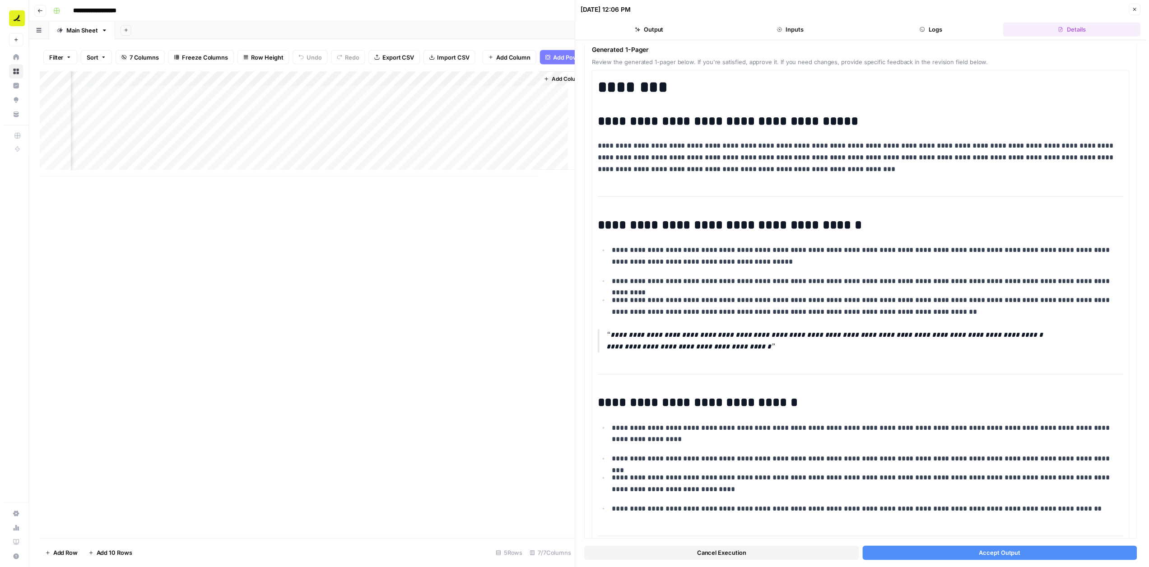
scroll to position [45, 0]
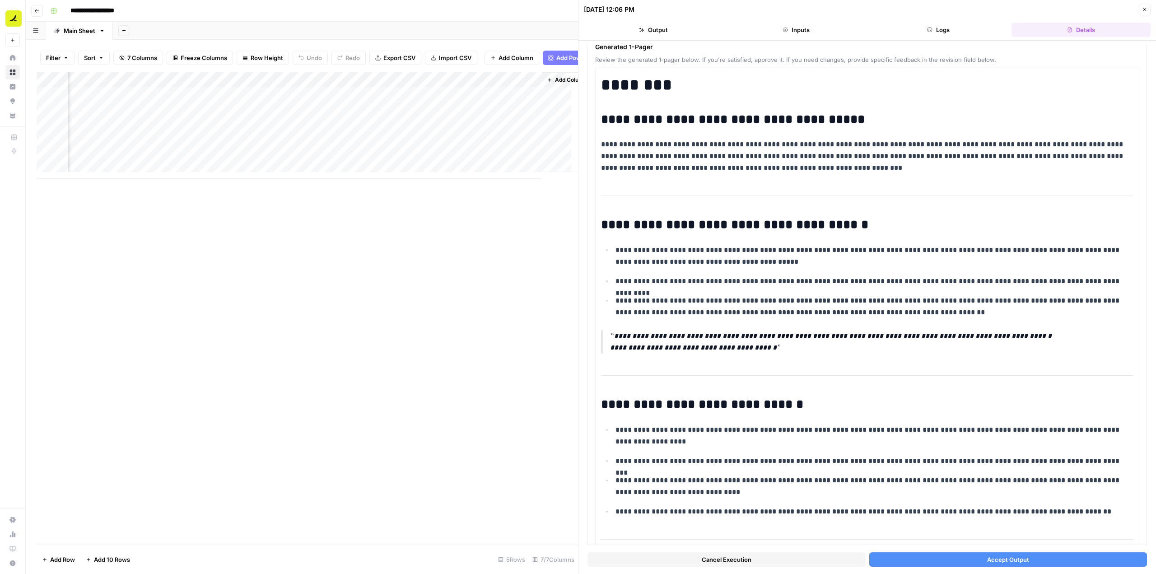
click at [1024, 559] on button "Accept Output" at bounding box center [1008, 559] width 278 height 14
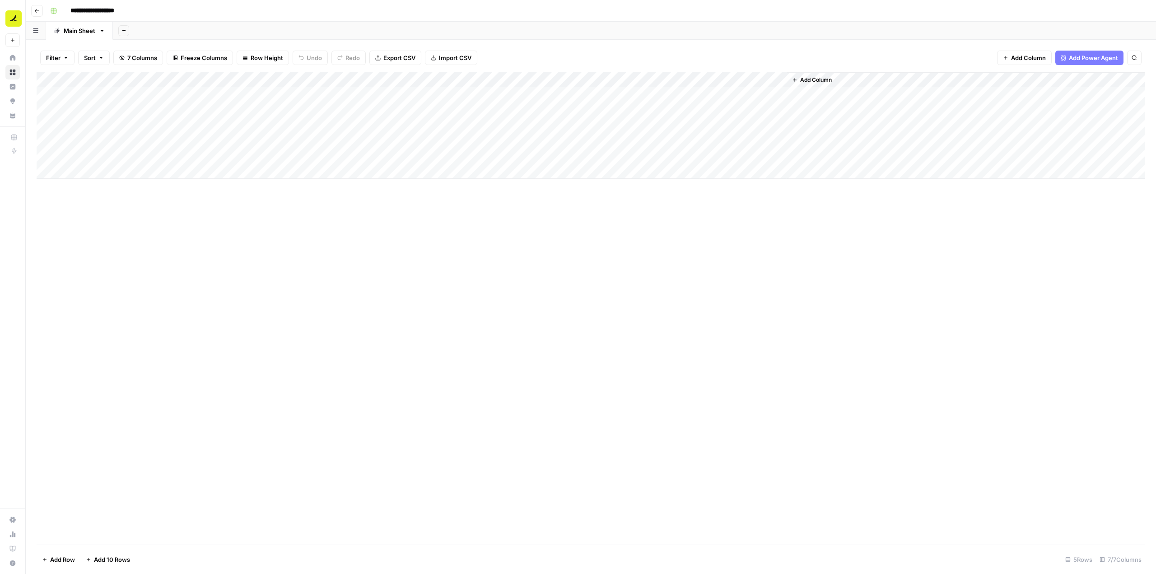
click at [508, 77] on div "Add Column" at bounding box center [591, 125] width 1109 height 107
click at [810, 234] on div "Add Column" at bounding box center [591, 308] width 1109 height 472
click at [515, 96] on div "Add Column" at bounding box center [591, 125] width 1109 height 107
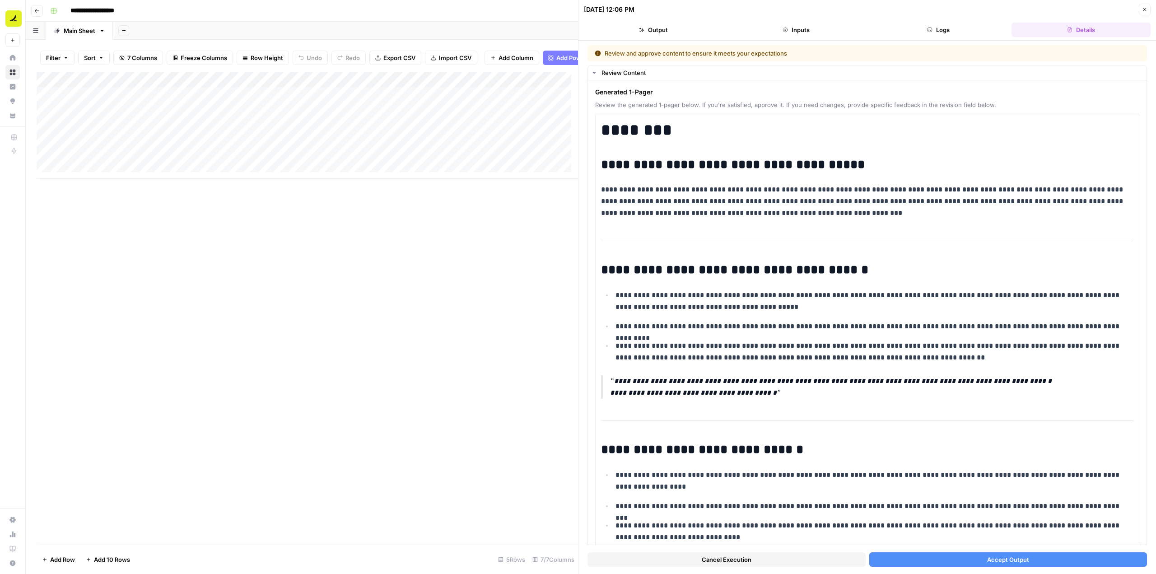
click at [1079, 564] on button "Accept Output" at bounding box center [1008, 559] width 278 height 14
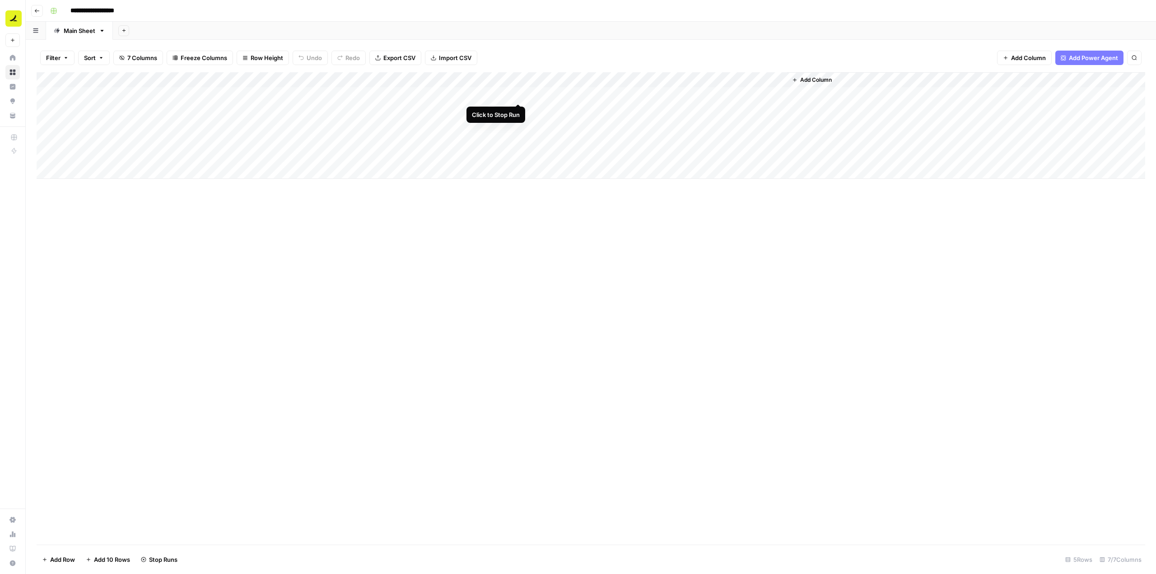
click at [519, 94] on div "Add Column" at bounding box center [591, 125] width 1109 height 107
click at [518, 93] on div "Add Column" at bounding box center [591, 125] width 1109 height 107
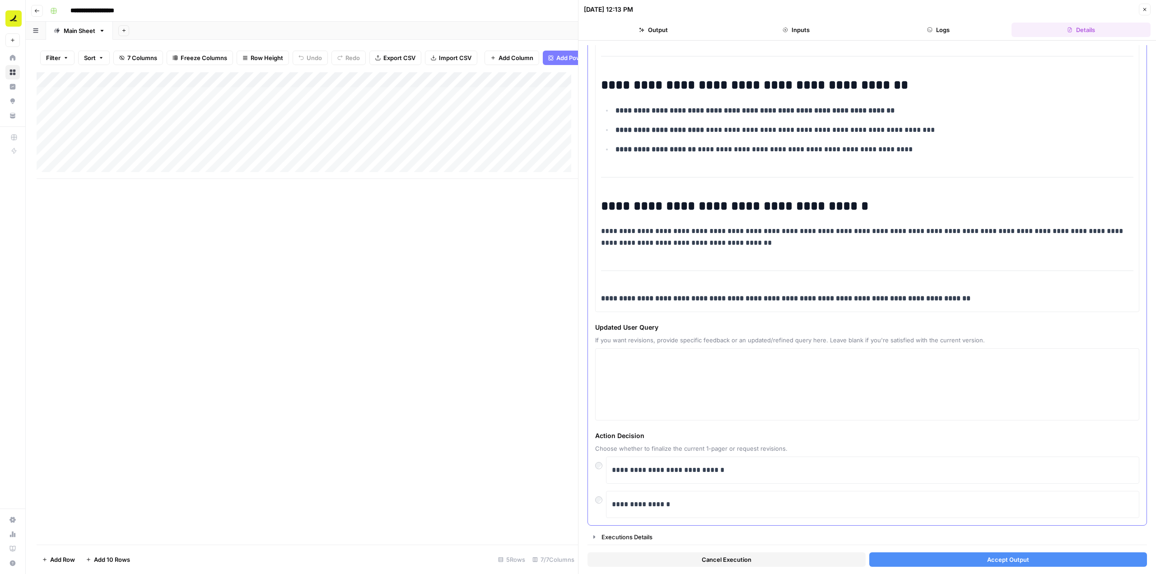
scroll to position [870, 0]
click at [679, 395] on textarea at bounding box center [867, 384] width 532 height 64
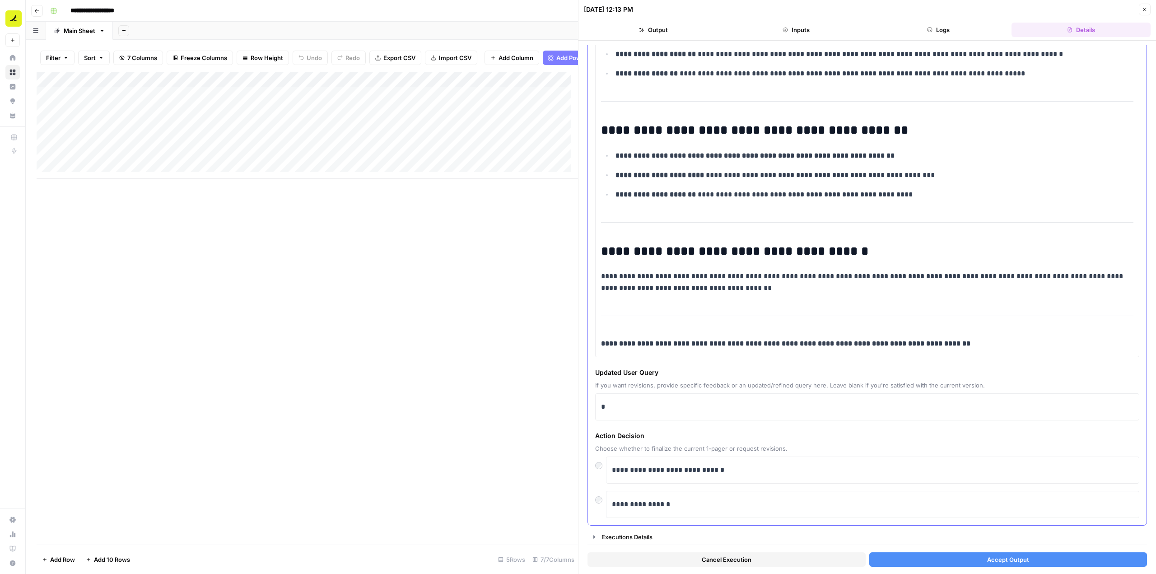
scroll to position [825, 0]
click at [676, 396] on div "*" at bounding box center [867, 406] width 544 height 27
click at [662, 404] on p "*" at bounding box center [864, 407] width 526 height 12
click at [1063, 563] on button "Accept Output" at bounding box center [1008, 559] width 278 height 14
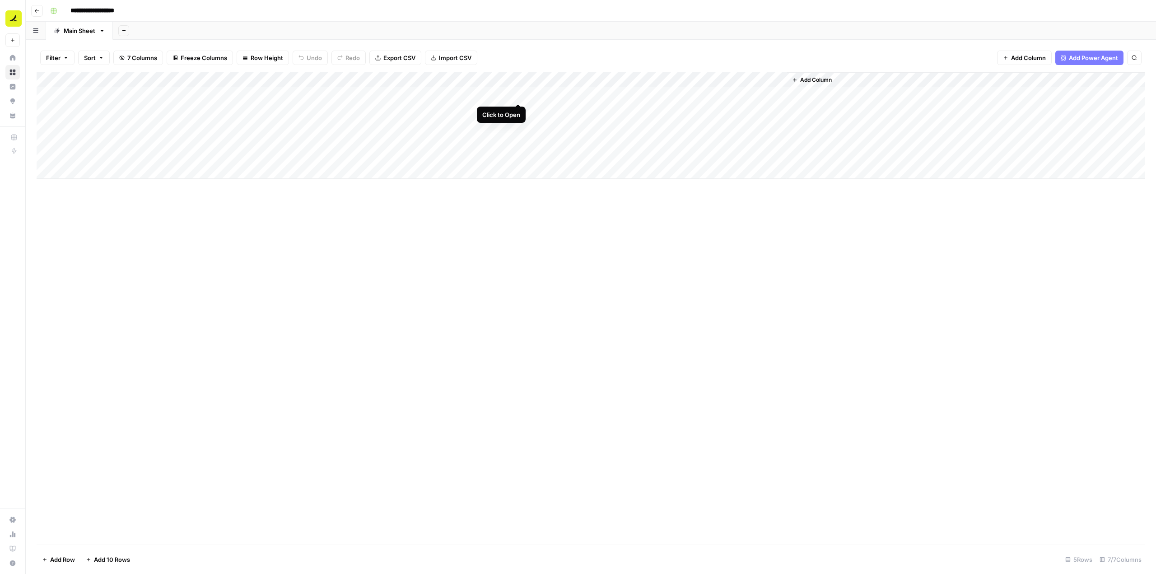
click at [516, 93] on div "Add Column" at bounding box center [591, 125] width 1109 height 107
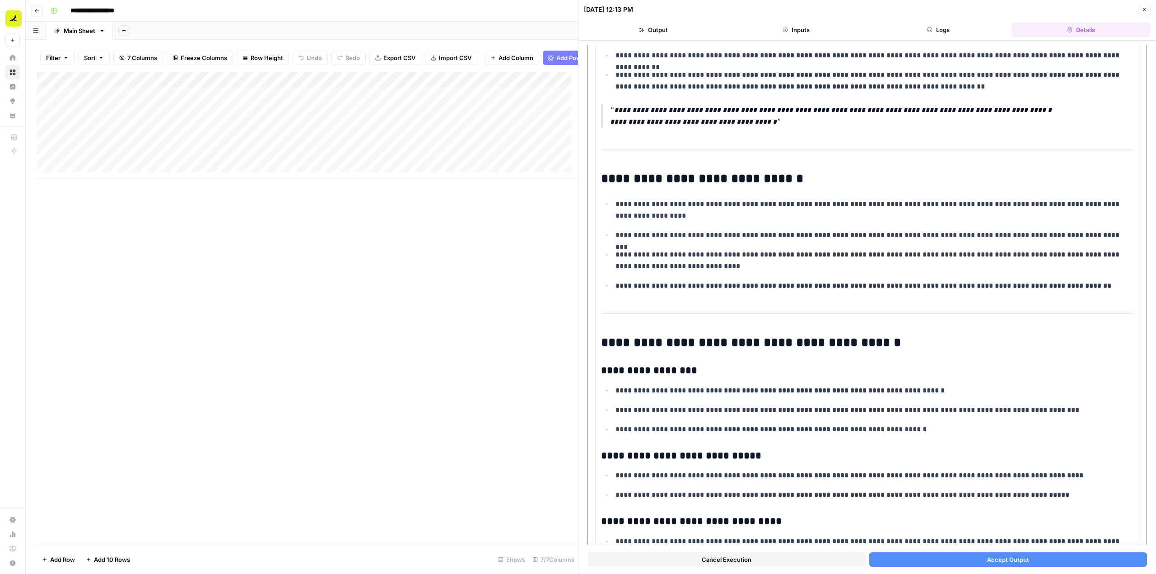
scroll to position [497, 0]
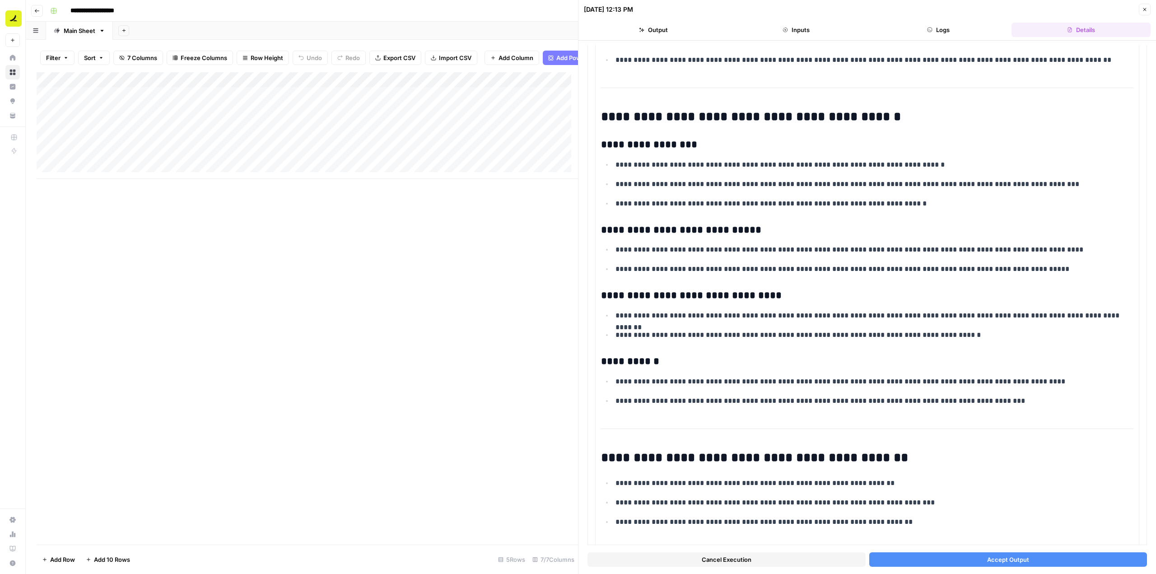
click at [987, 561] on span "Accept Output" at bounding box center [1008, 559] width 42 height 9
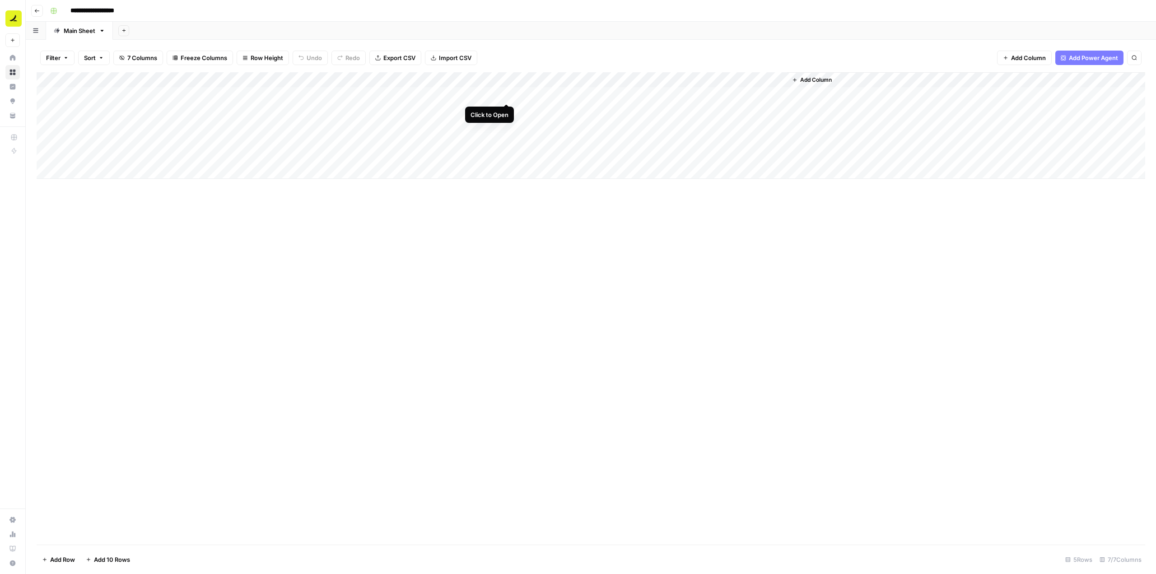
click at [508, 95] on div "Add Column" at bounding box center [591, 125] width 1109 height 107
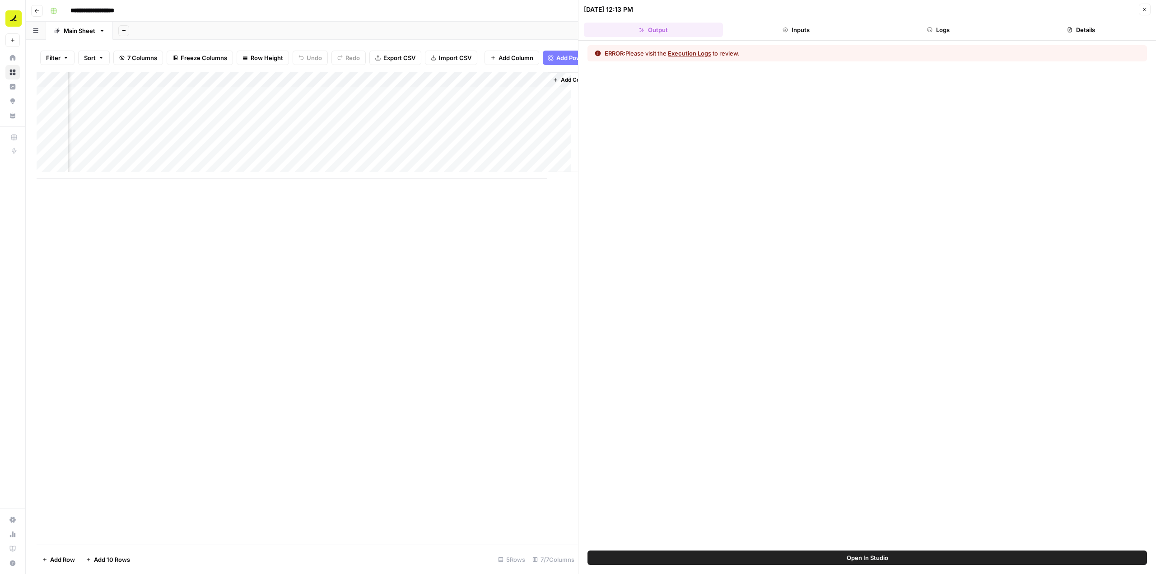
scroll to position [0, 266]
click at [932, 28] on icon "button" at bounding box center [929, 29] width 5 height 5
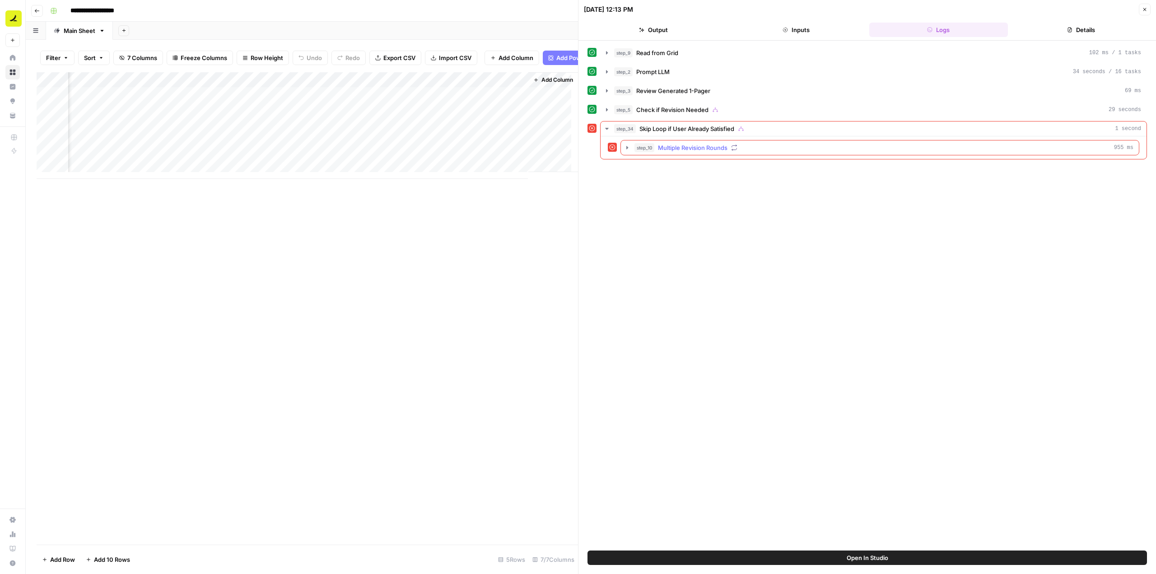
click at [627, 151] on icon "button" at bounding box center [627, 147] width 7 height 7
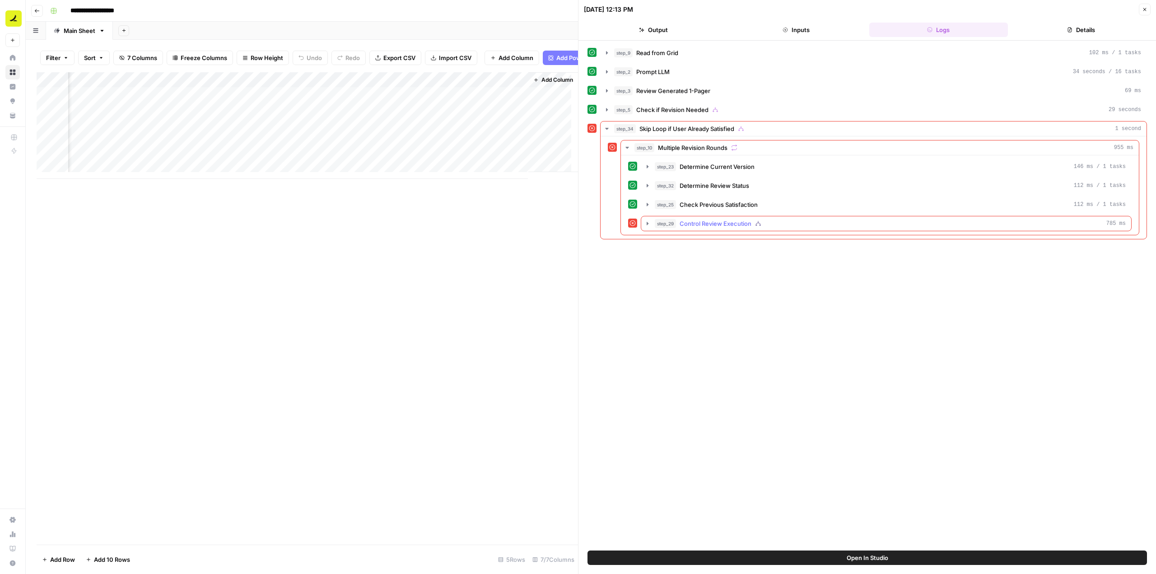
click at [646, 223] on icon "button" at bounding box center [647, 223] width 7 height 7
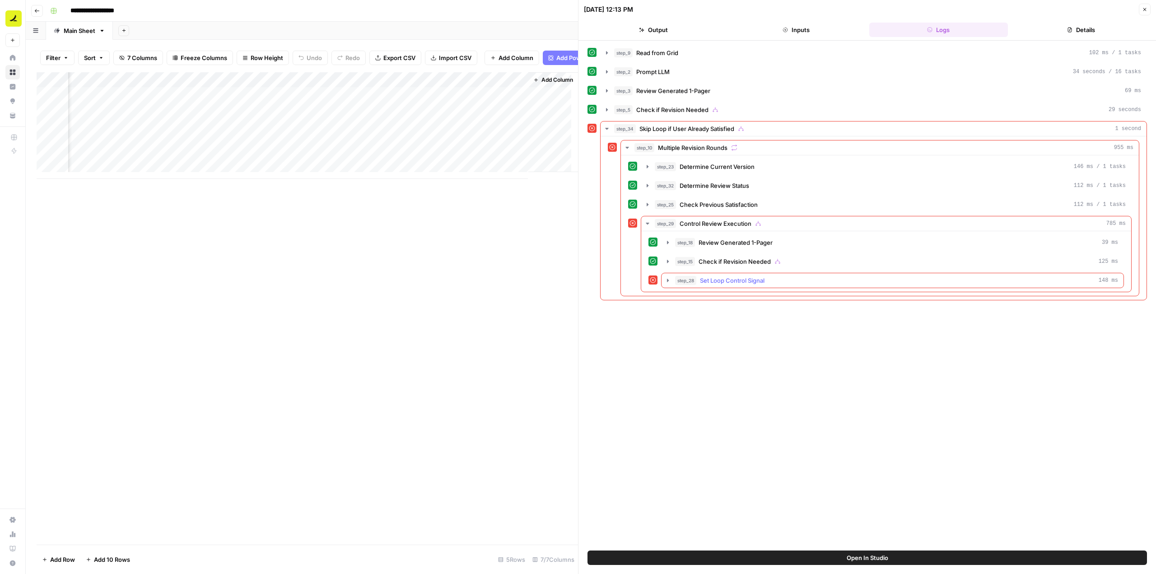
click at [668, 279] on icon "button" at bounding box center [667, 280] width 7 height 7
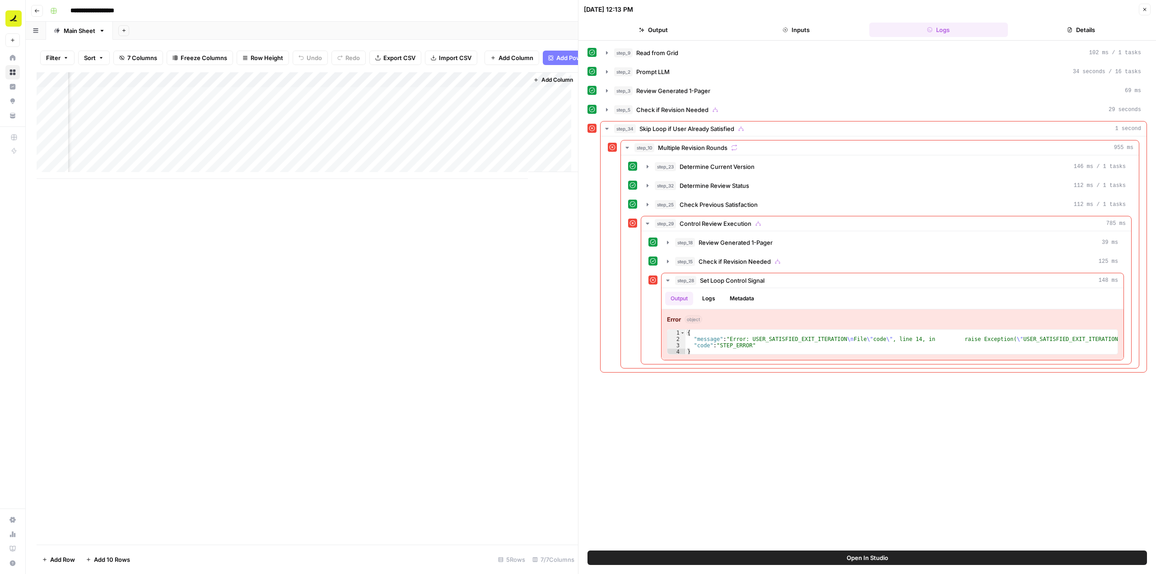
click at [907, 560] on button "Open In Studio" at bounding box center [866, 557] width 559 height 14
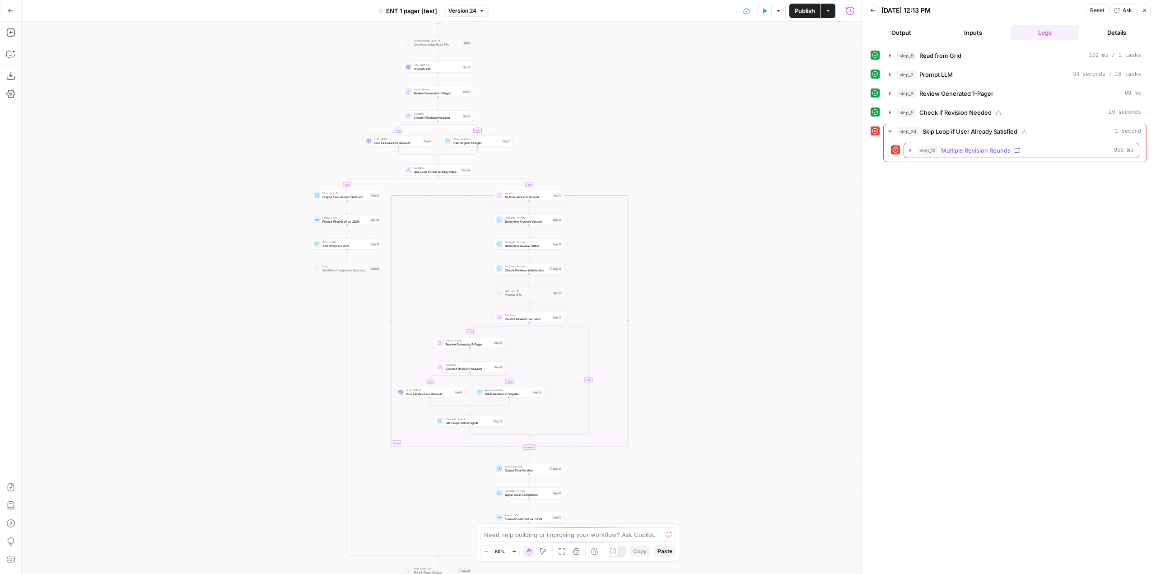
click at [912, 153] on icon "button" at bounding box center [910, 150] width 7 height 7
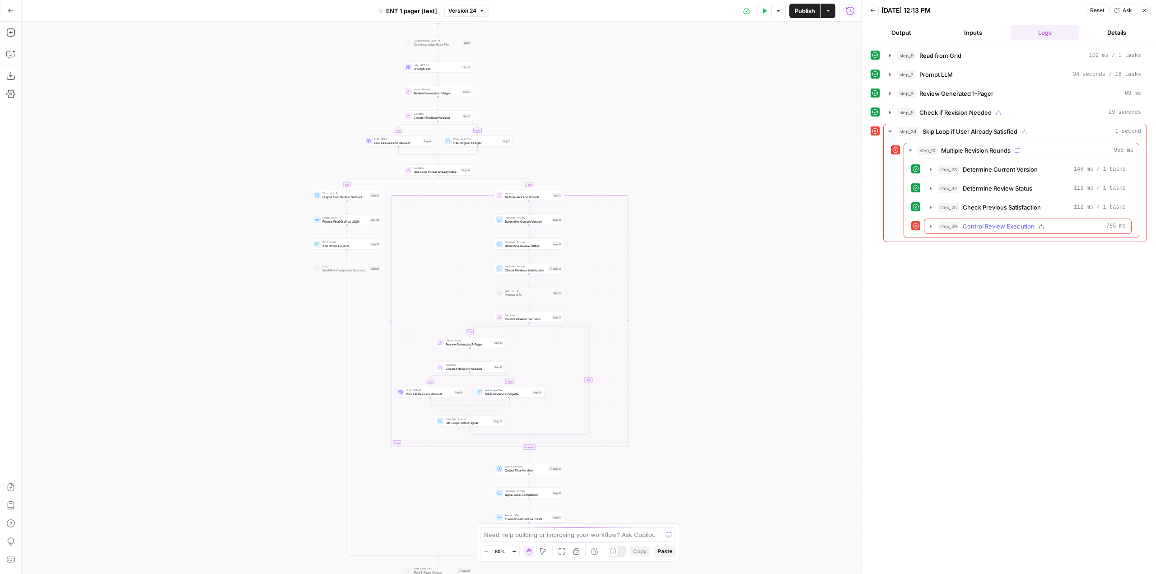
click at [932, 228] on icon "button" at bounding box center [930, 226] width 7 height 7
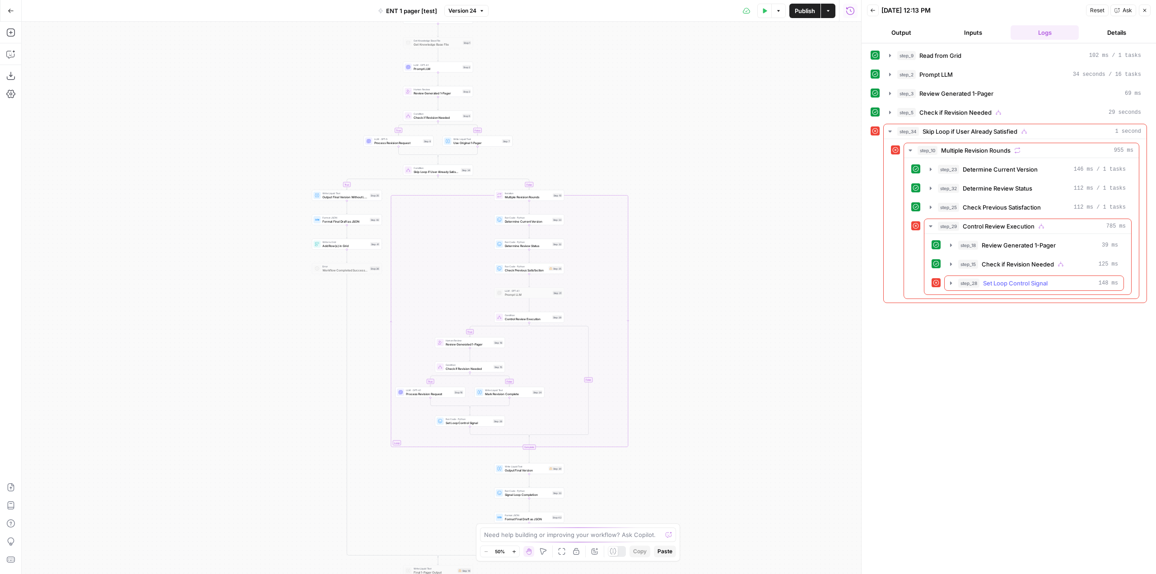
click at [949, 285] on icon "button" at bounding box center [950, 283] width 7 height 7
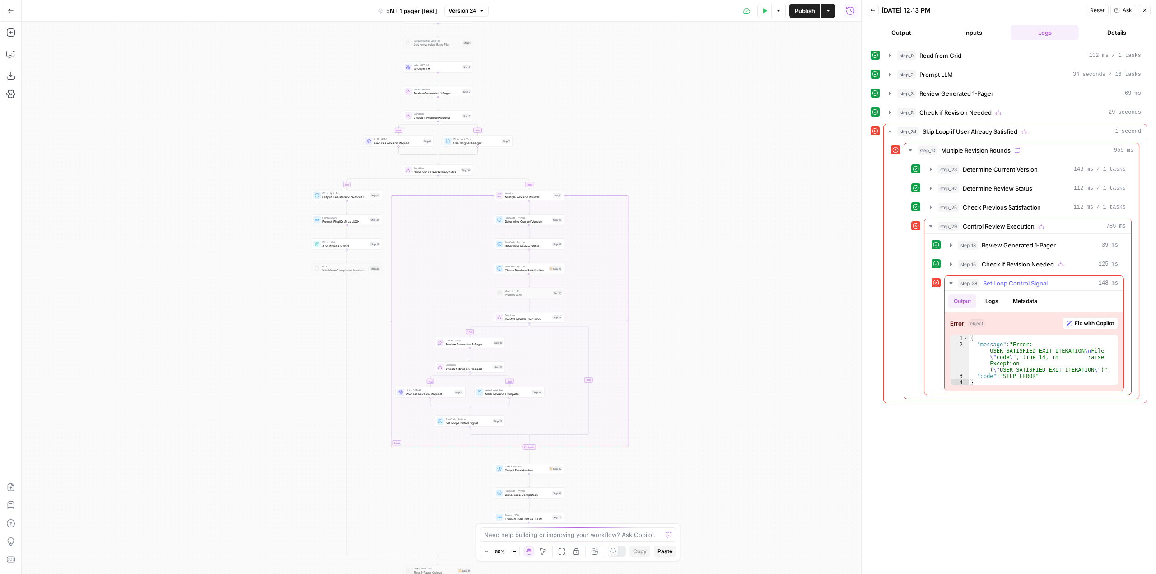
click at [1085, 324] on span "Fix with Copilot" at bounding box center [1094, 323] width 39 height 8
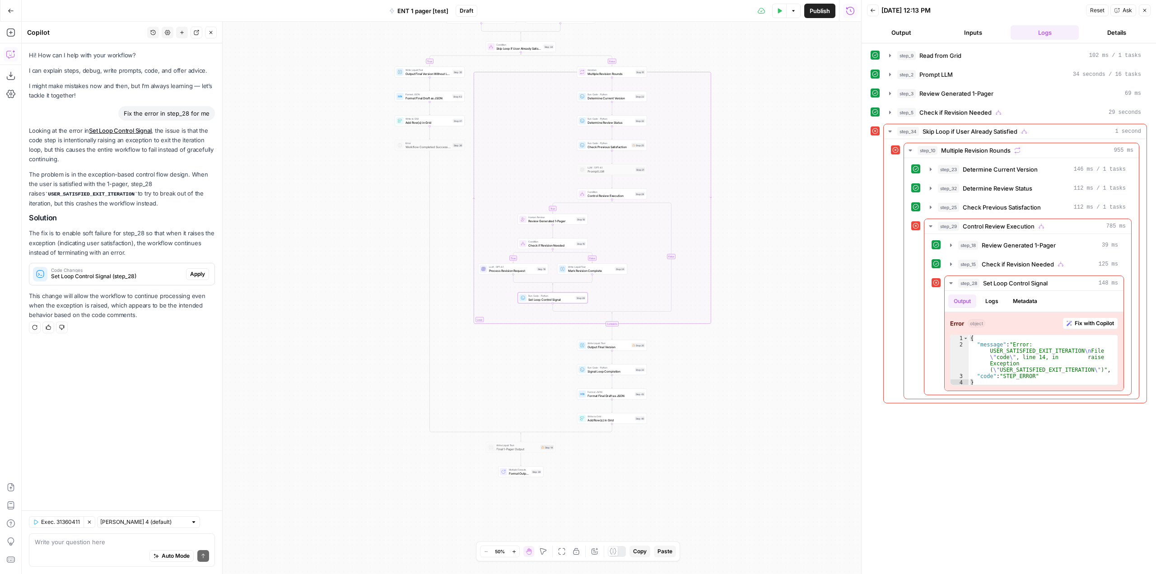
click at [203, 272] on span "Apply" at bounding box center [197, 274] width 15 height 8
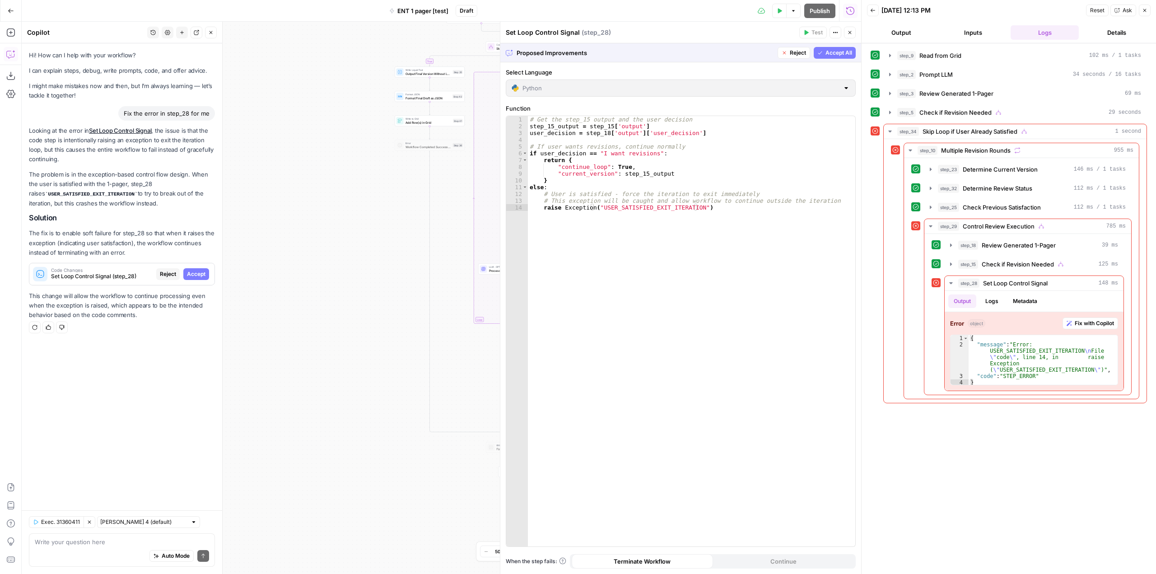
click at [203, 272] on span "Accept" at bounding box center [196, 274] width 19 height 8
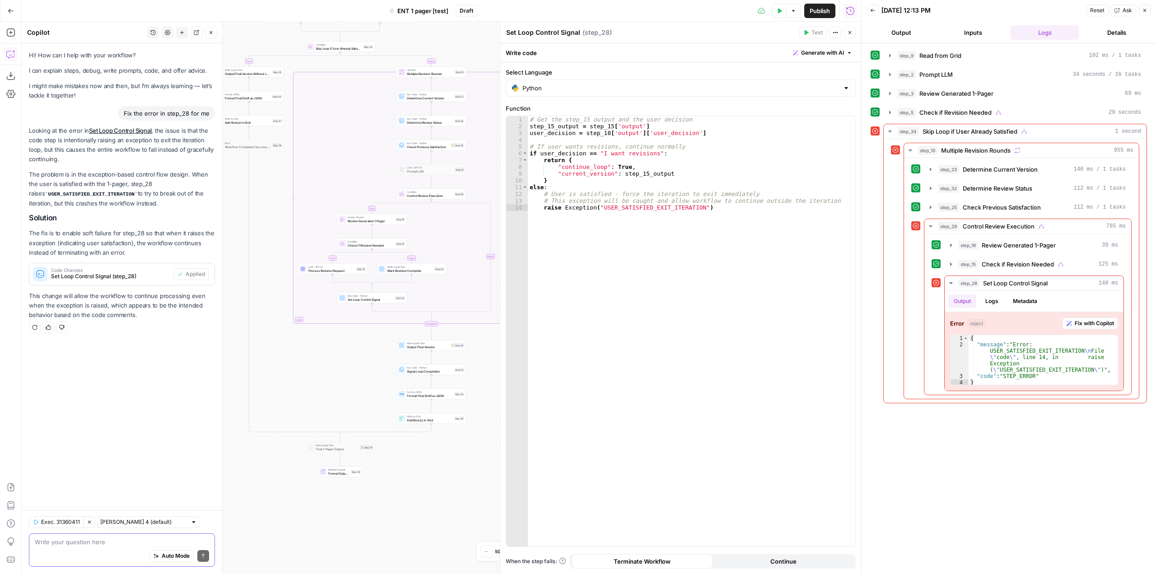
click at [139, 539] on textarea at bounding box center [122, 541] width 174 height 9
type textarea "so after user is satisfied, the workflow will continue beyond step 28 to step 3…"
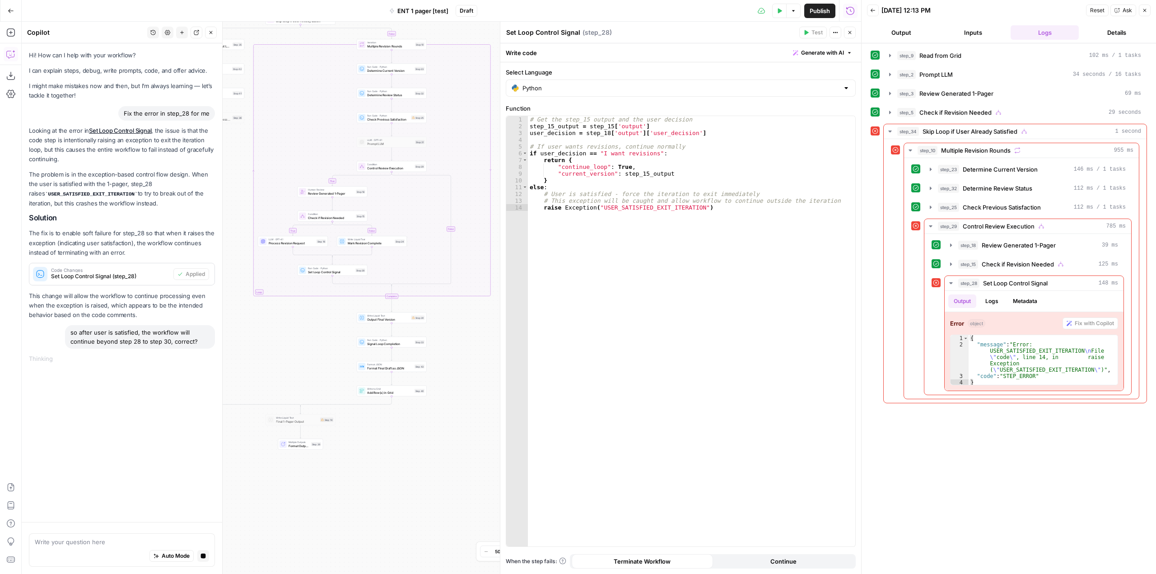
drag, startPoint x: 429, startPoint y: 483, endPoint x: 389, endPoint y: 456, distance: 48.3
click at [389, 456] on div "true false true false true true false false Workflow Input Settings Inputs Read…" at bounding box center [441, 298] width 839 height 552
click at [890, 133] on icon "button" at bounding box center [889, 131] width 7 height 7
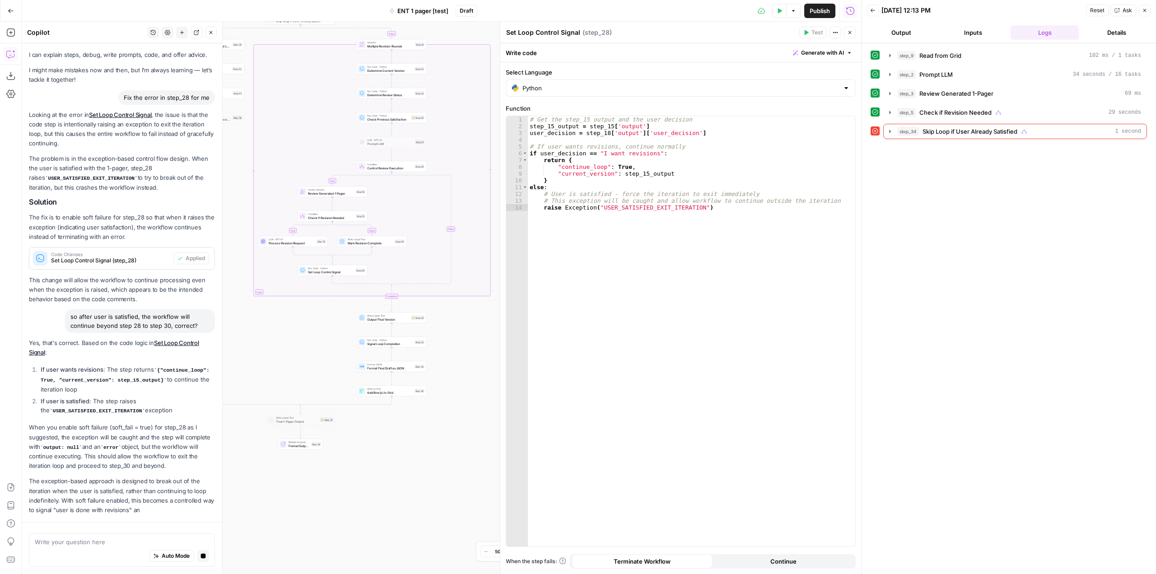
scroll to position [25, 0]
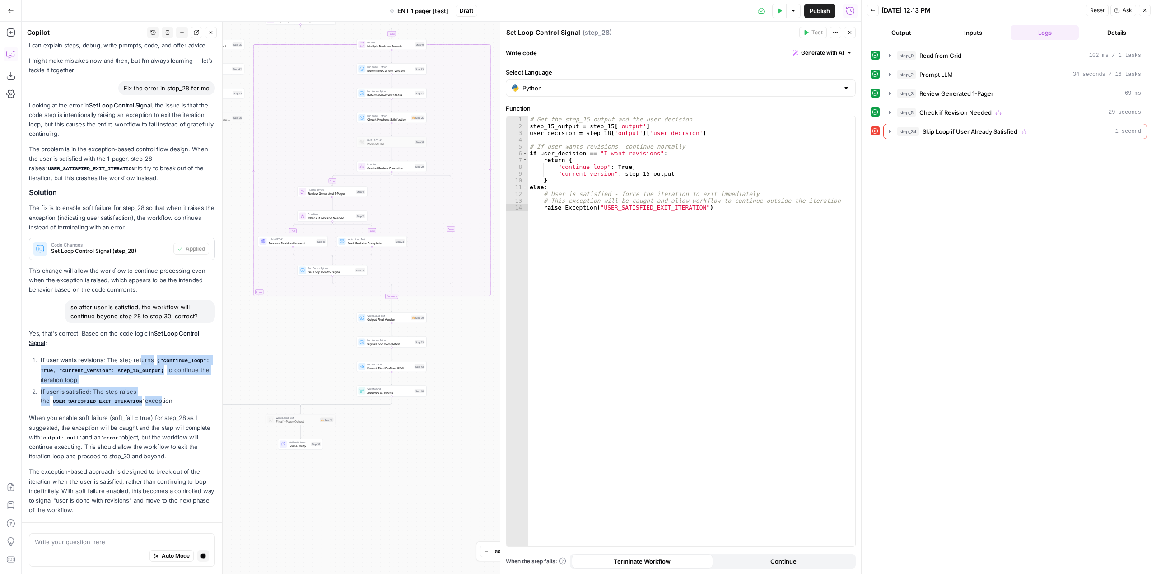
drag, startPoint x: 144, startPoint y: 403, endPoint x: 142, endPoint y: 353, distance: 50.2
click at [142, 353] on div "Yes, that's correct. Based on the code logic in Set Loop Control Signal : If us…" at bounding box center [122, 422] width 186 height 186
click at [170, 401] on li "If user is satisfied : The step raises the USER_SATISFIED_EXIT_ITERATION except…" at bounding box center [126, 396] width 177 height 19
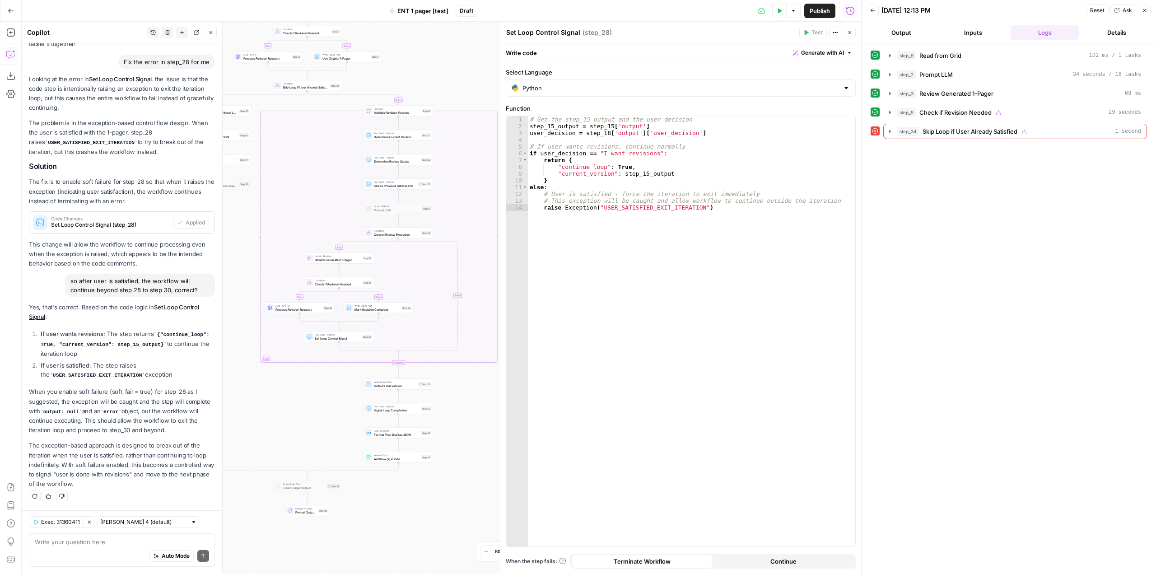
drag, startPoint x: 461, startPoint y: 351, endPoint x: 468, endPoint y: 409, distance: 58.2
click at [468, 409] on div "true false true false true true false false Workflow Input Settings Inputs Read…" at bounding box center [441, 298] width 839 height 552
click at [333, 78] on span "Test" at bounding box center [335, 77] width 5 height 4
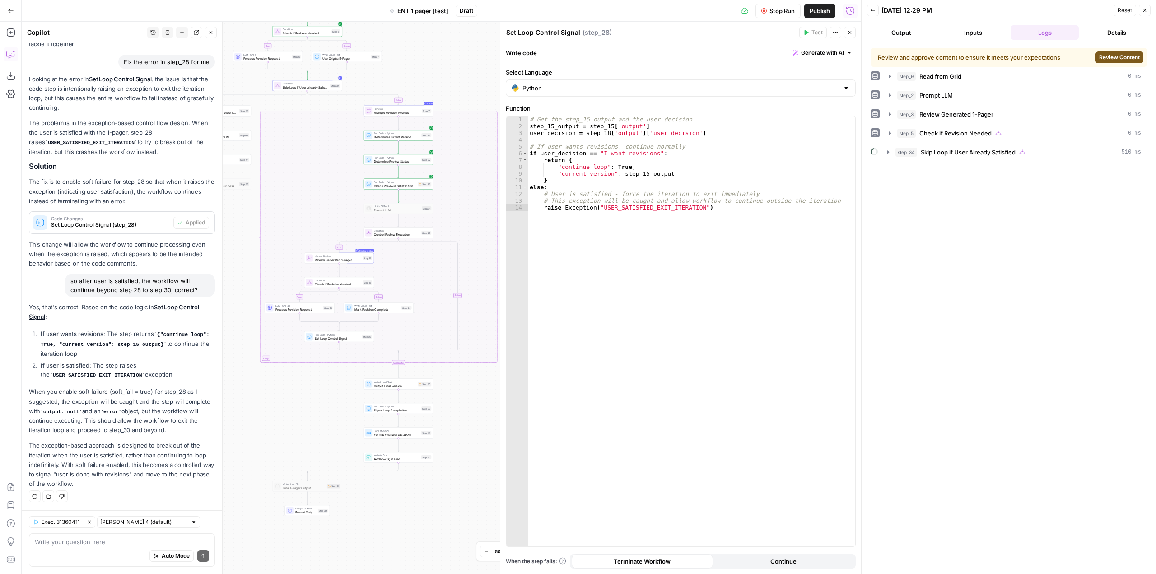
click at [1118, 51] on div "Review and approve content to ensure it meets your expectations Review Content" at bounding box center [1009, 57] width 276 height 19
click at [1113, 57] on span "Review Content" at bounding box center [1119, 57] width 41 height 8
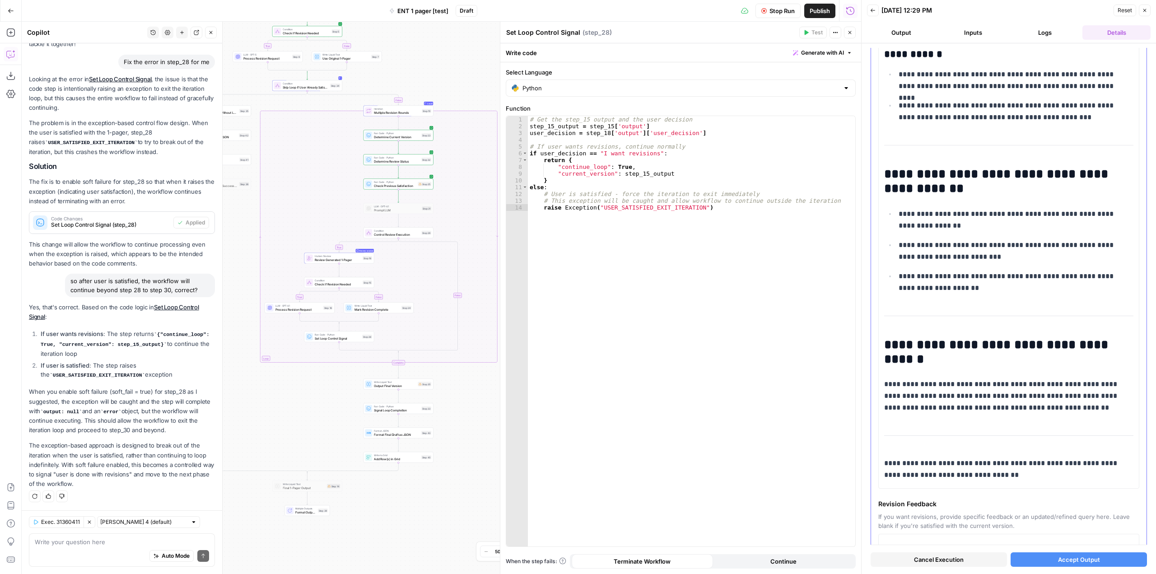
scroll to position [1310, 0]
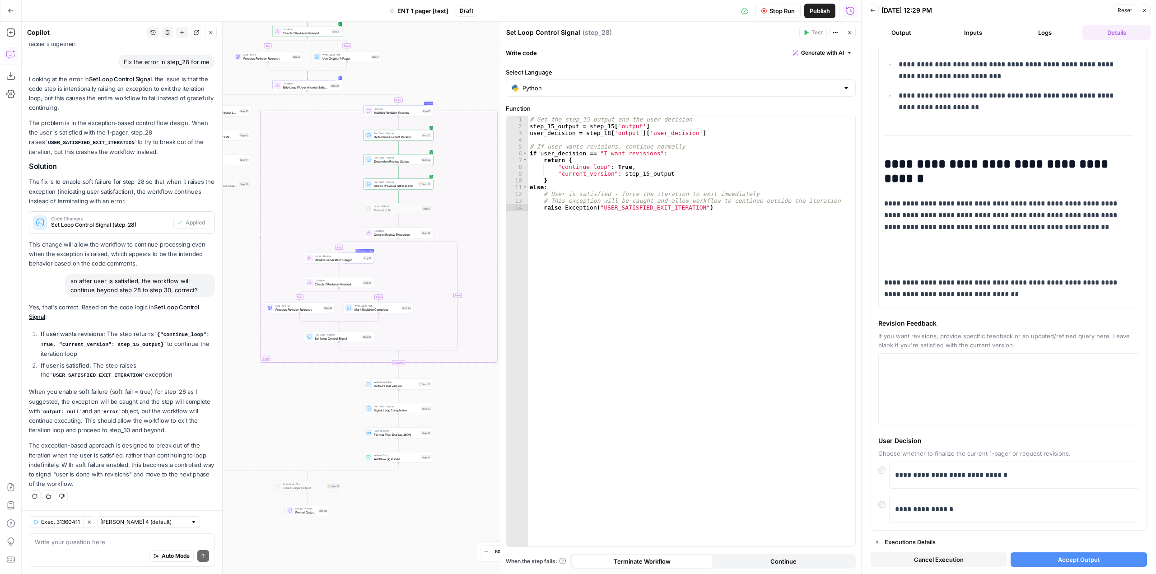
click at [1080, 564] on span "Accept Output" at bounding box center [1079, 559] width 42 height 9
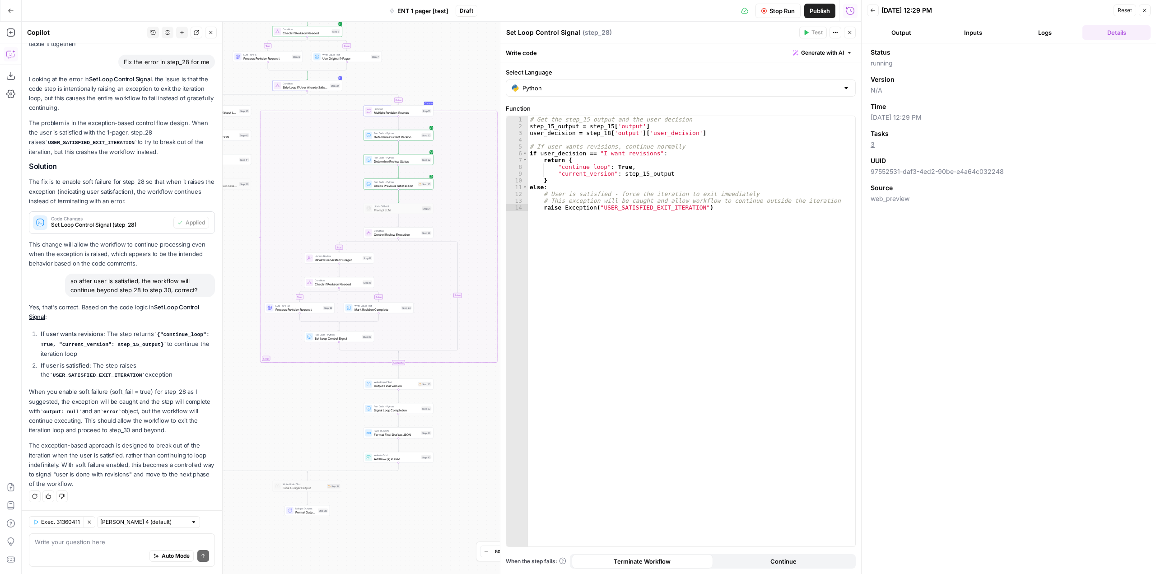
click at [1041, 42] on header "Back [DATE] 12:29 PM Reset Close Output Inputs Logs Details" at bounding box center [1009, 21] width 294 height 43
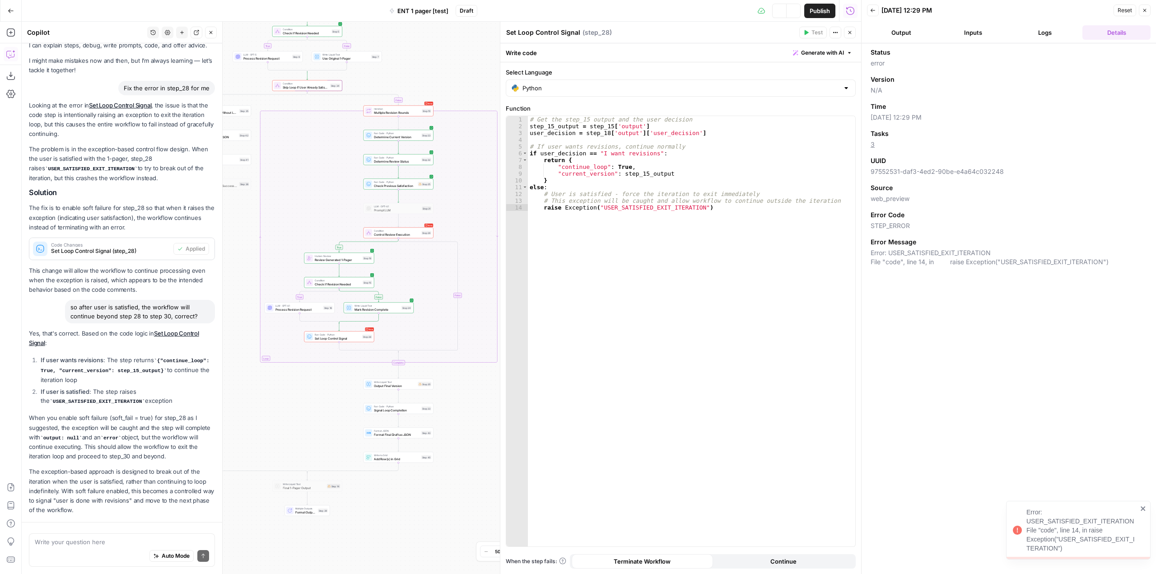
scroll to position [51, 0]
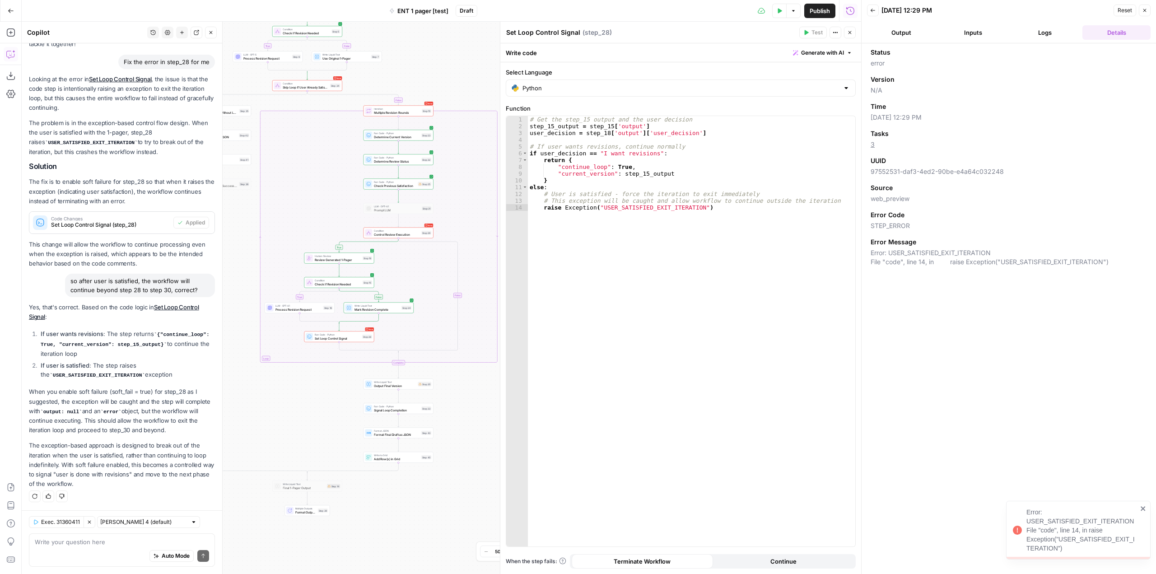
click at [1048, 30] on button "Logs" at bounding box center [1045, 32] width 68 height 14
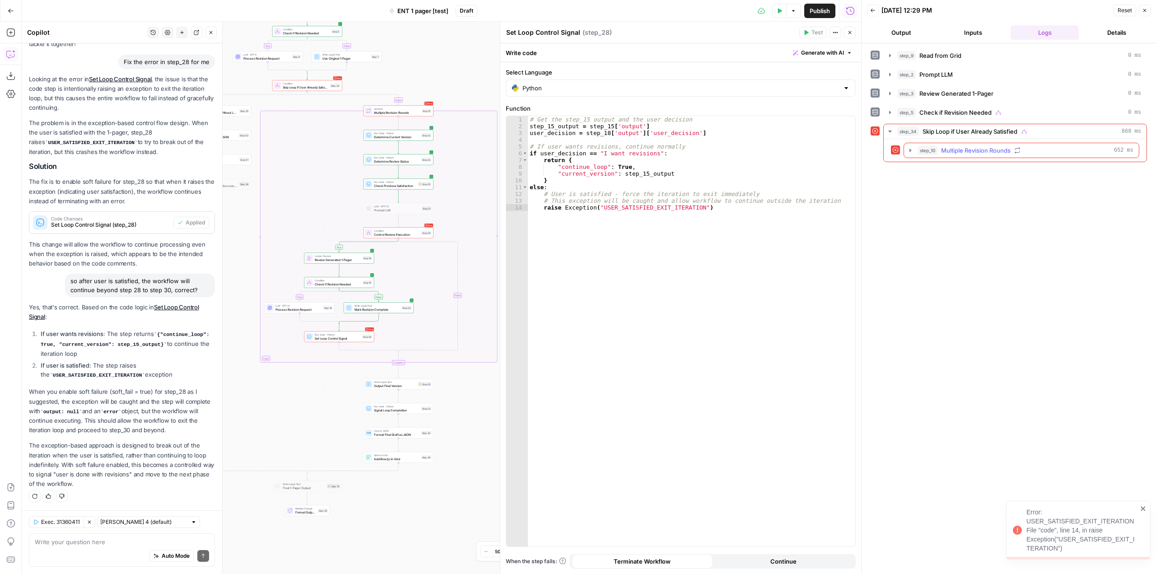
click at [907, 154] on icon "button" at bounding box center [910, 150] width 7 height 7
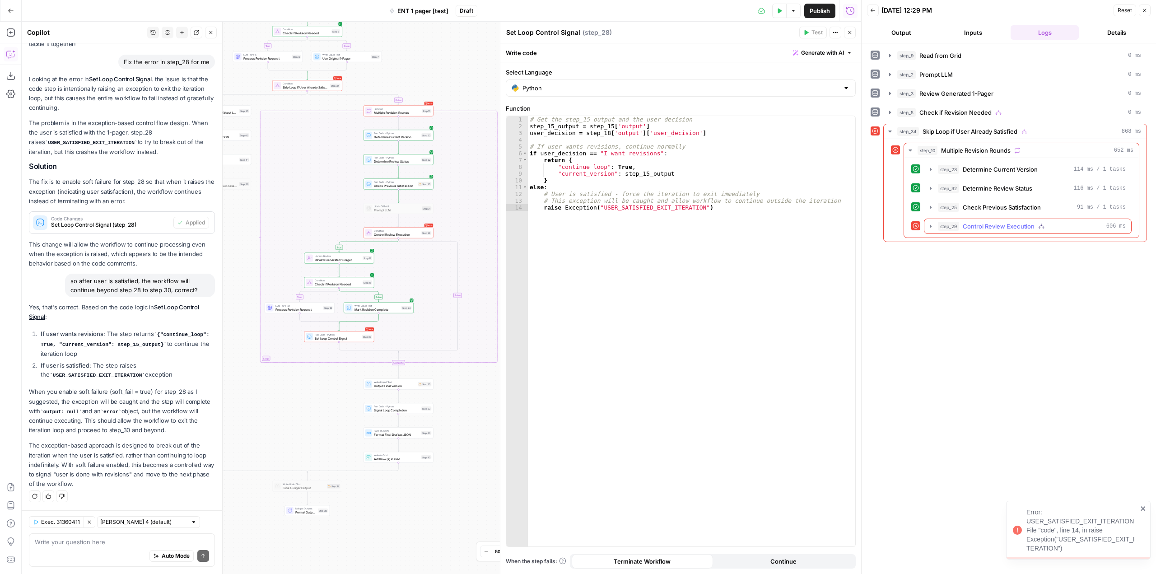
click at [932, 226] on icon "button" at bounding box center [931, 225] width 2 height 3
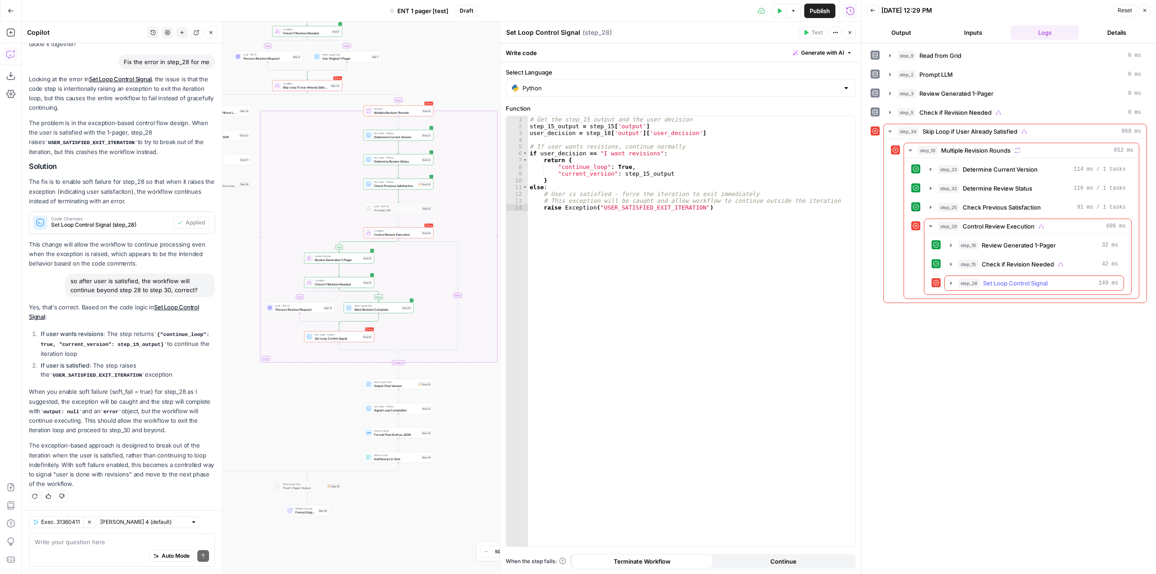
click at [951, 285] on icon "button" at bounding box center [950, 283] width 7 height 7
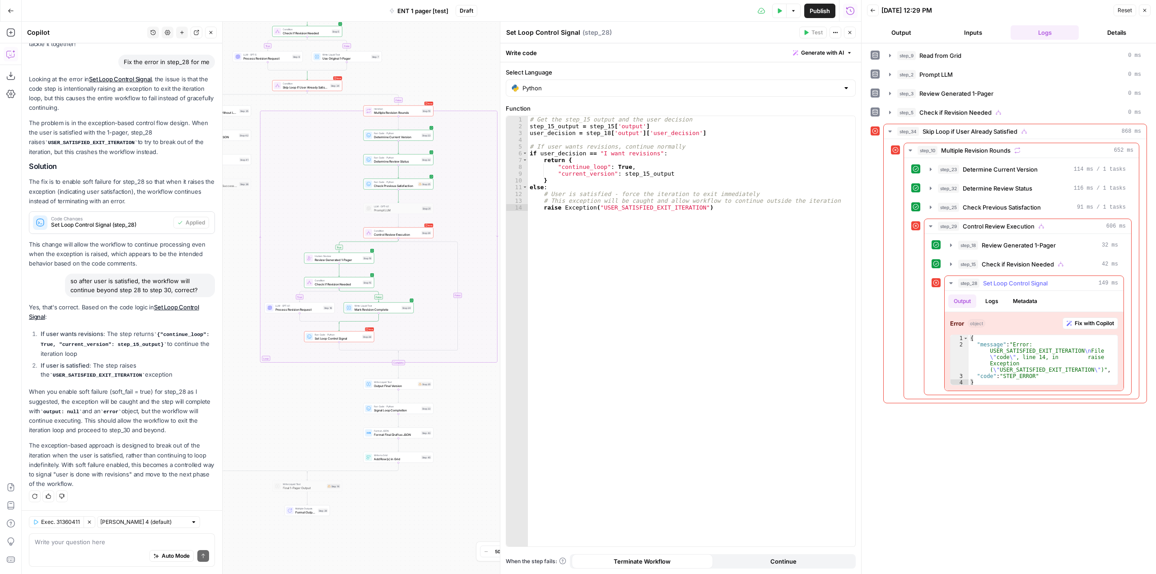
click at [1085, 320] on span "Fix with Copilot" at bounding box center [1094, 323] width 39 height 8
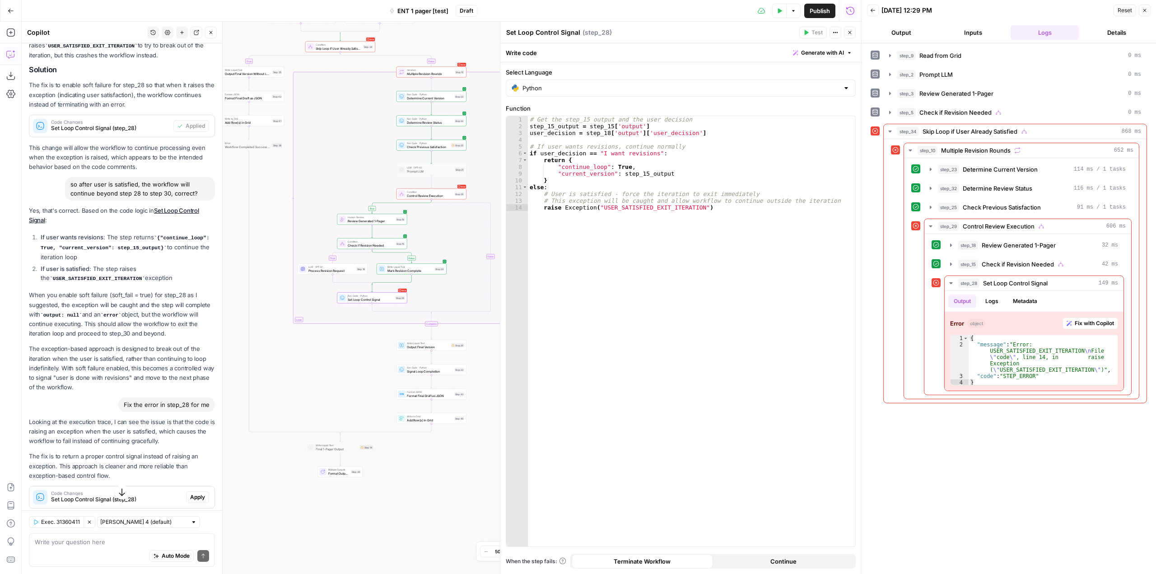
scroll to position [168, 0]
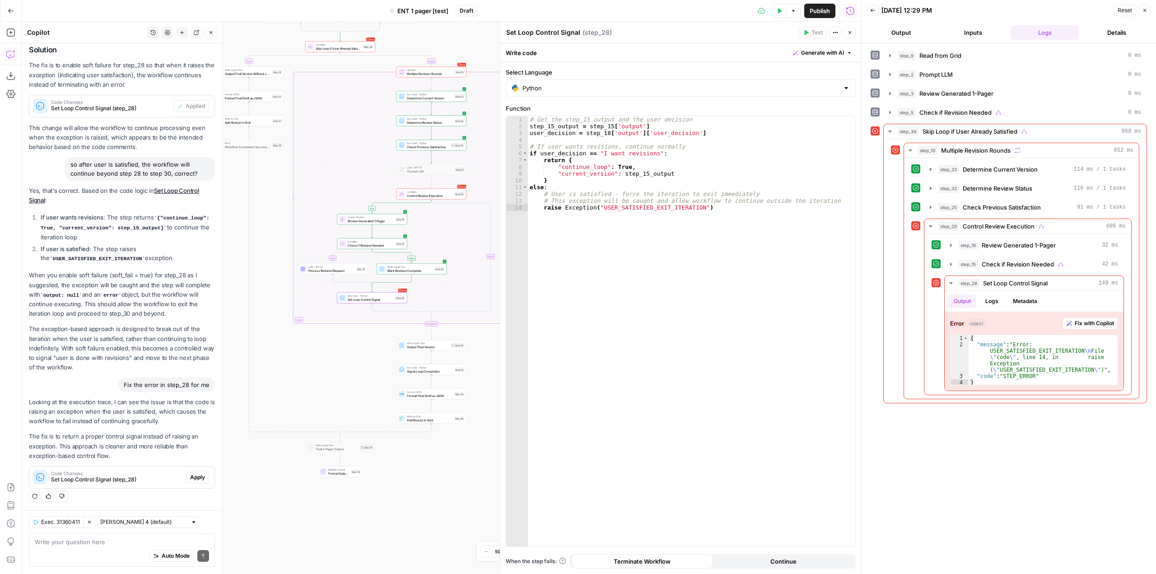
click at [156, 476] on span "Set Loop Control Signal (step_28)" at bounding box center [116, 479] width 131 height 8
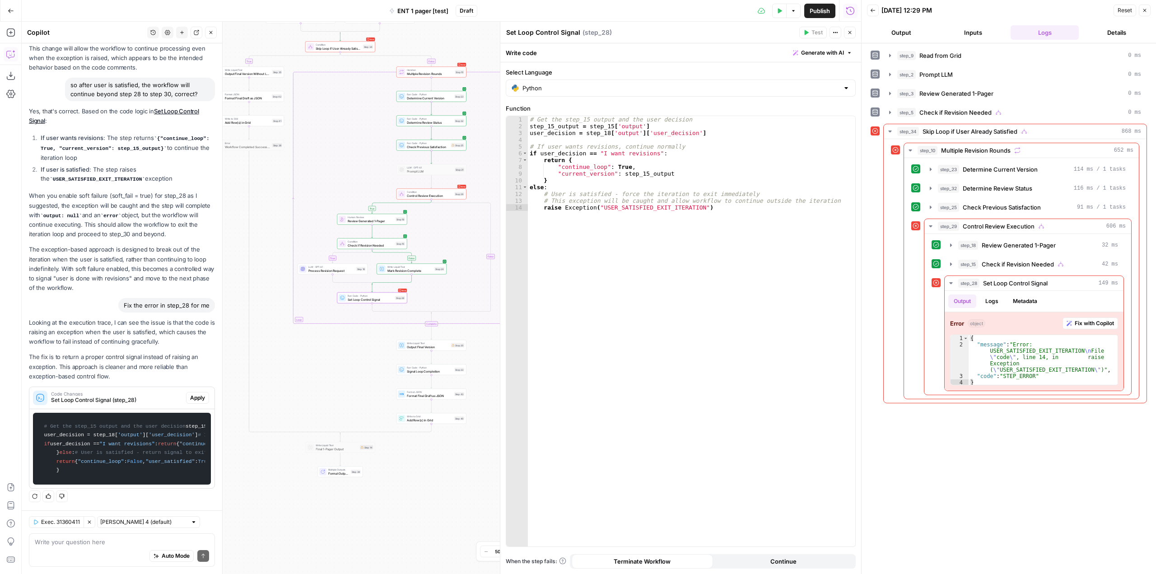
click at [190, 394] on span "Apply" at bounding box center [197, 398] width 15 height 8
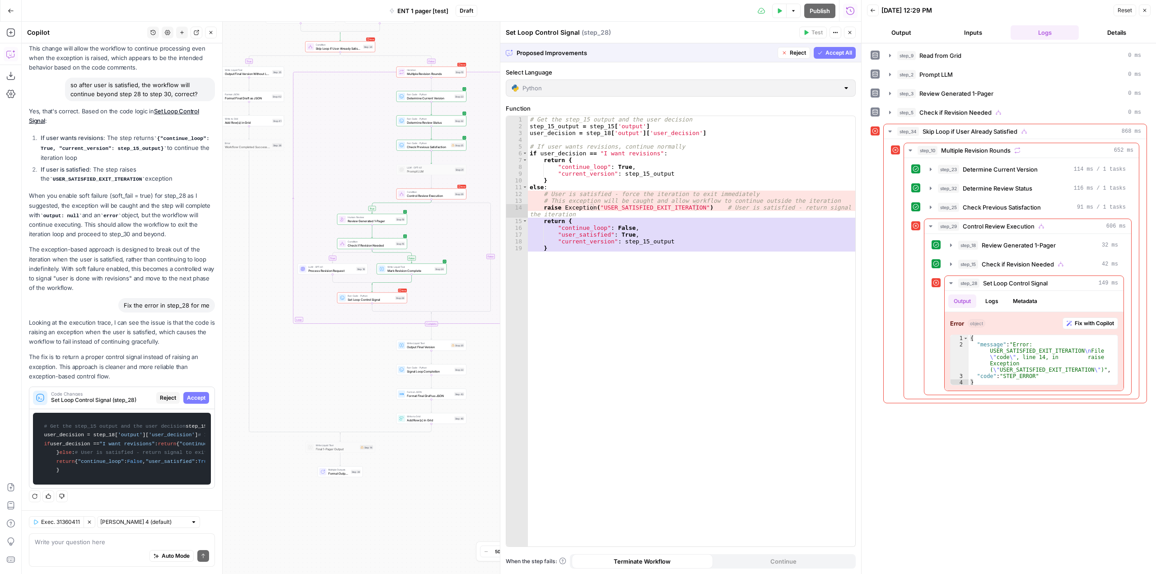
click at [841, 54] on span "Accept All" at bounding box center [838, 53] width 27 height 8
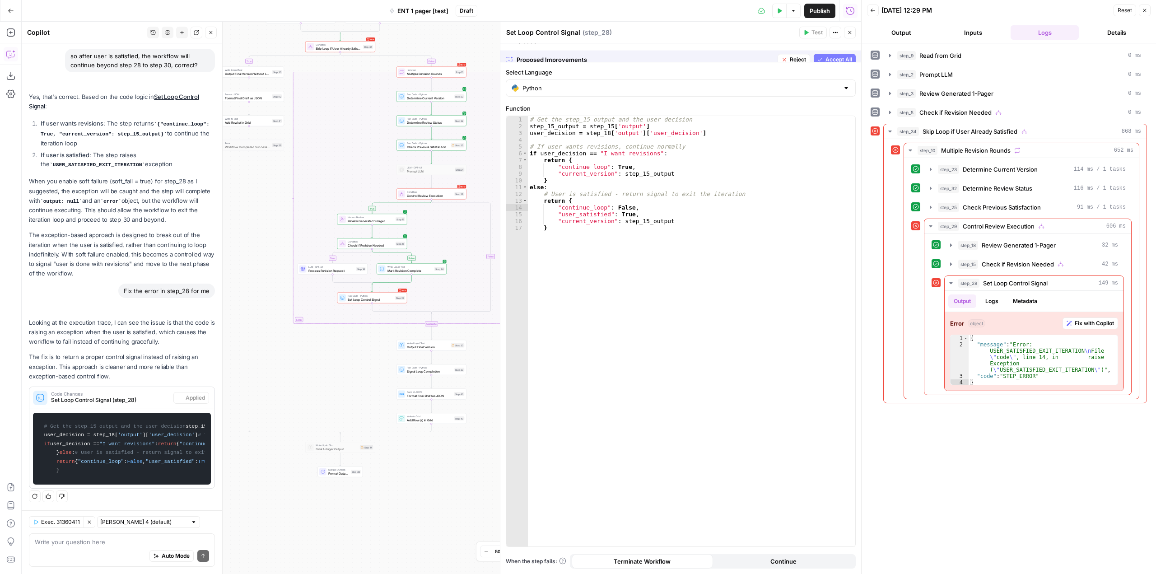
scroll to position [395, 0]
click at [366, 41] on button "Test" at bounding box center [366, 39] width 14 height 6
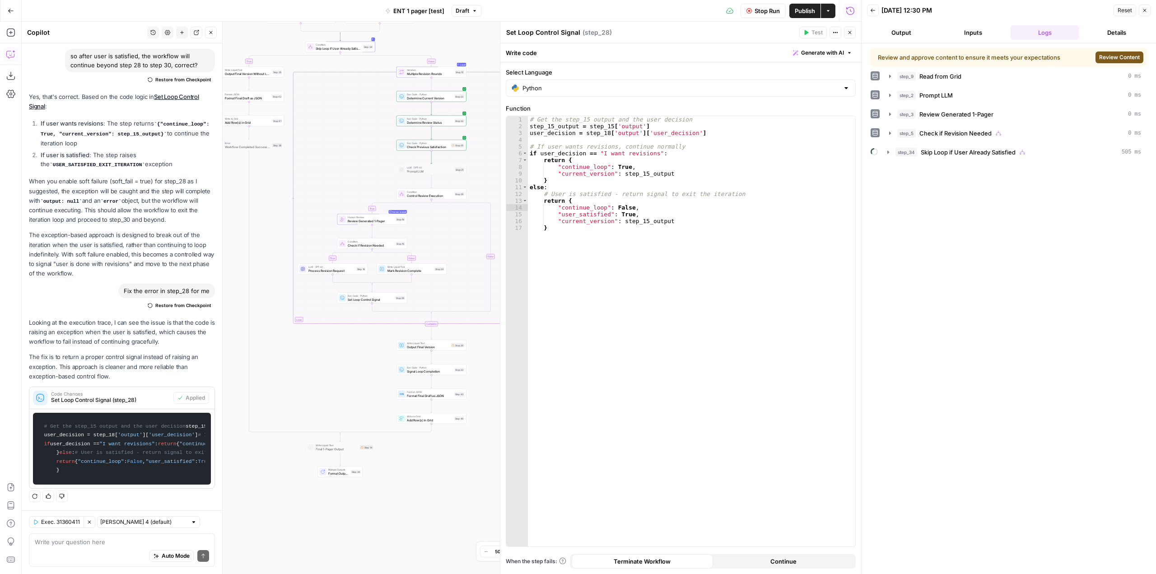
click at [1128, 52] on button "Review Content" at bounding box center [1119, 57] width 48 height 12
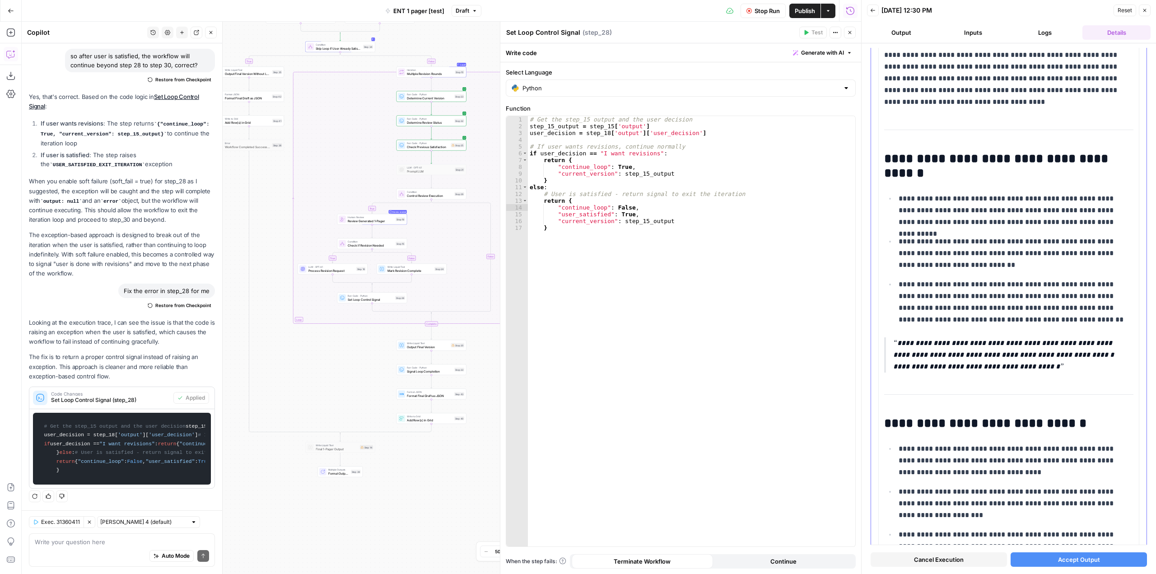
scroll to position [181, 0]
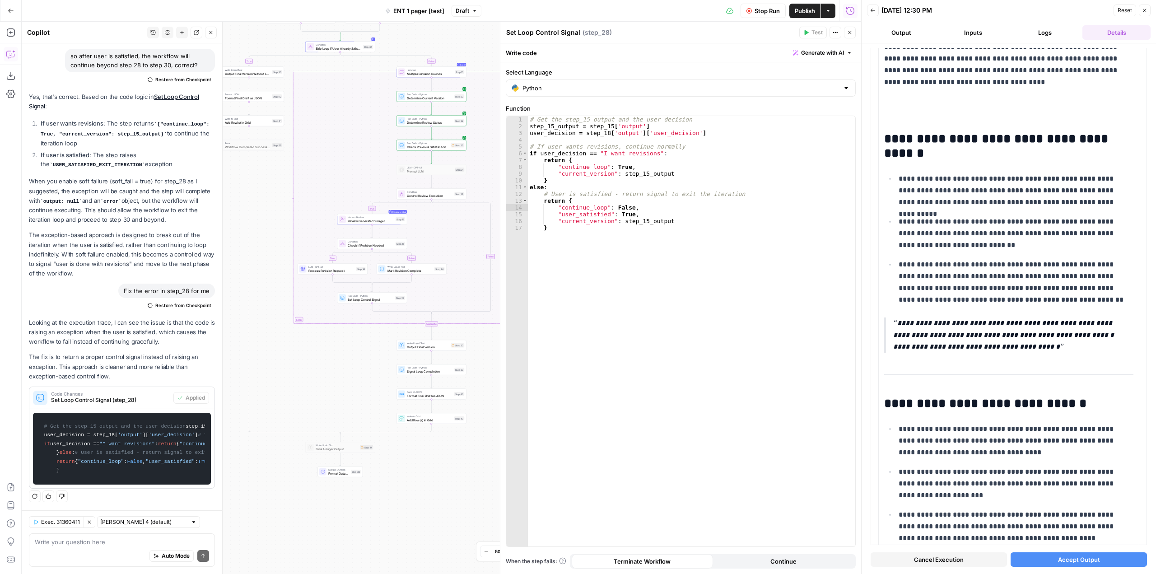
click at [1077, 561] on span "Accept Output" at bounding box center [1079, 559] width 42 height 9
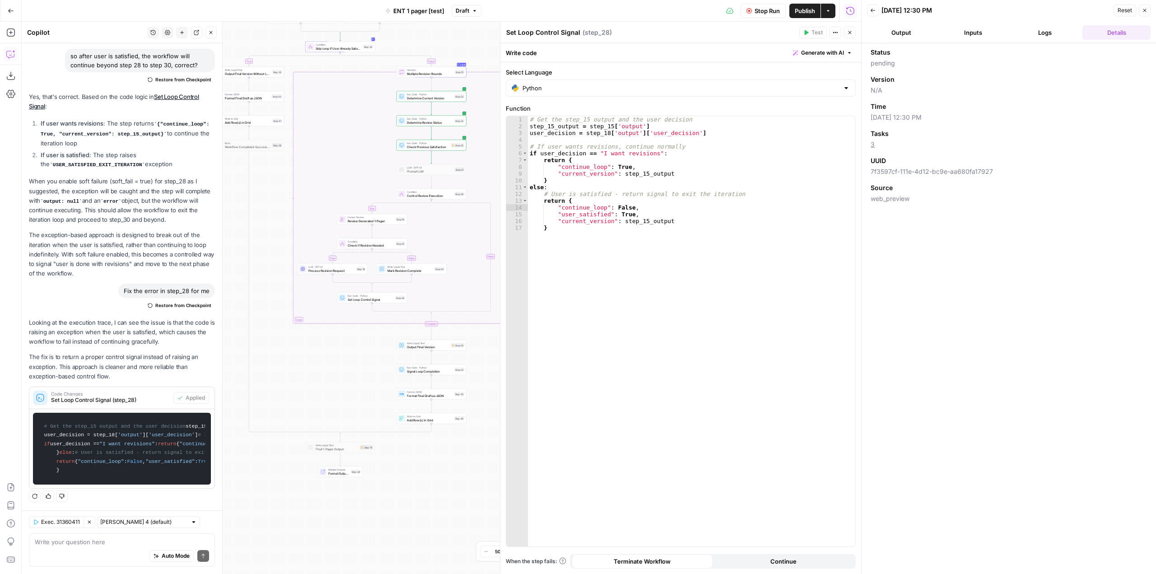
click at [1048, 37] on button "Logs" at bounding box center [1045, 32] width 68 height 14
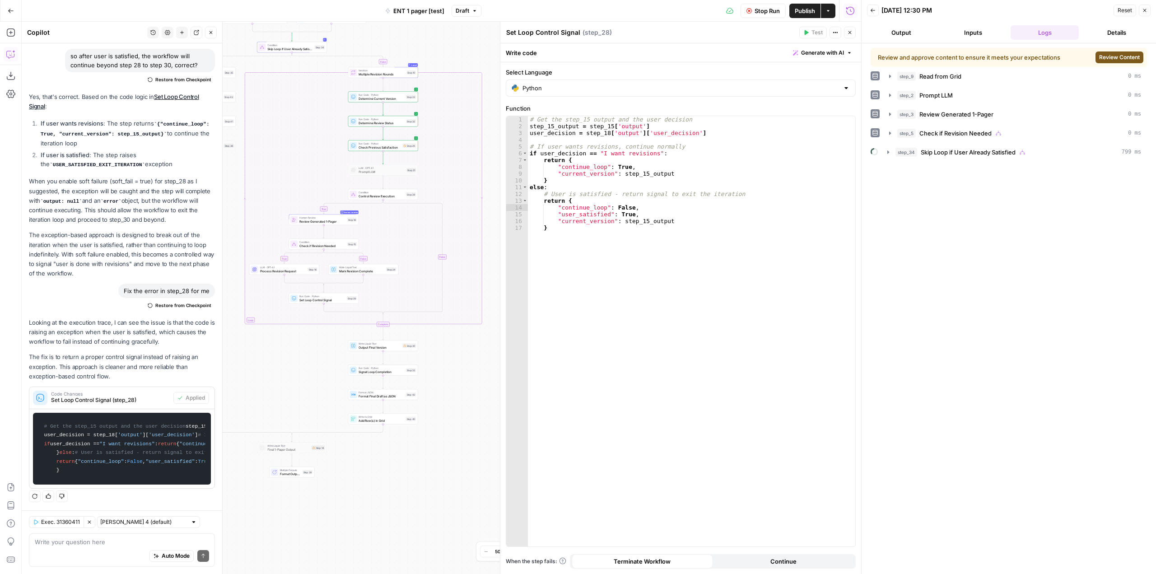
drag, startPoint x: 456, startPoint y: 464, endPoint x: 407, endPoint y: 465, distance: 48.3
click at [407, 465] on div "true false true false true true false false Workflow Input Settings Inputs Read…" at bounding box center [441, 298] width 839 height 552
click at [890, 154] on icon "button" at bounding box center [888, 152] width 7 height 7
click at [907, 169] on icon "button" at bounding box center [906, 171] width 7 height 7
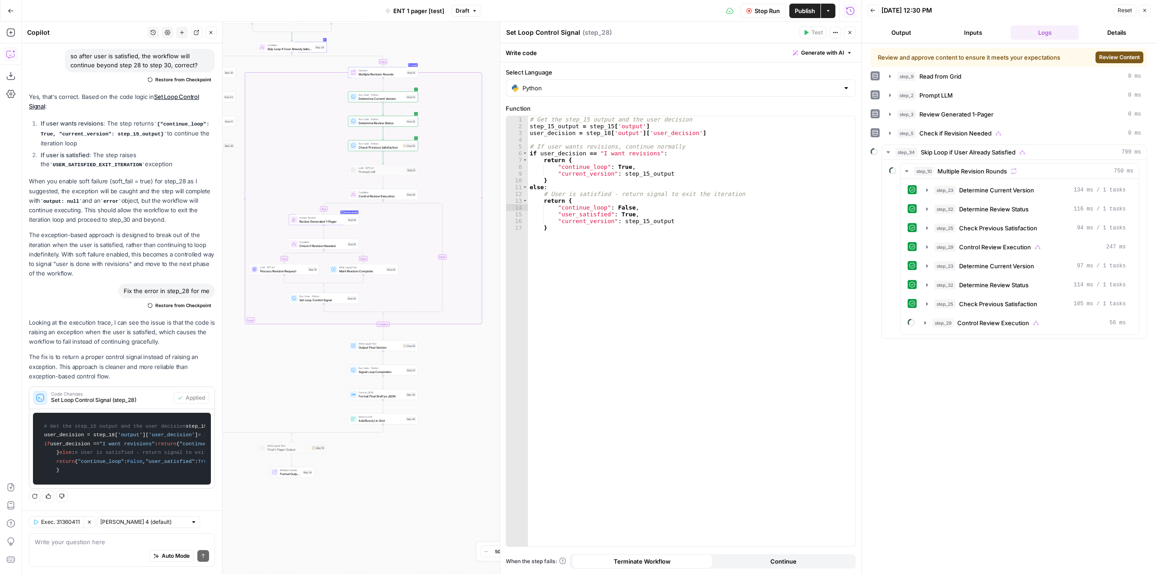
click at [1126, 60] on span "Review Content" at bounding box center [1119, 57] width 41 height 8
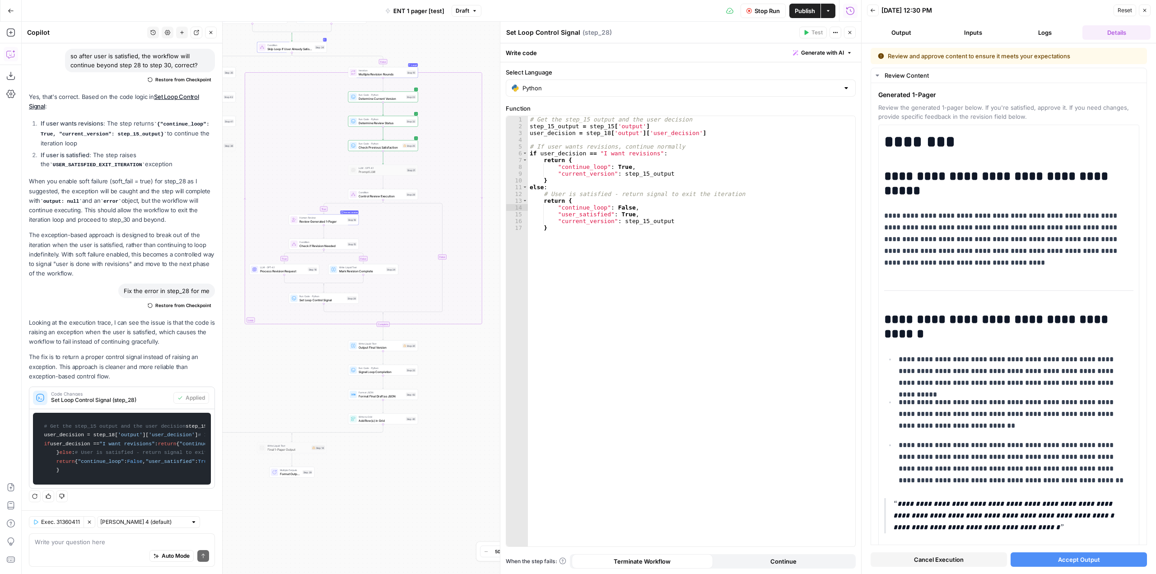
click at [1065, 561] on span "Accept Output" at bounding box center [1079, 559] width 42 height 9
click at [117, 549] on div "Auto Mode Send" at bounding box center [122, 556] width 174 height 20
click at [1062, 32] on button "Logs" at bounding box center [1045, 32] width 68 height 14
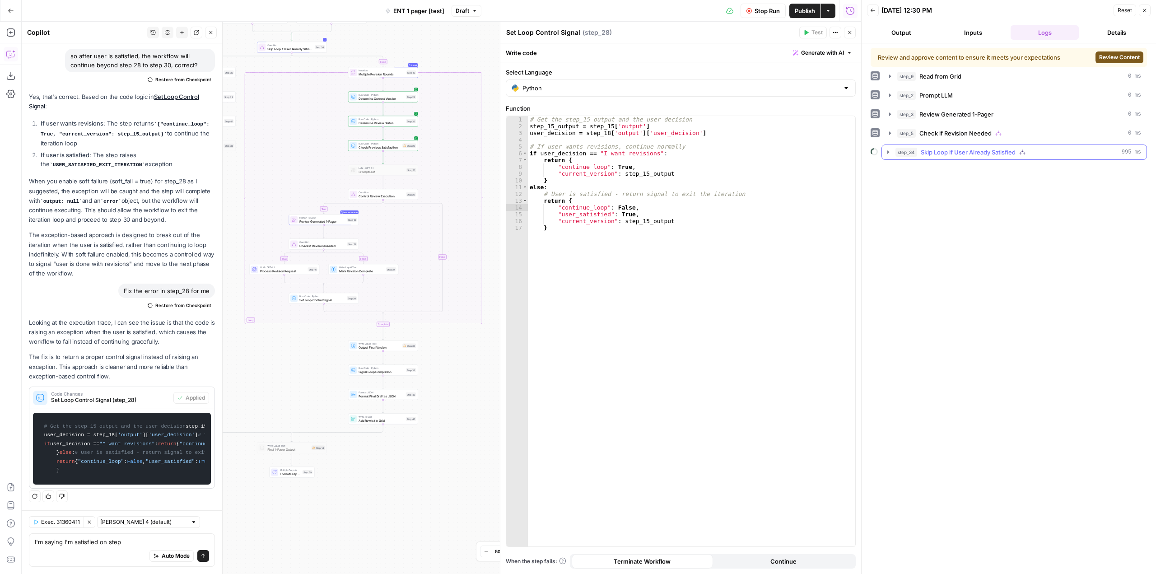
click at [887, 150] on icon "button" at bounding box center [888, 152] width 7 height 7
click at [905, 172] on icon "button" at bounding box center [906, 171] width 7 height 7
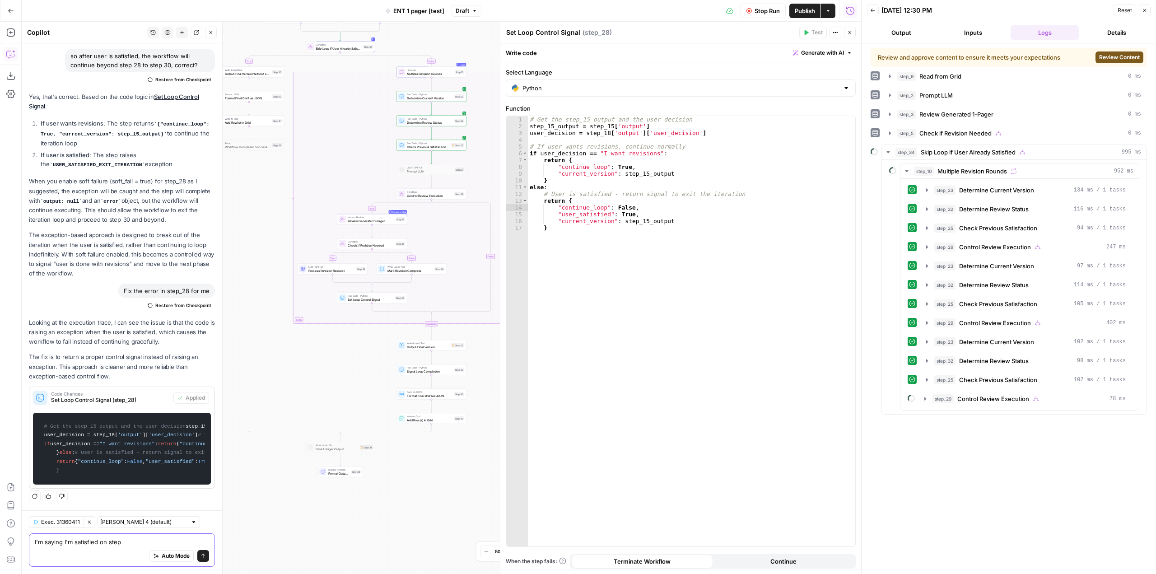
click at [140, 541] on textarea "I'm saying I'm satisfied on step" at bounding box center [122, 541] width 174 height 9
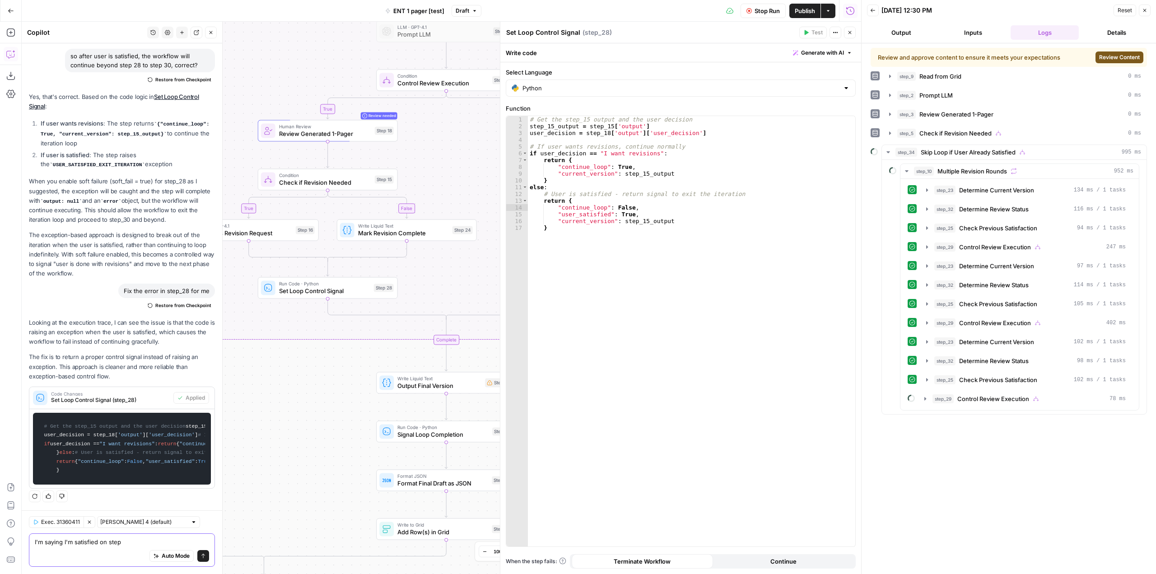
click at [155, 537] on textarea "I'm saying I'm satisfied on step" at bounding box center [122, 541] width 174 height 9
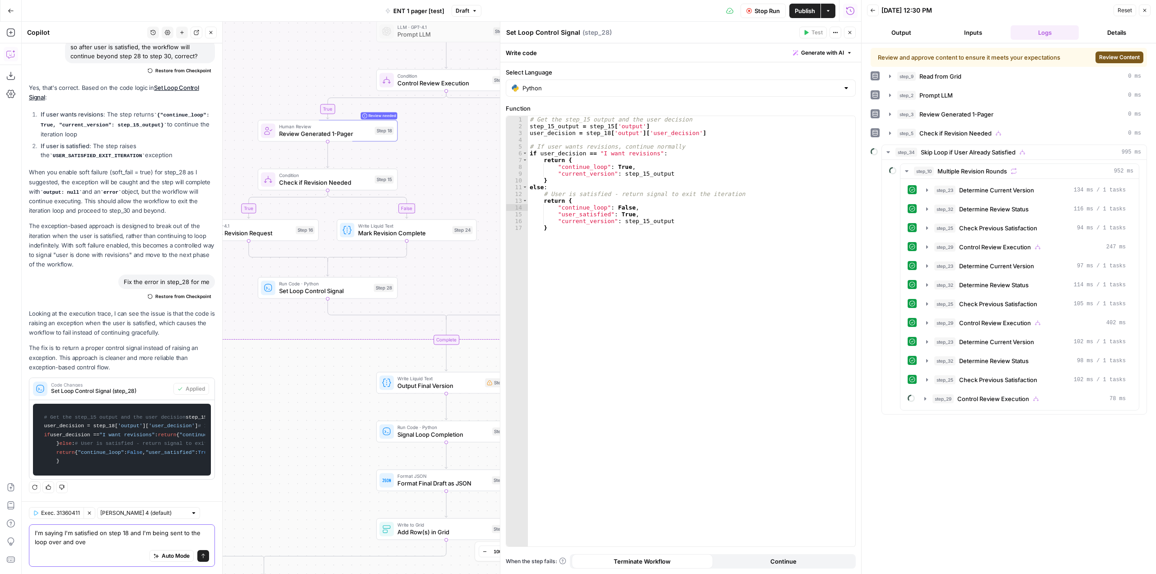
type textarea "I'm saying I'm satisfied on step 18 and I'm being sent to the loop over and over"
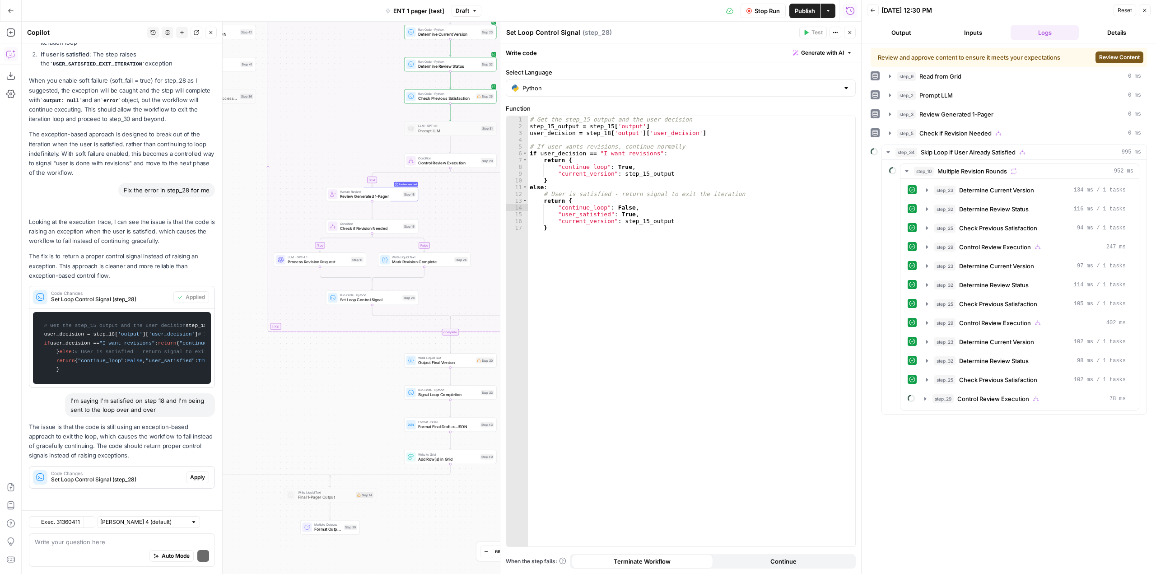
scroll to position [495, 0]
click at [173, 477] on span "Set Loop Control Signal (step_28)" at bounding box center [116, 479] width 131 height 8
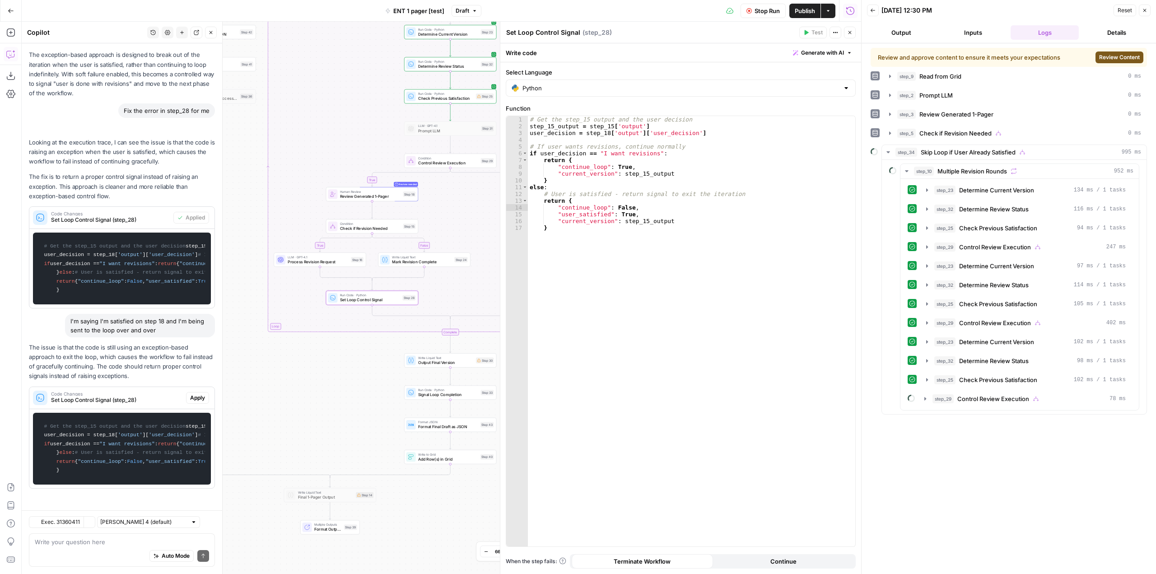
scroll to position [678, 0]
click at [190, 394] on span "Apply" at bounding box center [197, 398] width 15 height 8
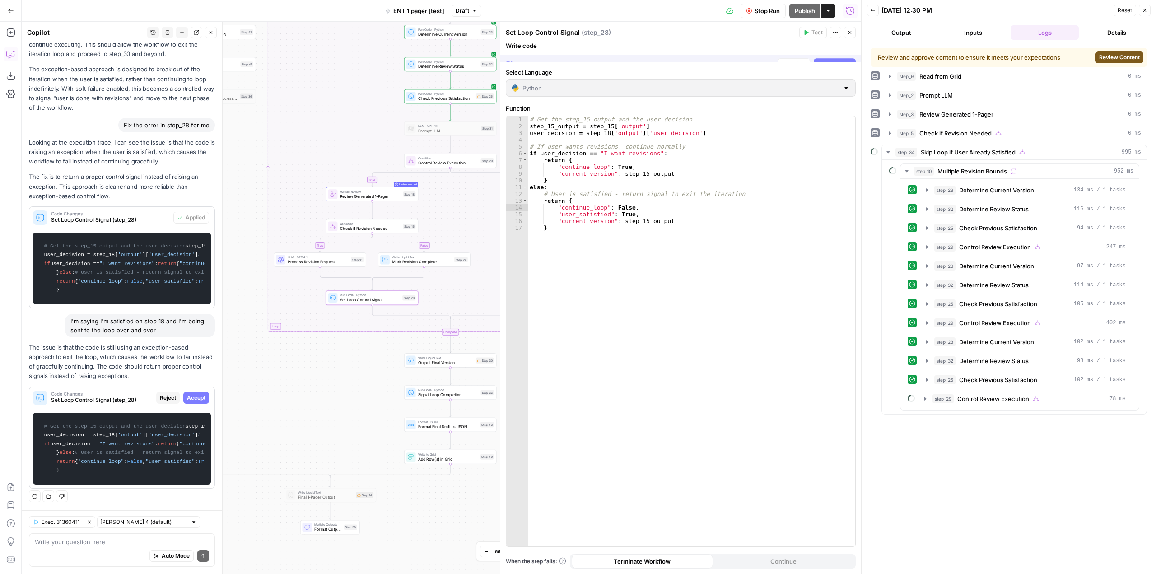
scroll to position [635, 0]
click at [131, 547] on div "Auto Mode Send" at bounding box center [122, 556] width 174 height 20
click at [139, 543] on textarea at bounding box center [122, 541] width 174 height 9
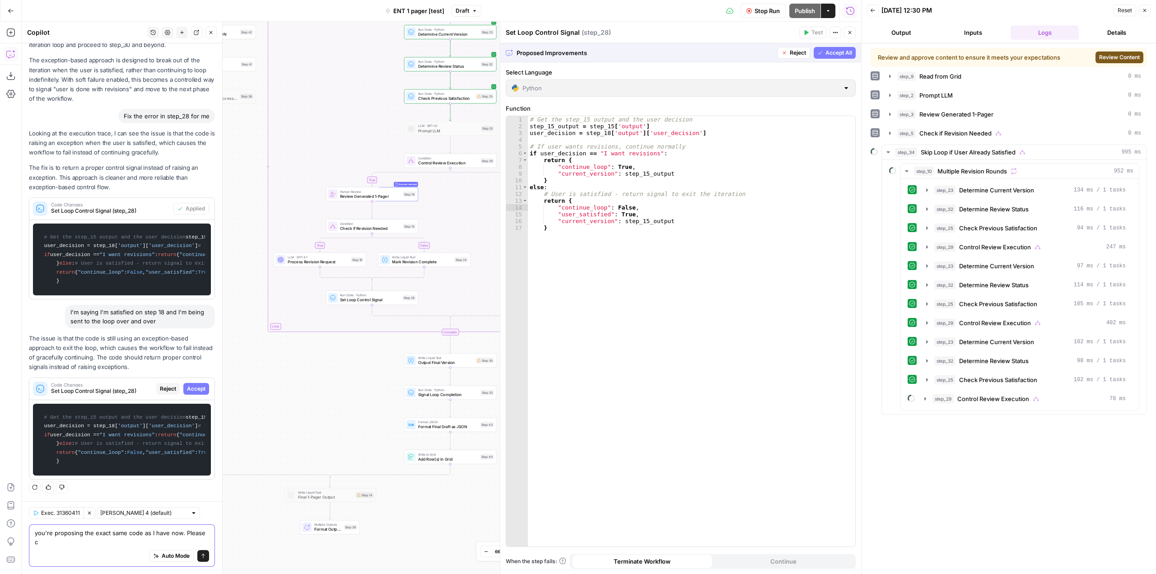
scroll to position [644, 0]
type textarea "you're proposing the exact same code as I have now. Please check that"
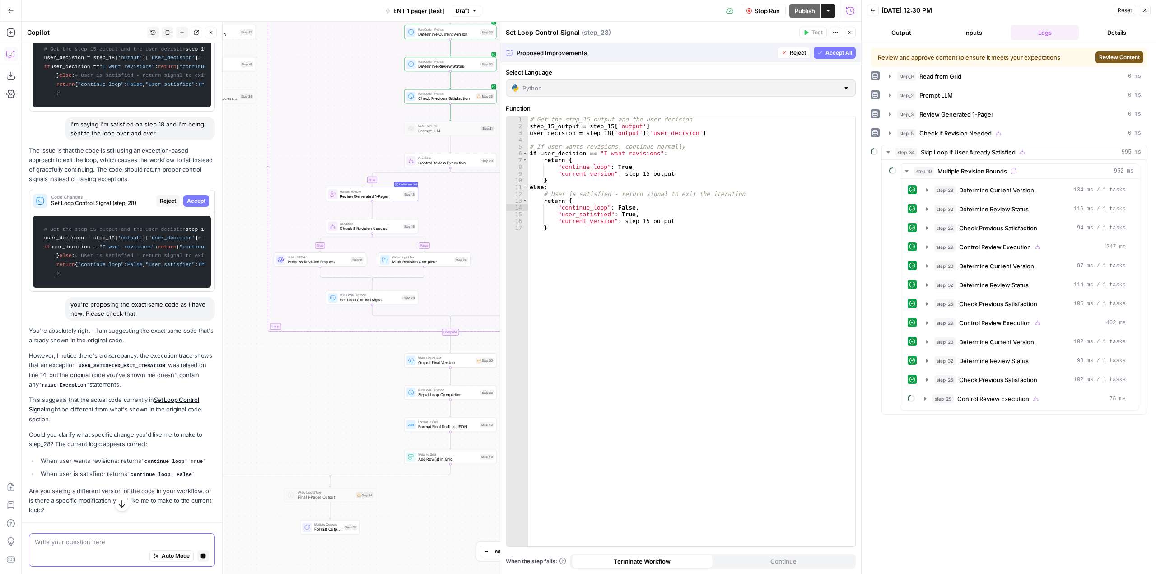
scroll to position [858, 0]
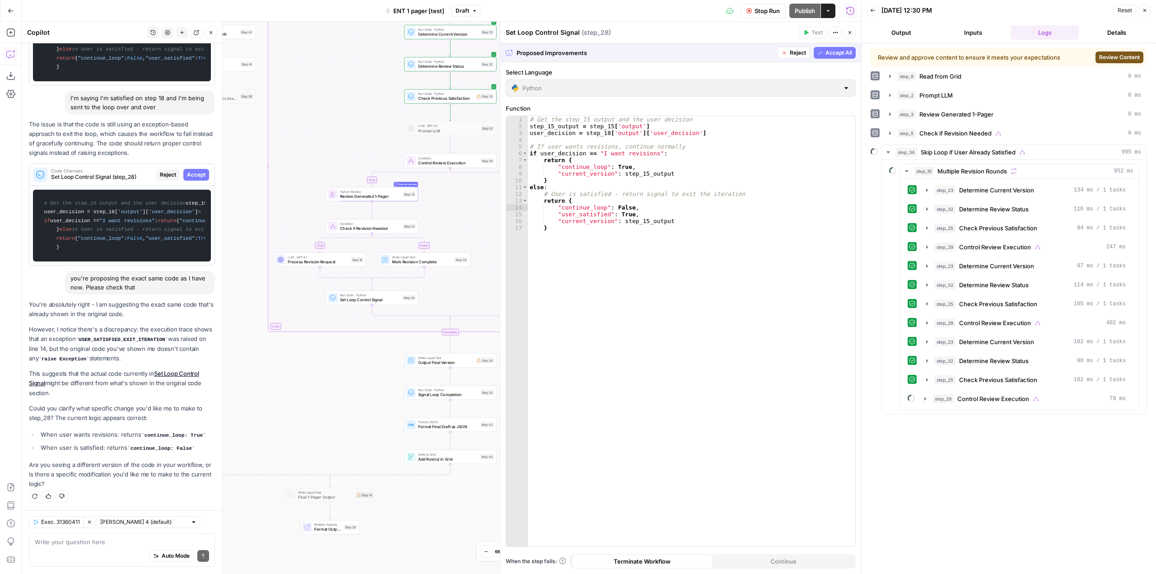
click at [679, 311] on div "1 2 3 4 5 6 7 8 9 10 11 12 13 14 15 16 17 # Get the step_15 output and the user…" at bounding box center [680, 331] width 349 height 430
click at [665, 252] on div "1 2 3 4 5 6 7 8 9 10 11 12 13 14 15 16 17 # Get the step_15 output and the user…" at bounding box center [680, 331] width 349 height 430
click at [626, 140] on div "1 2 3 4 5 6 7 8 9 10 11 12 13 14 15 16 17 # Get the step_15 output and the user…" at bounding box center [680, 331] width 349 height 430
click at [788, 51] on button "Reject" at bounding box center [794, 53] width 33 height 12
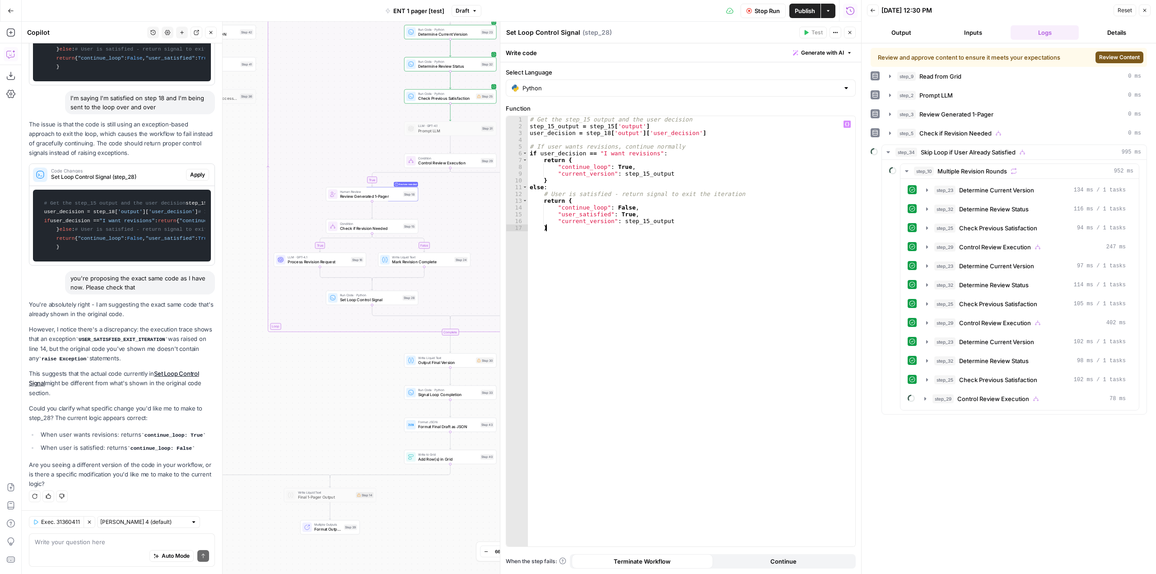
click at [652, 246] on div "# Get the step_15 output and the user decision step_15_output = step_15 [ 'outp…" at bounding box center [691, 338] width 327 height 444
type textarea "**********"
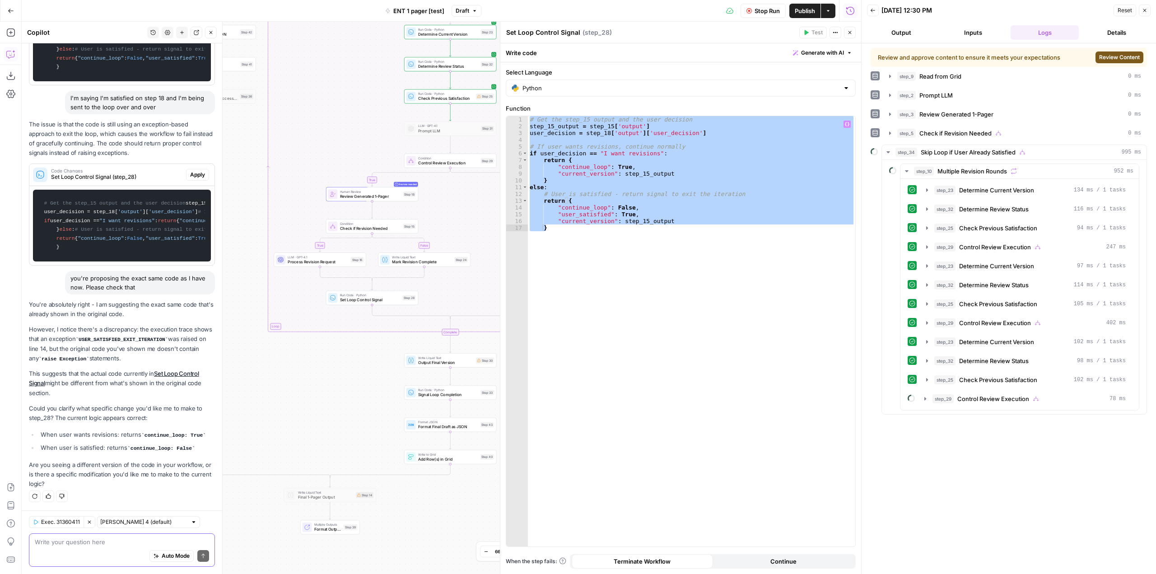
click at [108, 546] on textarea at bounding box center [122, 541] width 174 height 9
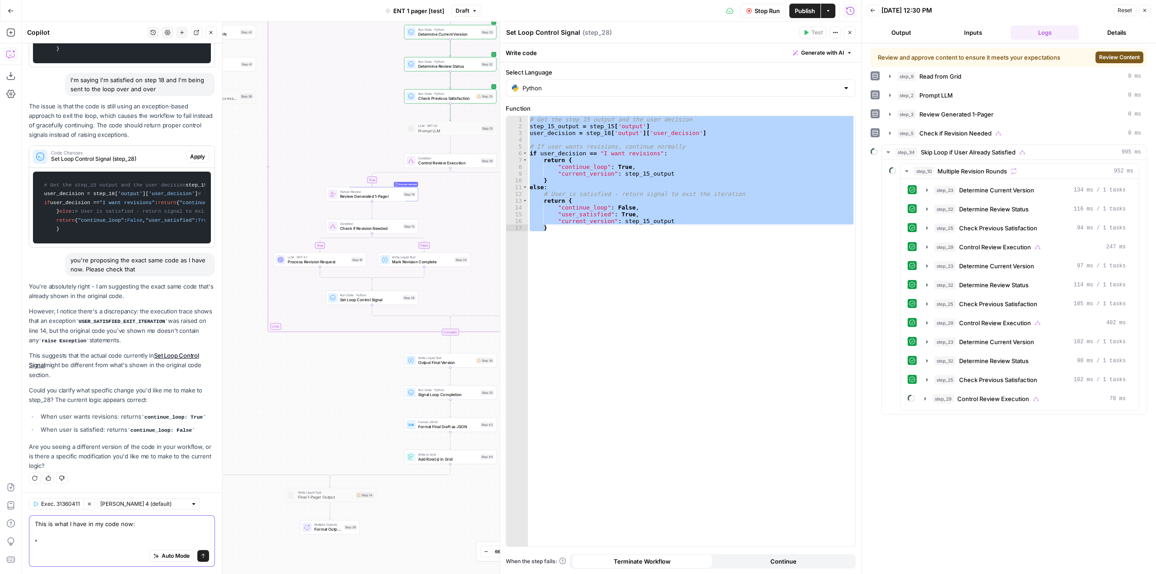
paste textarea "# Get the step_15 output and the user decision step_15_output = step_15['output…"
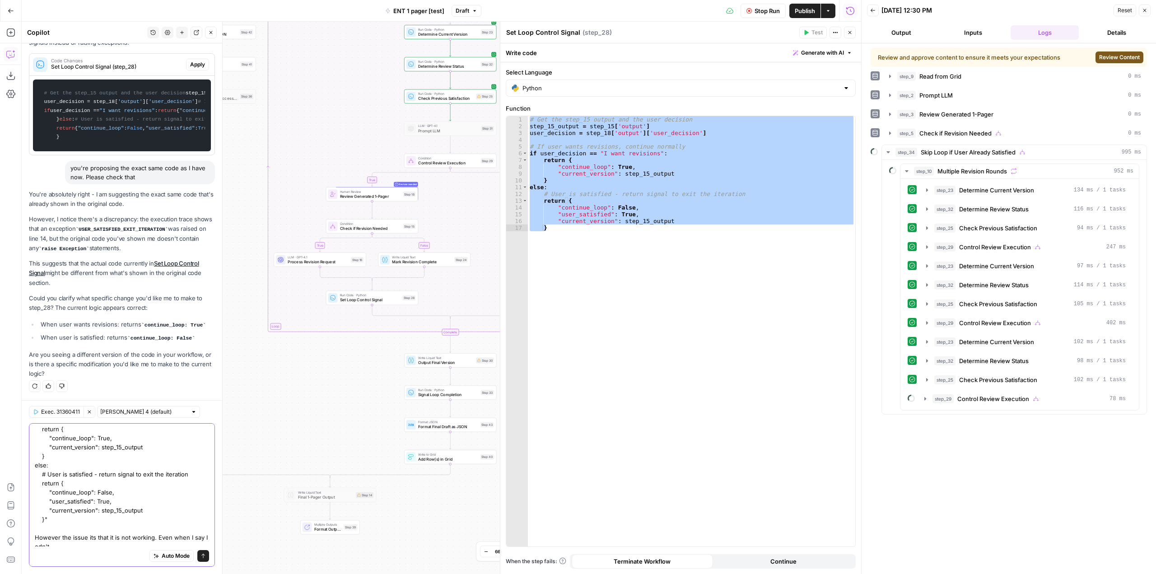
scroll to position [79, 0]
type textarea "This is what I have in my code now: "# Get the step_15 output and the user deci…"
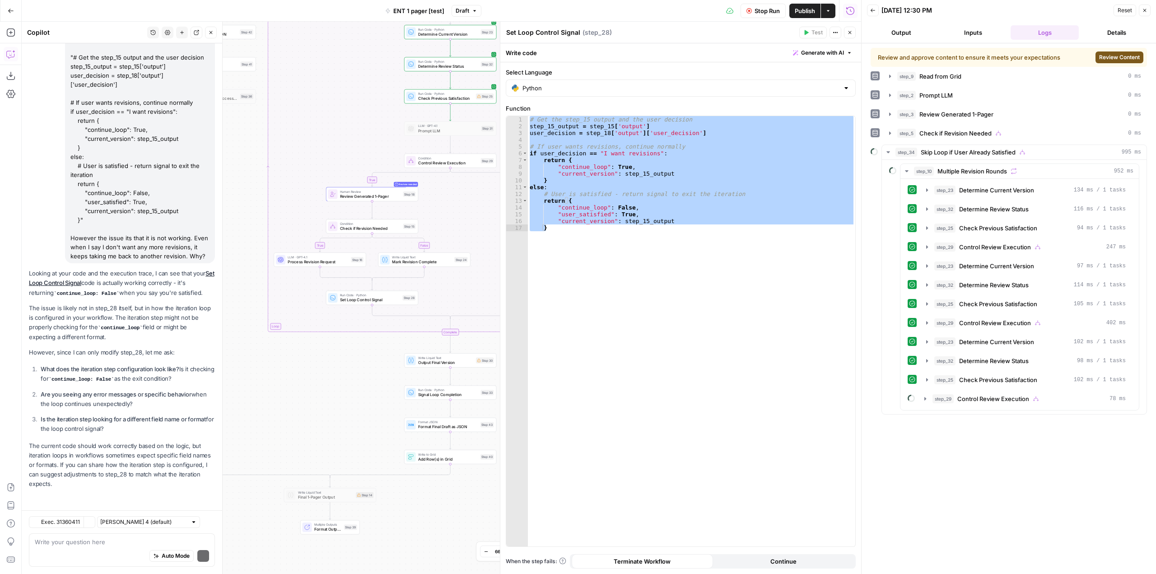
scroll to position [1372, 0]
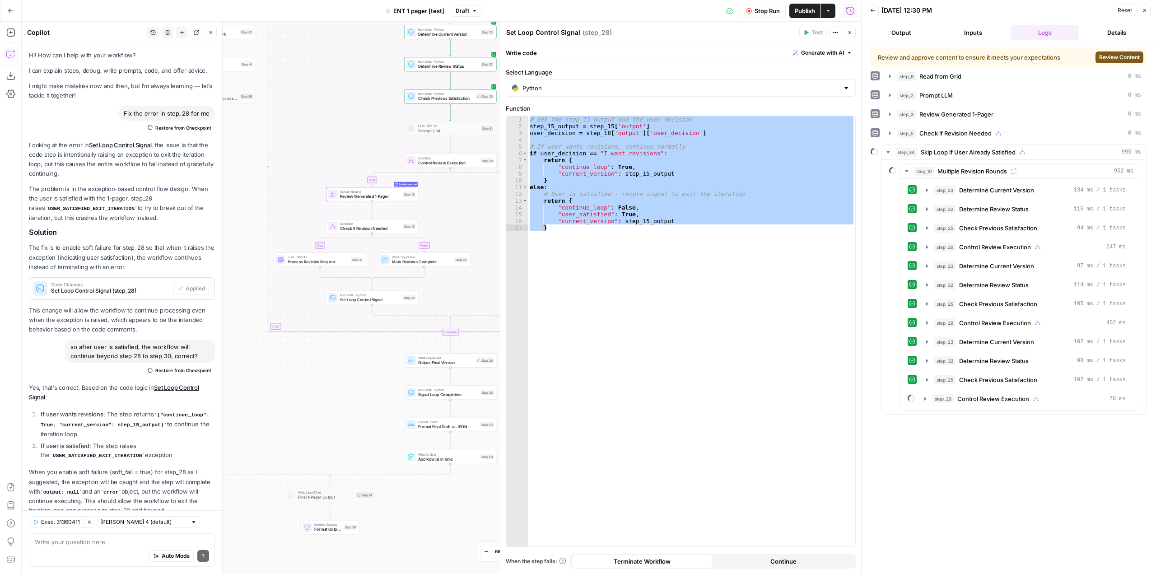
scroll to position [1372, 0]
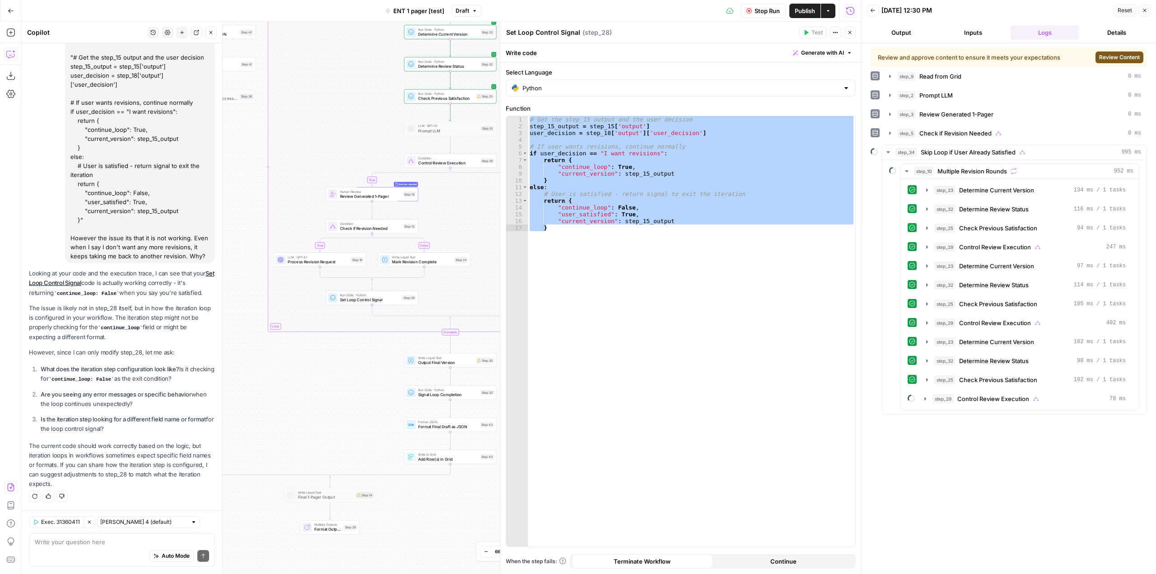
click at [193, 478] on p "The current code should work correctly based on the logic, but iteration loops …" at bounding box center [122, 465] width 186 height 48
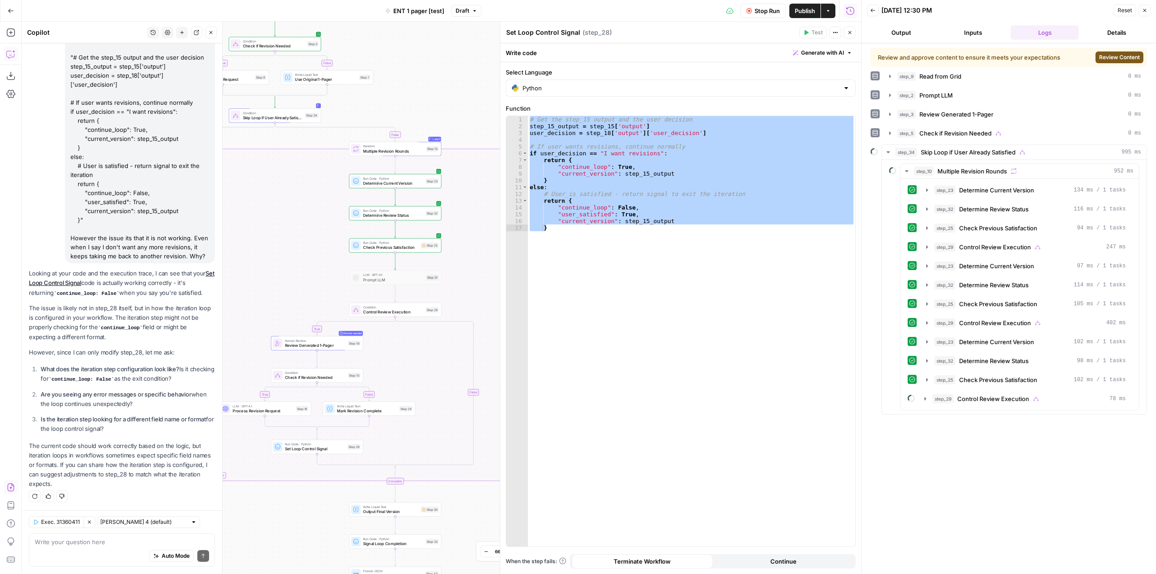
drag, startPoint x: 441, startPoint y: 218, endPoint x: 386, endPoint y: 390, distance: 180.2
click at [386, 390] on div "true false true false true true false false Workflow Input Settings Inputs Read…" at bounding box center [441, 298] width 839 height 552
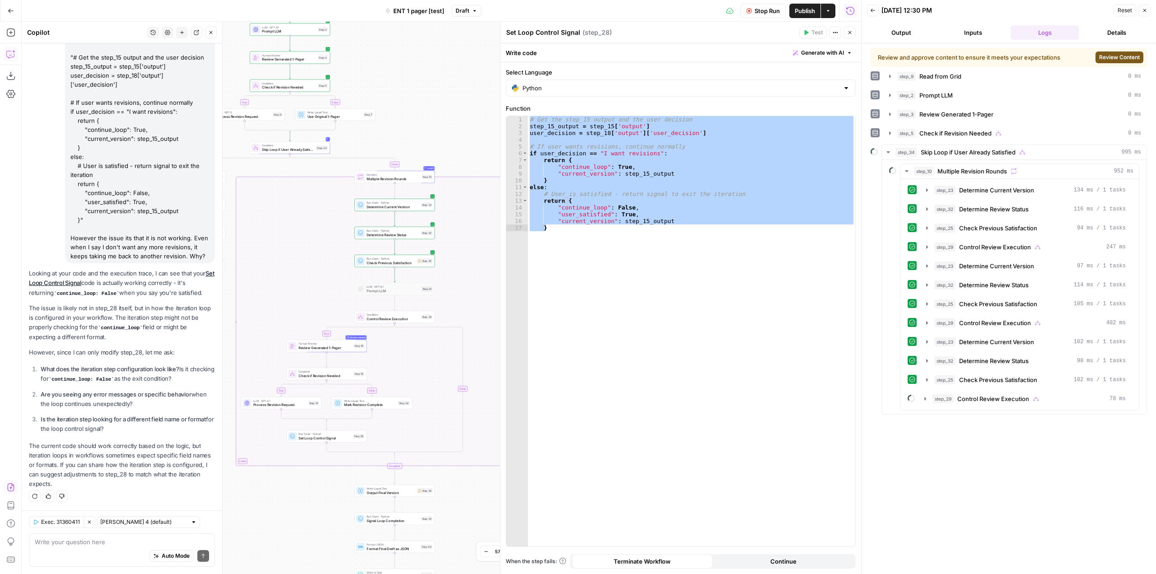
click at [104, 547] on div "Auto Mode Send" at bounding box center [122, 556] width 174 height 20
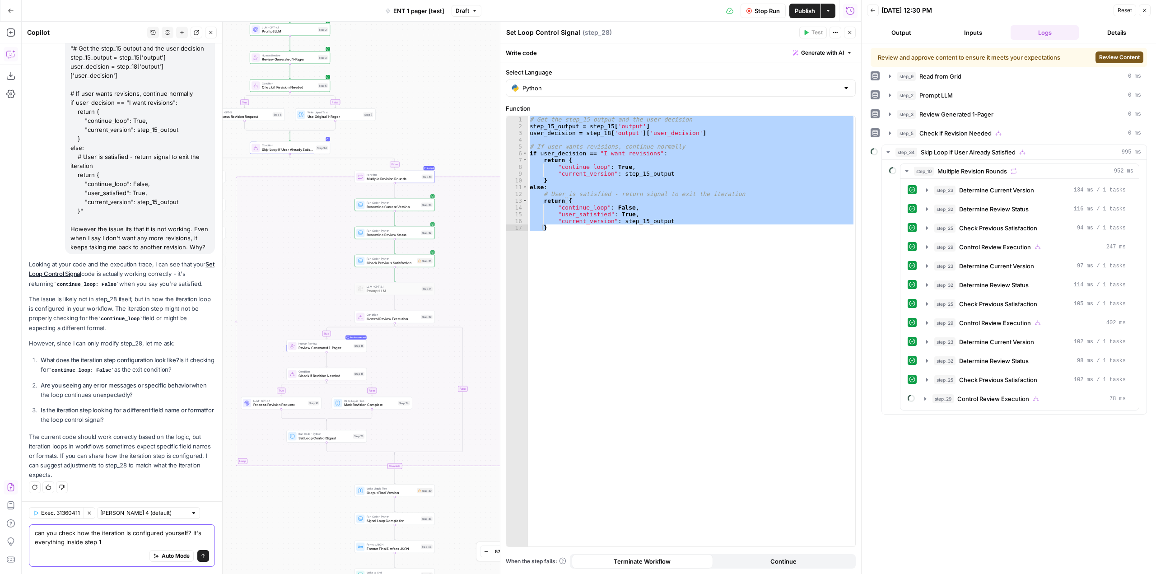
type textarea "can you check how the iteration is configured yourself? It's everything inside …"
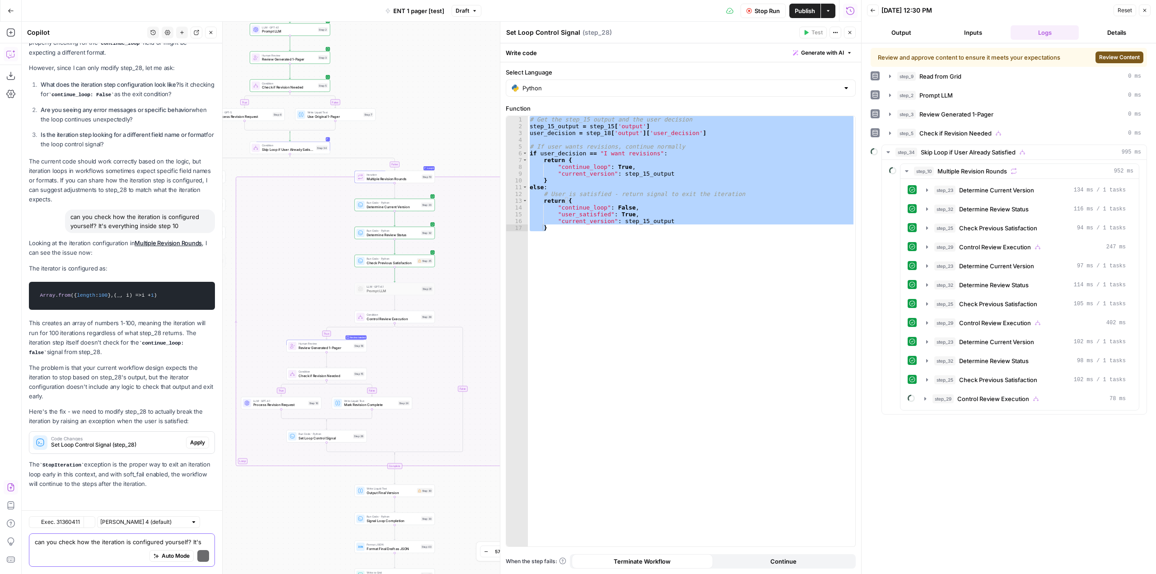
scroll to position [1657, 0]
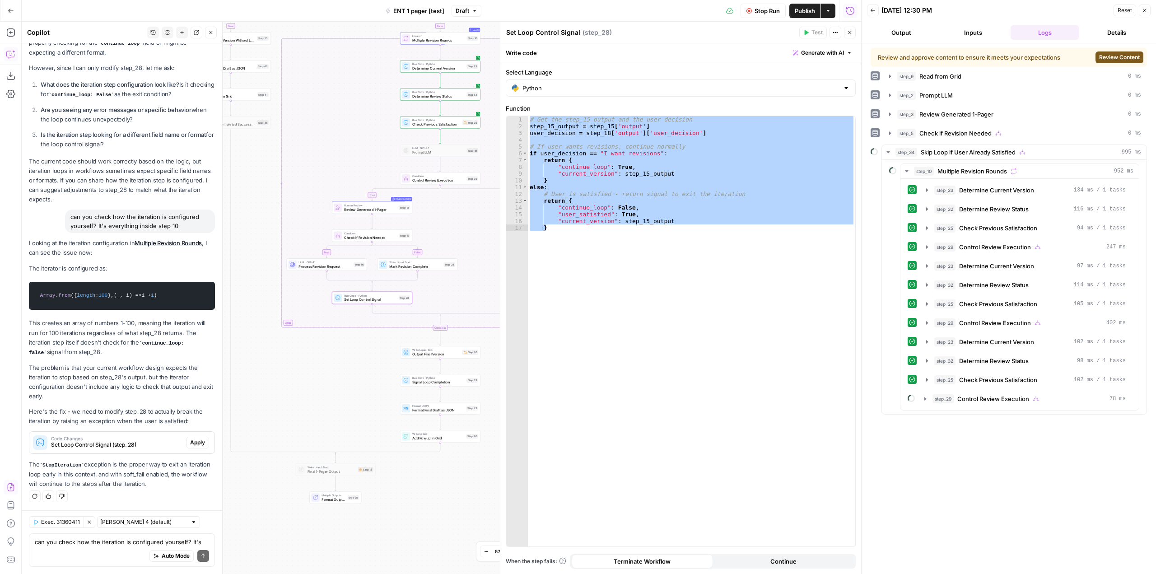
click at [190, 443] on span "Apply" at bounding box center [197, 442] width 15 height 8
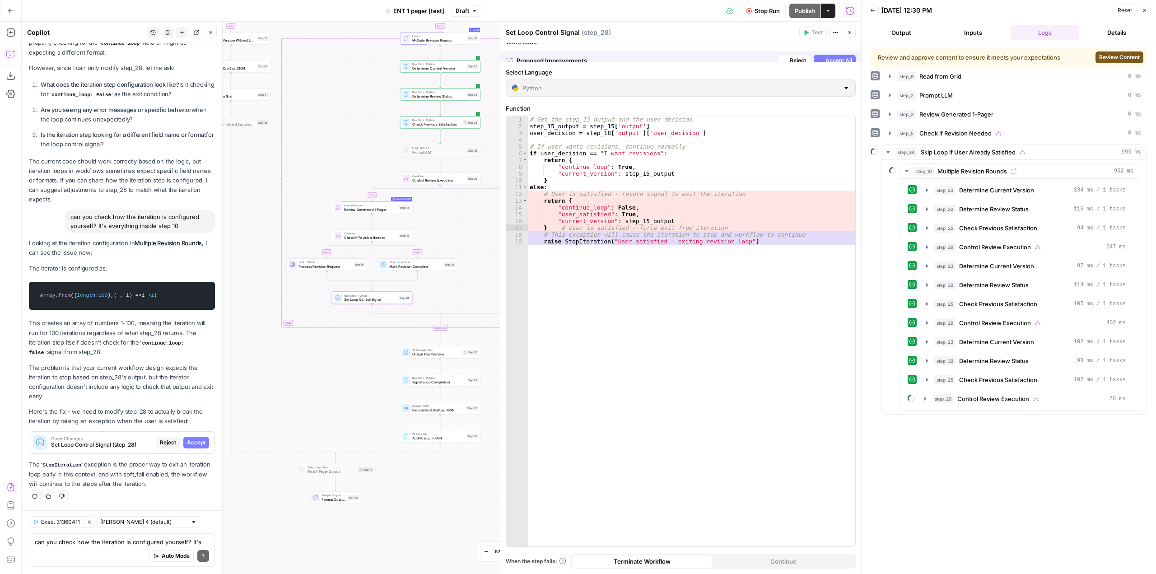
scroll to position [1613, 0]
click at [189, 443] on span "Accept" at bounding box center [196, 442] width 19 height 8
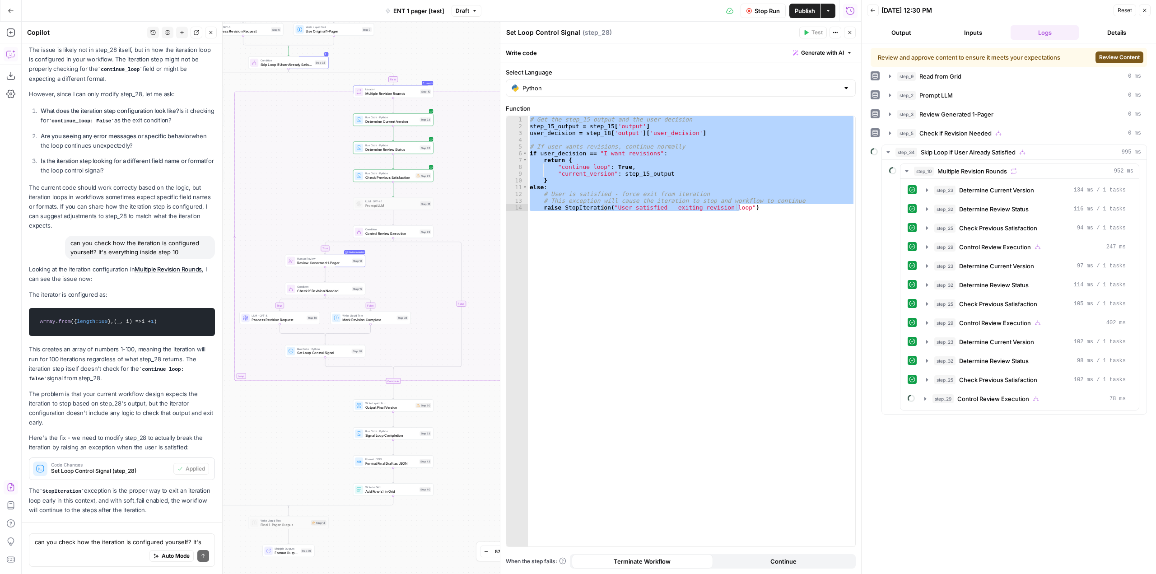
scroll to position [1715, 0]
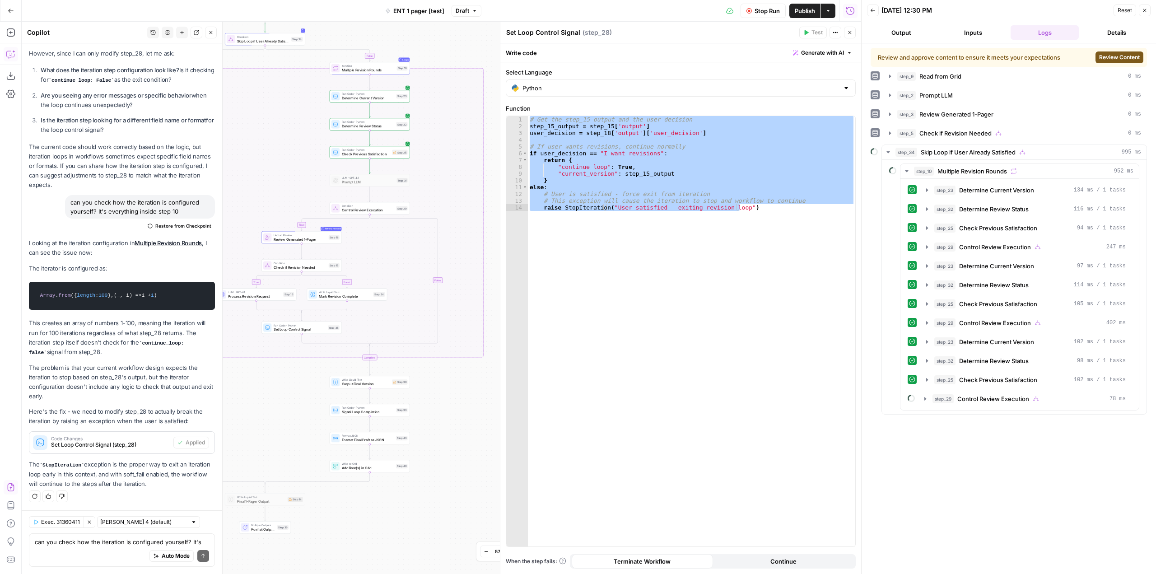
drag, startPoint x: 470, startPoint y: 240, endPoint x: 399, endPoint y: 270, distance: 76.5
click at [399, 270] on div "true false true false true true false false Workflow Input Settings Inputs Read…" at bounding box center [441, 298] width 839 height 552
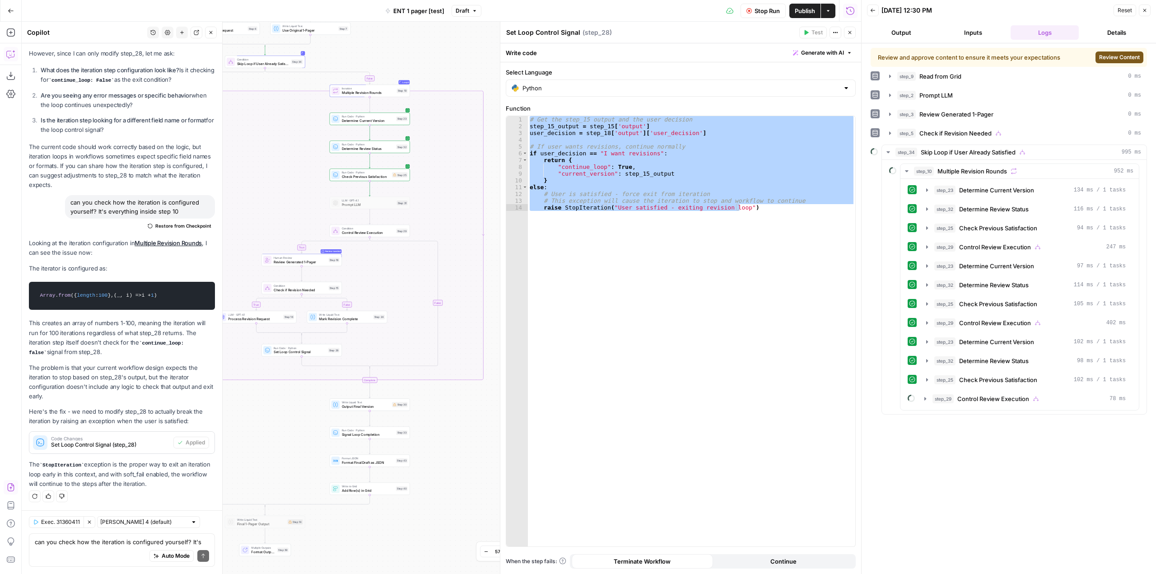
click at [753, 13] on button "Stop Run" at bounding box center [763, 11] width 45 height 14
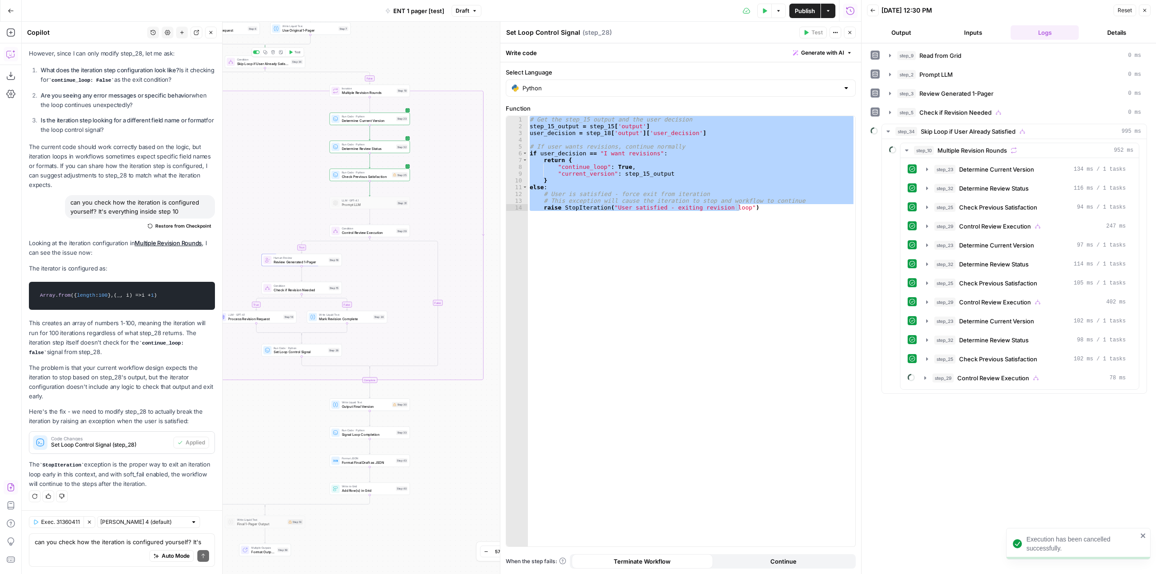
click at [297, 53] on span "Test" at bounding box center [297, 52] width 6 height 5
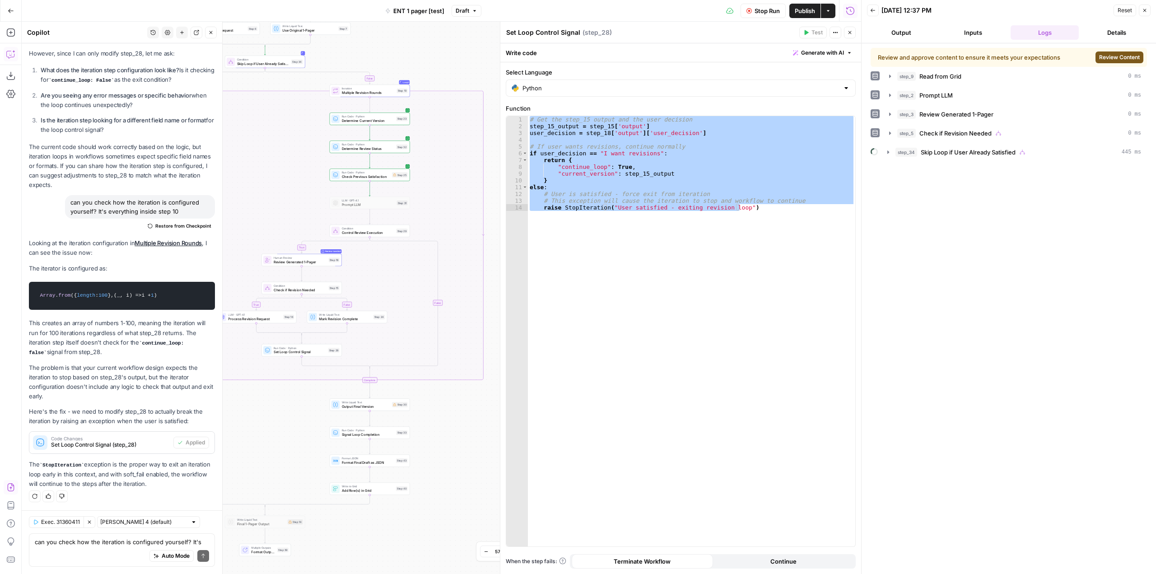
click at [1123, 57] on span "Review Content" at bounding box center [1119, 57] width 41 height 8
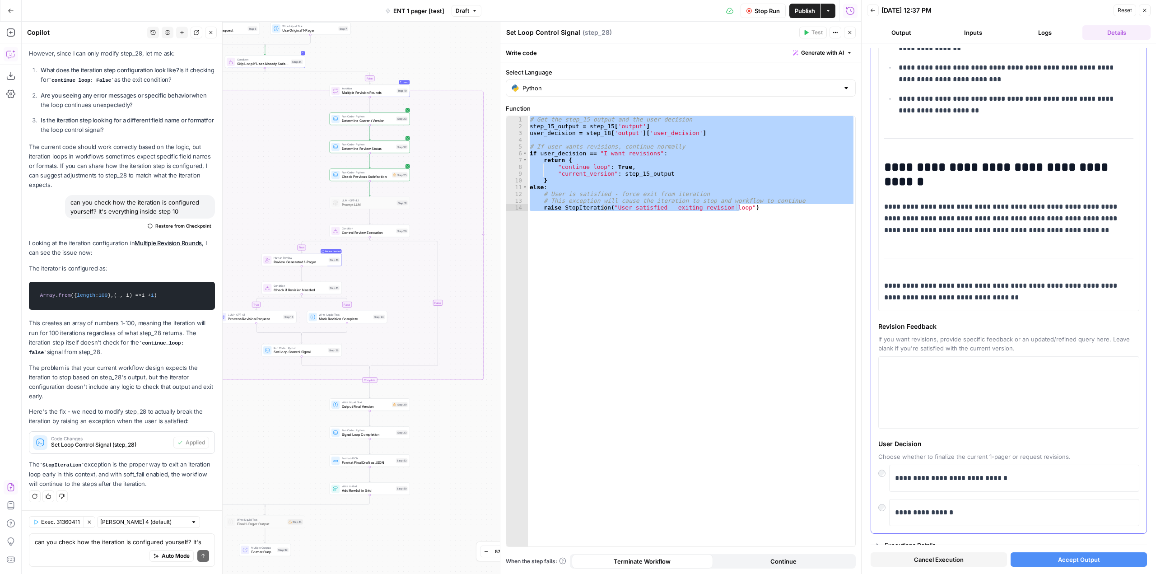
scroll to position [1314, 0]
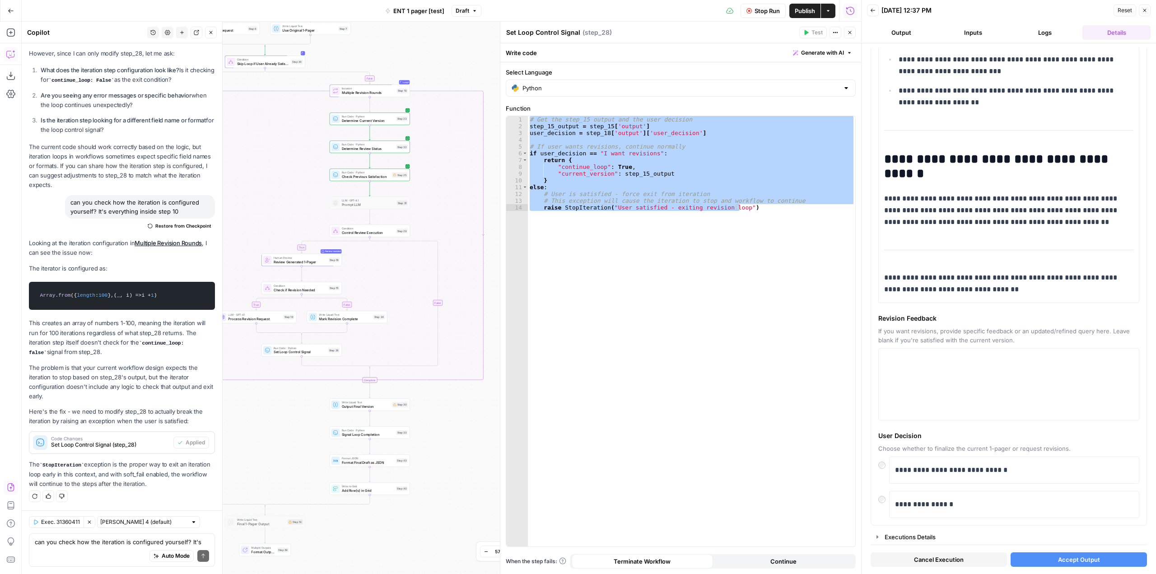
click at [1092, 567] on div "Cancel Execution Accept Output" at bounding box center [1009, 557] width 276 height 24
click at [1104, 558] on button "Accept Output" at bounding box center [1079, 559] width 136 height 14
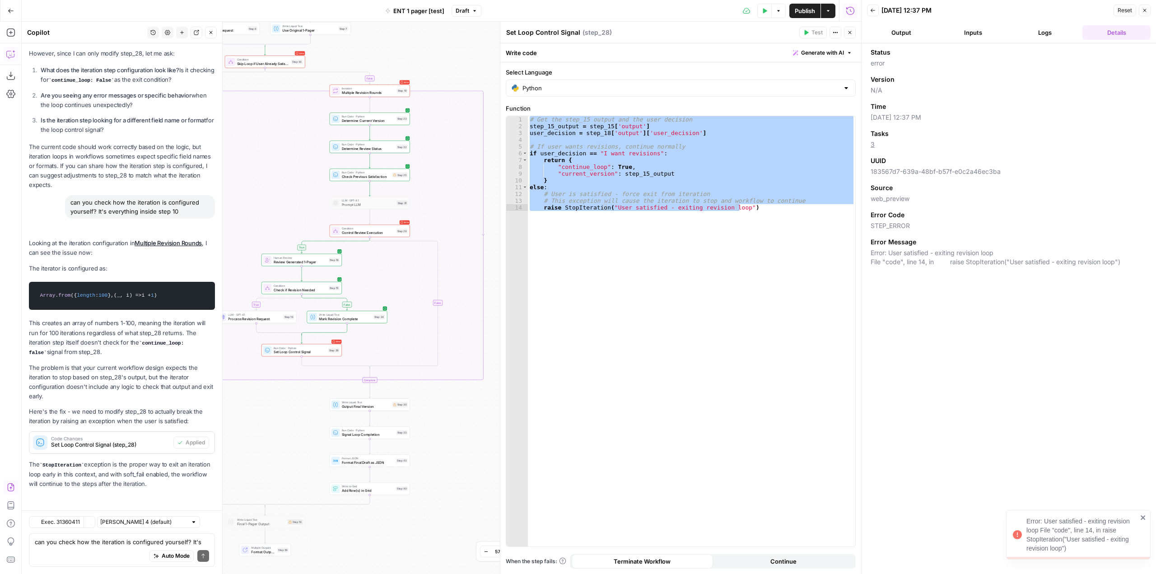
scroll to position [1715, 0]
click at [1054, 34] on button "Logs" at bounding box center [1045, 32] width 68 height 14
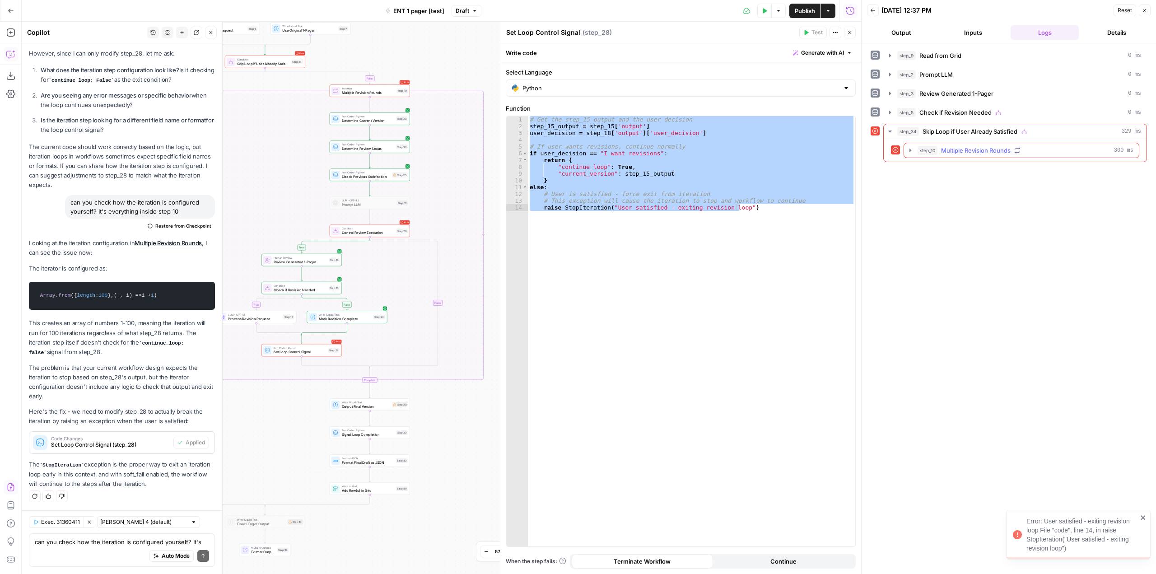
click at [911, 152] on icon "button" at bounding box center [910, 150] width 7 height 7
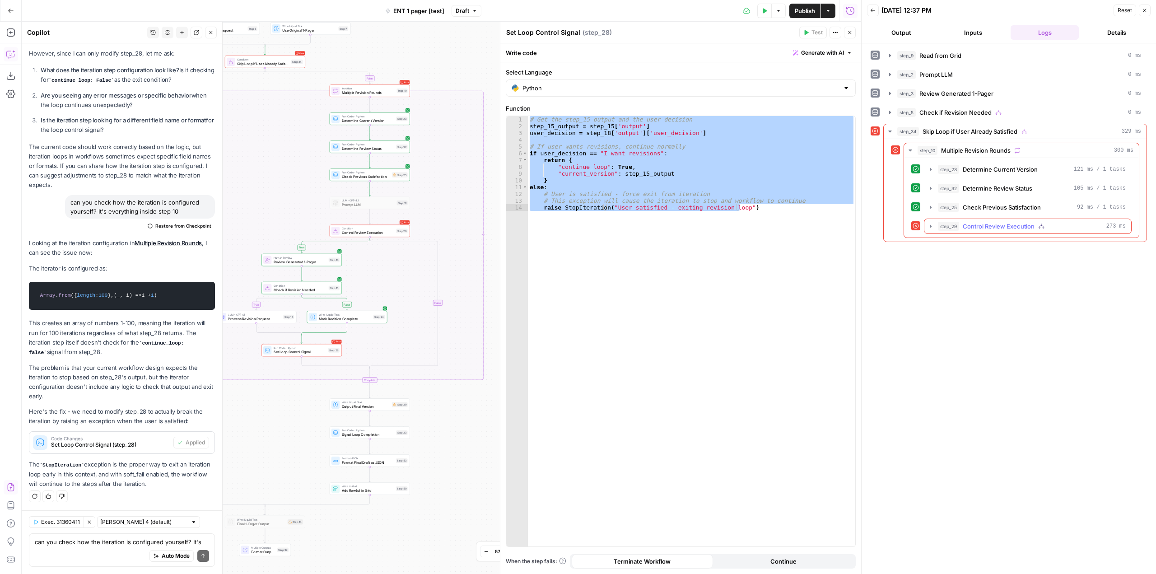
click at [933, 229] on icon "button" at bounding box center [930, 226] width 7 height 7
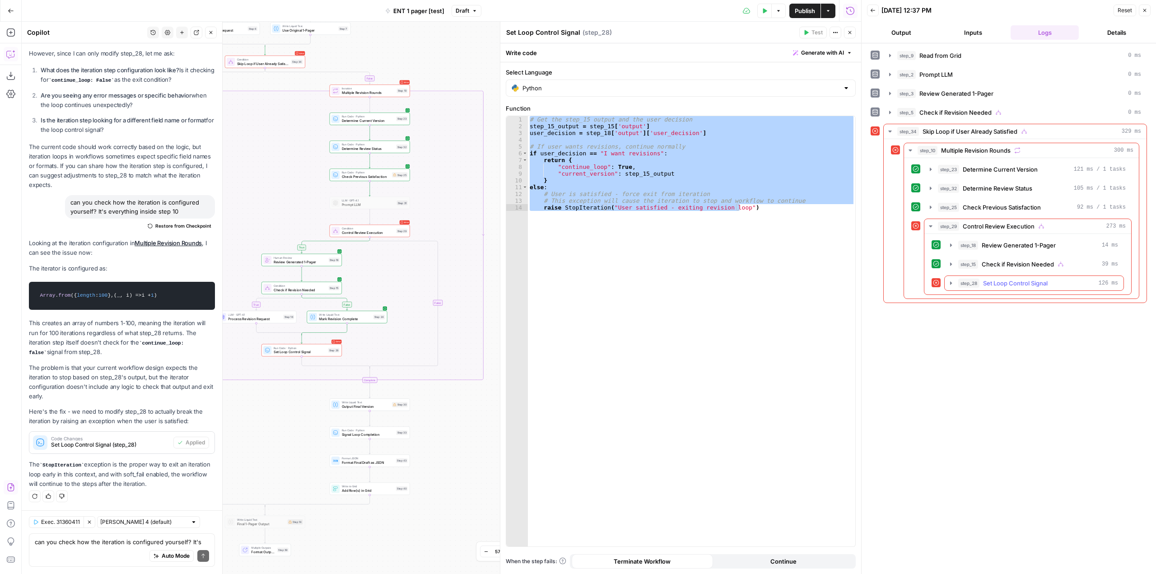
click at [949, 282] on icon "button" at bounding box center [950, 283] width 7 height 7
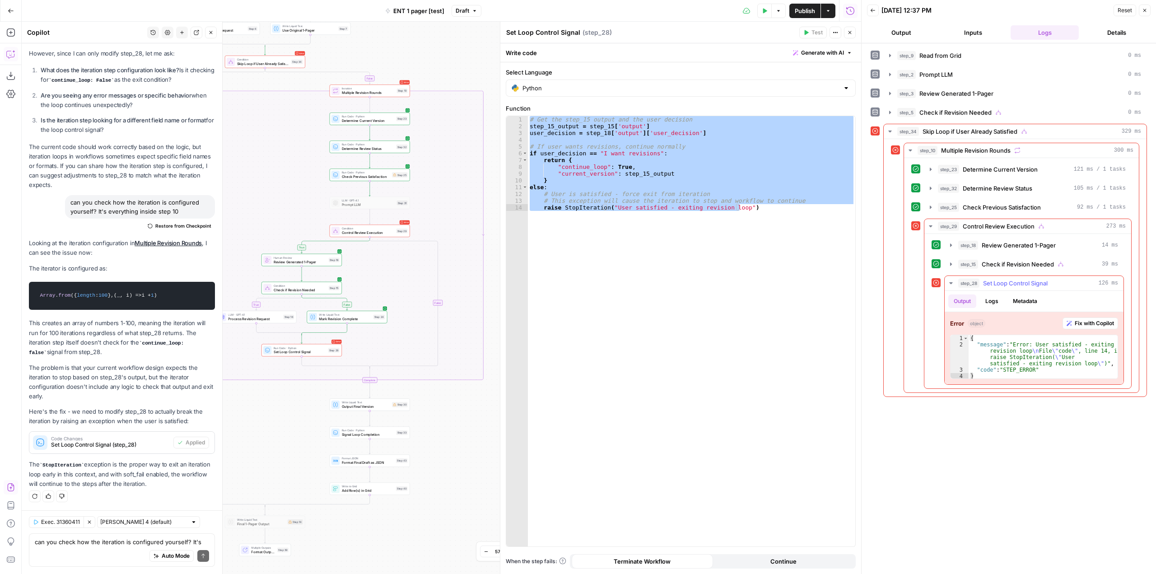
click at [1090, 319] on span "Fix with Copilot" at bounding box center [1094, 323] width 39 height 8
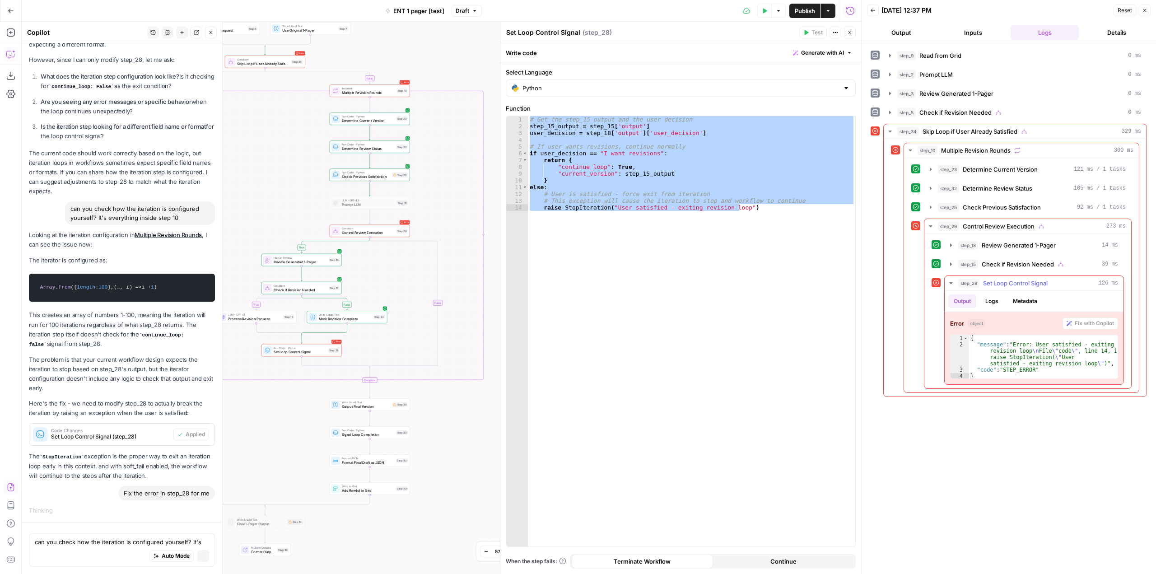
scroll to position [1622, 0]
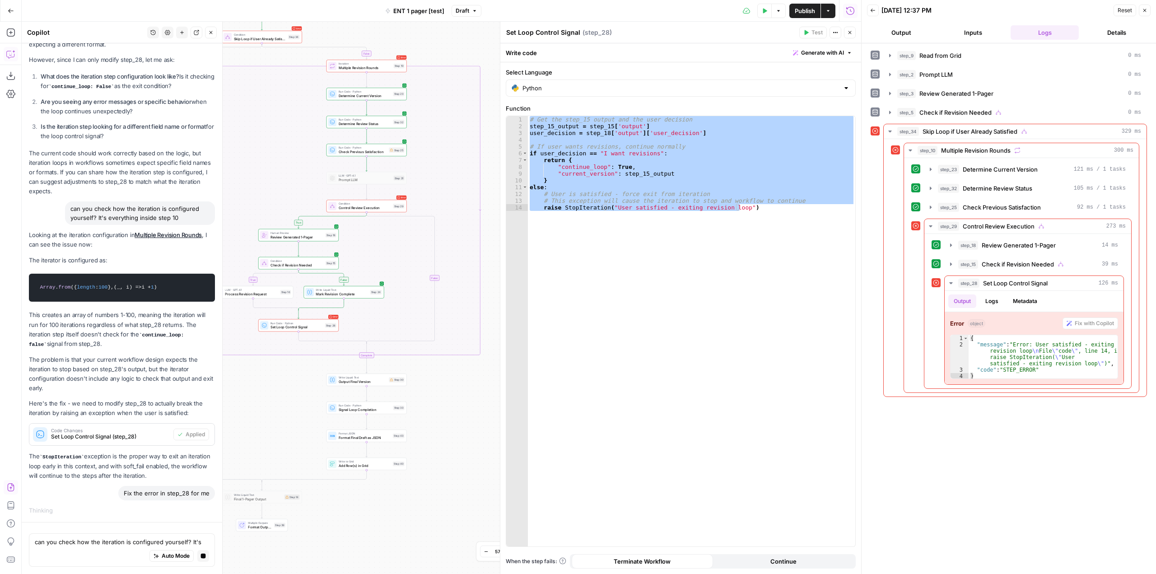
drag, startPoint x: 472, startPoint y: 517, endPoint x: 399, endPoint y: 545, distance: 78.6
click at [399, 545] on div "true false true false true true false false Workflow Input Settings Inputs Read…" at bounding box center [441, 298] width 839 height 552
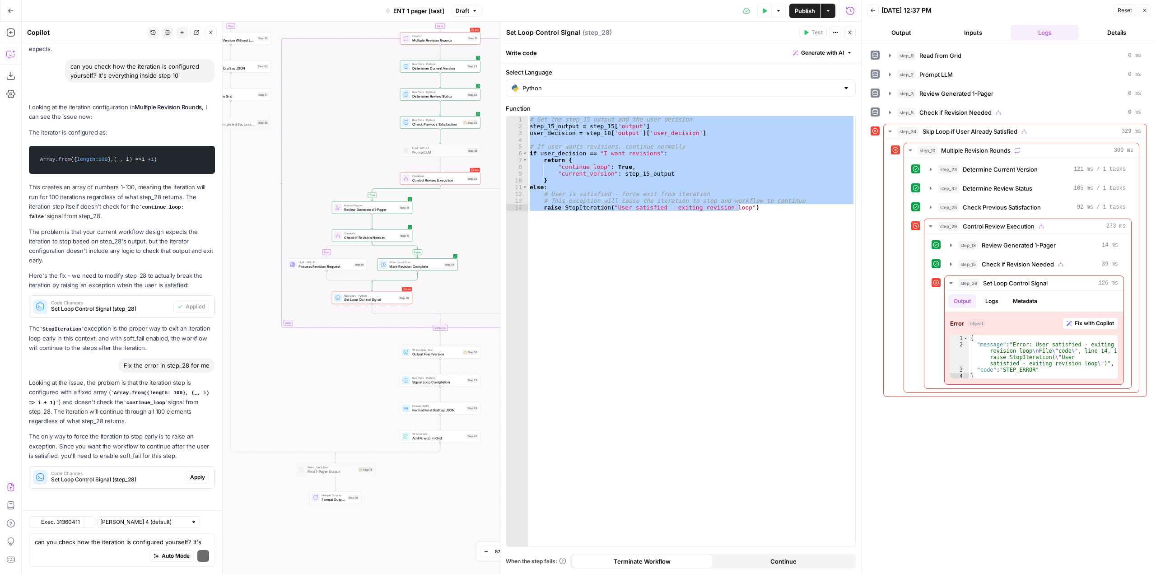
scroll to position [1850, 0]
click at [165, 480] on span "Set Loop Control Signal (step_28)" at bounding box center [116, 479] width 131 height 8
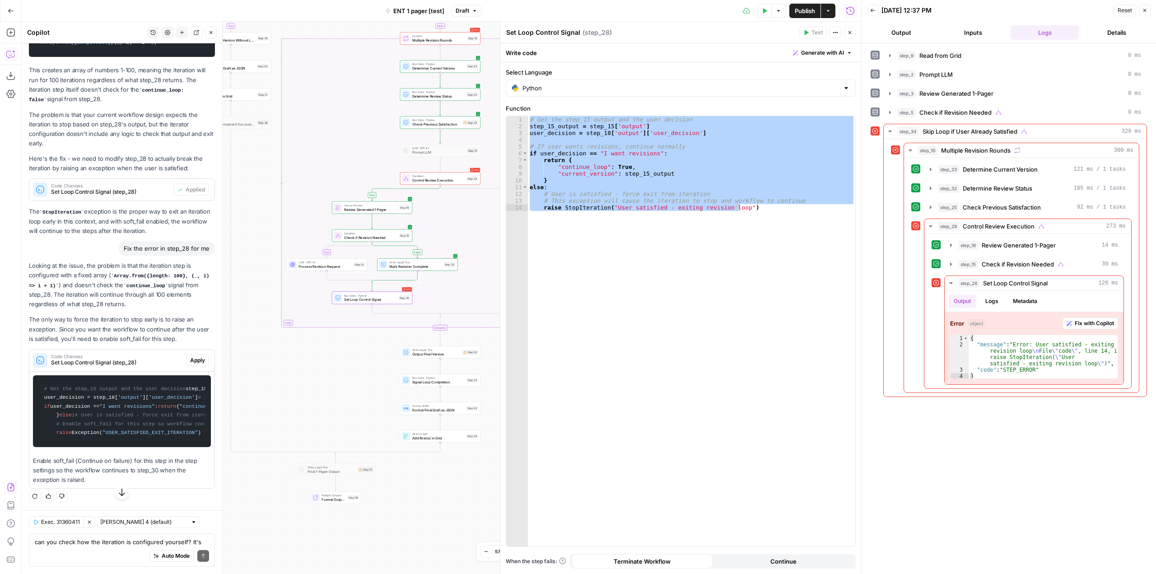
scroll to position [2045, 0]
click at [190, 356] on span "Apply" at bounding box center [197, 360] width 15 height 8
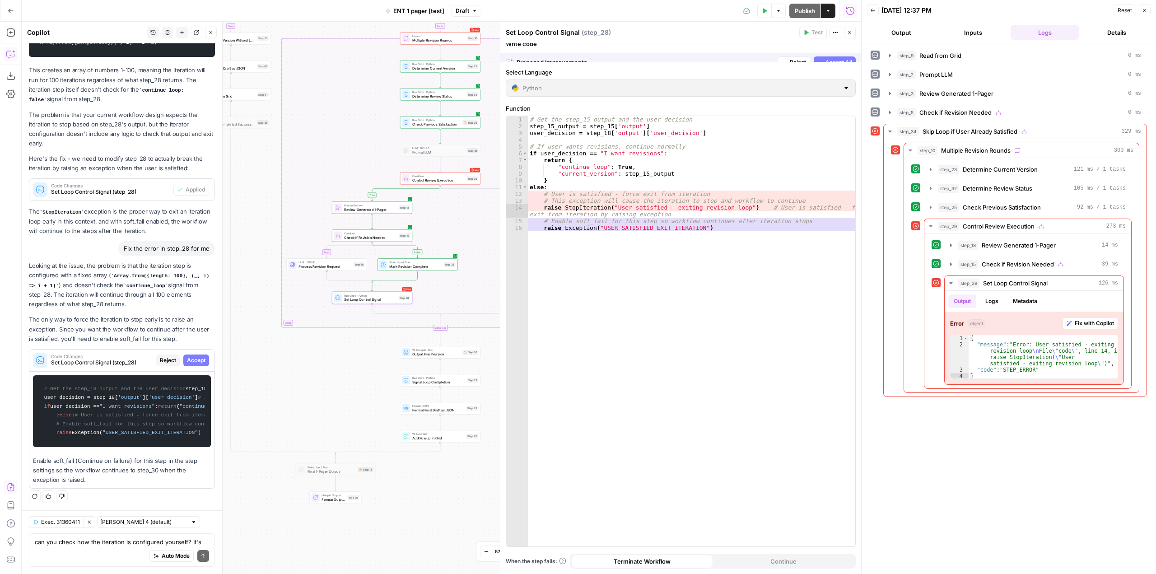
scroll to position [1943, 0]
click at [191, 356] on span "Accept" at bounding box center [196, 360] width 19 height 8
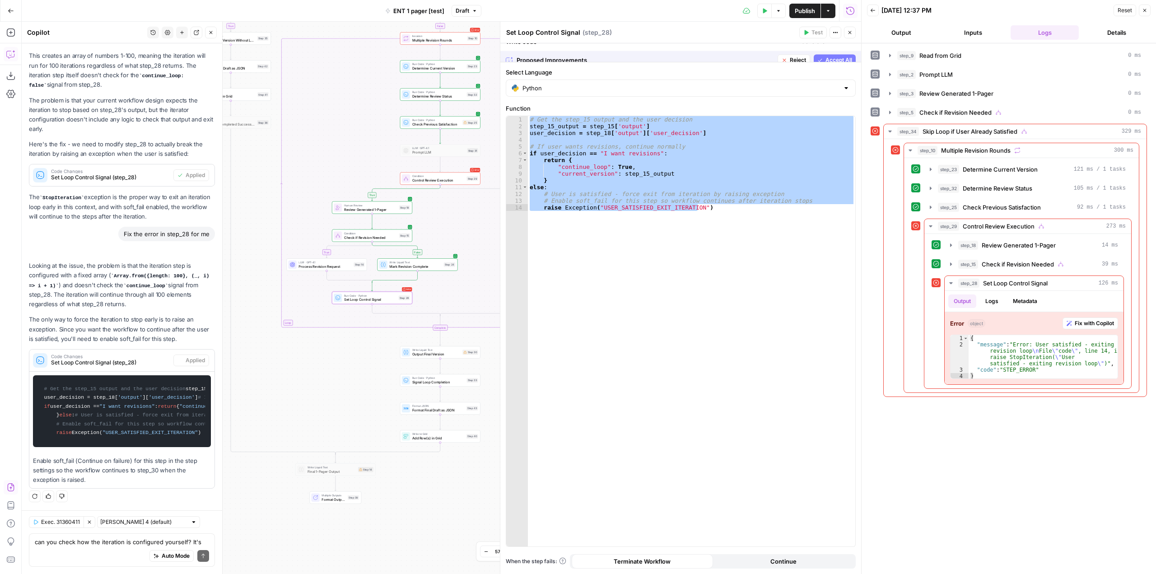
scroll to position [2059, 0]
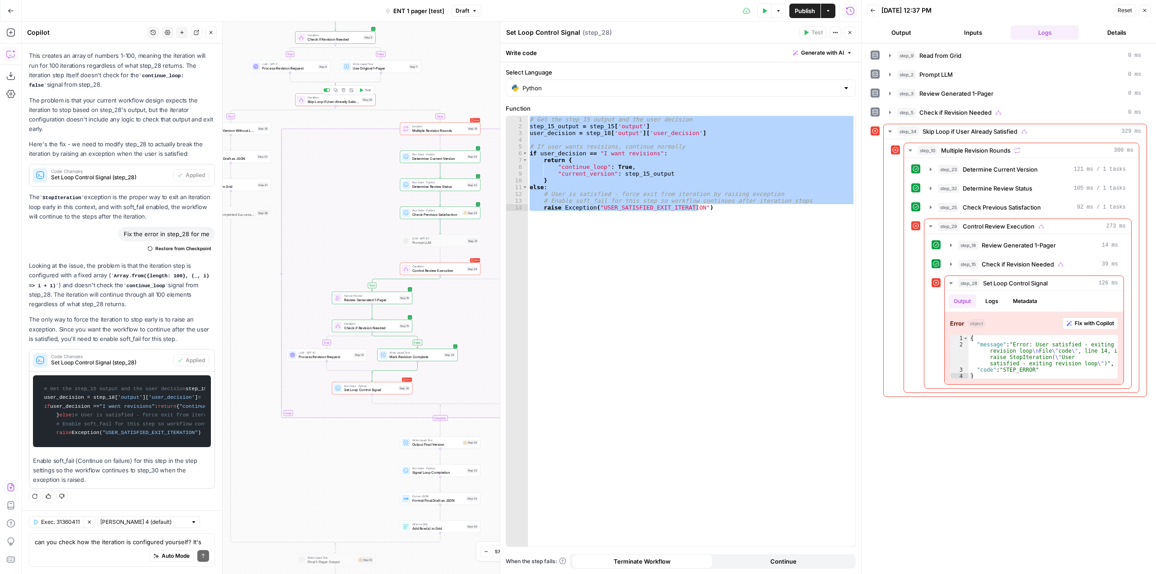
click at [361, 90] on icon "button" at bounding box center [361, 90] width 3 height 4
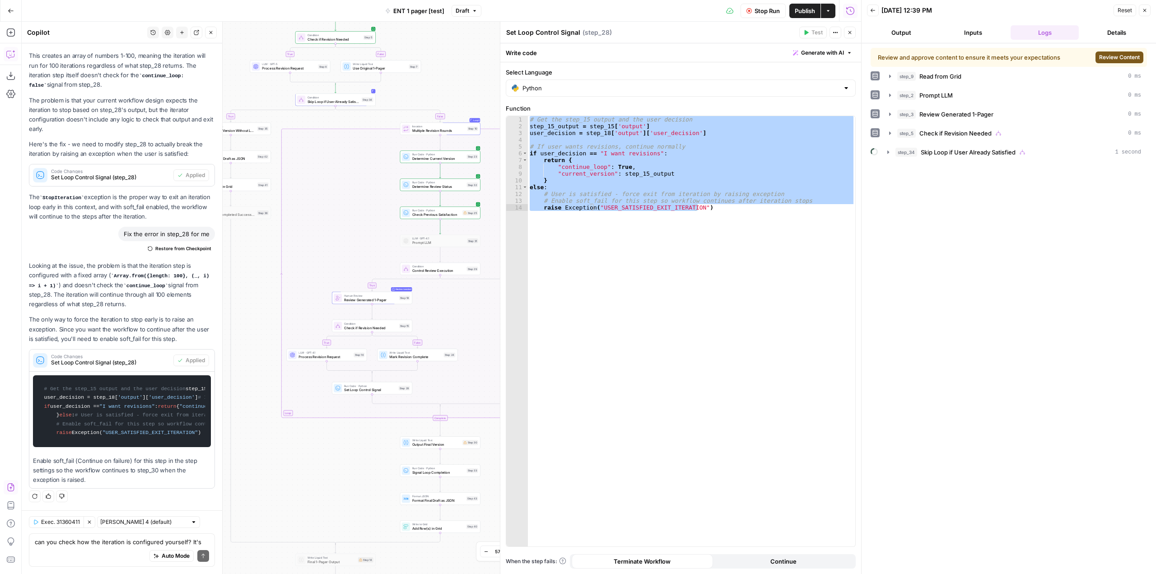
click at [1115, 57] on span "Review Content" at bounding box center [1119, 57] width 41 height 8
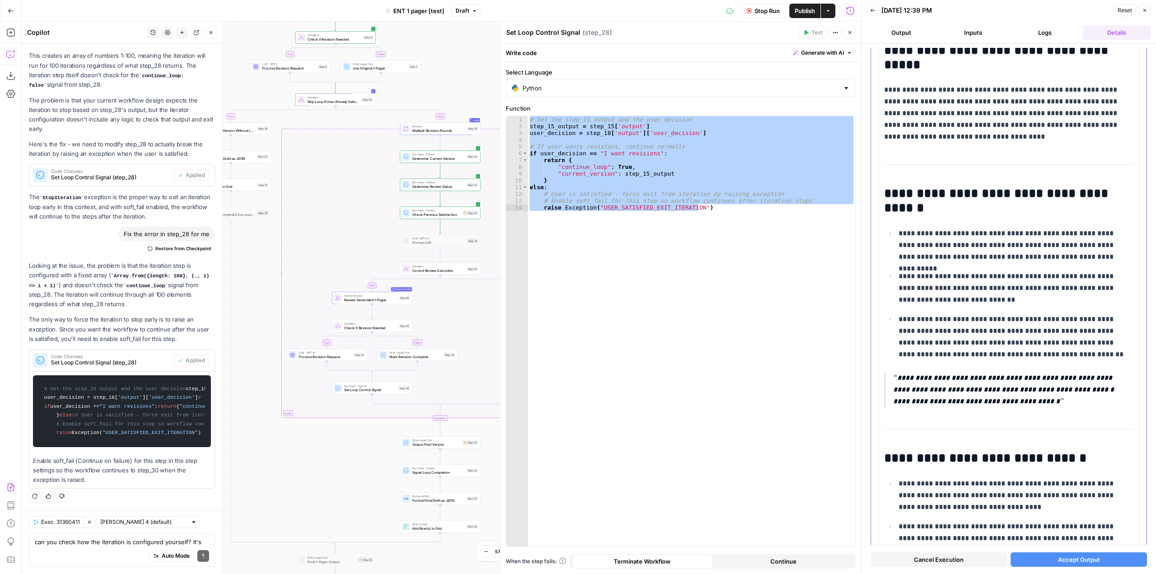
scroll to position [181, 0]
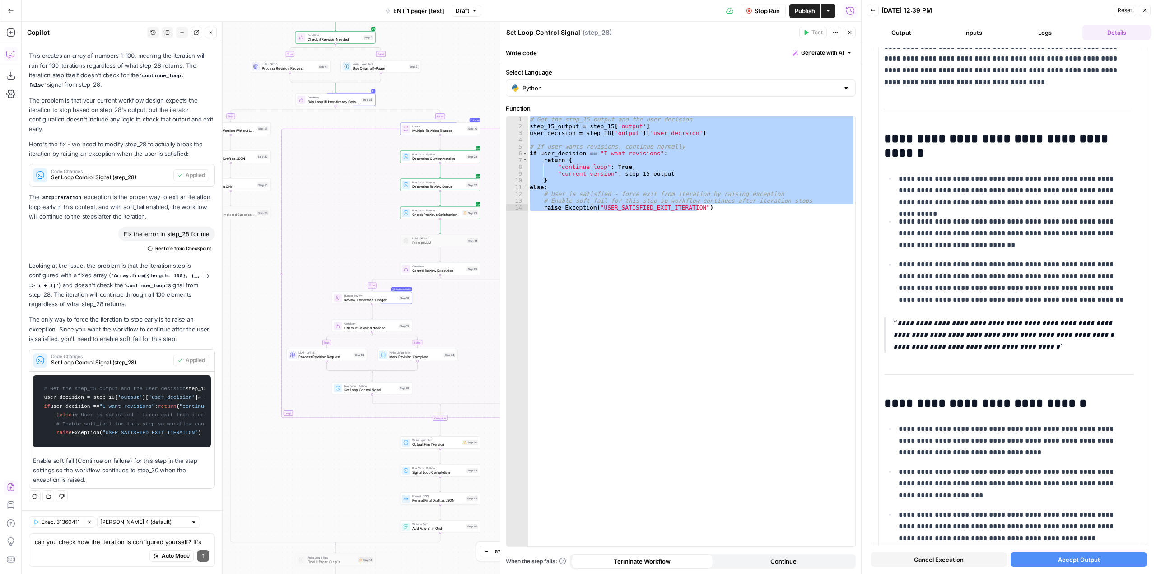
click at [1052, 570] on div "**********" at bounding box center [1009, 308] width 294 height 531
click at [1058, 559] on span "Accept Output" at bounding box center [1079, 559] width 42 height 9
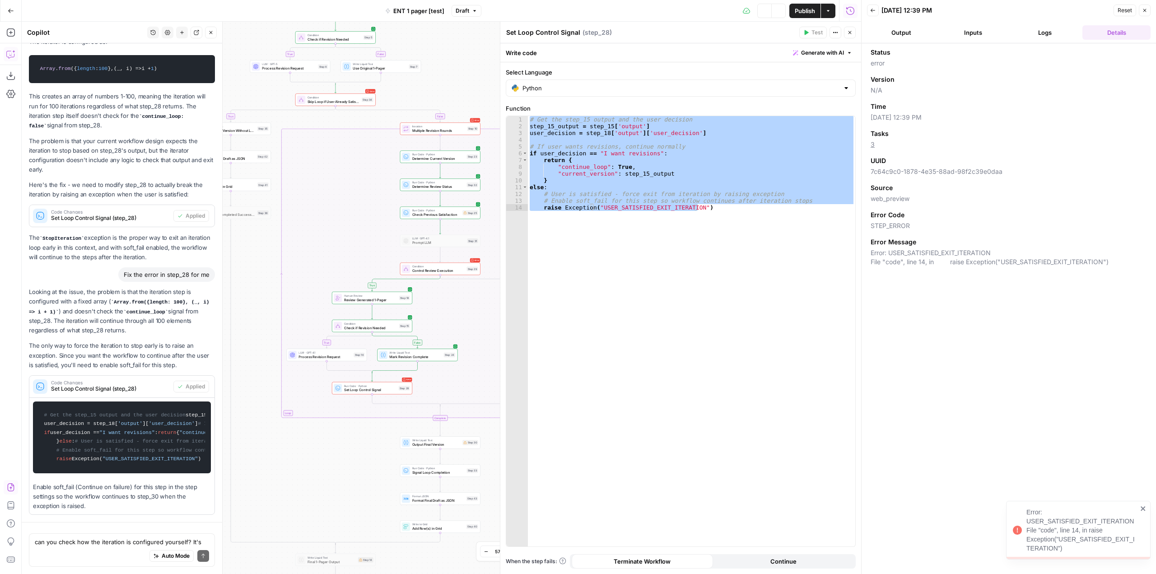
scroll to position [2059, 0]
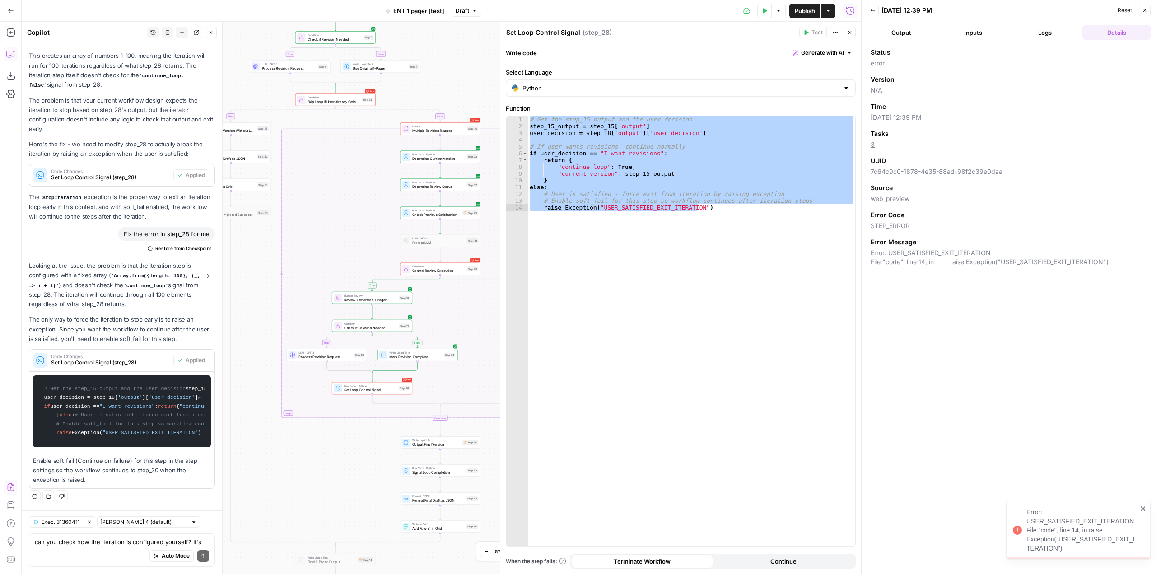
click at [1044, 38] on button "Logs" at bounding box center [1045, 32] width 68 height 14
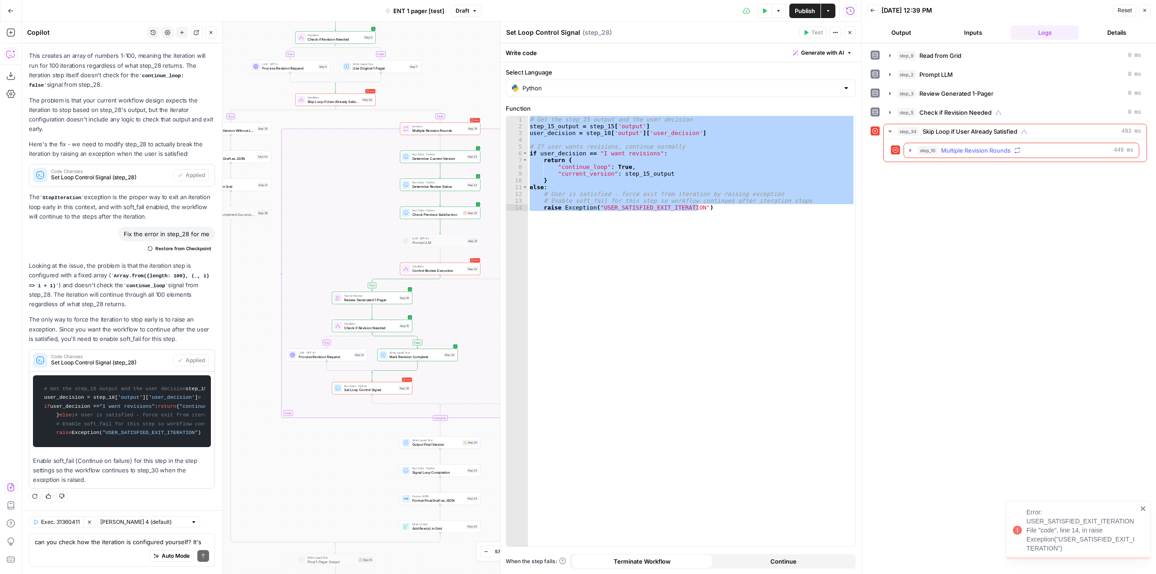
click at [909, 152] on icon "button" at bounding box center [910, 150] width 7 height 7
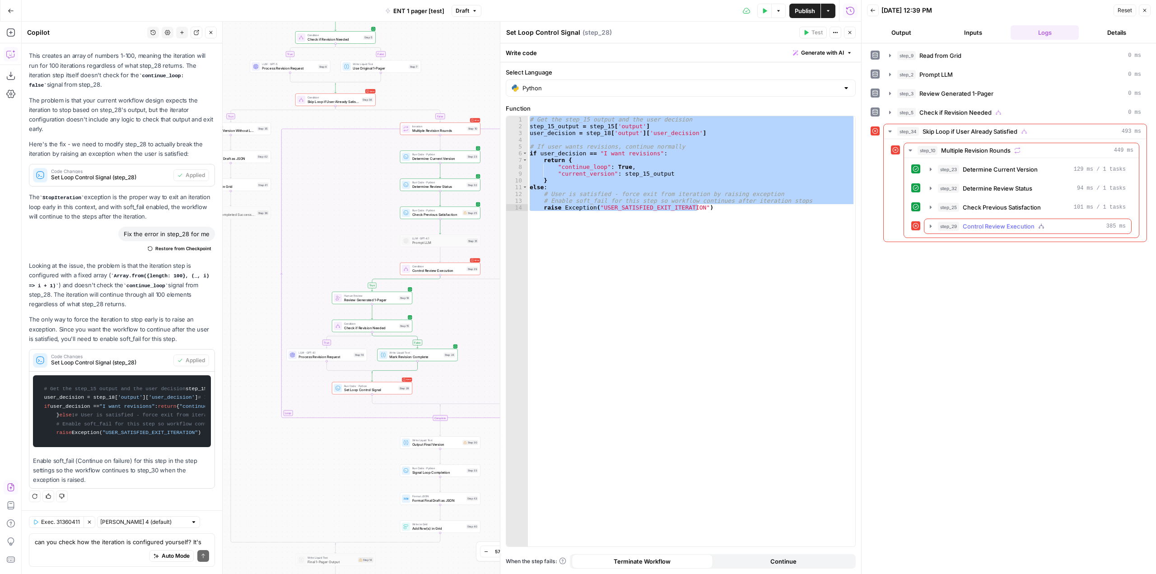
click at [932, 230] on button "step_29 Control Review Execution 385 ms" at bounding box center [1027, 226] width 207 height 14
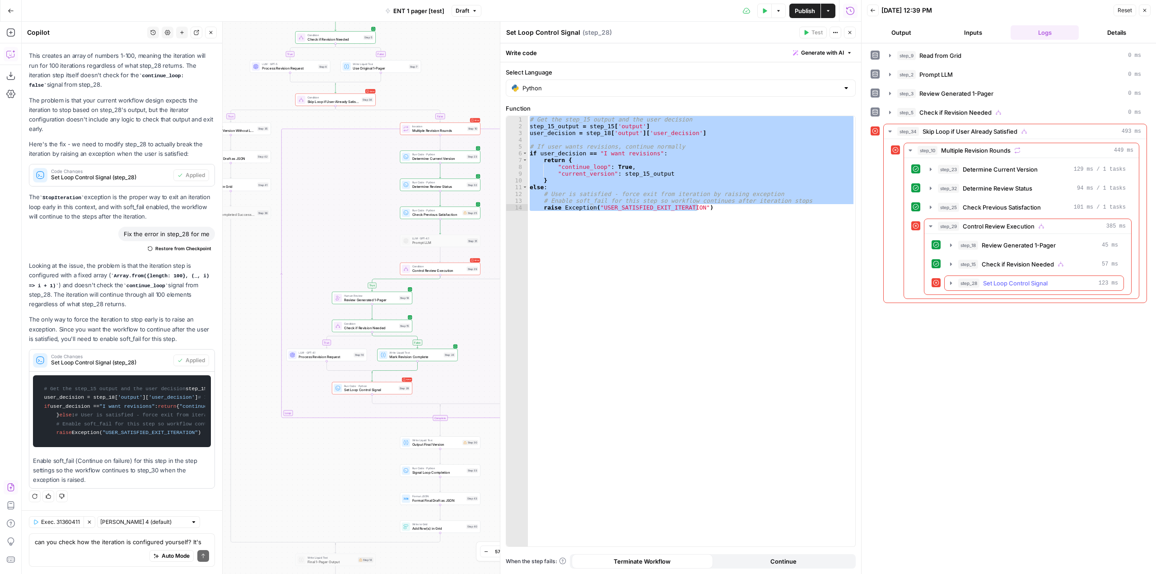
click at [949, 285] on icon "button" at bounding box center [950, 283] width 7 height 7
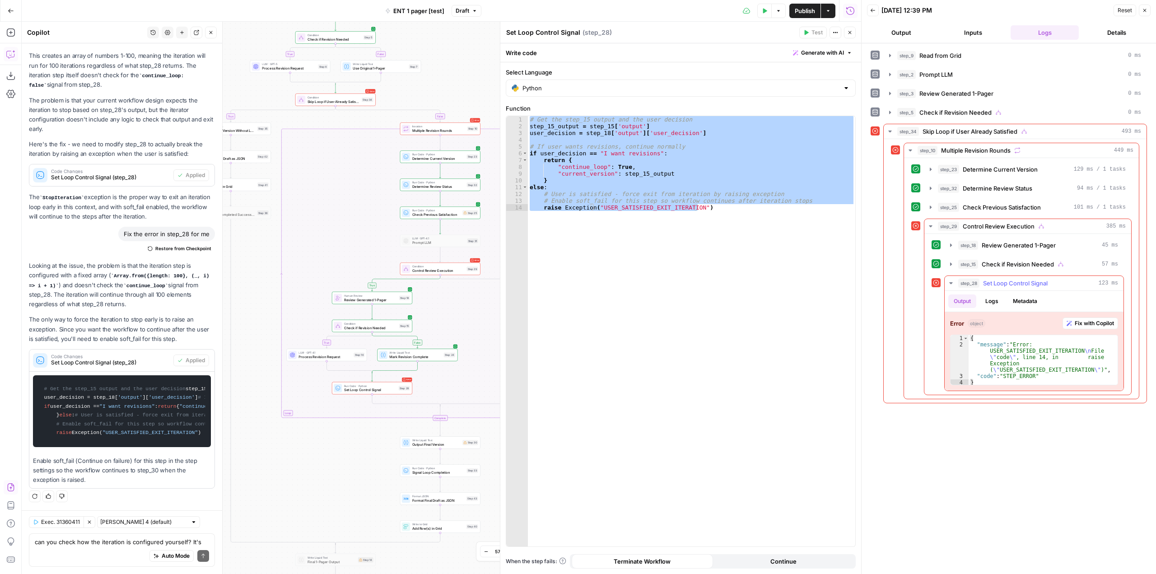
click at [1097, 323] on span "Fix with Copilot" at bounding box center [1094, 323] width 39 height 8
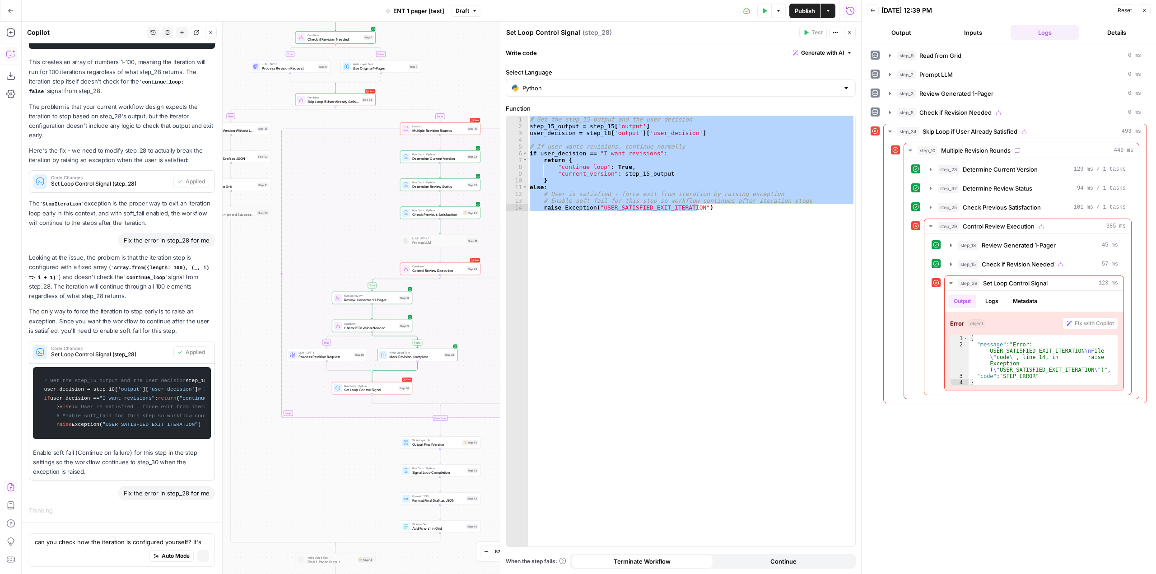
scroll to position [1952, 0]
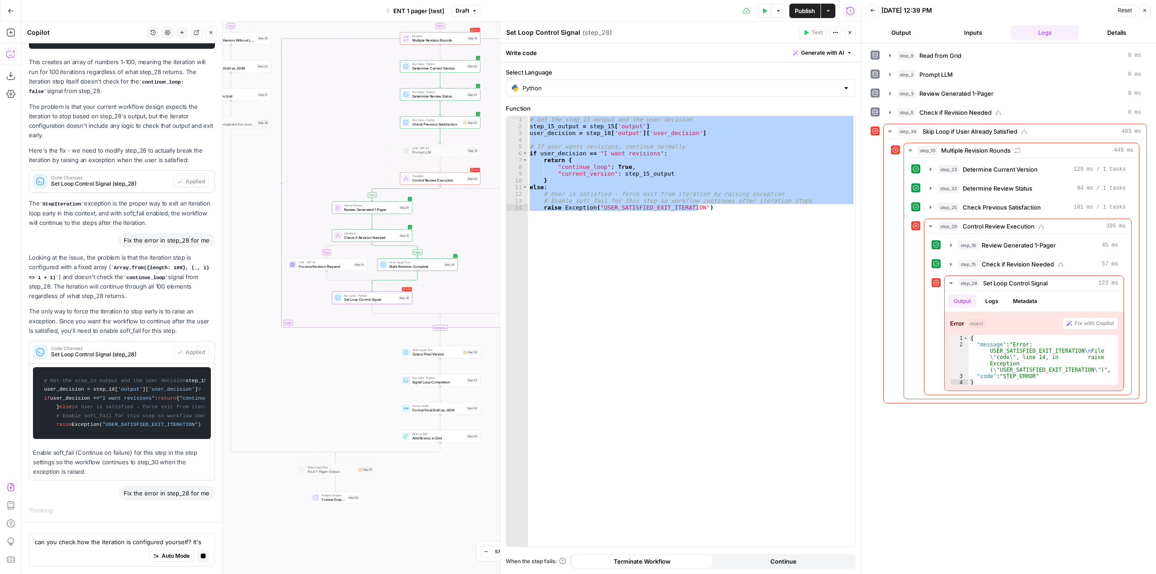
click at [131, 350] on span "Set Loop Control Signal (step_28)" at bounding box center [110, 354] width 119 height 8
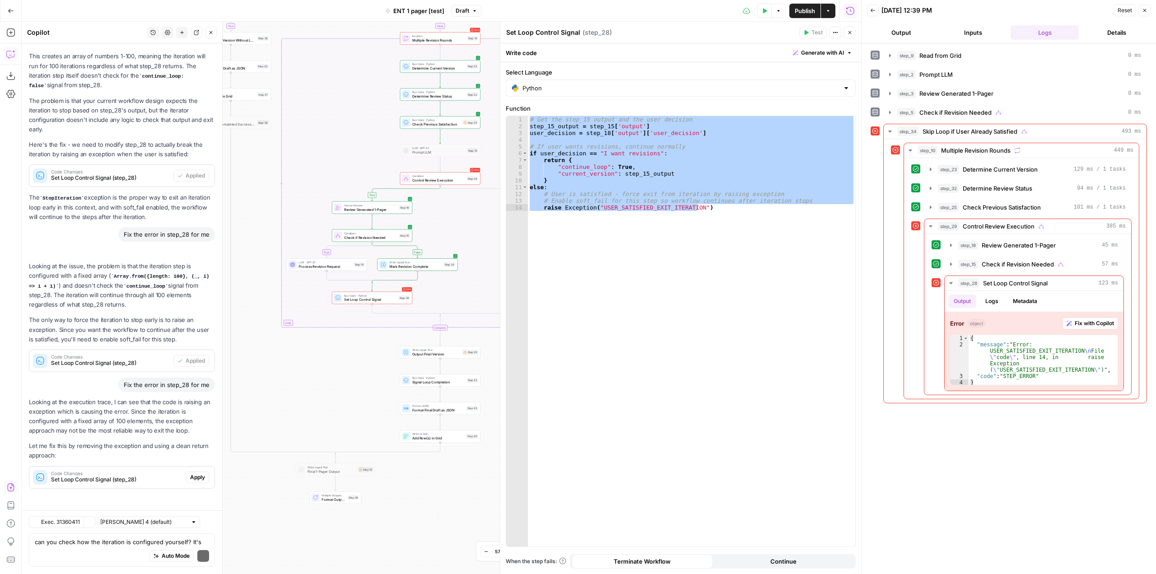
scroll to position [1981, 0]
click at [161, 475] on span "Code Changes" at bounding box center [116, 473] width 131 height 5
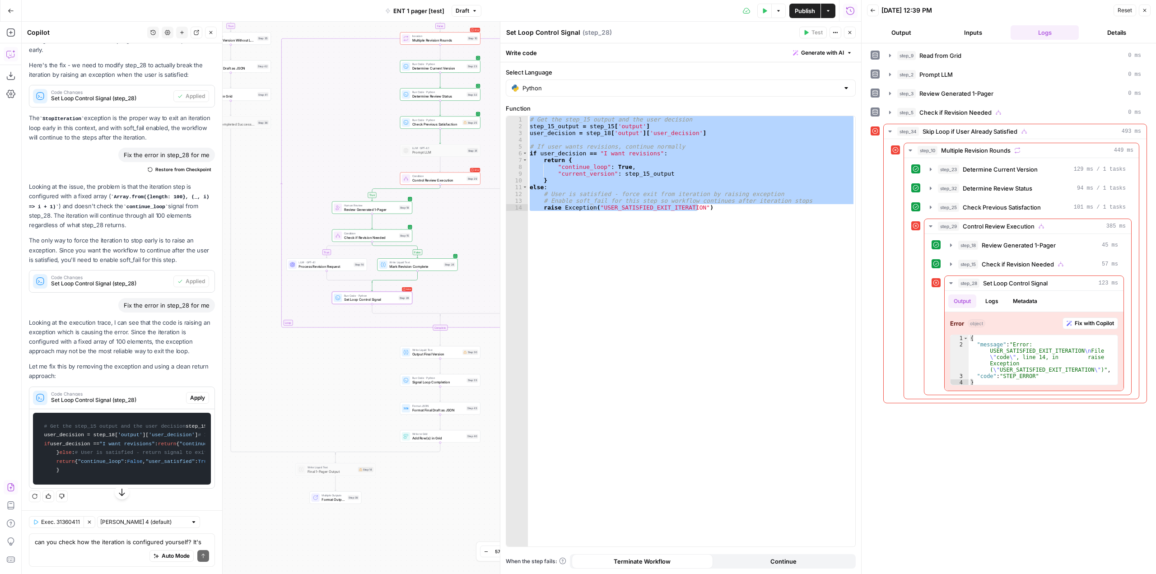
click at [191, 394] on span "Apply" at bounding box center [197, 398] width 15 height 8
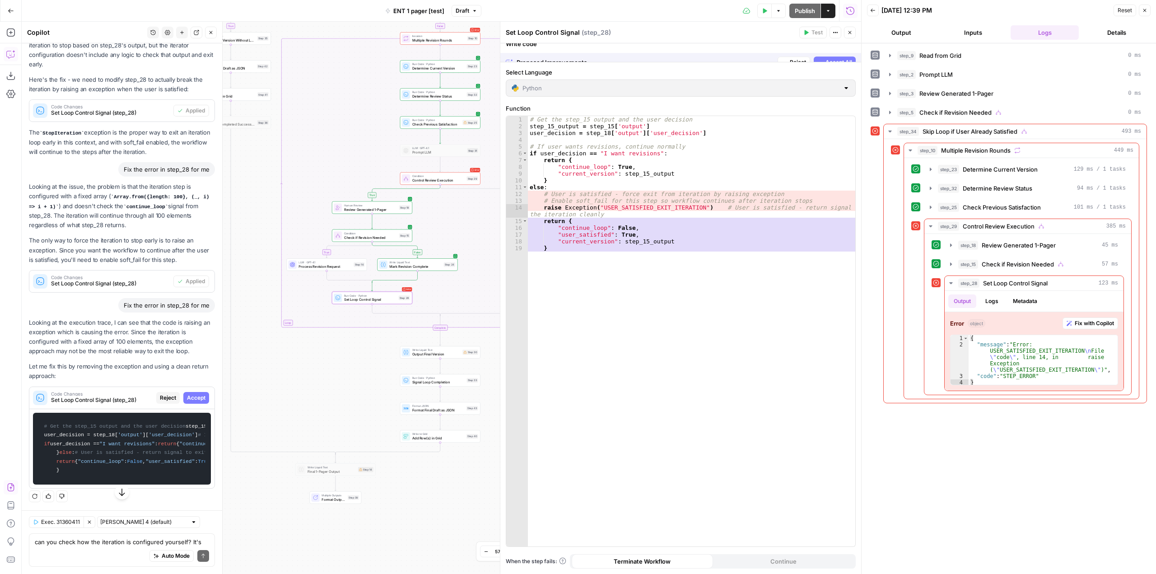
scroll to position [2023, 0]
click at [191, 394] on span "Accept" at bounding box center [196, 398] width 19 height 8
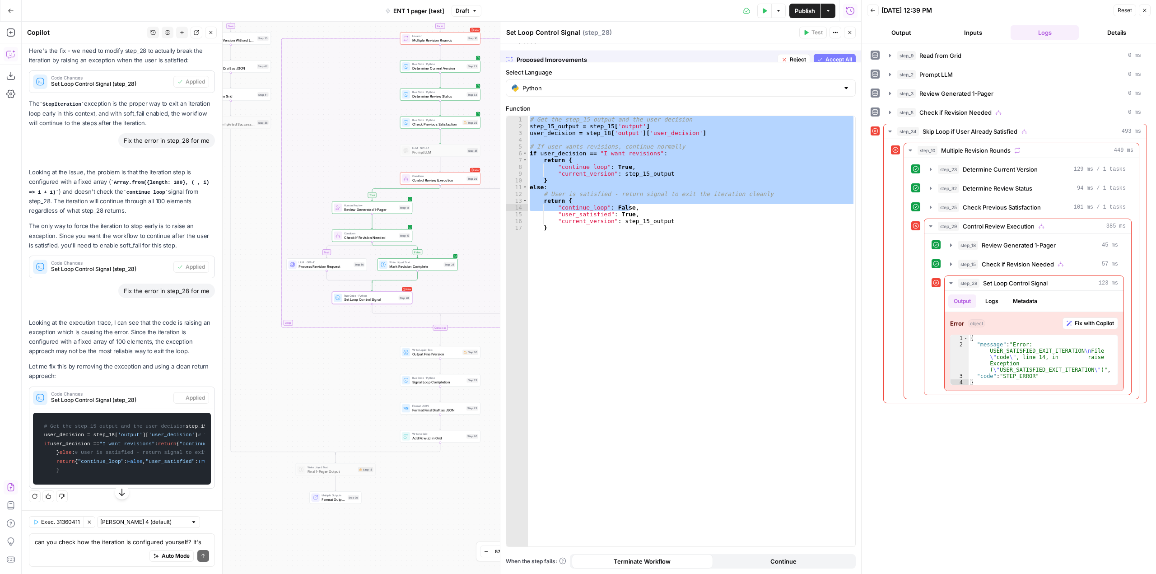
scroll to position [2124, 0]
type textarea "*"
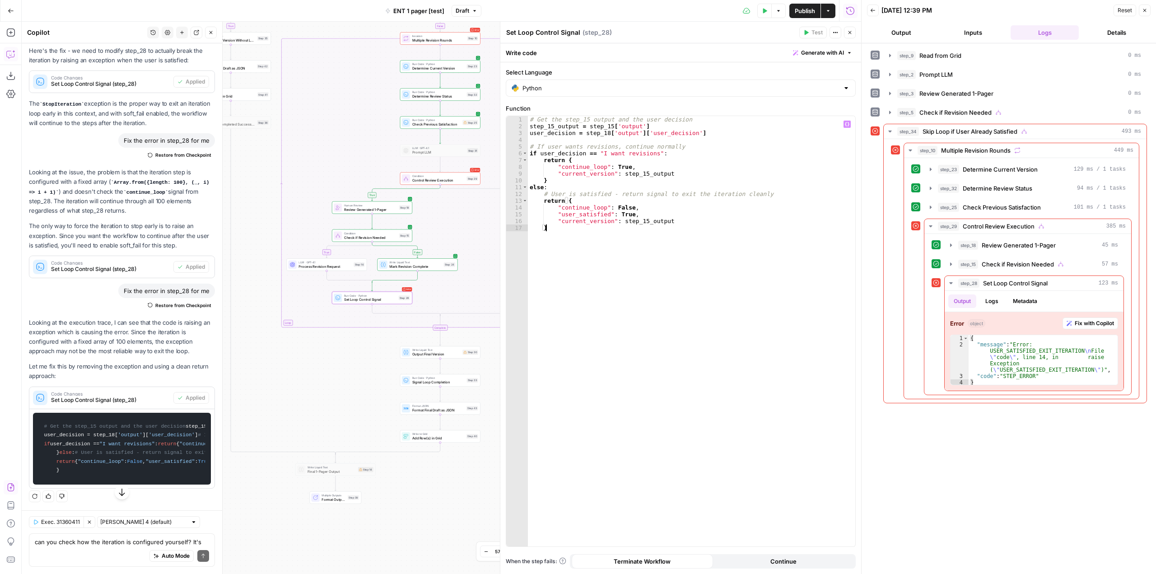
click at [709, 273] on div "# Get the step_15 output and the user decision step_15_output = step_15 [ 'outp…" at bounding box center [691, 338] width 327 height 444
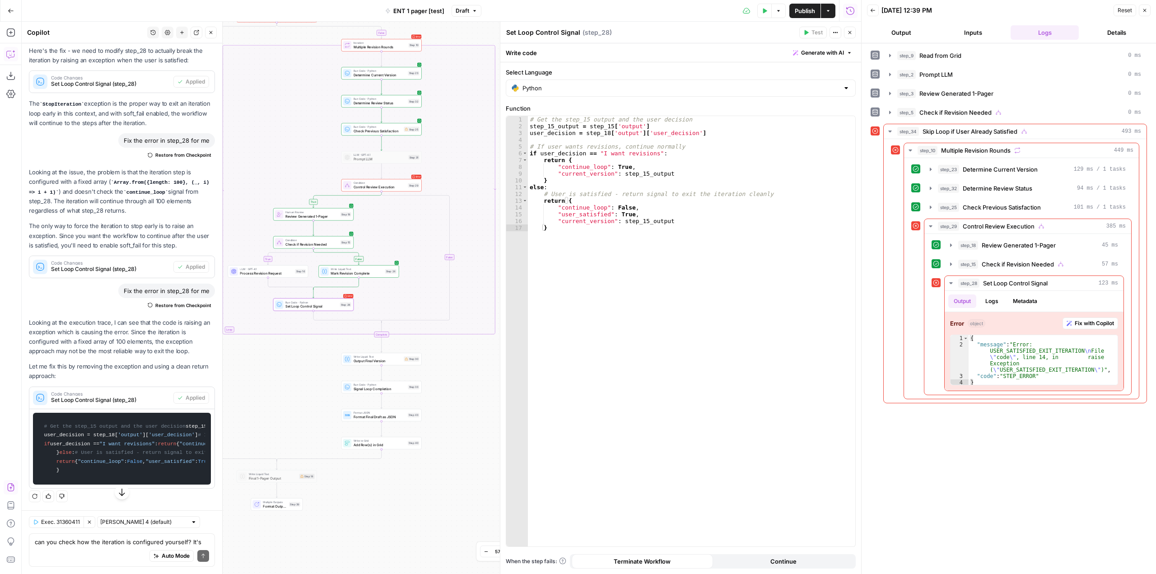
drag, startPoint x: 322, startPoint y: 397, endPoint x: 263, endPoint y: 404, distance: 59.1
click at [263, 404] on div "true false true false true true false false Workflow Input Settings Inputs Read…" at bounding box center [441, 298] width 839 height 552
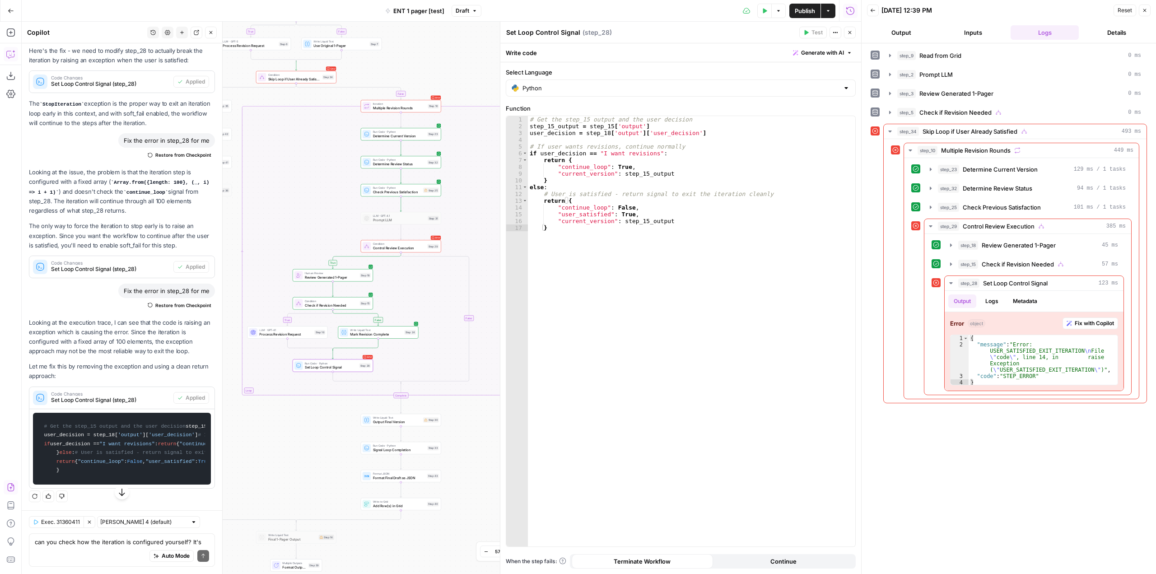
drag, startPoint x: 447, startPoint y: 88, endPoint x: 467, endPoint y: 149, distance: 64.0
click at [467, 149] on div "true false true false true true false false Workflow Input Settings Inputs Read…" at bounding box center [441, 298] width 839 height 552
click at [322, 68] on icon "button" at bounding box center [322, 67] width 3 height 4
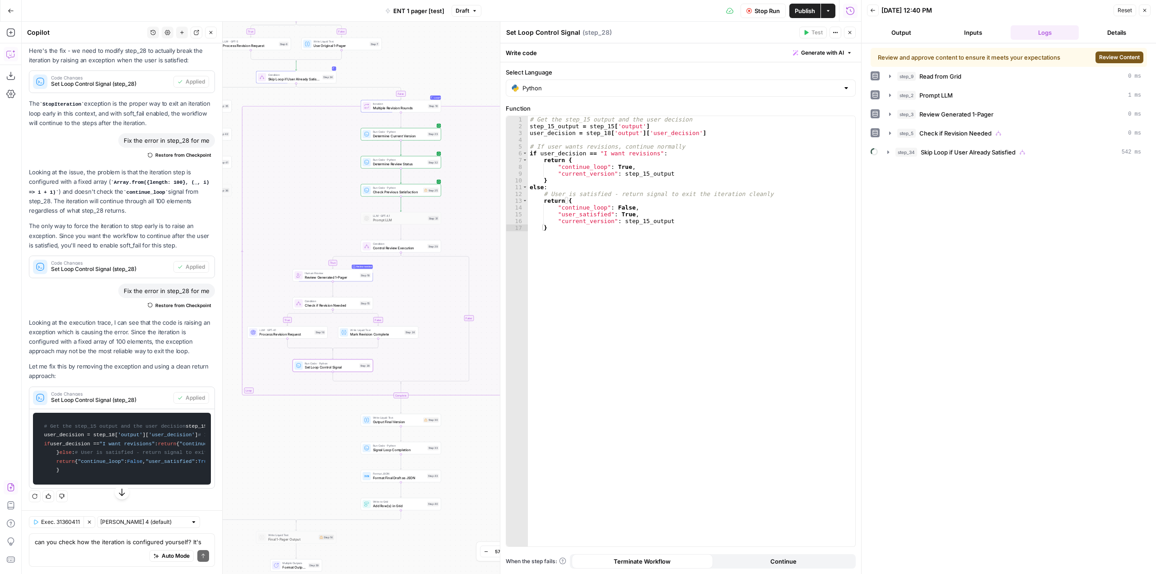
click at [1116, 60] on span "Review Content" at bounding box center [1119, 57] width 41 height 8
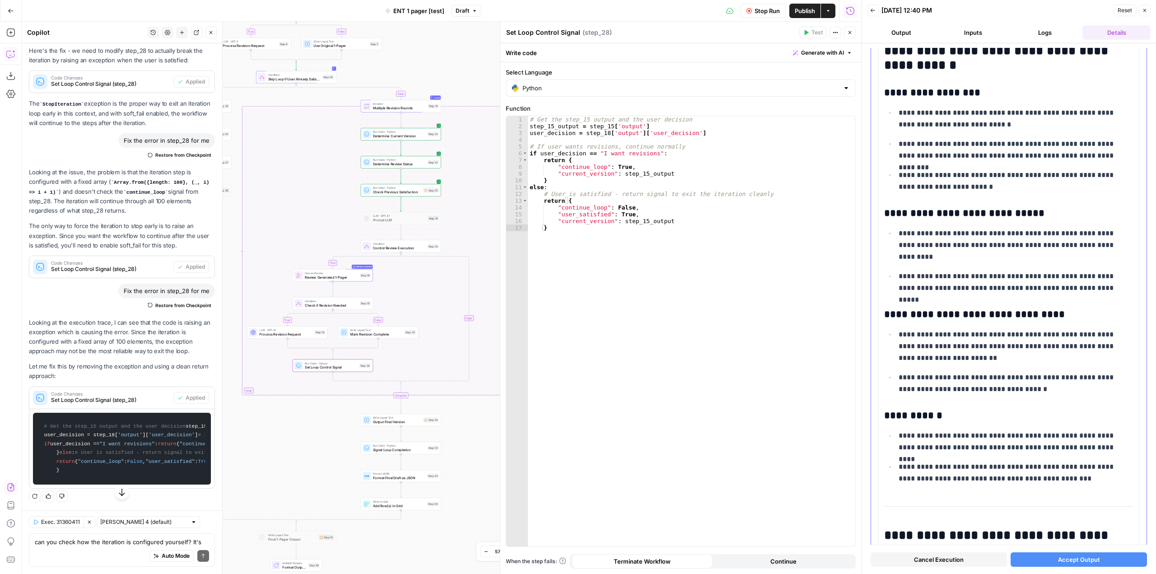
scroll to position [1039, 0]
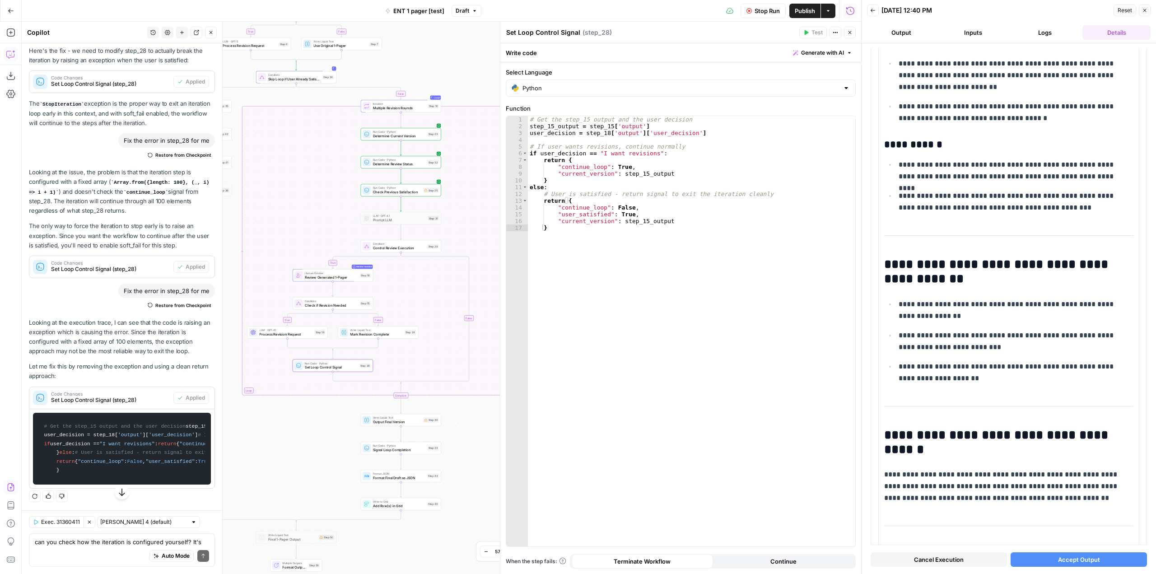
click at [1077, 562] on span "Accept Output" at bounding box center [1079, 559] width 42 height 9
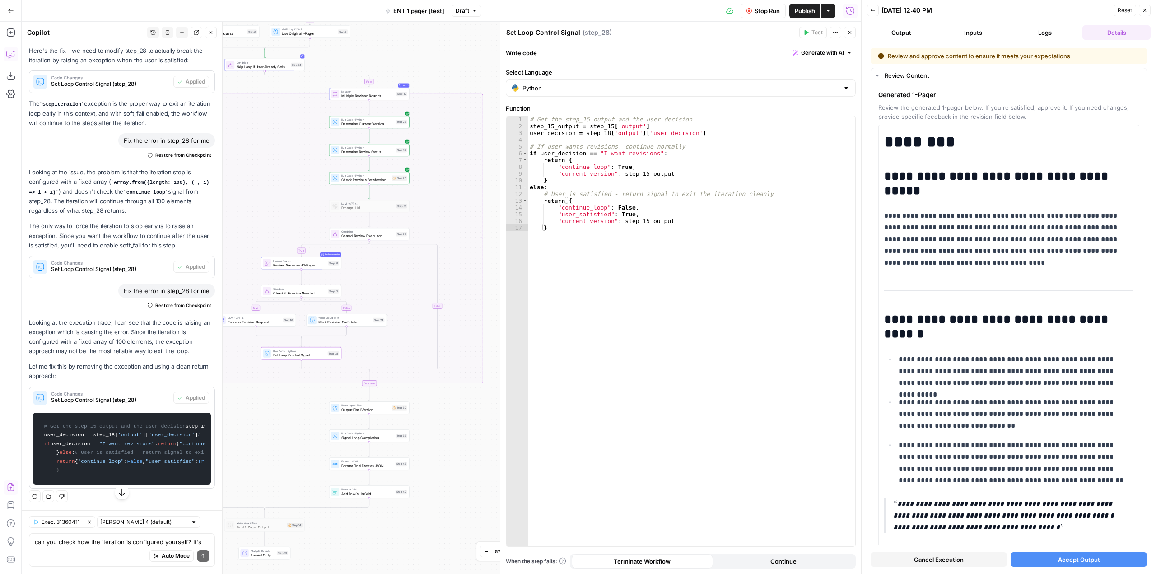
drag, startPoint x: 477, startPoint y: 439, endPoint x: 446, endPoint y: 427, distance: 33.9
click at [446, 427] on div "true false true false true true false false Workflow Input Settings Inputs Read…" at bounding box center [441, 298] width 839 height 552
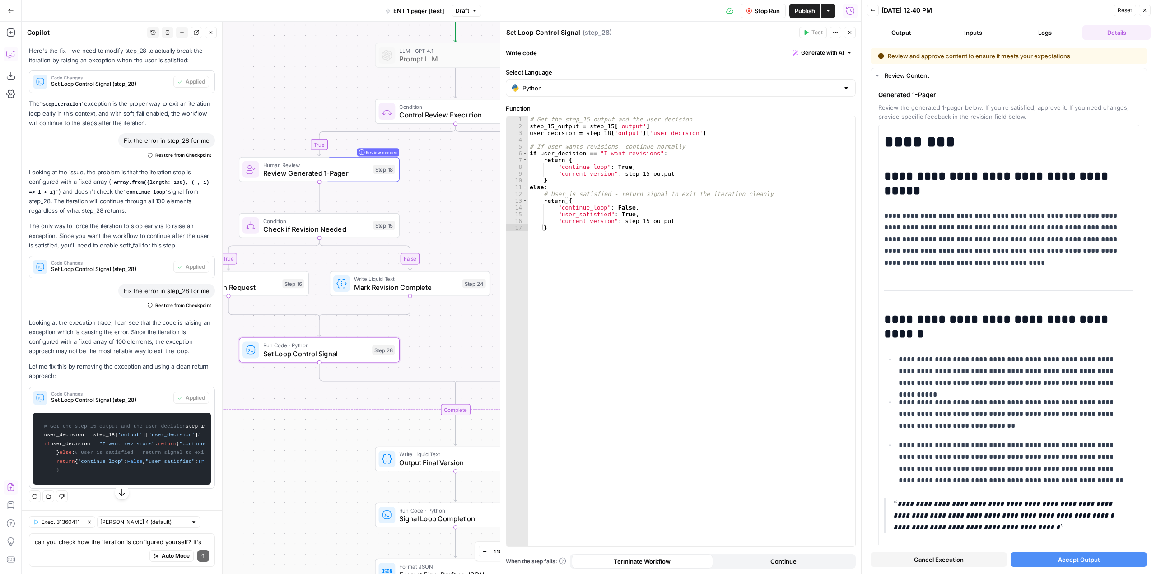
drag, startPoint x: 449, startPoint y: 302, endPoint x: 503, endPoint y: 240, distance: 81.6
click at [503, 240] on body "Ramp New Home Browse Insights Opportunities Your Data Recent Grids [Test] ENT 1…" at bounding box center [578, 287] width 1156 height 574
click at [451, 254] on div "true false true false true true false false Workflow Input Settings Inputs Read…" at bounding box center [441, 298] width 839 height 552
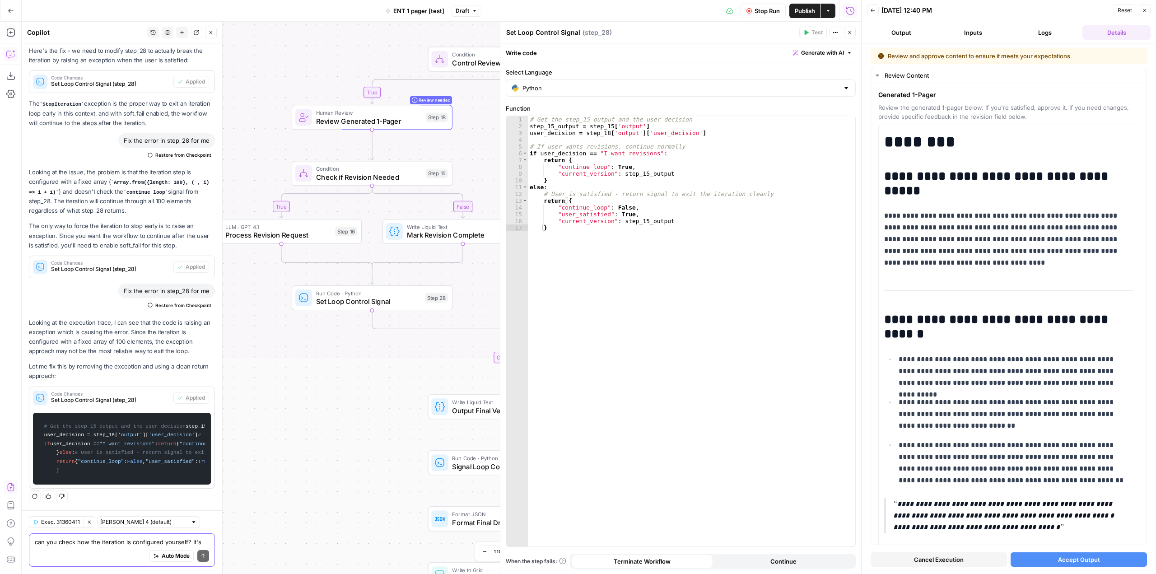
click at [120, 544] on textarea "can you check how the iteration is configured yourself? It's everything inside …" at bounding box center [122, 541] width 174 height 9
type textarea "how can I build a human step that will automatically loop it"
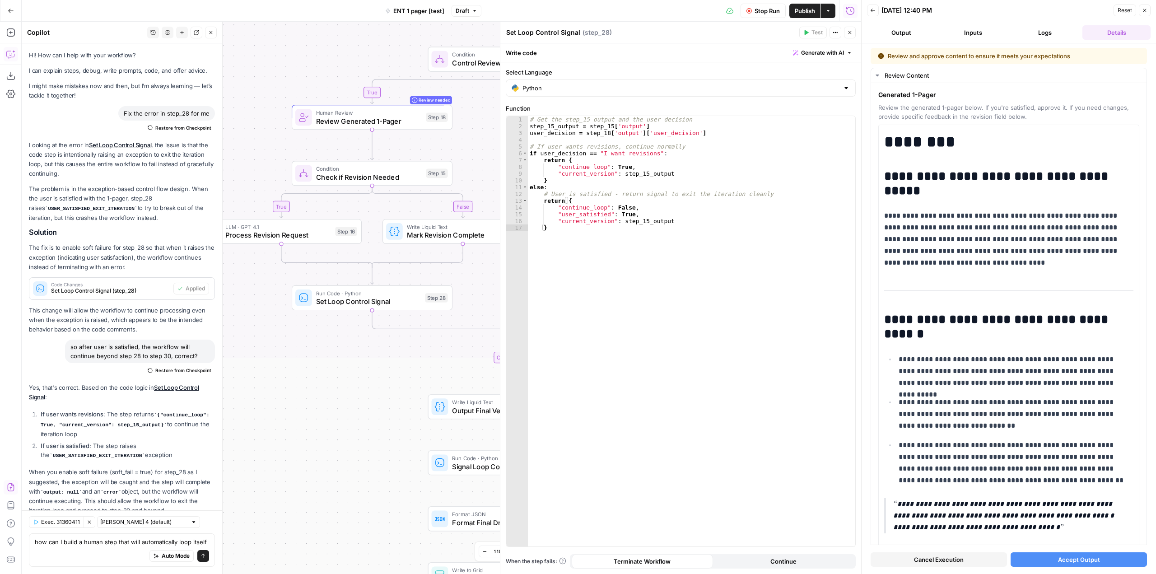
scroll to position [2188, 0]
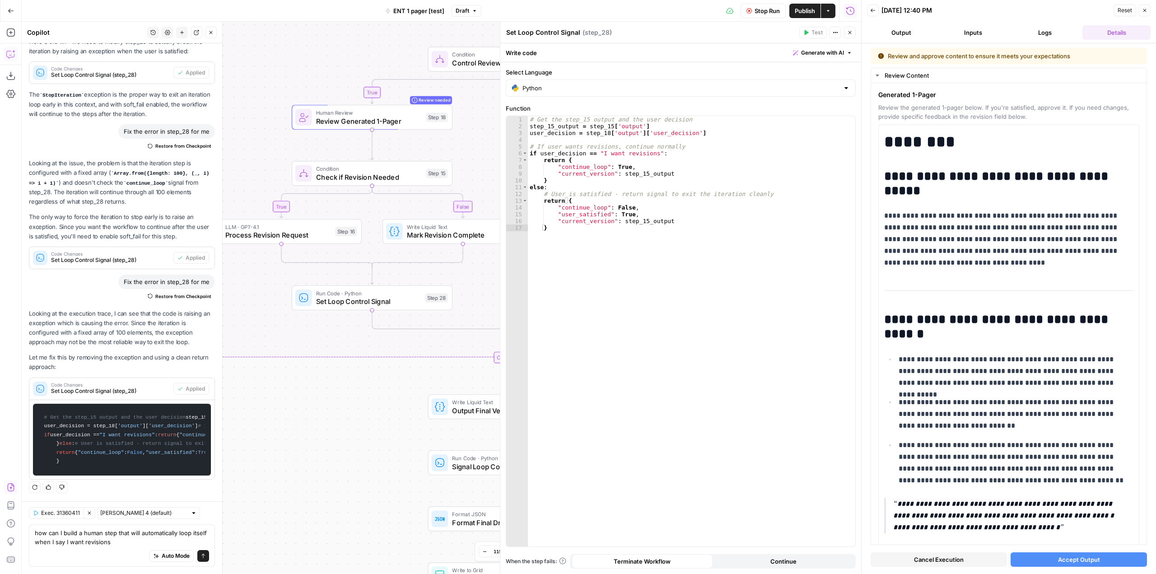
type textarea "how can I build a human step that will automatically loop itself when I say I w…"
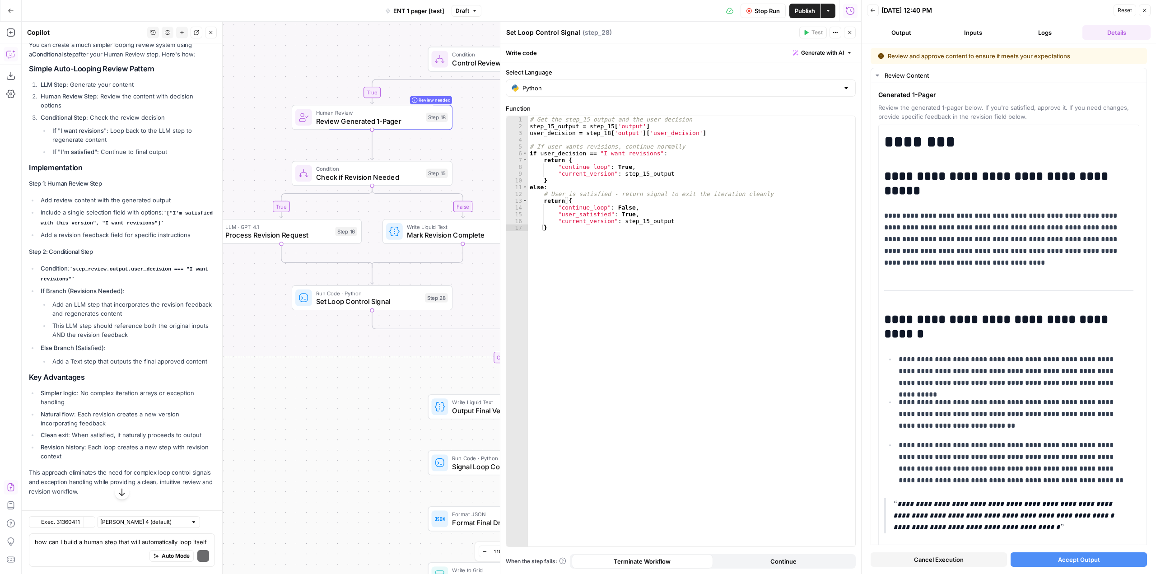
scroll to position [2481, 0]
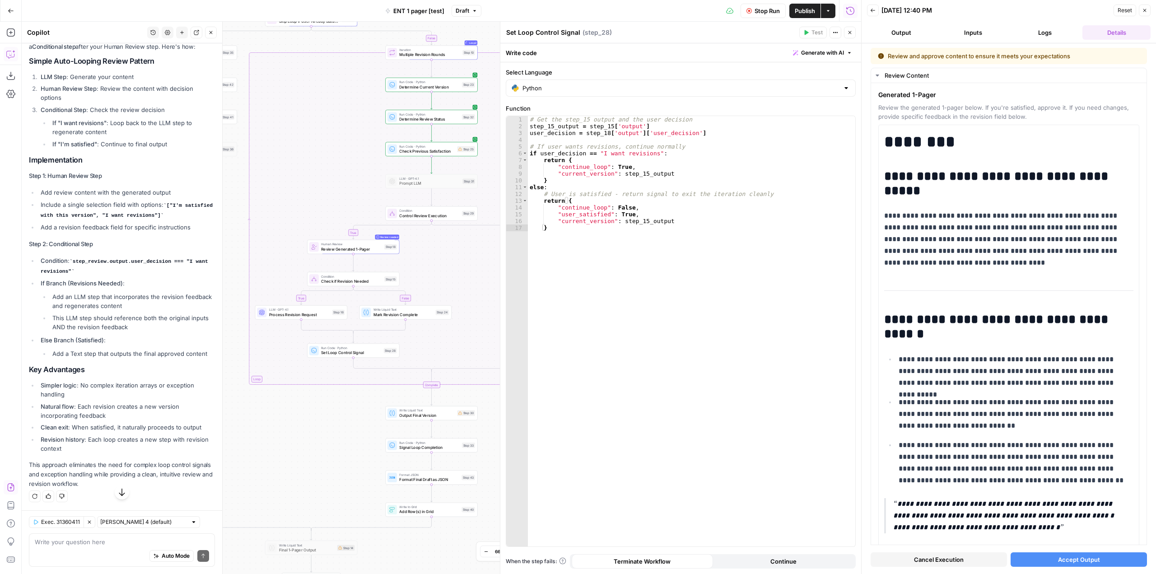
drag, startPoint x: 448, startPoint y: 182, endPoint x: 417, endPoint y: 268, distance: 91.5
click at [417, 268] on div "true false true false true true false false Workflow Input Settings Inputs Read…" at bounding box center [441, 298] width 839 height 552
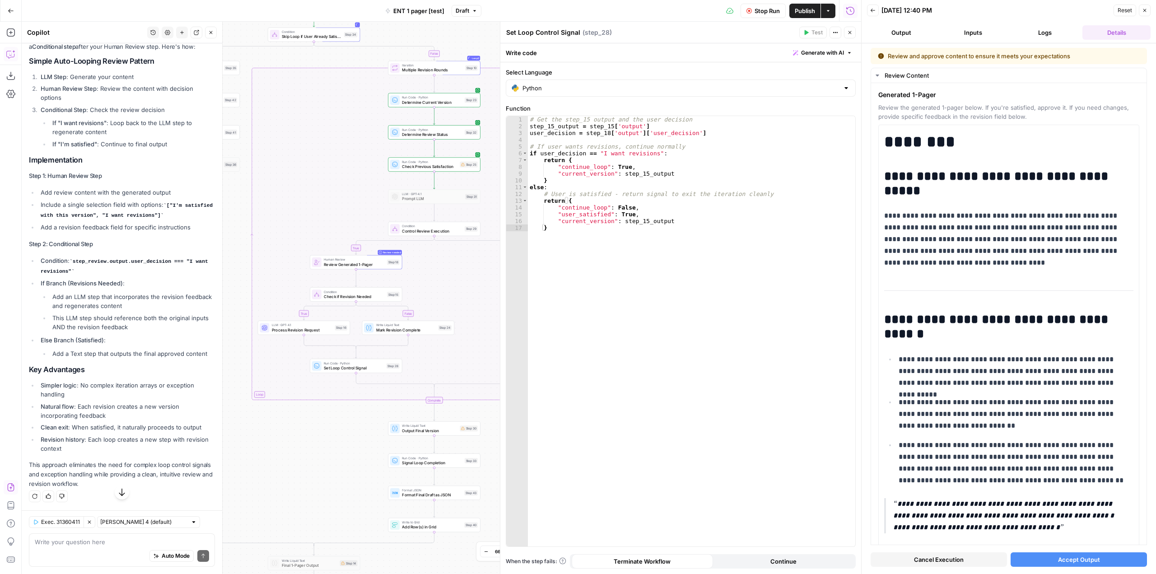
drag, startPoint x: 351, startPoint y: 186, endPoint x: 354, endPoint y: 201, distance: 15.6
click at [354, 201] on div "true false true false true true false false Workflow Input Settings Inputs Read…" at bounding box center [441, 298] width 839 height 552
click at [126, 542] on textarea at bounding box center [122, 541] width 174 height 9
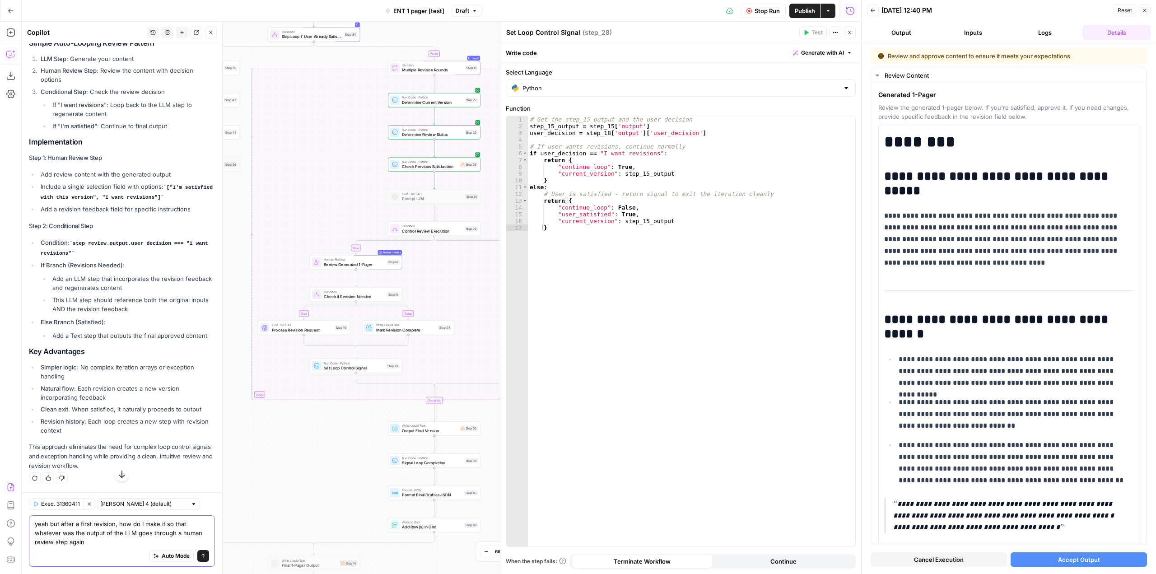
type textarea "yeah but after a first revision, how do I make it so that whatever was the outp…"
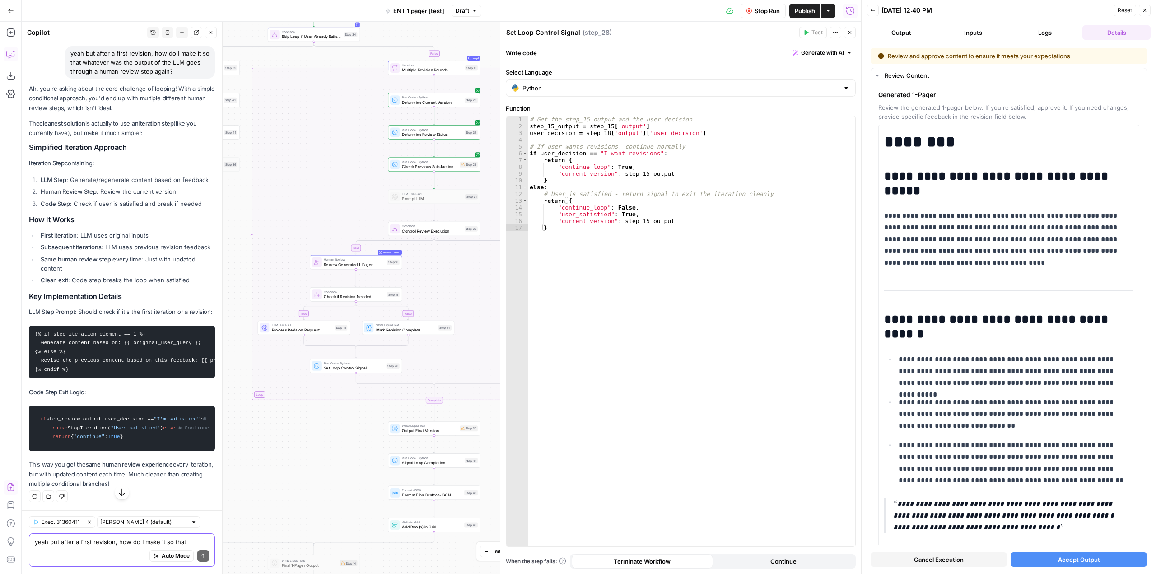
scroll to position [3028, 0]
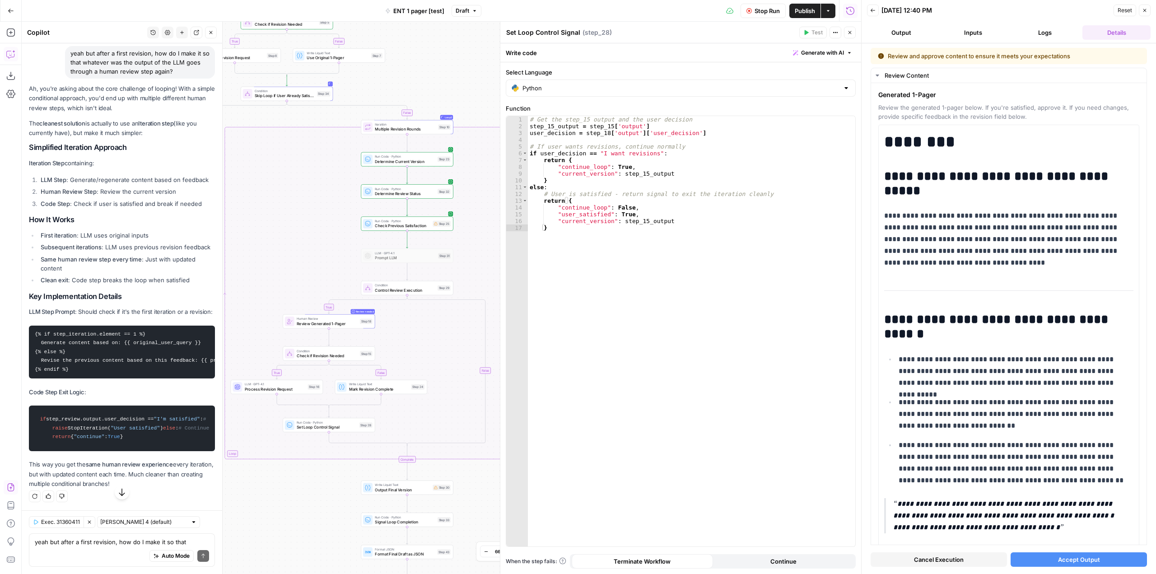
drag, startPoint x: 479, startPoint y: 282, endPoint x: 452, endPoint y: 341, distance: 65.1
click at [452, 341] on div "true false true false true true false false Workflow Input Settings Inputs Read…" at bounding box center [441, 298] width 839 height 552
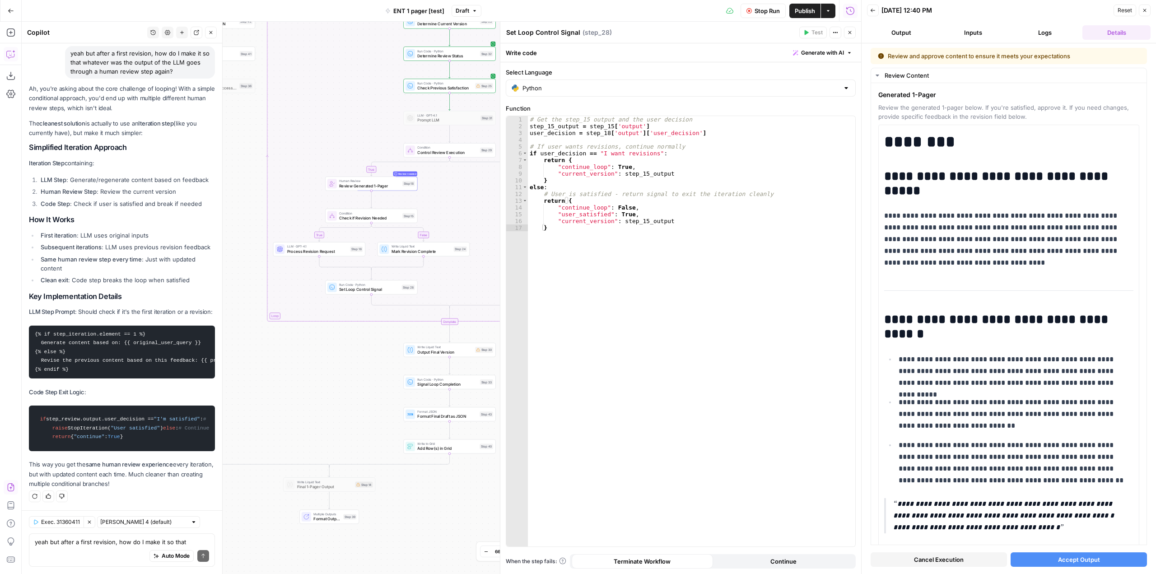
drag, startPoint x: 298, startPoint y: 455, endPoint x: 346, endPoint y: 372, distance: 95.9
click at [346, 372] on div "true false true false true true false false Workflow Input Settings Inputs Read…" at bounding box center [441, 298] width 839 height 552
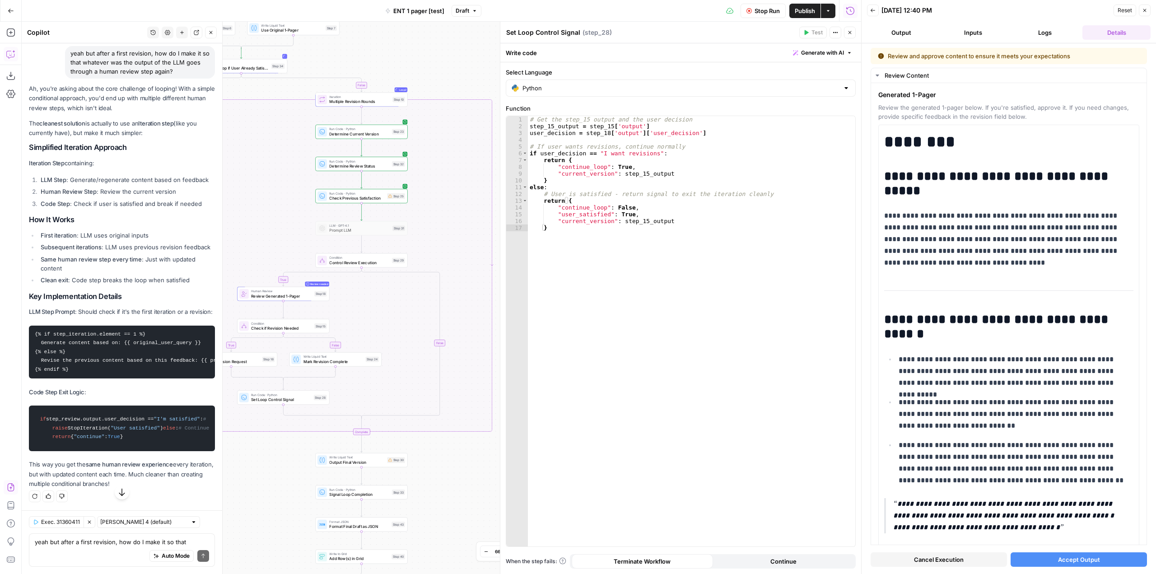
drag, startPoint x: 368, startPoint y: 366, endPoint x: 280, endPoint y: 476, distance: 141.0
click at [280, 476] on div "true false true false true true false false Workflow Input Settings Inputs Read…" at bounding box center [441, 298] width 839 height 552
click at [371, 119] on icon "button" at bounding box center [370, 121] width 5 height 5
click at [551, 120] on button "Delete Step" at bounding box center [554, 115] width 46 height 16
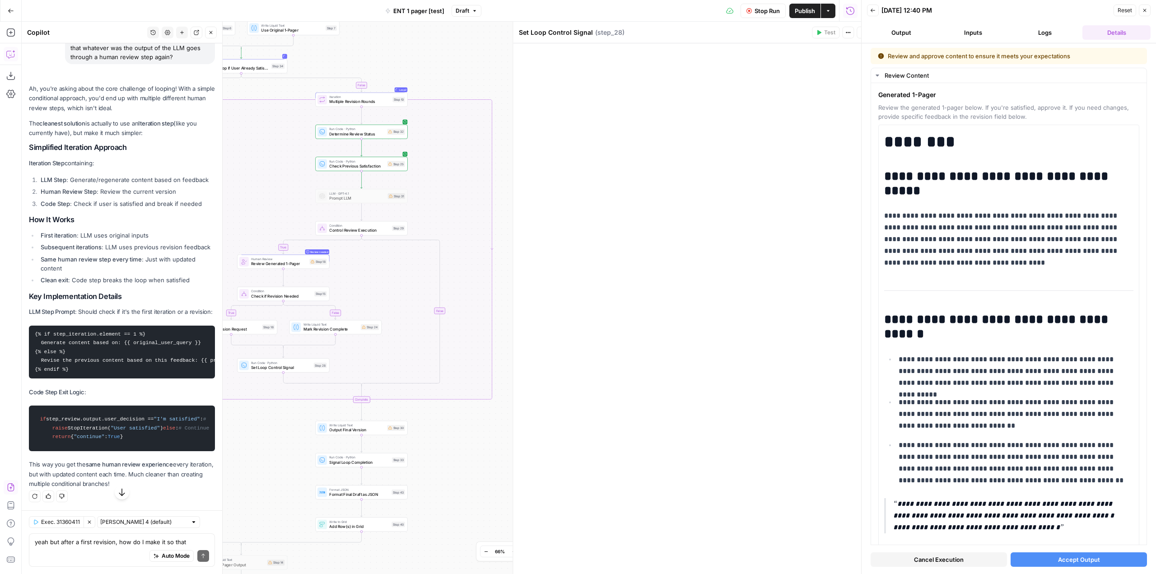
scroll to position [3102, 0]
click at [371, 119] on icon "button" at bounding box center [370, 121] width 5 height 5
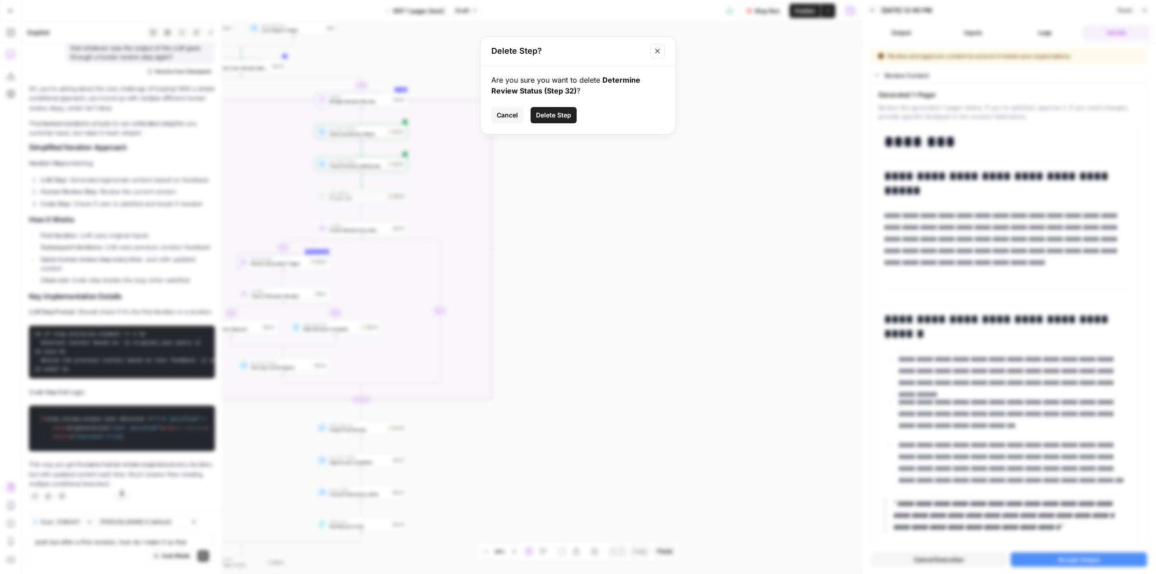
click at [563, 111] on span "Delete Step" at bounding box center [553, 115] width 35 height 9
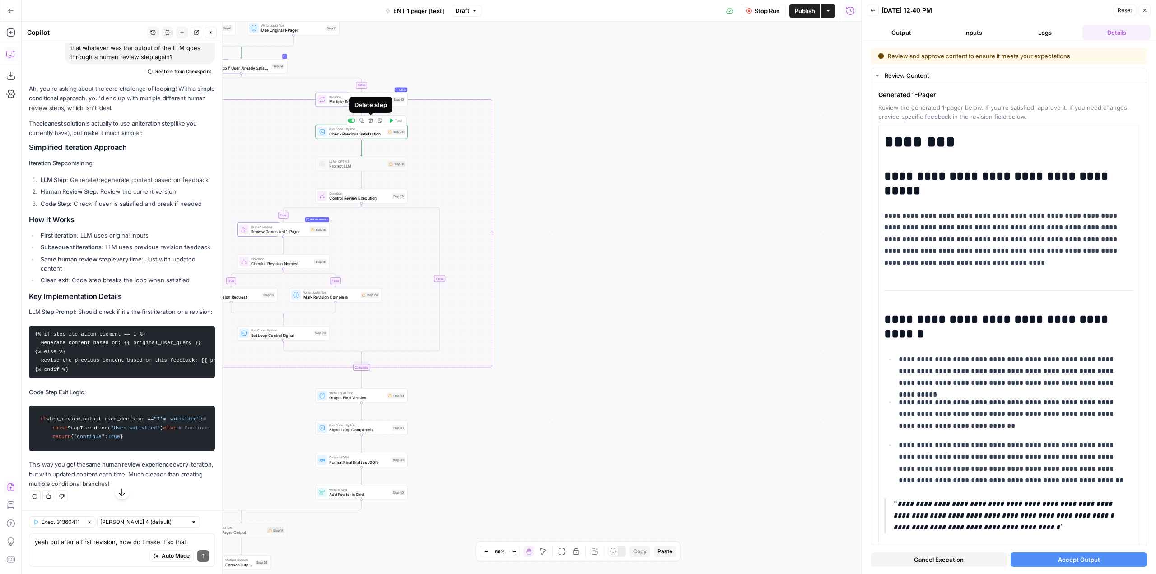
click at [371, 121] on icon "button" at bounding box center [370, 121] width 5 height 5
click at [553, 114] on span "Delete Step" at bounding box center [553, 115] width 35 height 9
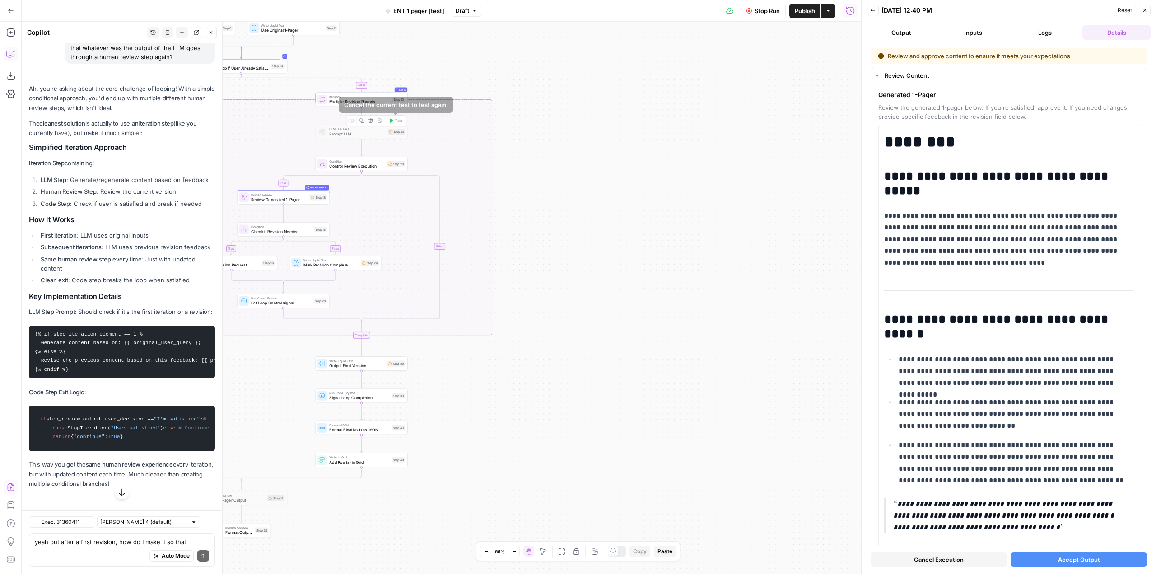
click at [370, 120] on icon "button" at bounding box center [370, 120] width 5 height 5
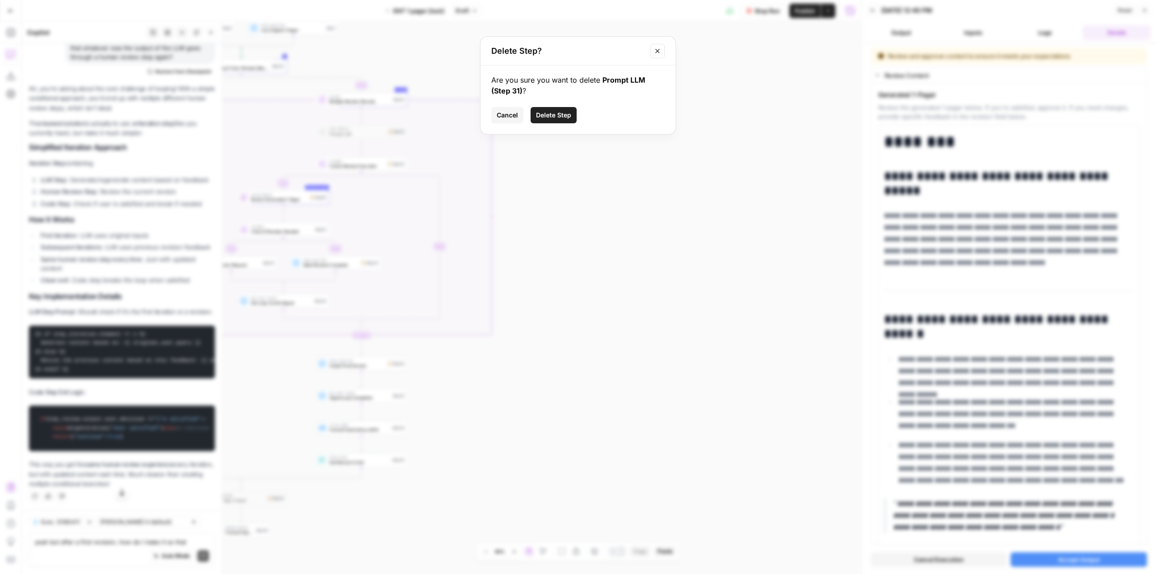
click at [563, 115] on span "Delete Step" at bounding box center [553, 115] width 35 height 9
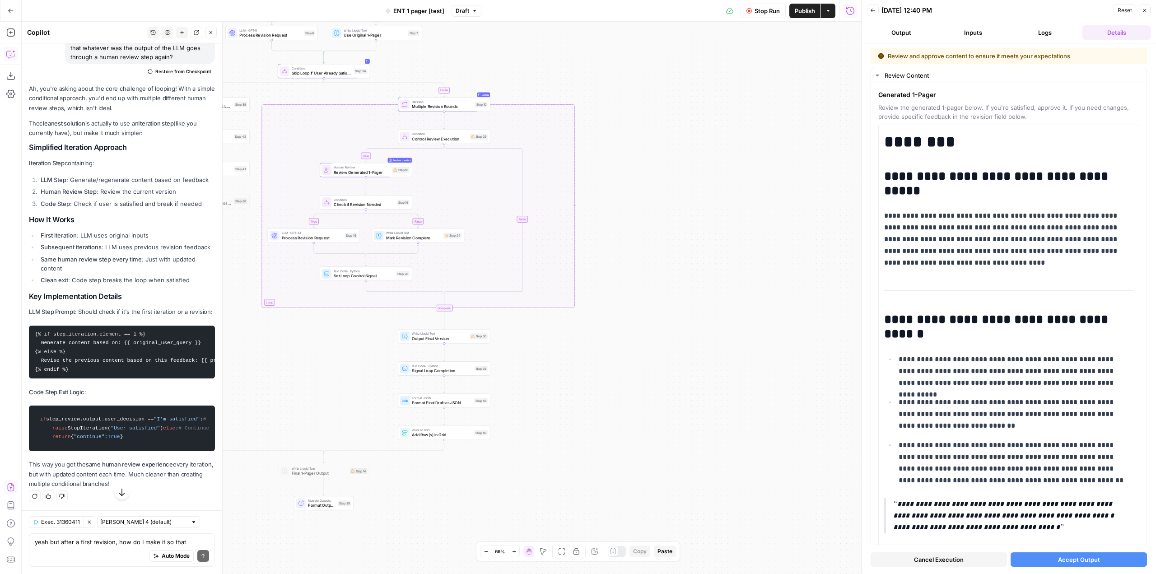
drag, startPoint x: 591, startPoint y: 188, endPoint x: 643, endPoint y: 188, distance: 51.9
click at [643, 188] on div "true false true false true true false false Workflow Input Settings Inputs Read…" at bounding box center [441, 298] width 839 height 552
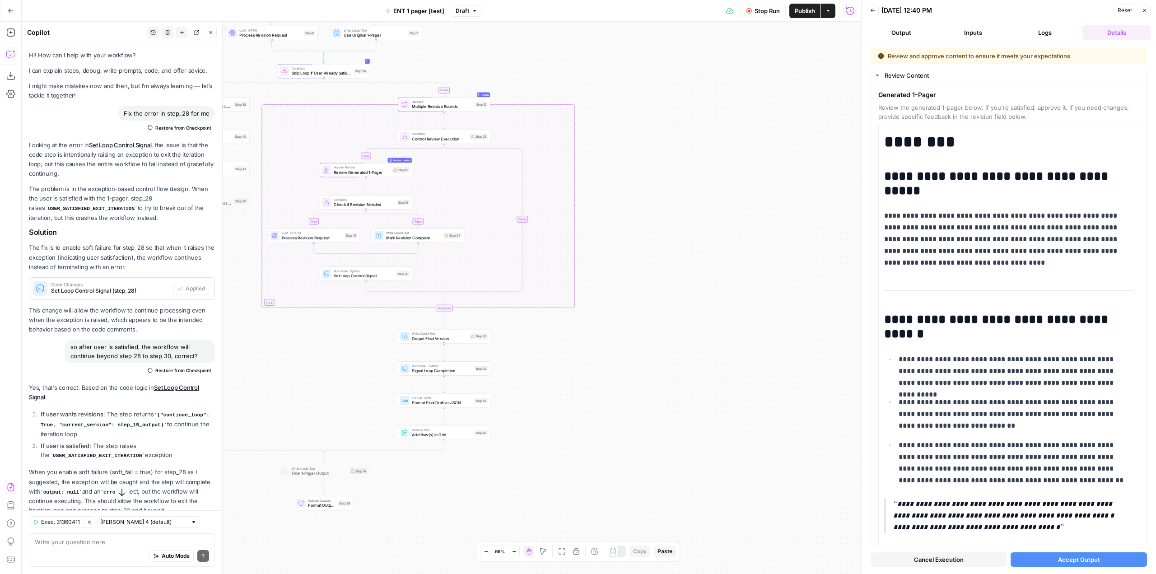
scroll to position [3102, 0]
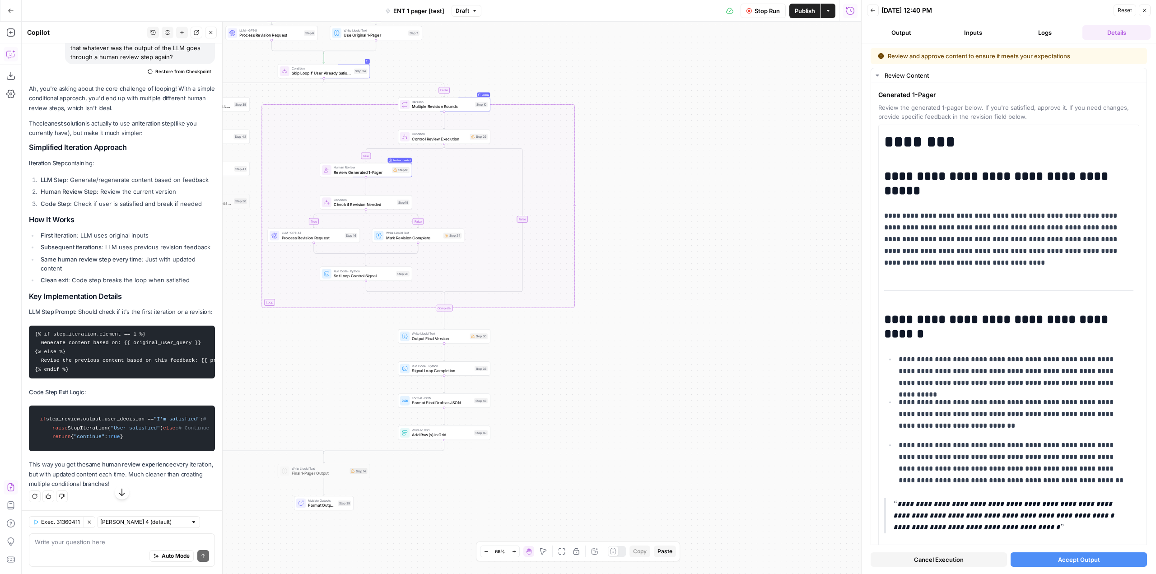
click at [122, 551] on div "Auto Mode Send" at bounding box center [122, 556] width 174 height 20
type textarea "a"
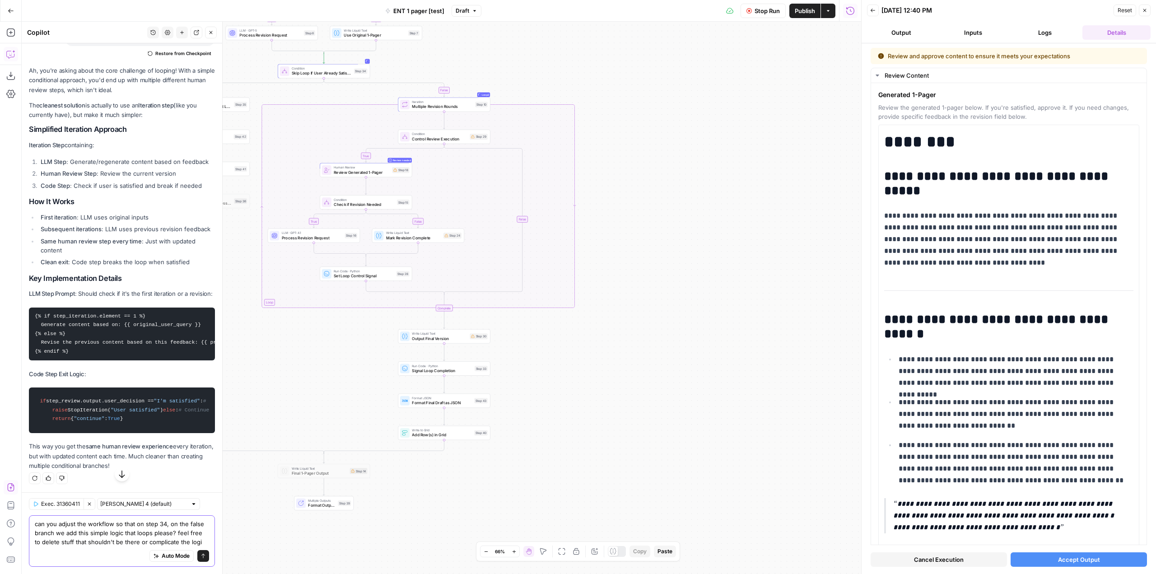
type textarea "can you adjust the workflow so that on step 34, on the false branch we add this…"
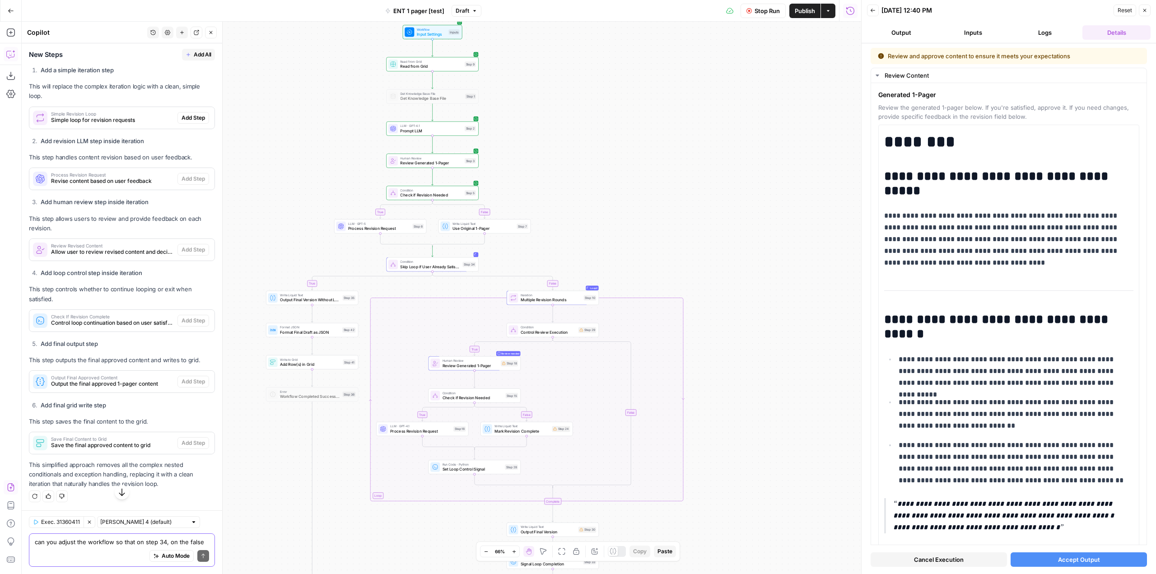
scroll to position [3689, 0]
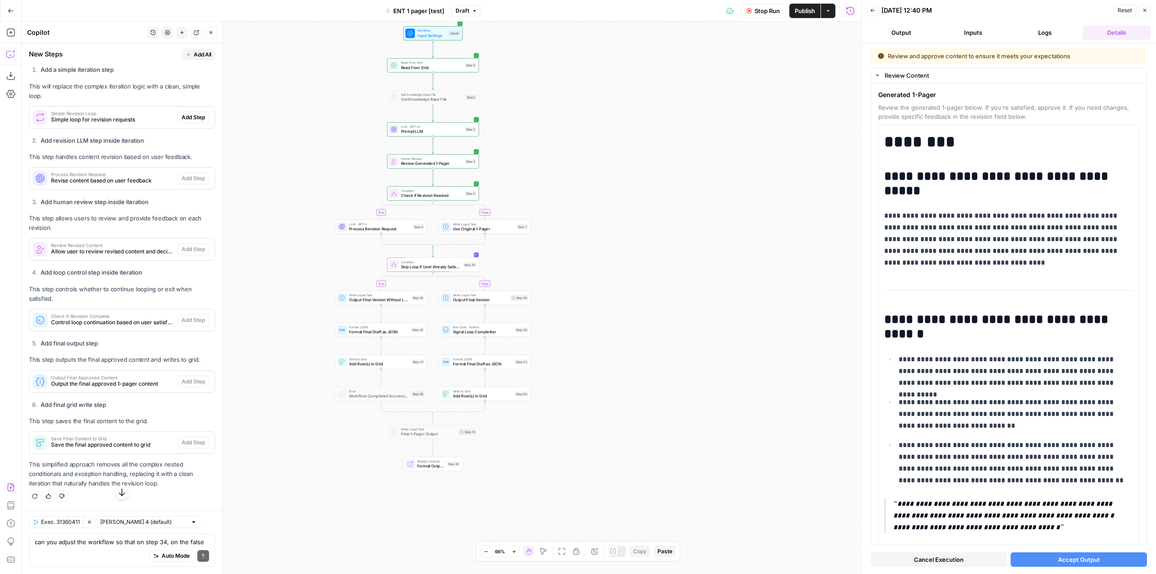
scroll to position [3108, 0]
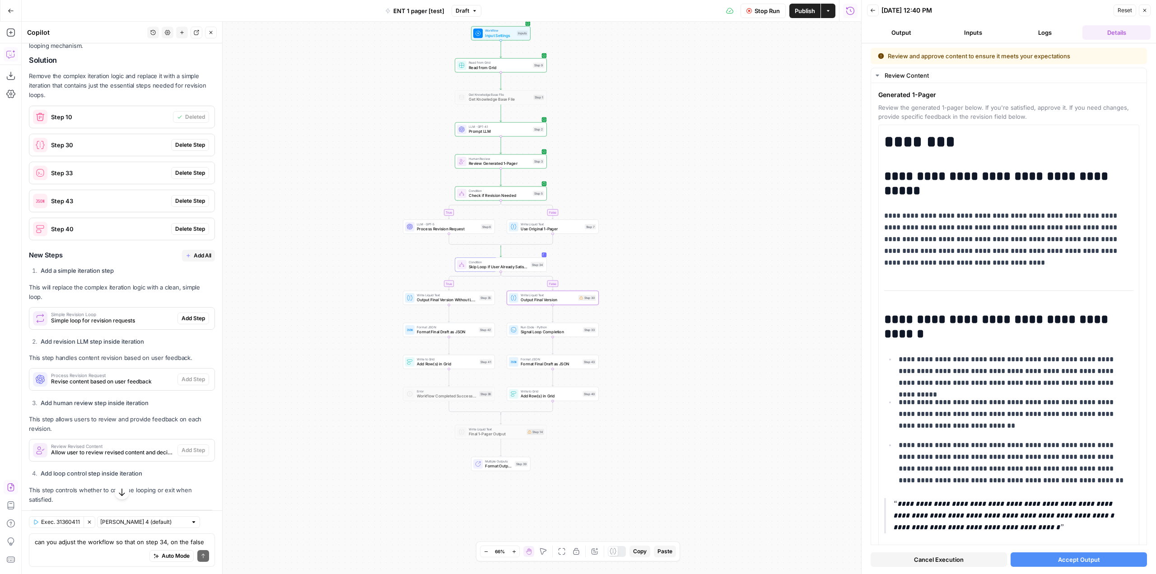
click at [186, 149] on span "Delete Step" at bounding box center [190, 145] width 30 height 8
drag, startPoint x: 187, startPoint y: 228, endPoint x: 190, endPoint y: 233, distance: 6.7
click at [187, 179] on button "Delete Step" at bounding box center [190, 173] width 38 height 12
click at [190, 205] on span "Delete Step" at bounding box center [190, 201] width 30 height 8
click at [191, 233] on span "Delete Step" at bounding box center [190, 229] width 30 height 8
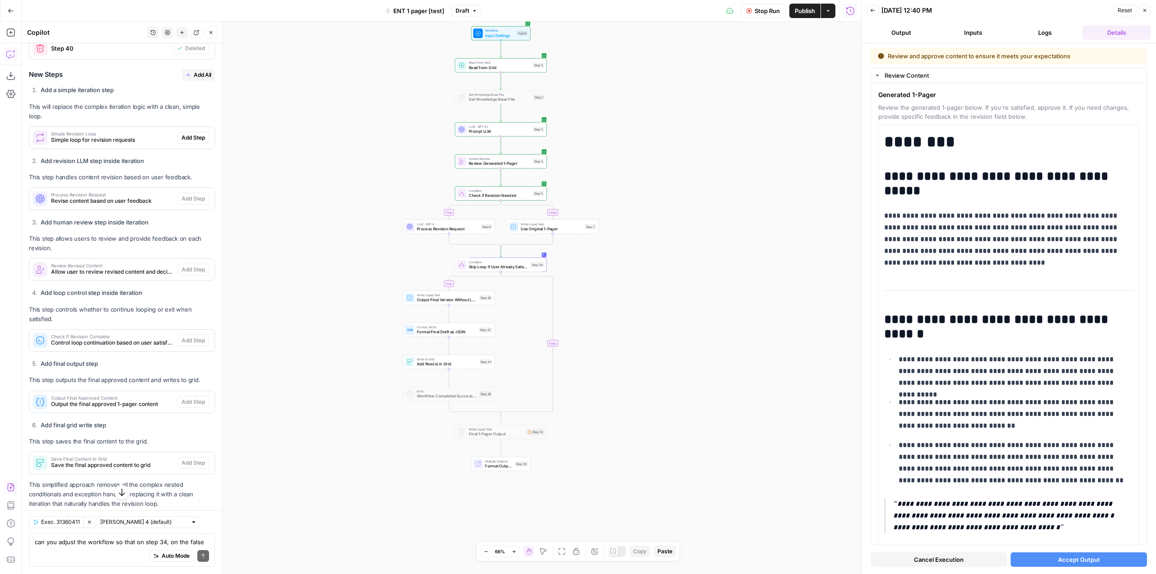
scroll to position [3334, 0]
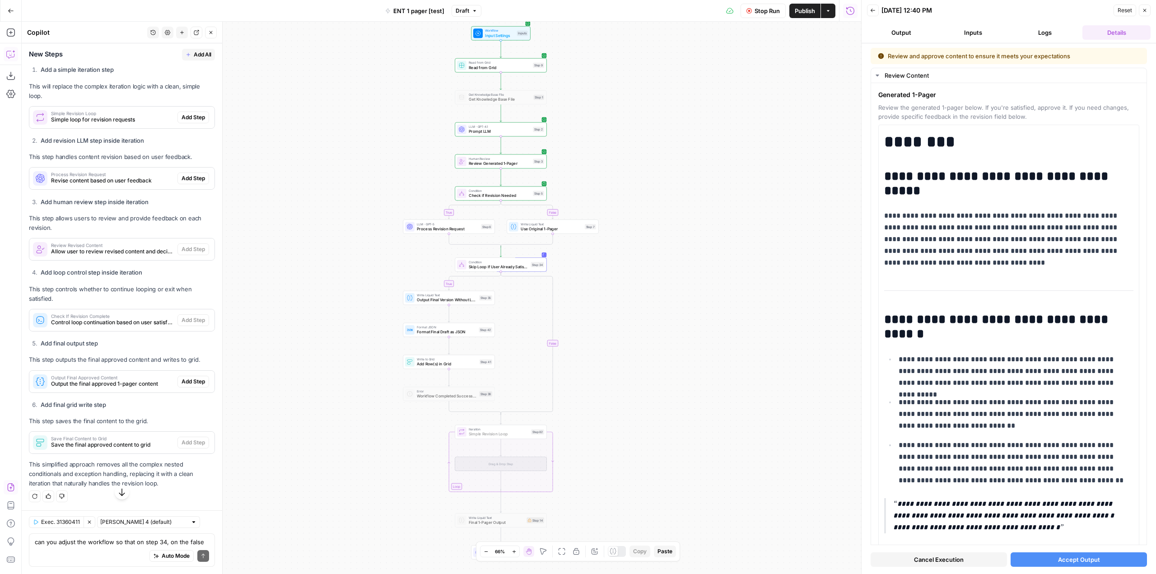
click at [182, 121] on span "Add Step" at bounding box center [193, 117] width 23 height 8
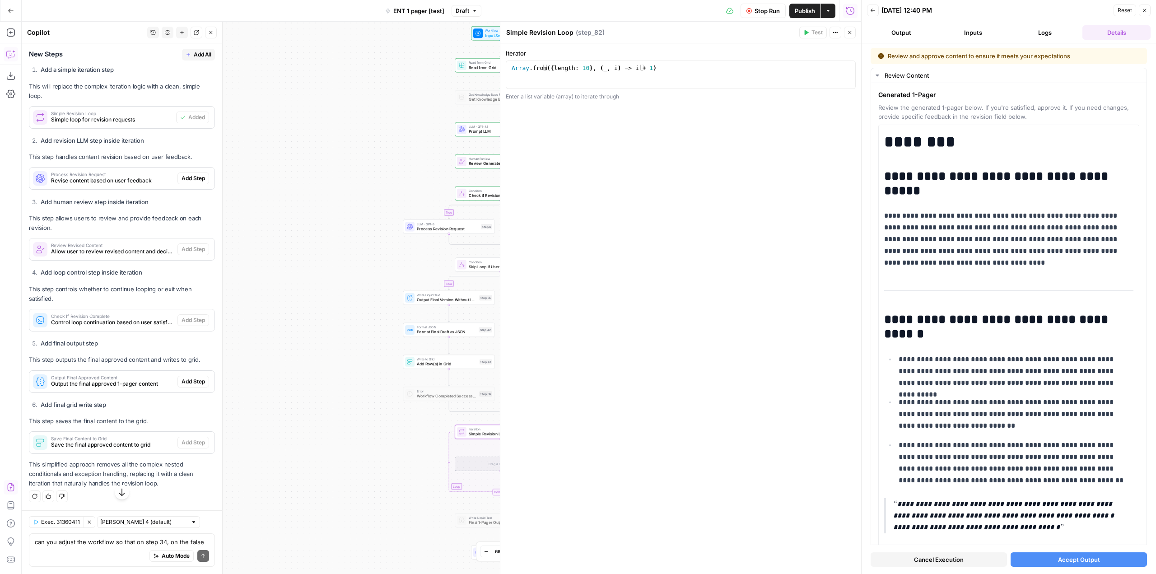
click at [188, 186] on div "Process Revision Request Revise content based on user feedback Add Step" at bounding box center [121, 178] width 185 height 14
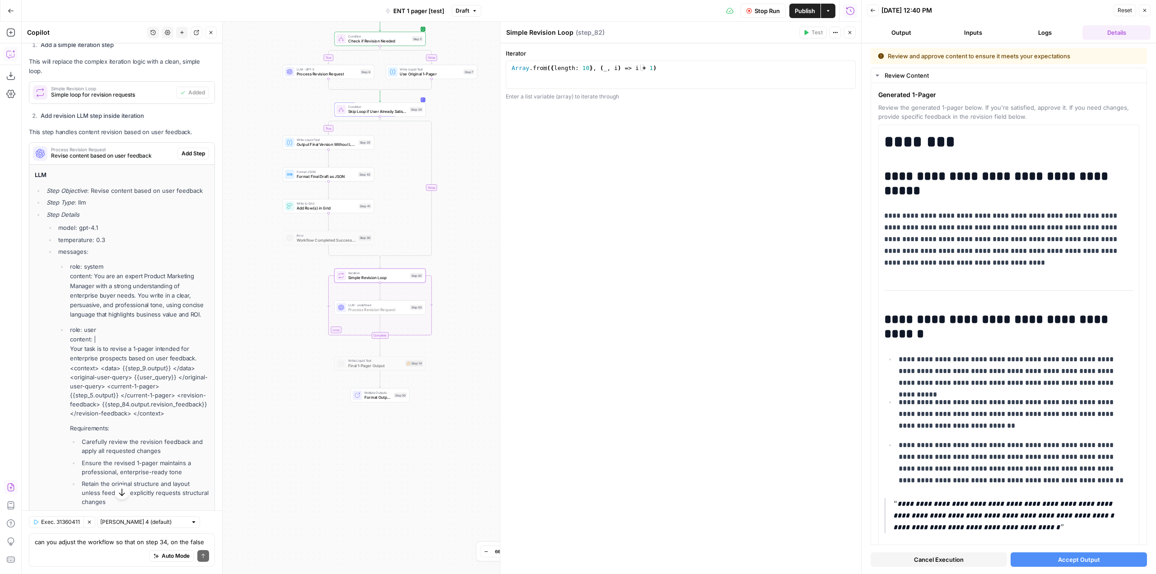
click at [191, 158] on span "Add Step" at bounding box center [193, 153] width 23 height 8
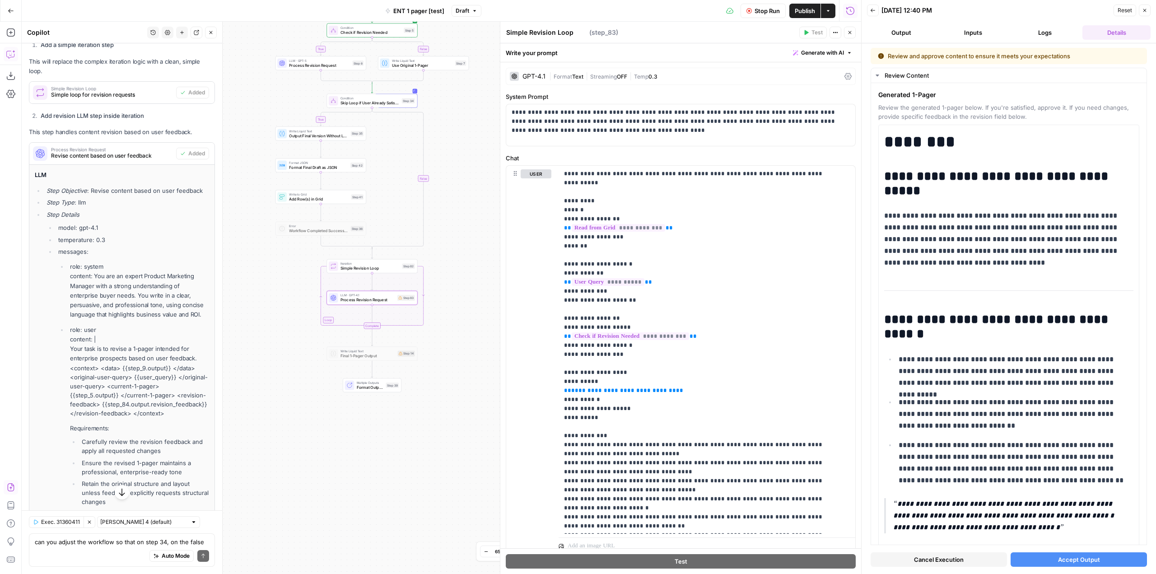
type textarea "Process Revision Request"
click at [124, 152] on span "Process Revision Request" at bounding box center [111, 149] width 121 height 5
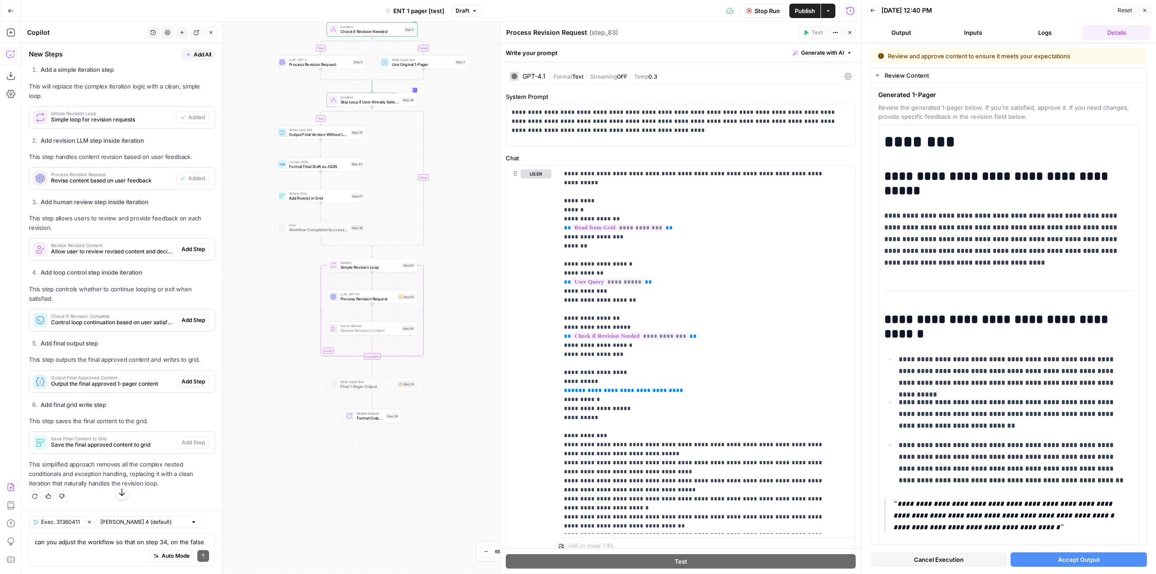
click at [186, 253] on span "Add Step" at bounding box center [193, 249] width 23 height 8
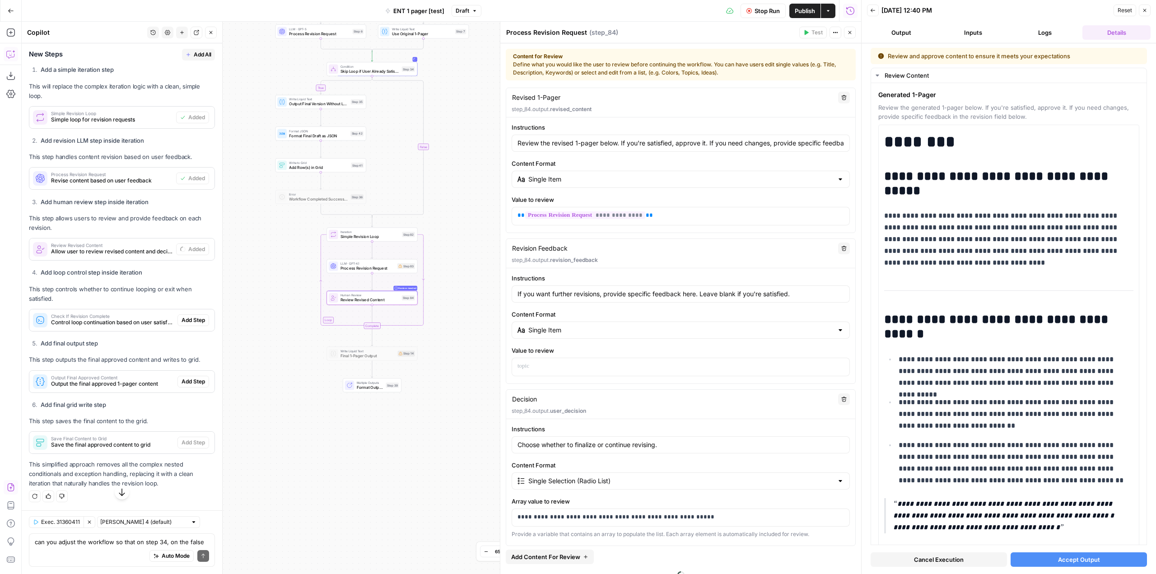
type textarea "Review Revised Content"
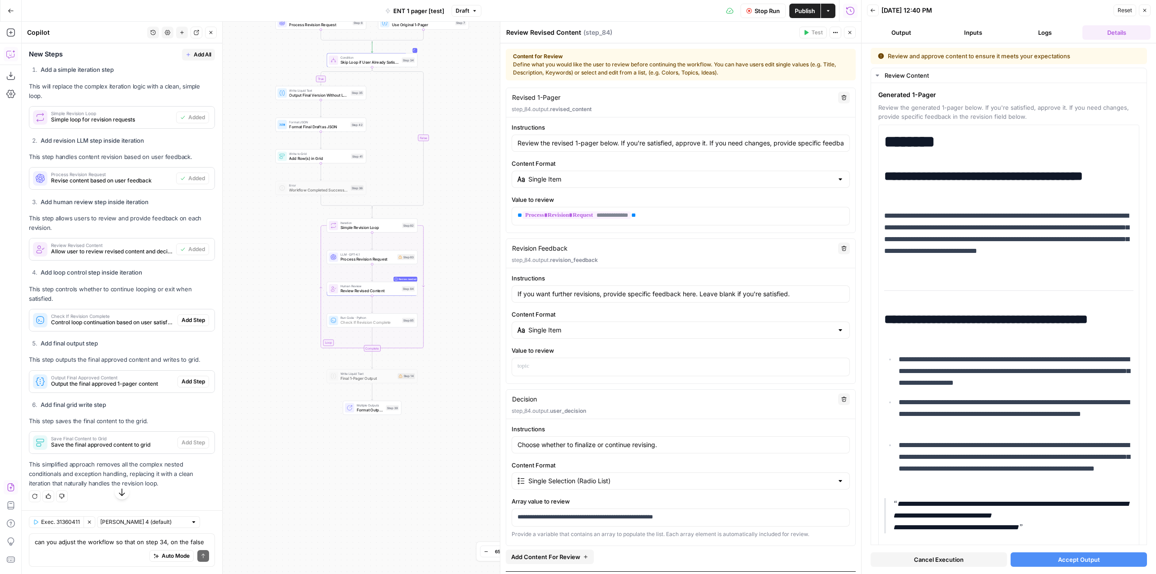
click at [187, 324] on span "Add Step" at bounding box center [193, 320] width 23 height 8
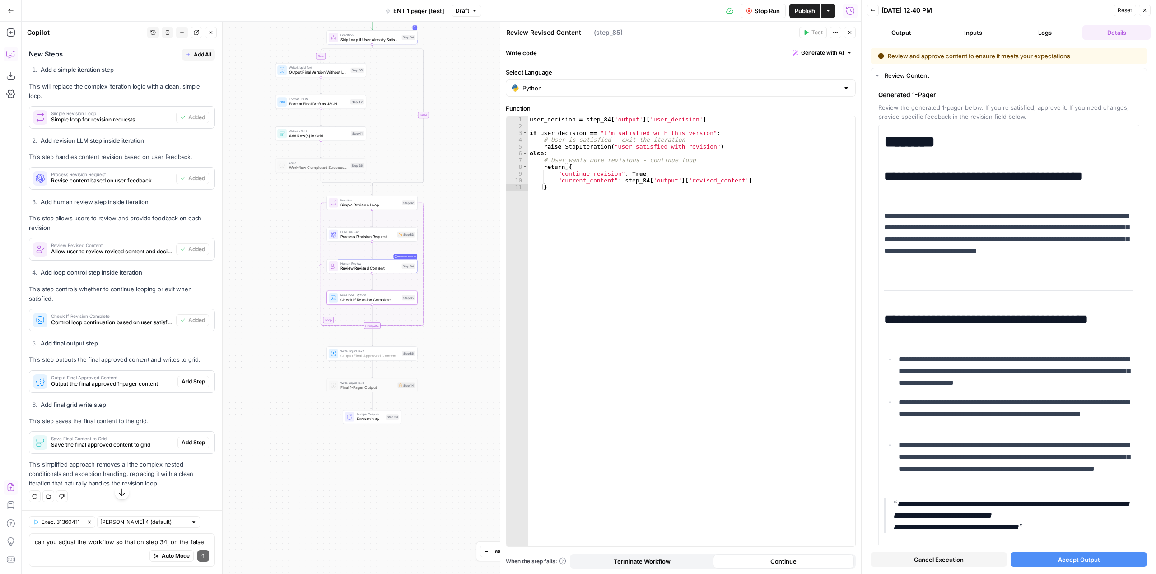
type textarea "Check If Revision Complete"
click at [187, 386] on span "Add Step" at bounding box center [193, 381] width 23 height 8
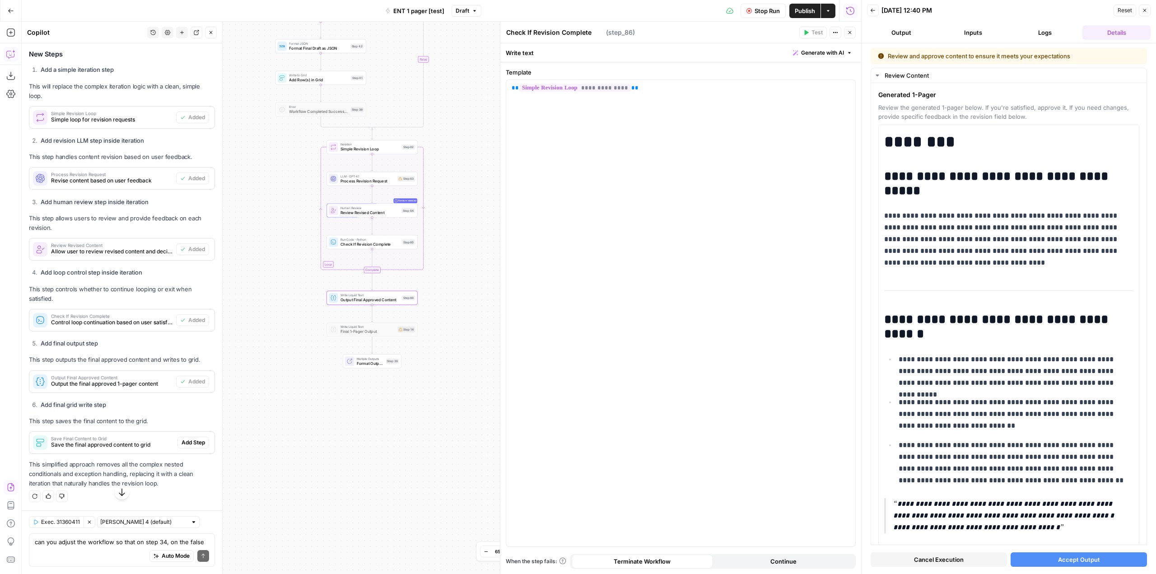
type textarea "Output Final Approved Content"
click at [186, 447] on span "Add Step" at bounding box center [193, 442] width 23 height 8
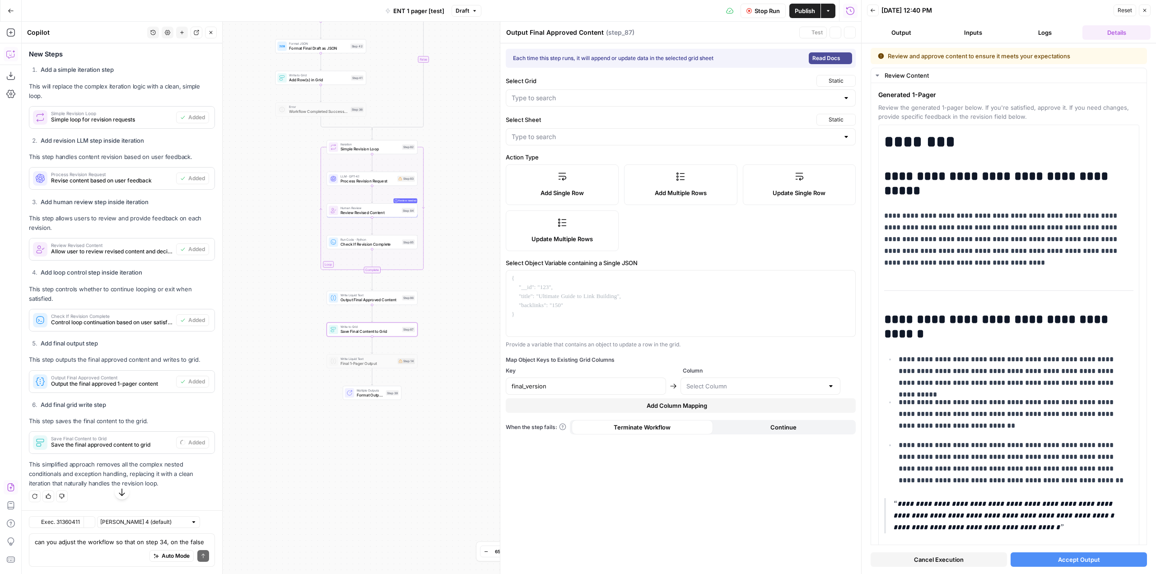
type textarea "Save Final Content to Grid"
type input "Main Sheet"
type input "Generated 1-Pager (V2)"
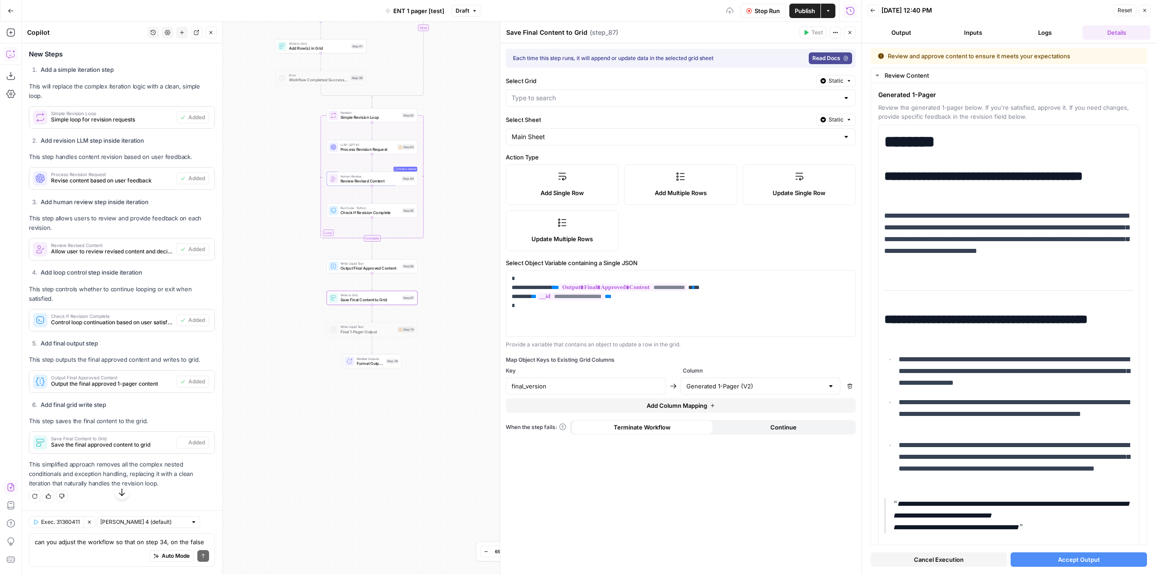
type input "[Test] ENT 1-Pagers"
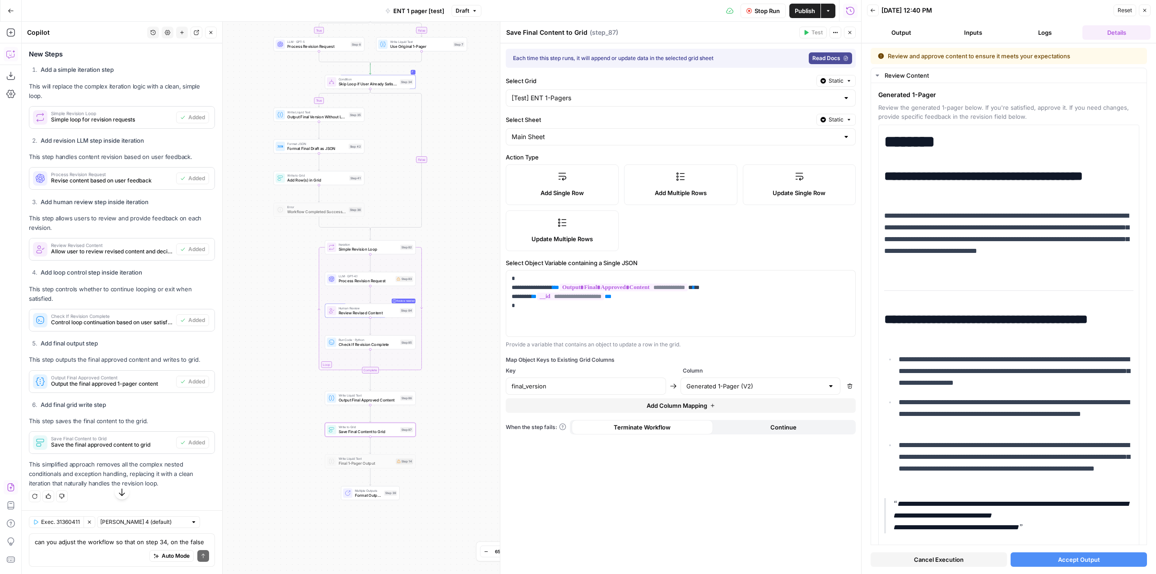
drag, startPoint x: 469, startPoint y: 216, endPoint x: 467, endPoint y: 348, distance: 131.9
click at [467, 348] on div "true false true false Workflow Input Settings Inputs Read from Grid Read from G…" at bounding box center [441, 298] width 839 height 552
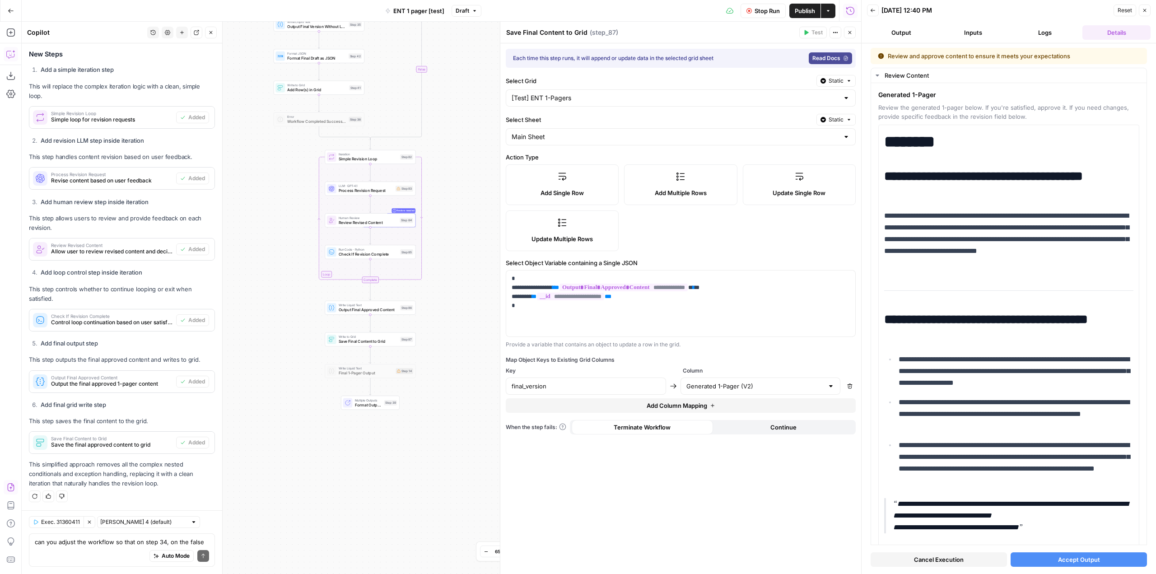
scroll to position [3369, 0]
click at [122, 545] on textarea "can you adjust the workflow so that on step 34, on the false branch we add this…" at bounding box center [122, 541] width 174 height 9
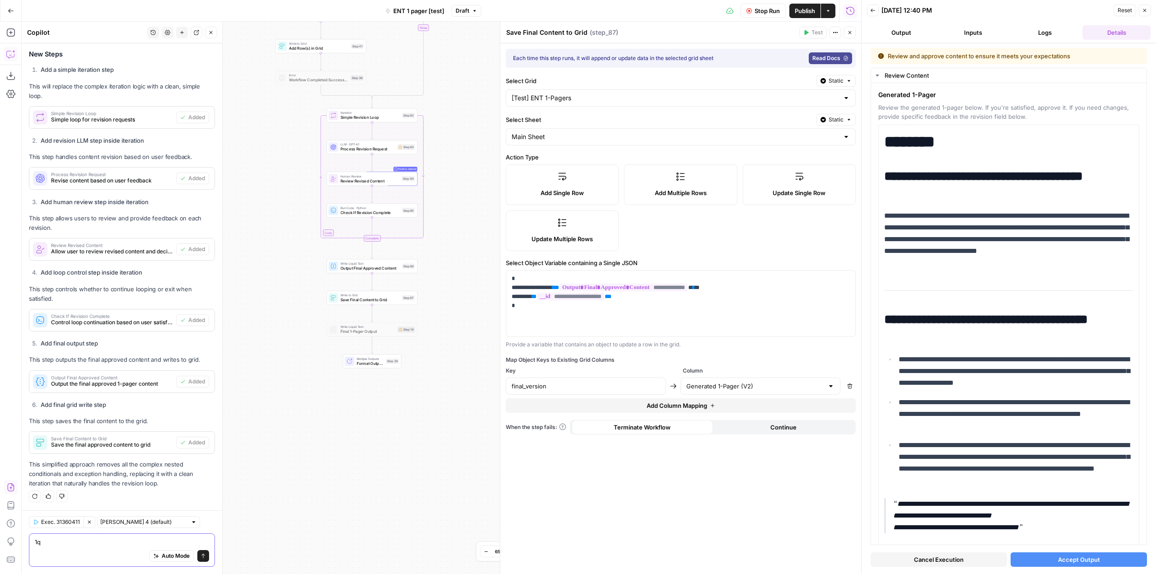
type textarea "1"
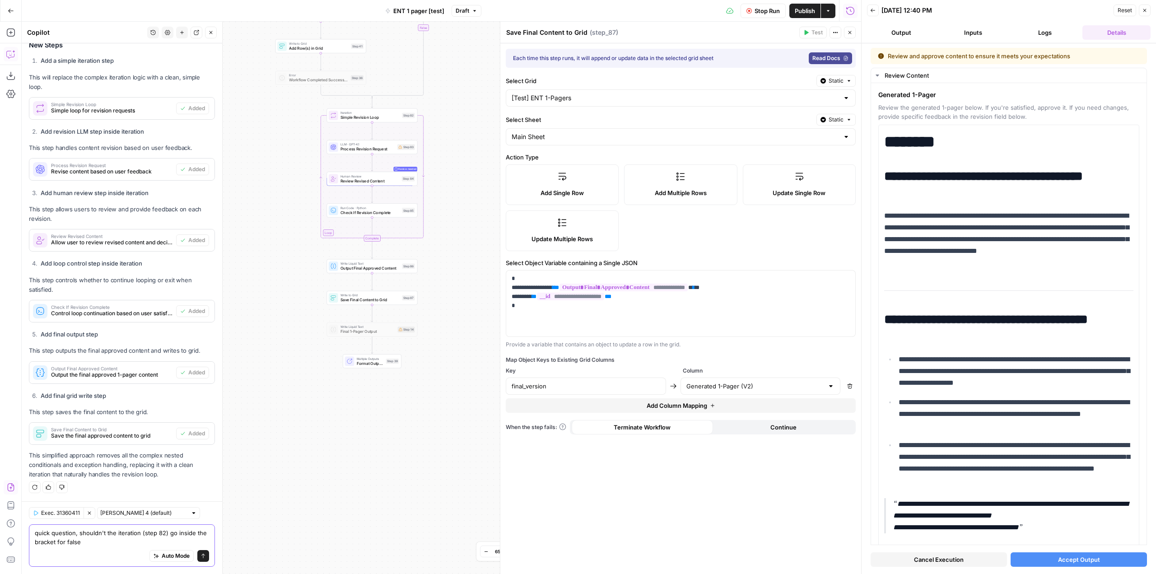
type textarea "quick question, shouldn't the iteration (step 82) go inside the bracket for fal…"
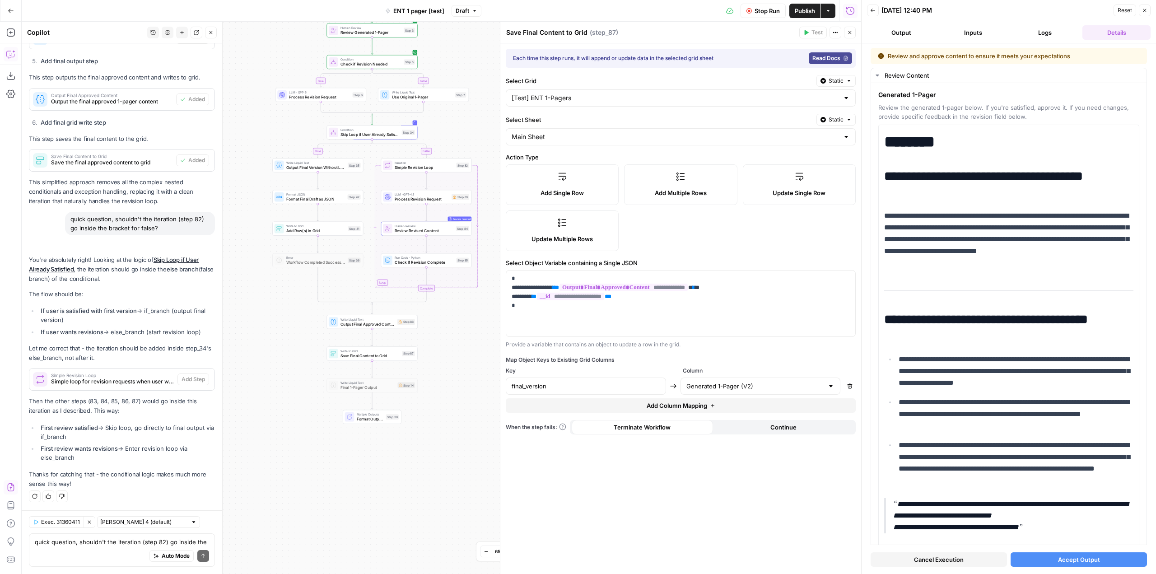
scroll to position [3652, 0]
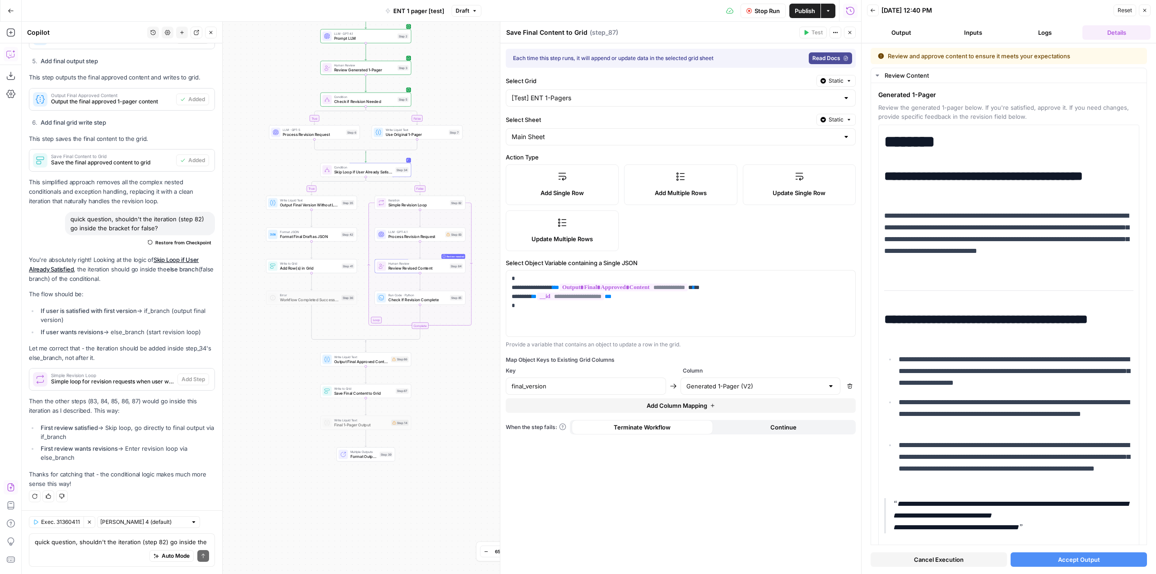
drag, startPoint x: 464, startPoint y: 368, endPoint x: 457, endPoint y: 401, distance: 33.4
click at [457, 401] on div "true false true false Workflow Input Settings Inputs Read from Grid Read from G…" at bounding box center [441, 298] width 839 height 552
click at [763, 11] on span "Stop Run" at bounding box center [767, 10] width 25 height 9
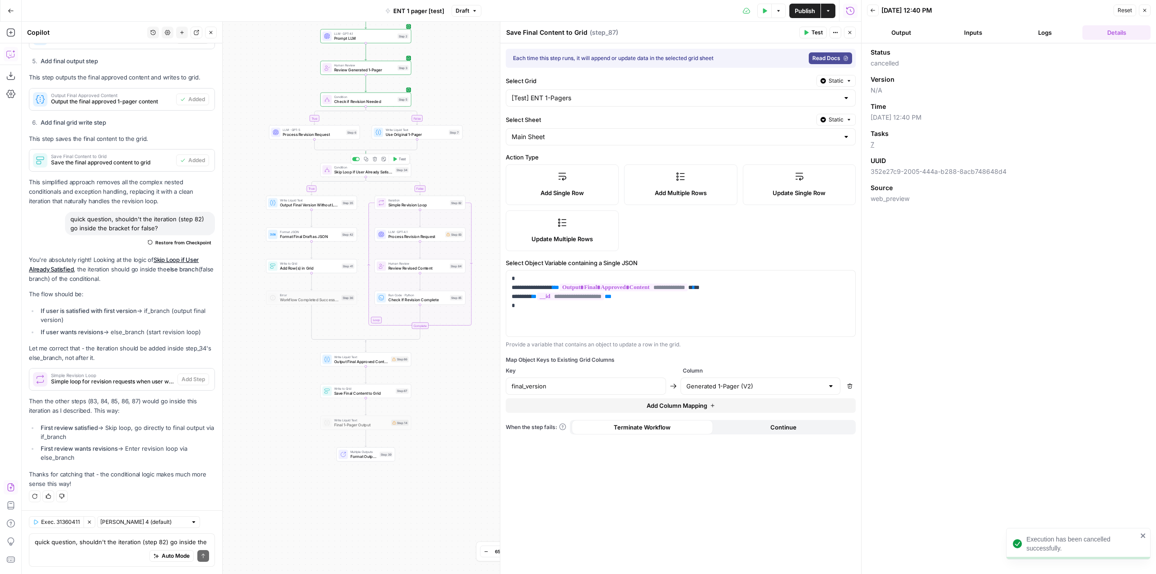
click at [401, 161] on span "Test" at bounding box center [402, 158] width 7 height 5
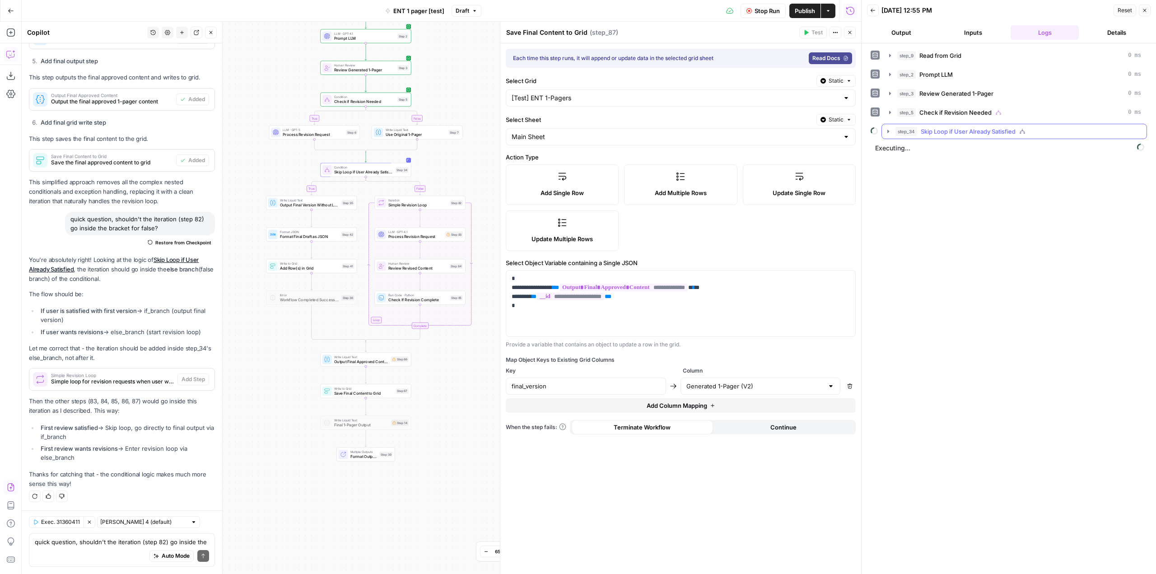
click at [891, 133] on icon "button" at bounding box center [888, 131] width 7 height 7
click at [890, 133] on icon "button" at bounding box center [888, 131] width 7 height 7
click at [374, 172] on span "Skip Loop if User Already Satisfied" at bounding box center [363, 172] width 59 height 6
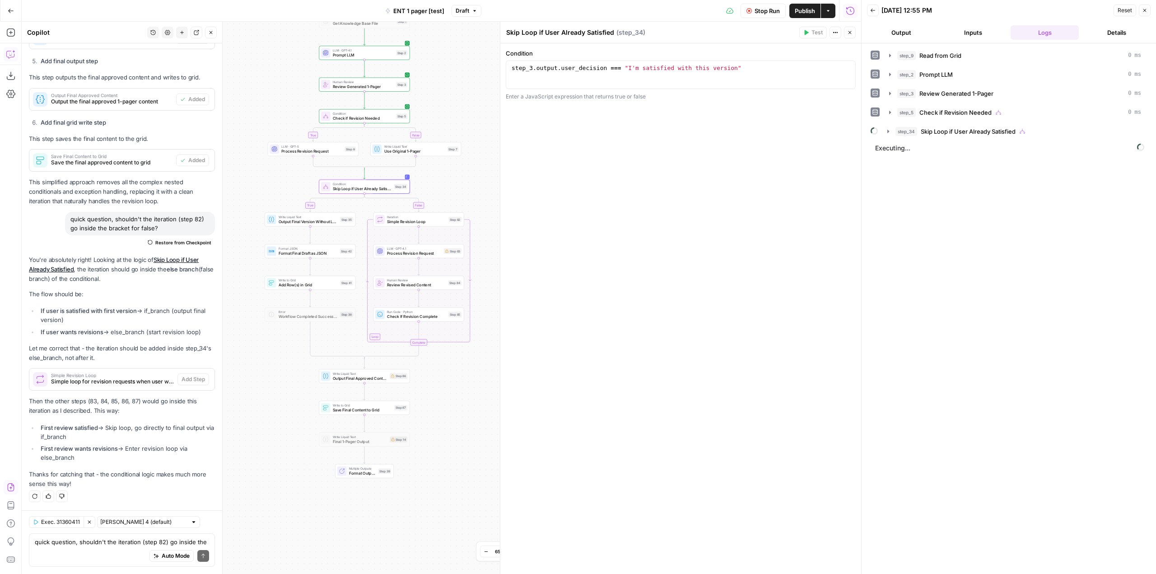
drag, startPoint x: 459, startPoint y: 171, endPoint x: 457, endPoint y: 187, distance: 16.8
click at [457, 187] on div "true false true false Workflow Input Settings Inputs Read from Grid Read from G…" at bounding box center [441, 298] width 839 height 552
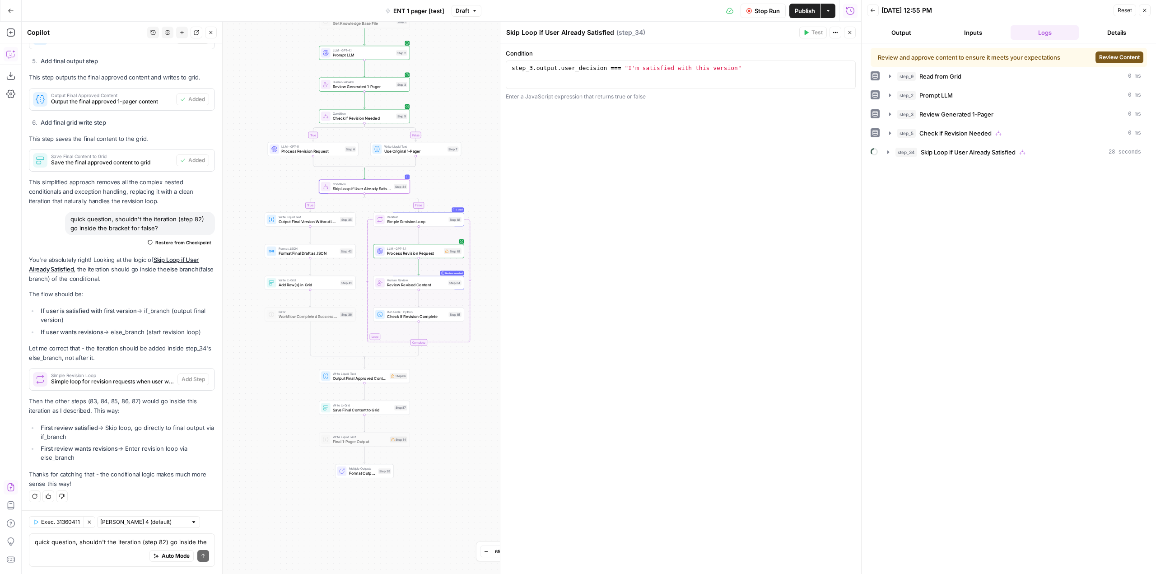
click at [1113, 61] on span "Review Content" at bounding box center [1119, 57] width 41 height 8
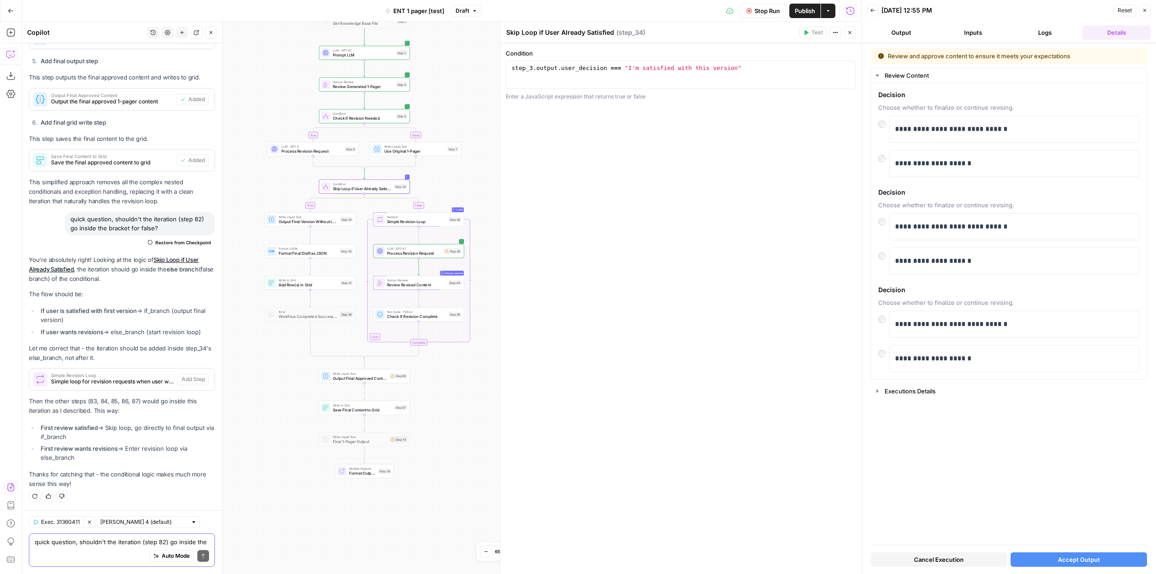
click at [120, 545] on textarea "quick question, shouldn't the iteration (step 82) go inside the bracket for fal…" at bounding box center [122, 541] width 174 height 9
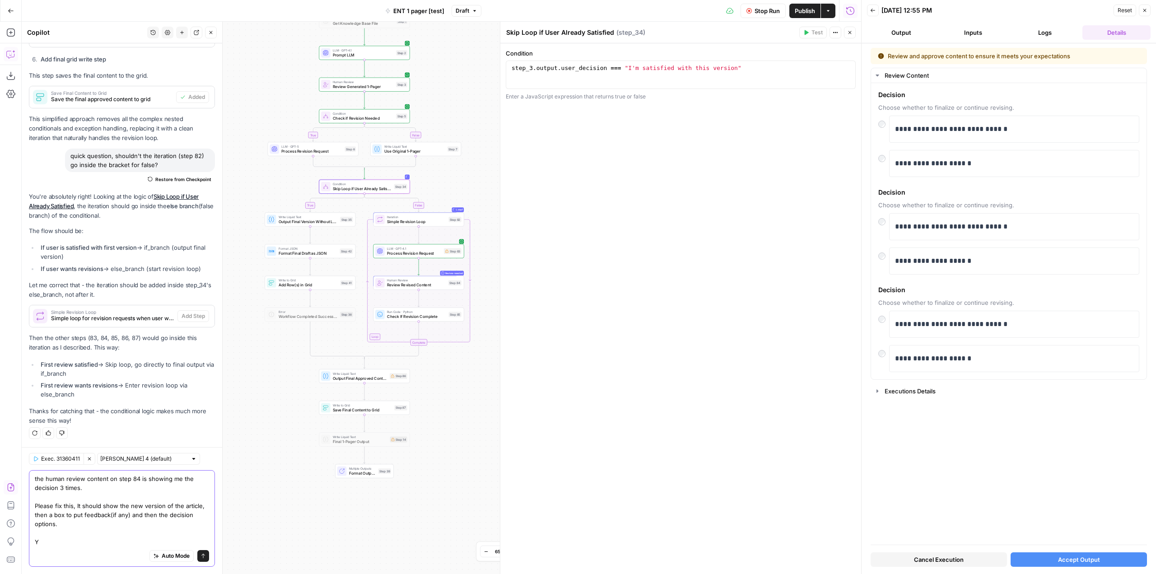
scroll to position [3715, 0]
type textarea "the human review content on step 84 is showing me the decision 3 times. Please …"
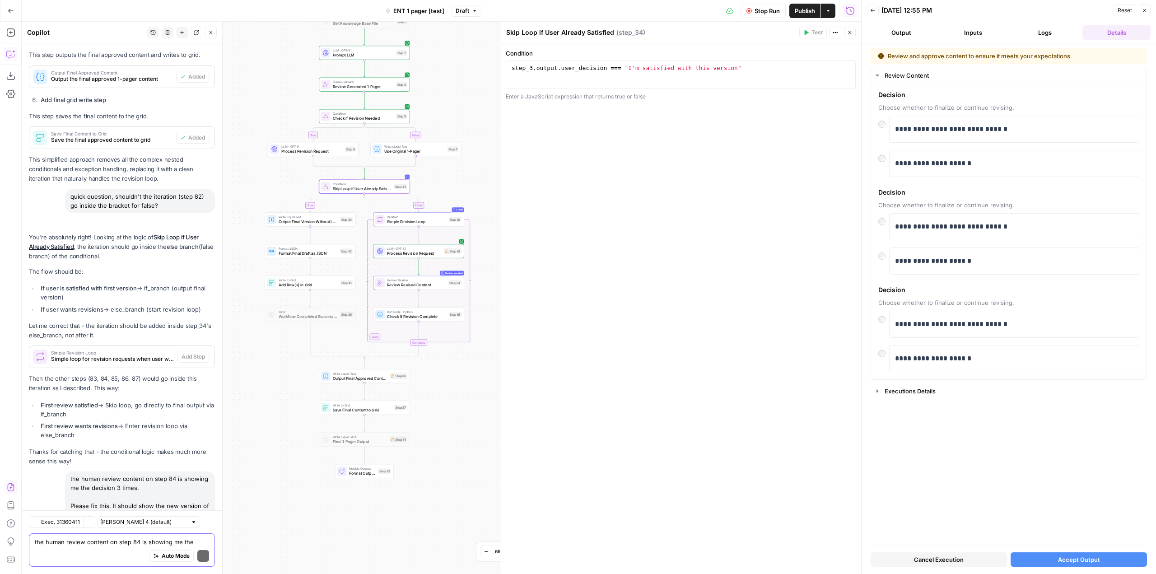
scroll to position [3831, 0]
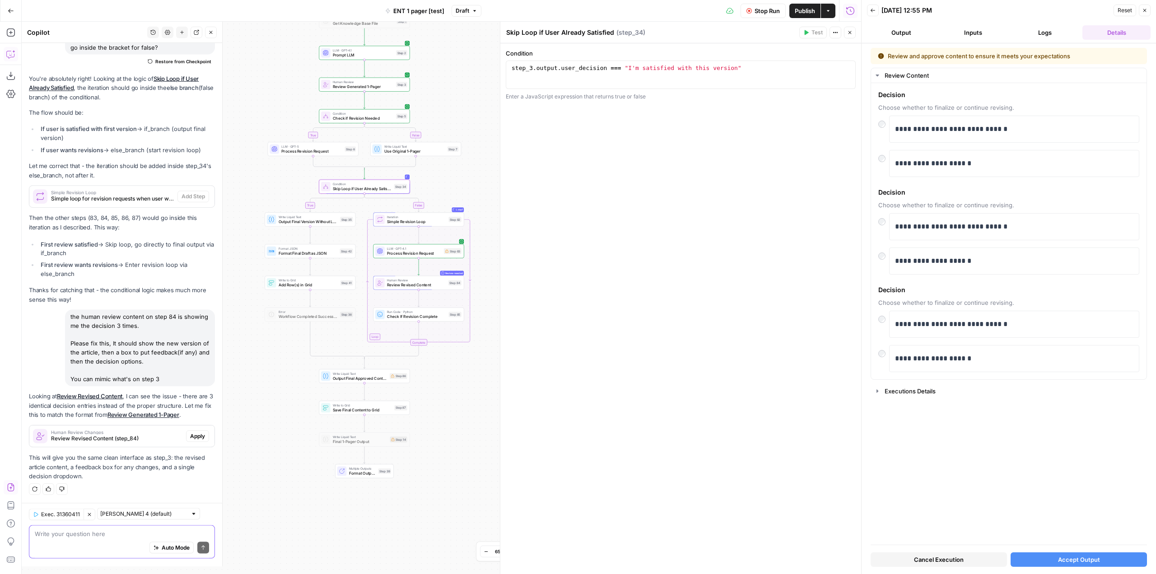
scroll to position [3831, 0]
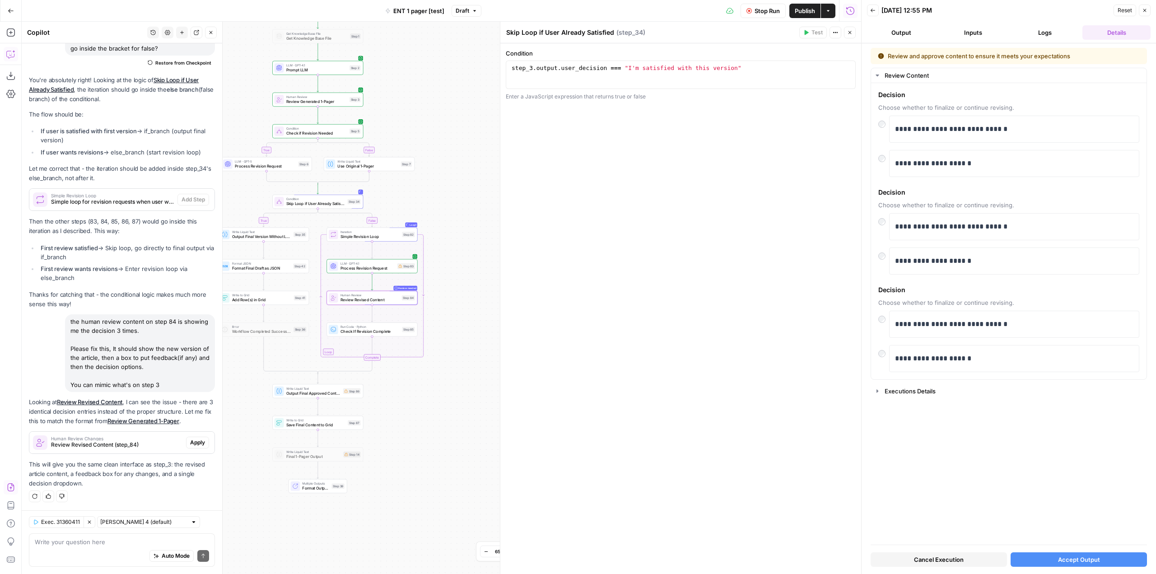
click at [190, 441] on span "Apply" at bounding box center [197, 442] width 15 height 8
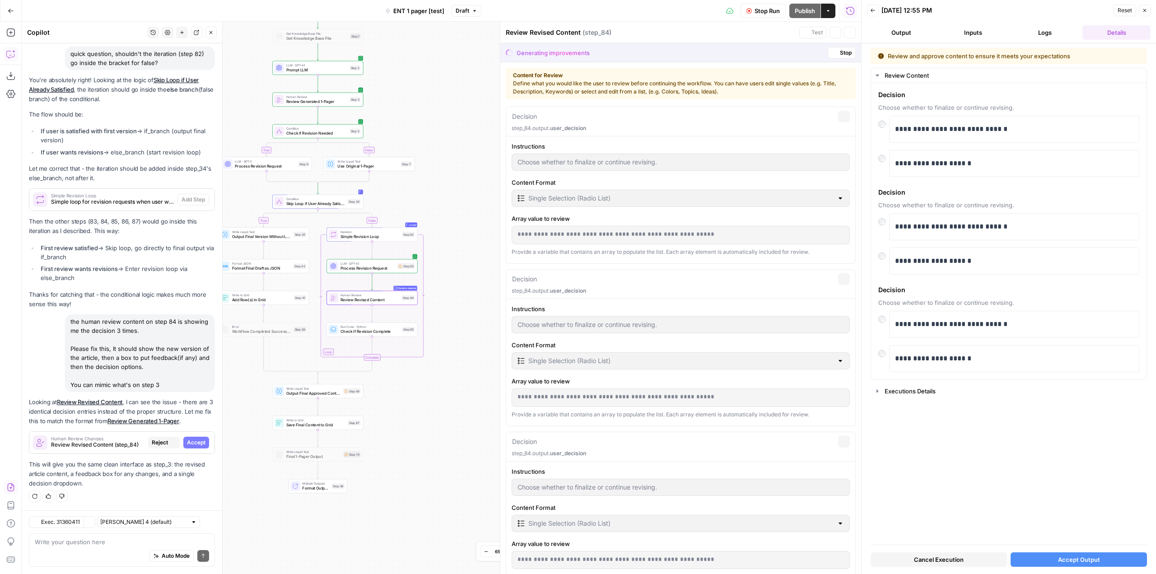
scroll to position [3644, 0]
click at [187, 441] on span "Accept" at bounding box center [196, 442] width 19 height 8
type textarea "Revised 1-Pager"
type input "Review the revised 1-pager below. If you're satisfied, approve it. If you need …"
type input "Single Item"
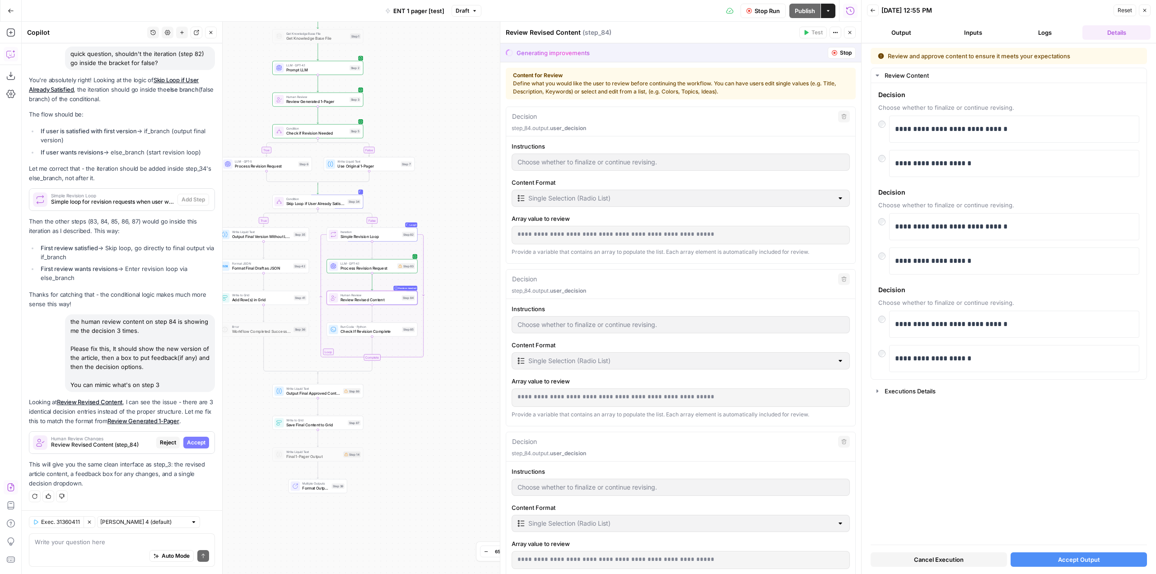
type textarea "Revision Feedback"
type input "If you want further revisions, provide specific feedback here. Leave blank if y…"
type input "Single Item"
type textarea "Action Decision"
type input "Choose whether to finalize the current 1-pager or request more revisions."
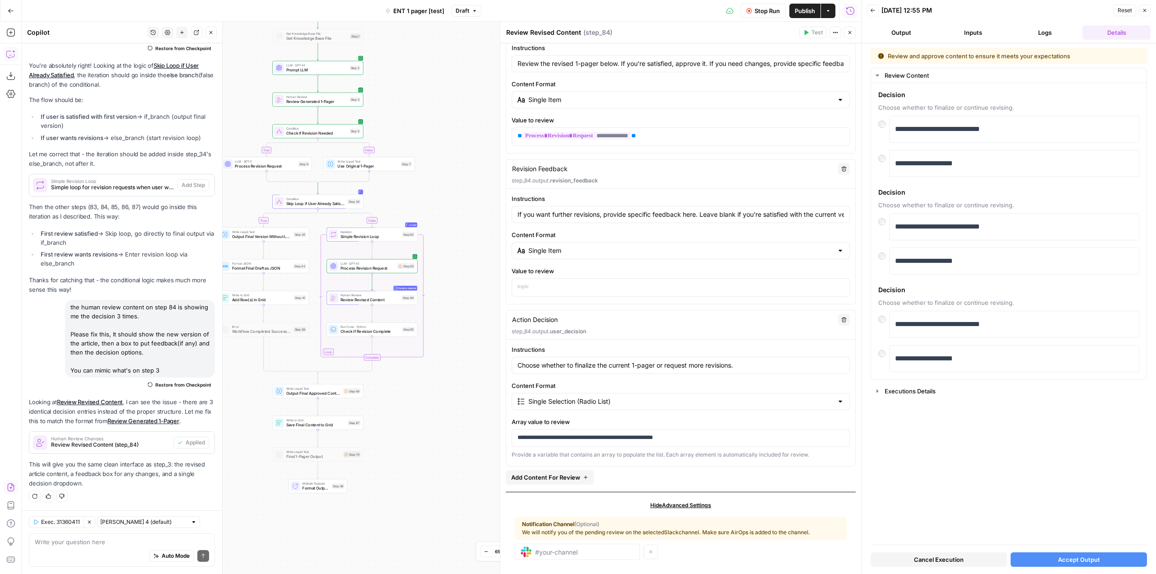
scroll to position [87, 0]
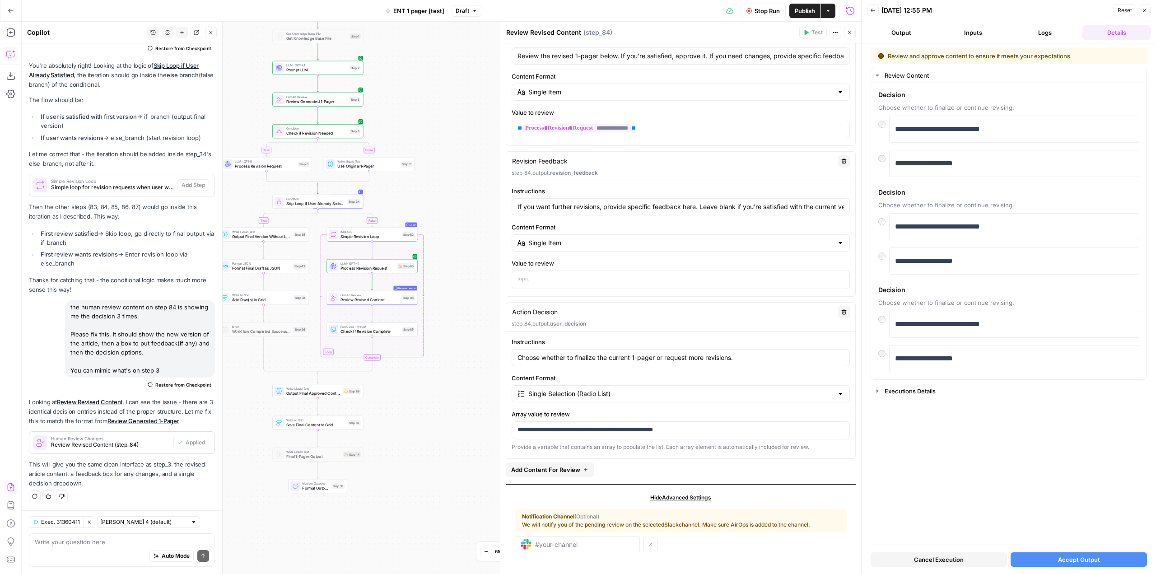
click at [768, 14] on span "Stop Run" at bounding box center [767, 10] width 25 height 9
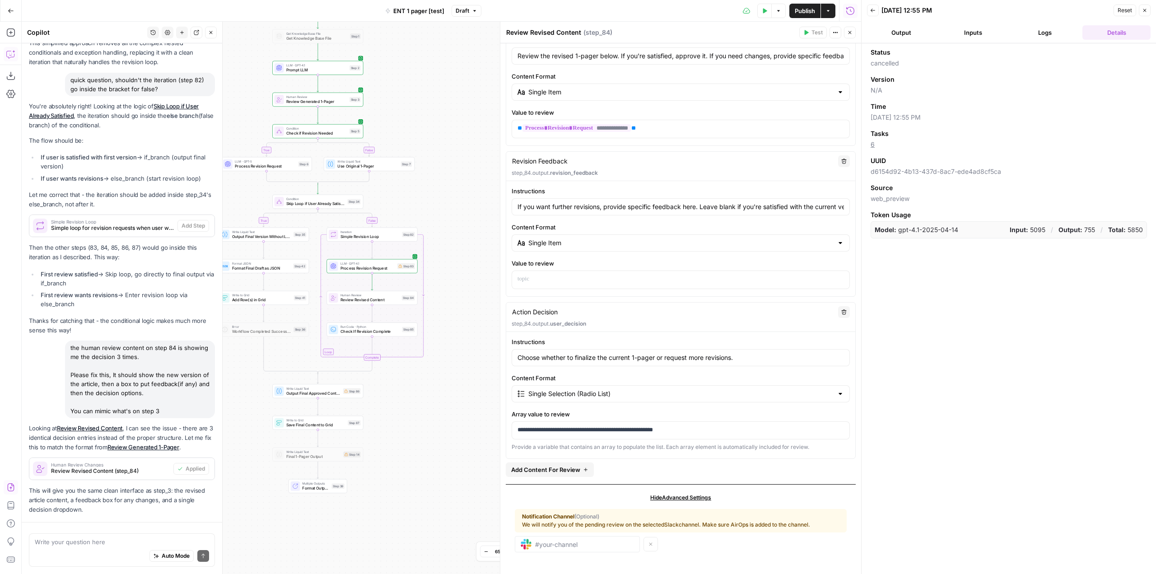
scroll to position [3846, 0]
